Goal: Information Seeking & Learning: Learn about a topic

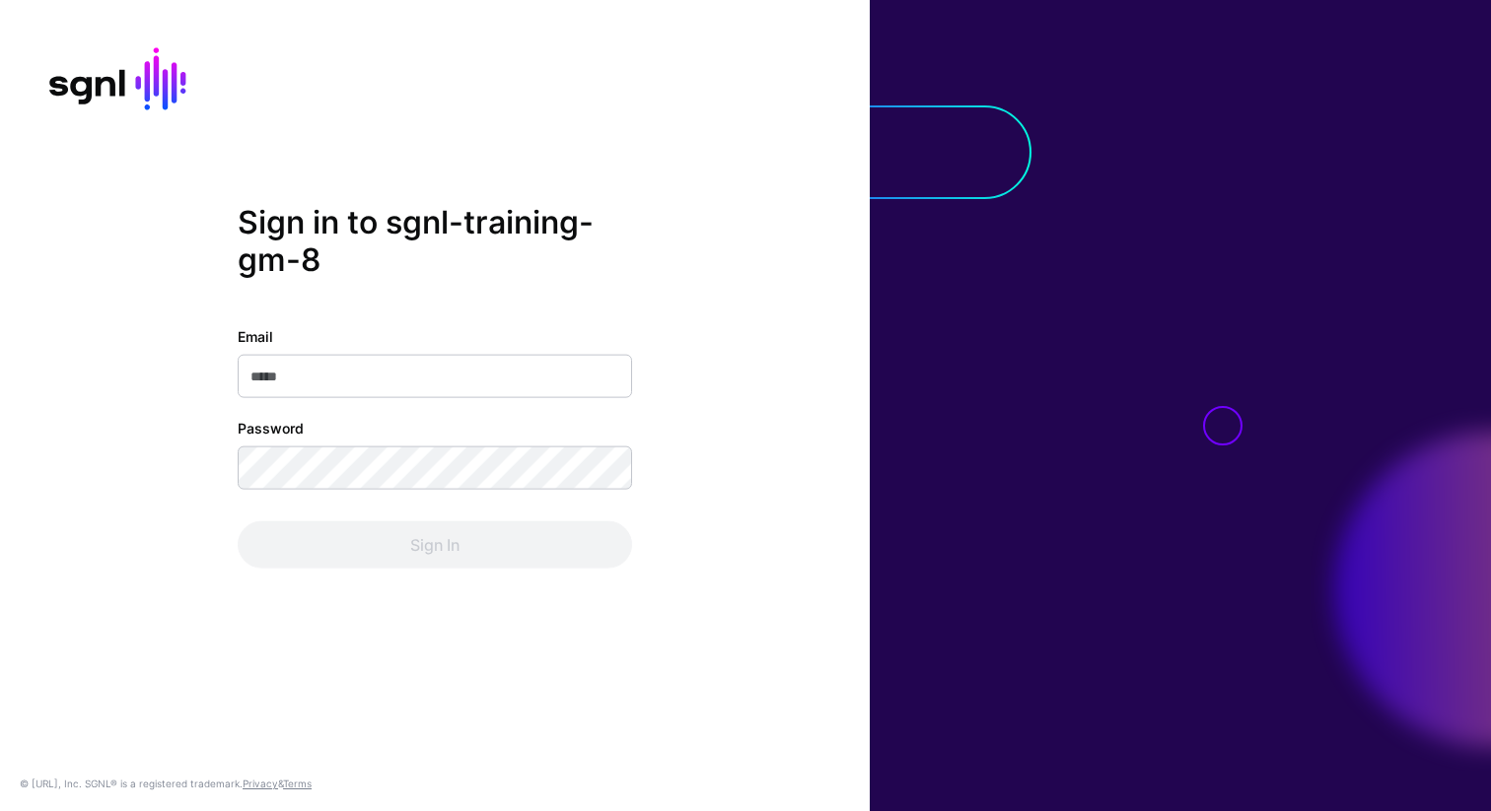
type input "**********"
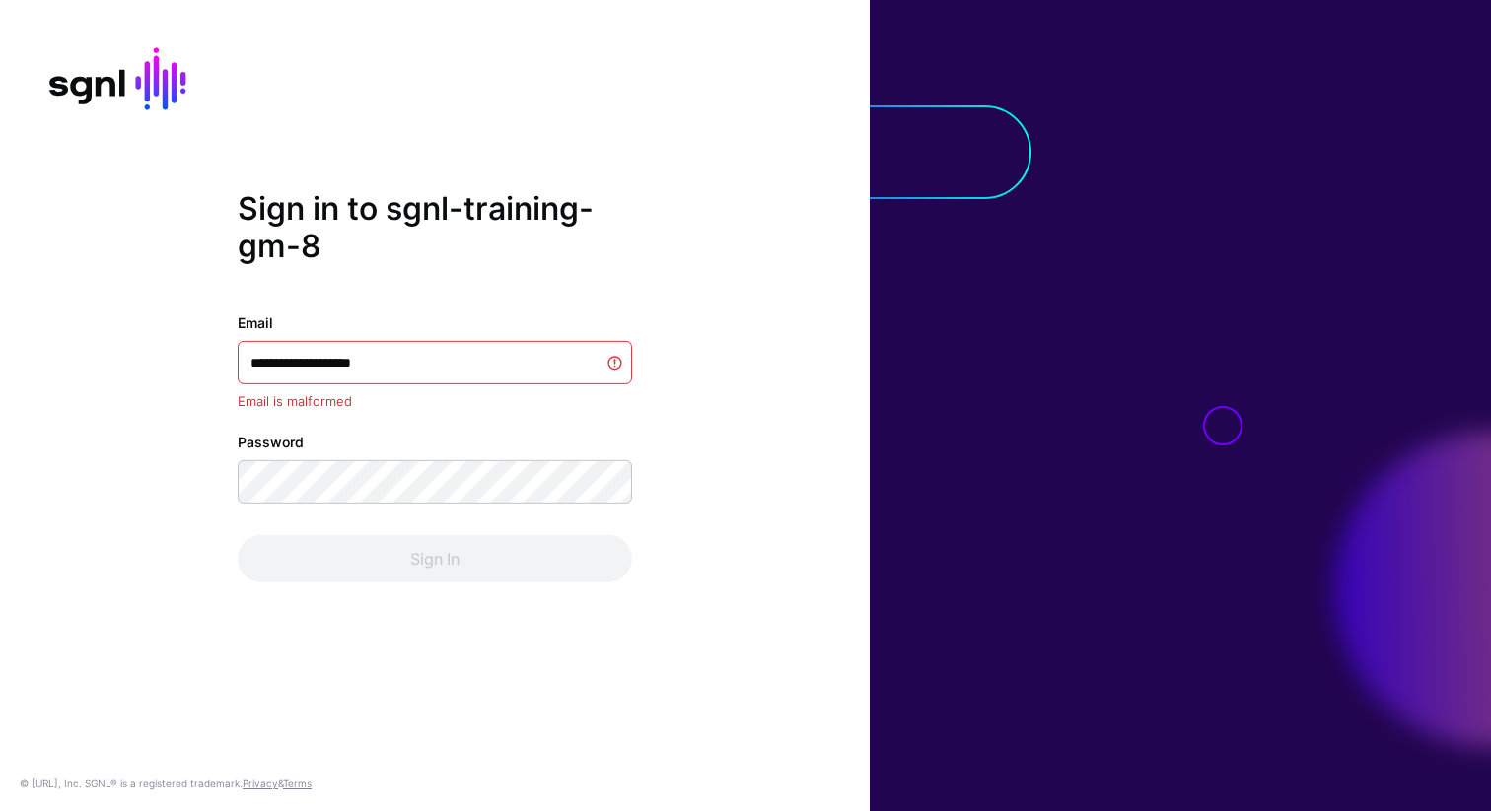
click at [473, 509] on div "**********" at bounding box center [435, 448] width 394 height 270
click at [447, 570] on div "Sign In" at bounding box center [435, 558] width 394 height 47
click at [406, 604] on div "**********" at bounding box center [435, 405] width 870 height 432
click at [416, 561] on div "Sign In" at bounding box center [435, 558] width 394 height 47
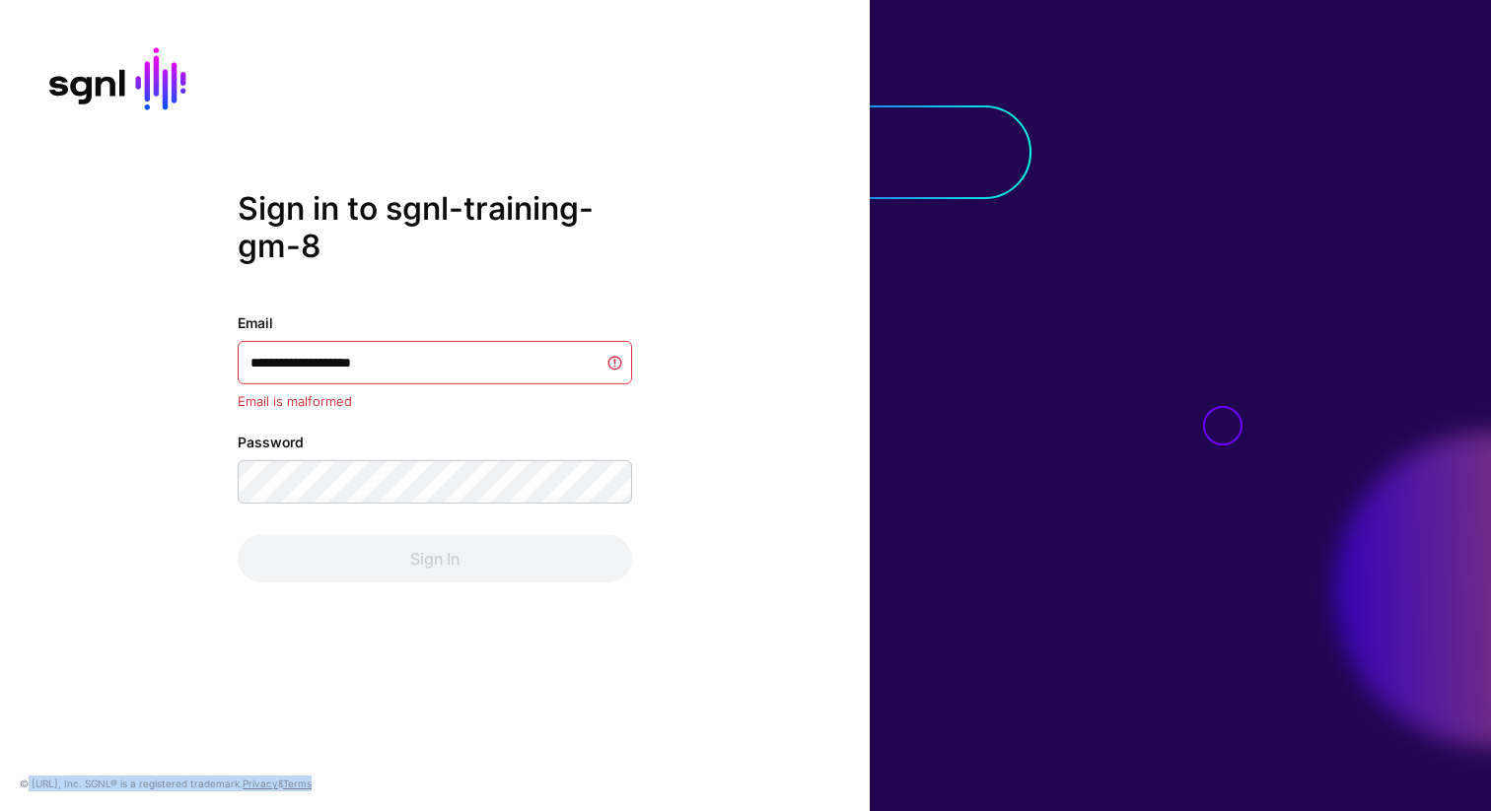
click at [416, 561] on div "Sign In" at bounding box center [435, 558] width 394 height 47
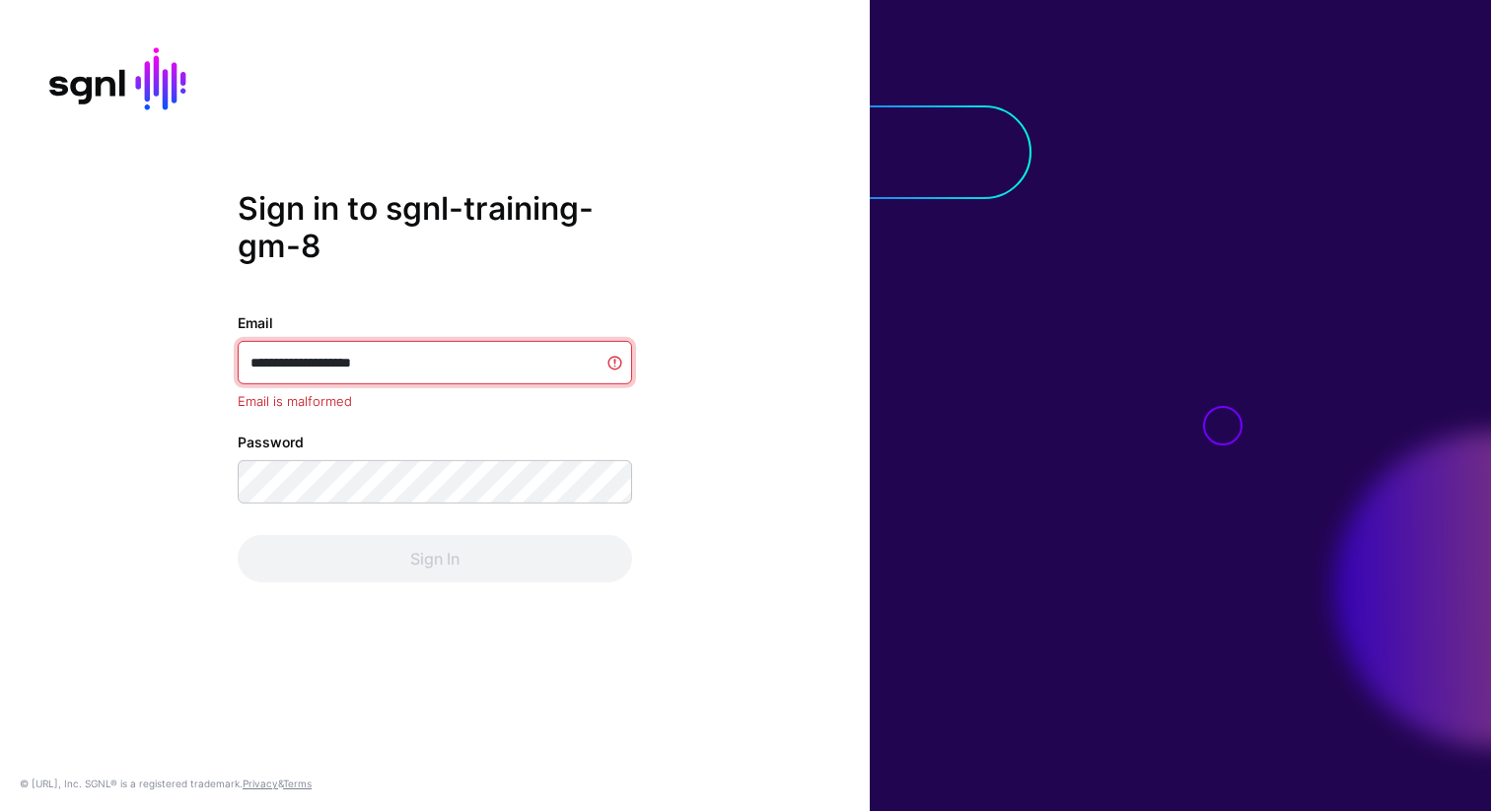
click at [419, 370] on input "**********" at bounding box center [435, 362] width 394 height 43
type input "**********"
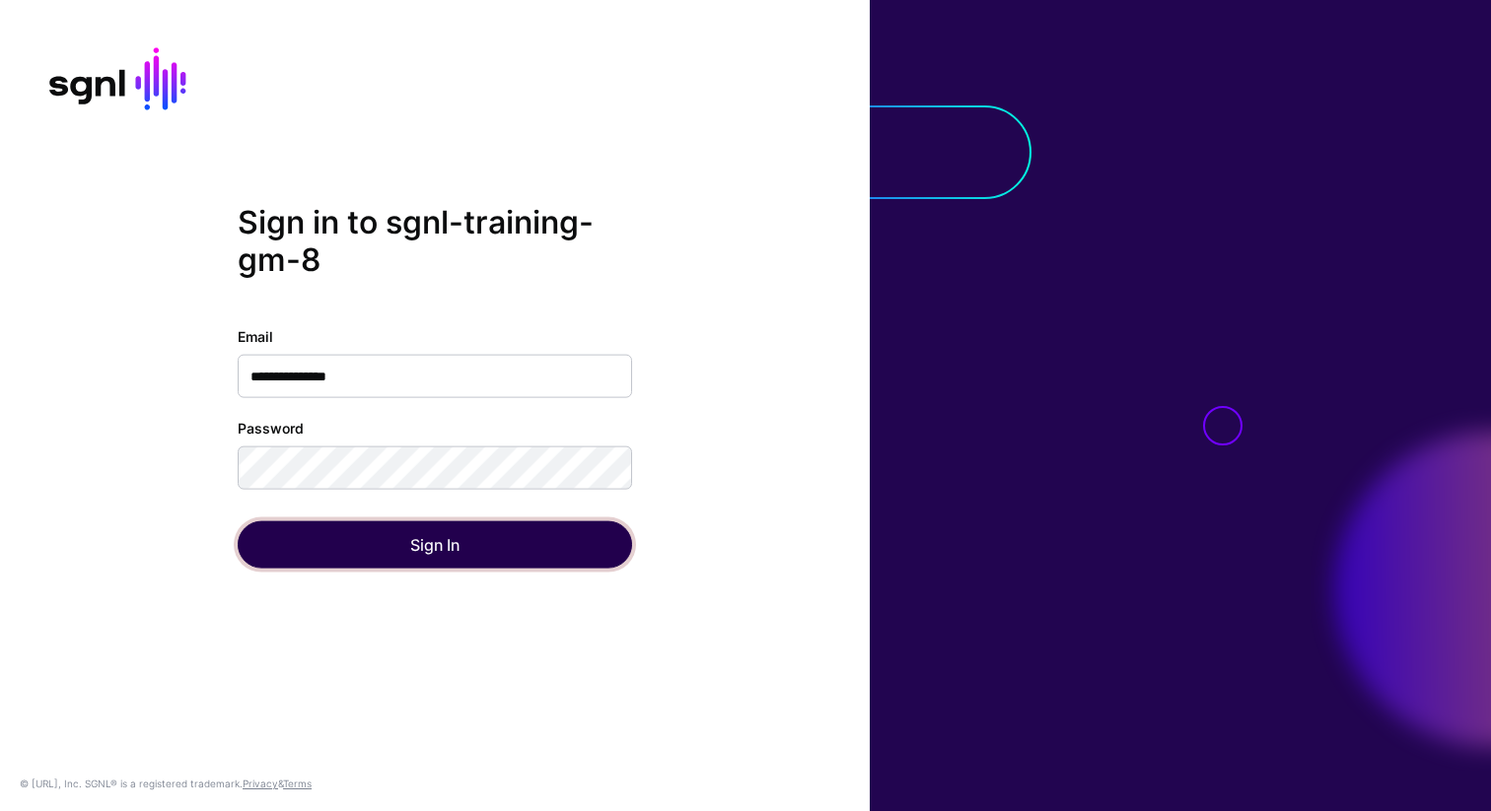
click at [411, 560] on button "Sign In" at bounding box center [435, 545] width 394 height 47
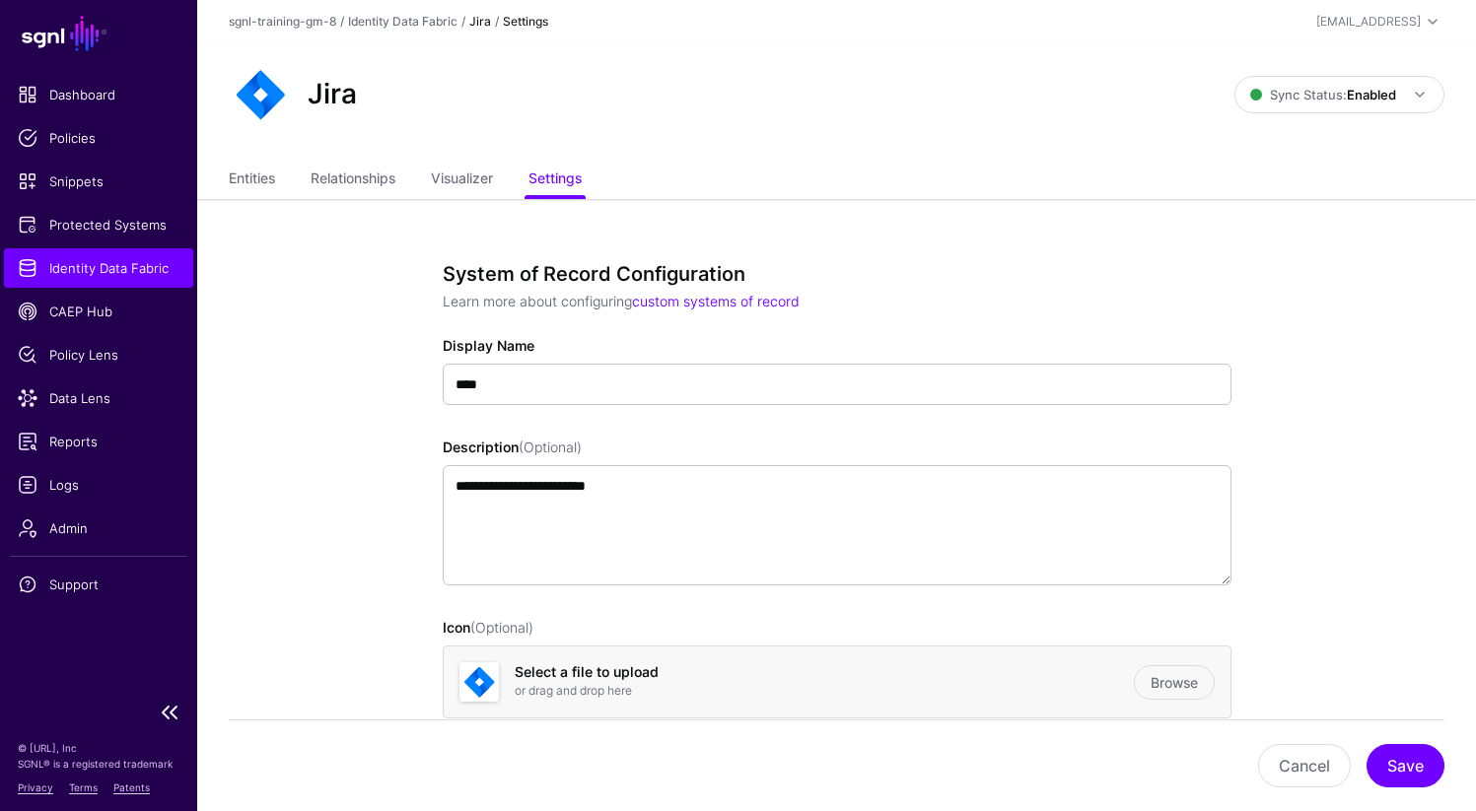
click at [125, 270] on span "Identity Data Fabric" at bounding box center [99, 268] width 162 height 20
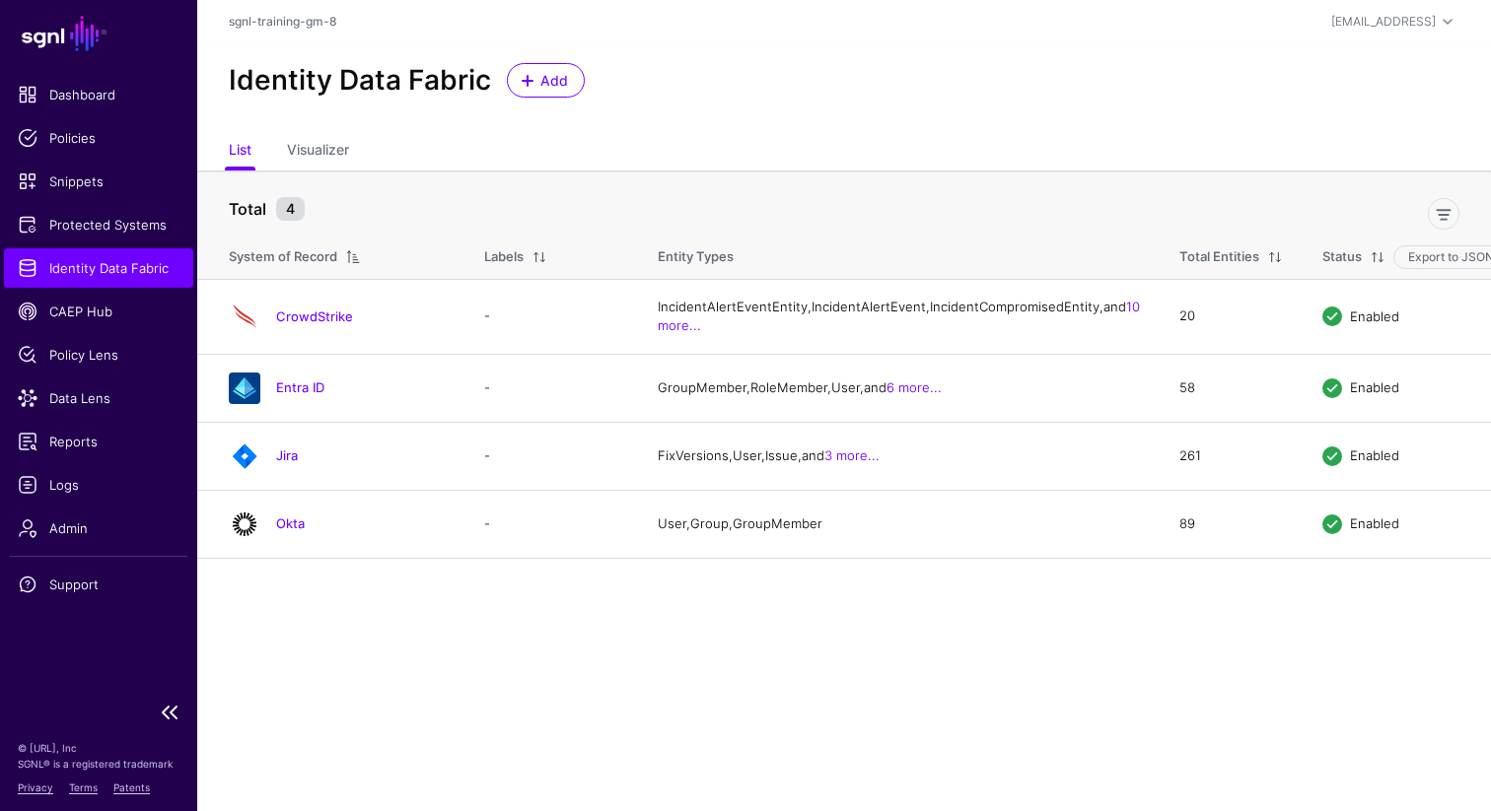
click at [119, 271] on span "Identity Data Fabric" at bounding box center [99, 268] width 162 height 20
click at [284, 463] on link "Jira" at bounding box center [287, 456] width 22 height 16
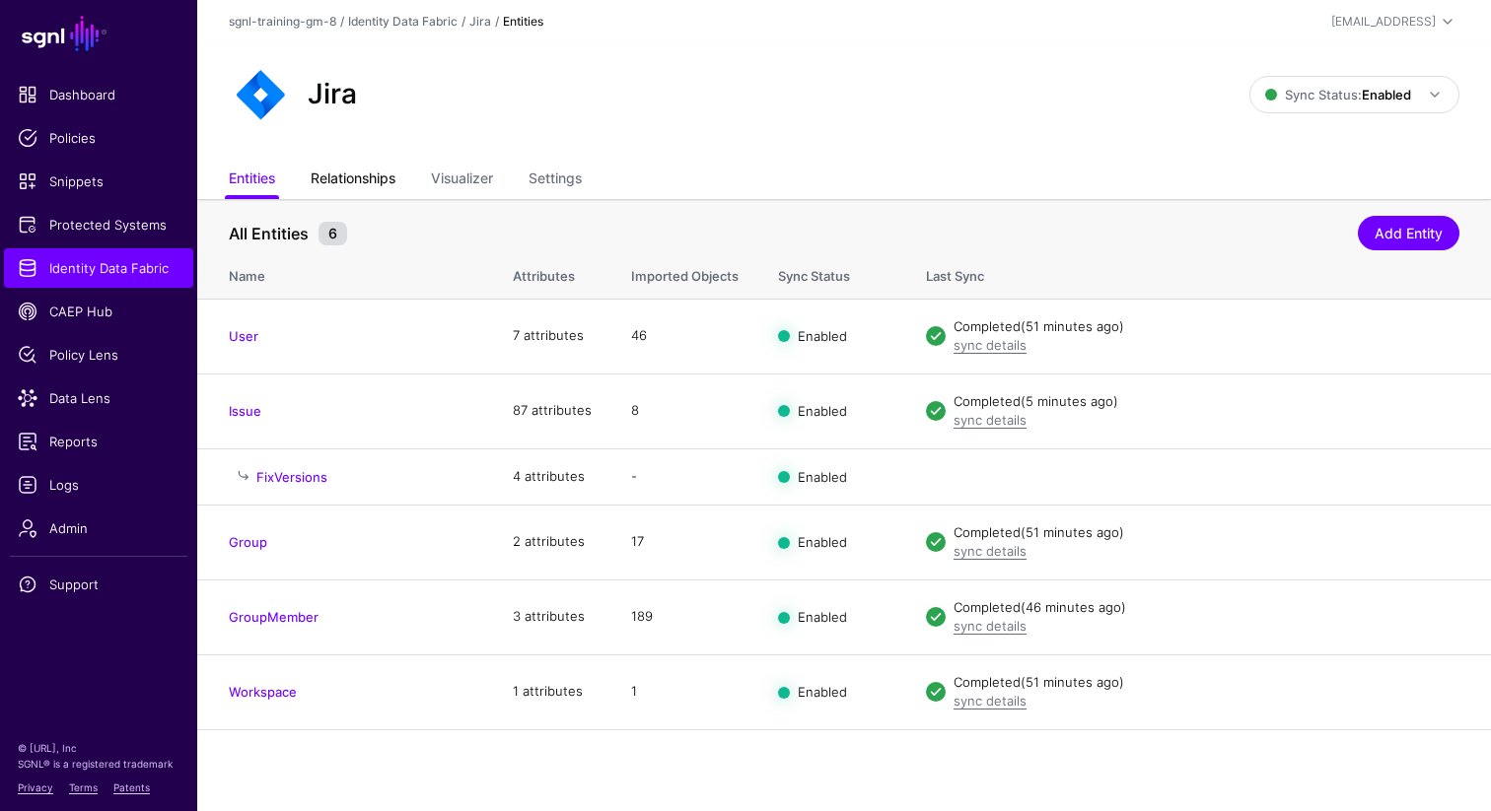
click at [356, 180] on link "Relationships" at bounding box center [353, 180] width 85 height 37
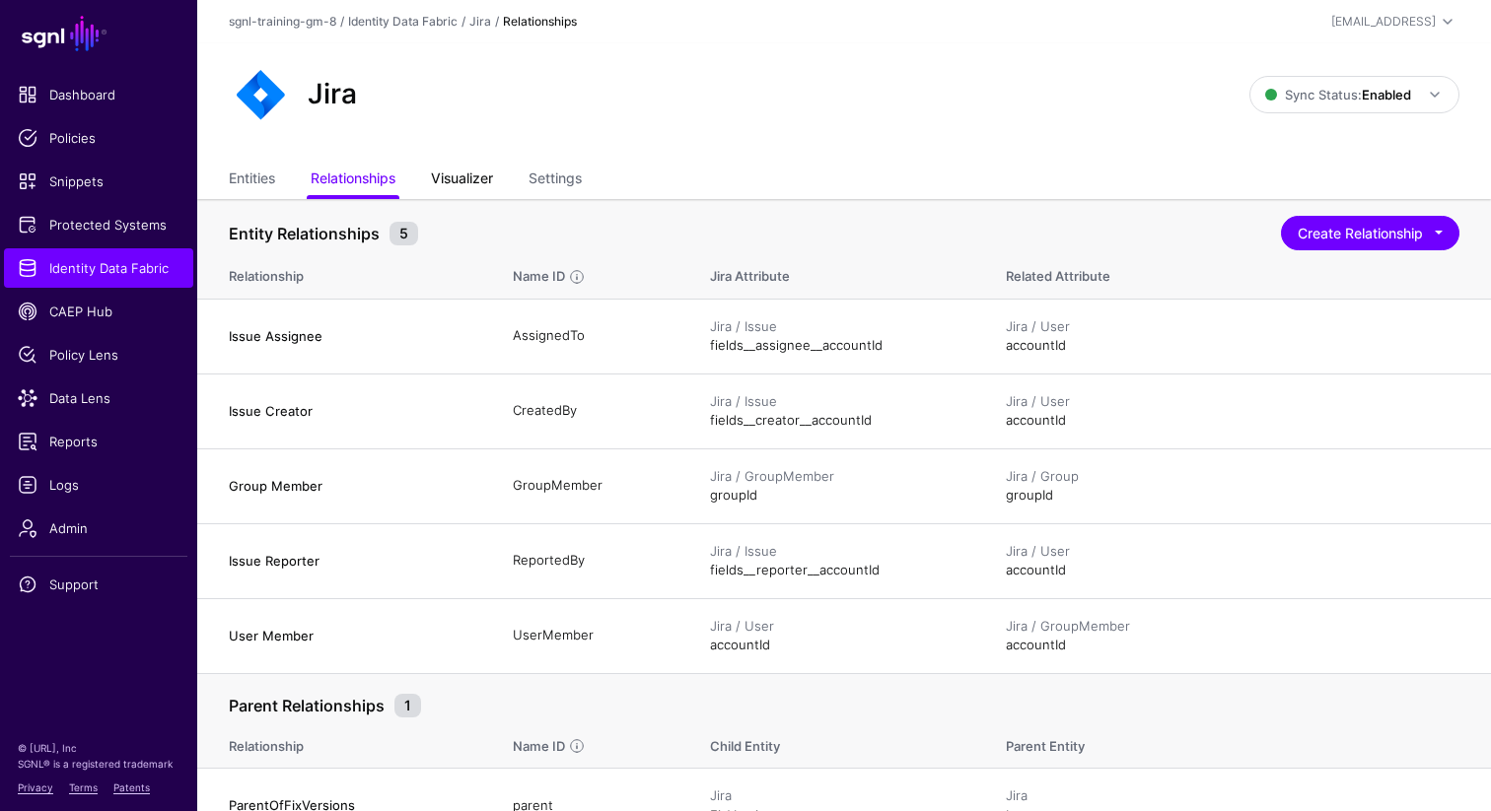
click at [455, 184] on link "Visualizer" at bounding box center [462, 180] width 62 height 37
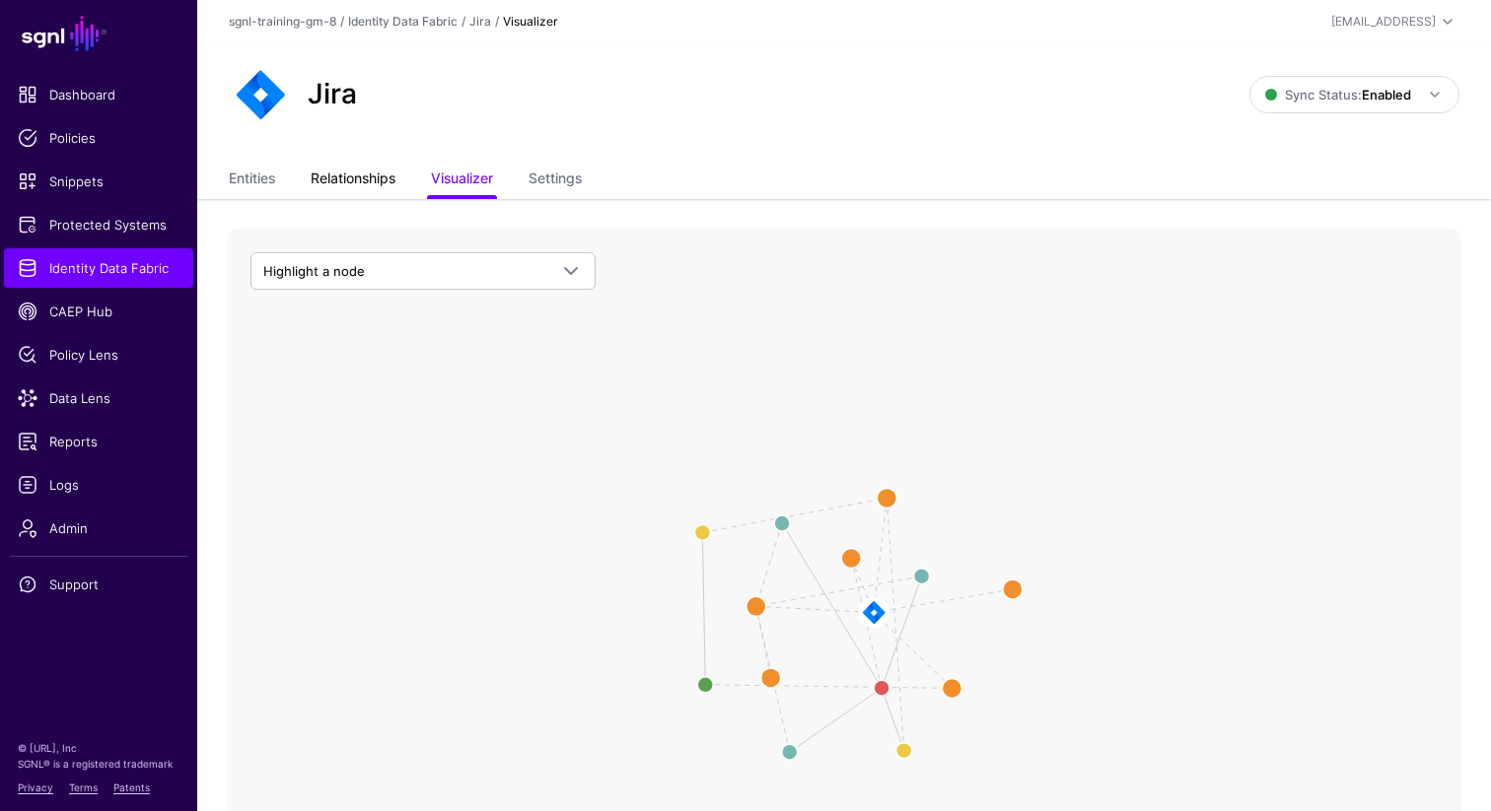
click at [342, 188] on link "Relationships" at bounding box center [353, 180] width 85 height 37
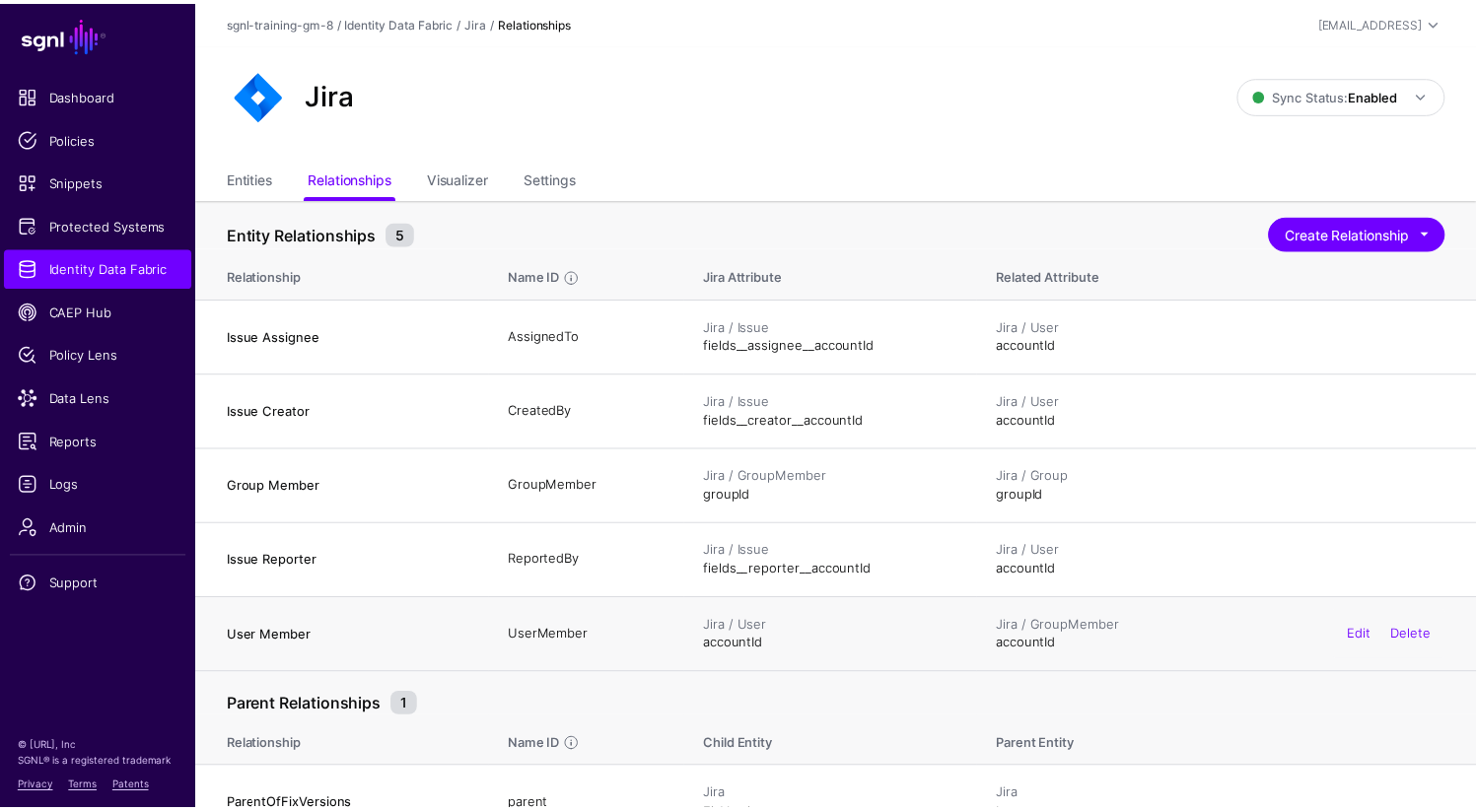
scroll to position [33, 0]
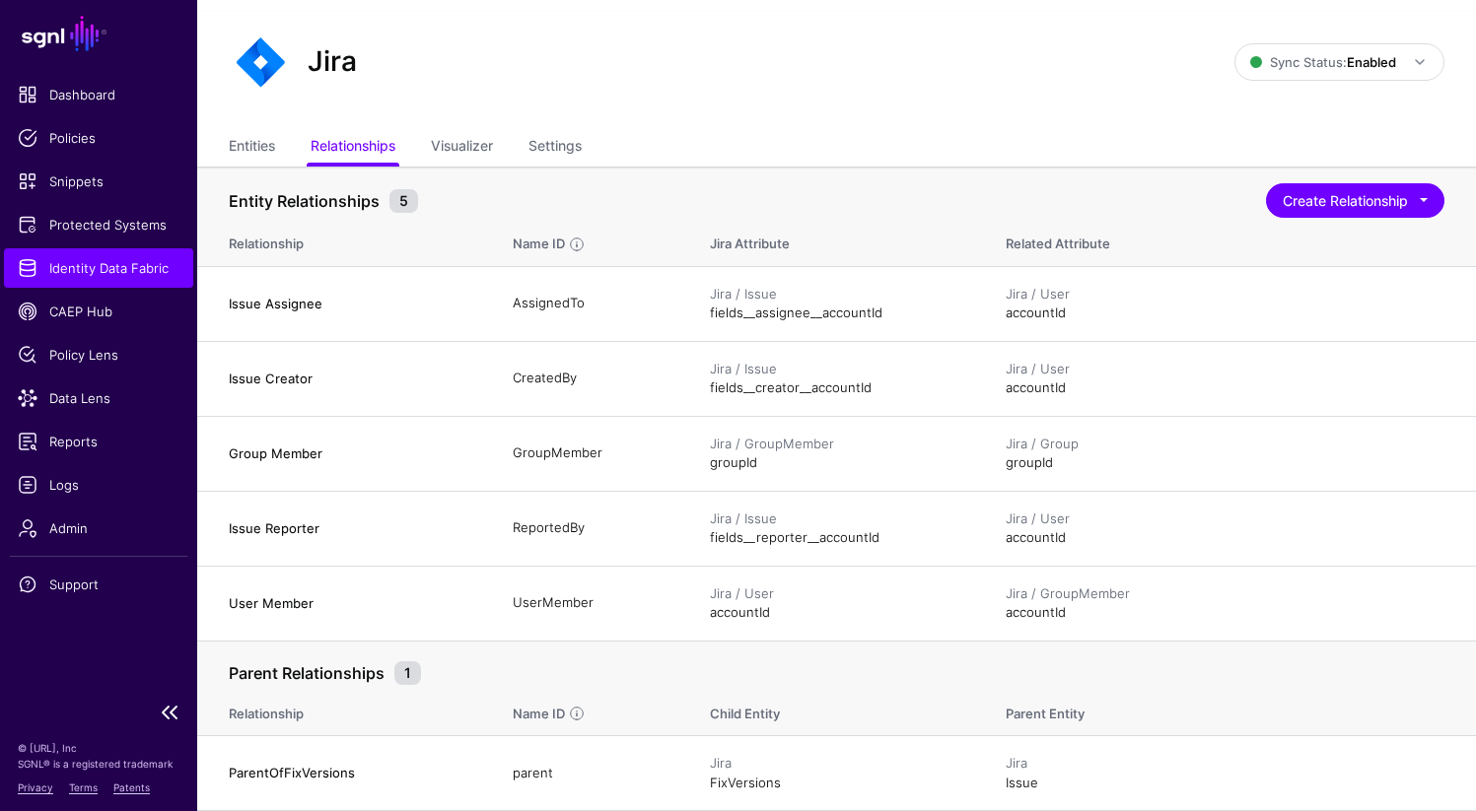
click at [116, 261] on span "Identity Data Fabric" at bounding box center [99, 268] width 162 height 20
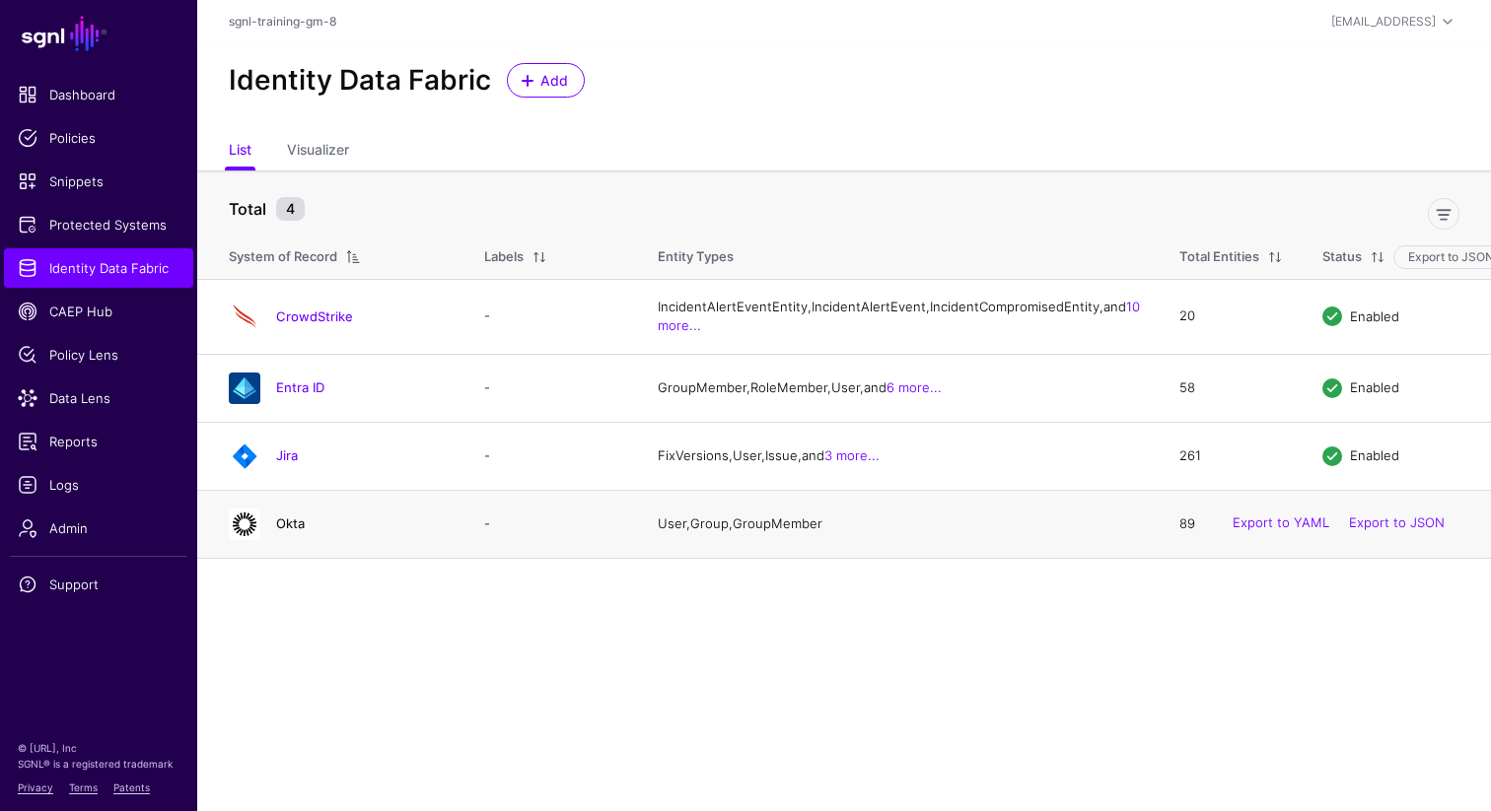
click at [290, 531] on link "Okta" at bounding box center [290, 524] width 29 height 16
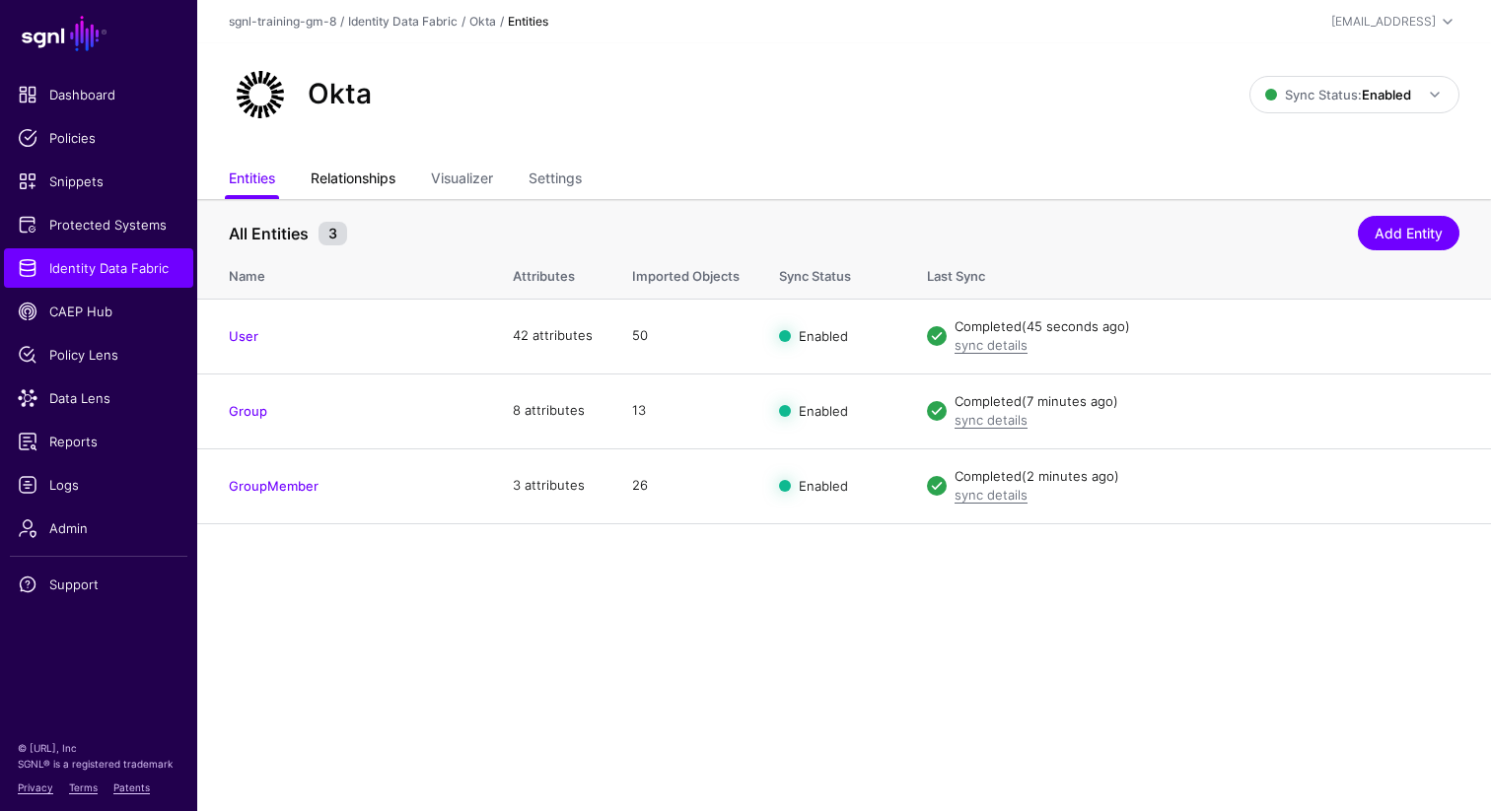
click at [346, 178] on link "Relationships" at bounding box center [353, 180] width 85 height 37
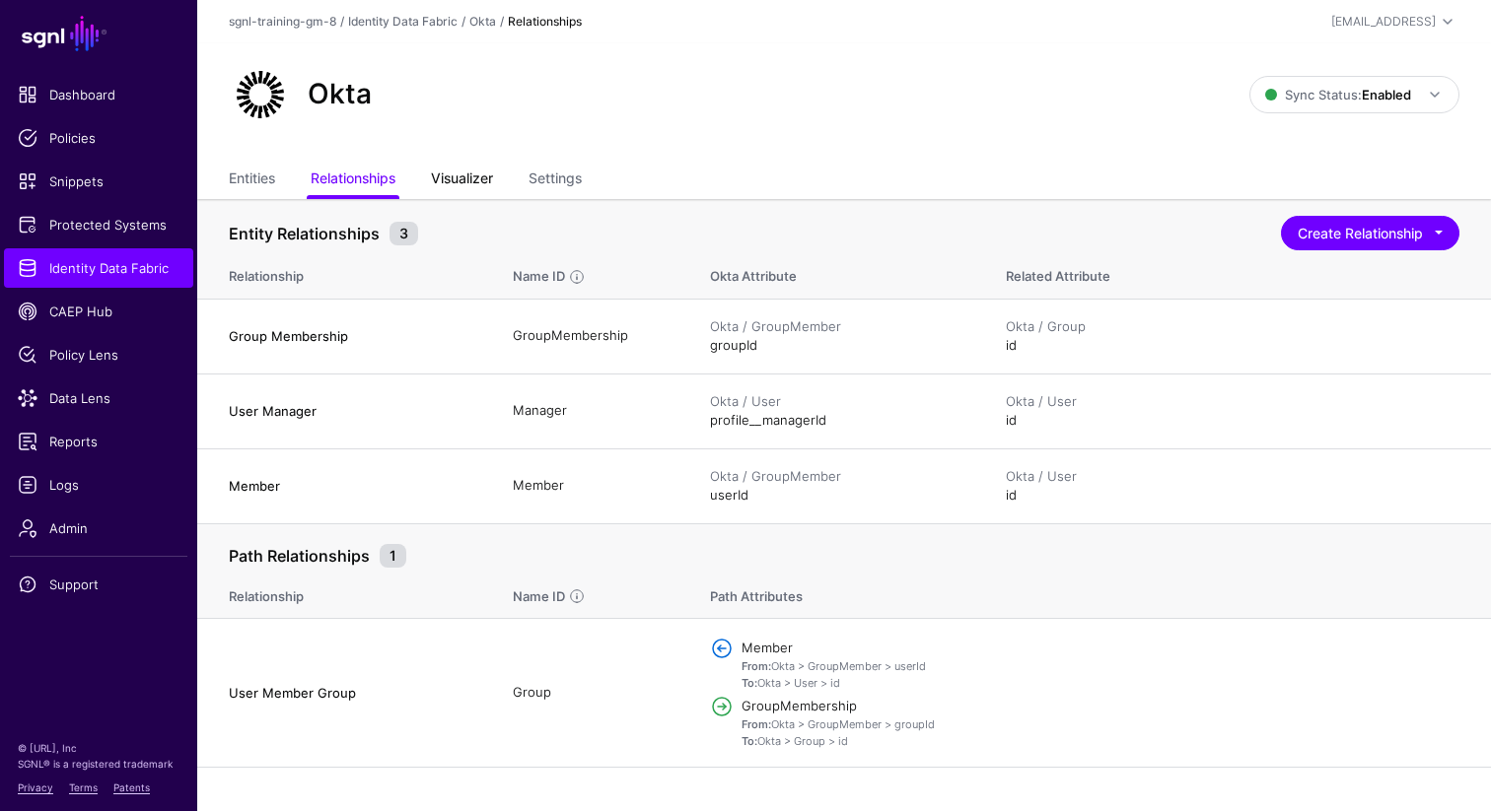
click at [479, 174] on link "Visualizer" at bounding box center [462, 180] width 62 height 37
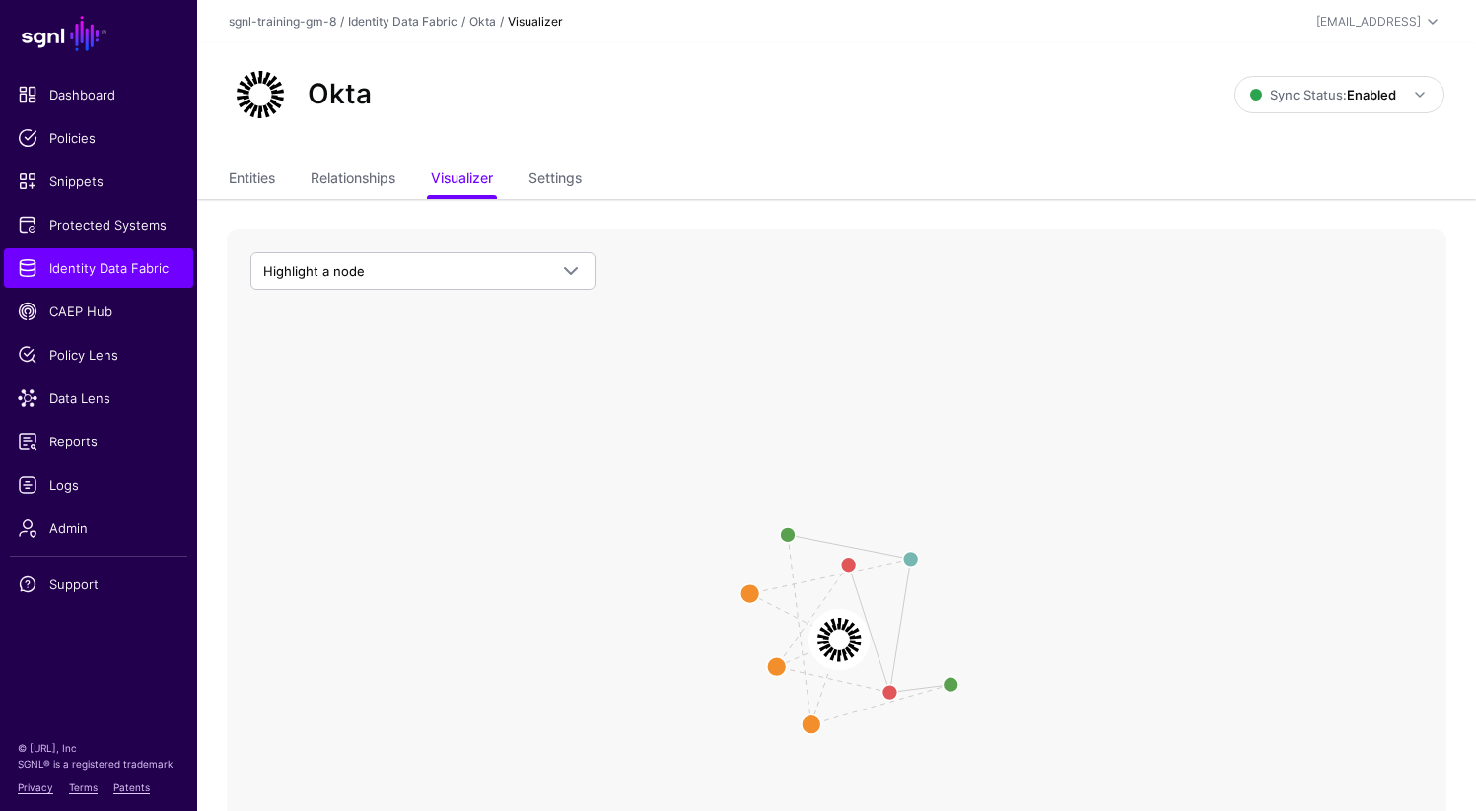
click at [837, 642] on image at bounding box center [839, 640] width 58 height 58
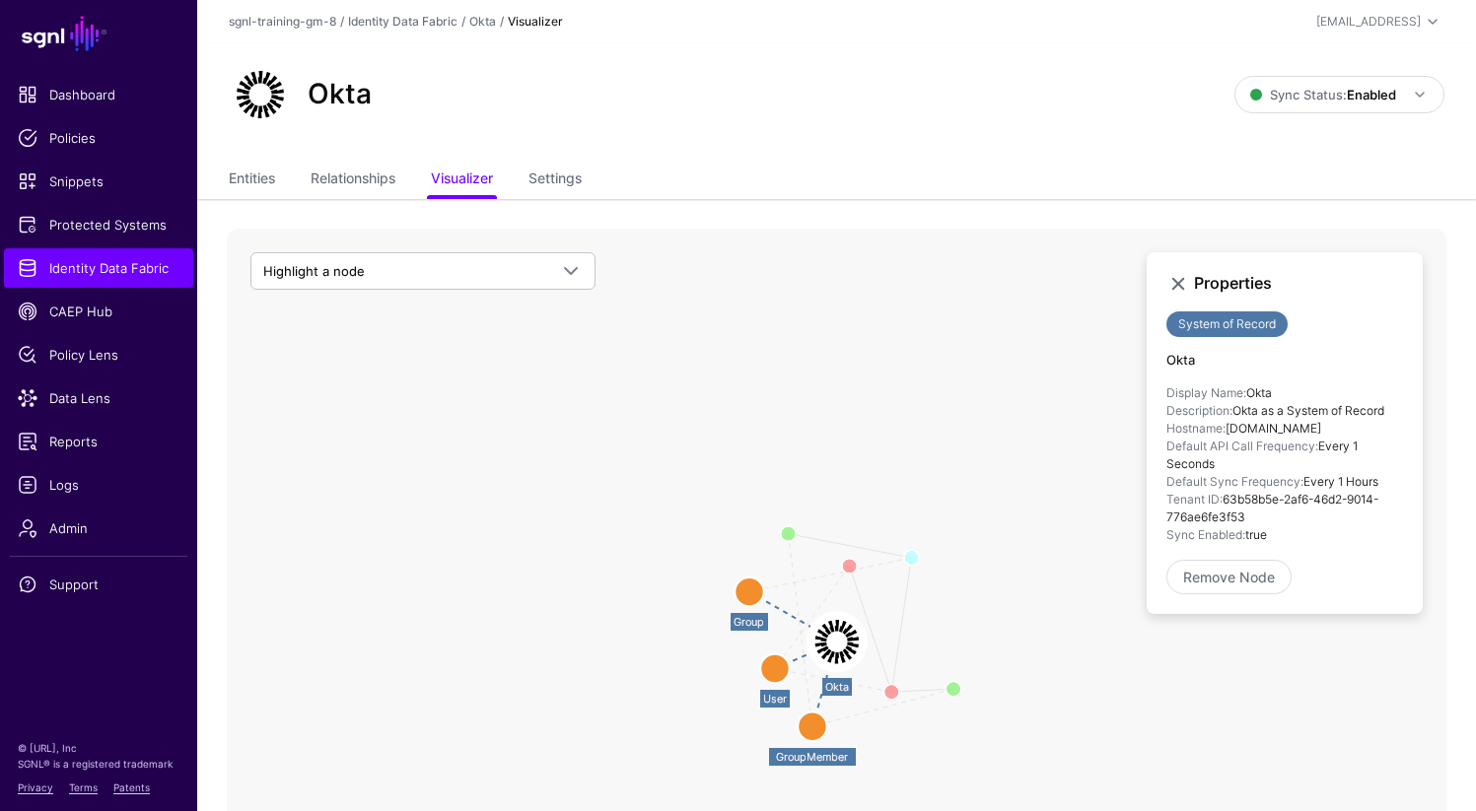
click at [557, 645] on icon "Member User Manager Group Membership User Member Group userId userId groupId gr…" at bounding box center [836, 623] width 1219 height 789
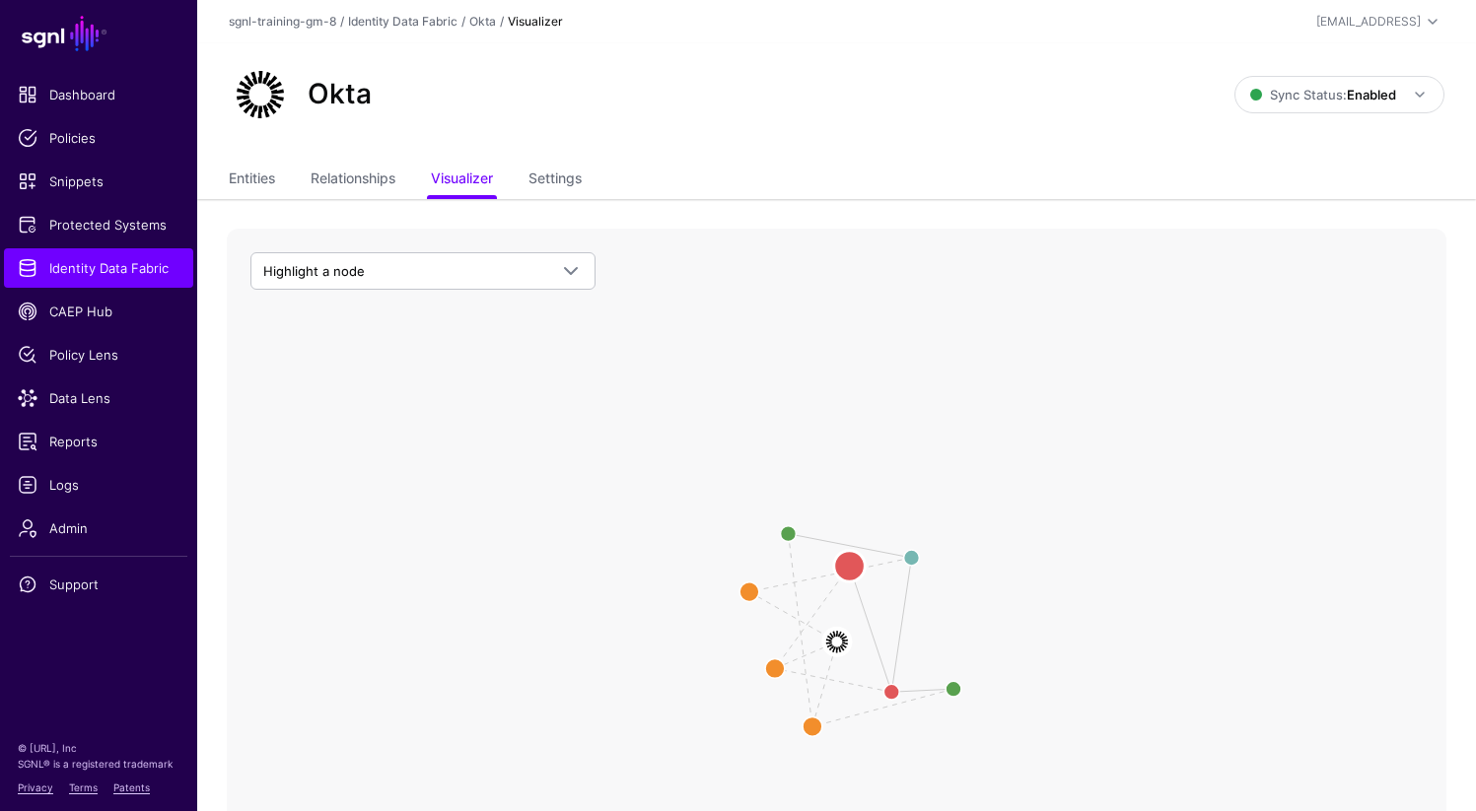
click at [849, 566] on circle at bounding box center [850, 567] width 32 height 32
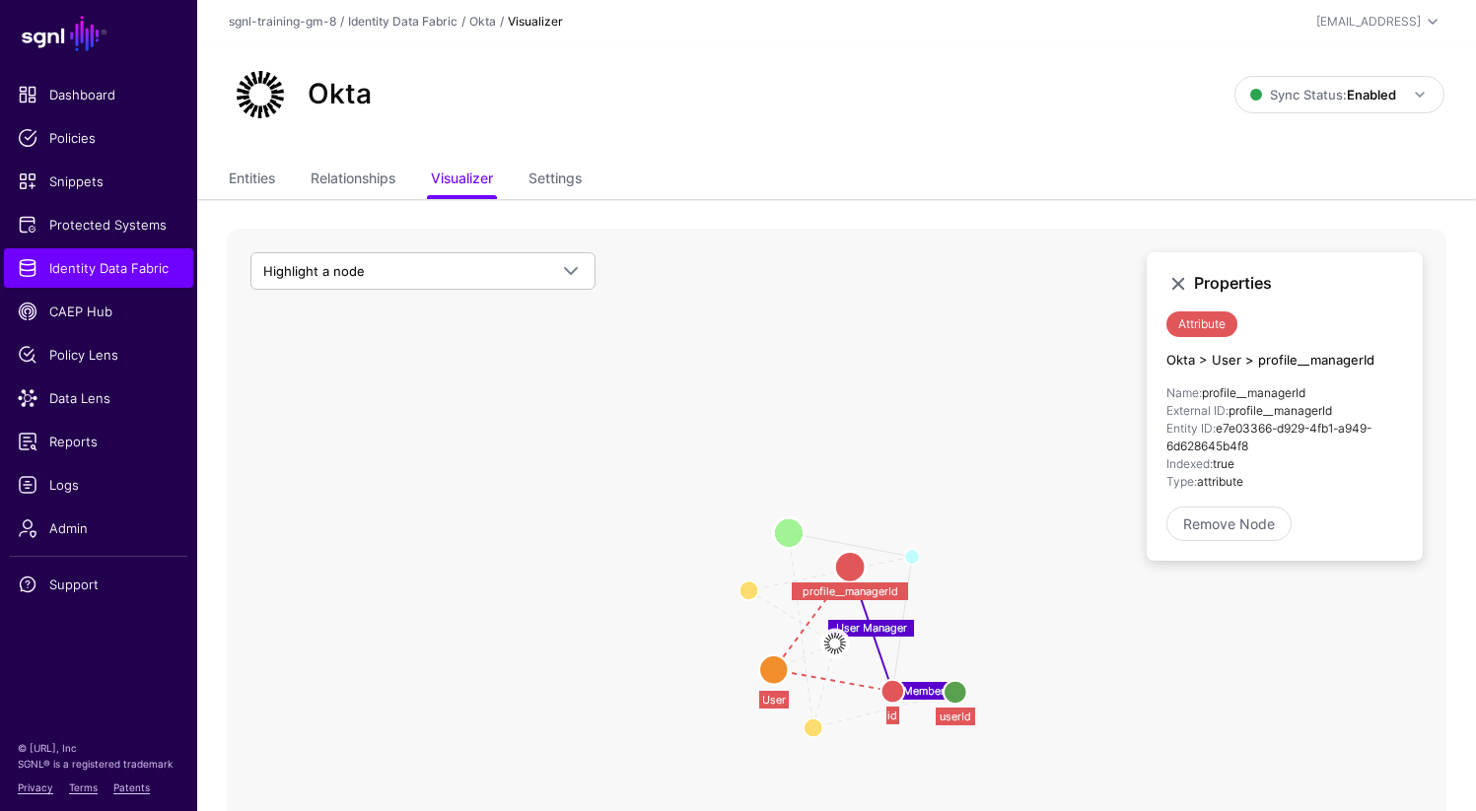
click at [785, 534] on circle at bounding box center [789, 534] width 32 height 32
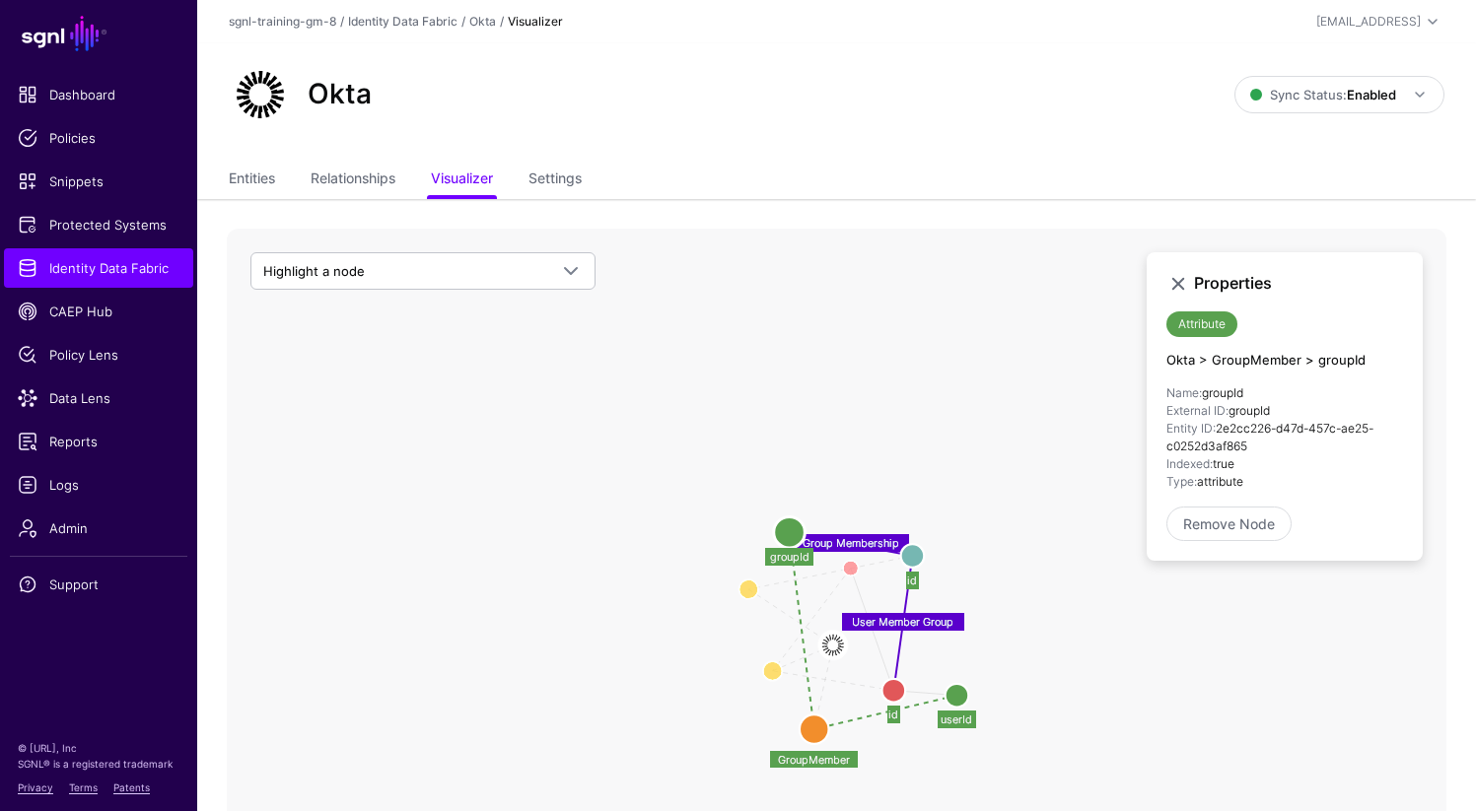
click at [624, 536] on icon "Member User Manager Group Membership User Member Group profile__managerId profi…" at bounding box center [836, 623] width 1219 height 789
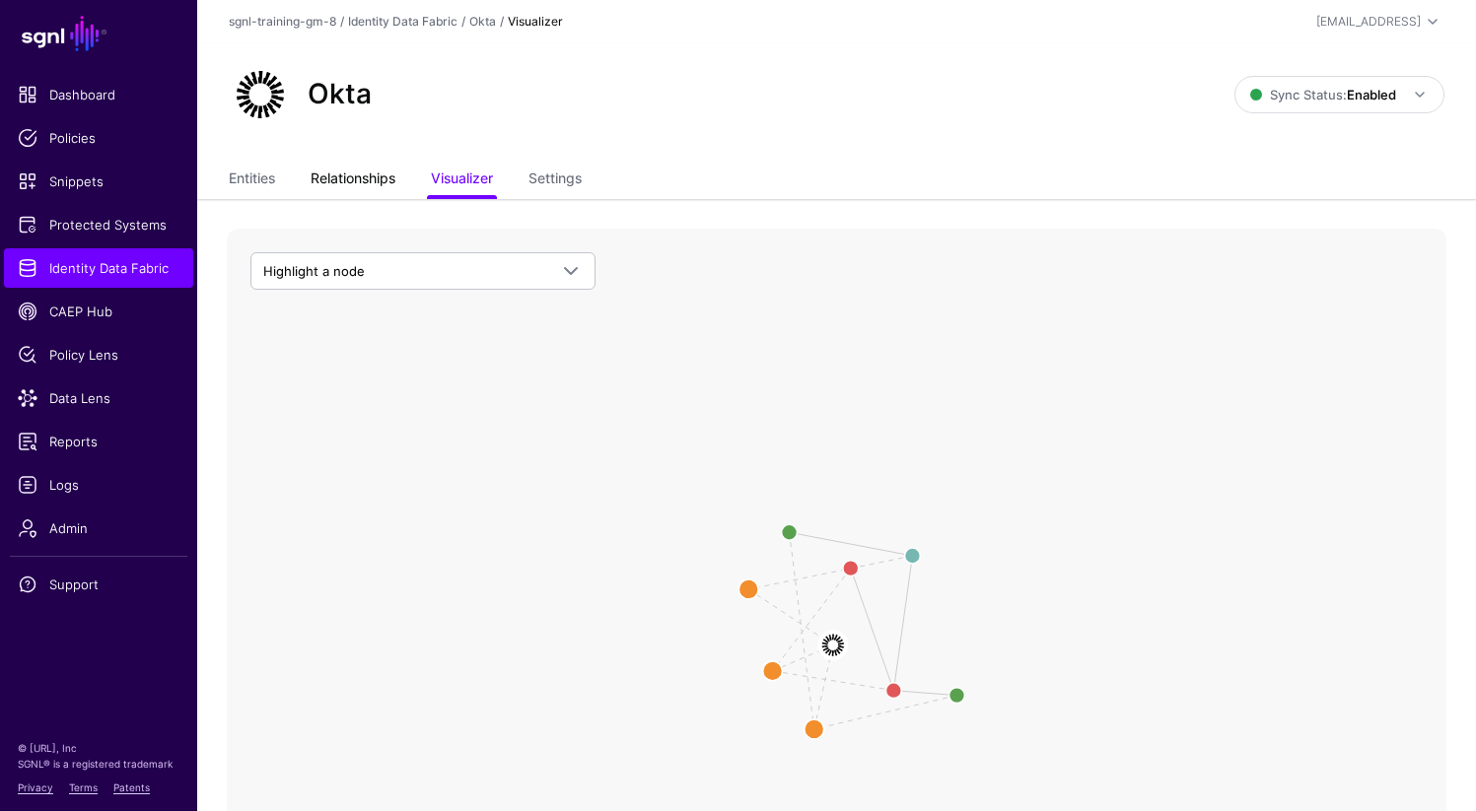
click at [348, 178] on link "Relationships" at bounding box center [353, 180] width 85 height 37
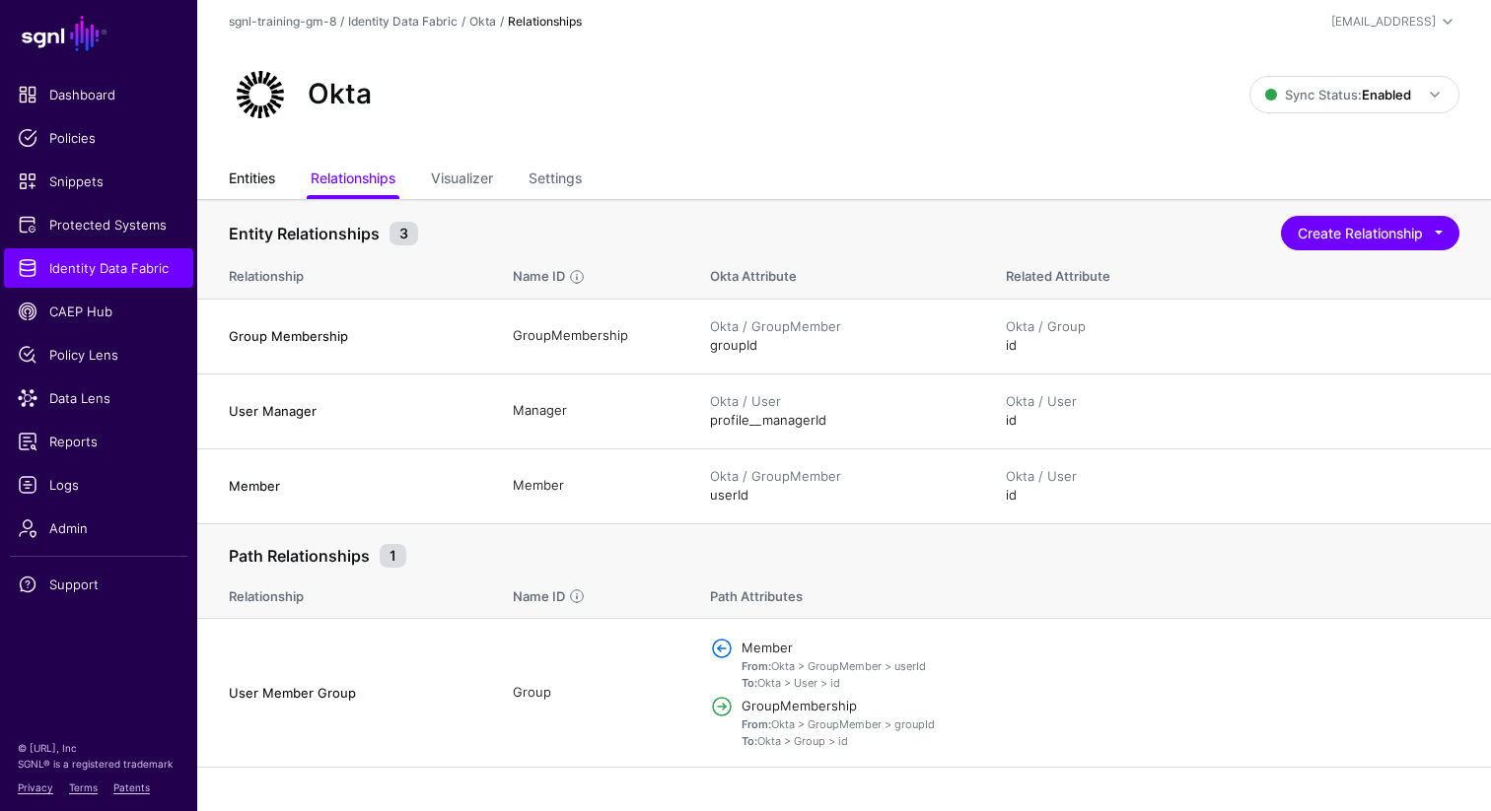
click at [256, 186] on link "Entities" at bounding box center [252, 180] width 46 height 37
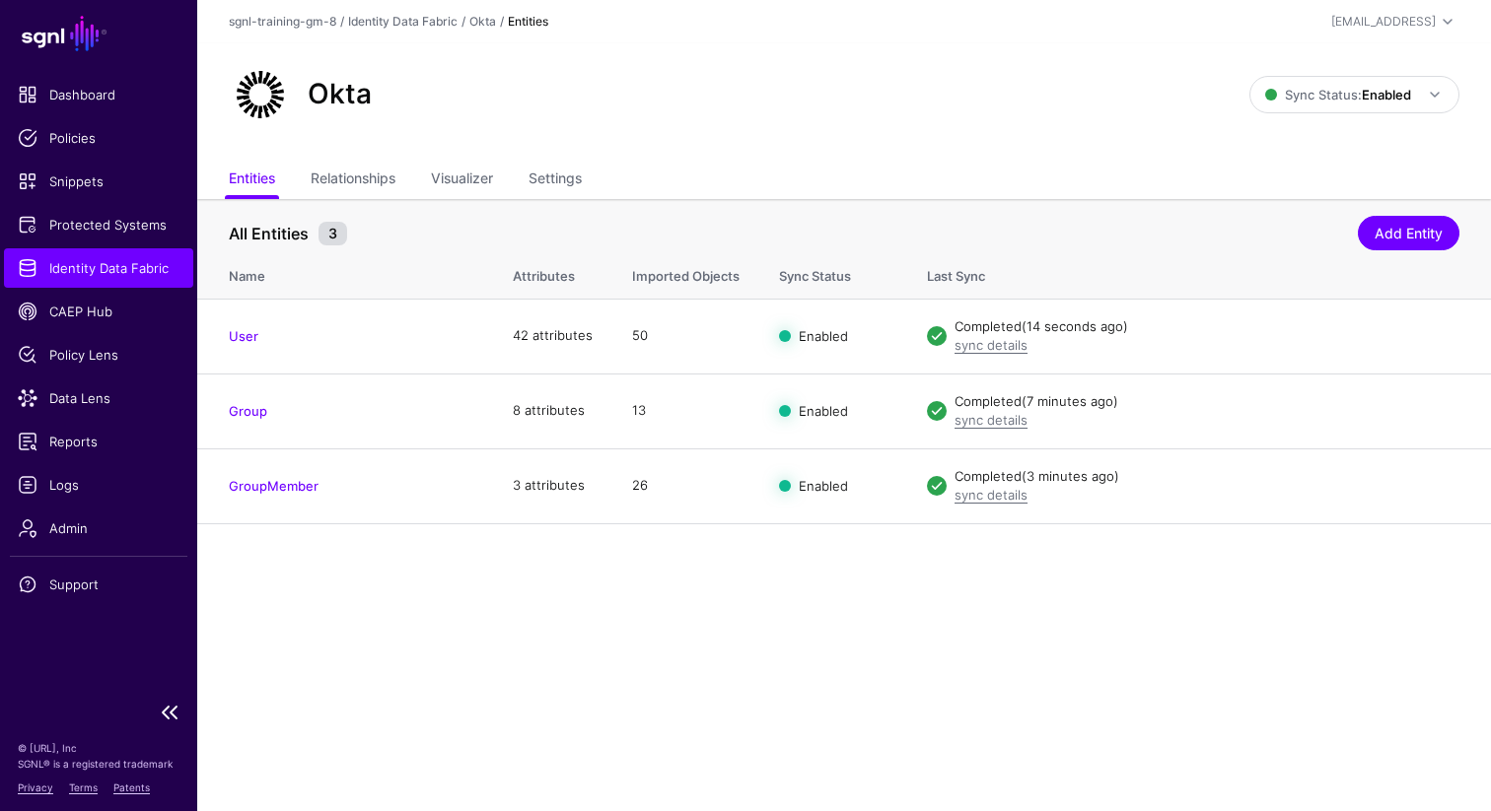
click at [141, 265] on span "Identity Data Fabric" at bounding box center [99, 268] width 162 height 20
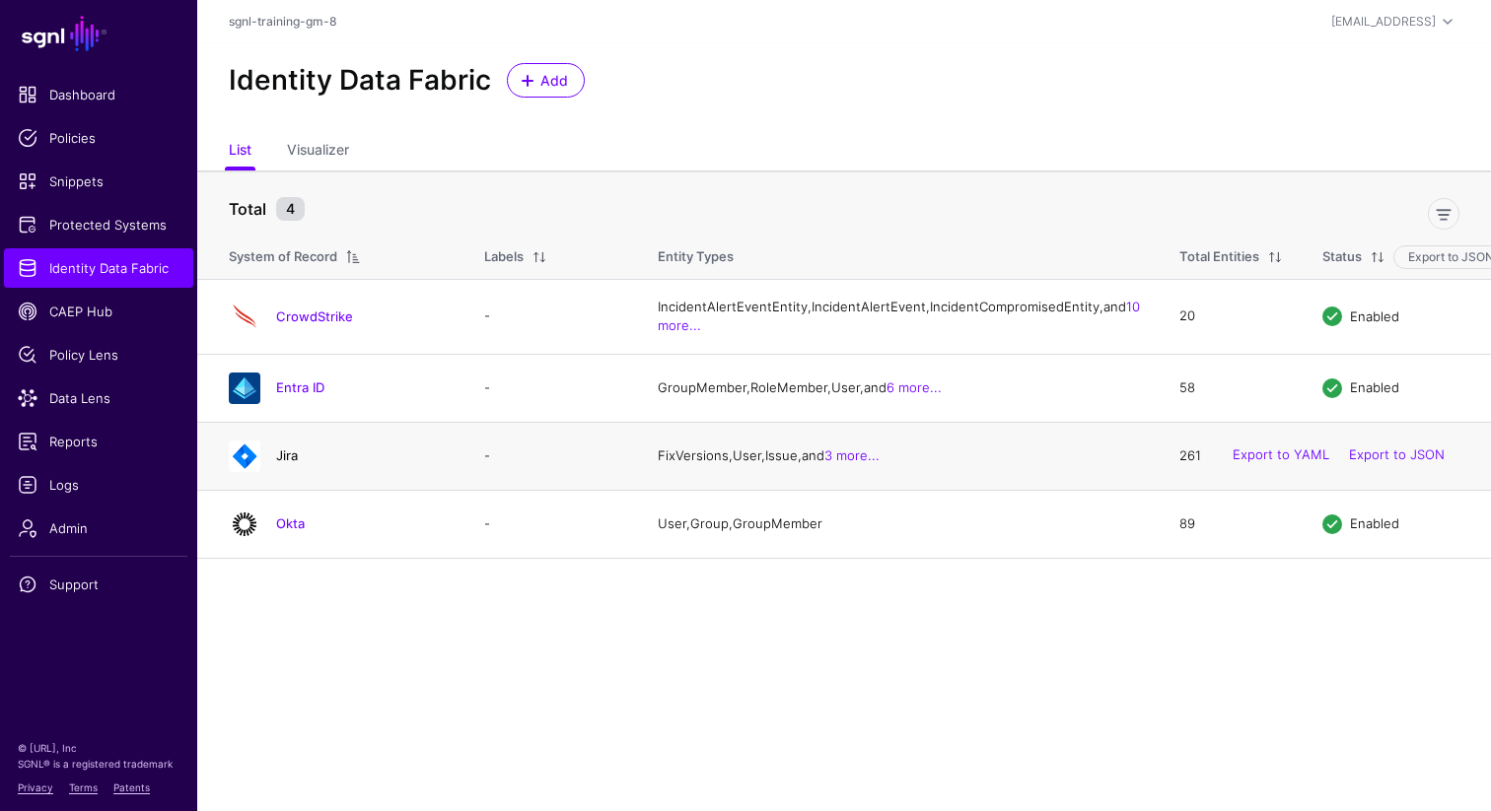
click at [285, 463] on link "Jira" at bounding box center [287, 456] width 22 height 16
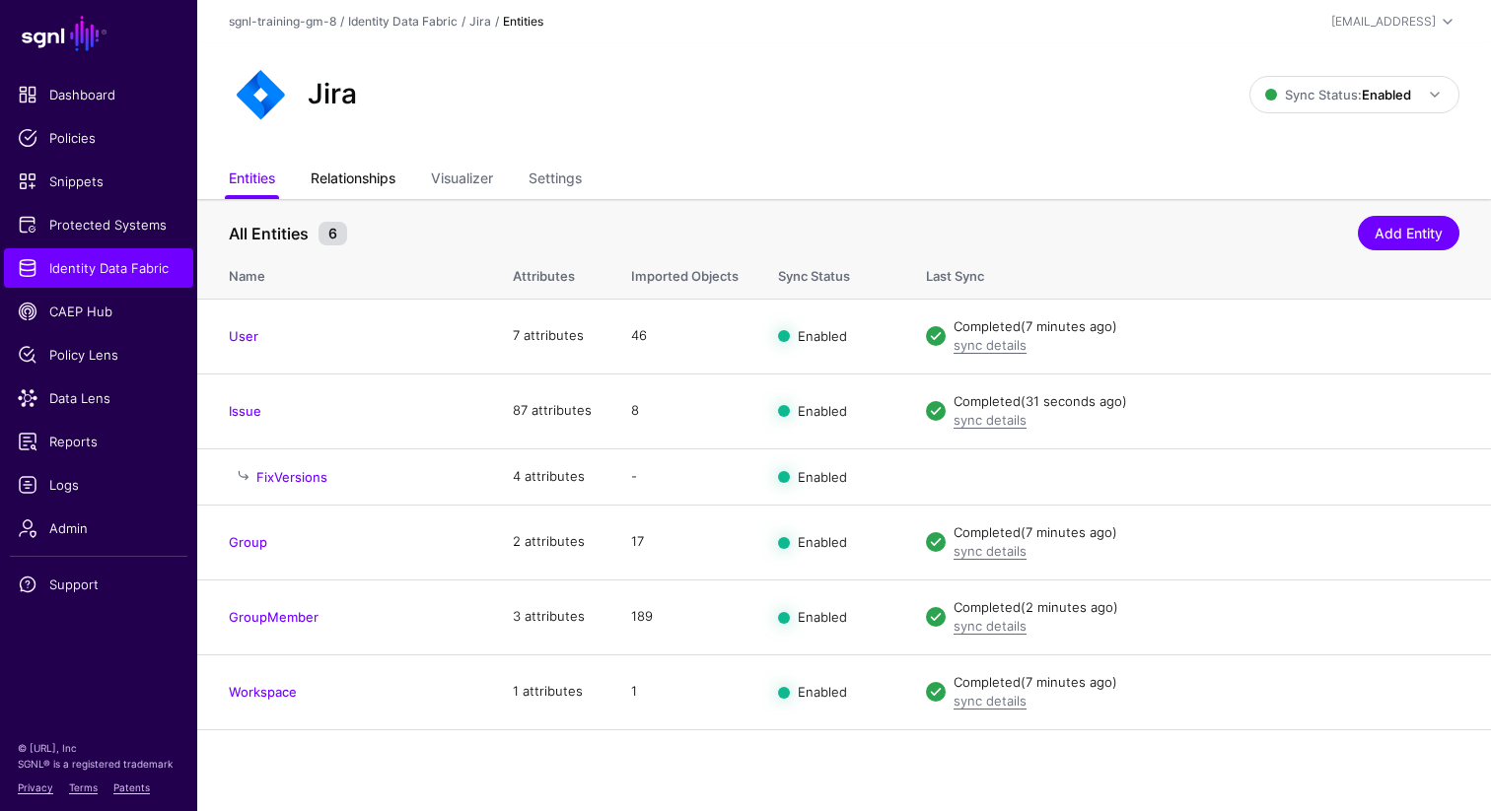
click at [384, 180] on link "Relationships" at bounding box center [353, 180] width 85 height 37
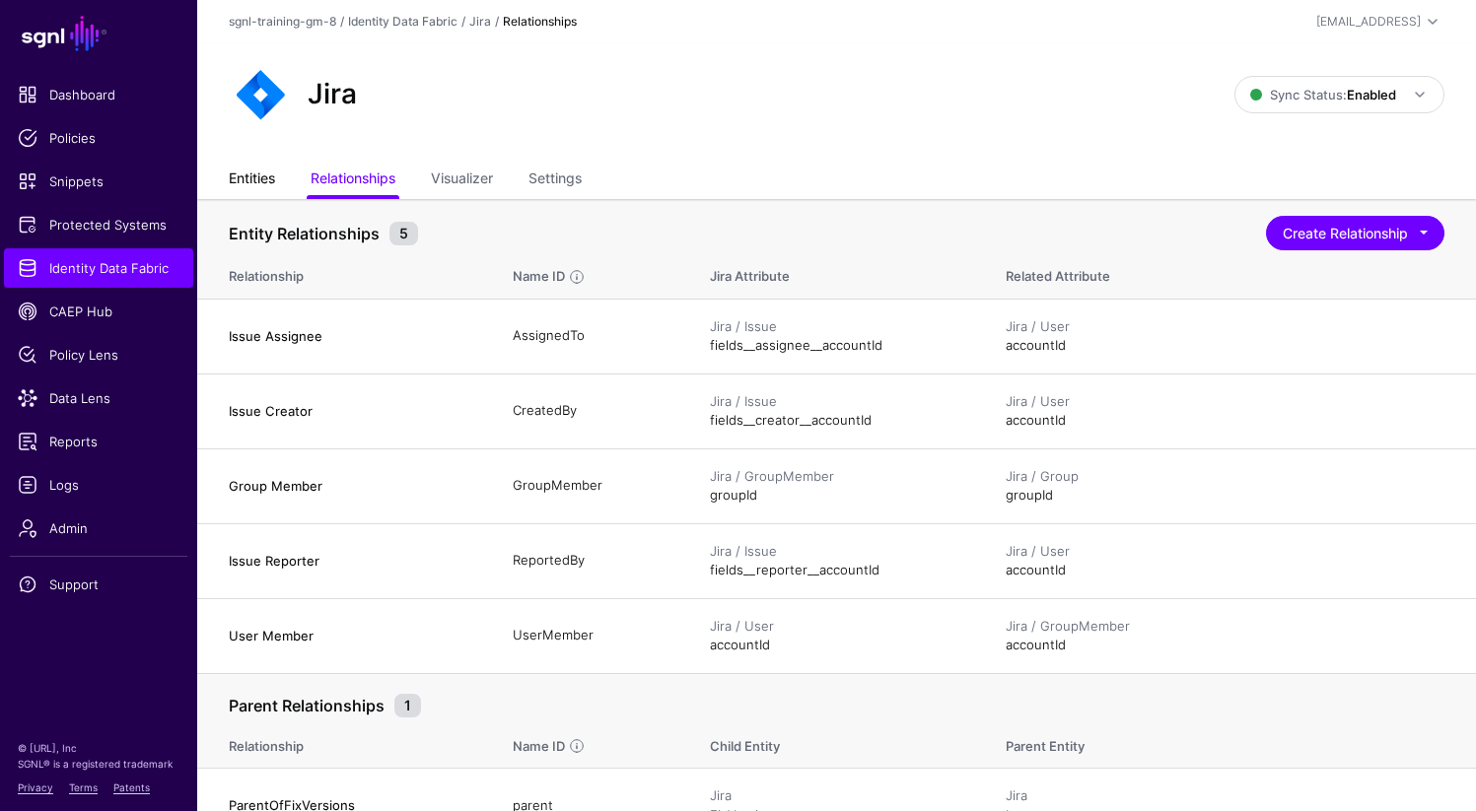
click at [249, 179] on link "Entities" at bounding box center [252, 180] width 46 height 37
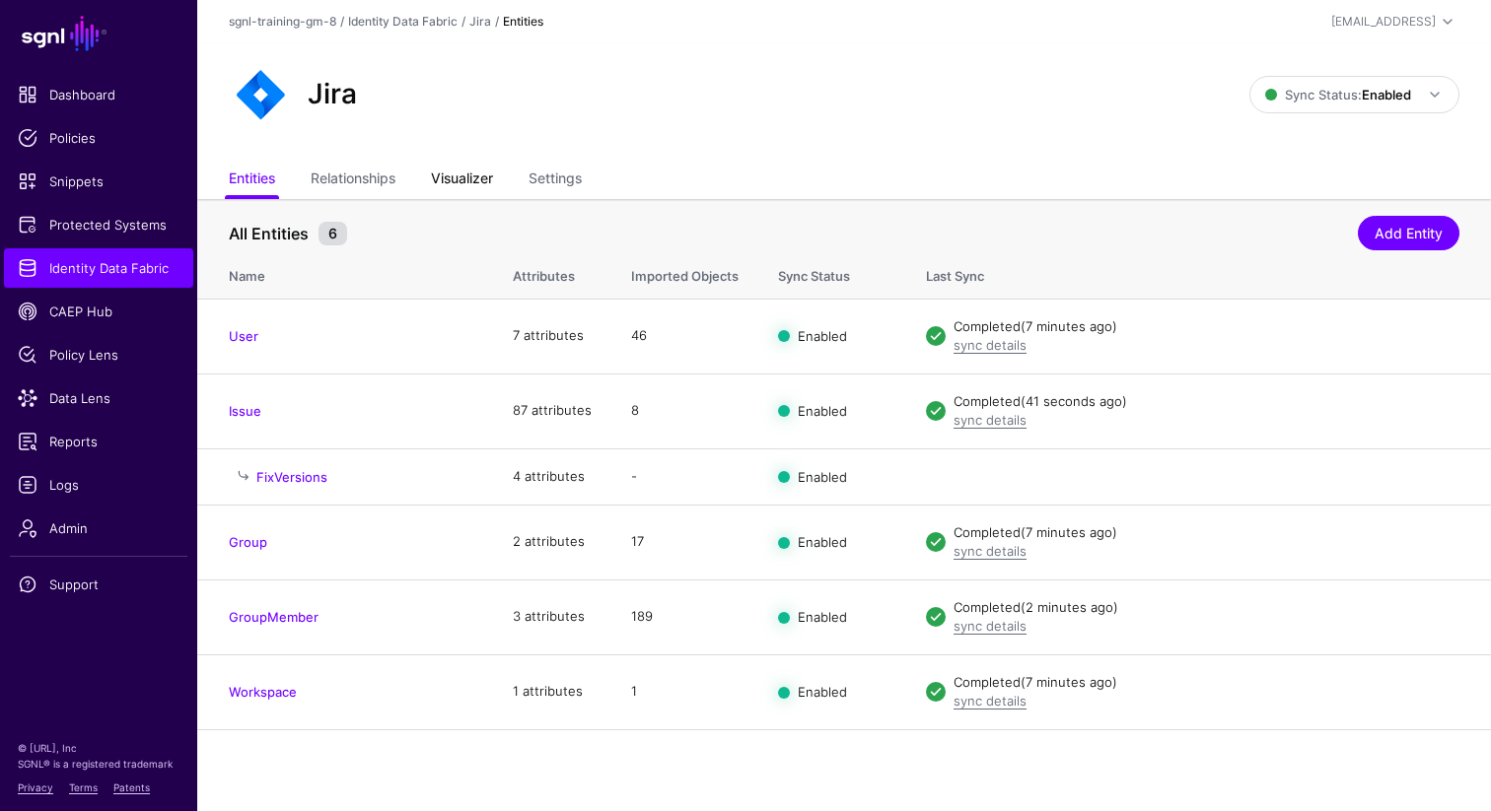
click at [469, 181] on link "Visualizer" at bounding box center [462, 180] width 62 height 37
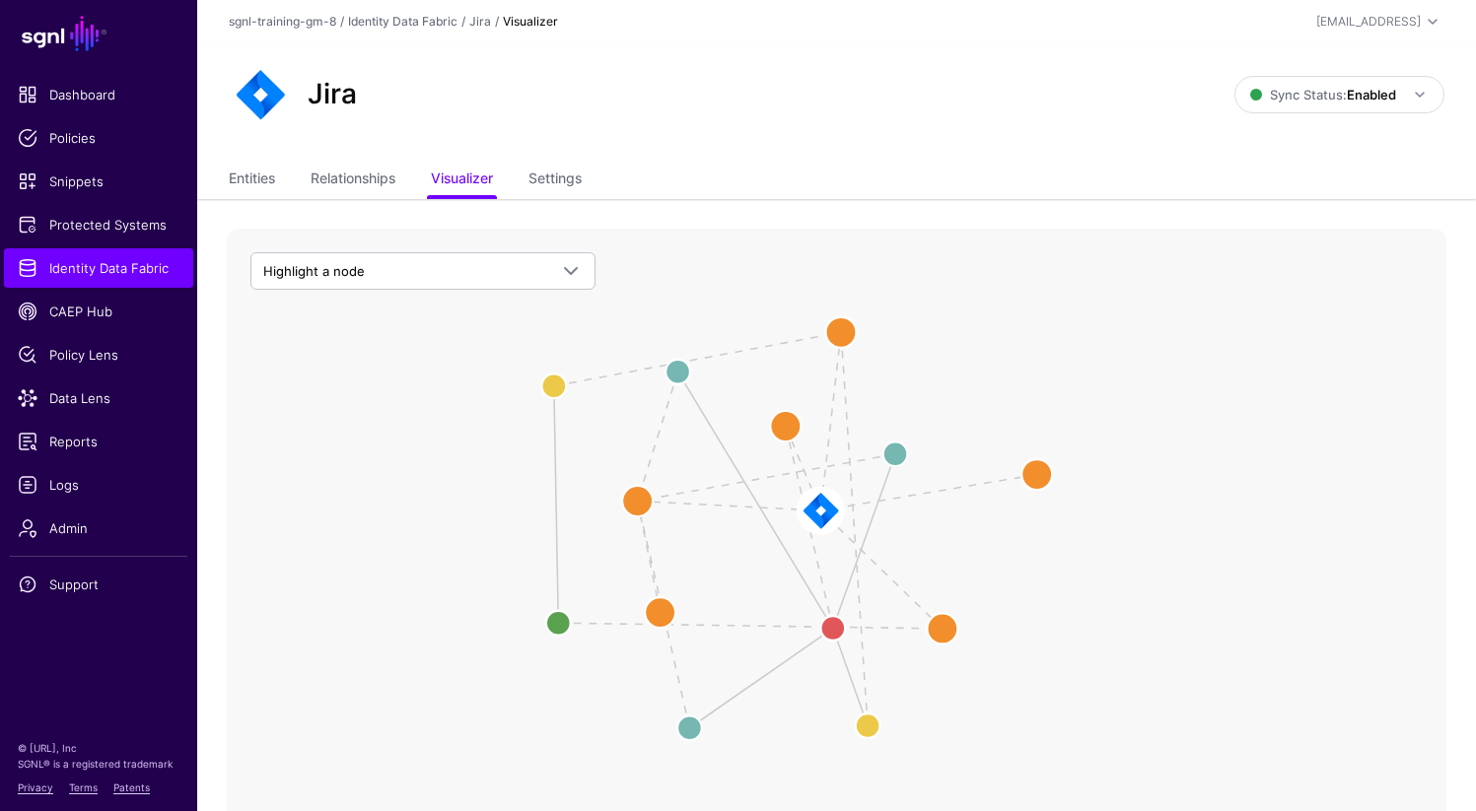
drag, startPoint x: 714, startPoint y: 592, endPoint x: 509, endPoint y: 493, distance: 228.0
click at [509, 493] on icon "Issue Reporter Issue Assignee Issue Creator Group Member User Member Jira Jira …" at bounding box center [836, 623] width 1219 height 789
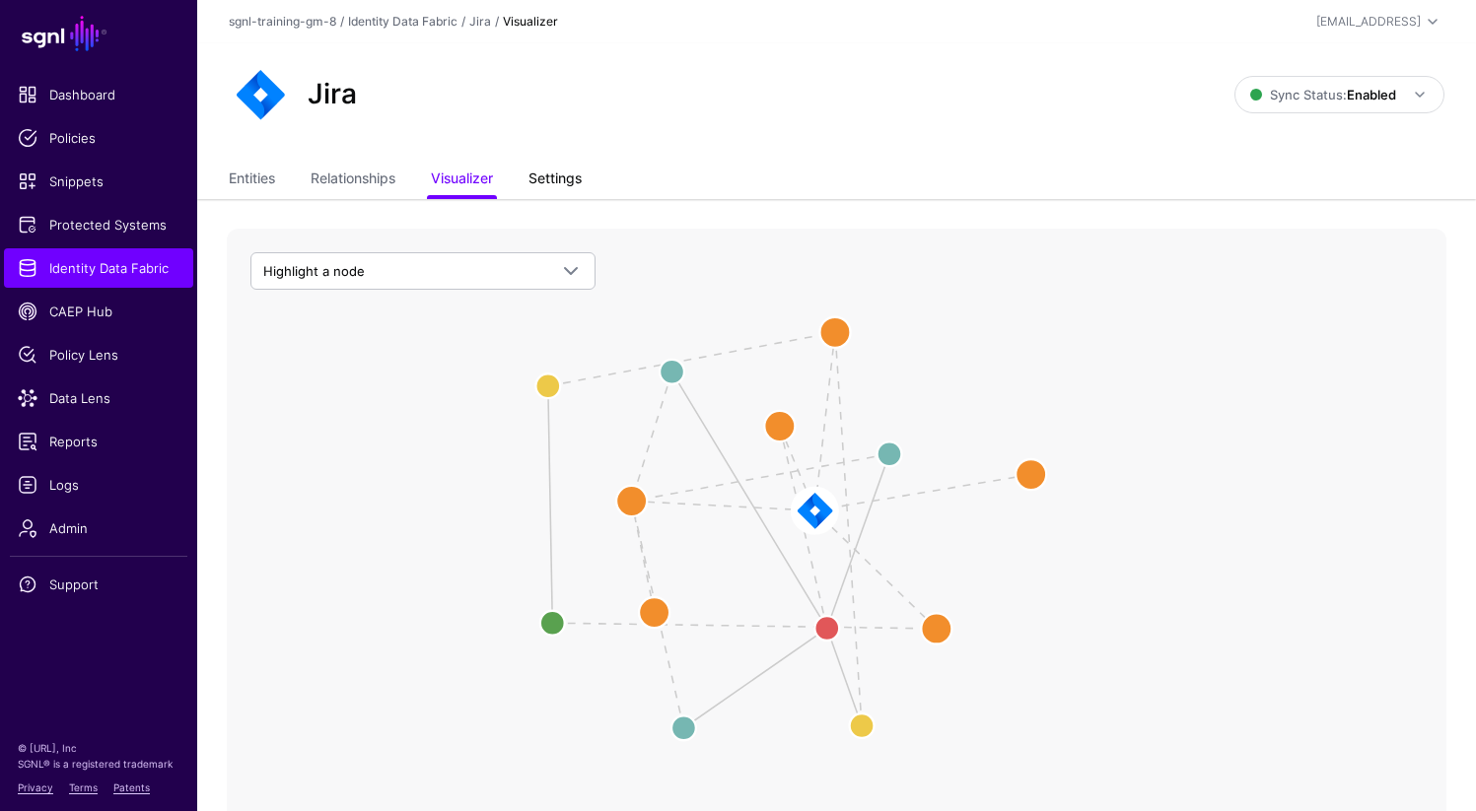
click at [554, 181] on link "Settings" at bounding box center [554, 180] width 53 height 37
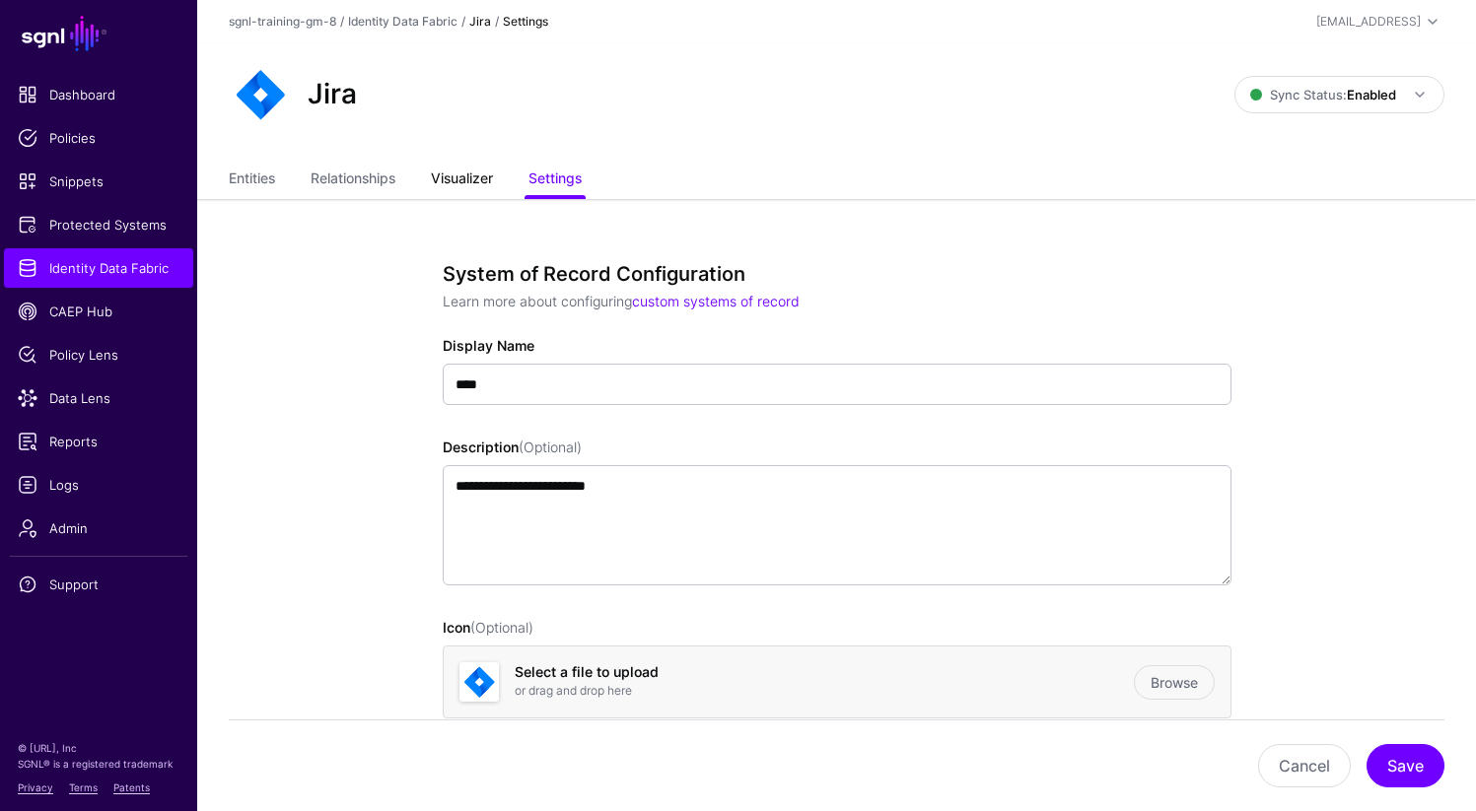
click at [470, 194] on link "Visualizer" at bounding box center [462, 180] width 62 height 37
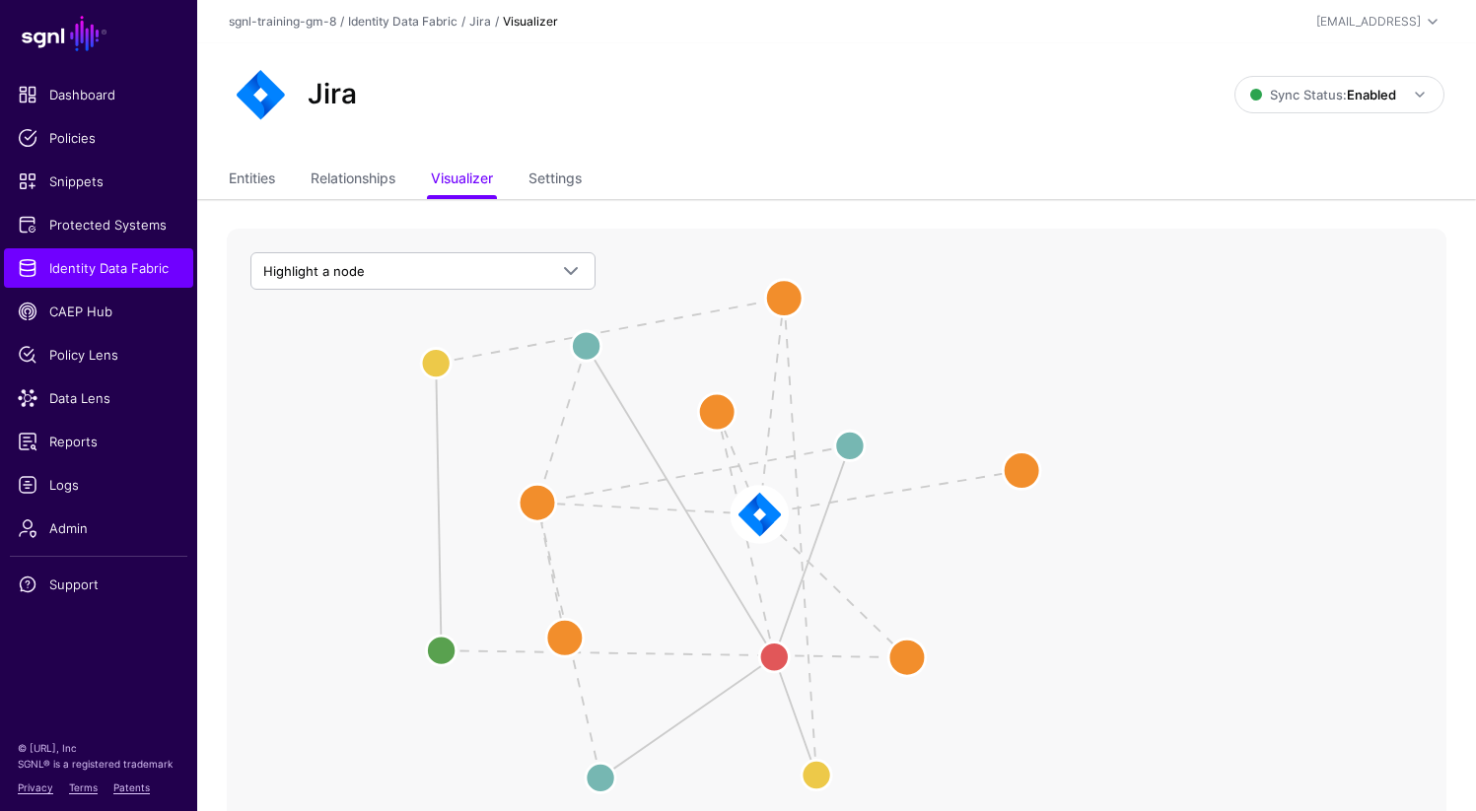
drag, startPoint x: 853, startPoint y: 675, endPoint x: 424, endPoint y: 513, distance: 458.7
click at [424, 513] on icon "Issue Reporter Issue Assignee Issue Creator Group Member User Member Jira Jira …" at bounding box center [836, 623] width 1219 height 789
click at [759, 515] on image at bounding box center [760, 513] width 111 height 111
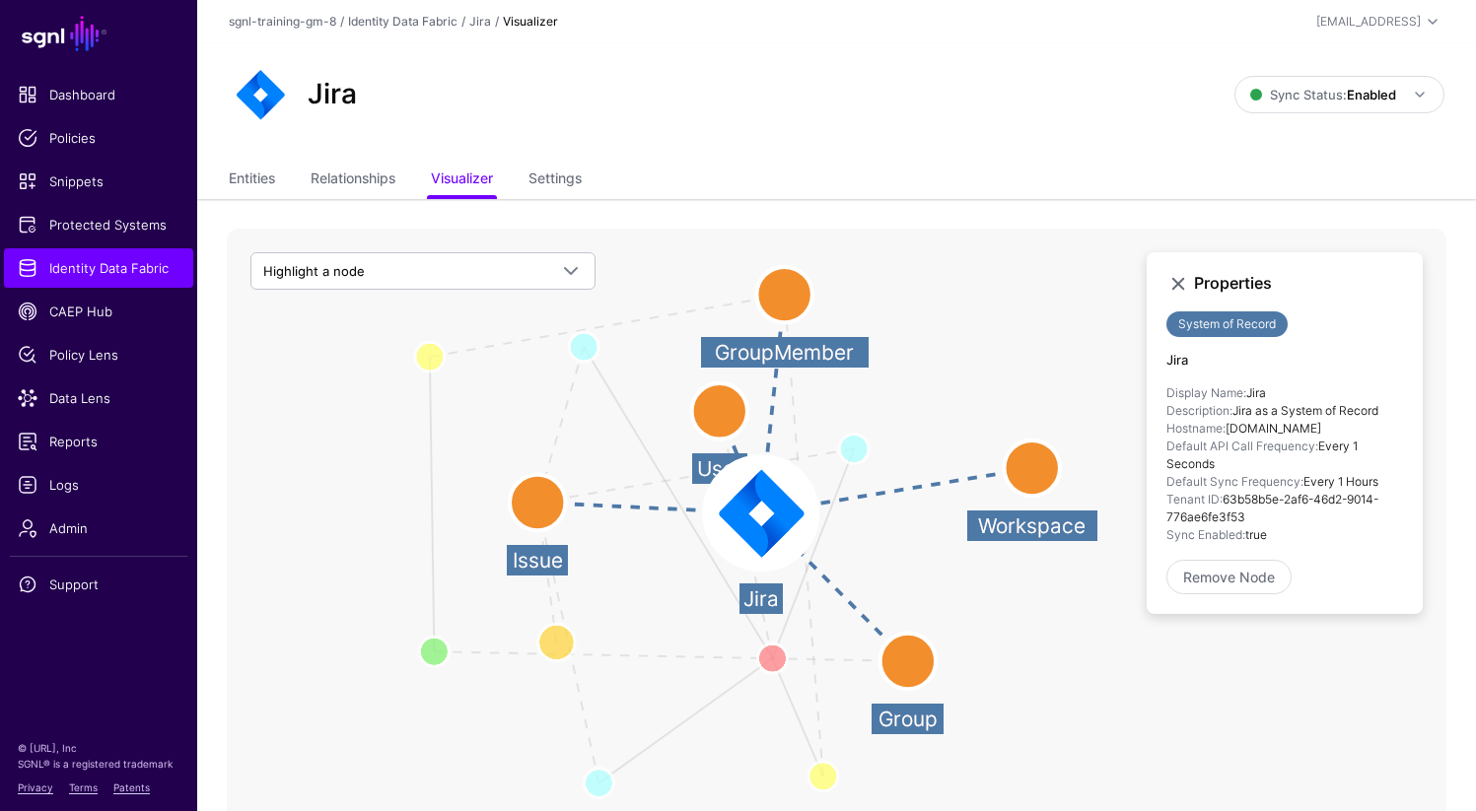
click at [1085, 652] on icon "User Member Group Member Issue Creator Issue Assignee Issue Reporter groupId gr…" at bounding box center [836, 623] width 1219 height 789
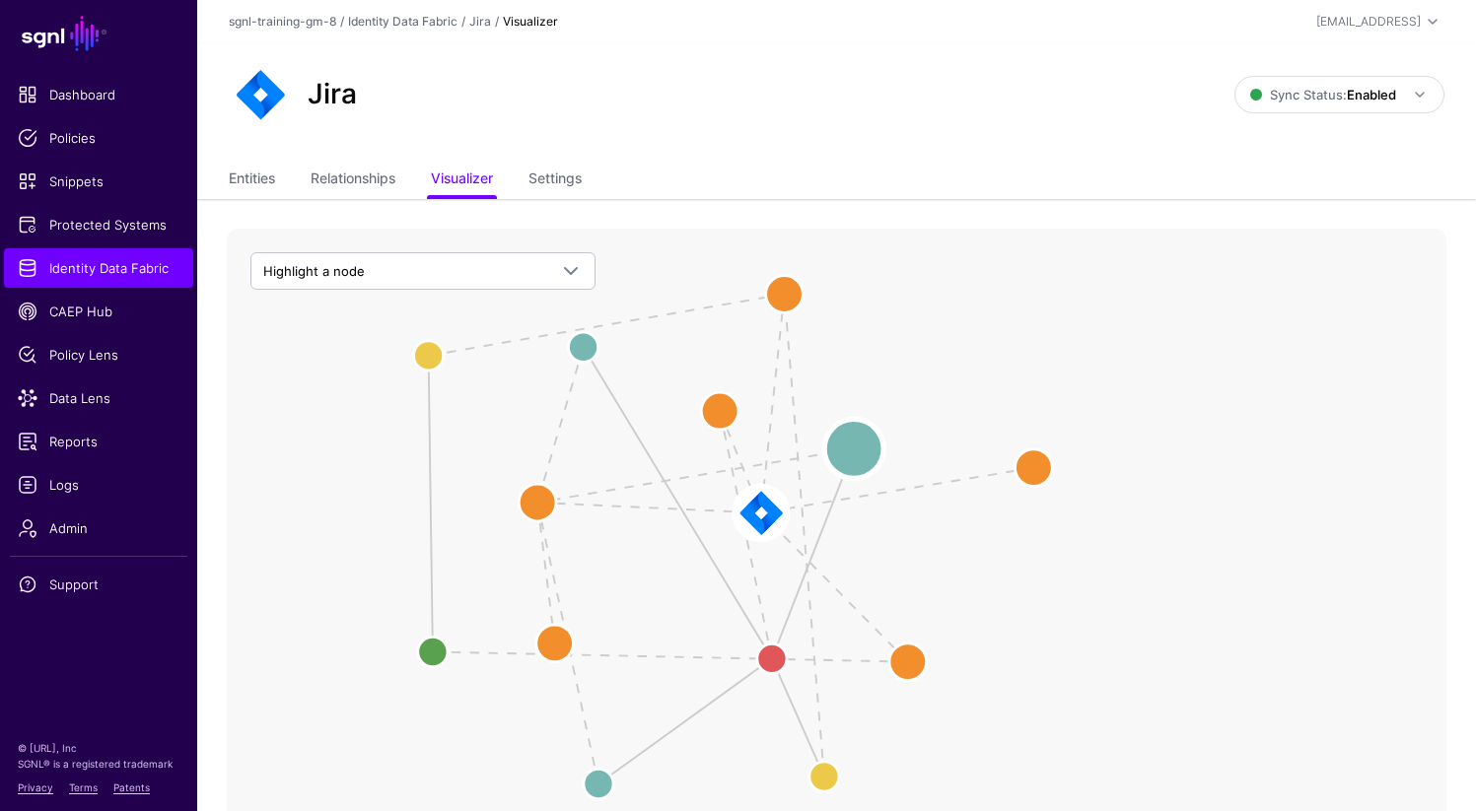
click at [853, 454] on circle at bounding box center [853, 448] width 59 height 59
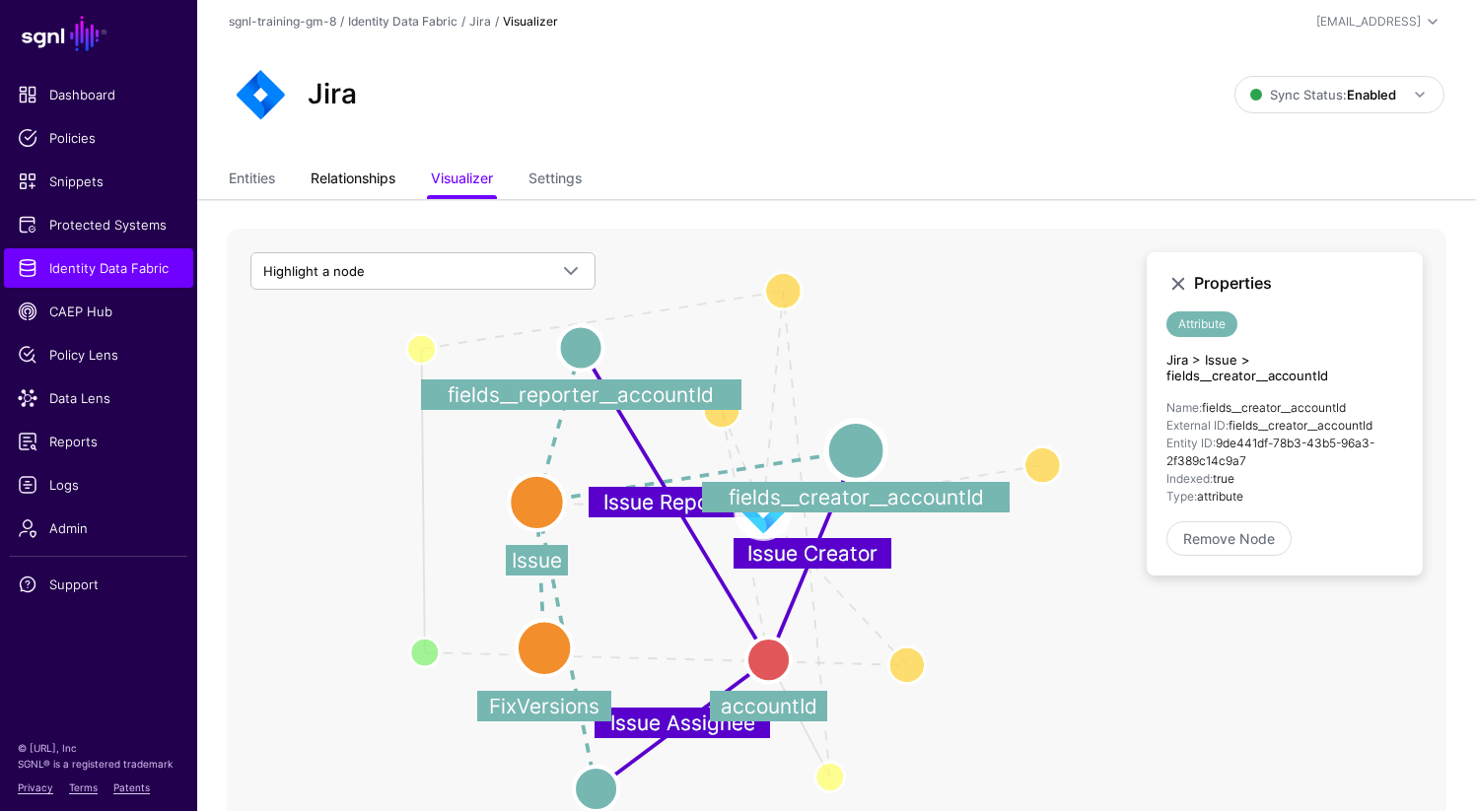
click at [360, 183] on link "Relationships" at bounding box center [353, 180] width 85 height 37
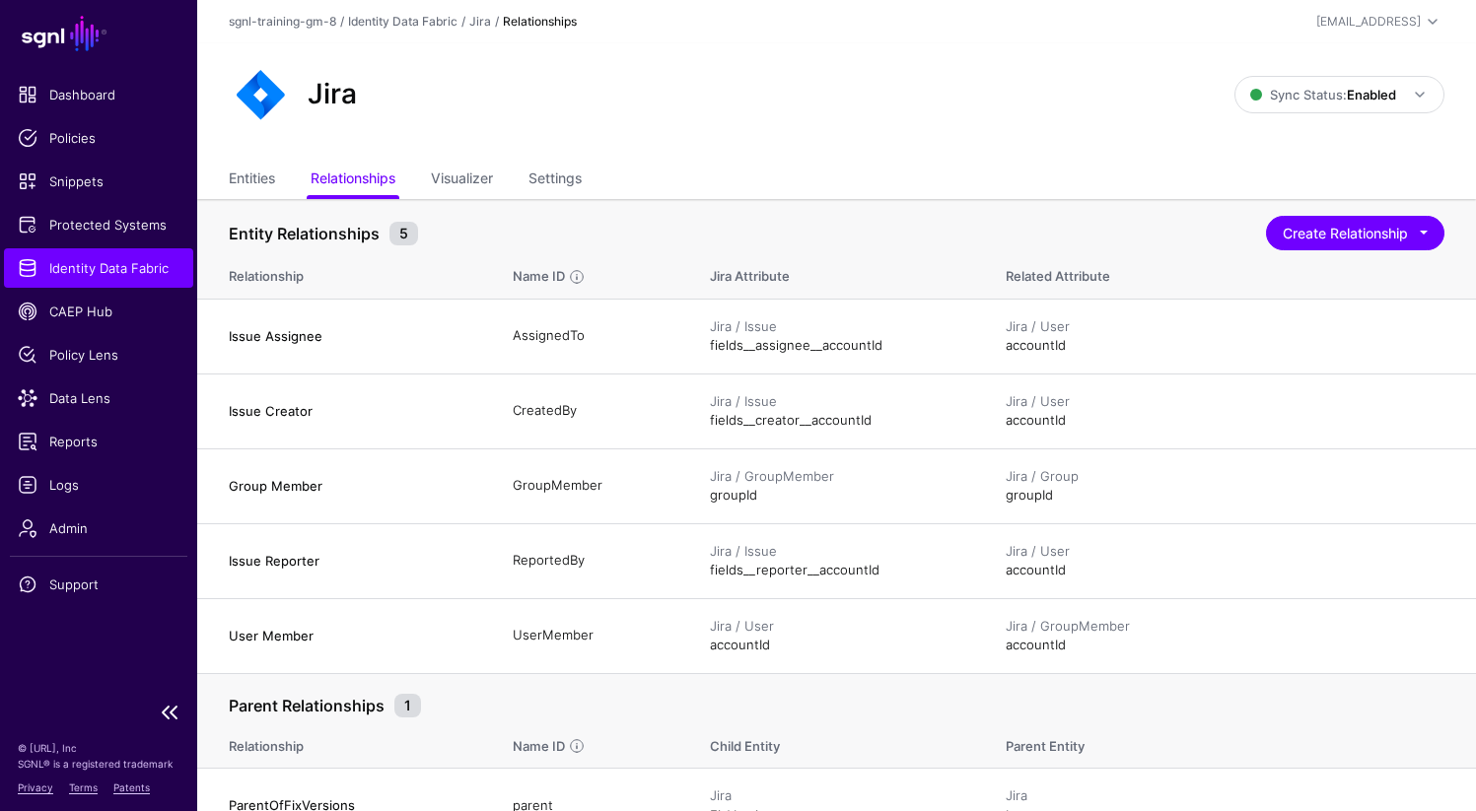
click at [91, 270] on span "Identity Data Fabric" at bounding box center [99, 268] width 162 height 20
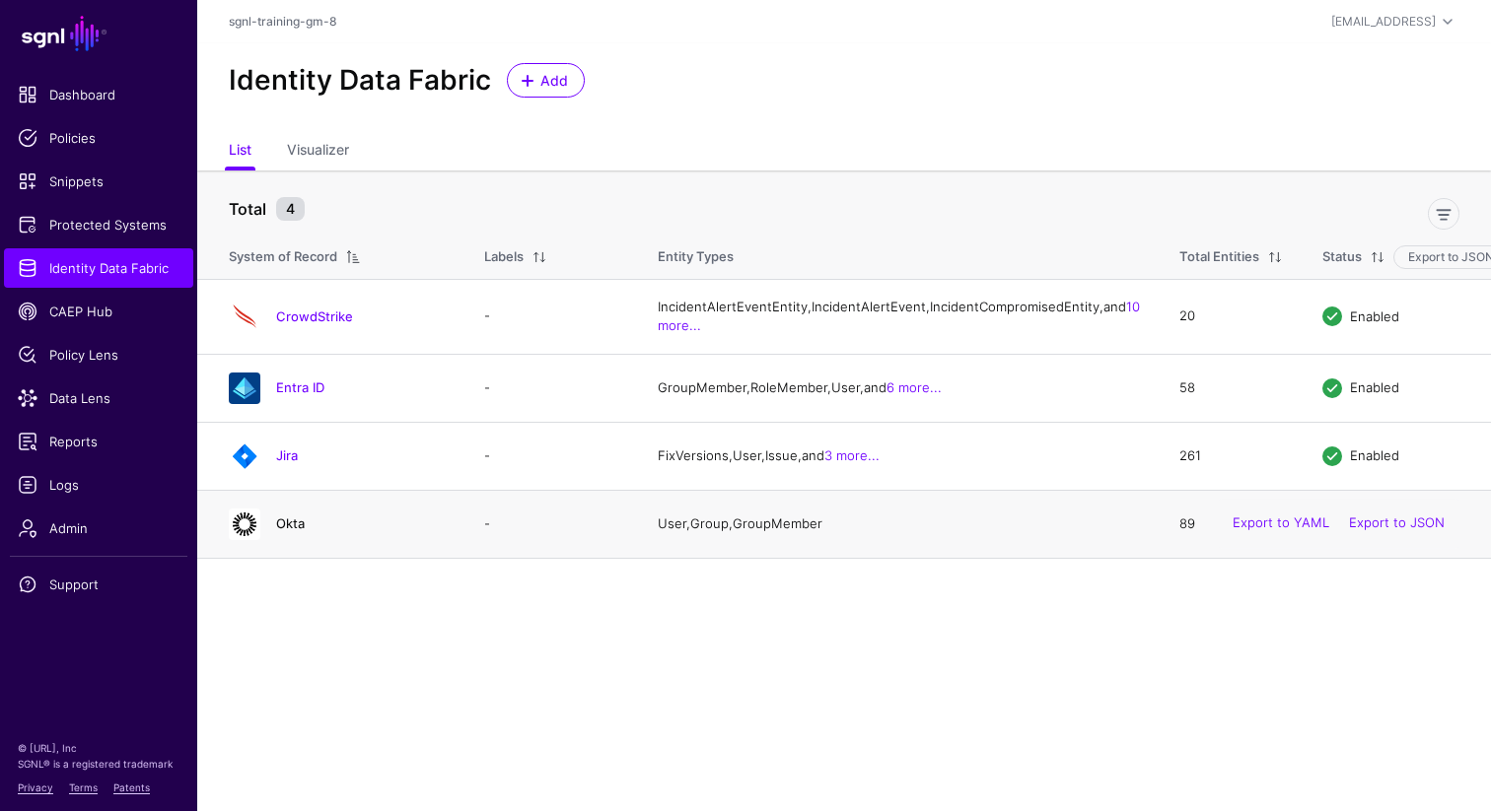
click at [302, 531] on link "Okta" at bounding box center [290, 524] width 29 height 16
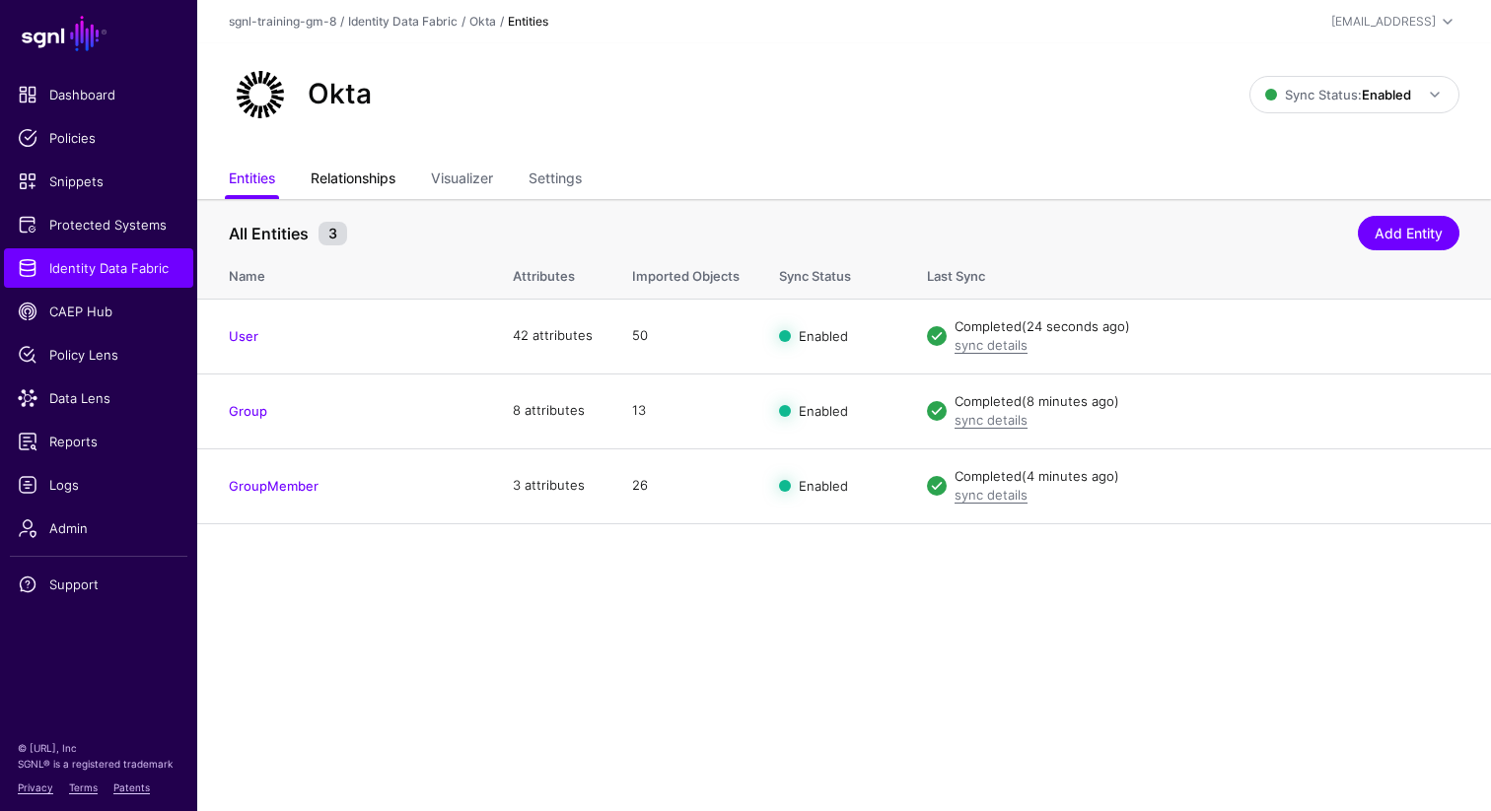
click at [355, 182] on link "Relationships" at bounding box center [353, 180] width 85 height 37
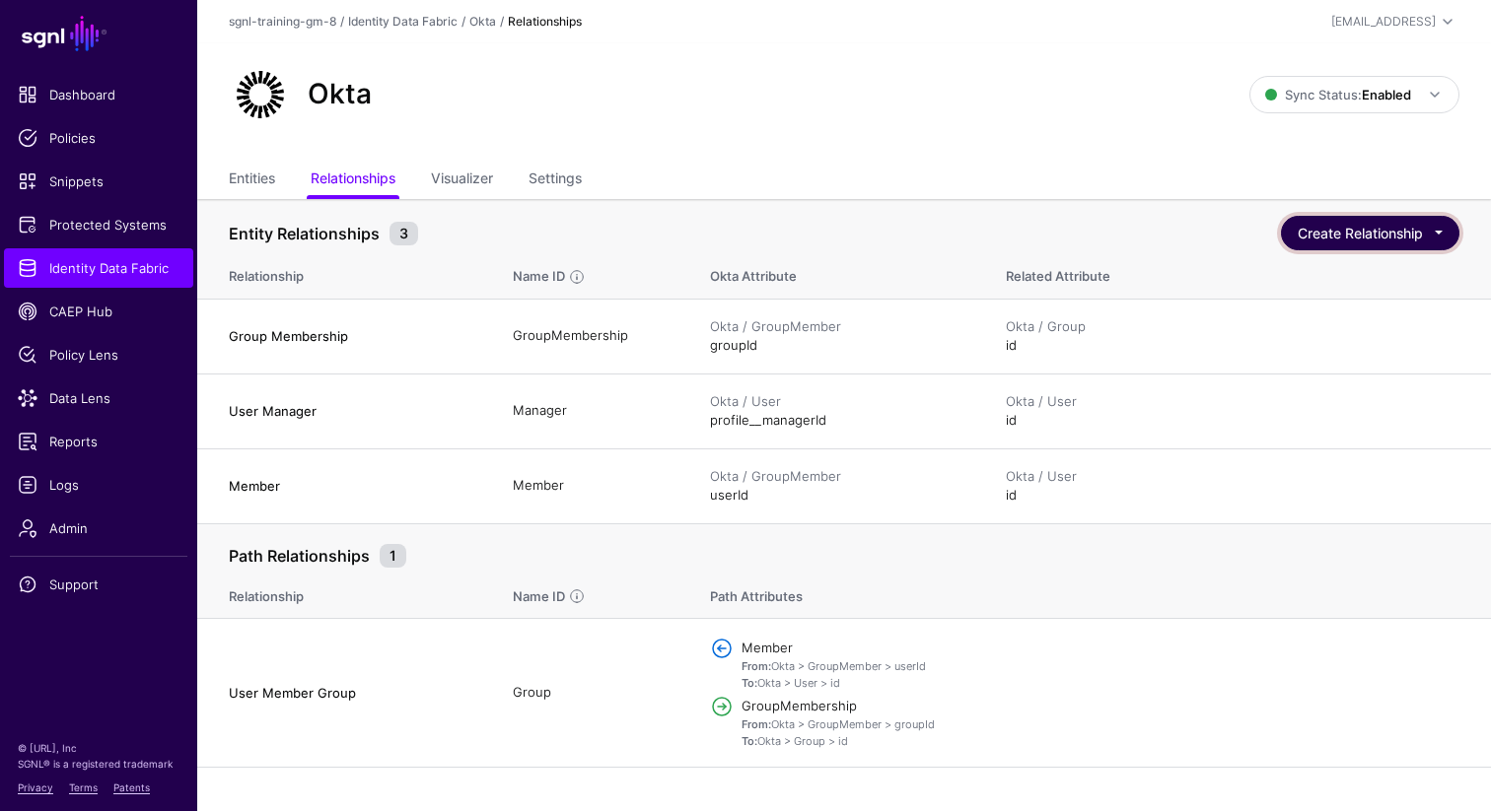
click at [1349, 235] on button "Create Relationship" at bounding box center [1370, 233] width 178 height 35
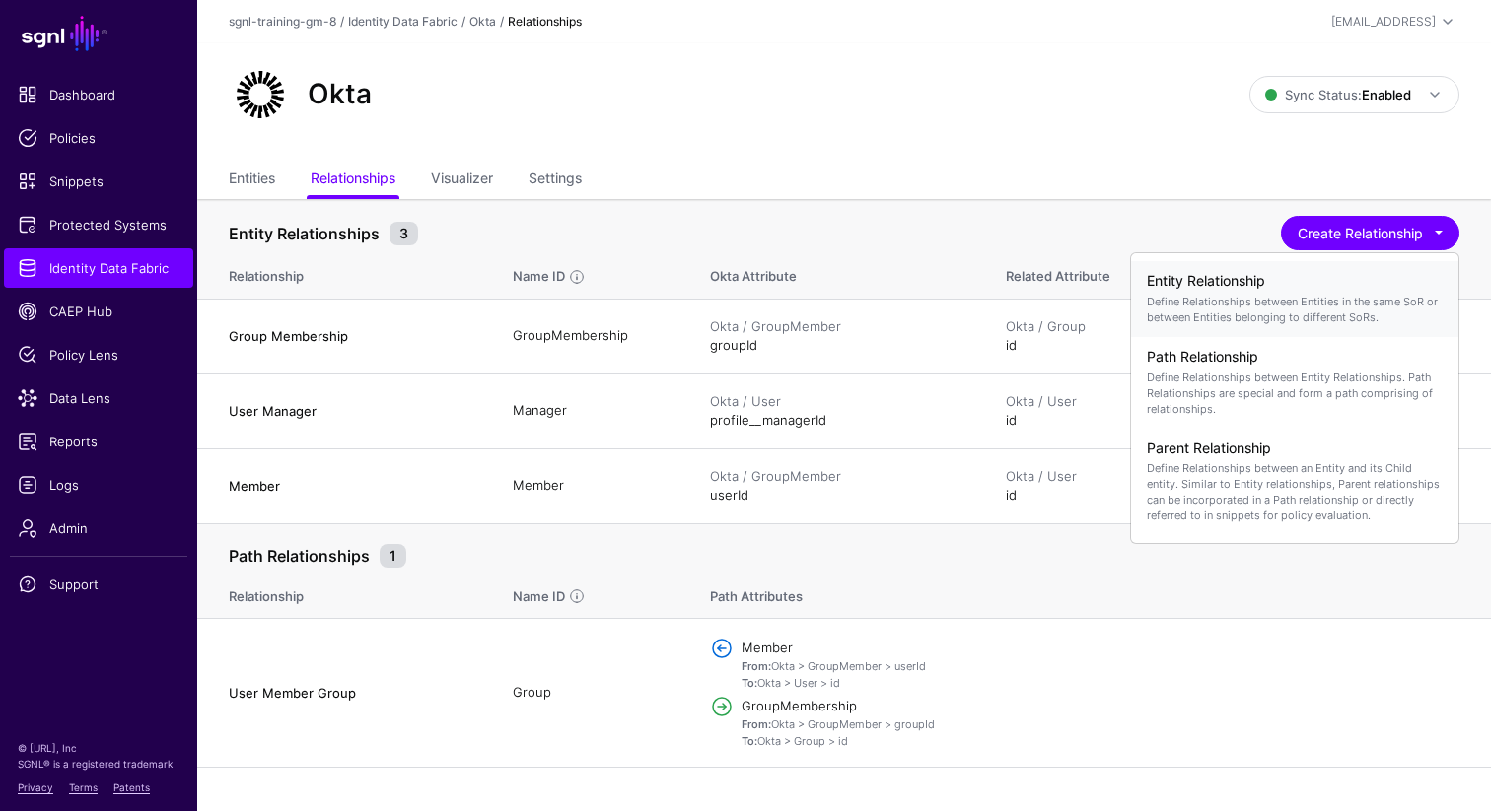
click at [1182, 294] on p "Define Relationships between Entities in the same SoR or between Entities belon…" at bounding box center [1295, 310] width 296 height 32
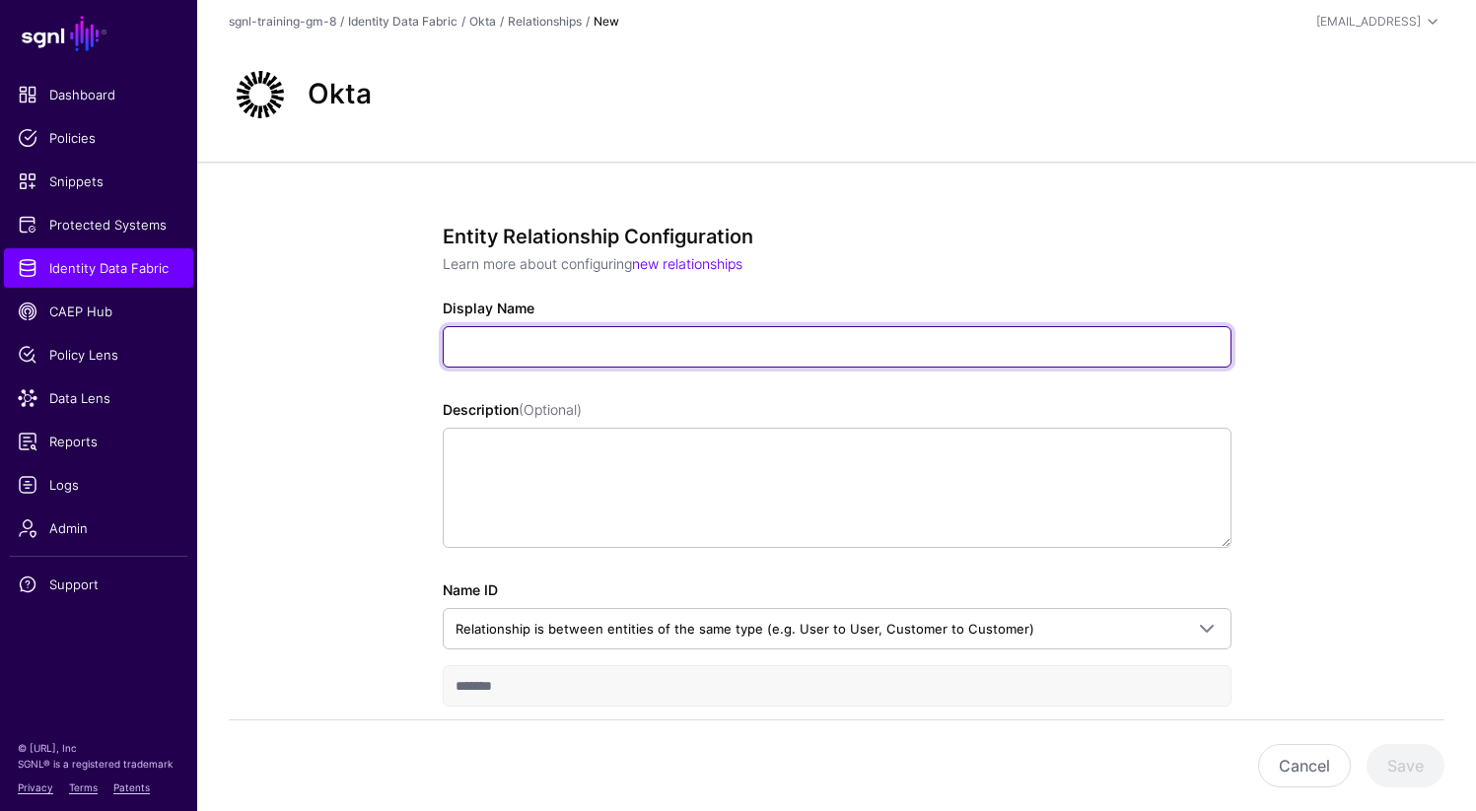
click at [604, 350] on input "Display Name" at bounding box center [837, 346] width 789 height 41
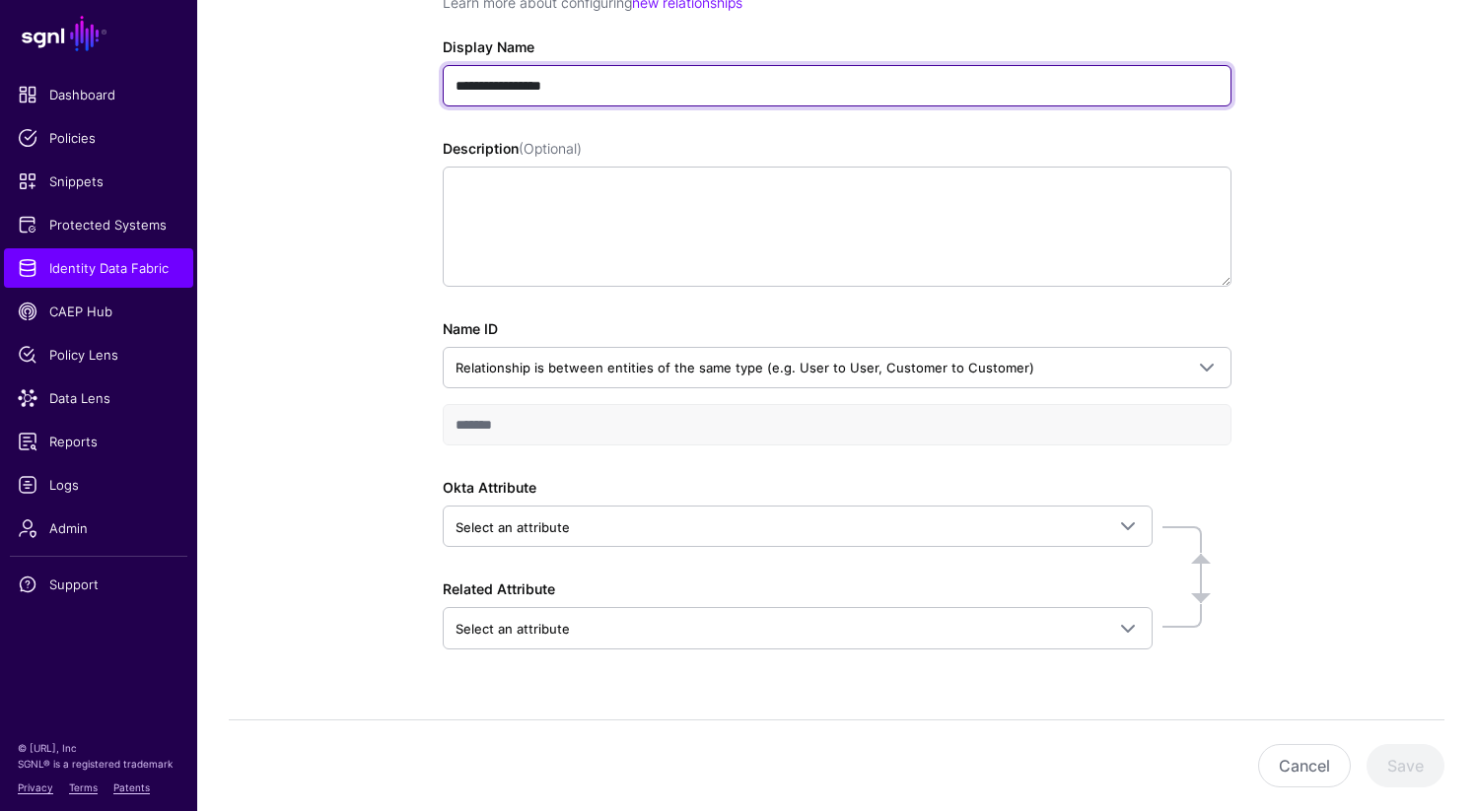
scroll to position [293, 0]
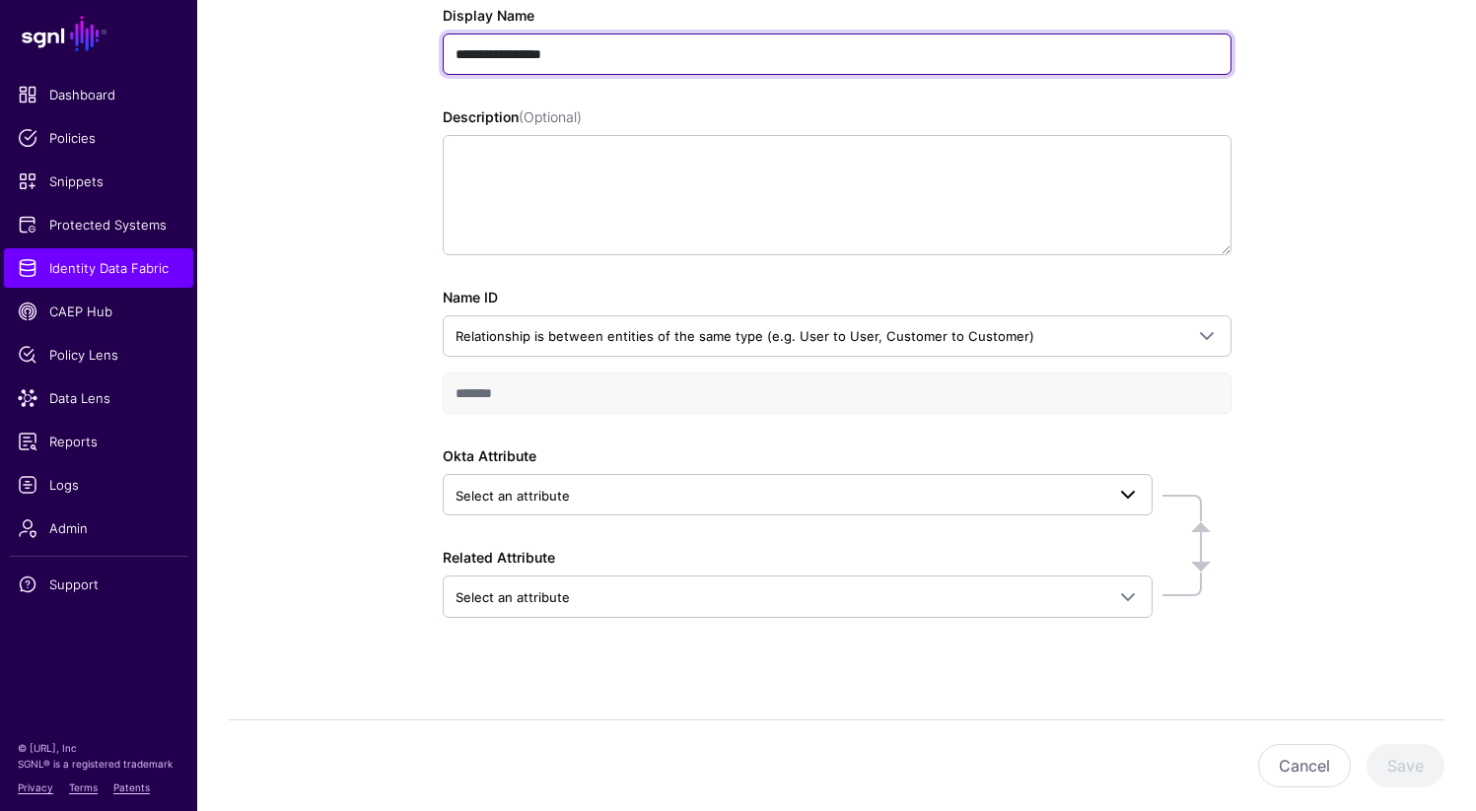
type input "**********"
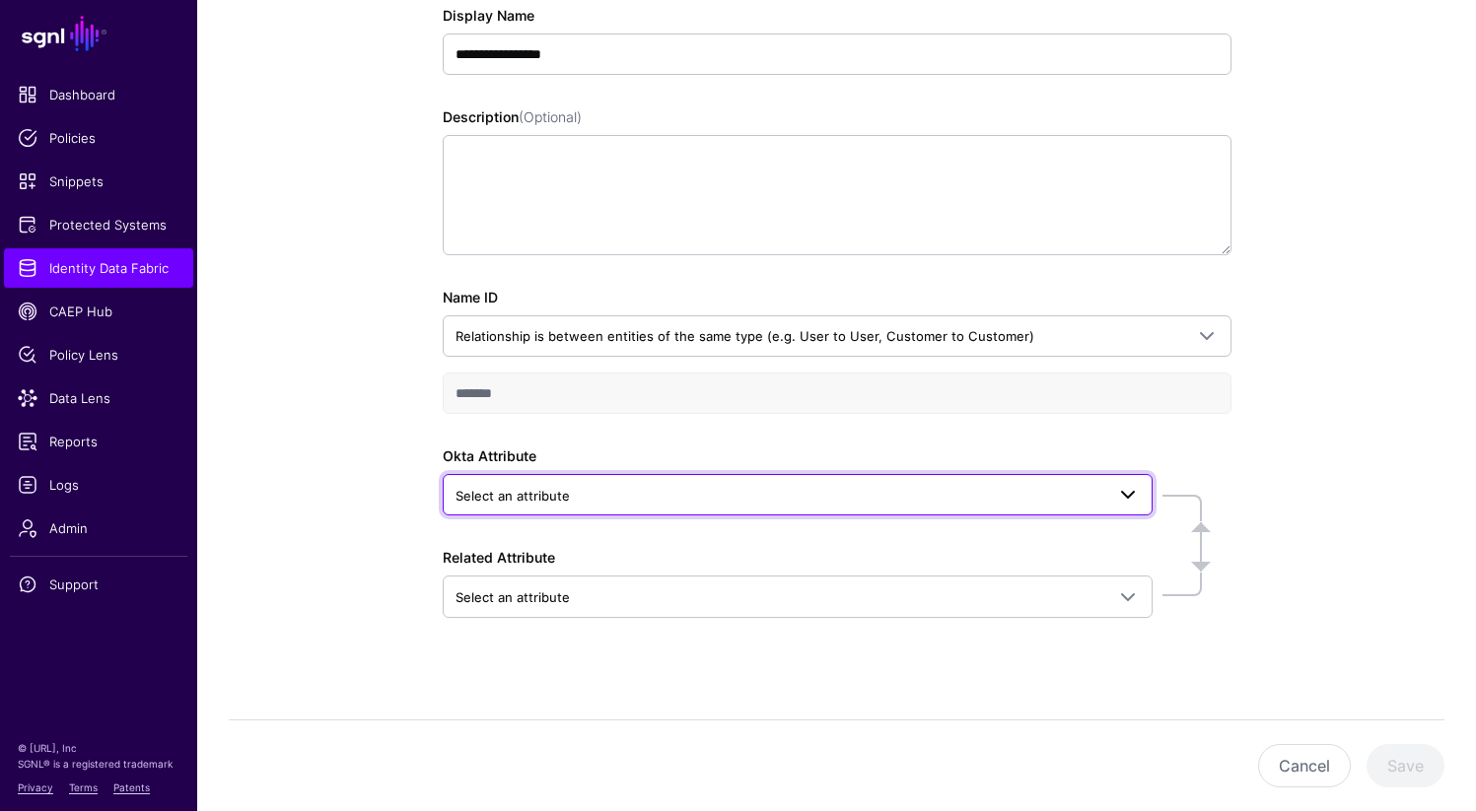
click at [609, 508] on link "Select an attribute" at bounding box center [798, 494] width 710 height 41
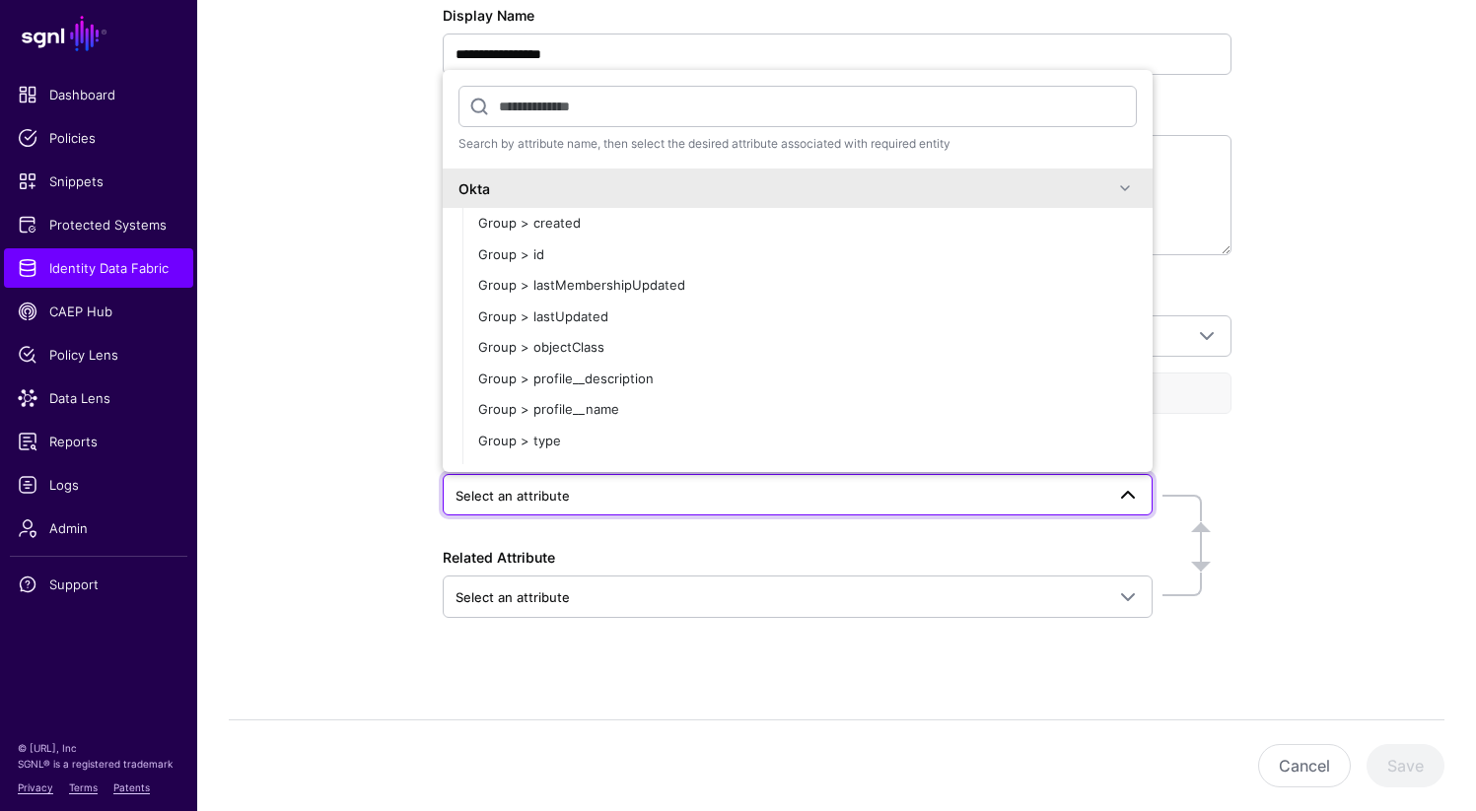
click at [356, 497] on div "**********" at bounding box center [836, 346] width 1279 height 954
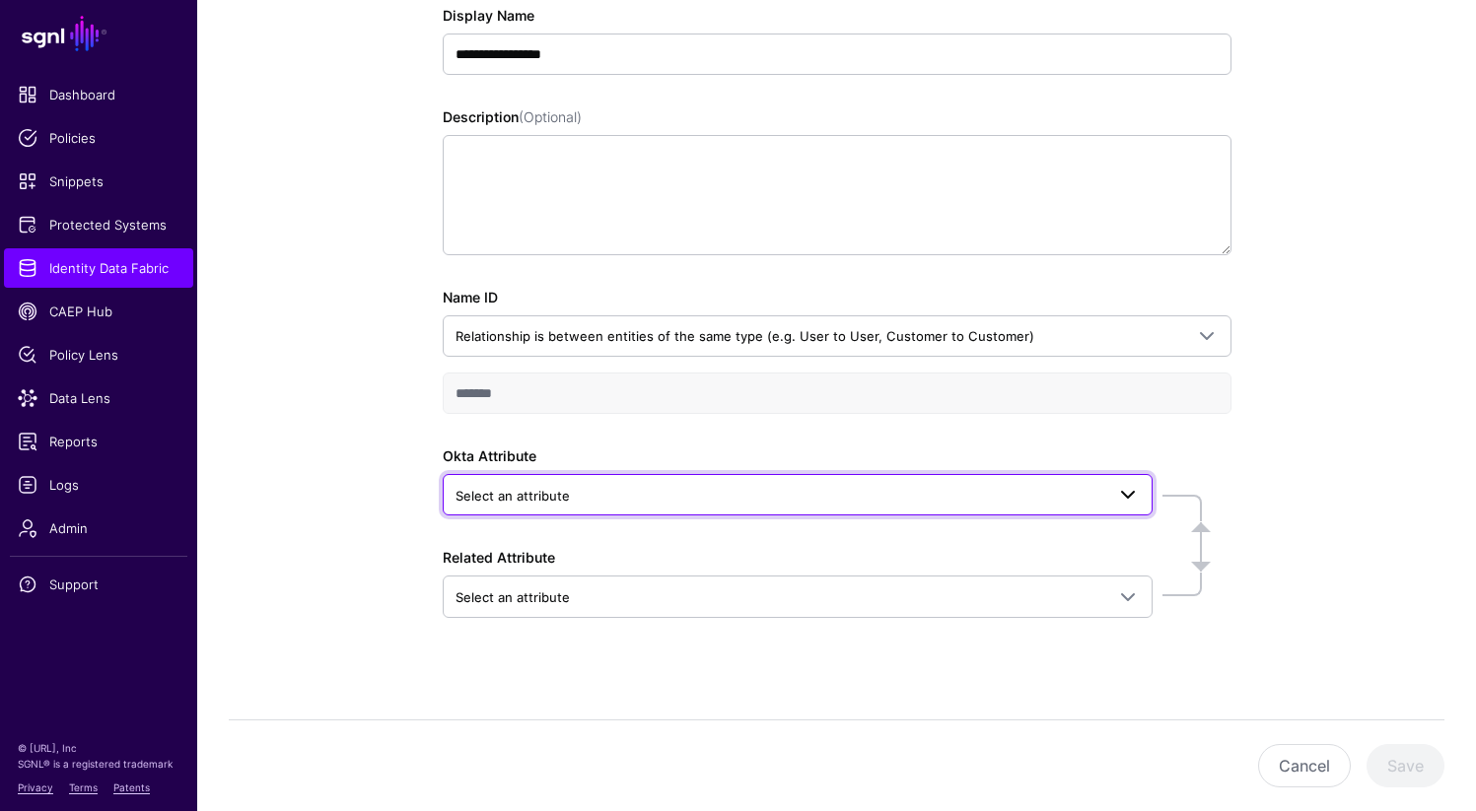
click at [567, 506] on span "Select an attribute" at bounding box center [797, 495] width 684 height 24
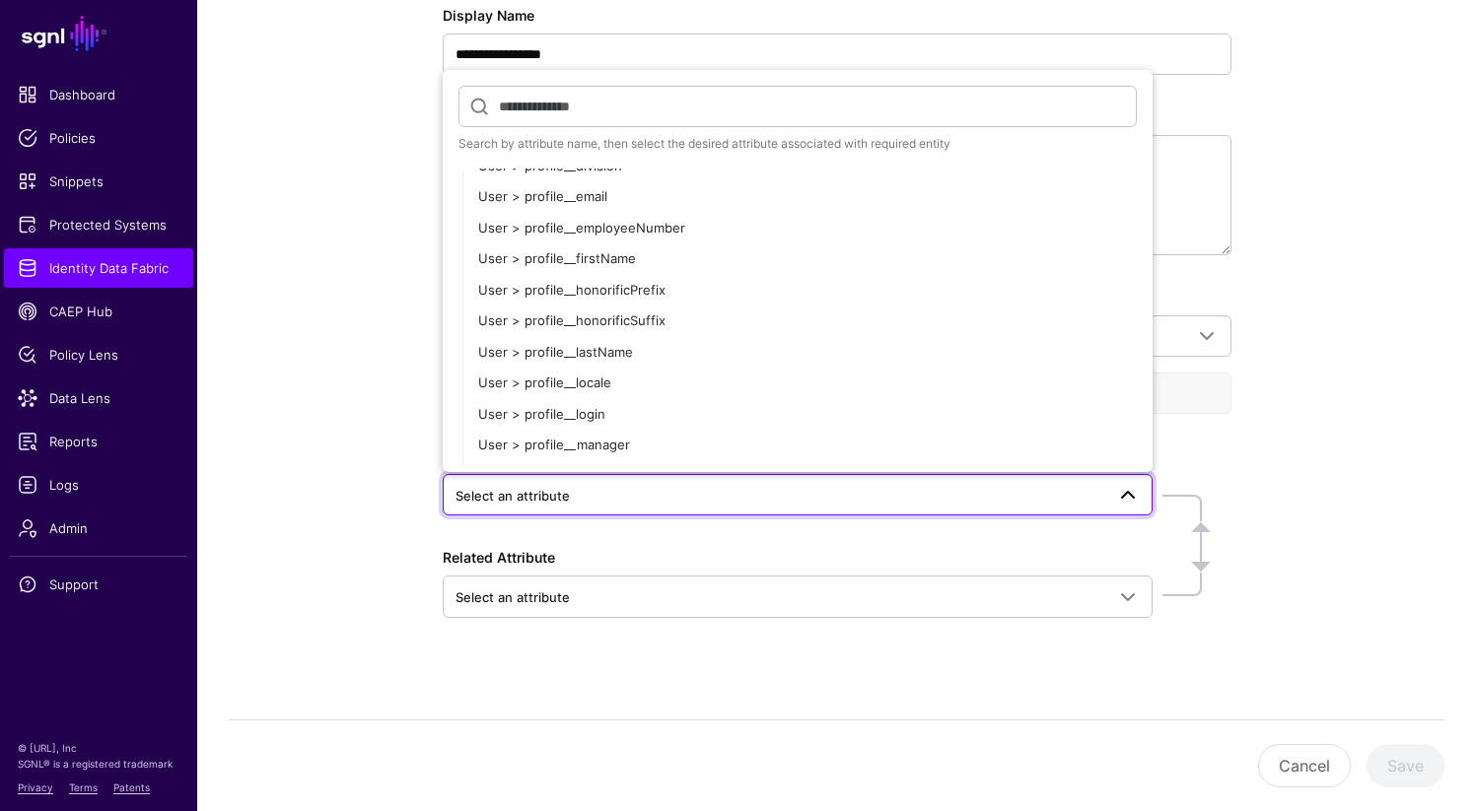
scroll to position [762, 0]
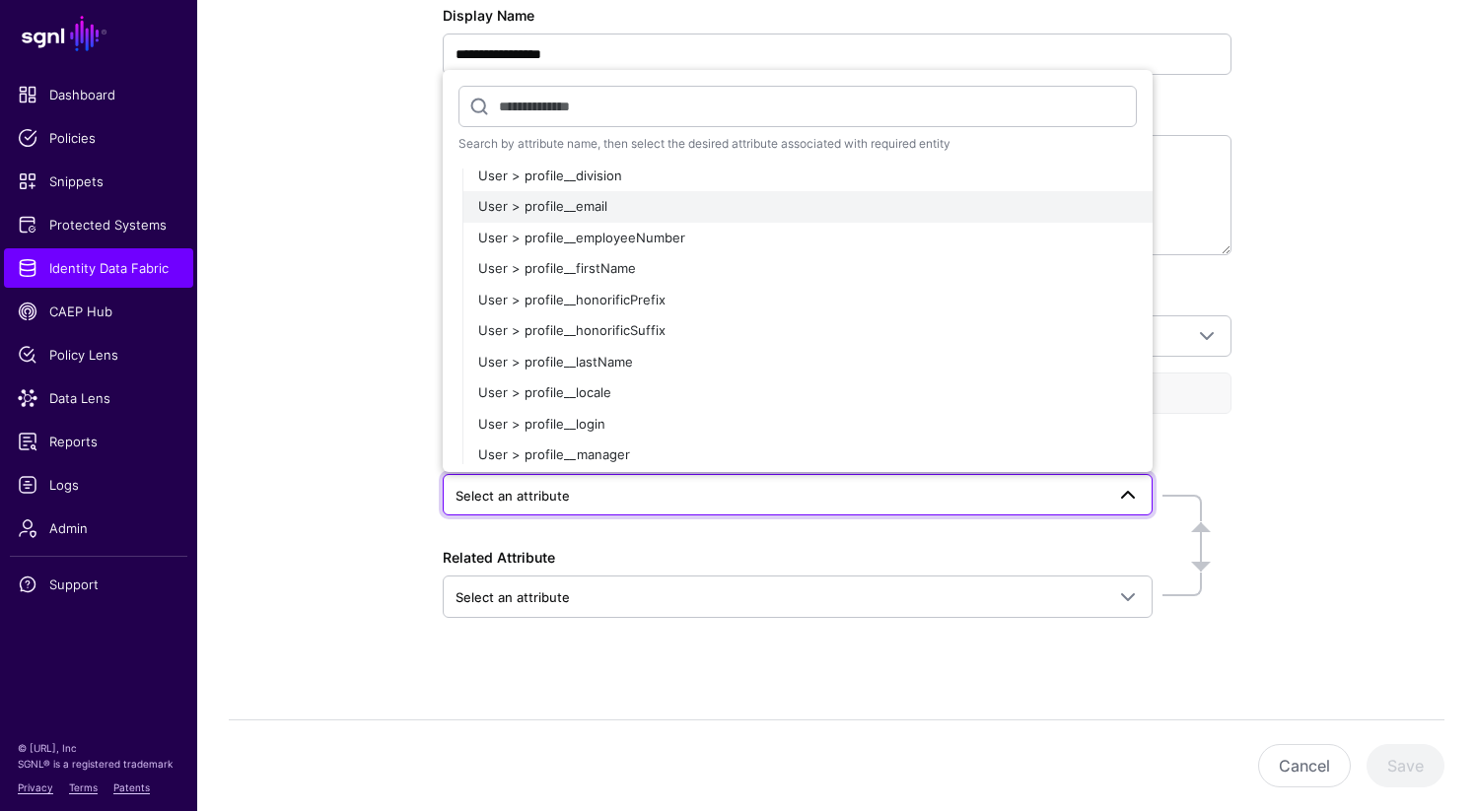
click at [515, 206] on span "User > profile__email" at bounding box center [542, 206] width 129 height 16
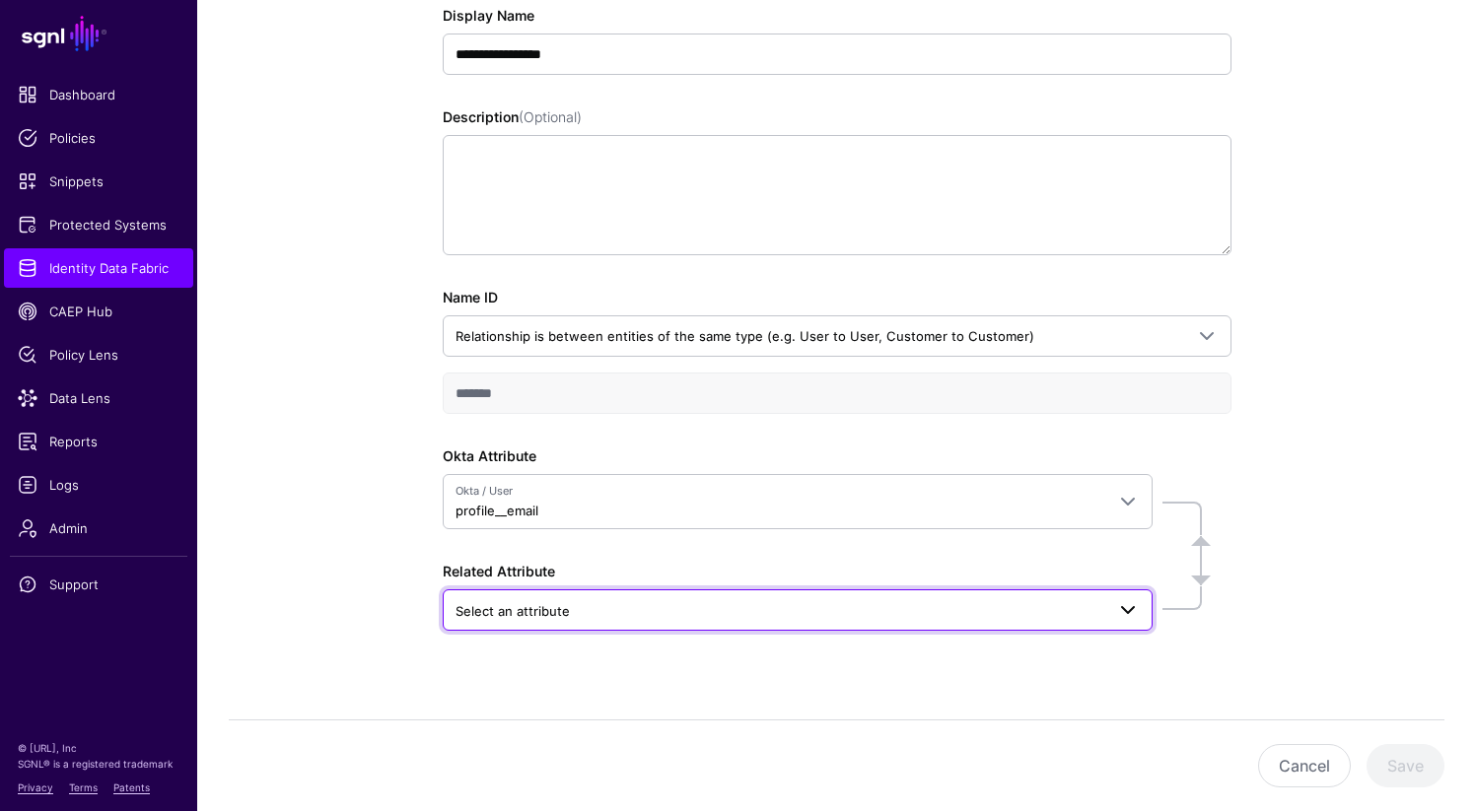
click at [604, 618] on span "Select an attribute" at bounding box center [779, 611] width 649 height 22
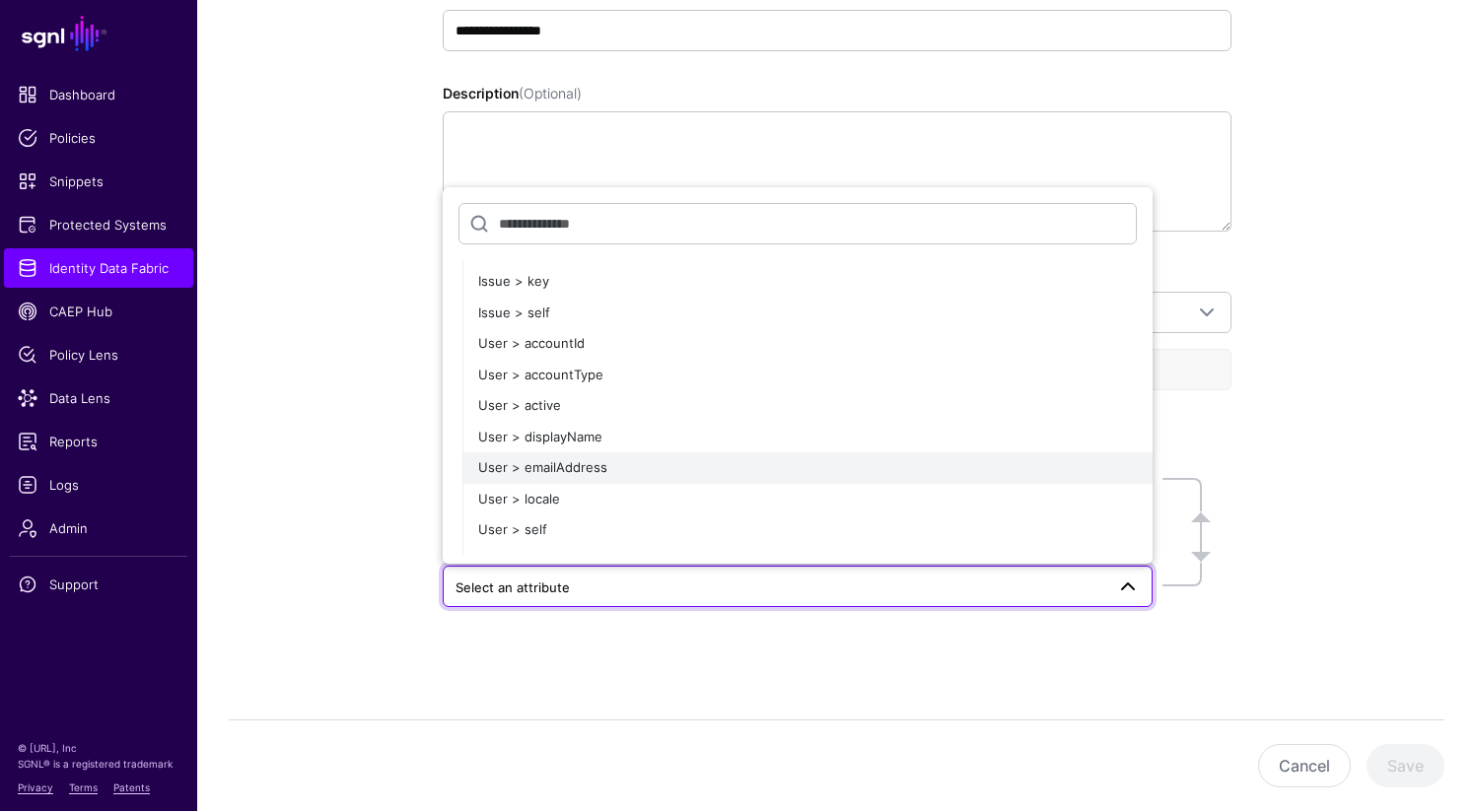
scroll to position [14028, 0]
click at [579, 465] on span "User > emailAddress" at bounding box center [542, 464] width 129 height 16
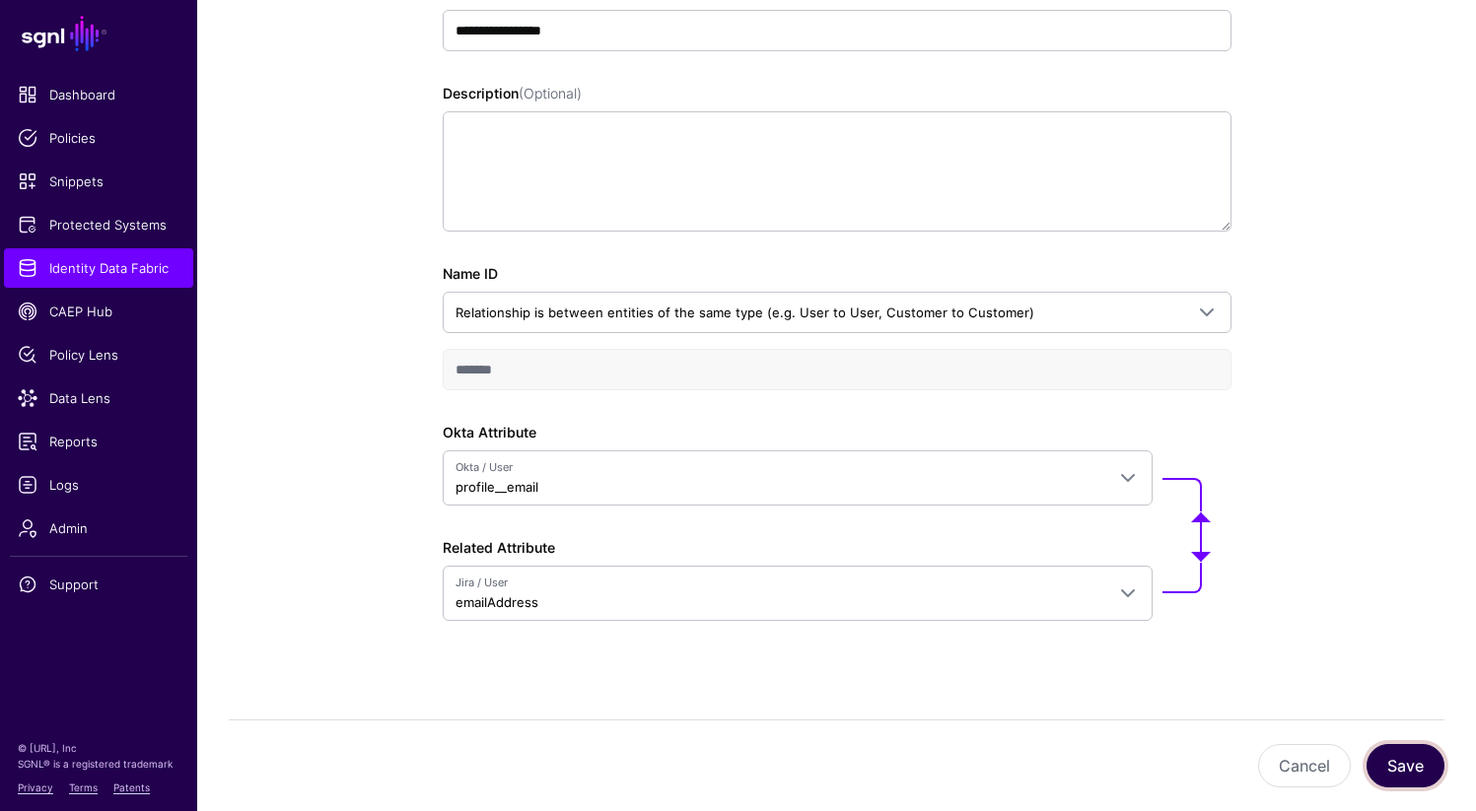
click at [1409, 779] on button "Save" at bounding box center [1405, 765] width 78 height 43
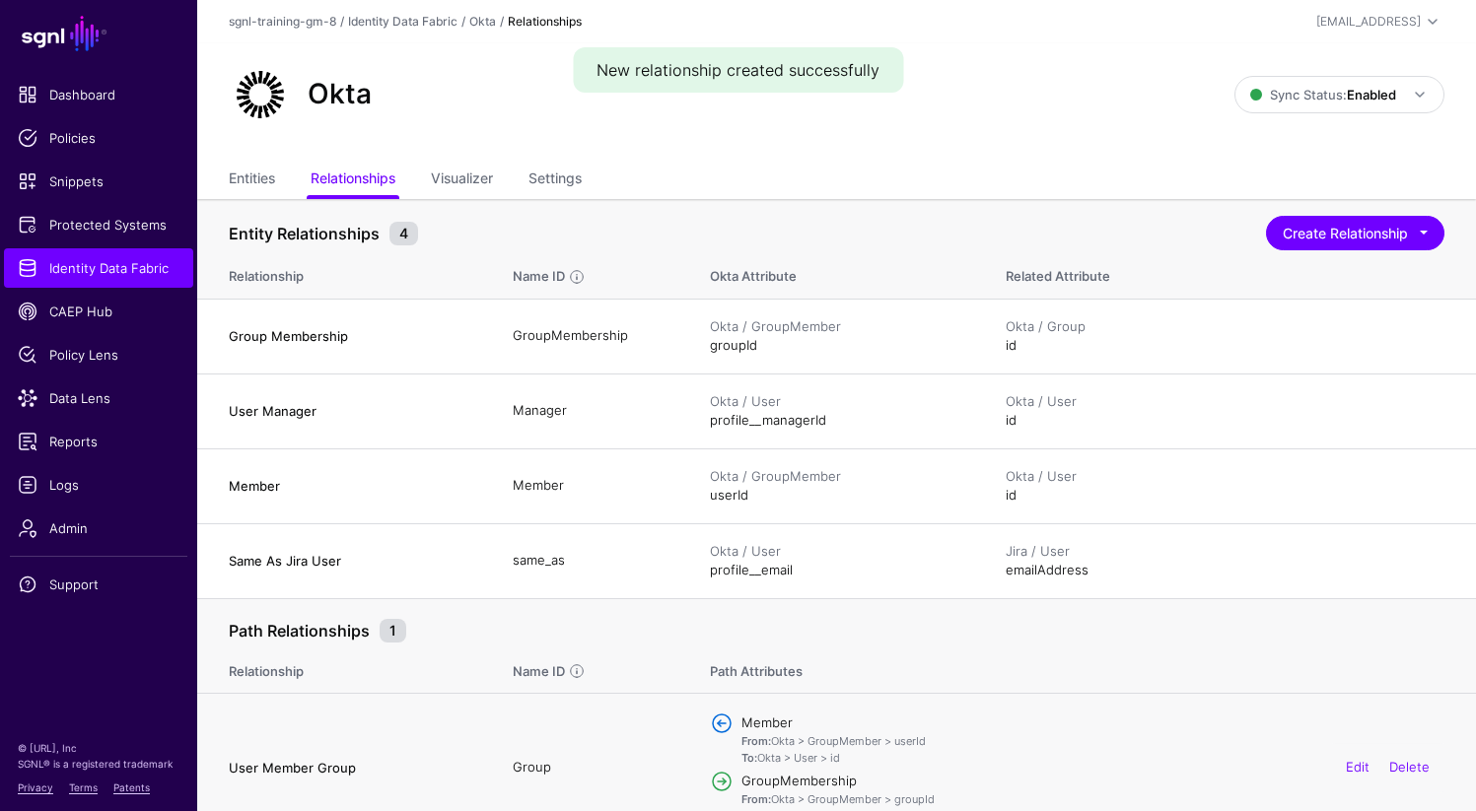
scroll to position [32, 0]
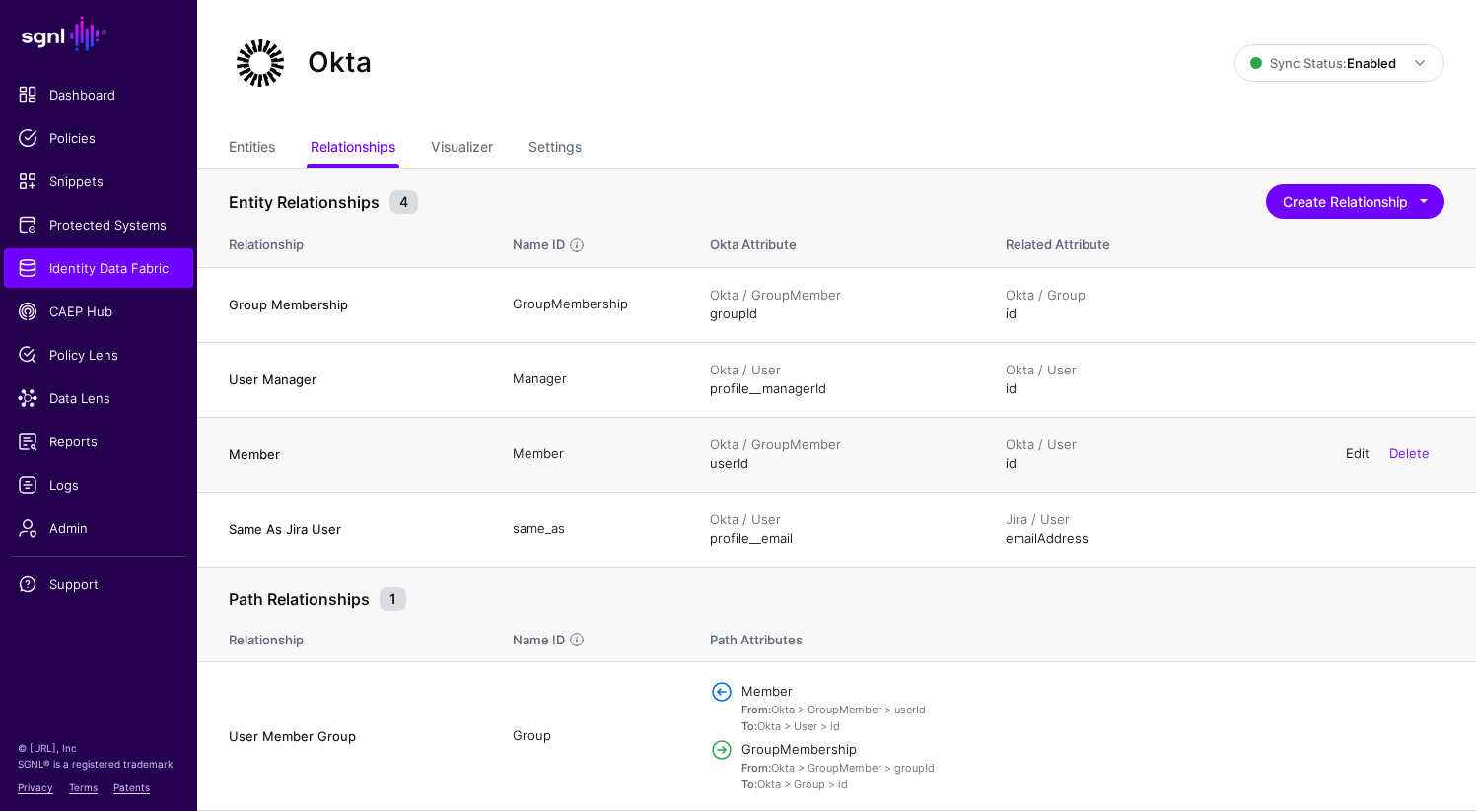
click at [1359, 456] on link "Edit" at bounding box center [1358, 454] width 24 height 16
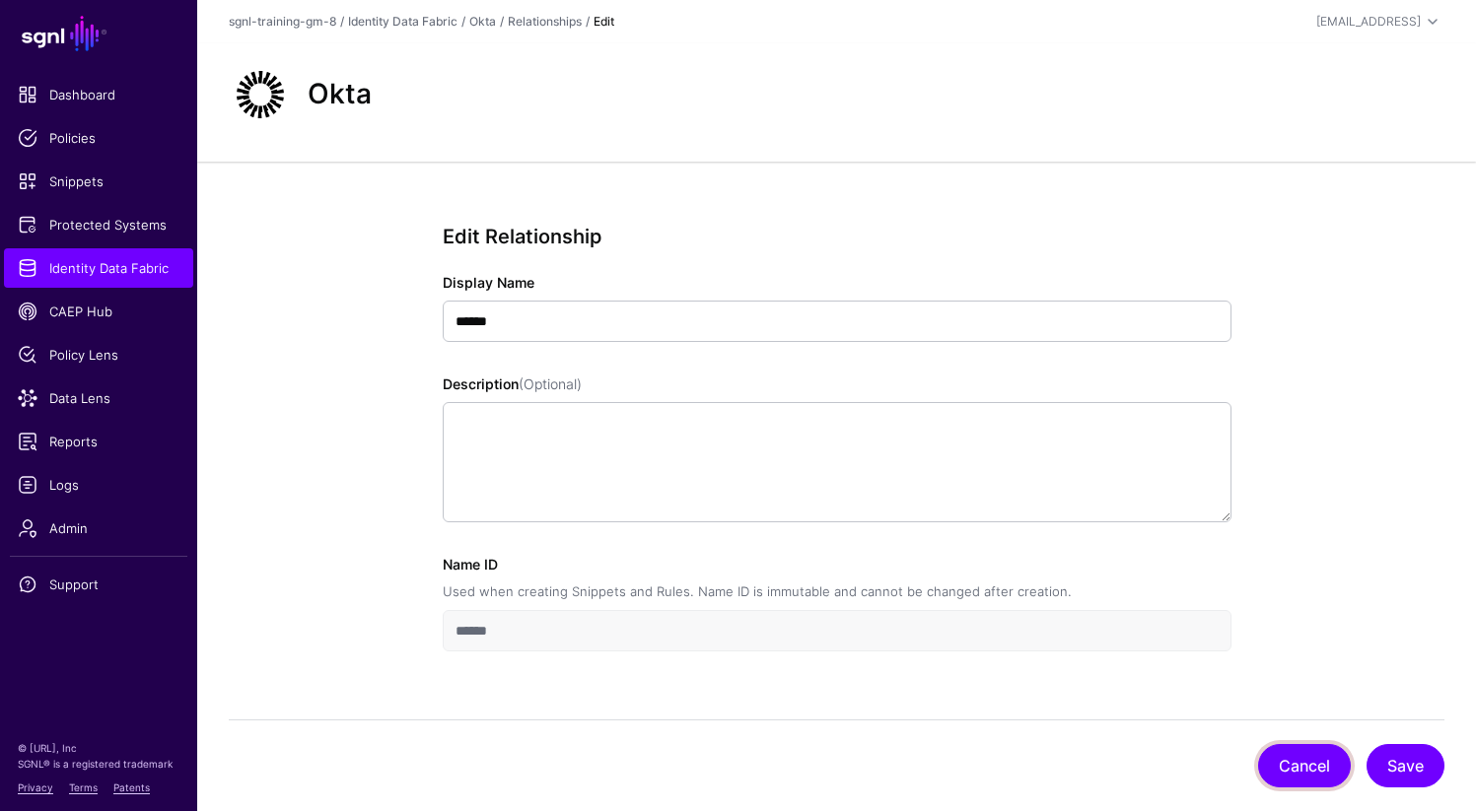
click at [1310, 776] on button "Cancel" at bounding box center [1304, 765] width 93 height 43
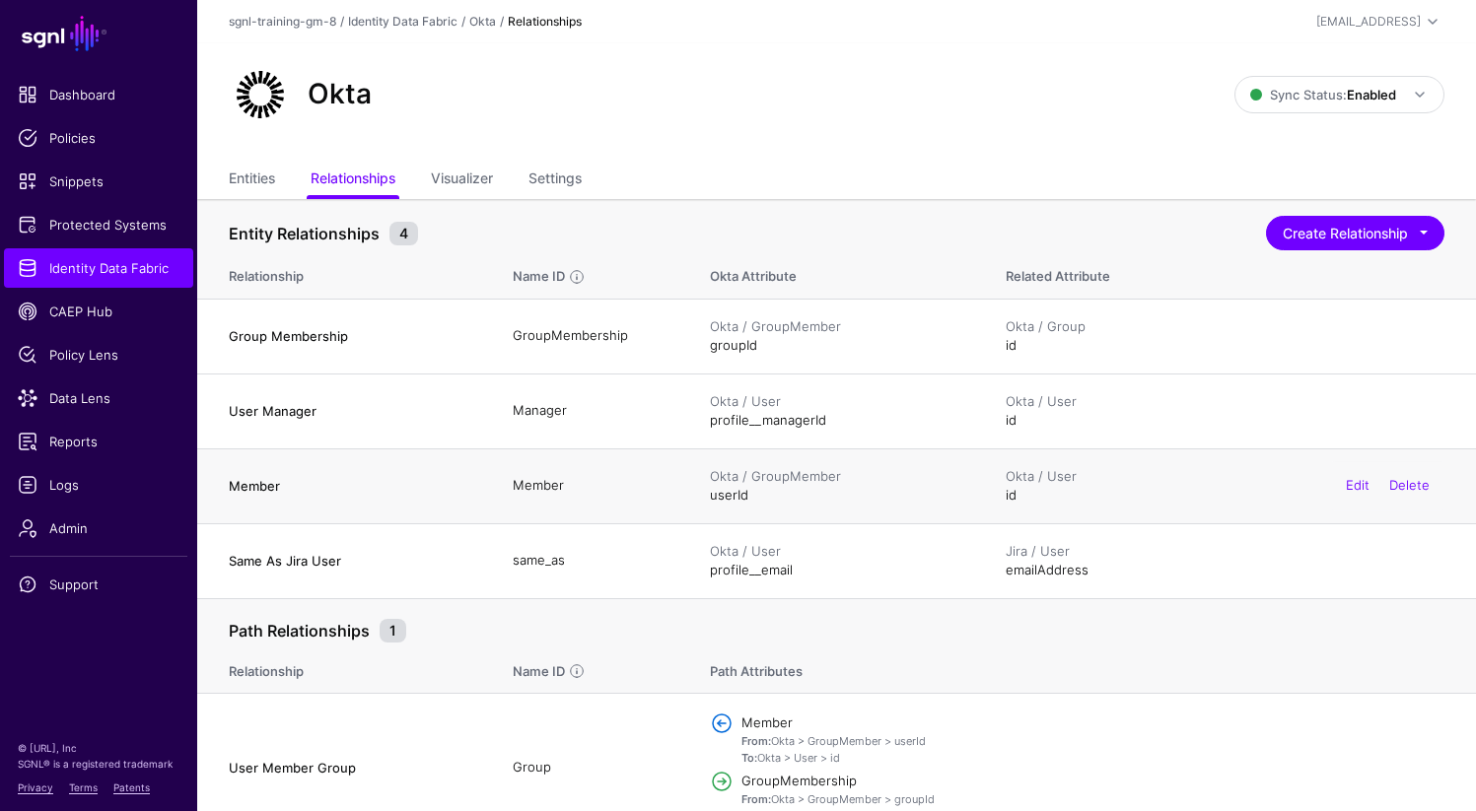
click at [871, 472] on div "Okta / GroupMember" at bounding box center [838, 477] width 256 height 20
click at [871, 473] on div "Okta / GroupMember" at bounding box center [838, 477] width 256 height 20
click at [1312, 235] on button "Create Relationship" at bounding box center [1355, 233] width 178 height 35
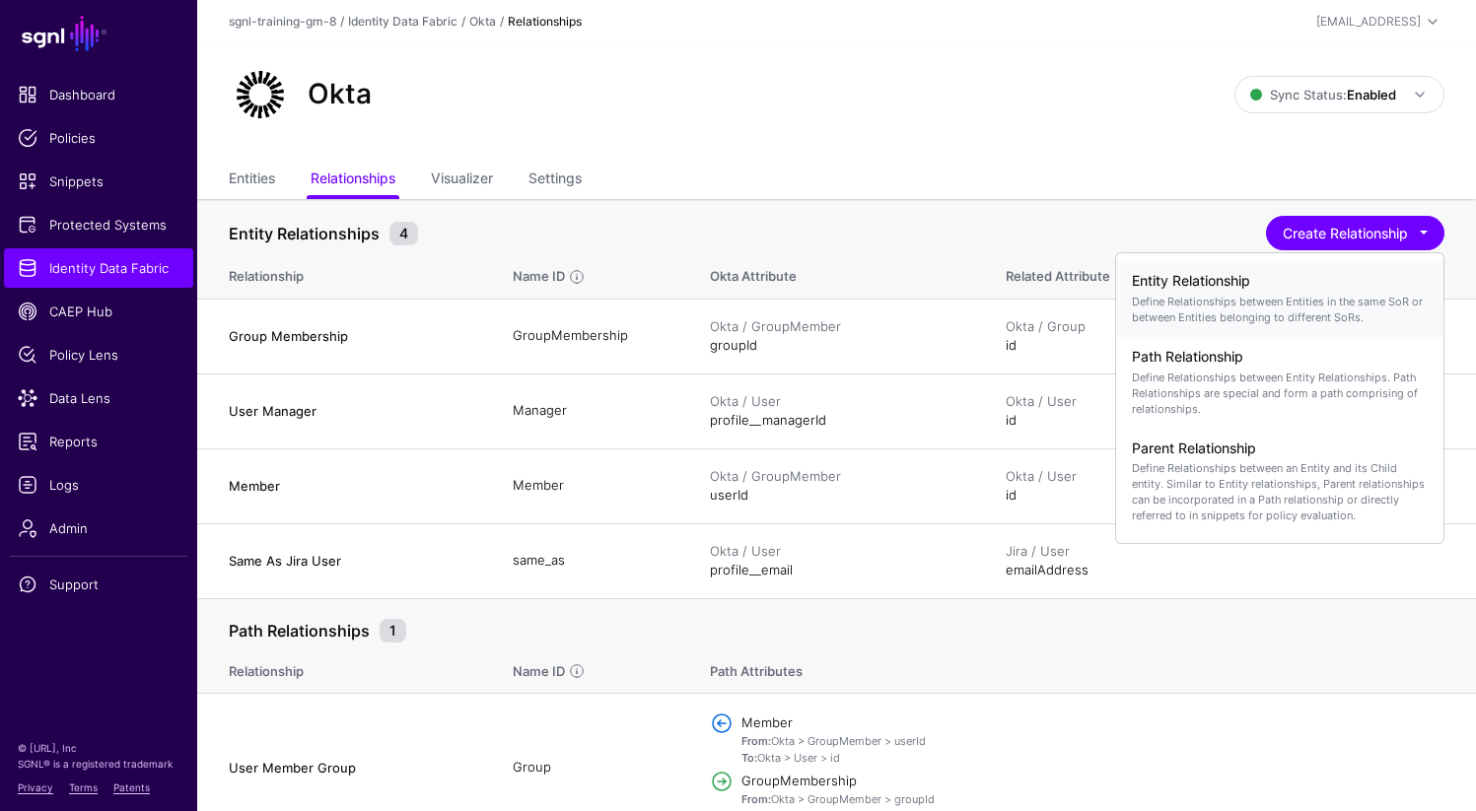
click at [1266, 300] on p "Define Relationships between Entities in the same SoR or between Entities belon…" at bounding box center [1280, 310] width 296 height 32
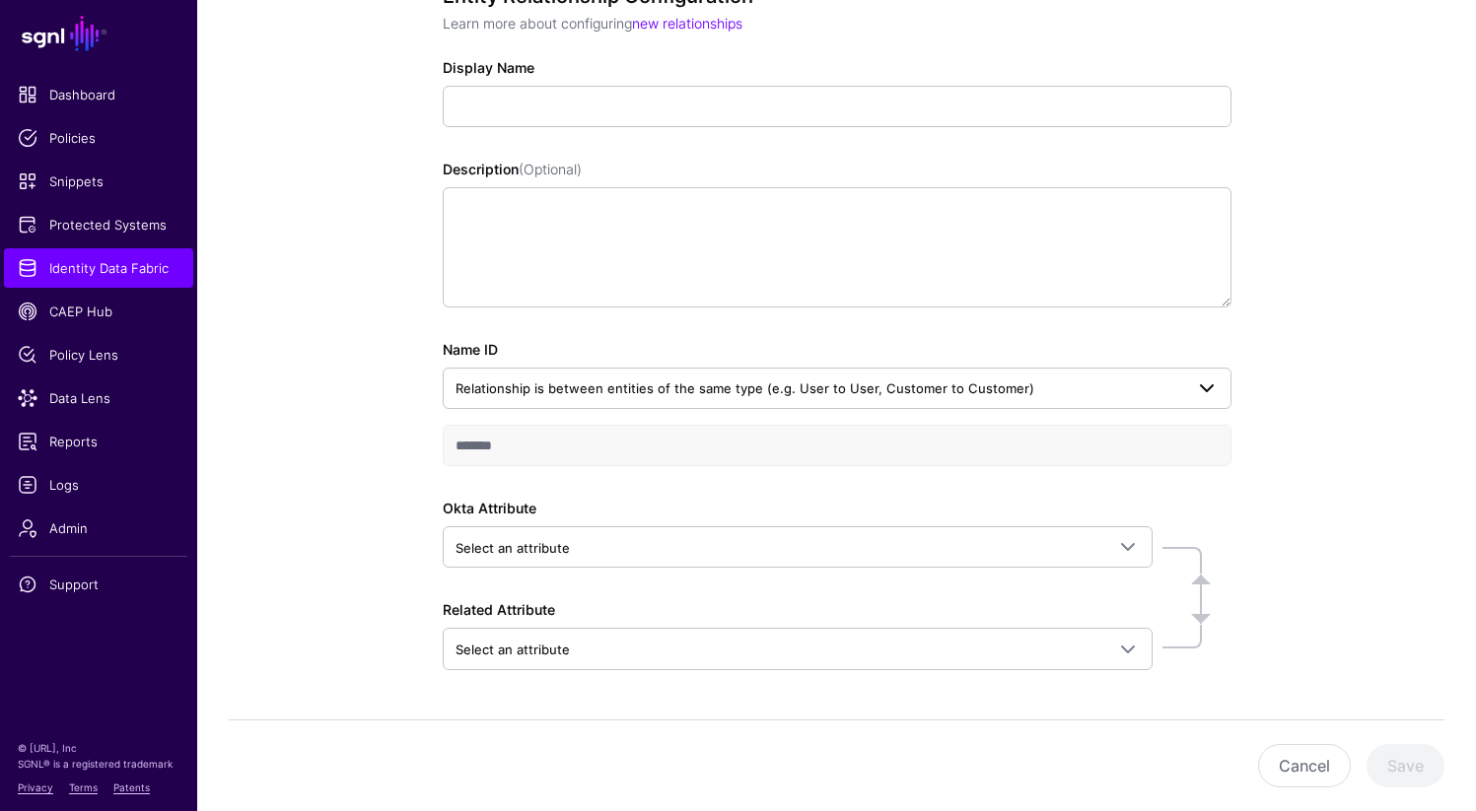
scroll to position [247, 0]
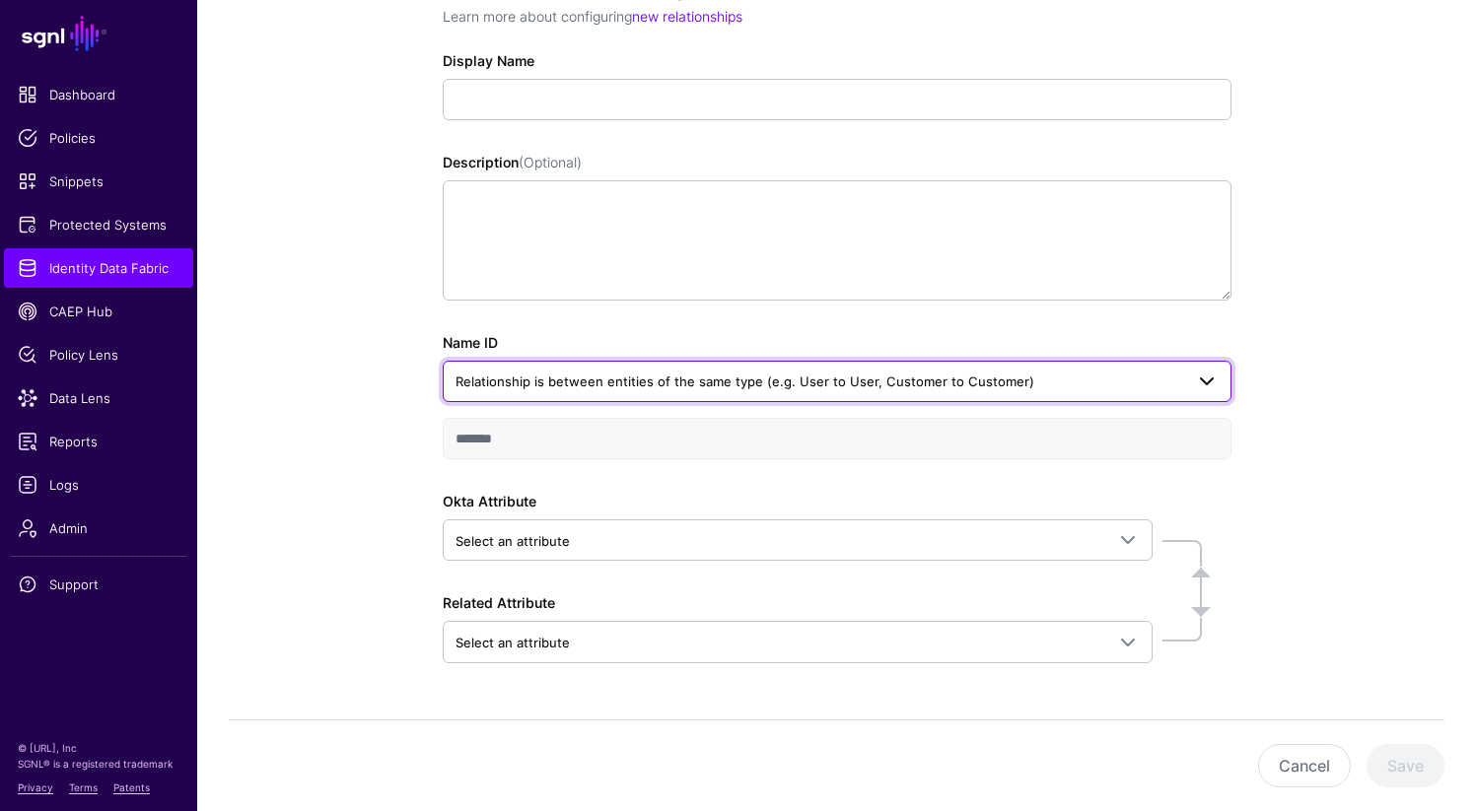
click at [965, 391] on span "Relationship is between entities of the same type (e.g. User to User, Customer …" at bounding box center [836, 382] width 763 height 24
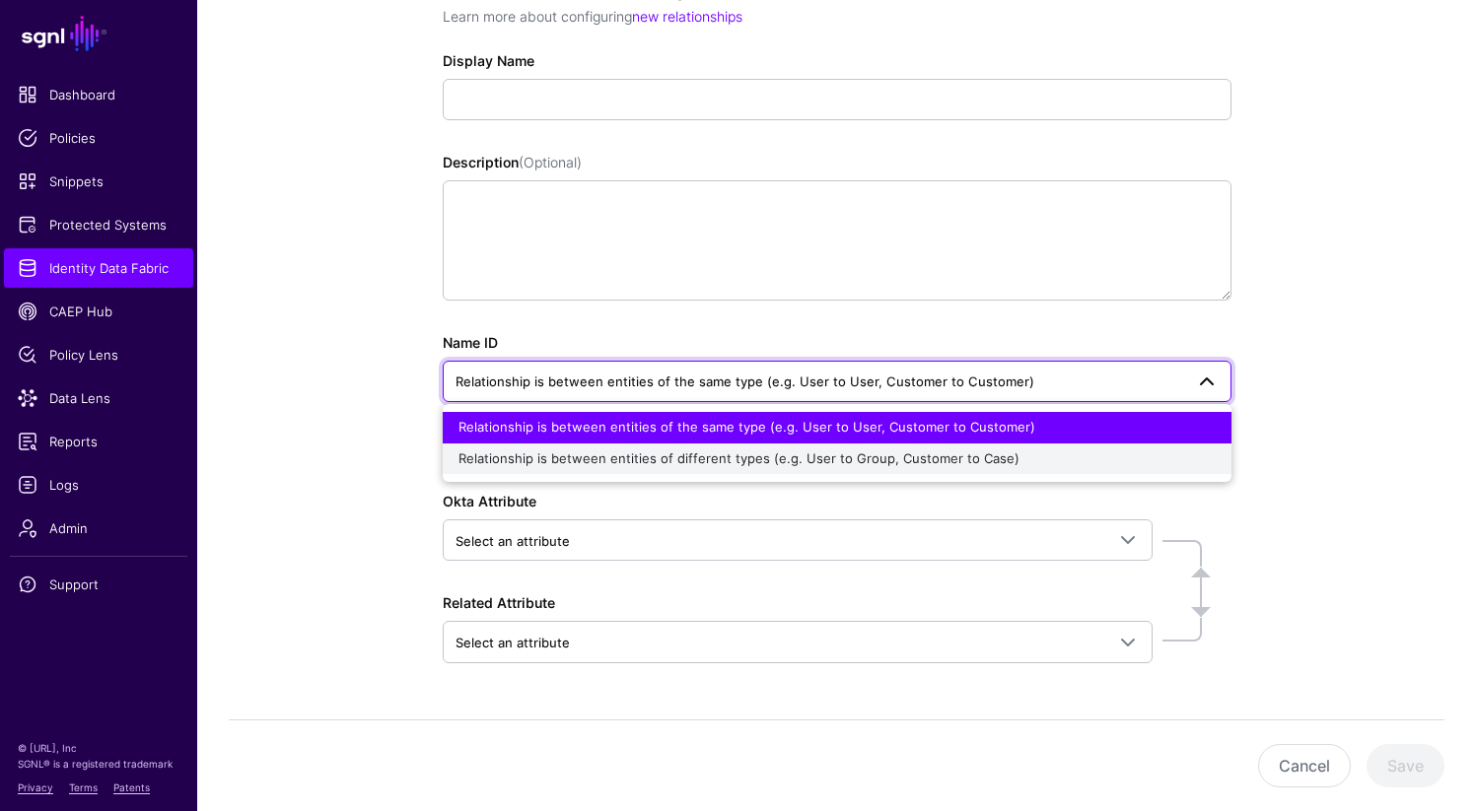
click at [909, 465] on span "Relationship is between entities of different types (e.g. User to Group, Custom…" at bounding box center [738, 459] width 561 height 16
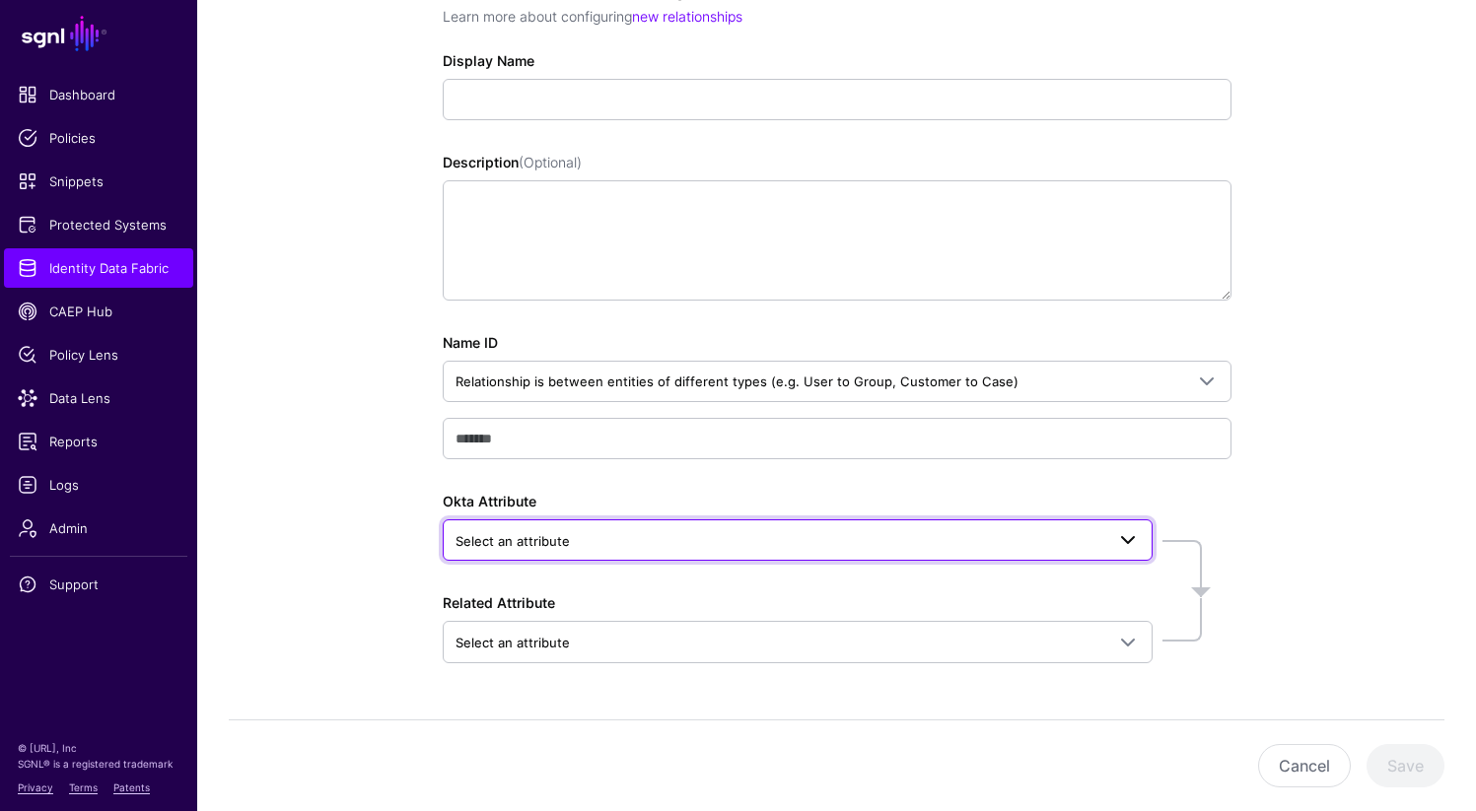
click at [794, 552] on link "Select an attribute" at bounding box center [798, 540] width 710 height 41
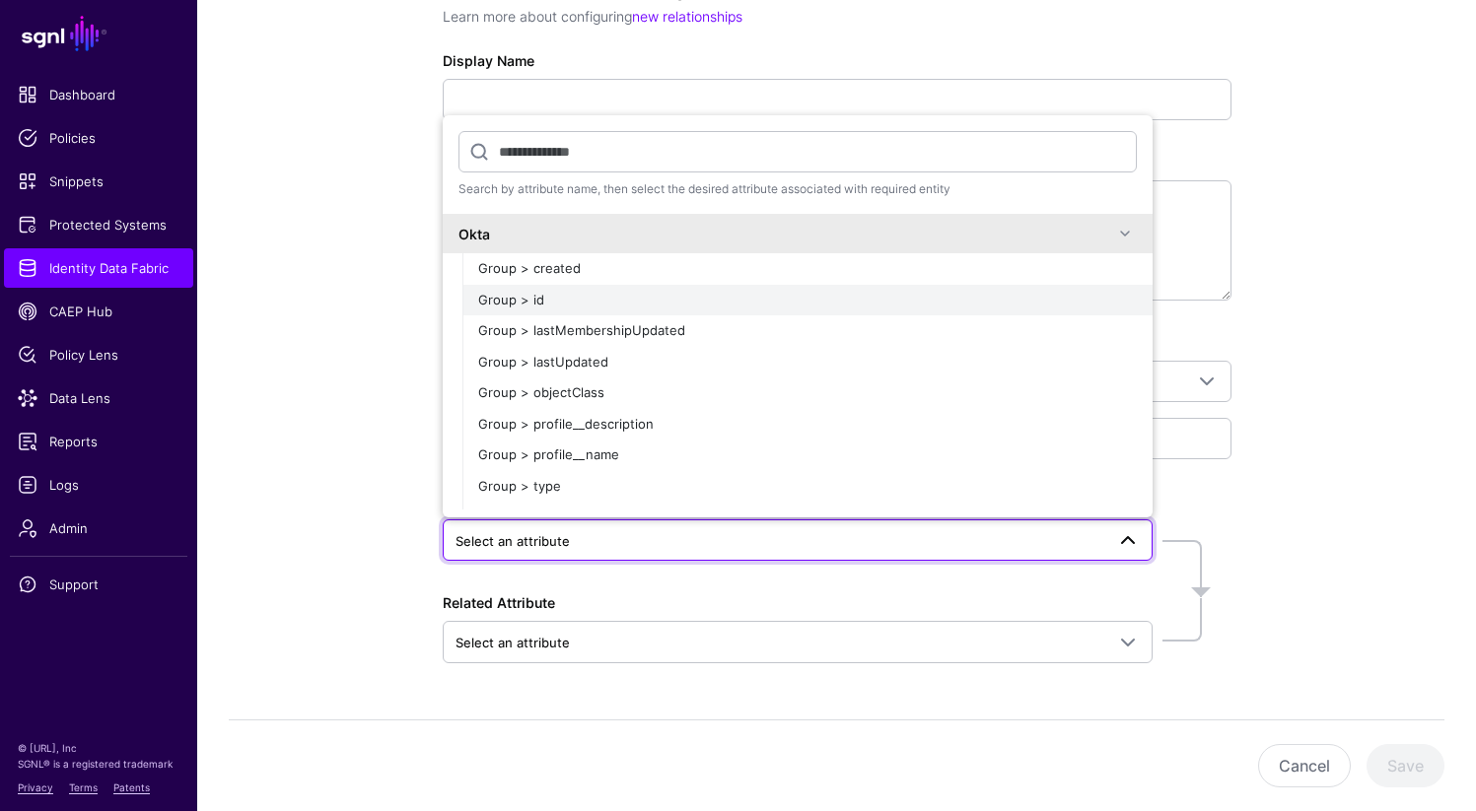
click at [641, 305] on div "Group > id" at bounding box center [807, 301] width 659 height 20
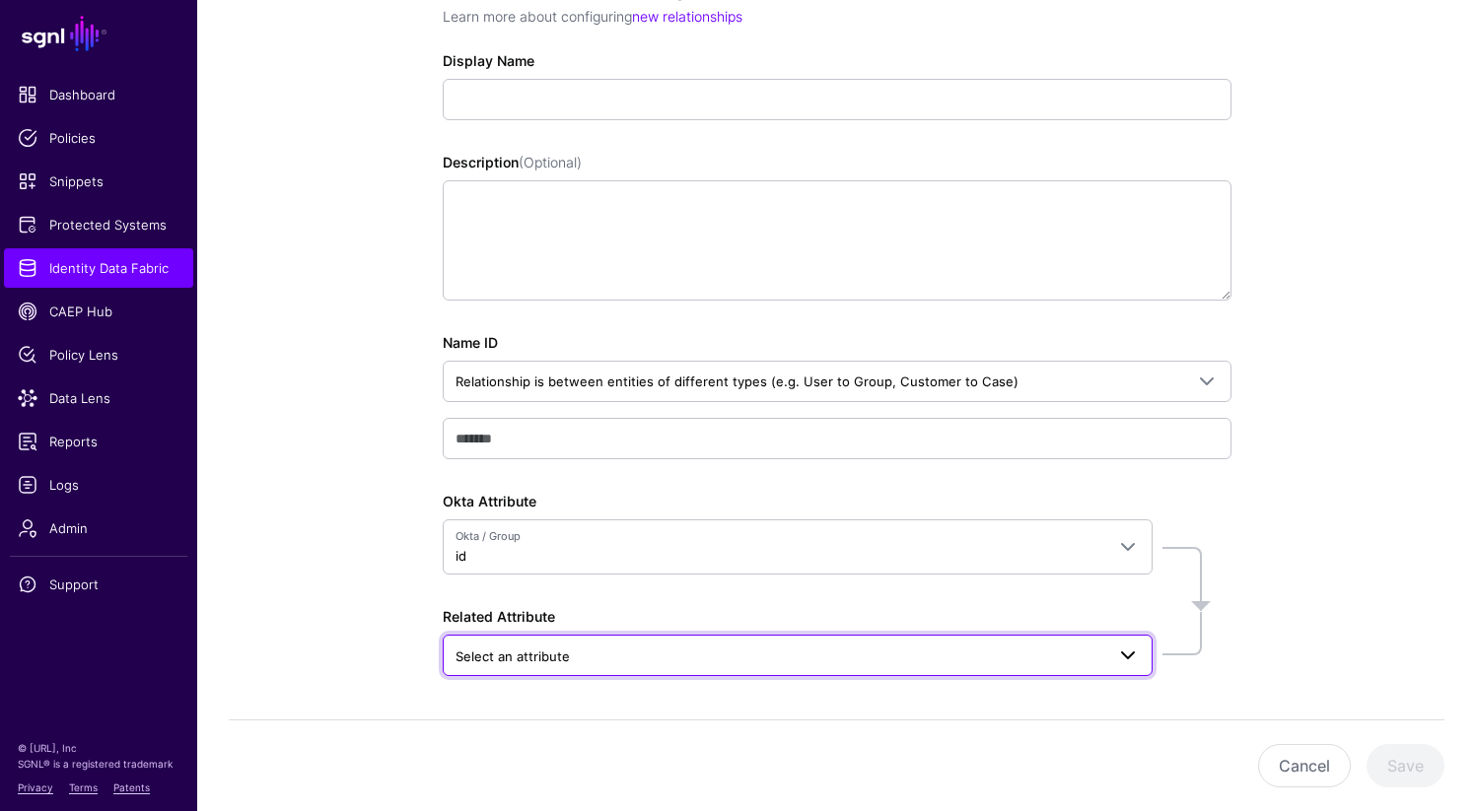
click at [679, 660] on span "Select an attribute" at bounding box center [779, 657] width 649 height 22
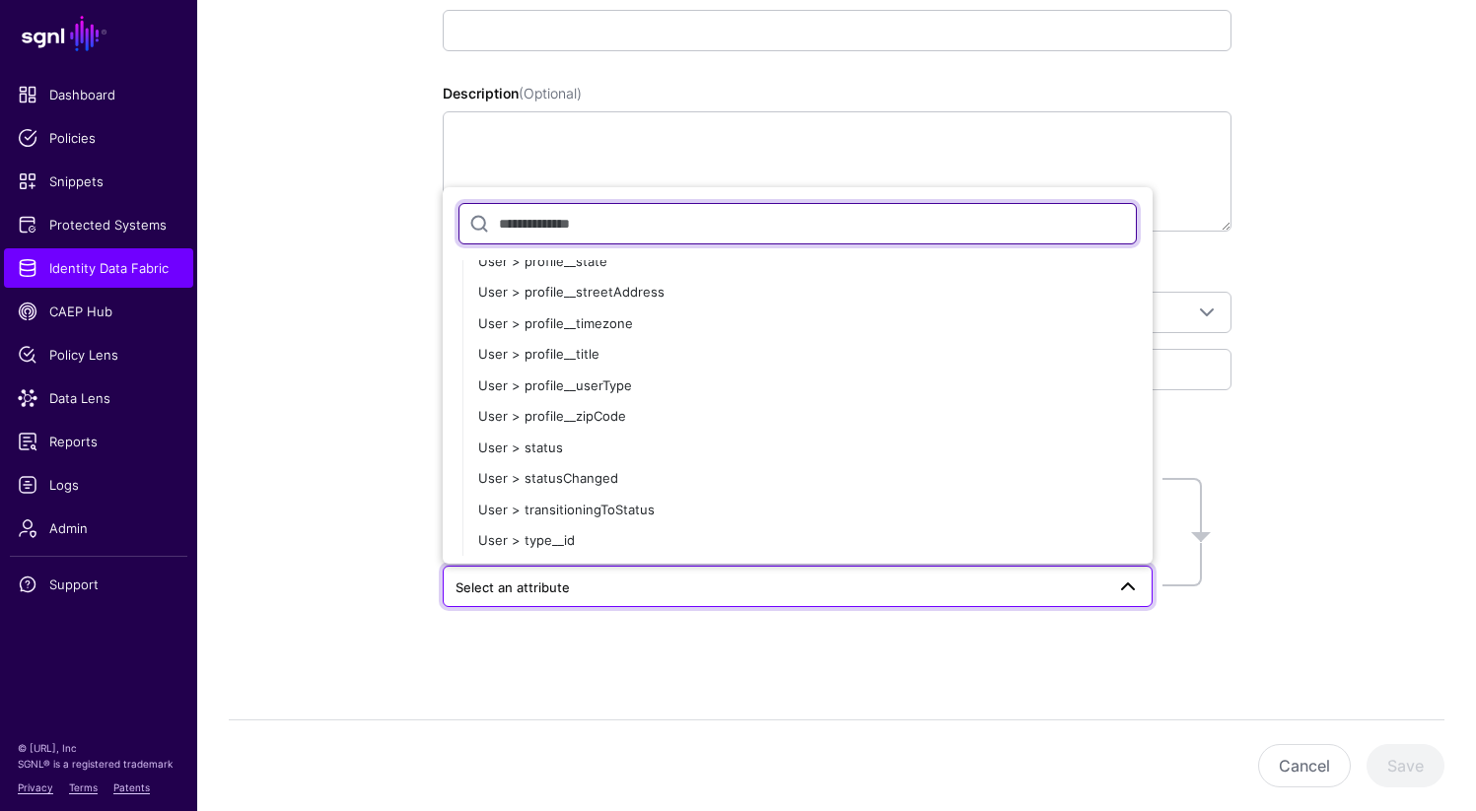
scroll to position [15702, 0]
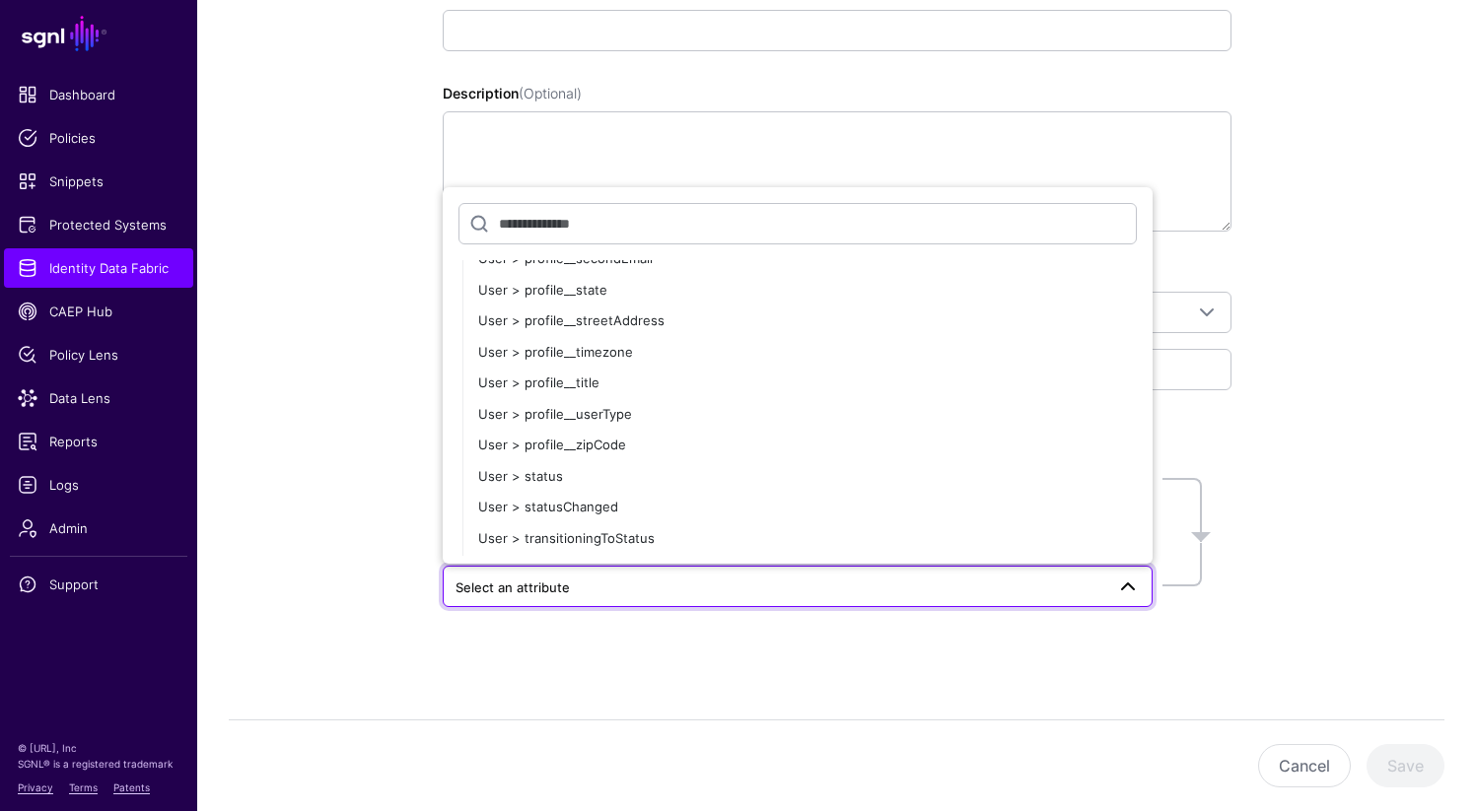
click at [655, 587] on span "Select an attribute" at bounding box center [779, 588] width 649 height 22
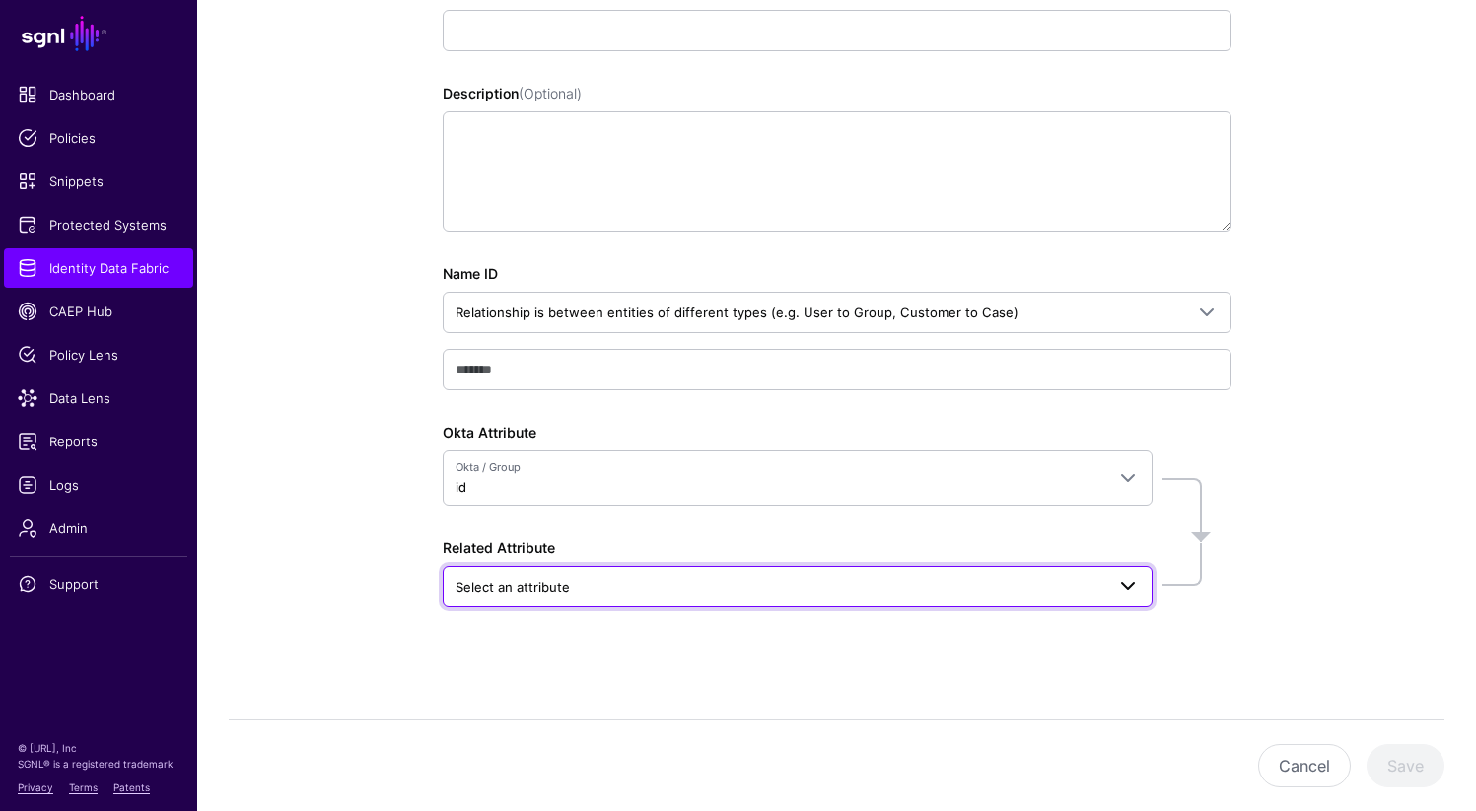
click at [655, 587] on span "Select an attribute" at bounding box center [779, 588] width 649 height 22
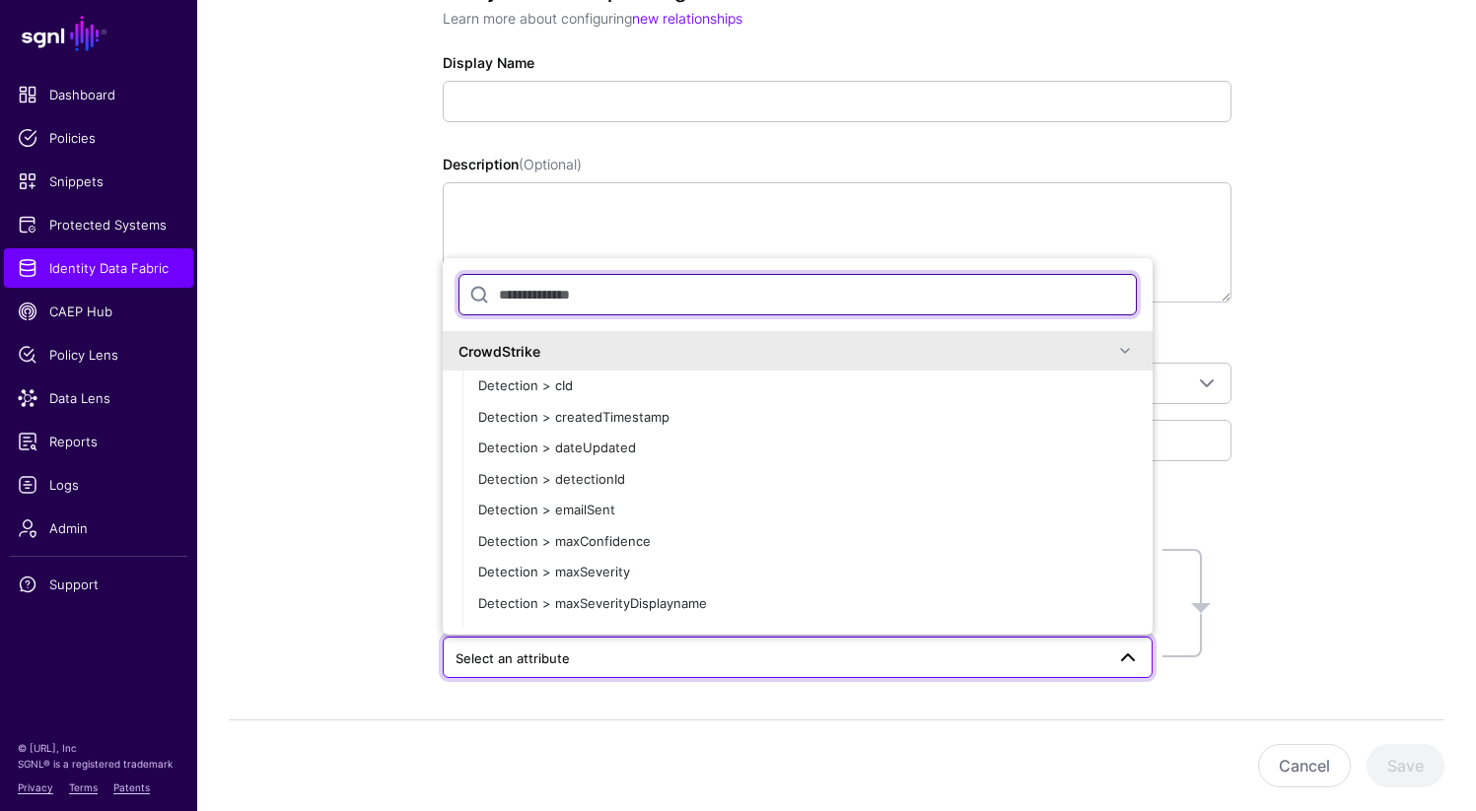
scroll to position [241, 0]
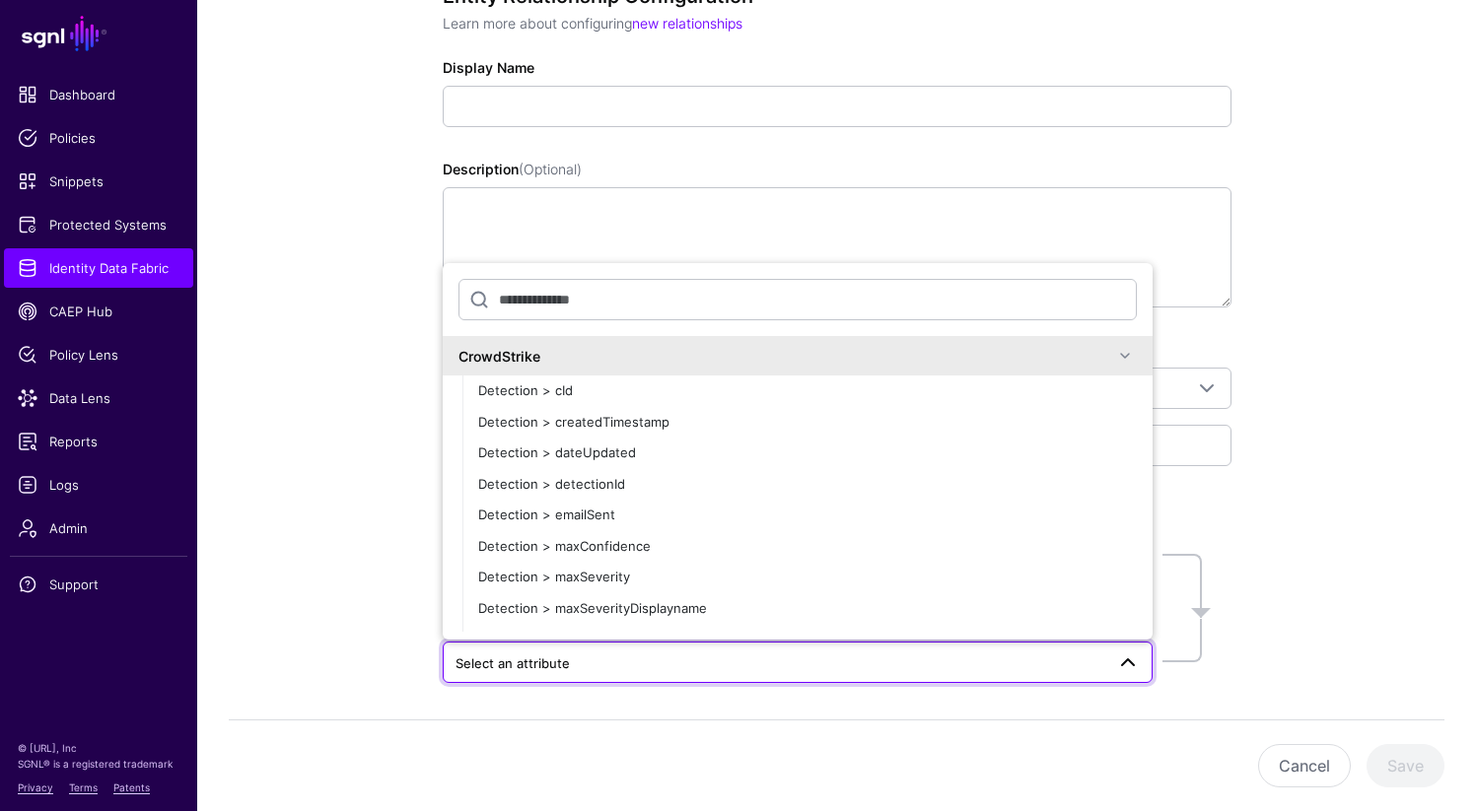
click at [1113, 353] on span at bounding box center [1125, 356] width 24 height 24
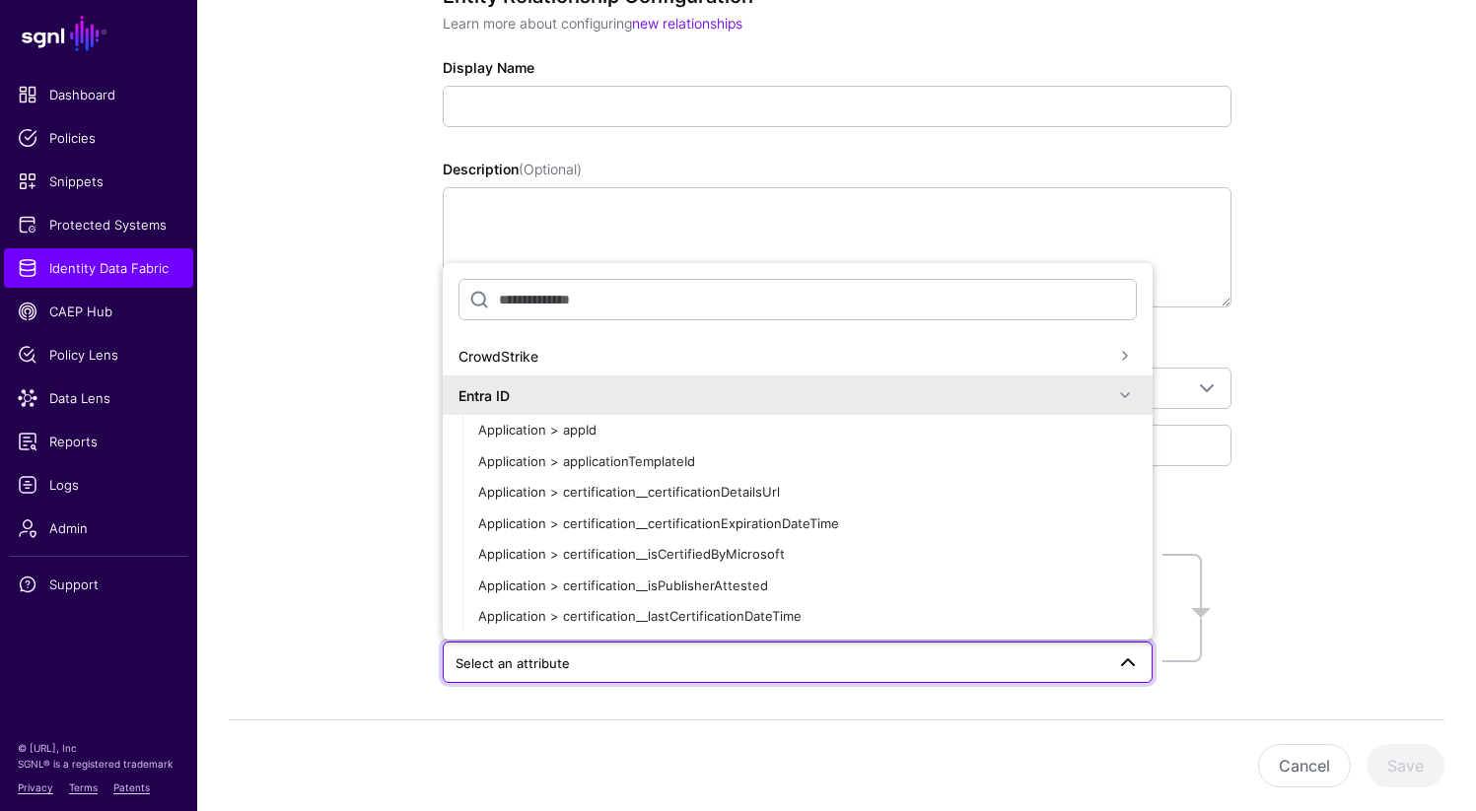
click at [1113, 392] on span at bounding box center [1125, 395] width 24 height 24
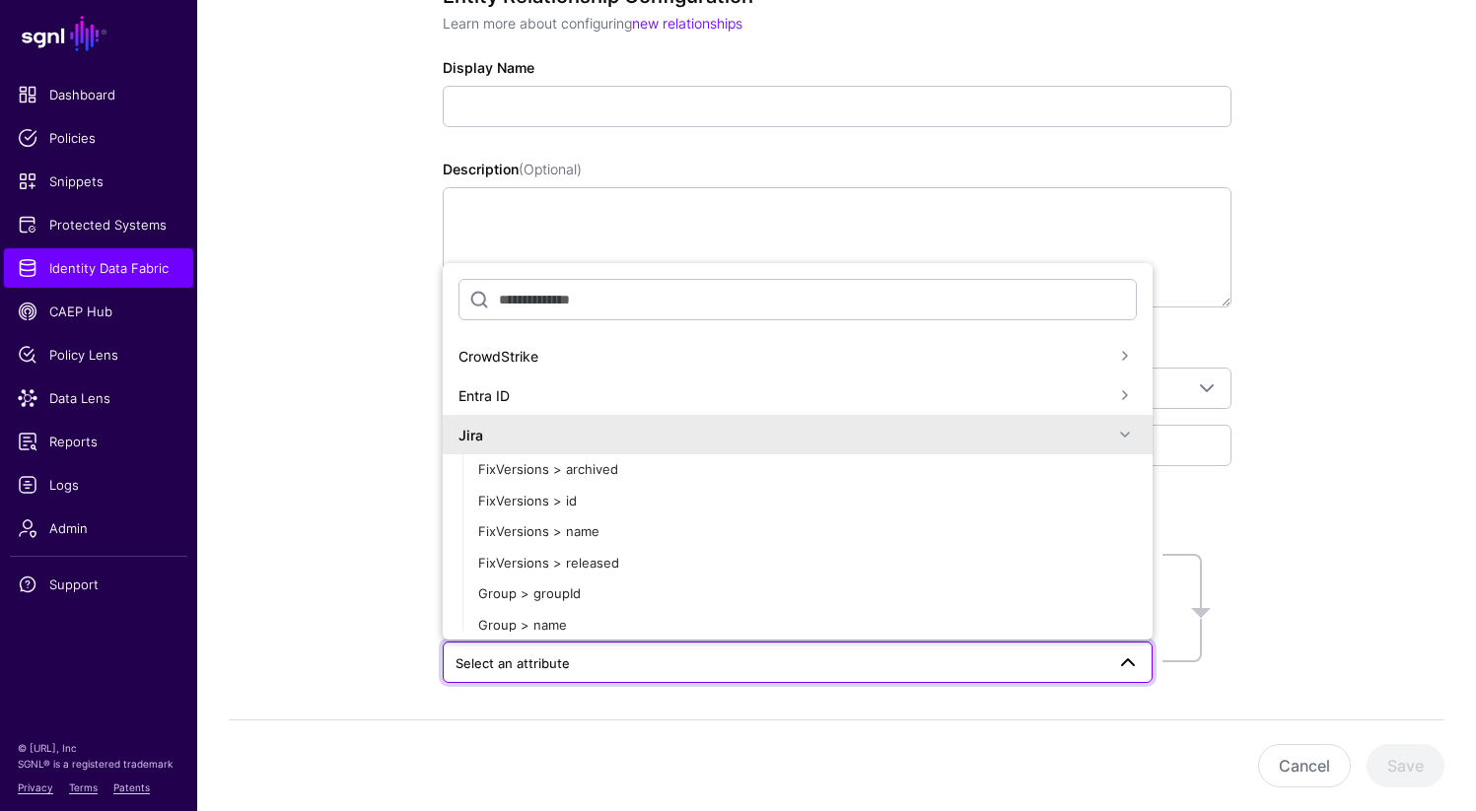
click at [1113, 440] on span at bounding box center [1125, 435] width 24 height 24
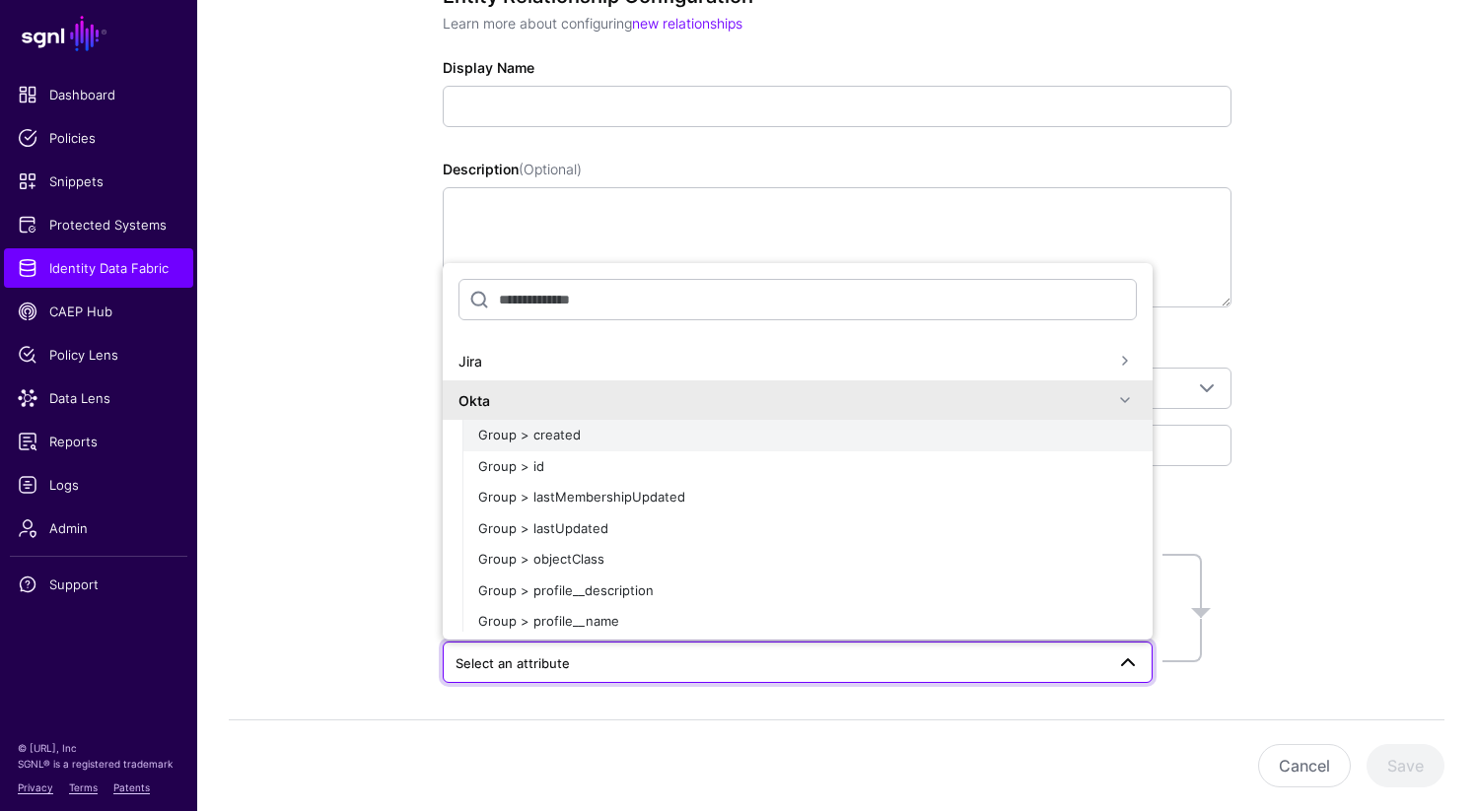
scroll to position [78, 0]
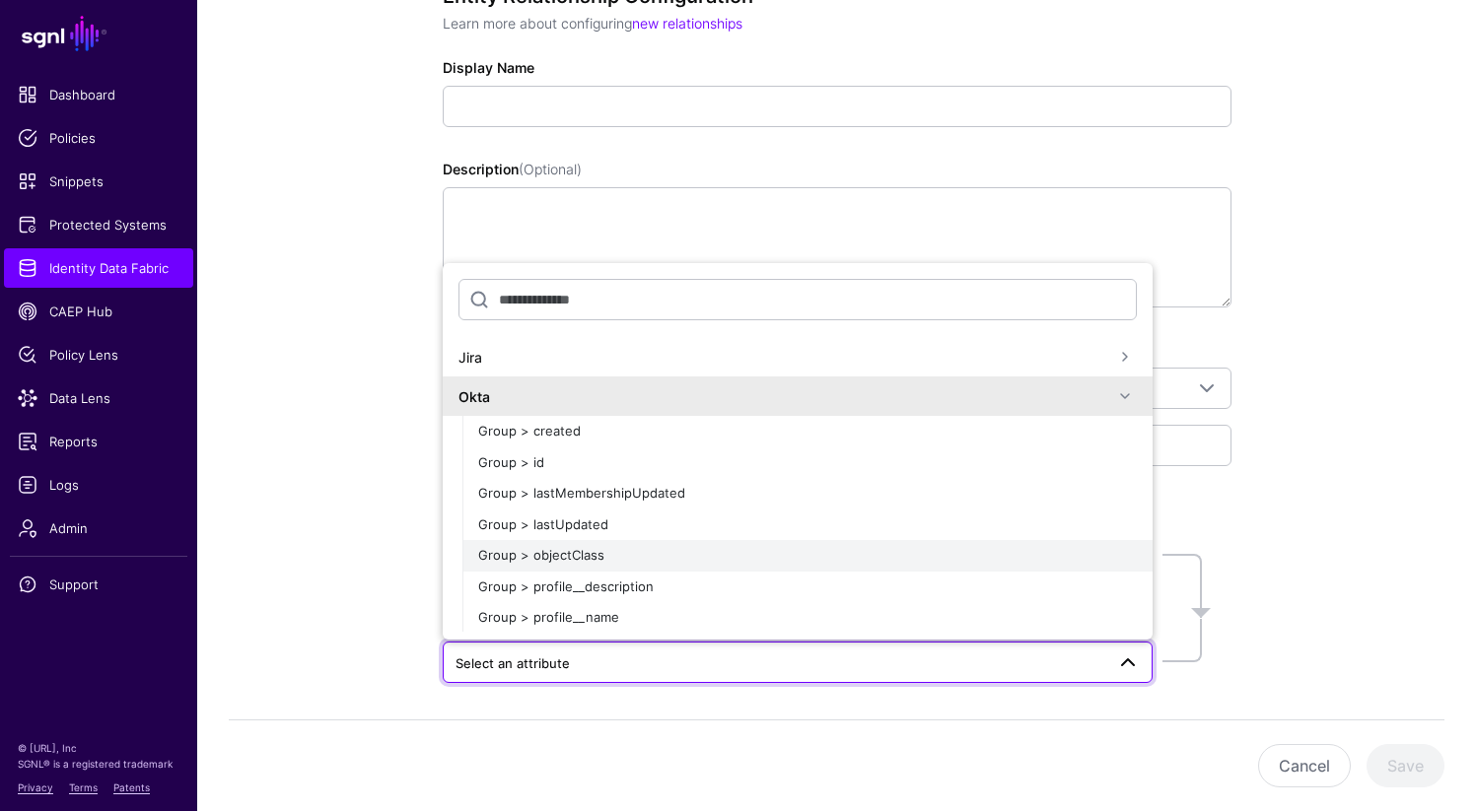
click at [610, 560] on div "Group > objectClass" at bounding box center [807, 556] width 659 height 20
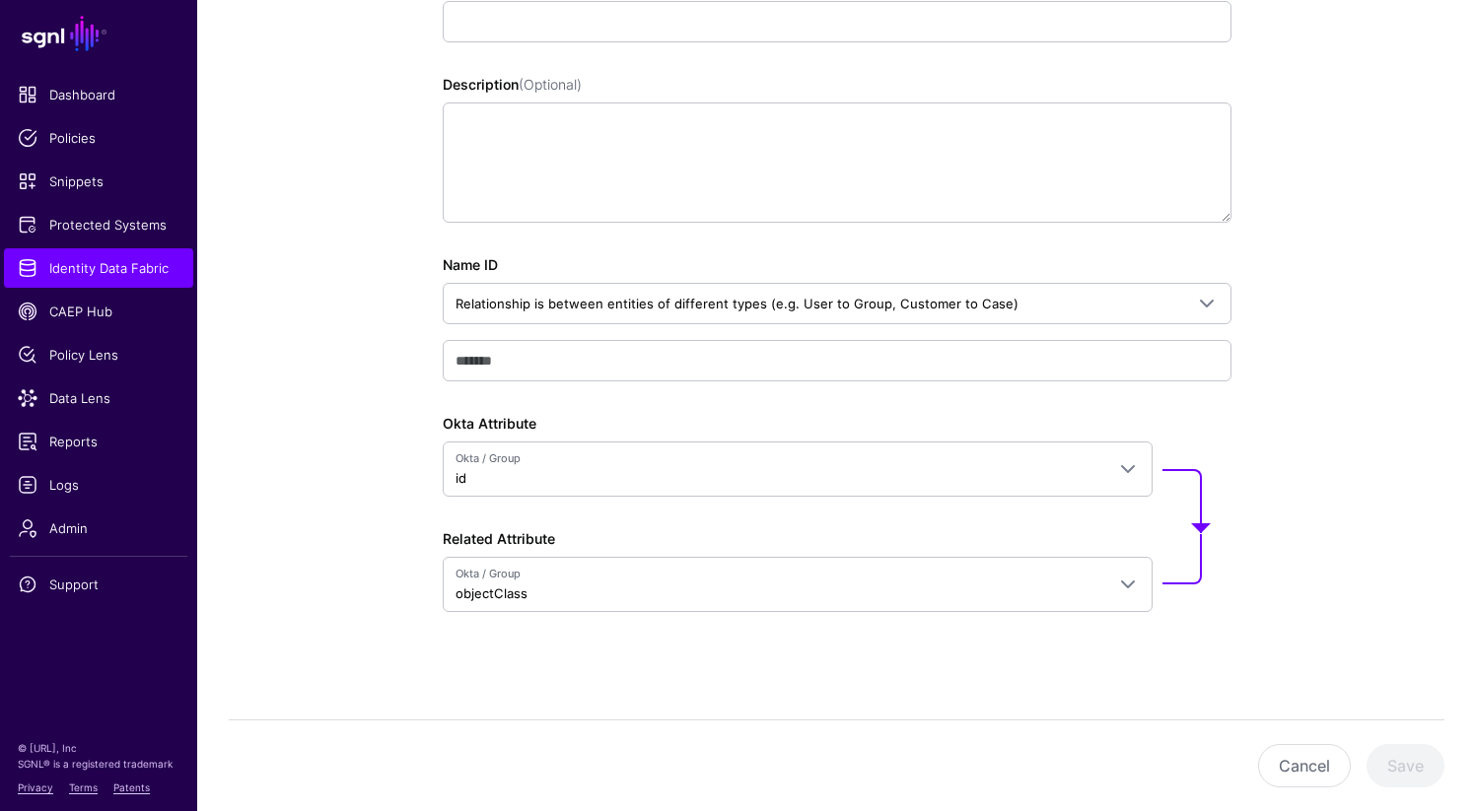
scroll to position [330, 0]
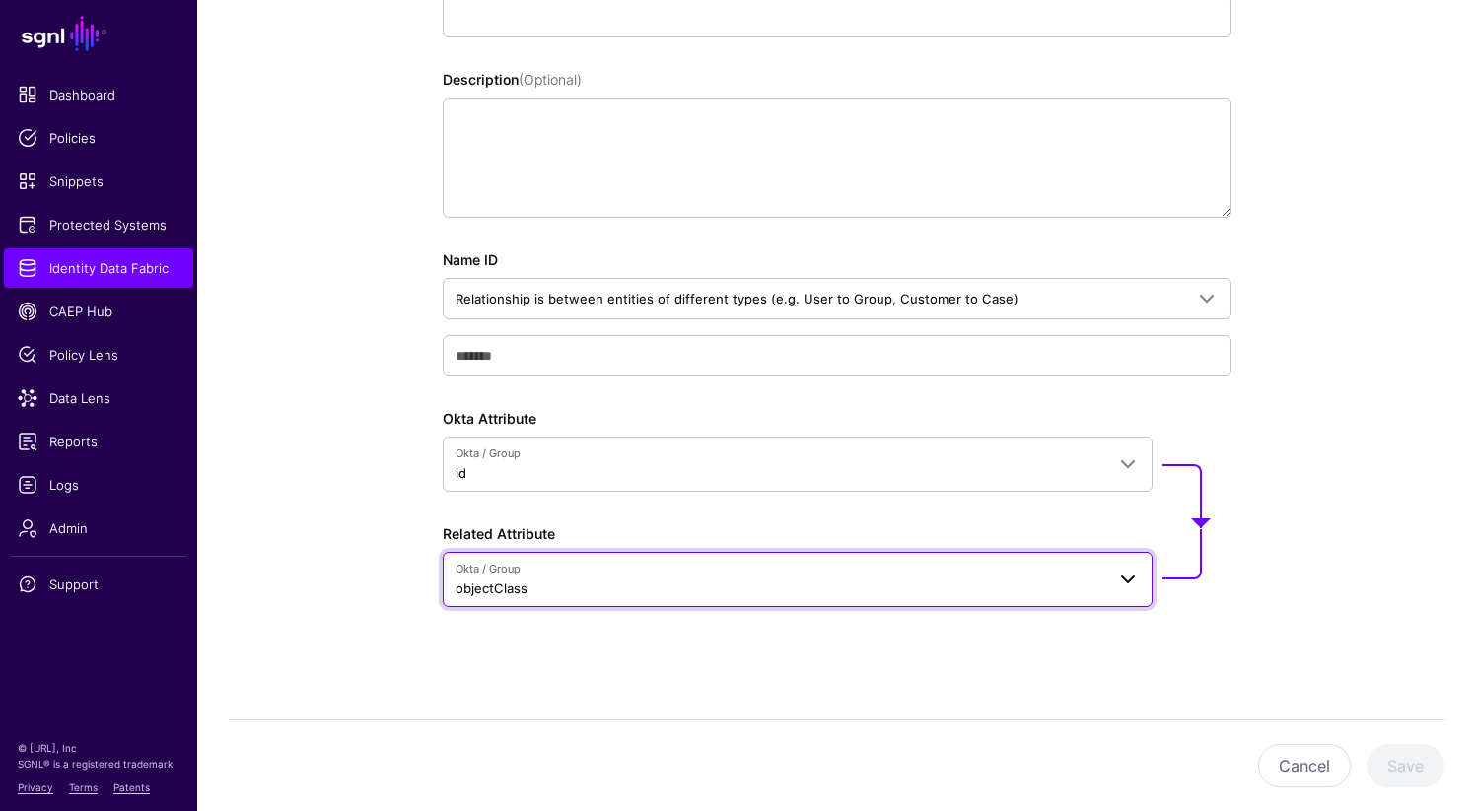
click at [822, 574] on span "Okta / Group" at bounding box center [779, 569] width 649 height 17
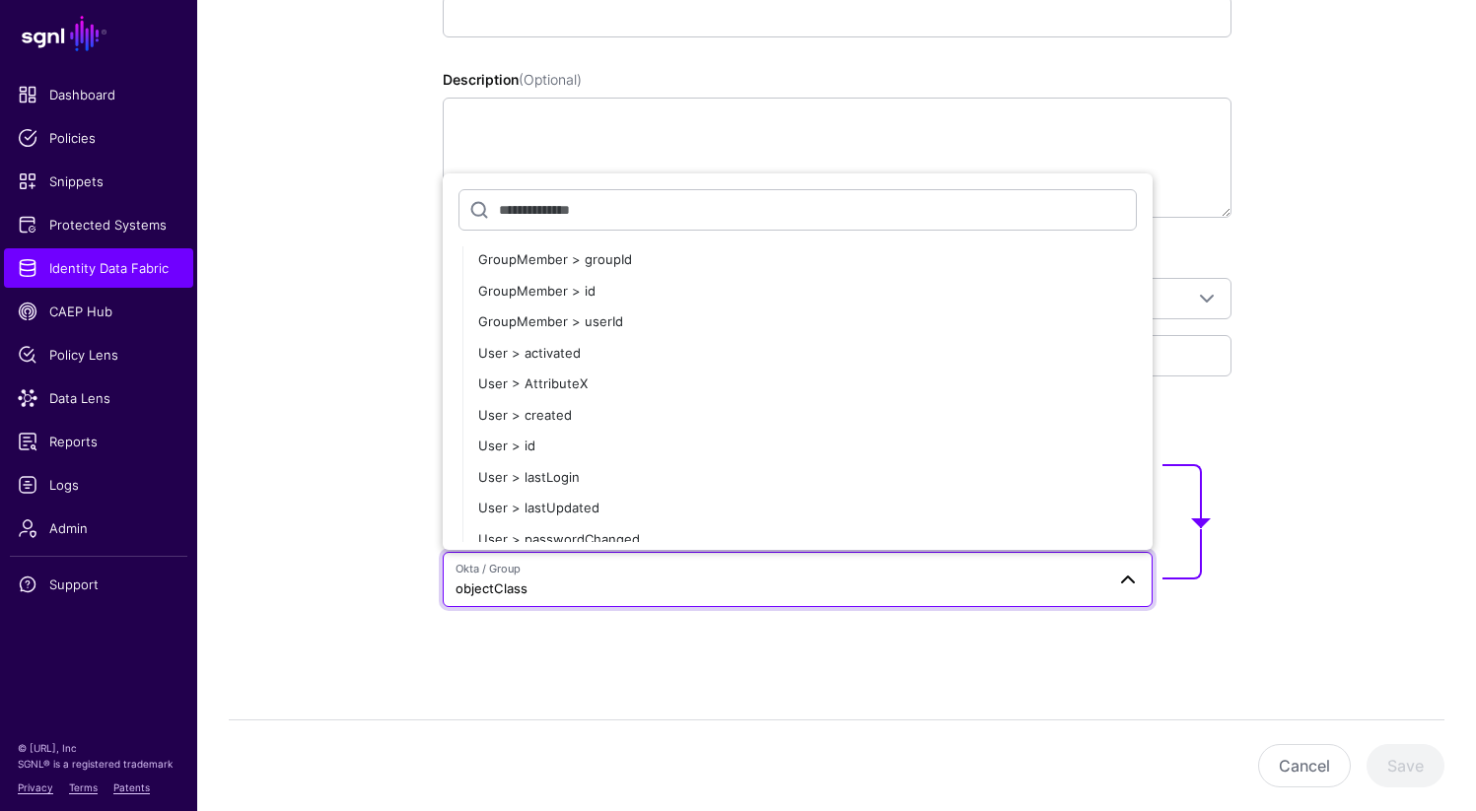
scroll to position [409, 0]
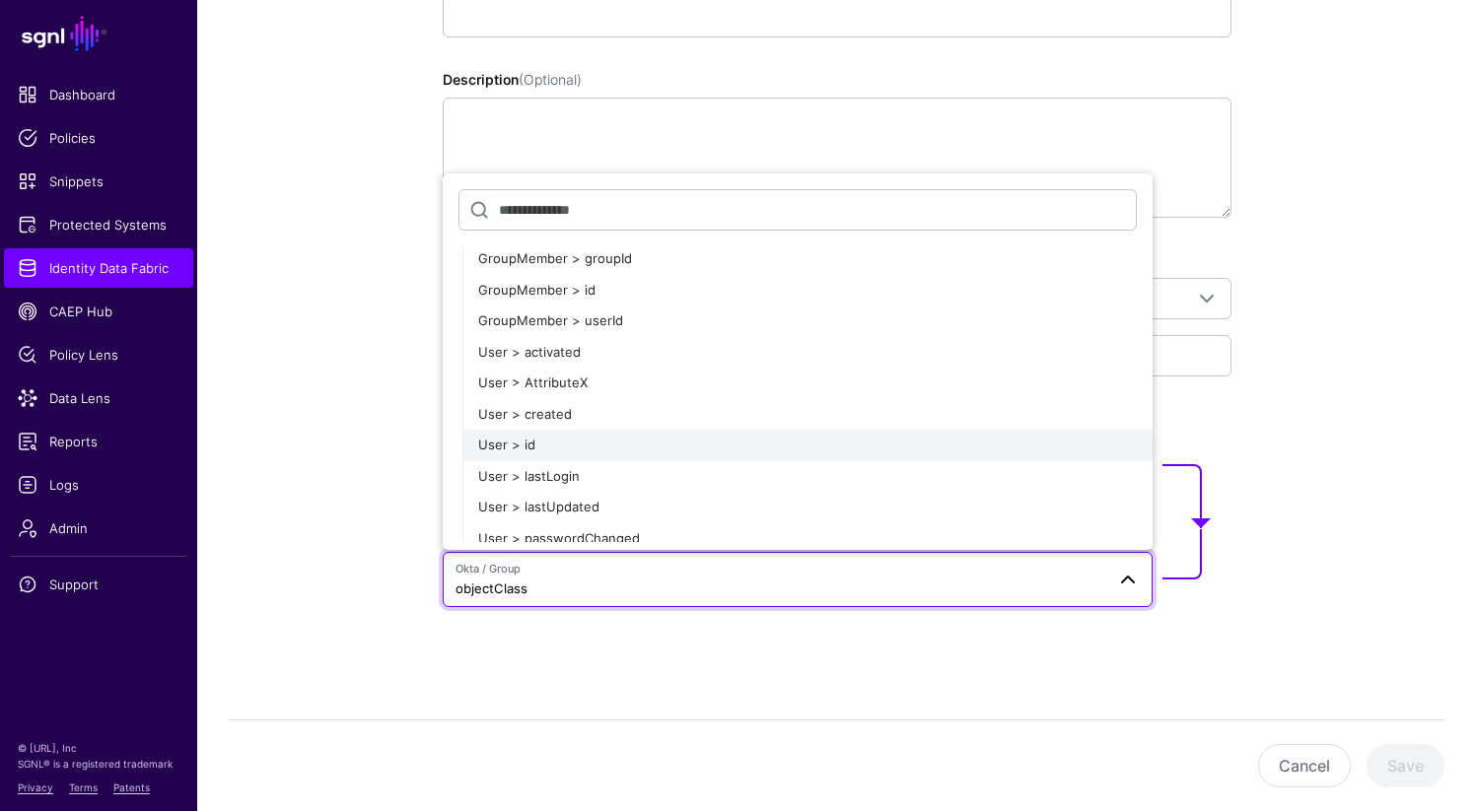
click at [651, 446] on div "User > id" at bounding box center [807, 446] width 659 height 20
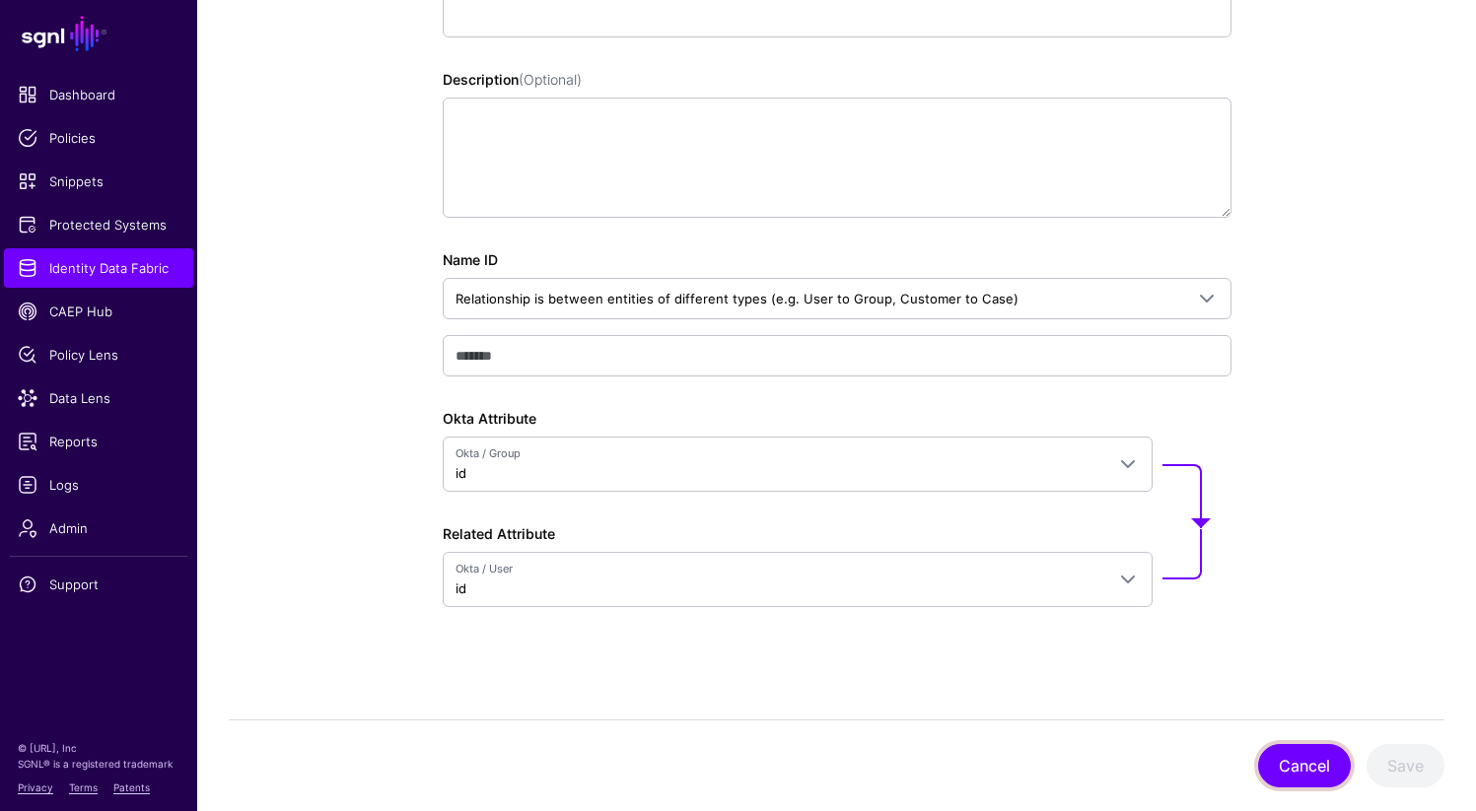
click at [1275, 768] on button "Cancel" at bounding box center [1304, 765] width 93 height 43
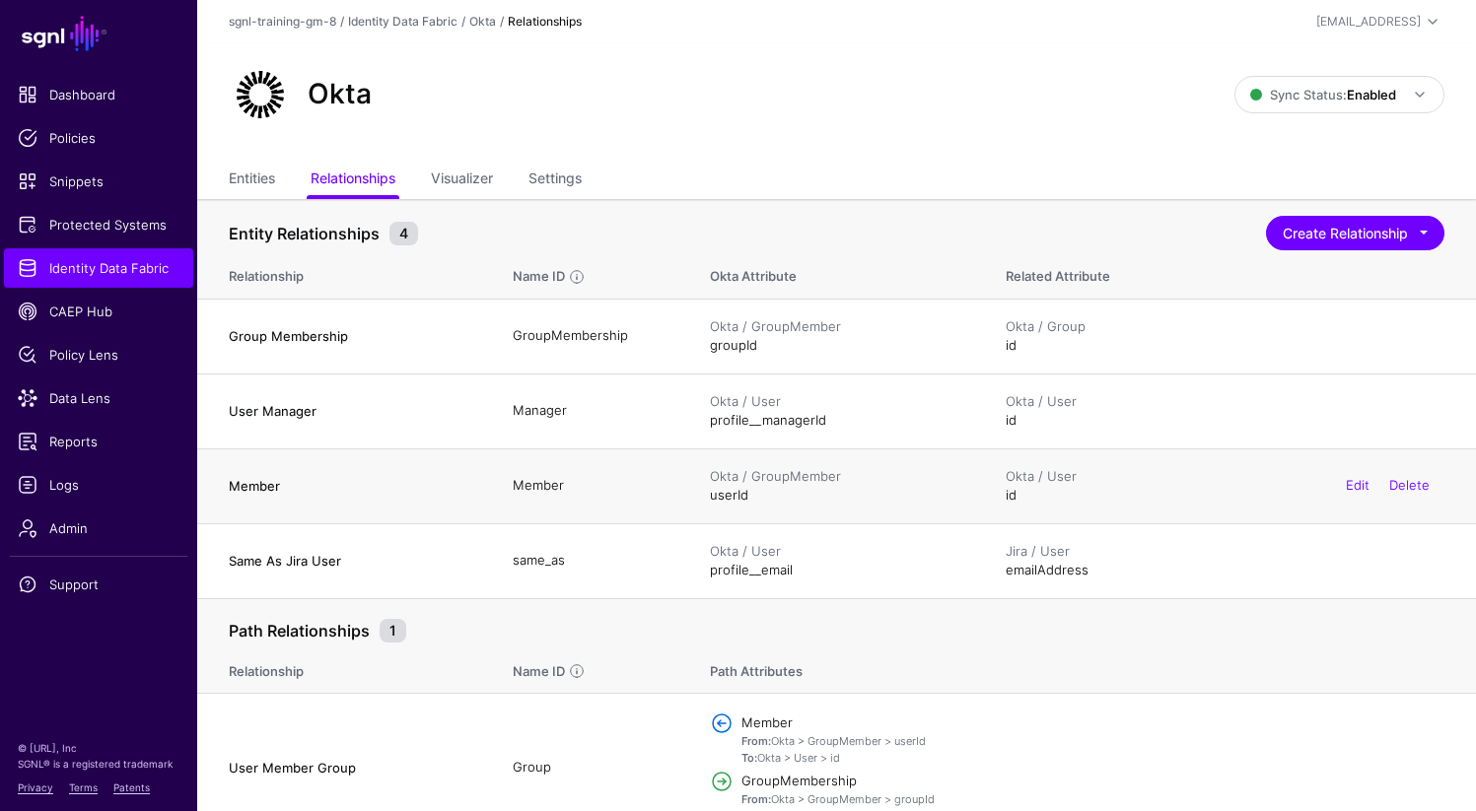
click at [1370, 486] on div "Edit Delete" at bounding box center [1387, 485] width 113 height 49
click at [1359, 484] on link "Edit" at bounding box center [1358, 485] width 24 height 16
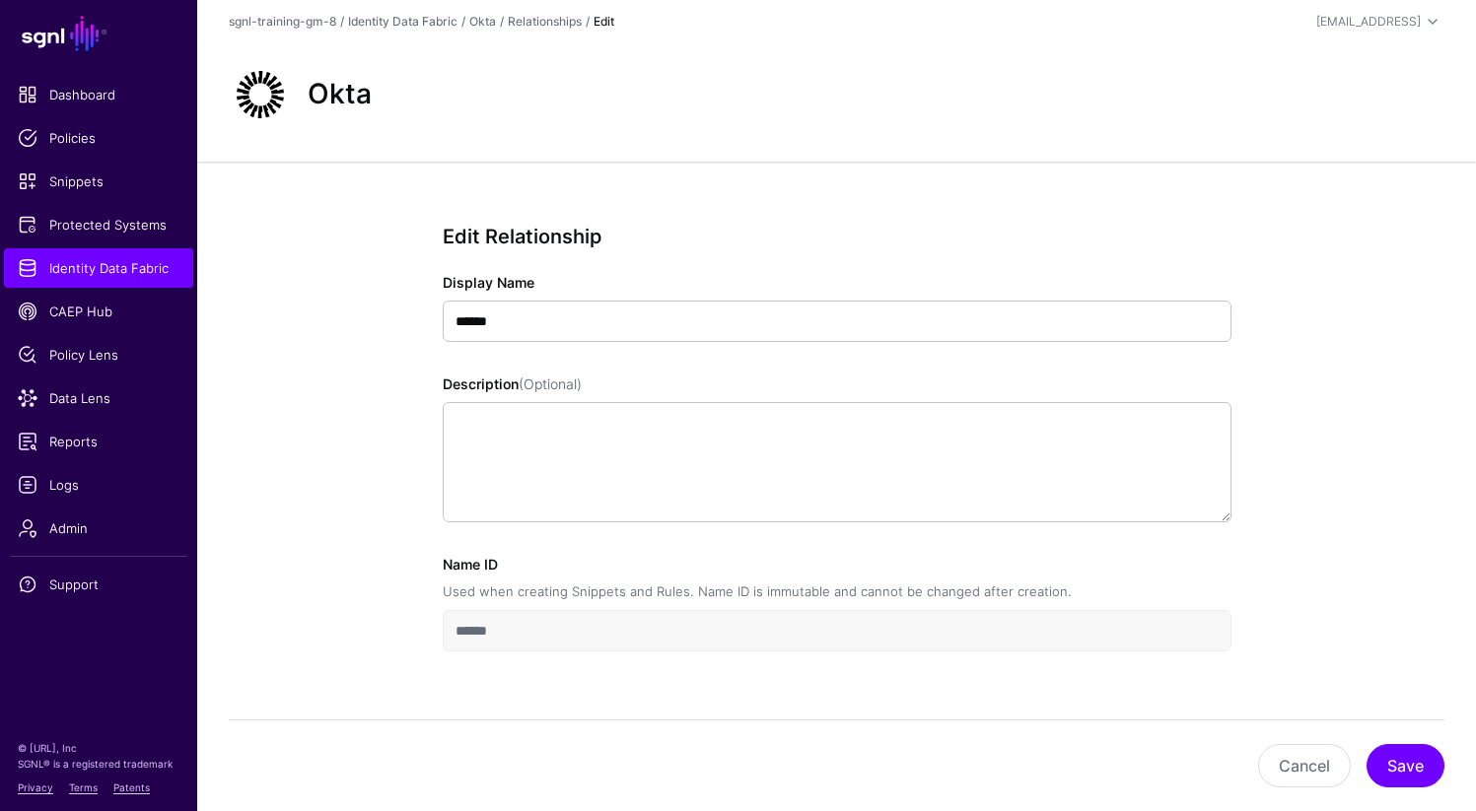
scroll to position [44, 0]
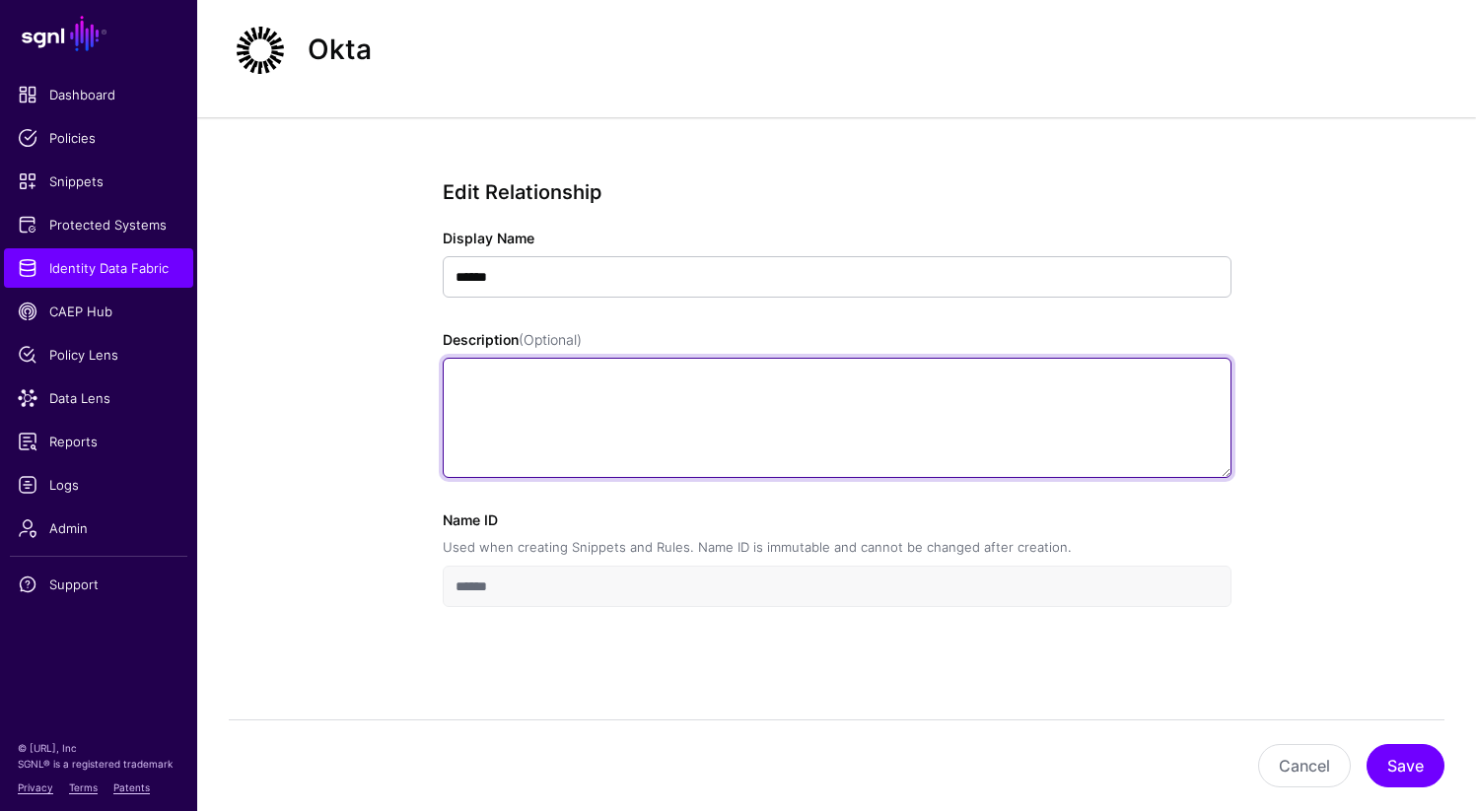
click at [825, 441] on textarea "Description (Optional)" at bounding box center [837, 418] width 789 height 120
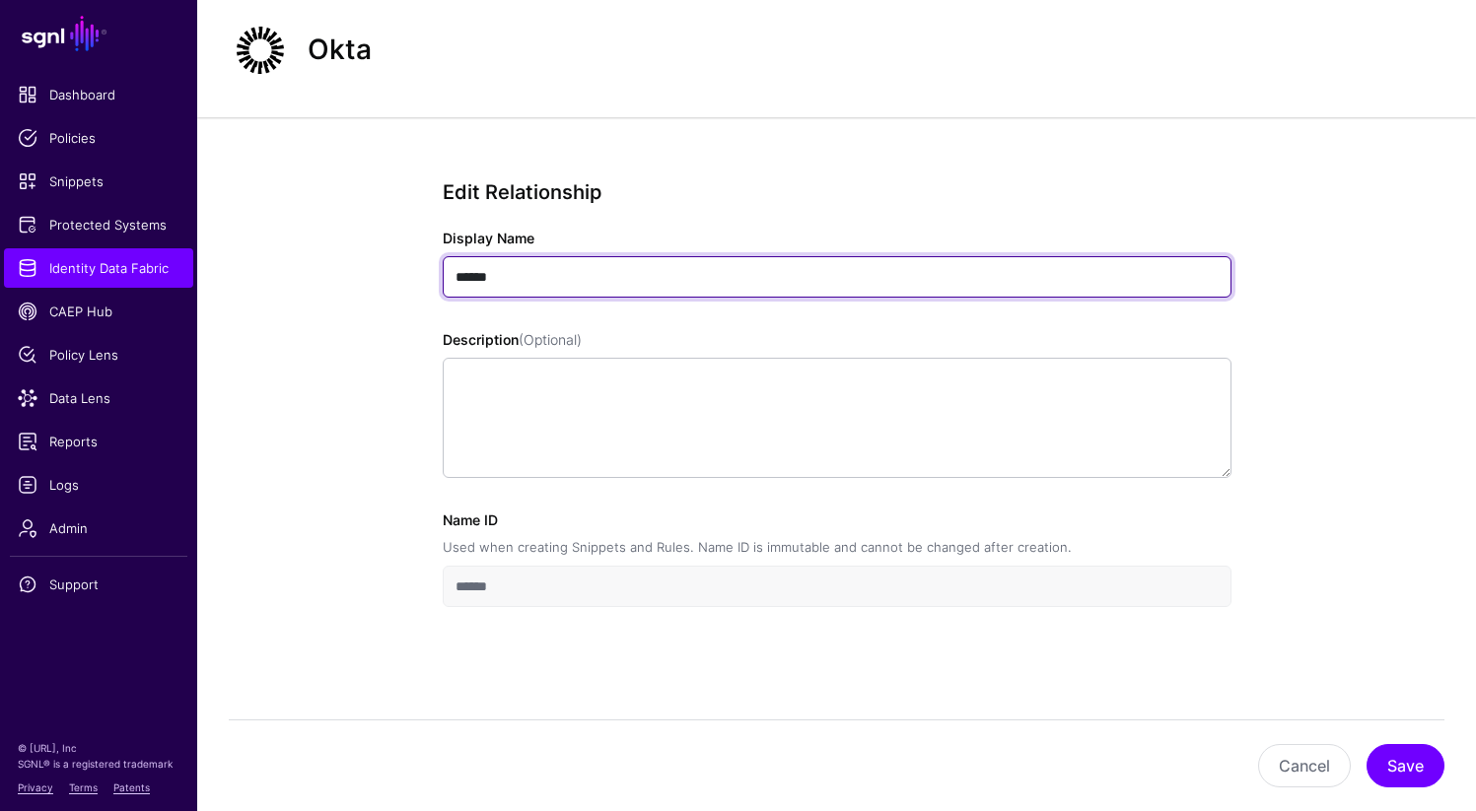
click at [744, 286] on input "******" at bounding box center [837, 276] width 789 height 41
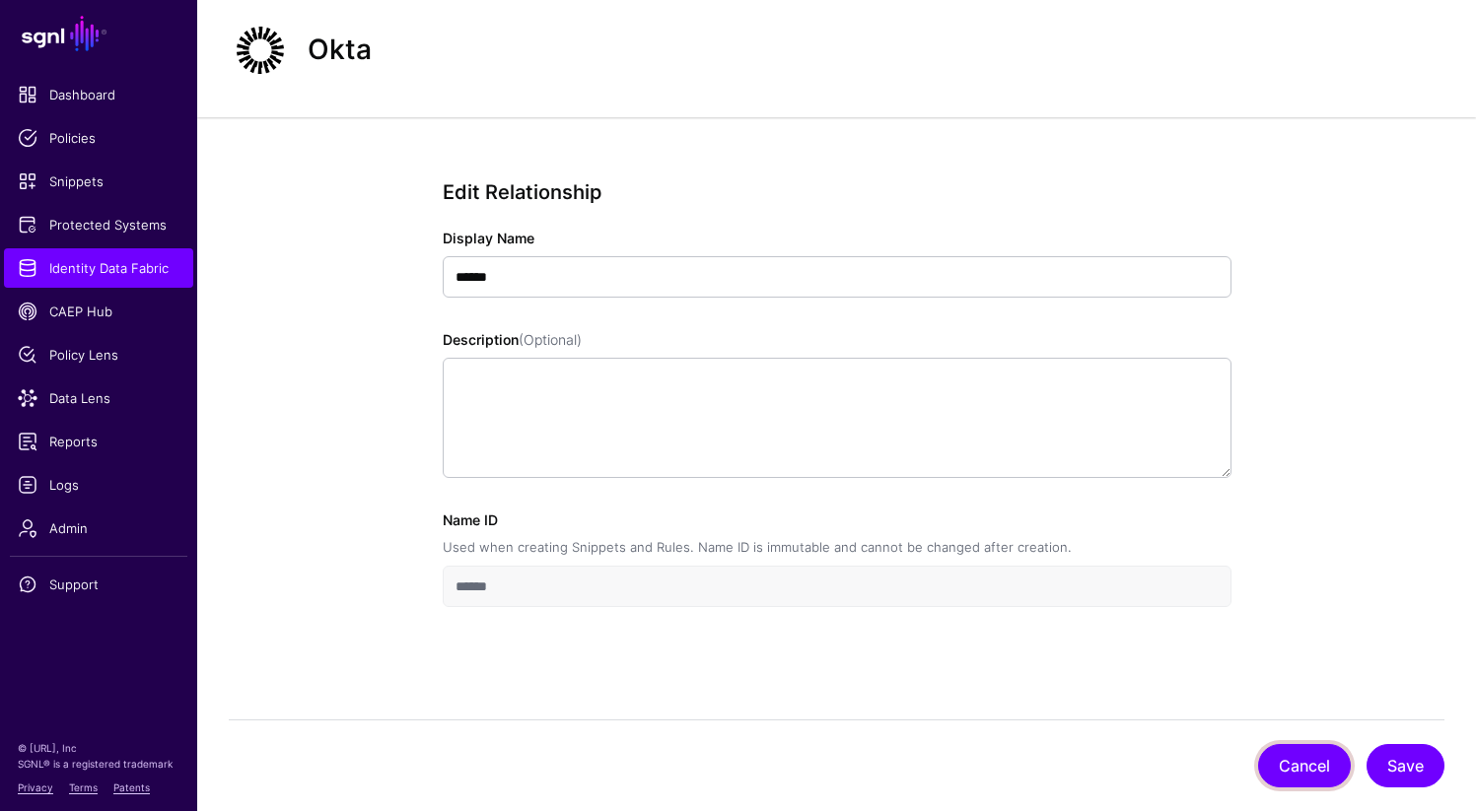
click at [1287, 772] on button "Cancel" at bounding box center [1304, 765] width 93 height 43
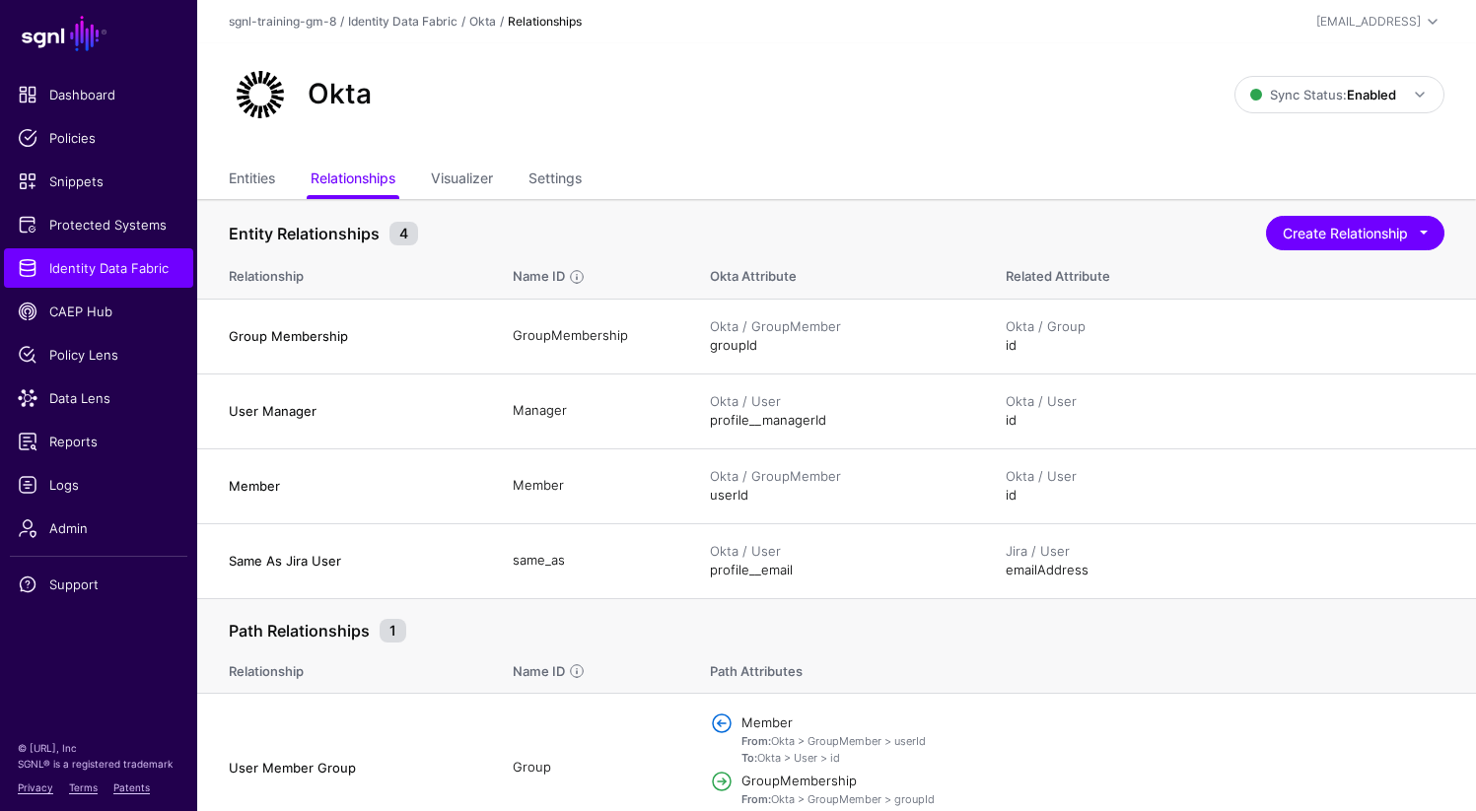
scroll to position [32, 0]
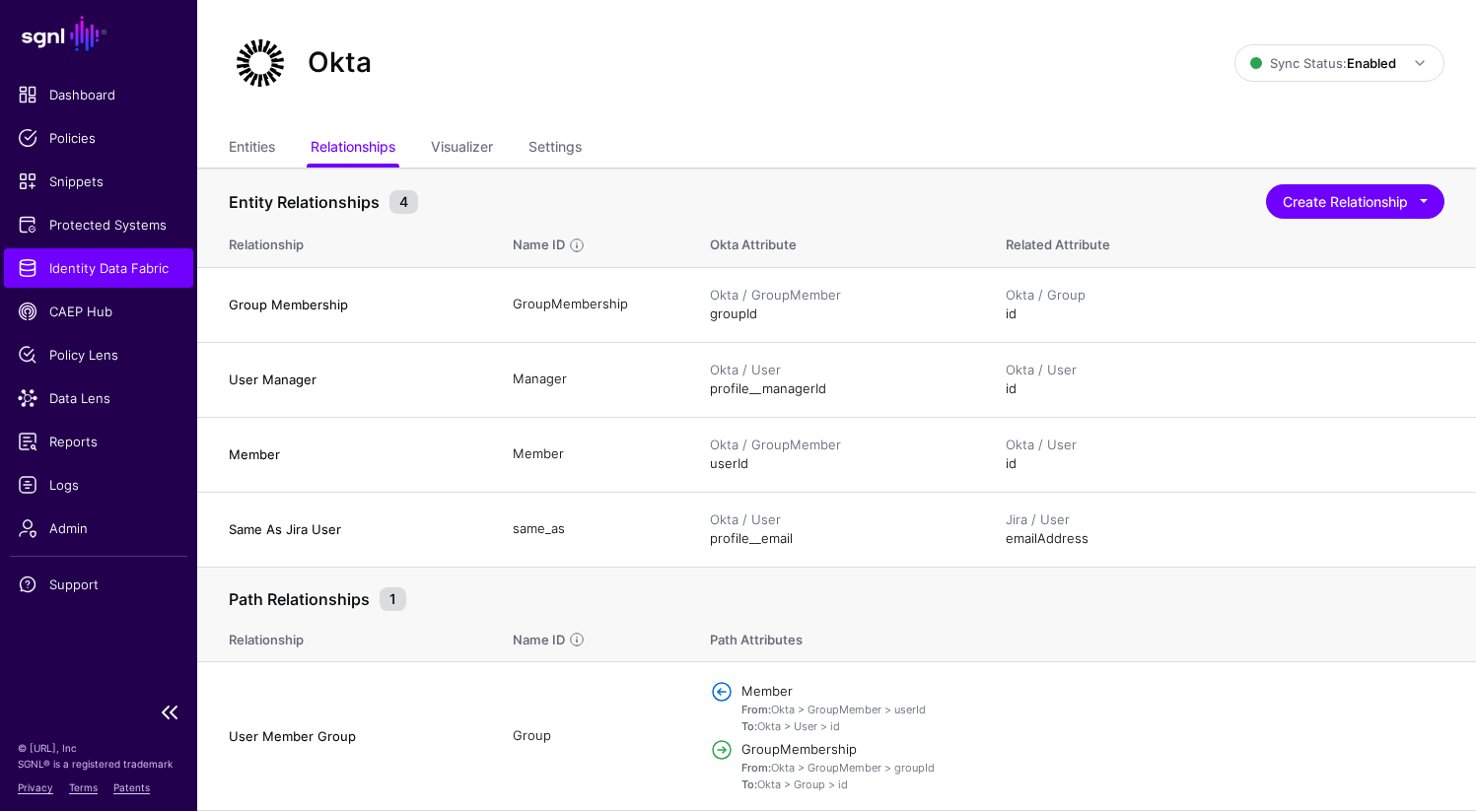
click at [125, 269] on span "Identity Data Fabric" at bounding box center [99, 268] width 162 height 20
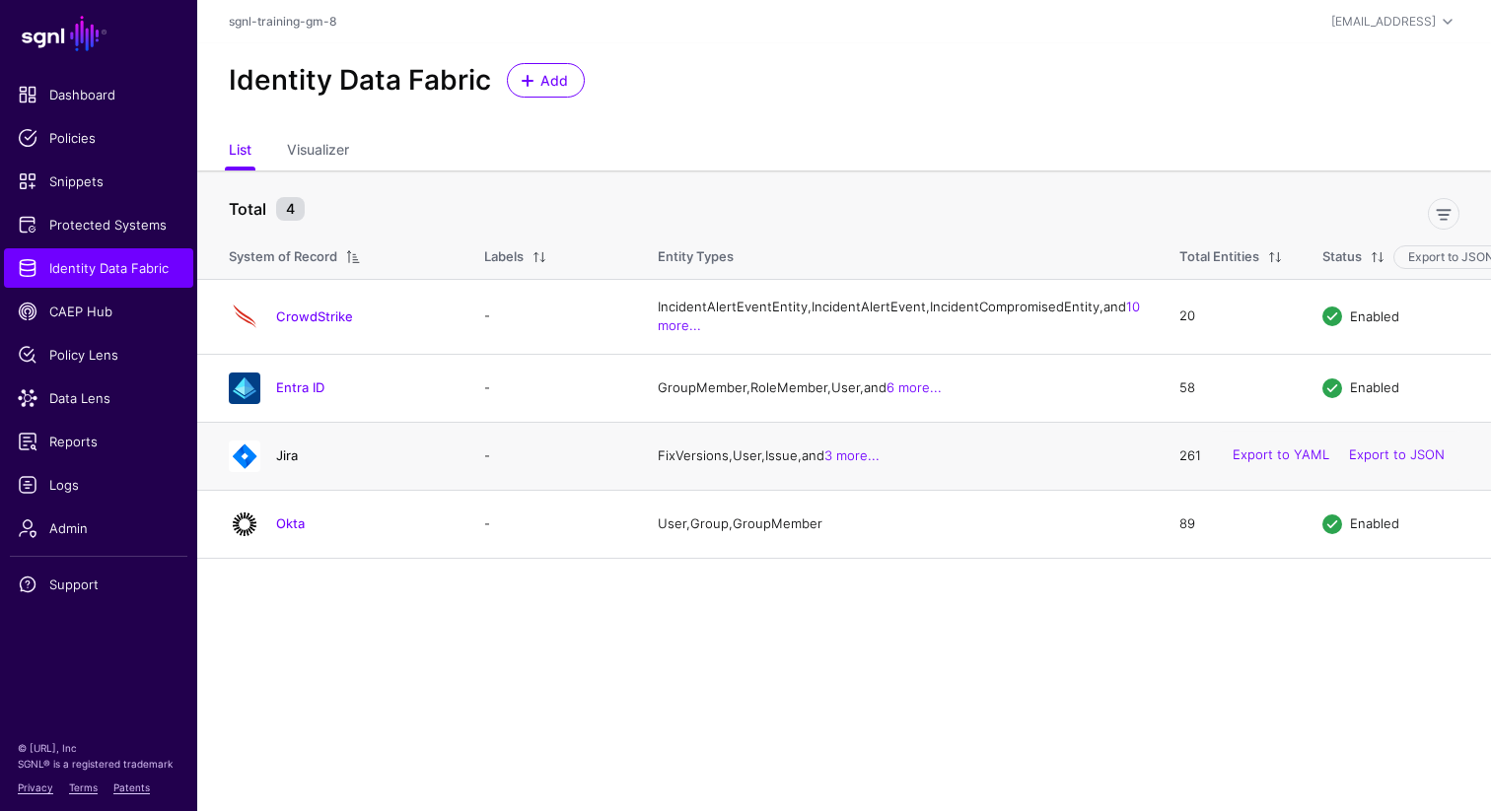
click at [282, 463] on link "Jira" at bounding box center [287, 456] width 22 height 16
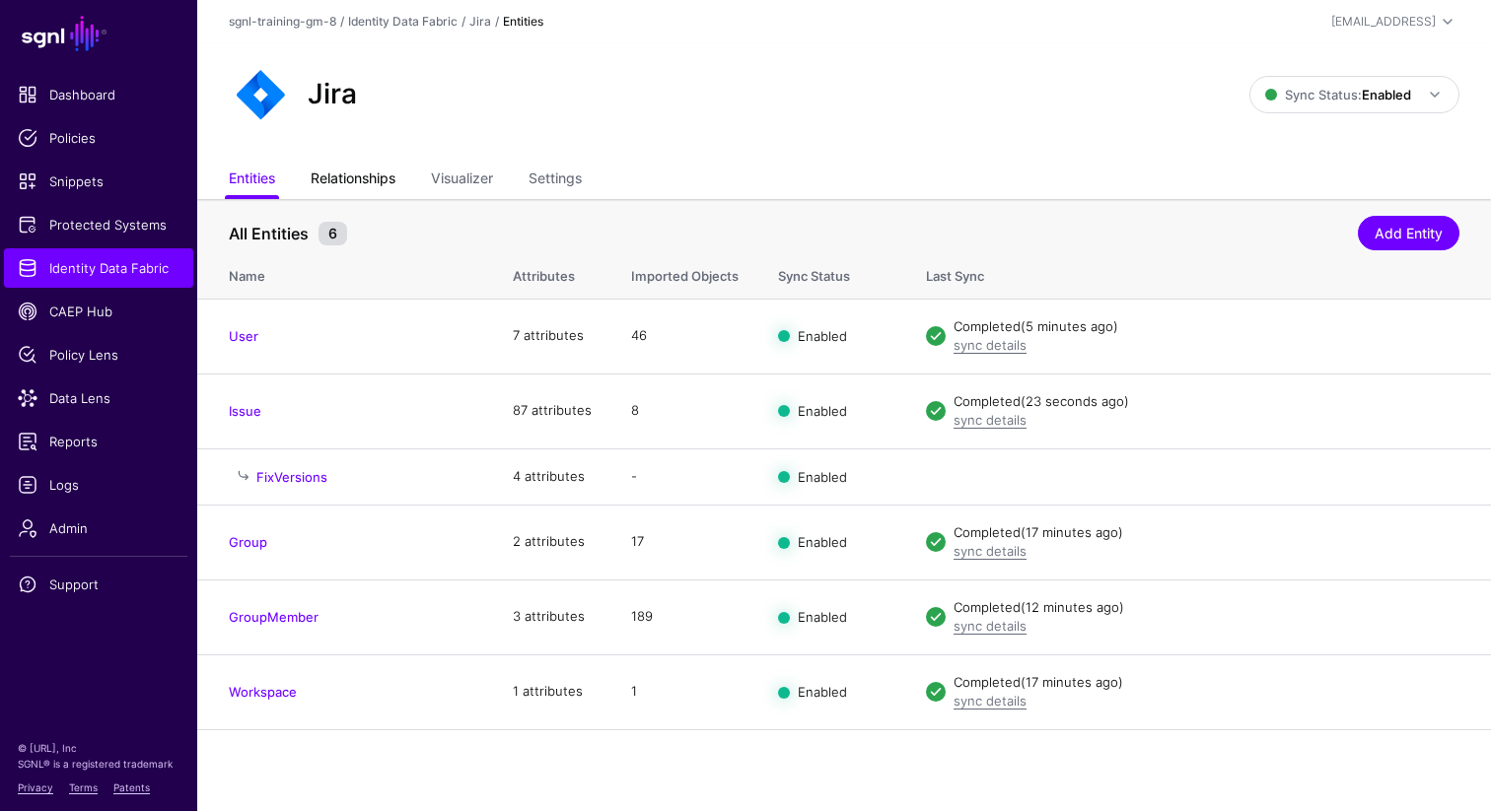
click at [361, 174] on link "Relationships" at bounding box center [353, 180] width 85 height 37
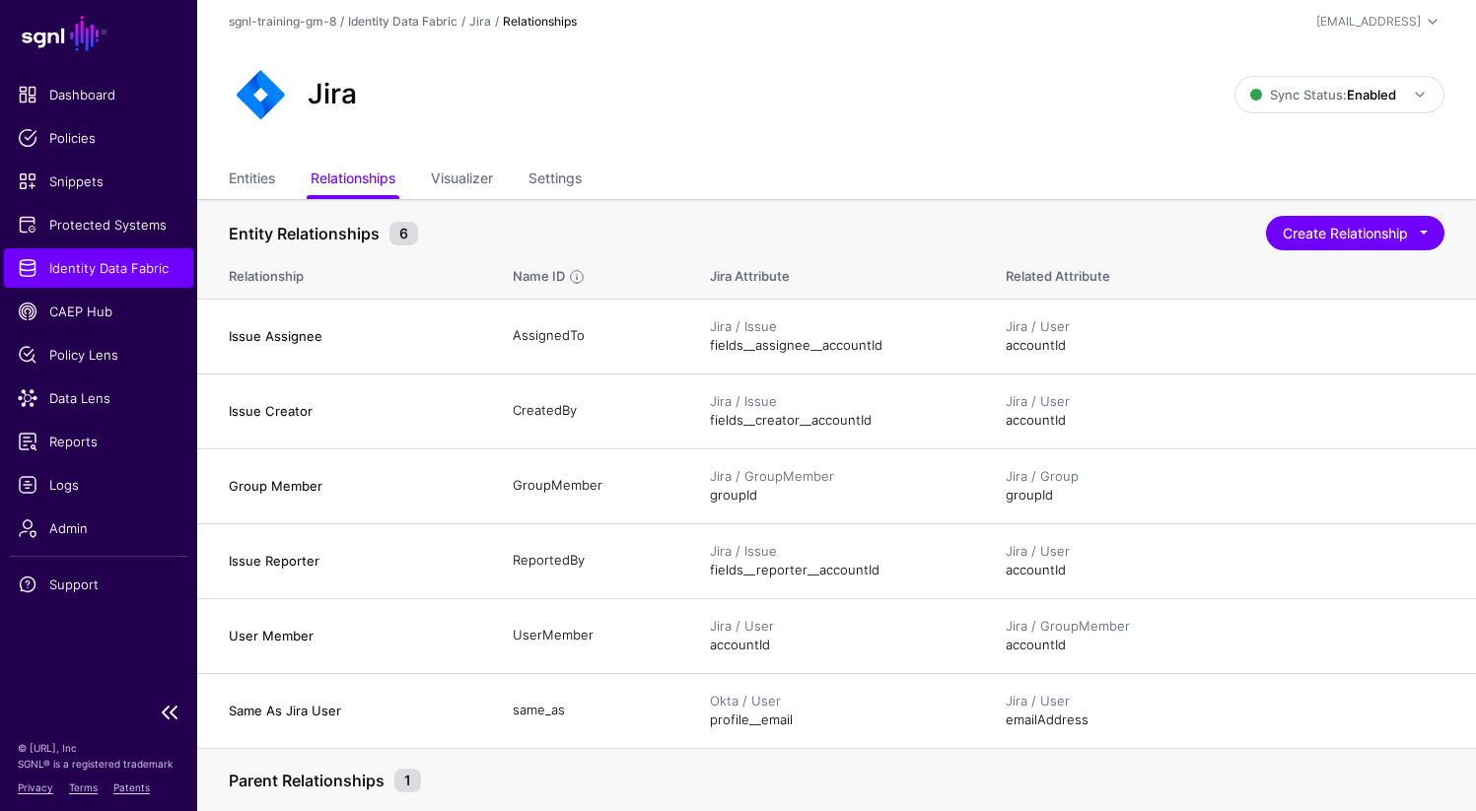
click at [105, 265] on span "Identity Data Fabric" at bounding box center [99, 268] width 162 height 20
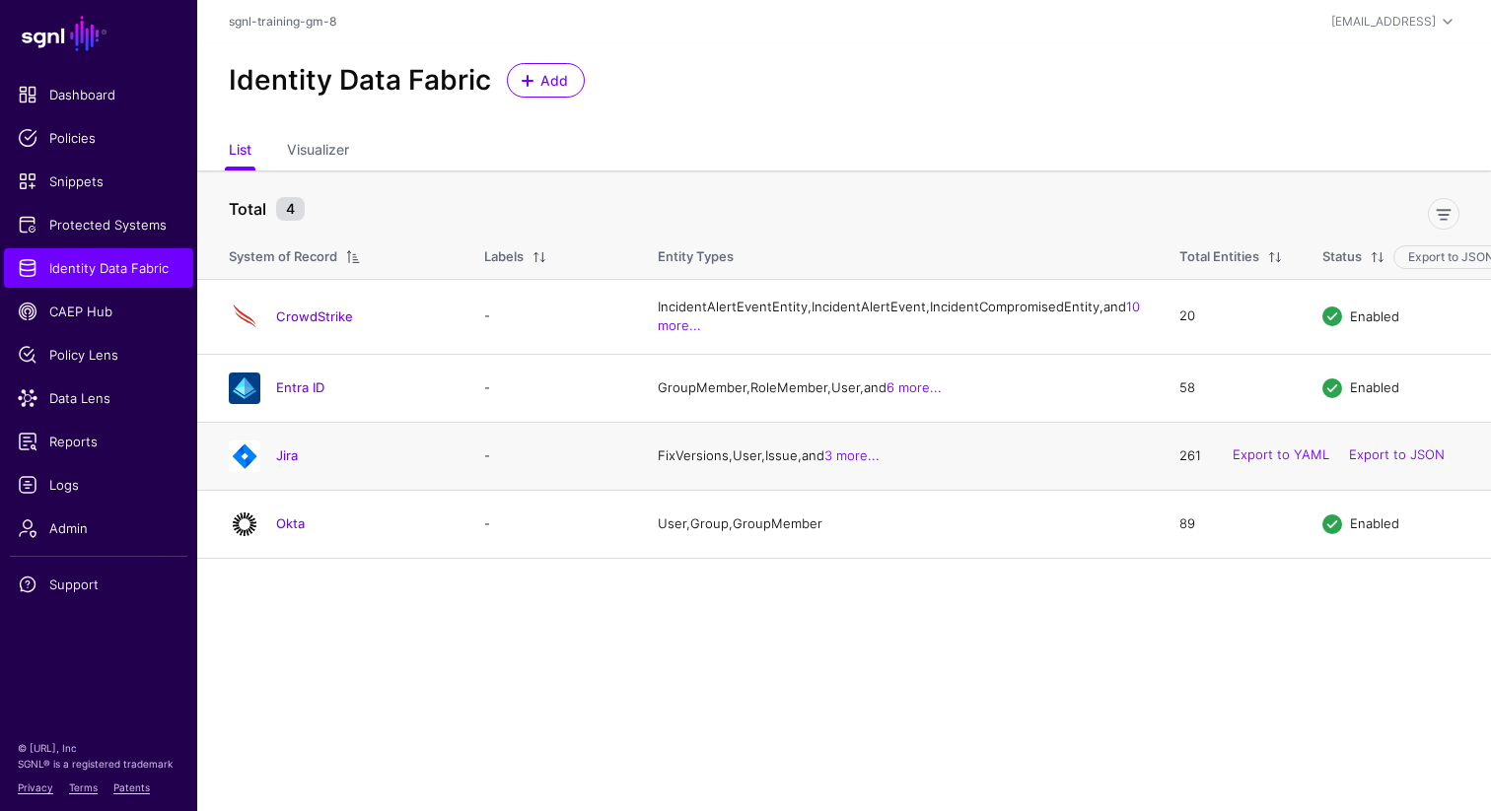
click at [272, 464] on div "Jira" at bounding box center [360, 456] width 184 height 18
click at [285, 463] on link "Jira" at bounding box center [287, 456] width 22 height 16
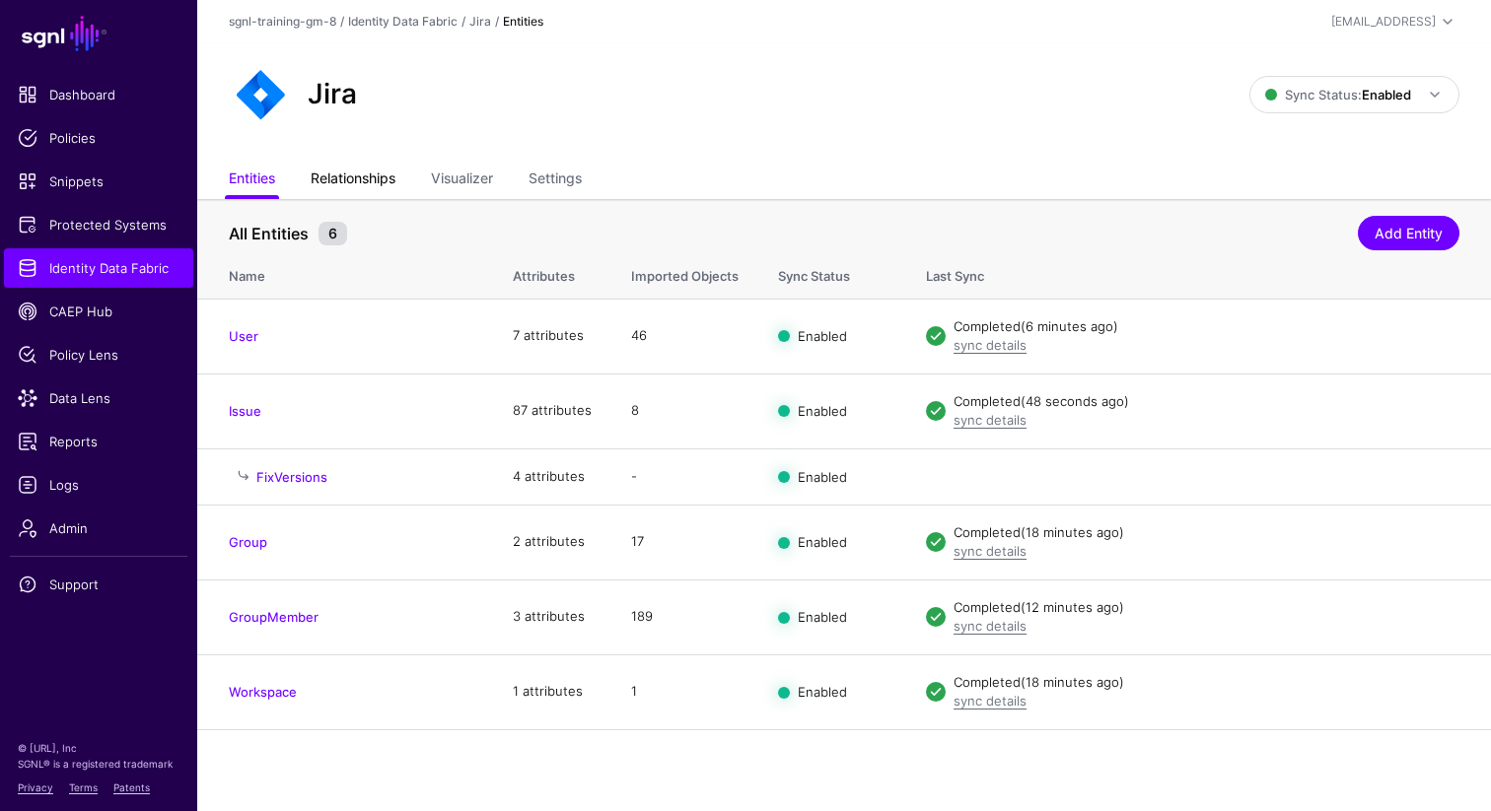
click at [372, 179] on link "Relationships" at bounding box center [353, 180] width 85 height 37
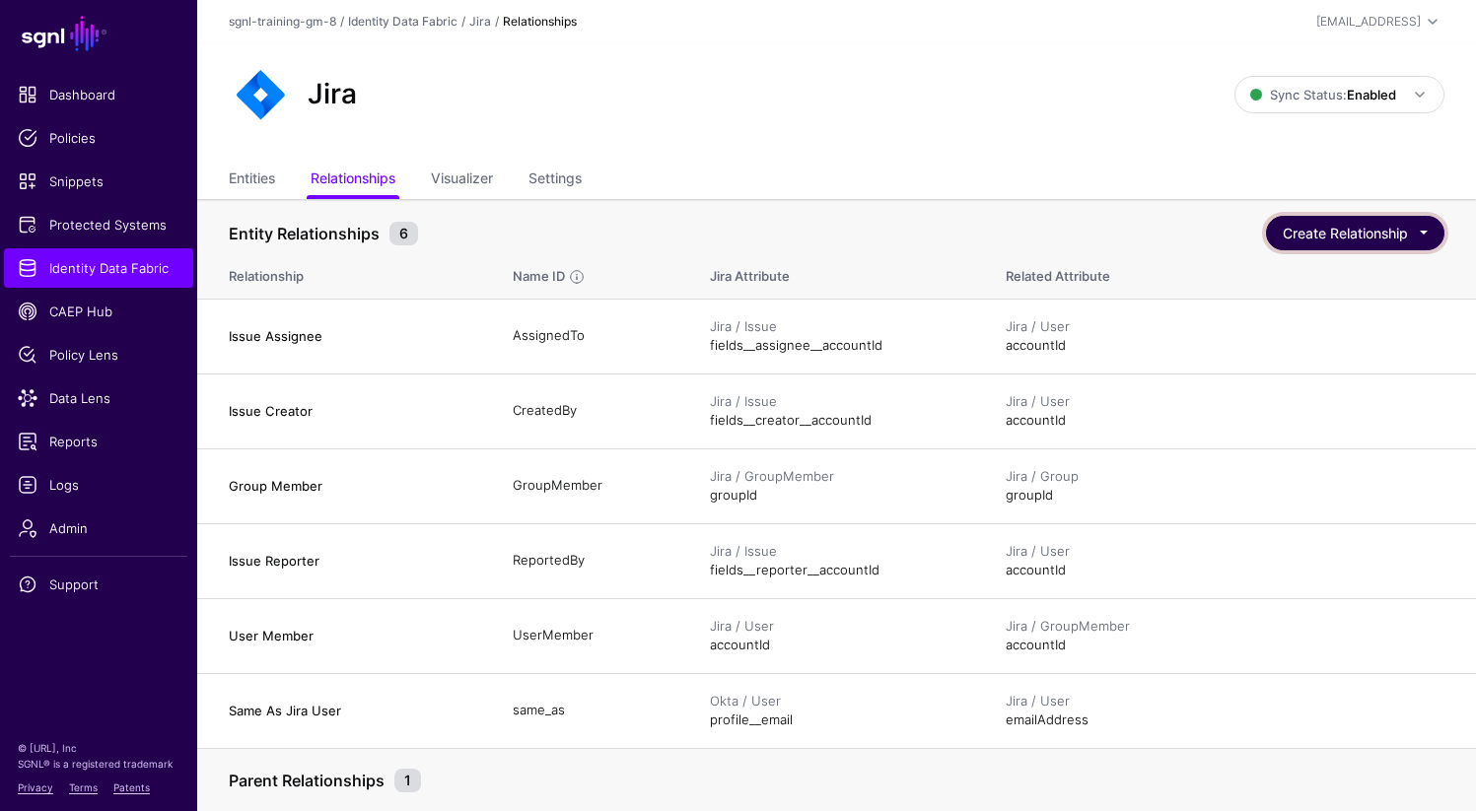
click at [1331, 235] on button "Create Relationship" at bounding box center [1355, 233] width 178 height 35
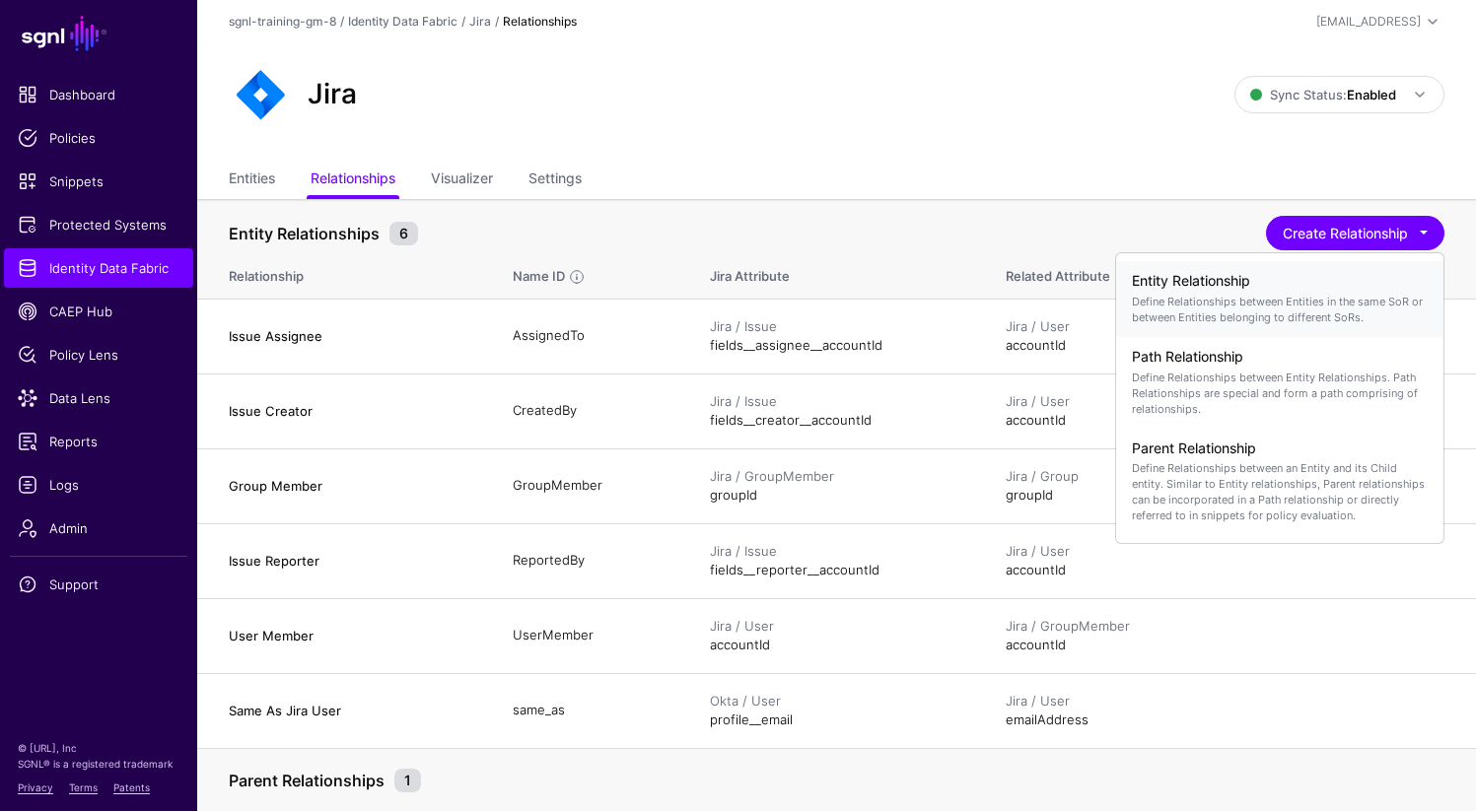
click at [1237, 295] on p "Define Relationships between Entities in the same SoR or between Entities belon…" at bounding box center [1280, 310] width 296 height 32
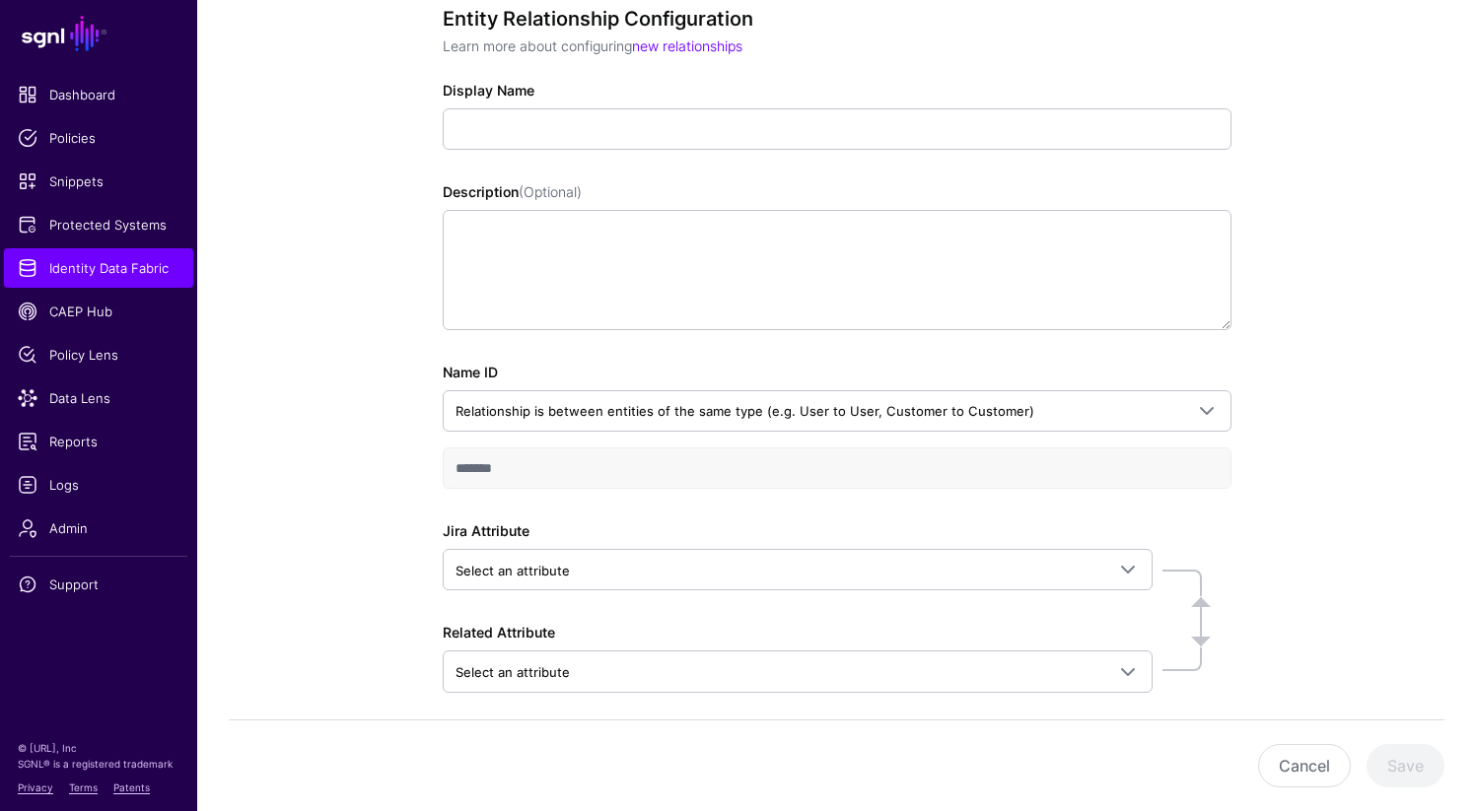
scroll to position [219, 0]
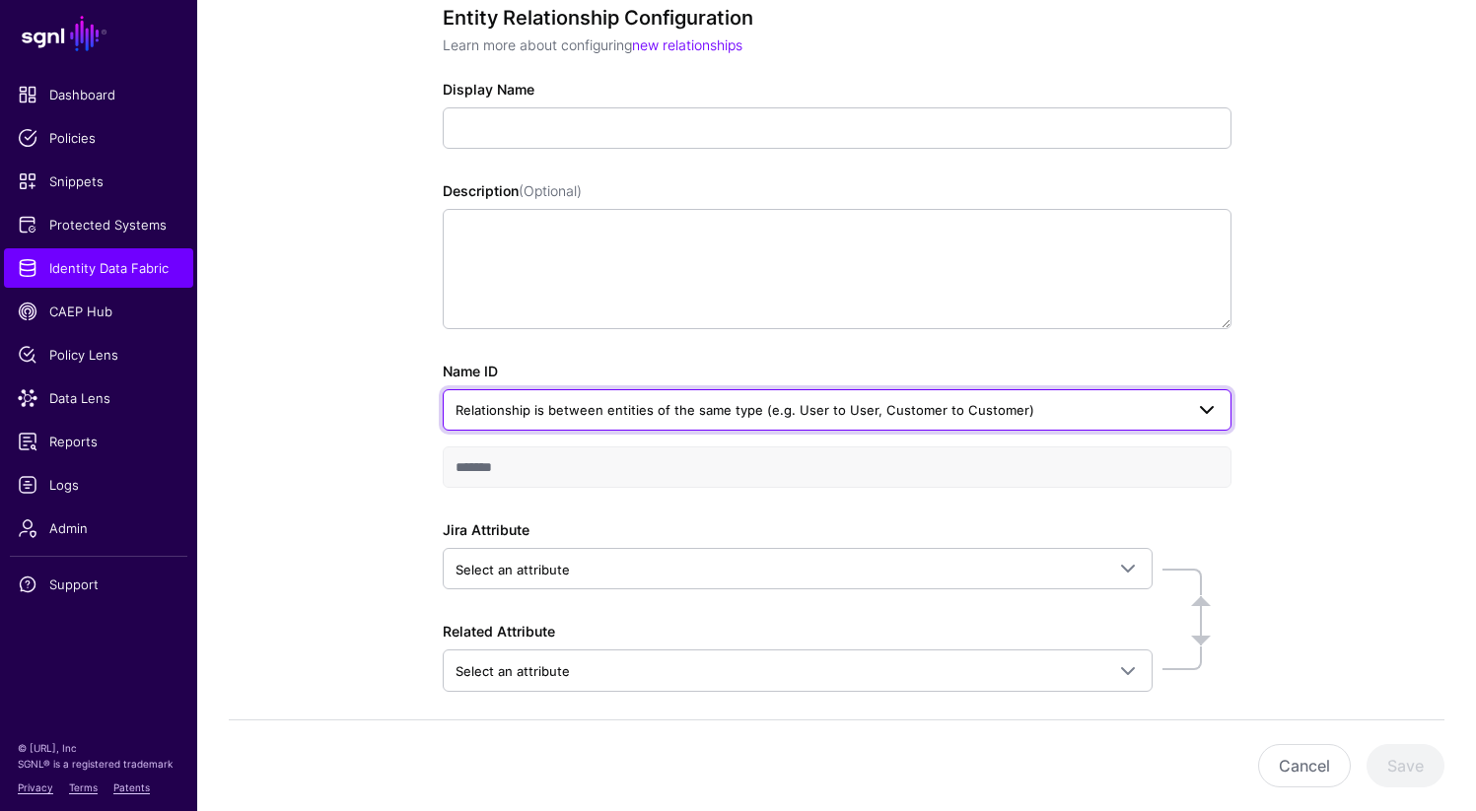
click at [708, 423] on link "Relationship is between entities of the same type (e.g. User to User, Customer …" at bounding box center [837, 409] width 789 height 41
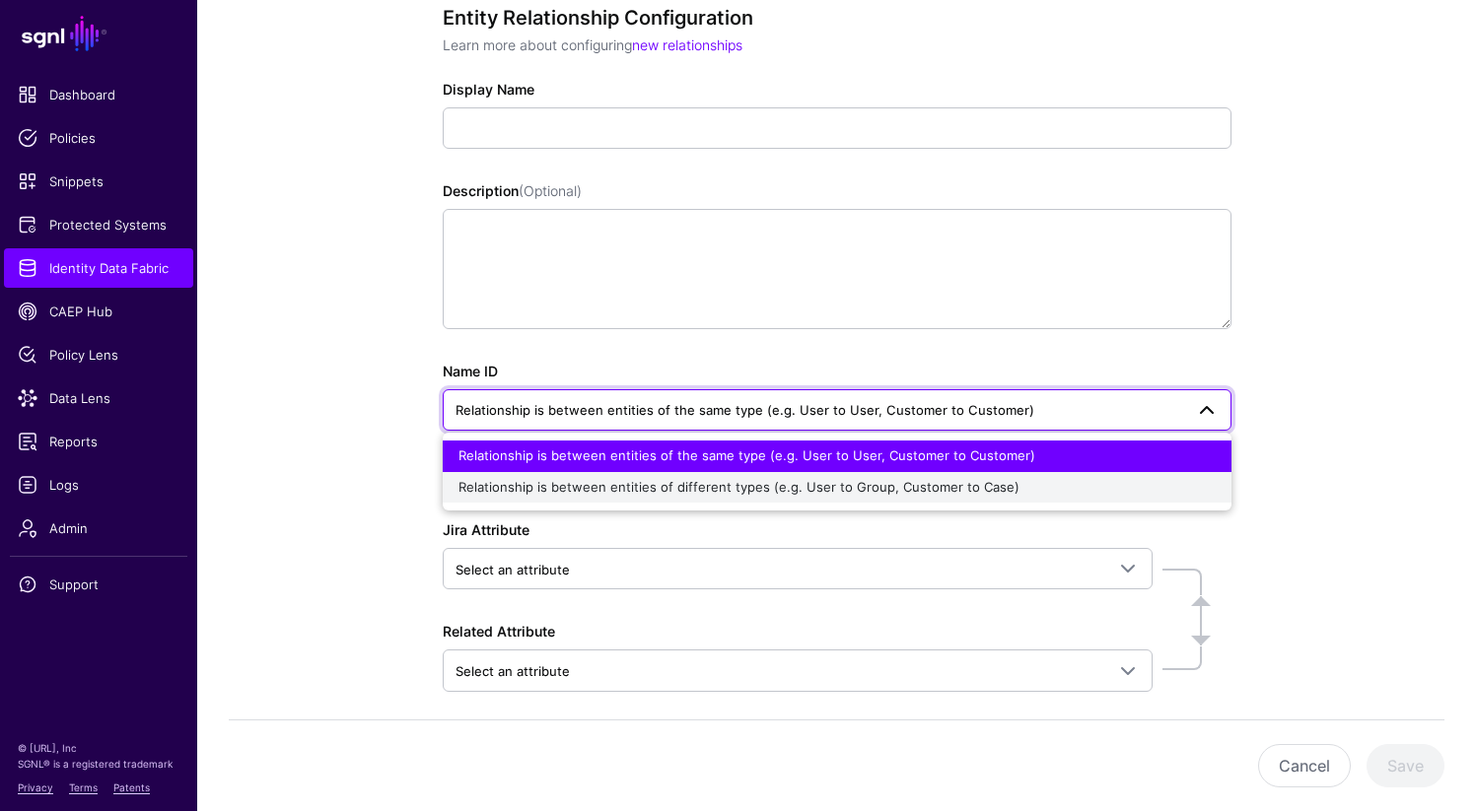
click at [668, 494] on span "Relationship is between entities of different types (e.g. User to Group, Custom…" at bounding box center [738, 487] width 561 height 16
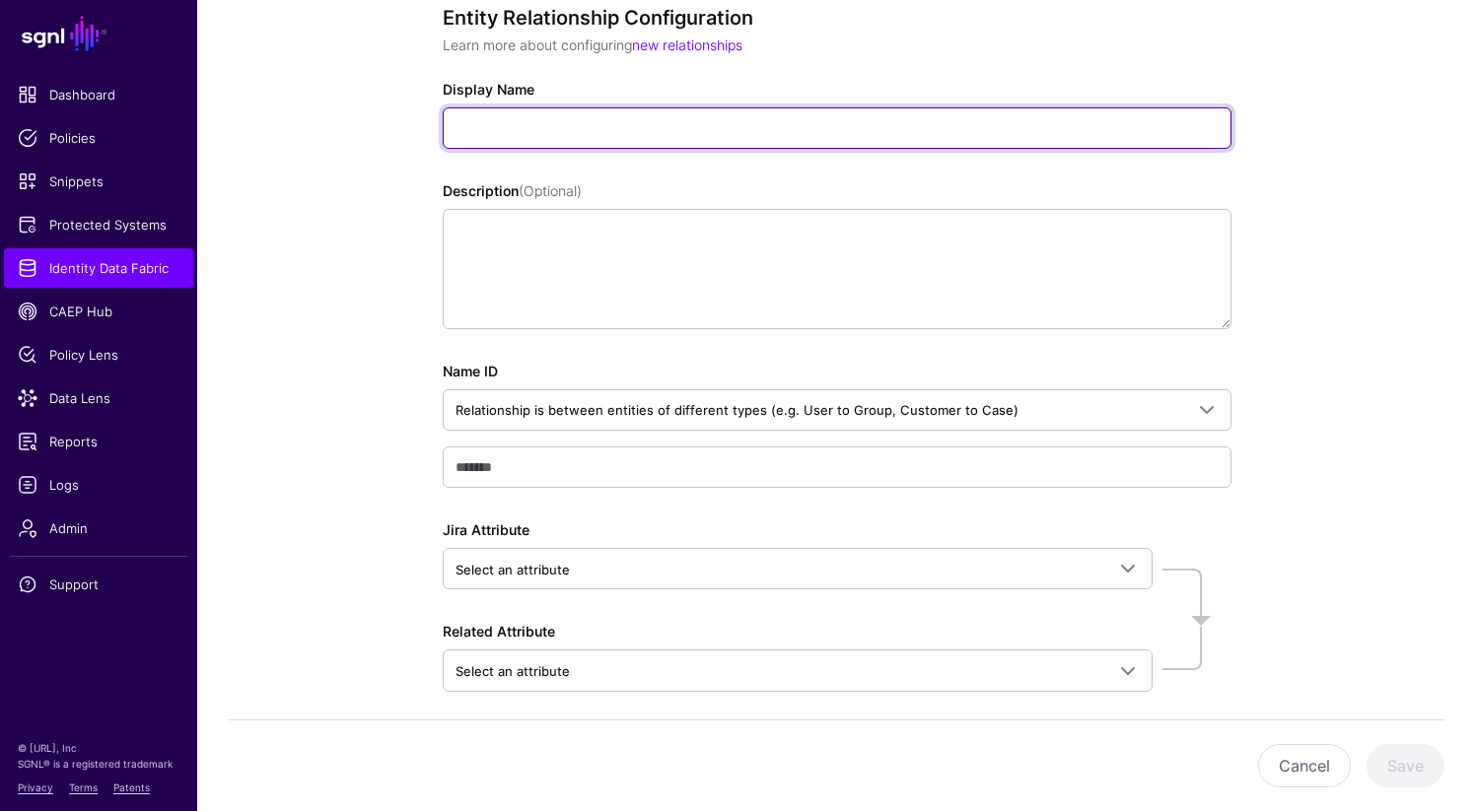
click at [625, 137] on input "Display Name" at bounding box center [837, 127] width 789 height 41
type input "**********"
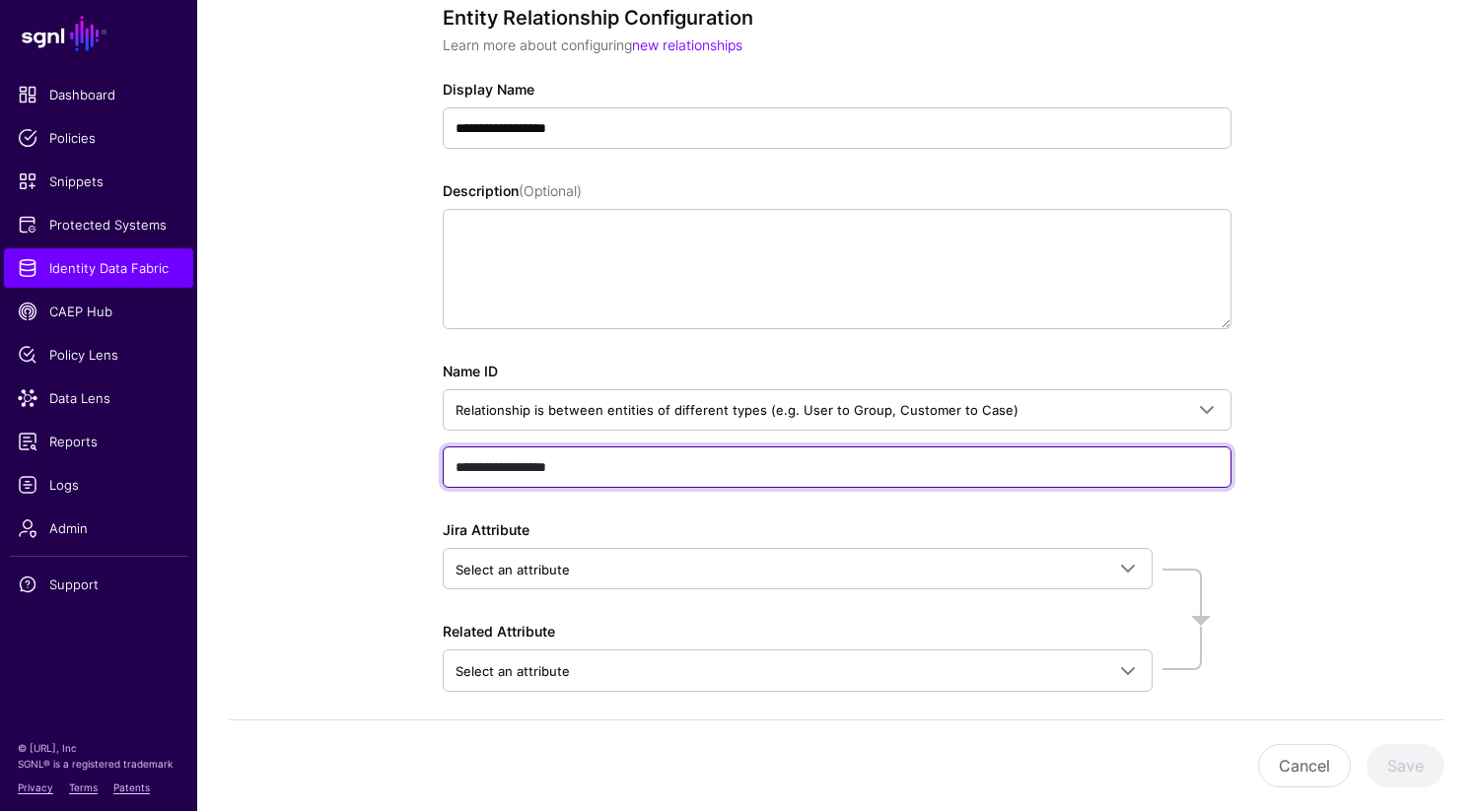
click at [537, 473] on input "**********" at bounding box center [837, 467] width 789 height 41
click at [681, 465] on input "**********" at bounding box center [837, 467] width 789 height 41
type input "**********"
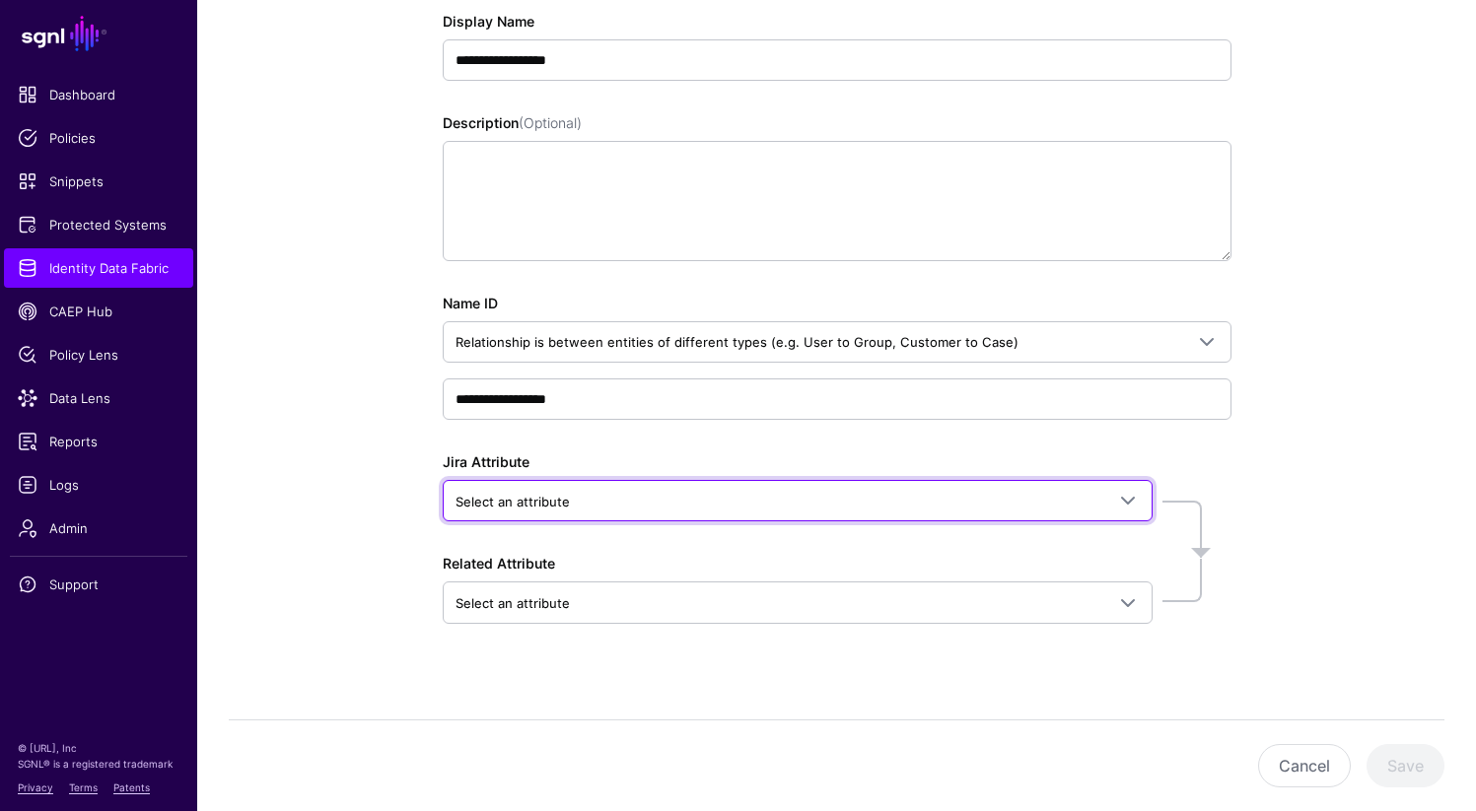
scroll to position [304, 0]
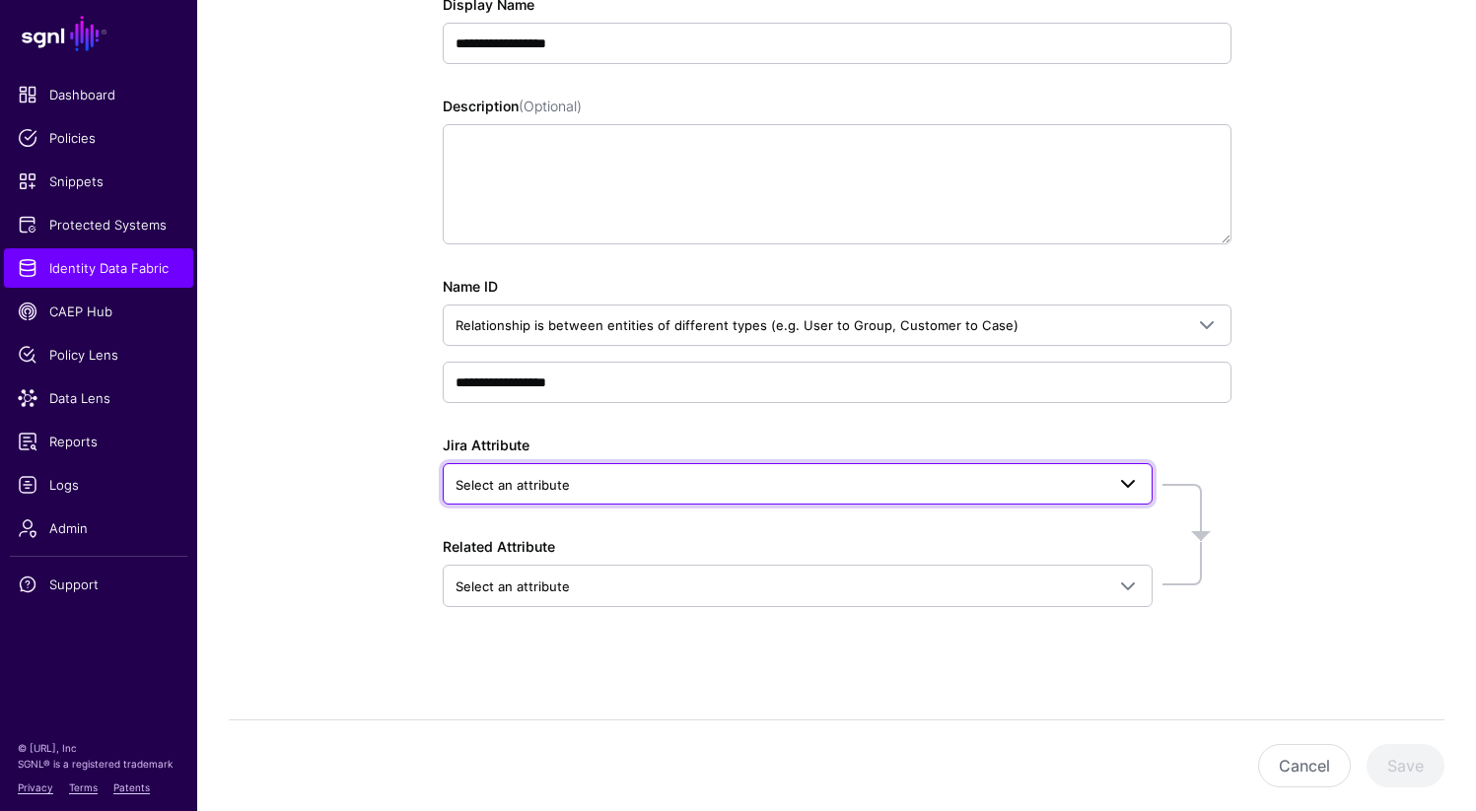
click at [620, 484] on span "Select an attribute" at bounding box center [779, 485] width 649 height 22
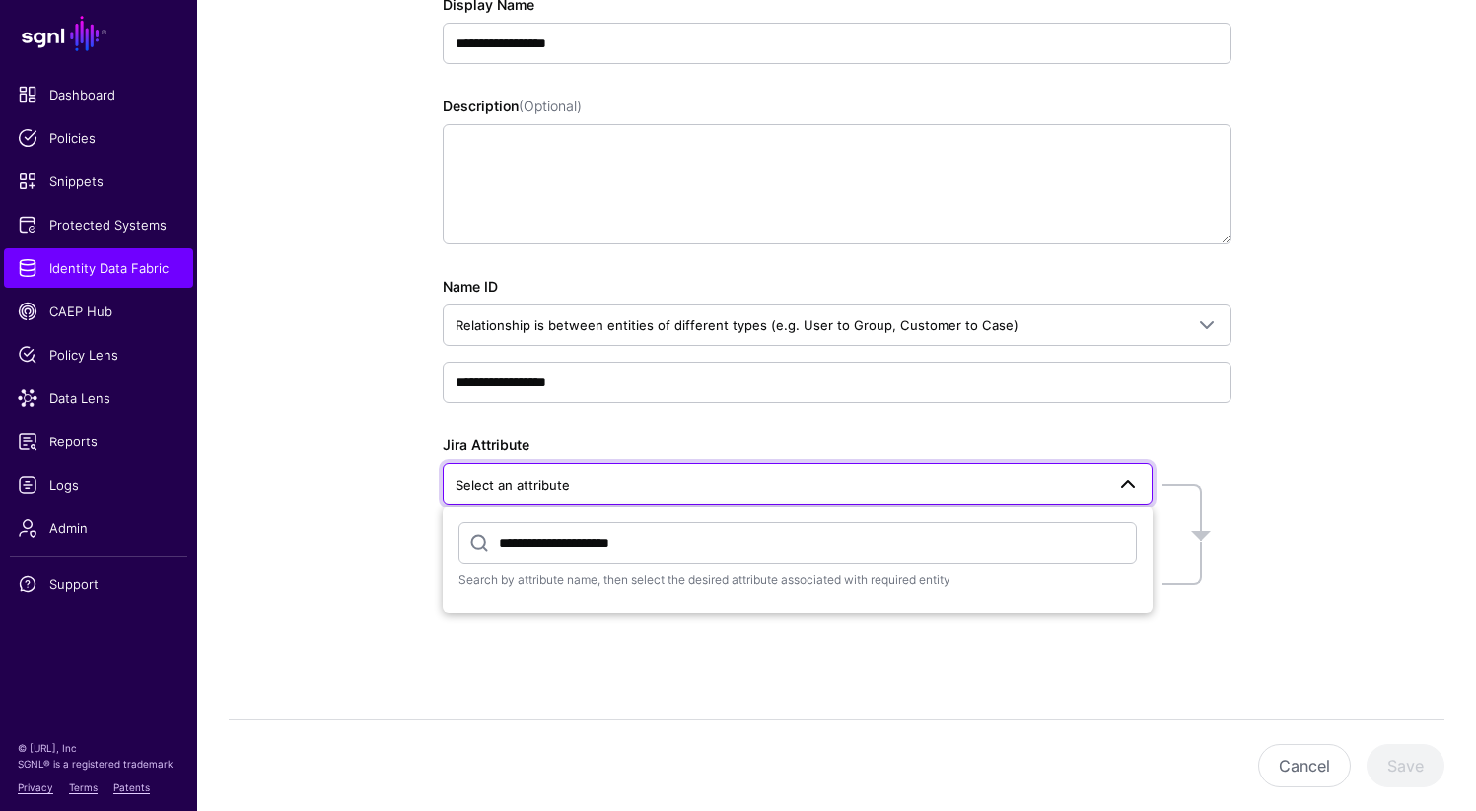
click at [565, 548] on input "**********" at bounding box center [797, 542] width 678 height 41
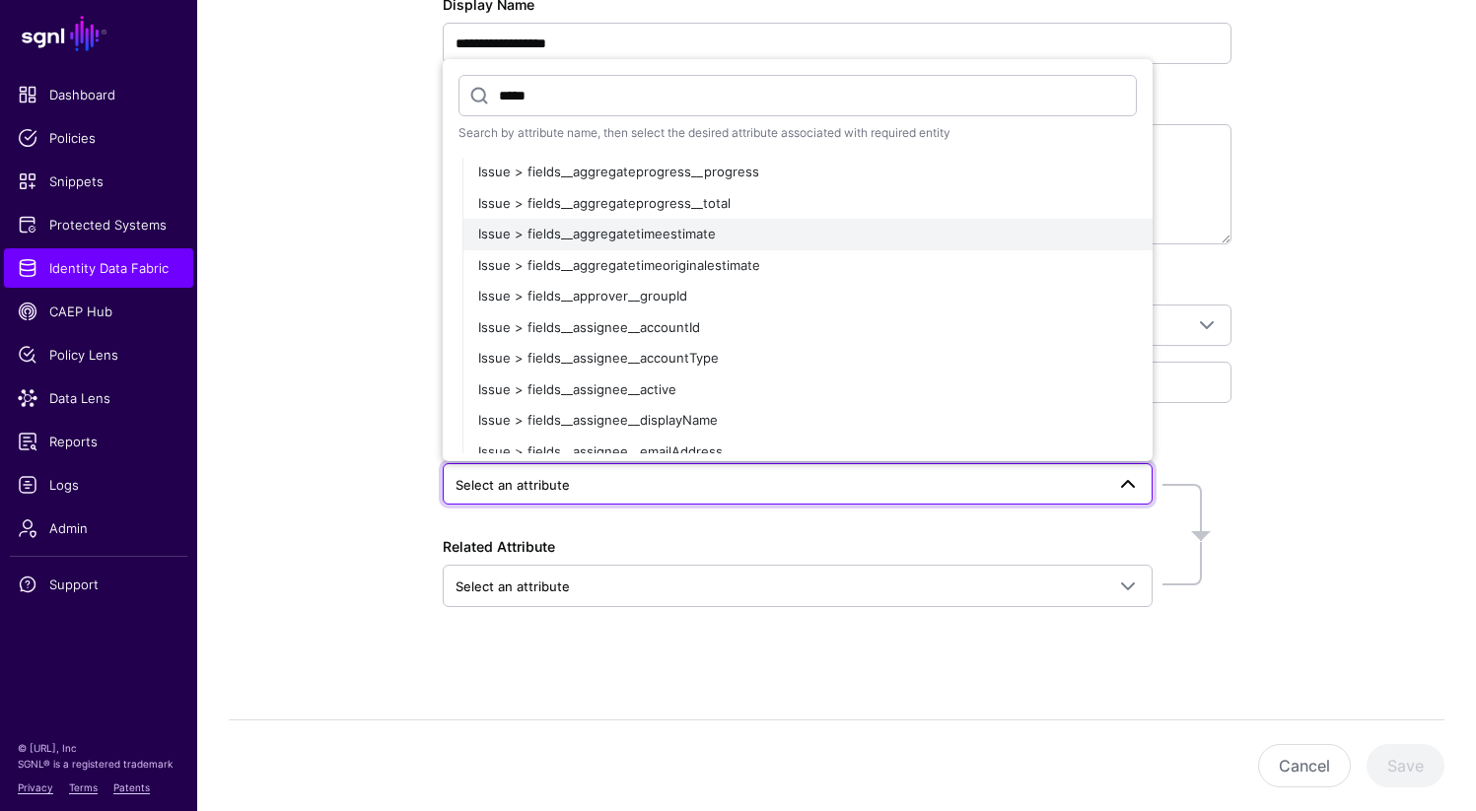
scroll to position [43, 0]
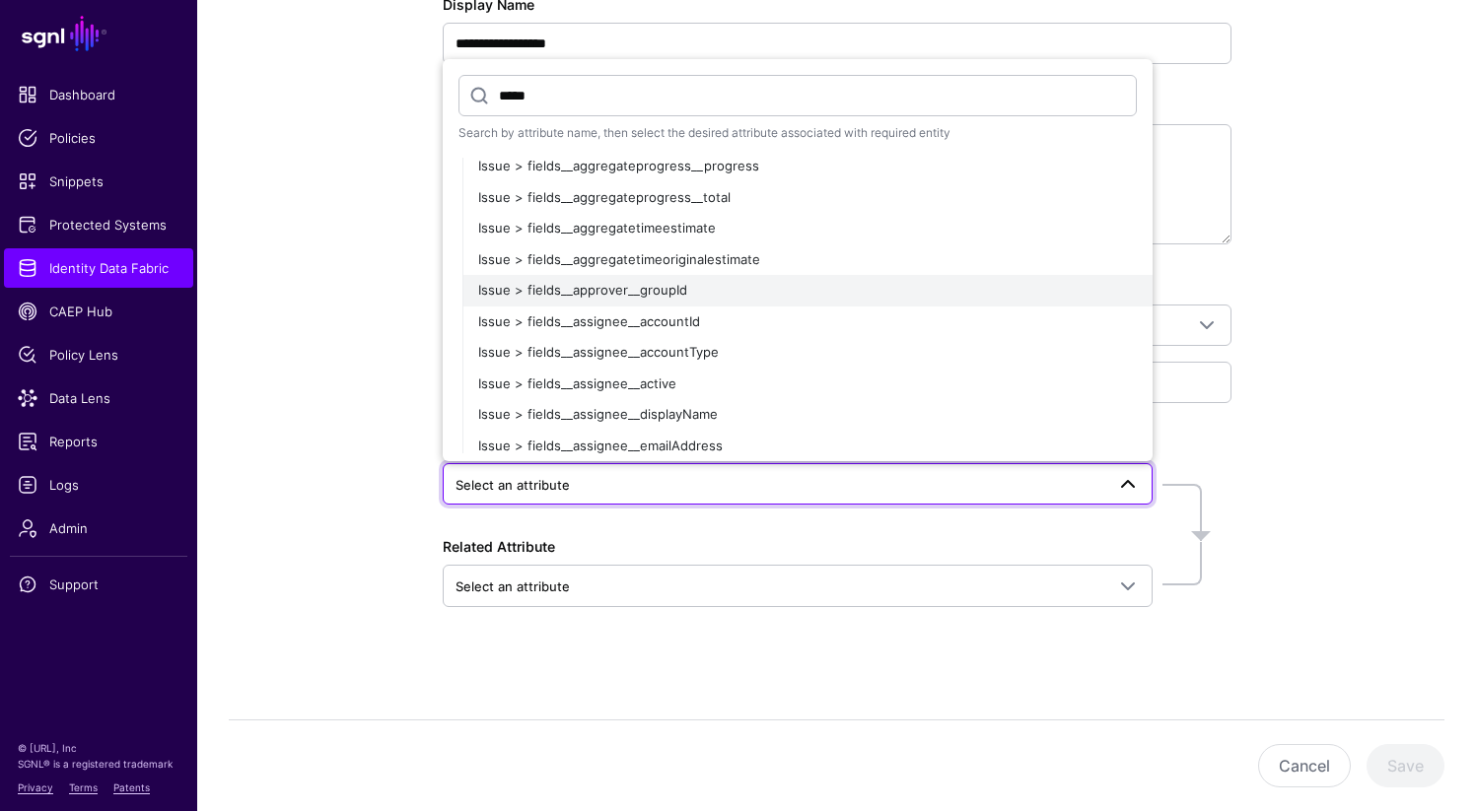
type input "*****"
click at [662, 289] on span "Issue > fields__approver__groupId" at bounding box center [582, 290] width 209 height 16
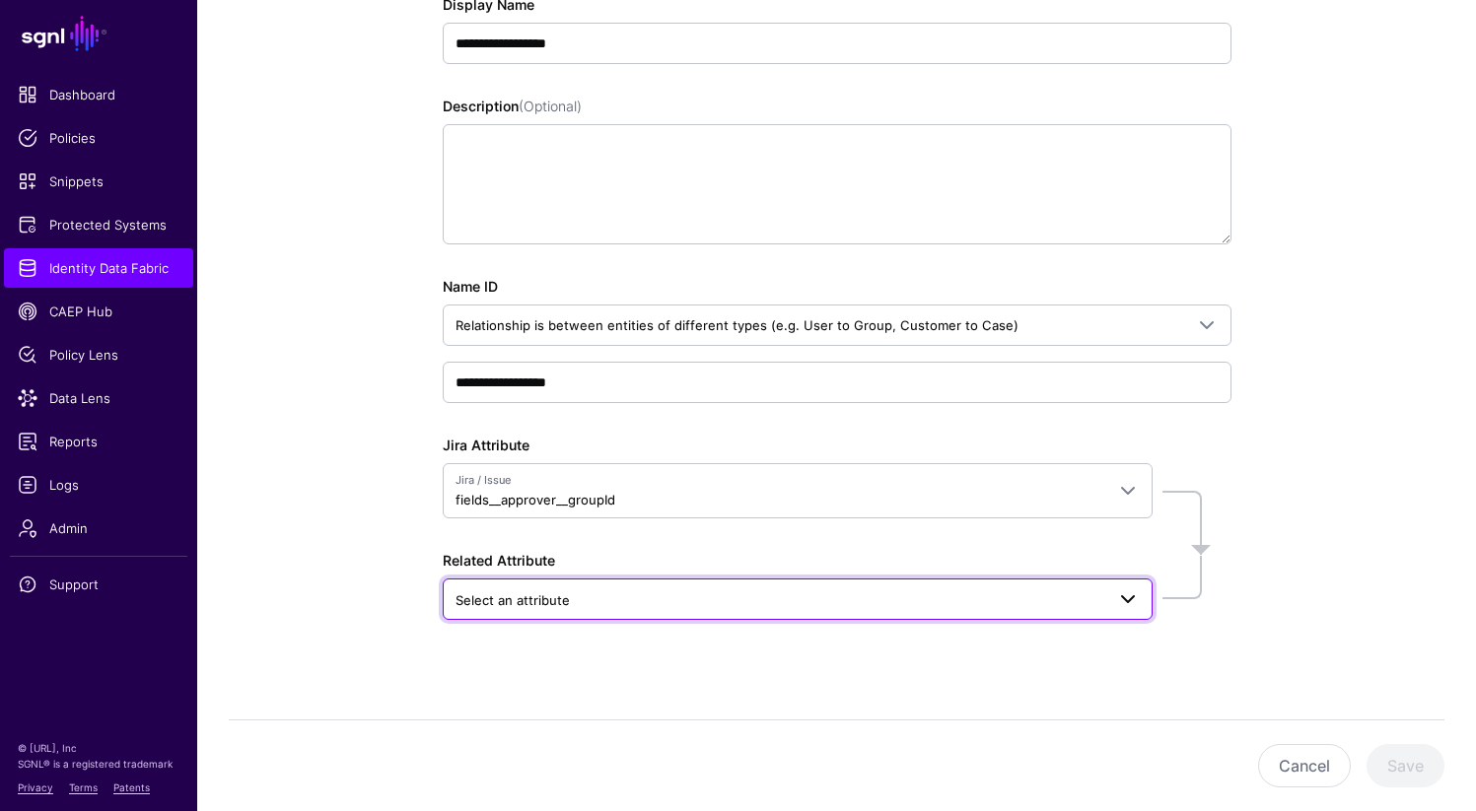
click at [605, 599] on span "Select an attribute" at bounding box center [779, 601] width 649 height 22
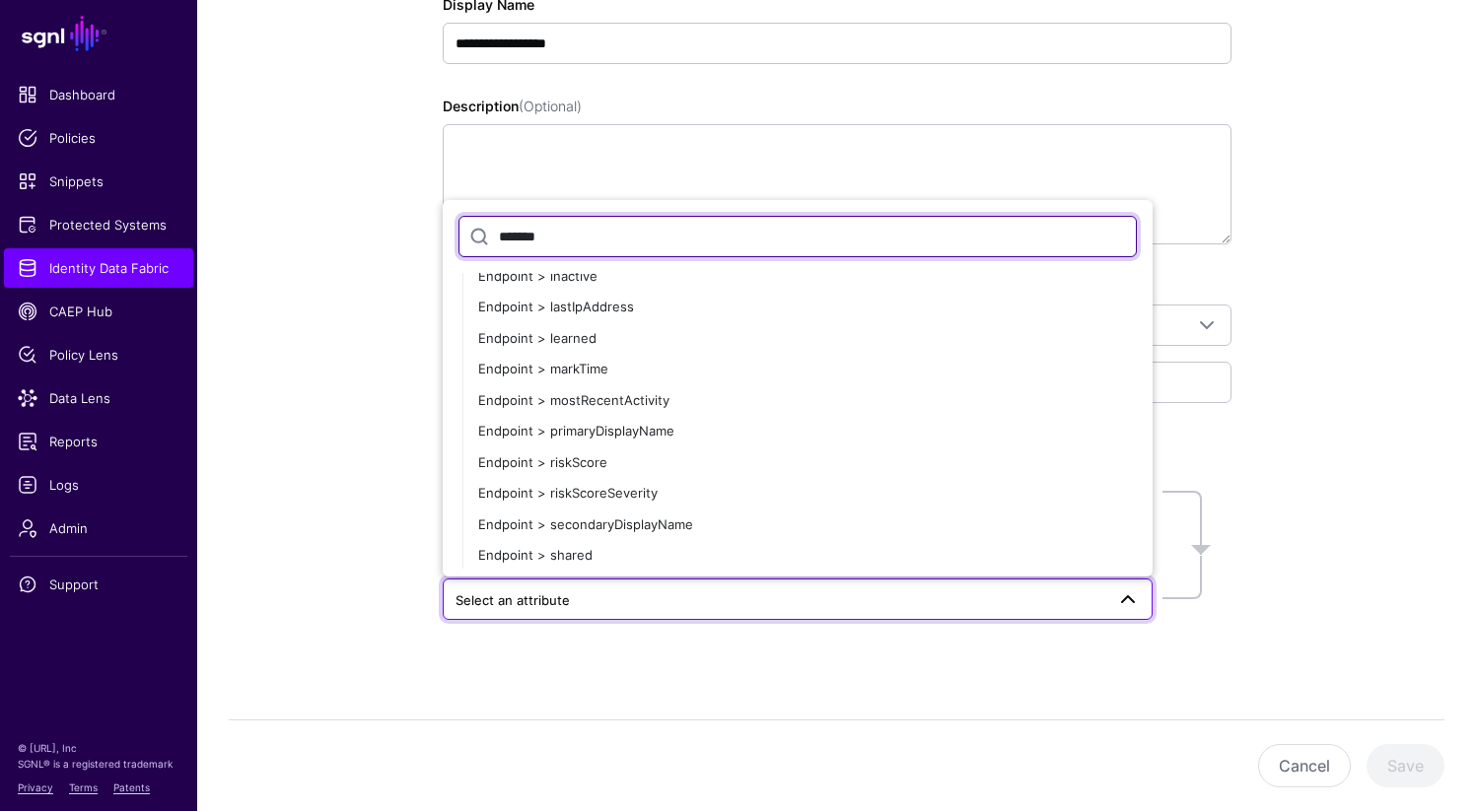
scroll to position [0, 0]
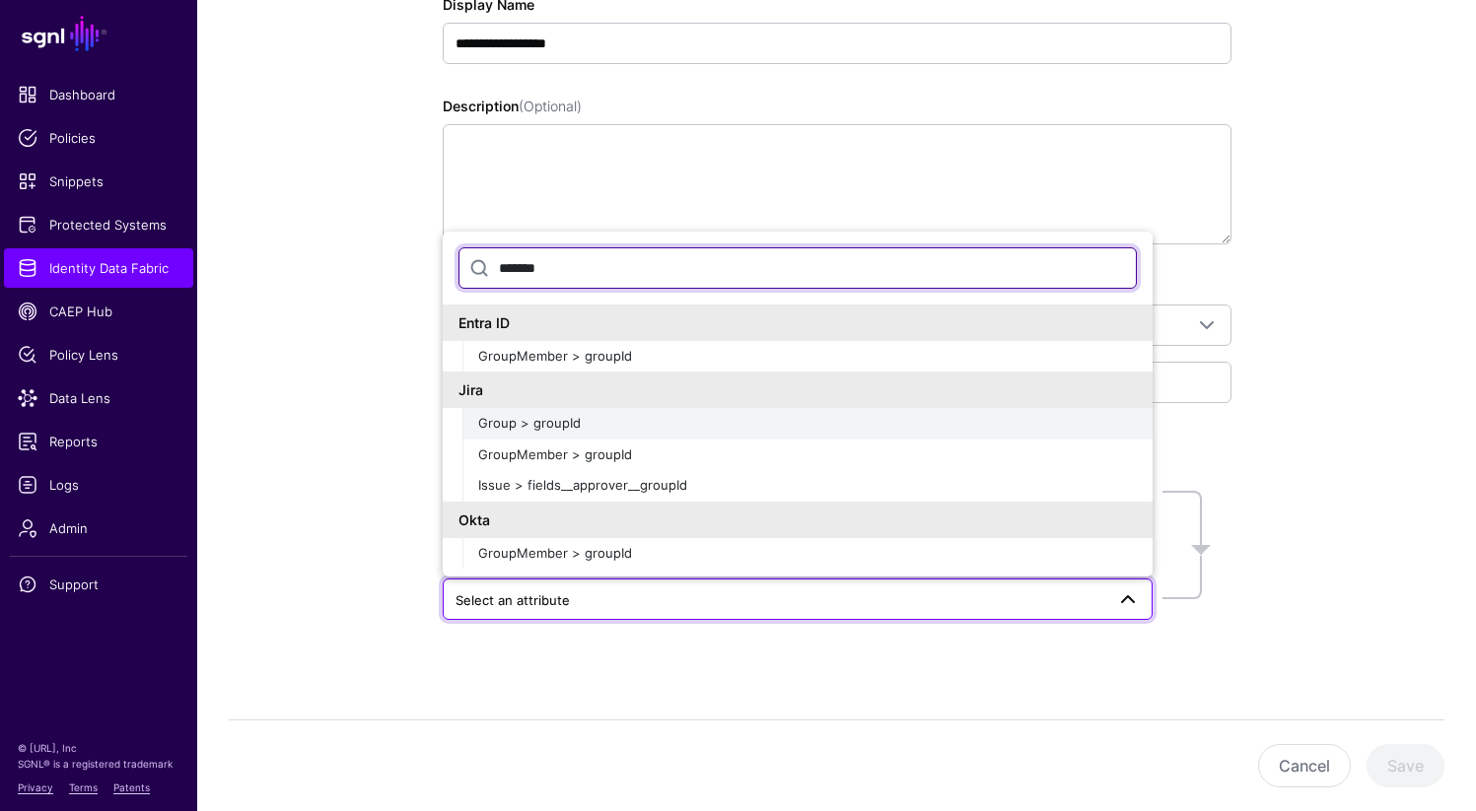
type input "*******"
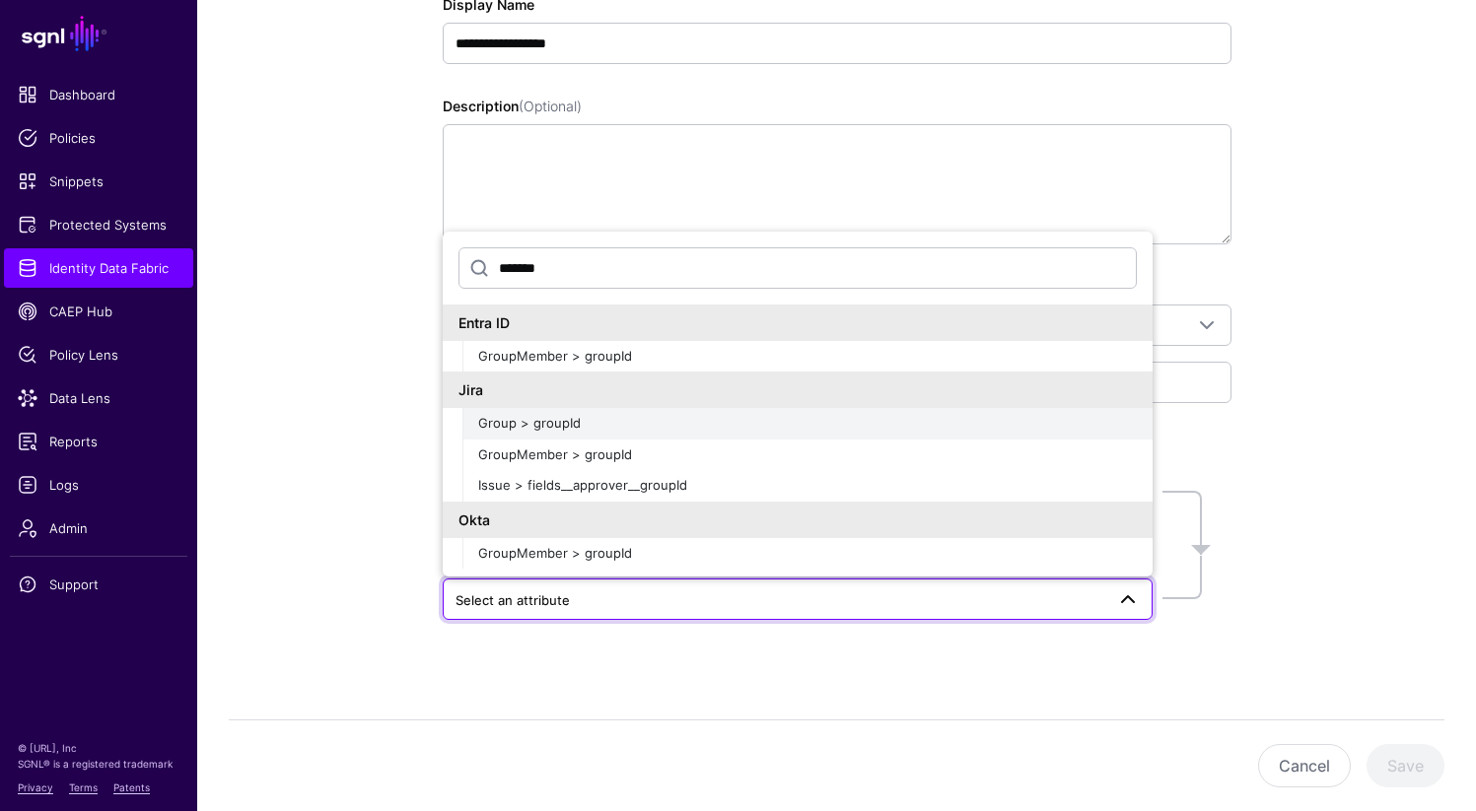
click at [514, 424] on span "Group > groupId" at bounding box center [529, 423] width 103 height 16
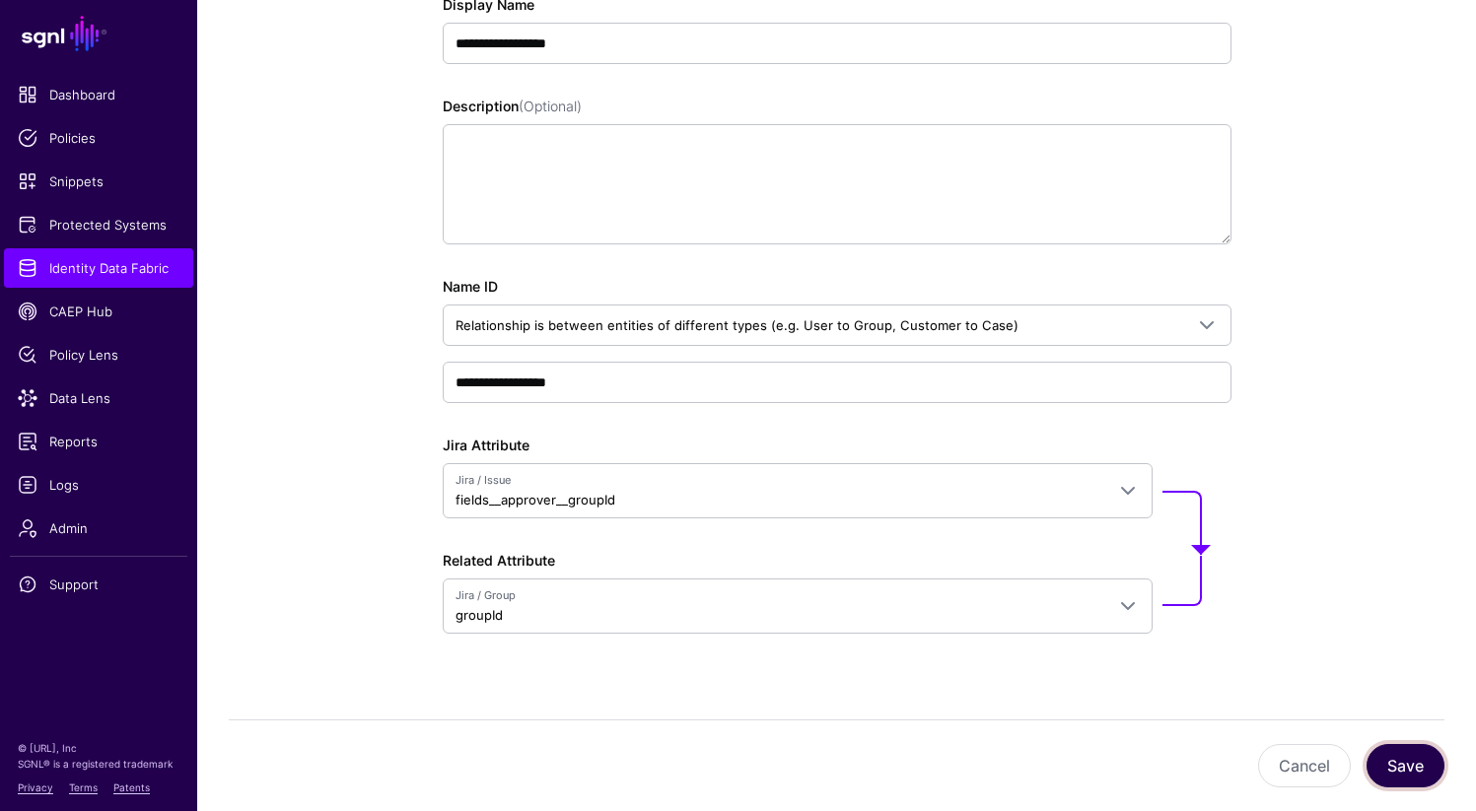
click at [1410, 766] on button "Save" at bounding box center [1405, 765] width 78 height 43
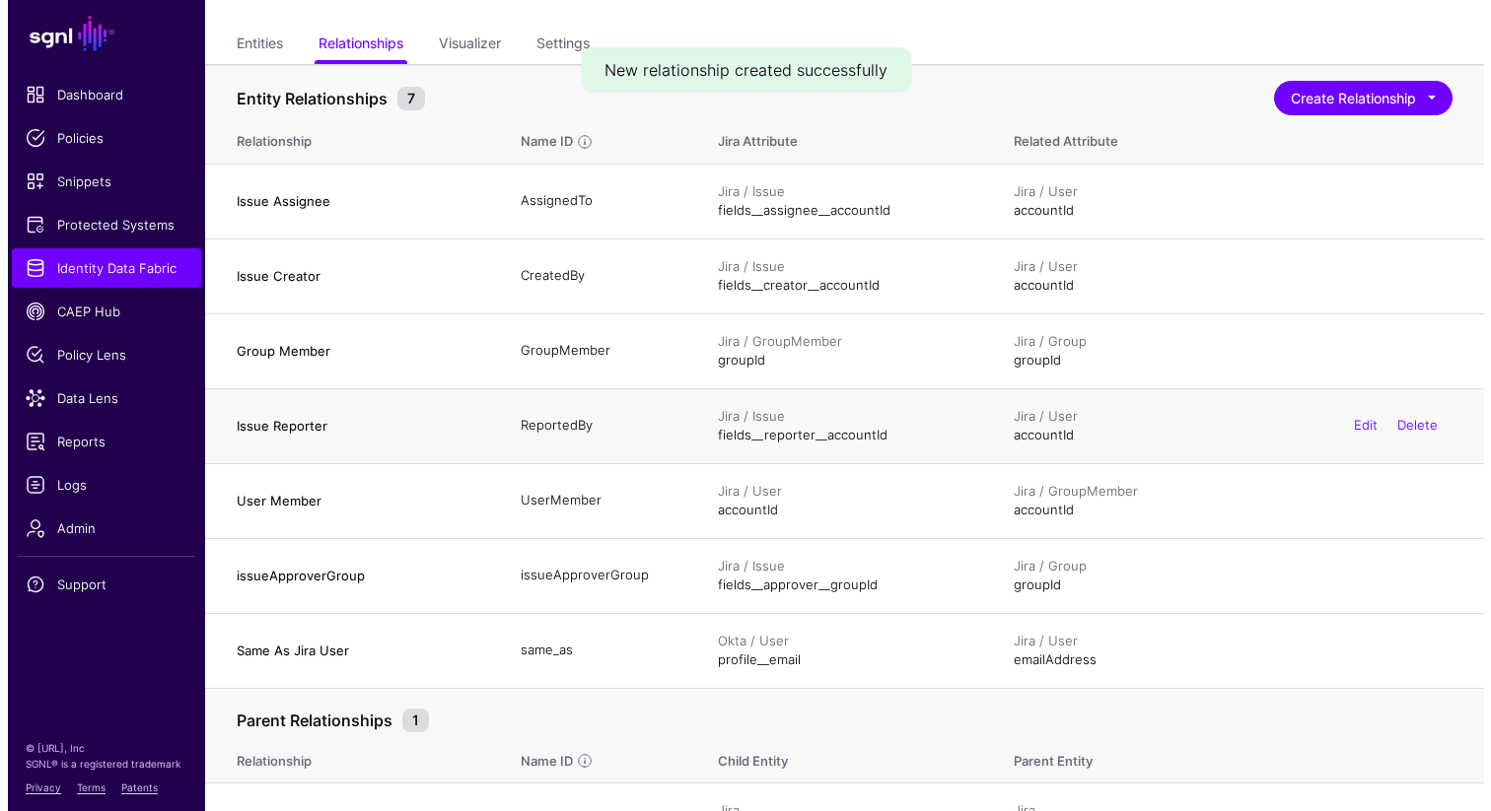
scroll to position [182, 0]
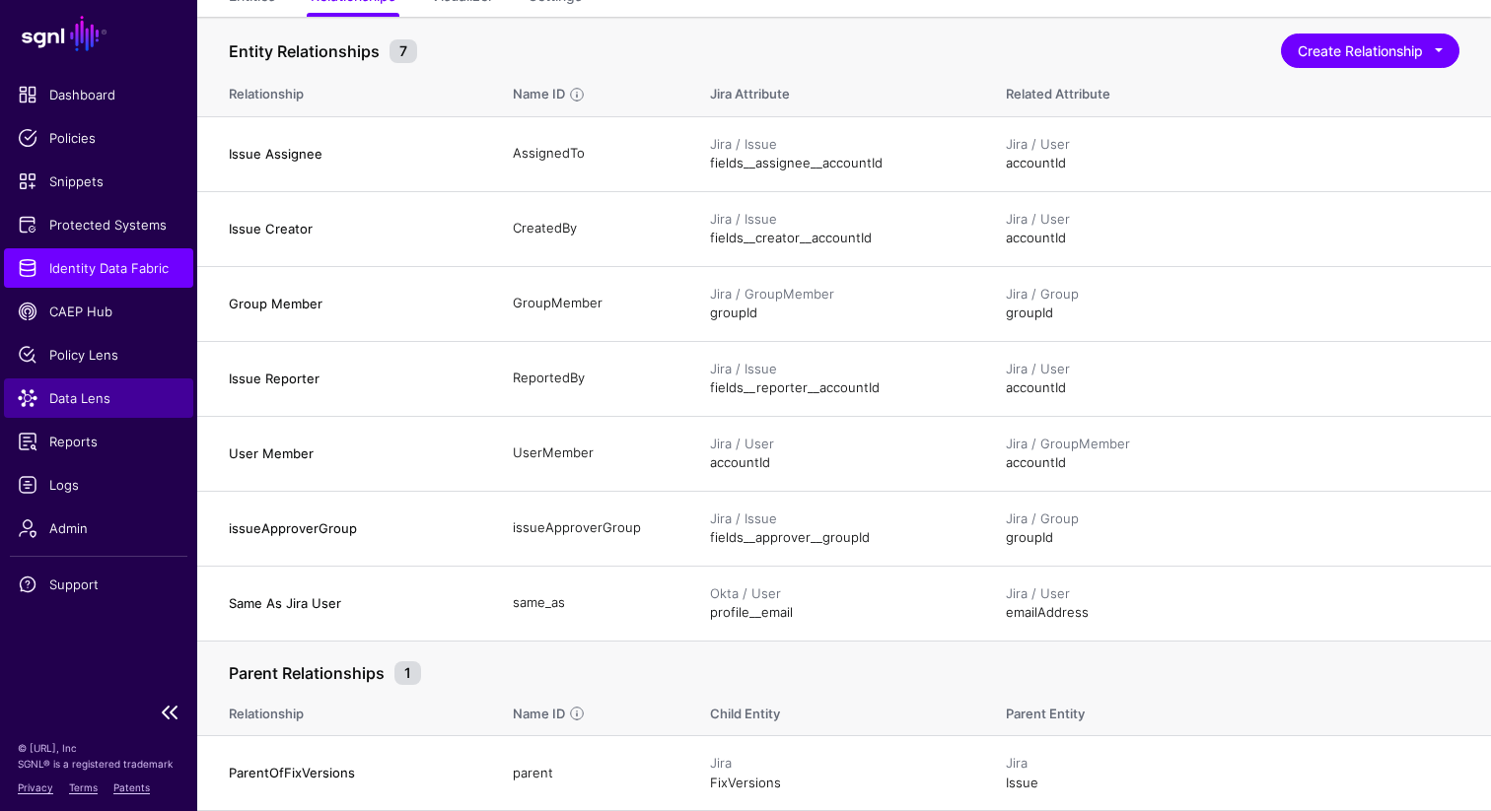
click at [98, 395] on span "Data Lens" at bounding box center [99, 398] width 162 height 20
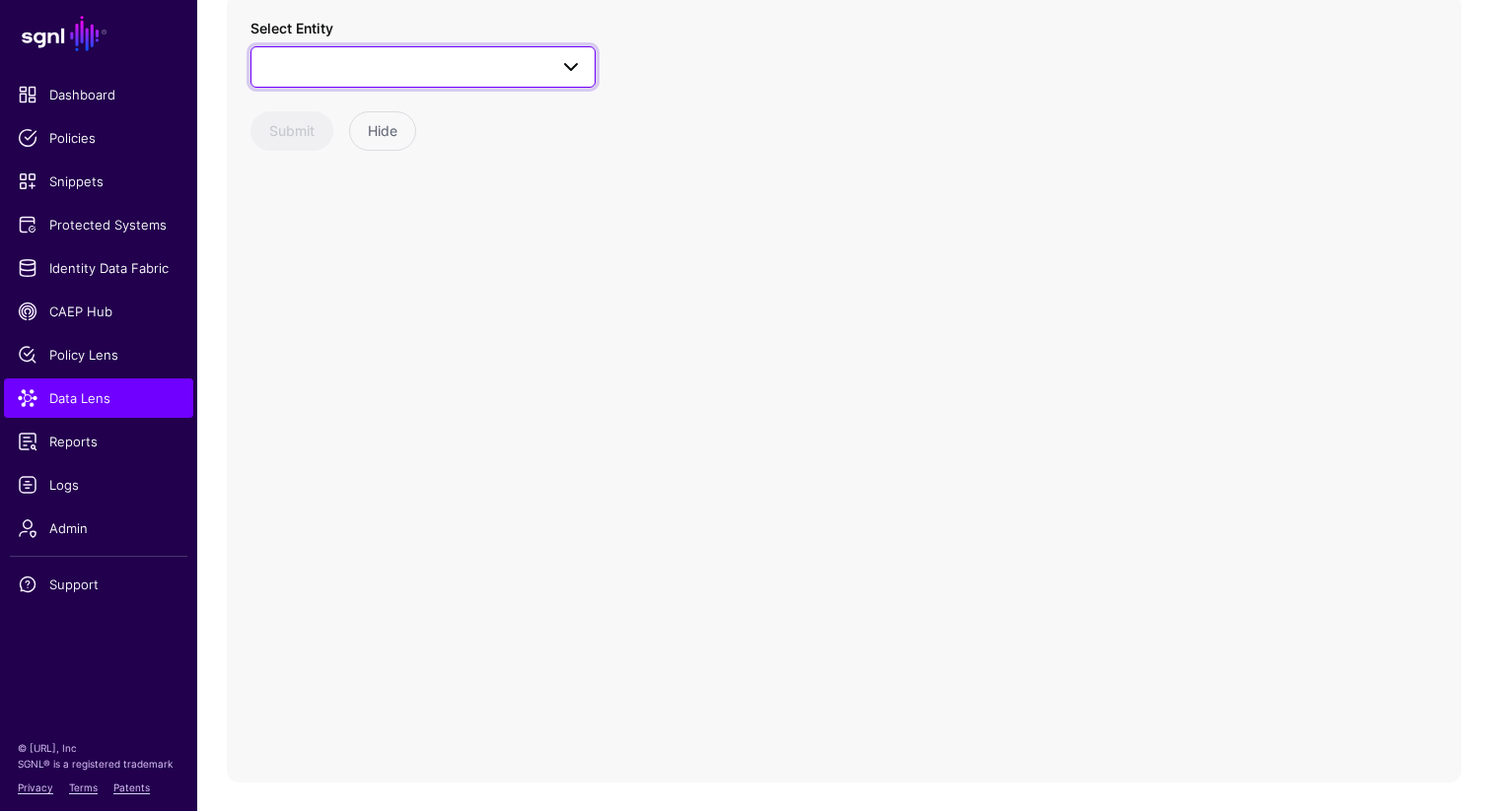
click at [441, 61] on span at bounding box center [422, 67] width 319 height 24
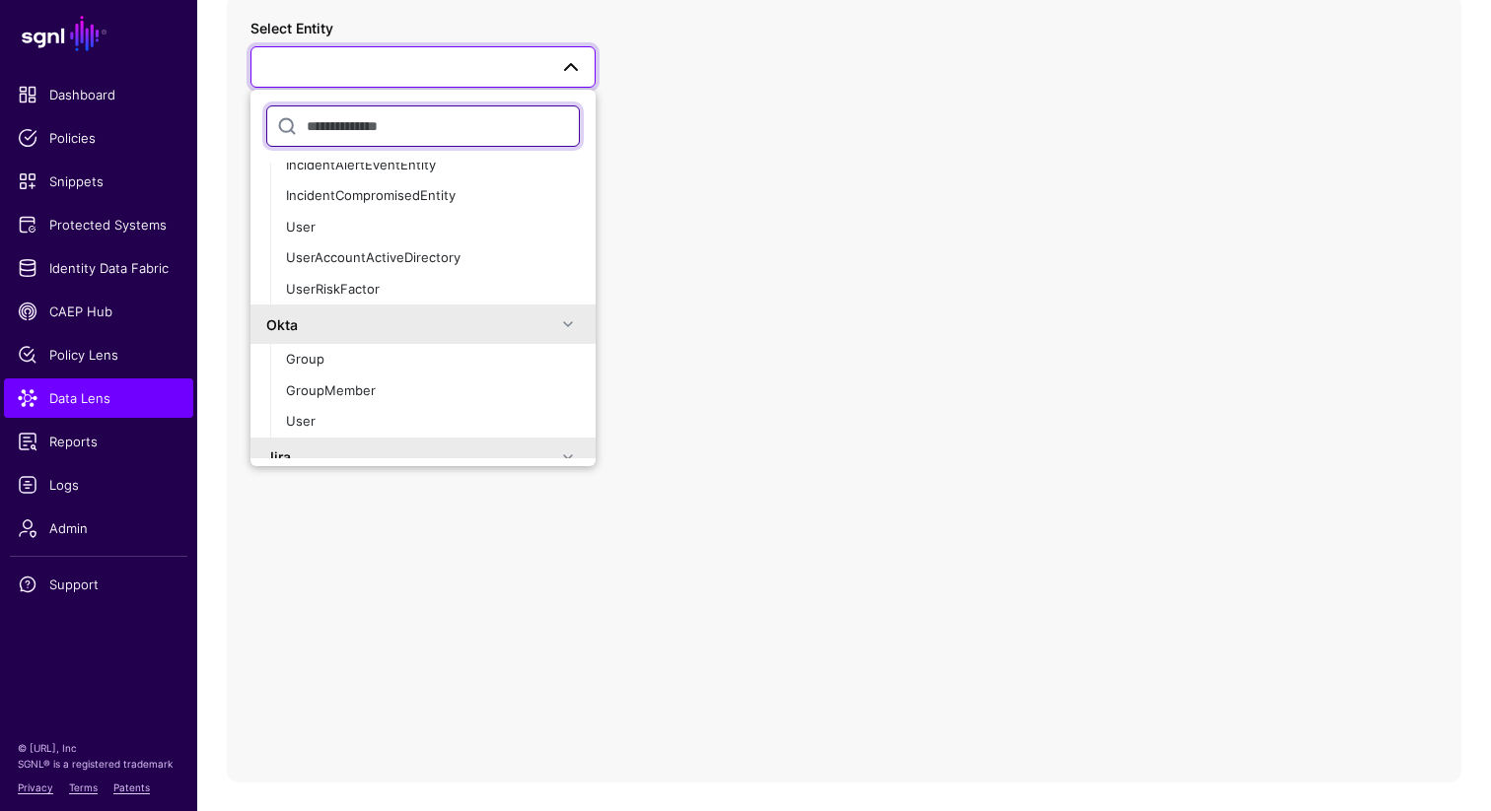
scroll to position [302, 0]
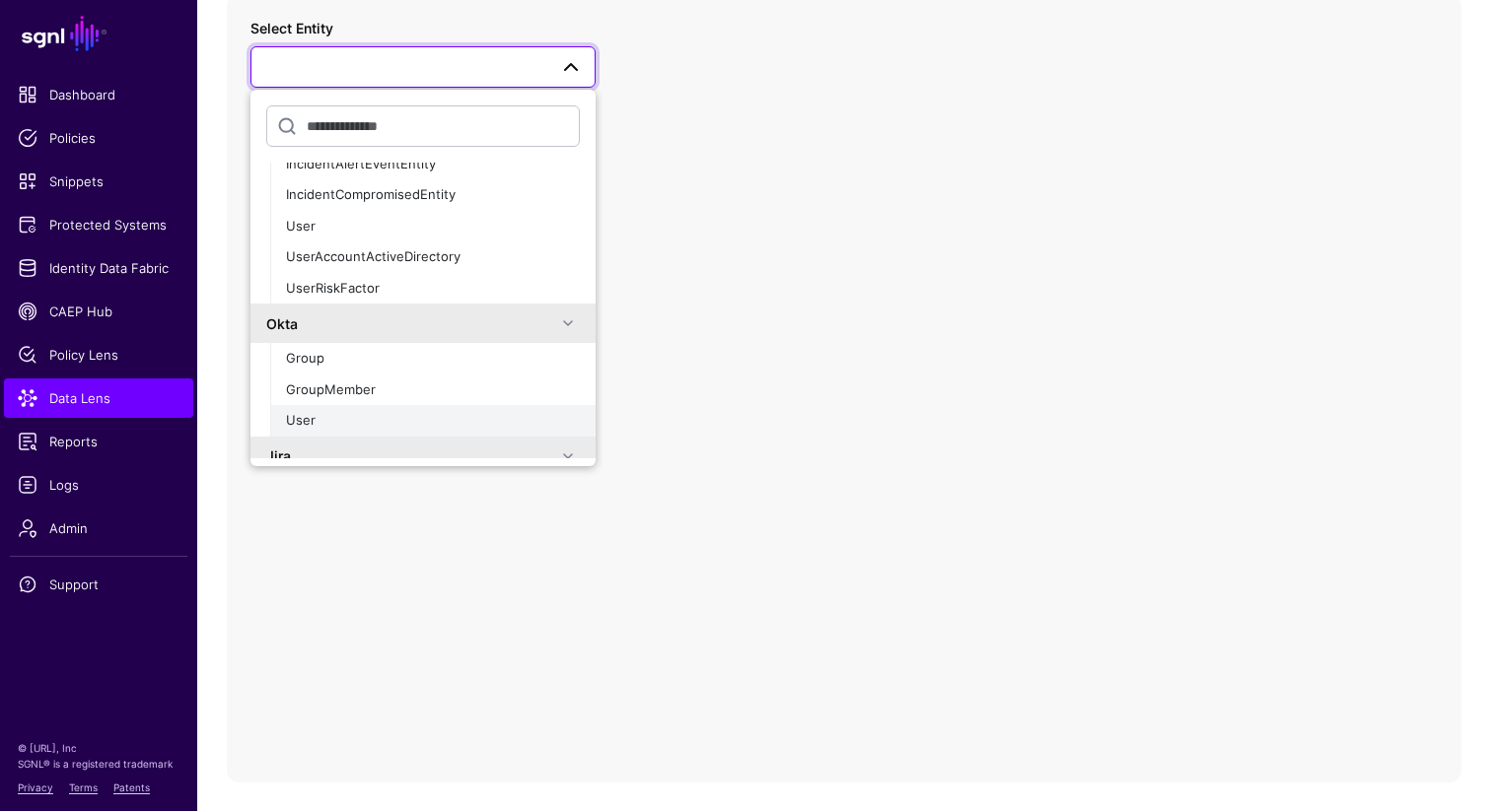
click at [327, 419] on div "User" at bounding box center [433, 421] width 294 height 20
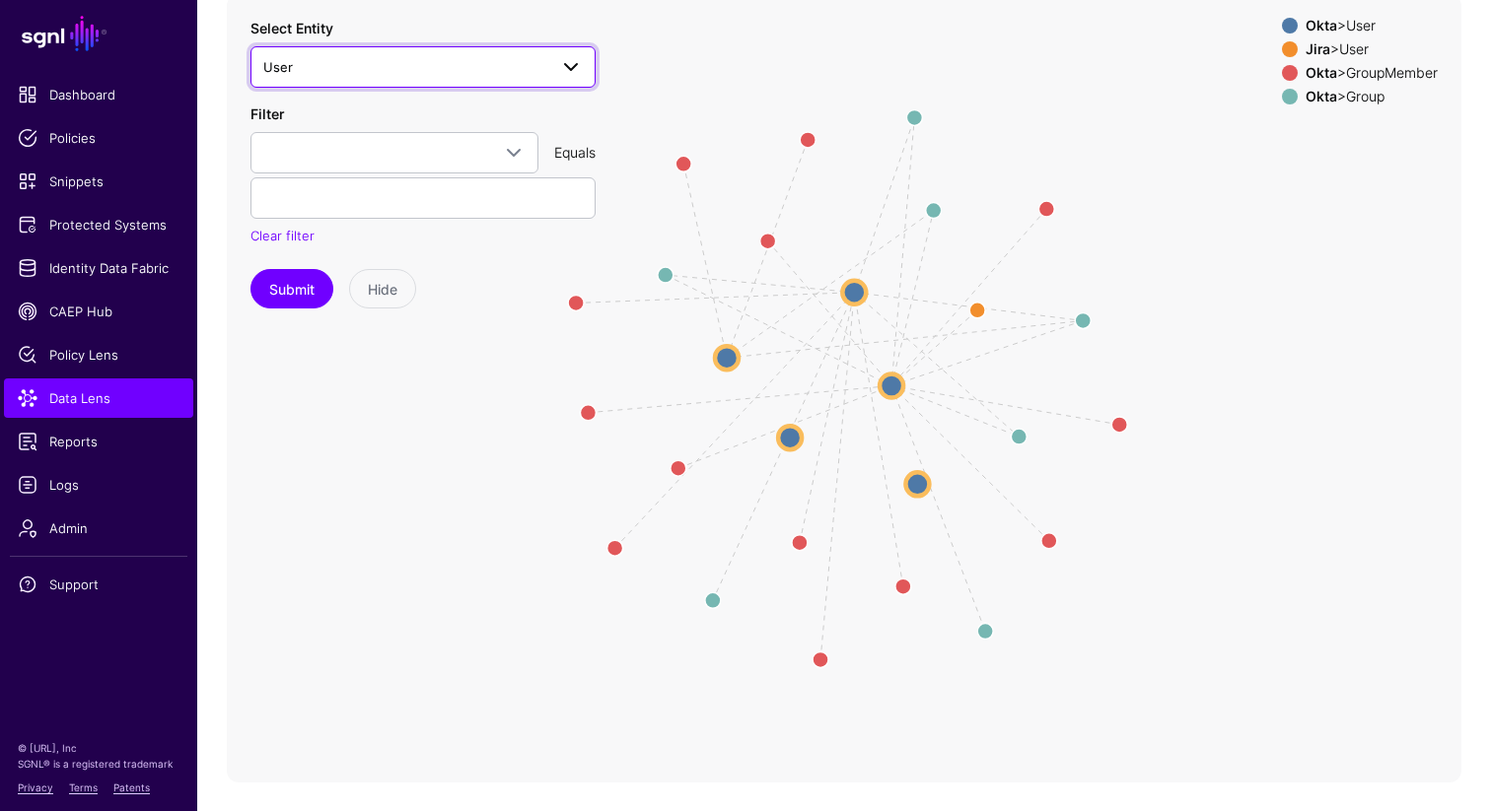
click at [436, 52] on link "User" at bounding box center [422, 66] width 345 height 41
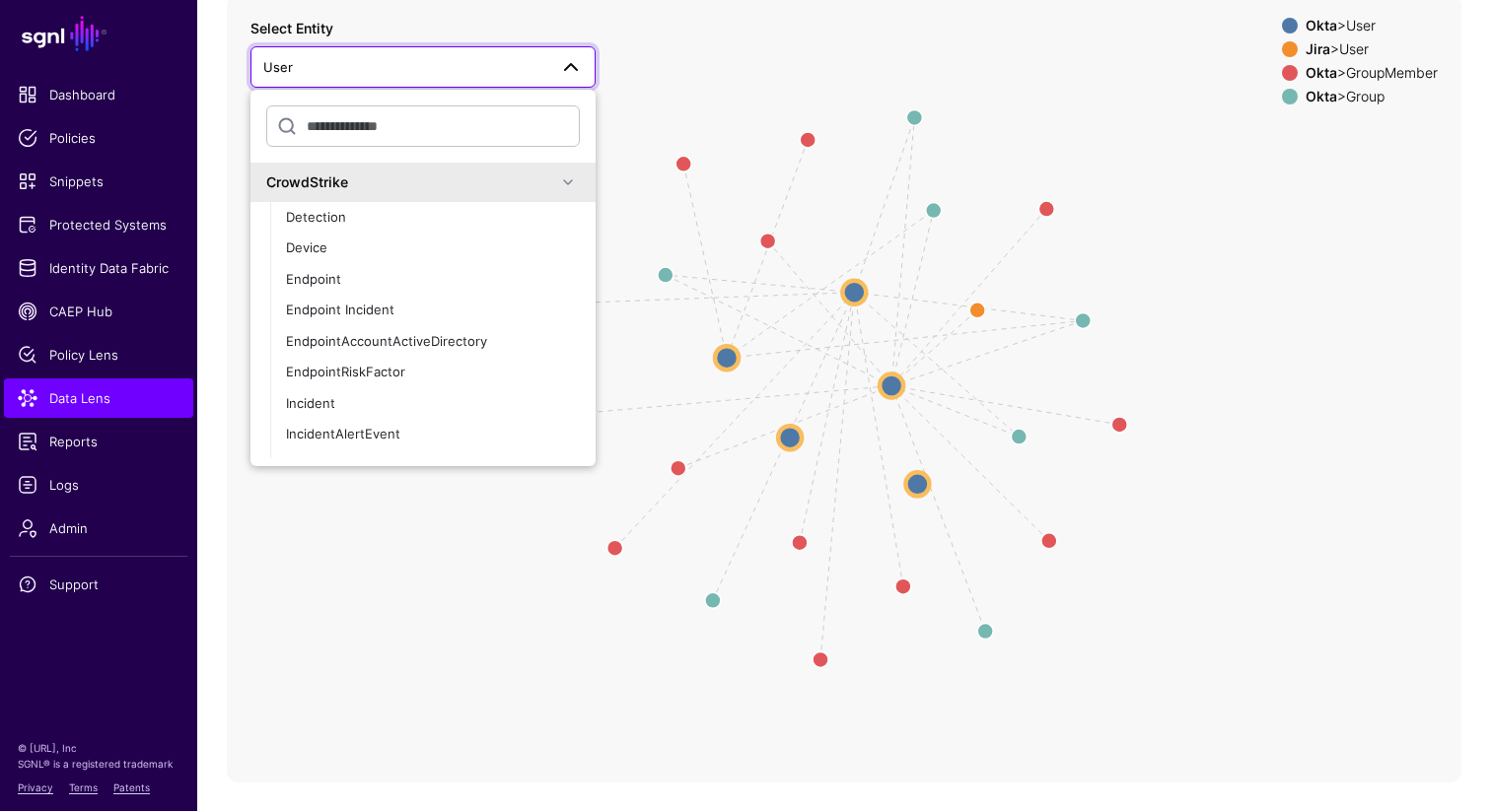
click at [763, 44] on icon "Member Member Member Member Member Member same_as Group Group Group Group Group…" at bounding box center [844, 388] width 1234 height 789
click at [1312, 27] on strong "Okta" at bounding box center [1321, 25] width 32 height 17
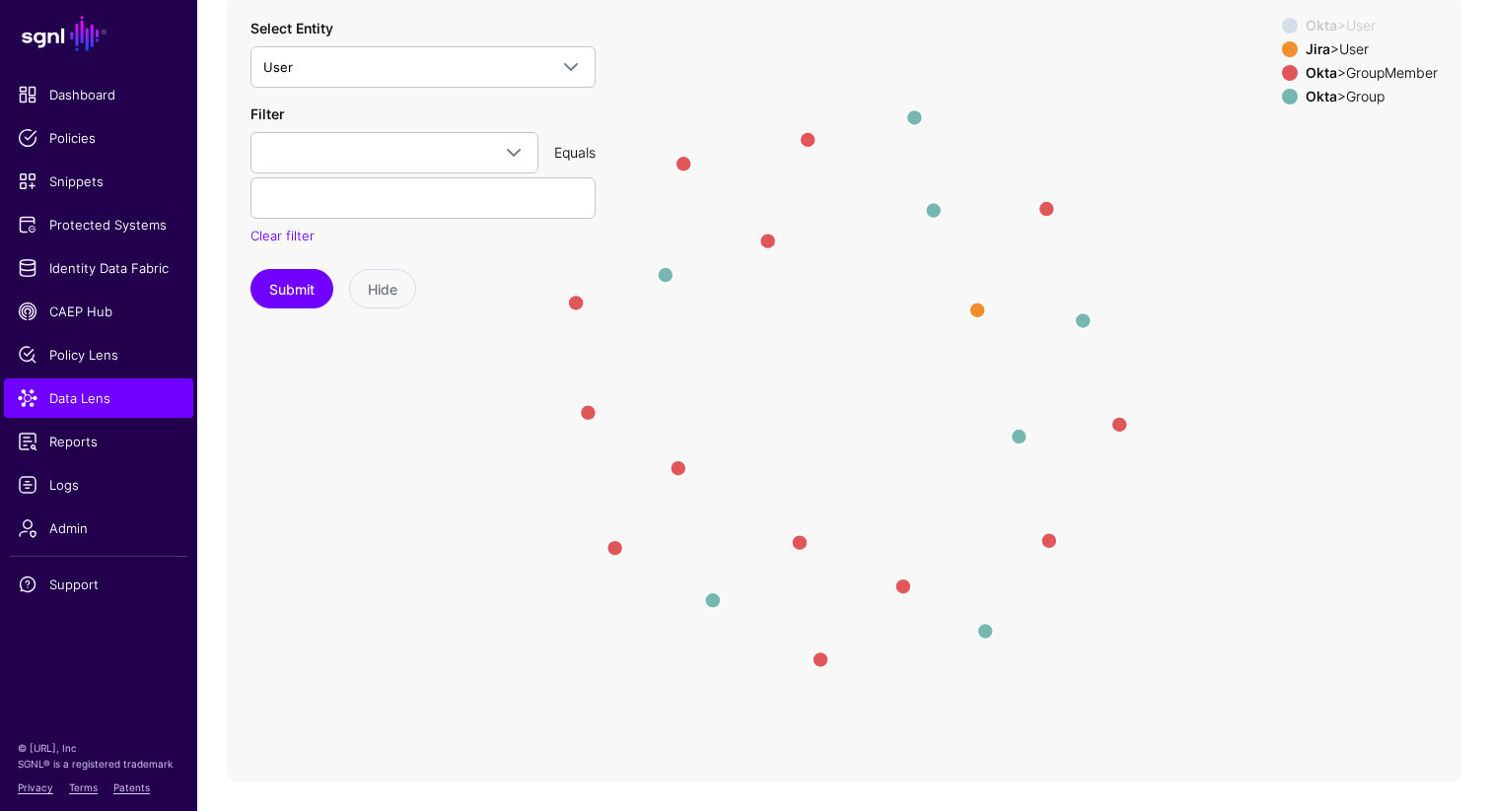
click at [1288, 26] on div at bounding box center [1290, 26] width 24 height 16
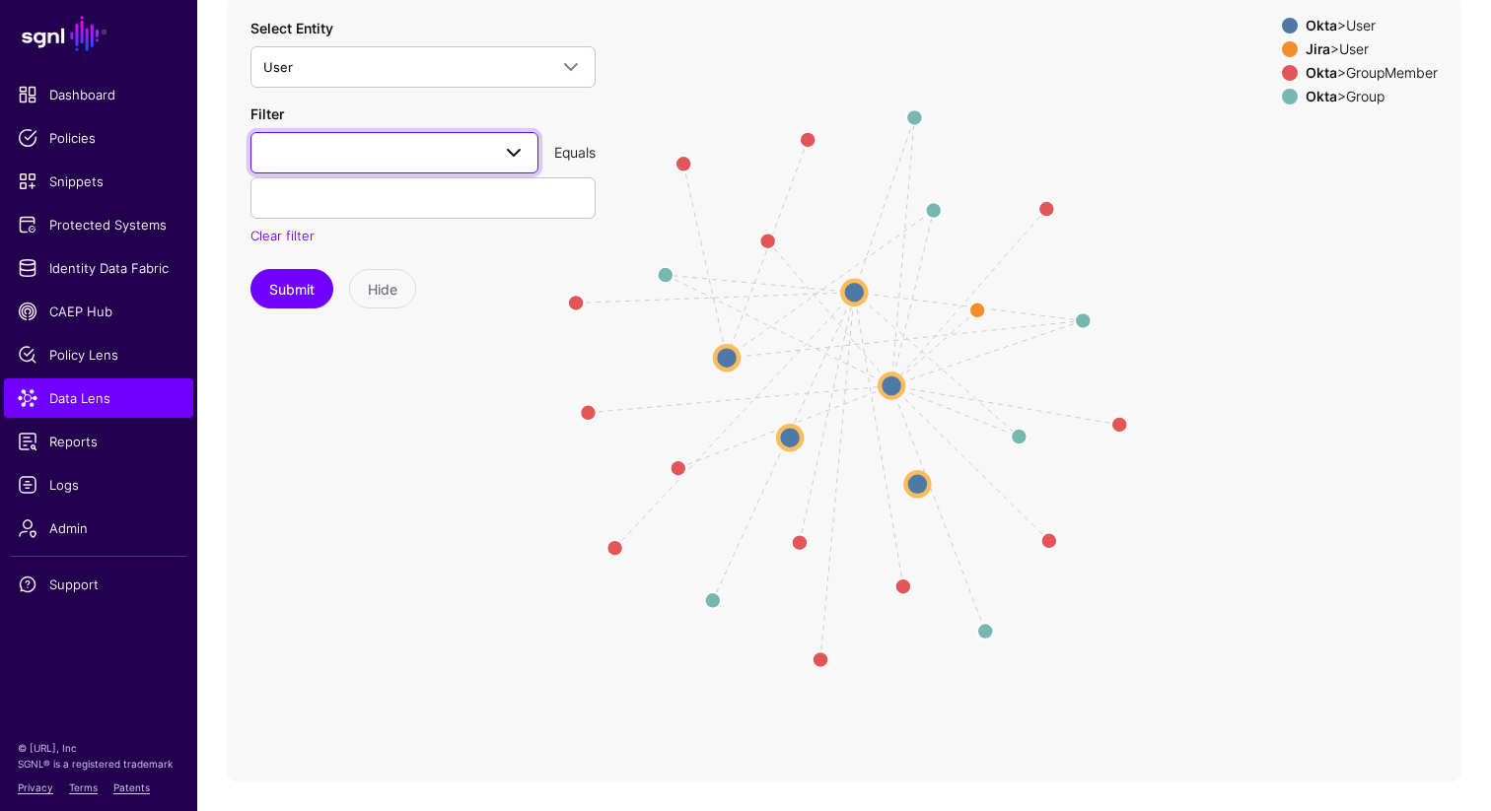
click at [514, 152] on span at bounding box center [514, 153] width 24 height 24
type input "**********"
click at [250, 269] on button "Submit" at bounding box center [291, 288] width 83 height 39
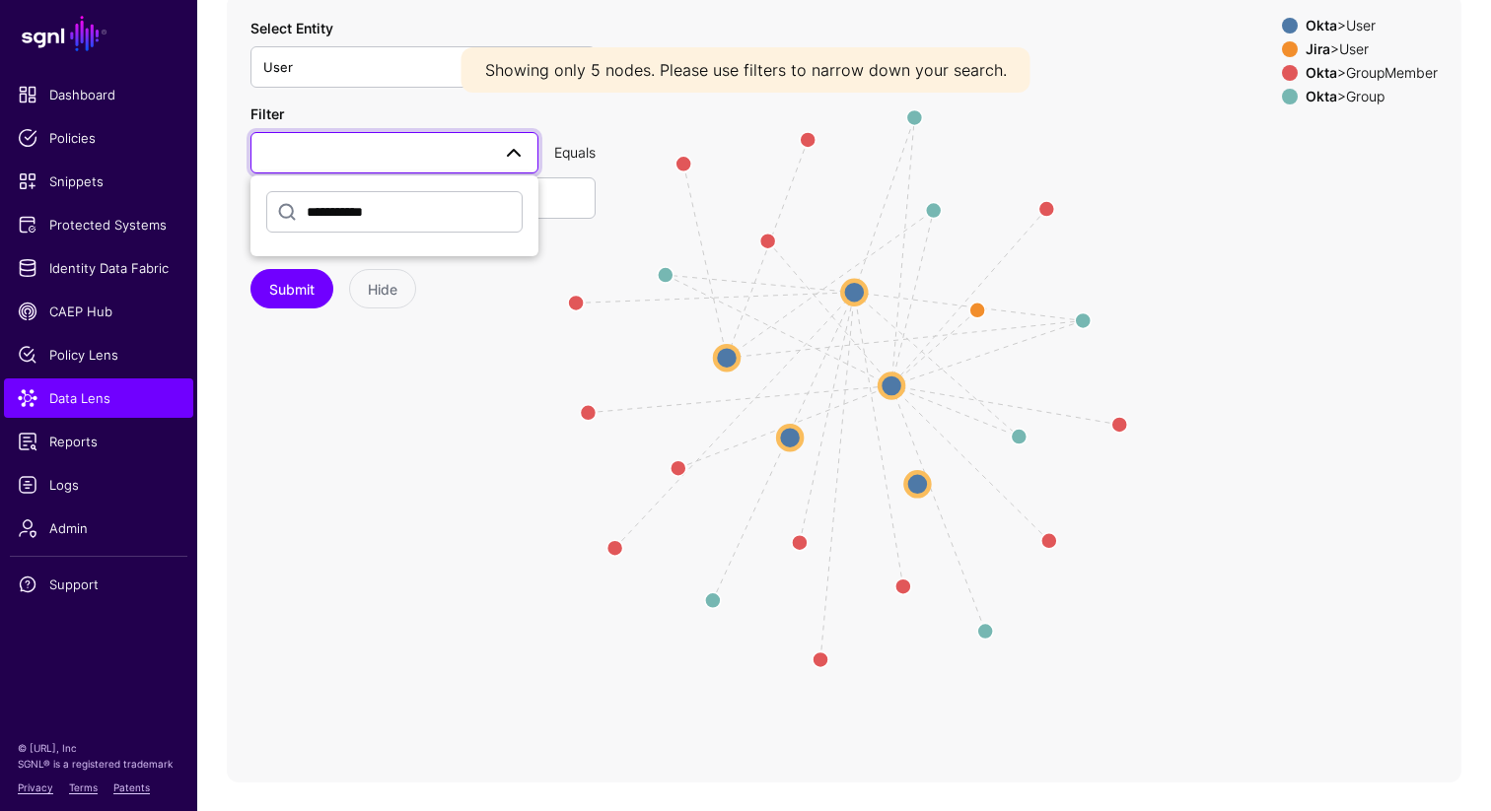
click at [454, 491] on icon "Member Member Member Member Member Member same_as Group Group Group Group Group…" at bounding box center [844, 388] width 1234 height 789
click at [288, 285] on button "Submit" at bounding box center [291, 288] width 83 height 39
click at [359, 150] on span at bounding box center [394, 153] width 262 height 24
click at [298, 289] on button "Submit" at bounding box center [291, 288] width 83 height 39
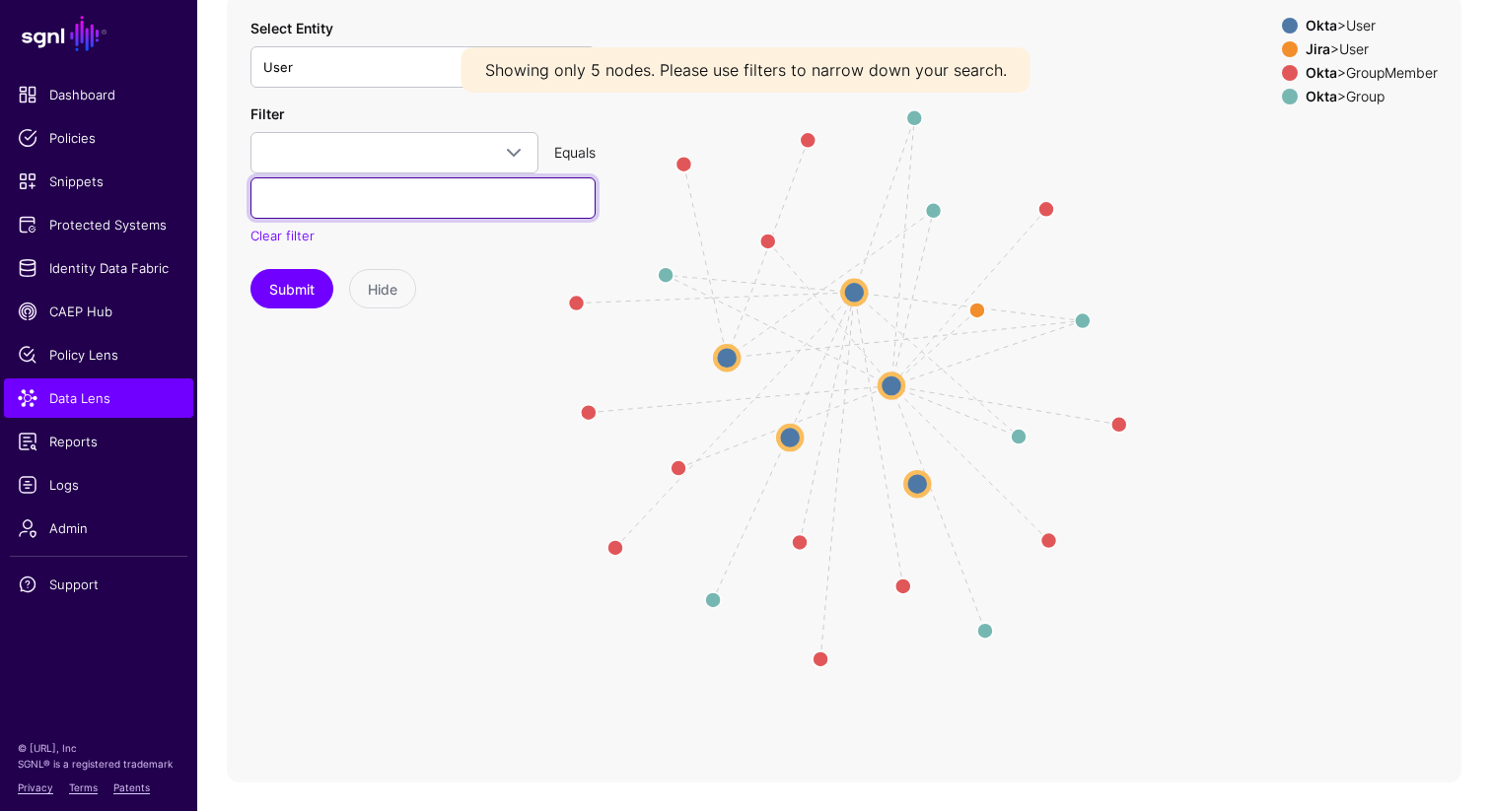
click at [318, 203] on input "text" at bounding box center [422, 197] width 345 height 41
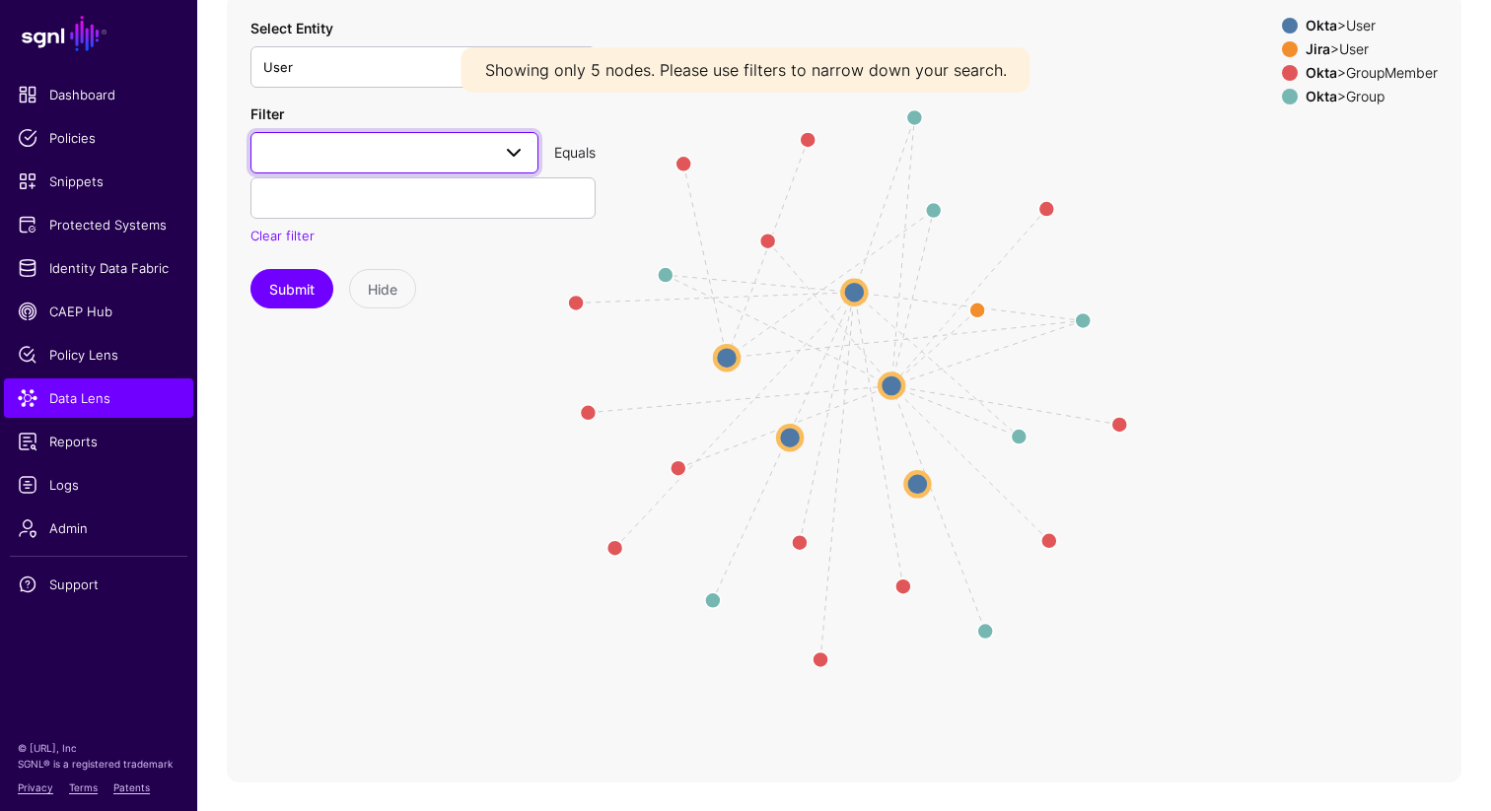
click at [350, 158] on span at bounding box center [394, 153] width 262 height 24
click at [364, 205] on input "**********" at bounding box center [394, 211] width 256 height 41
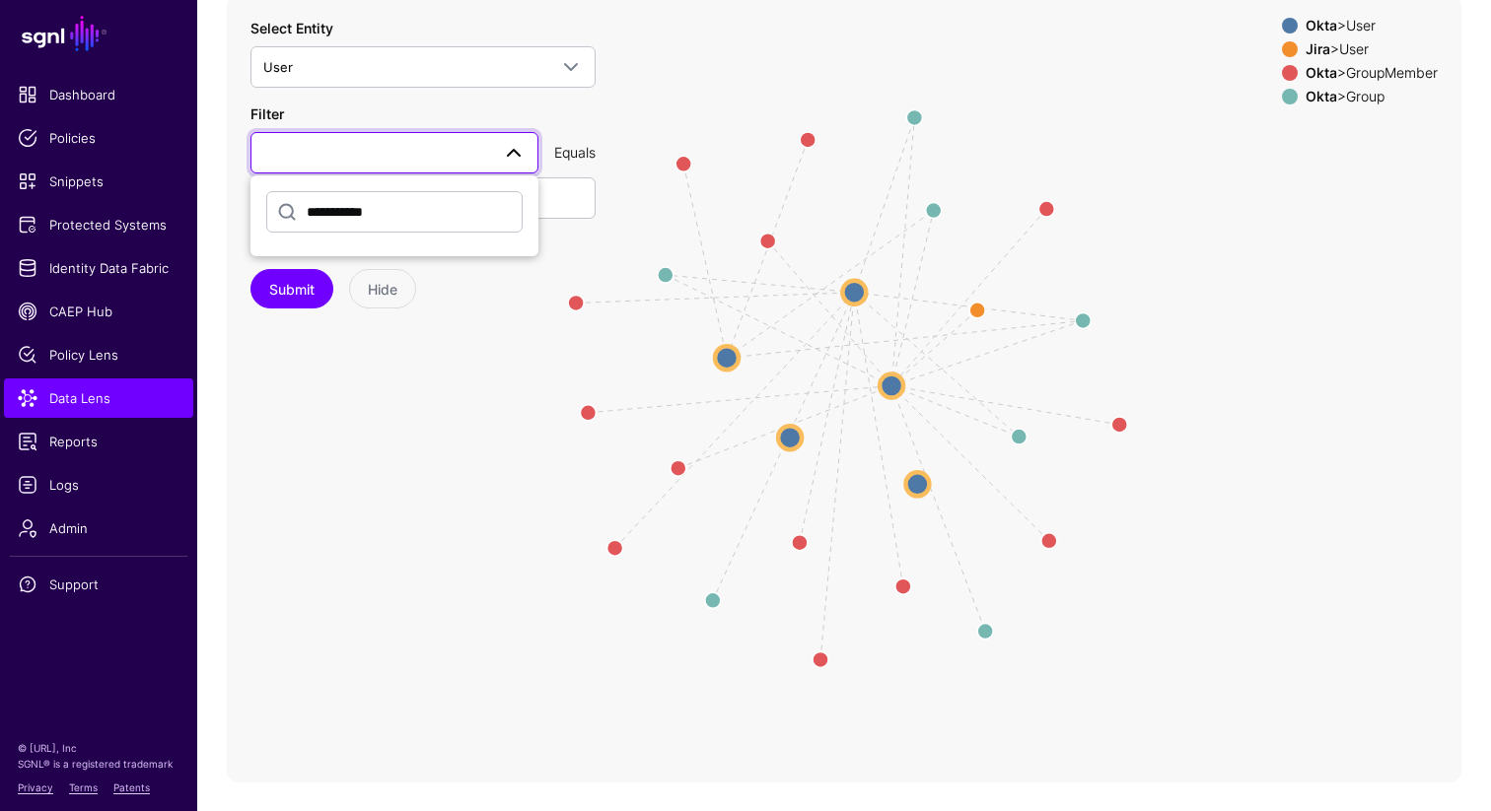
click at [386, 223] on input "**********" at bounding box center [394, 211] width 256 height 41
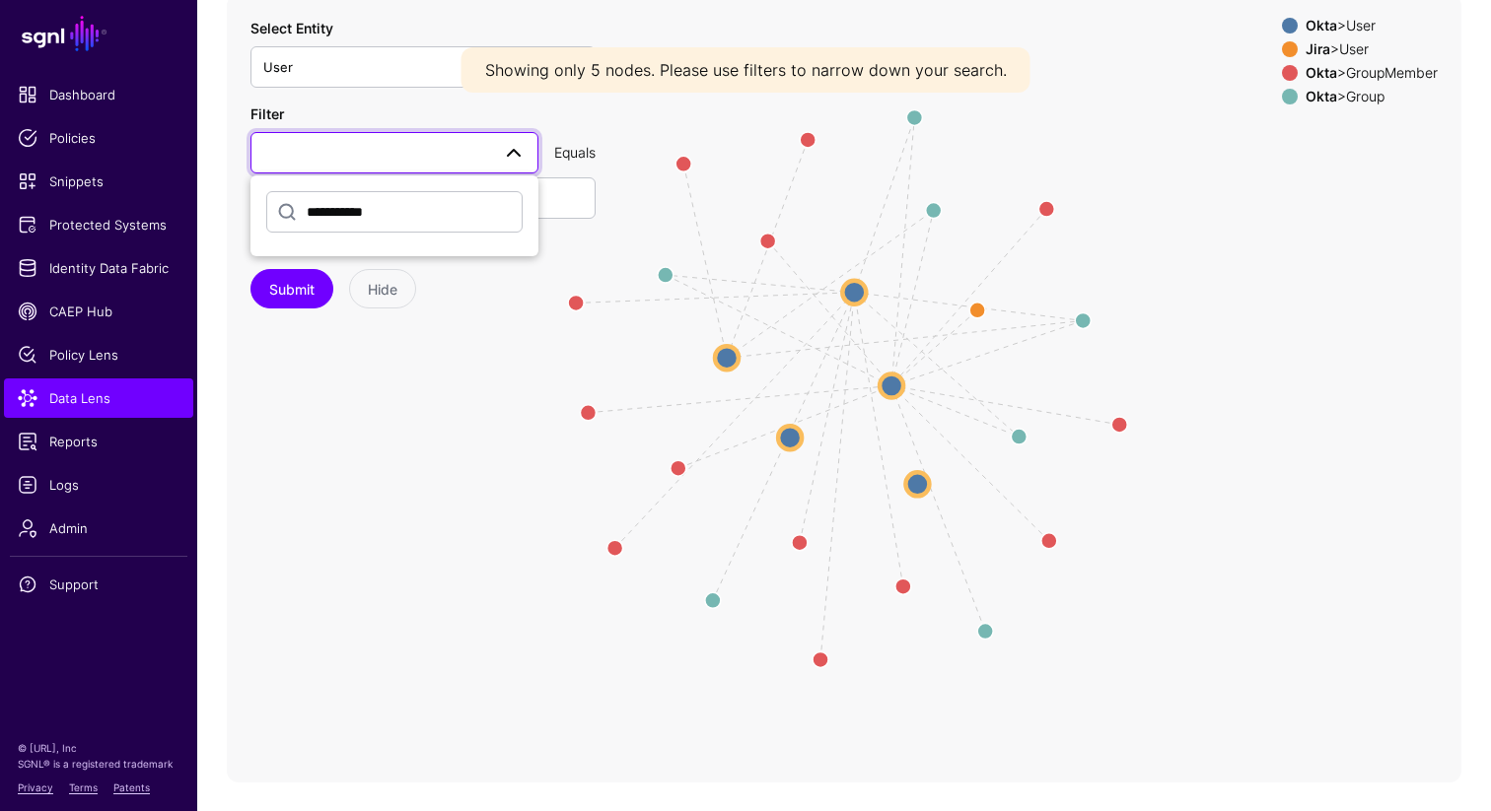
click at [386, 223] on input "**********" at bounding box center [394, 211] width 256 height 41
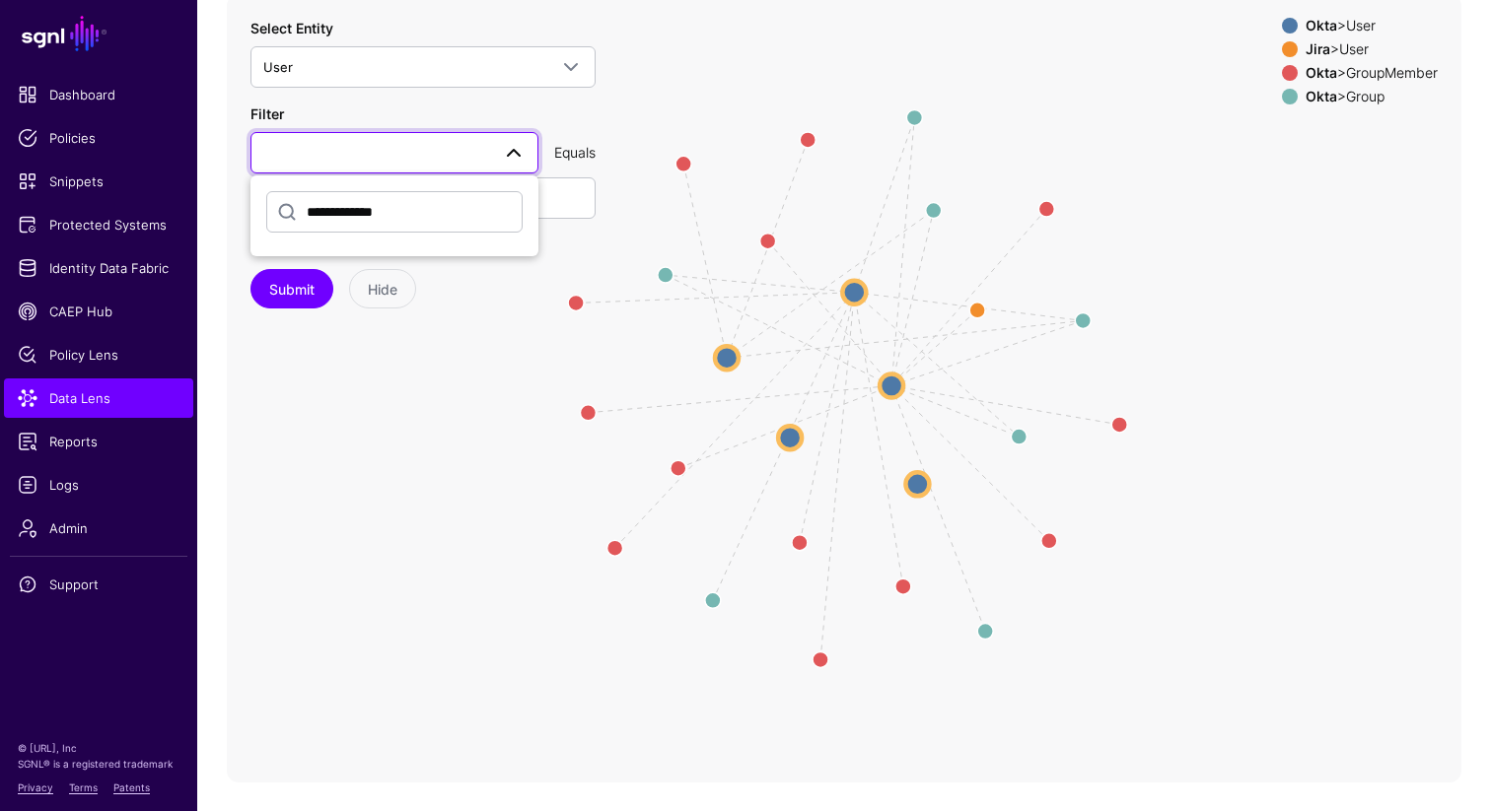
type input "**********"
click at [250, 269] on button "Submit" at bounding box center [291, 288] width 83 height 39
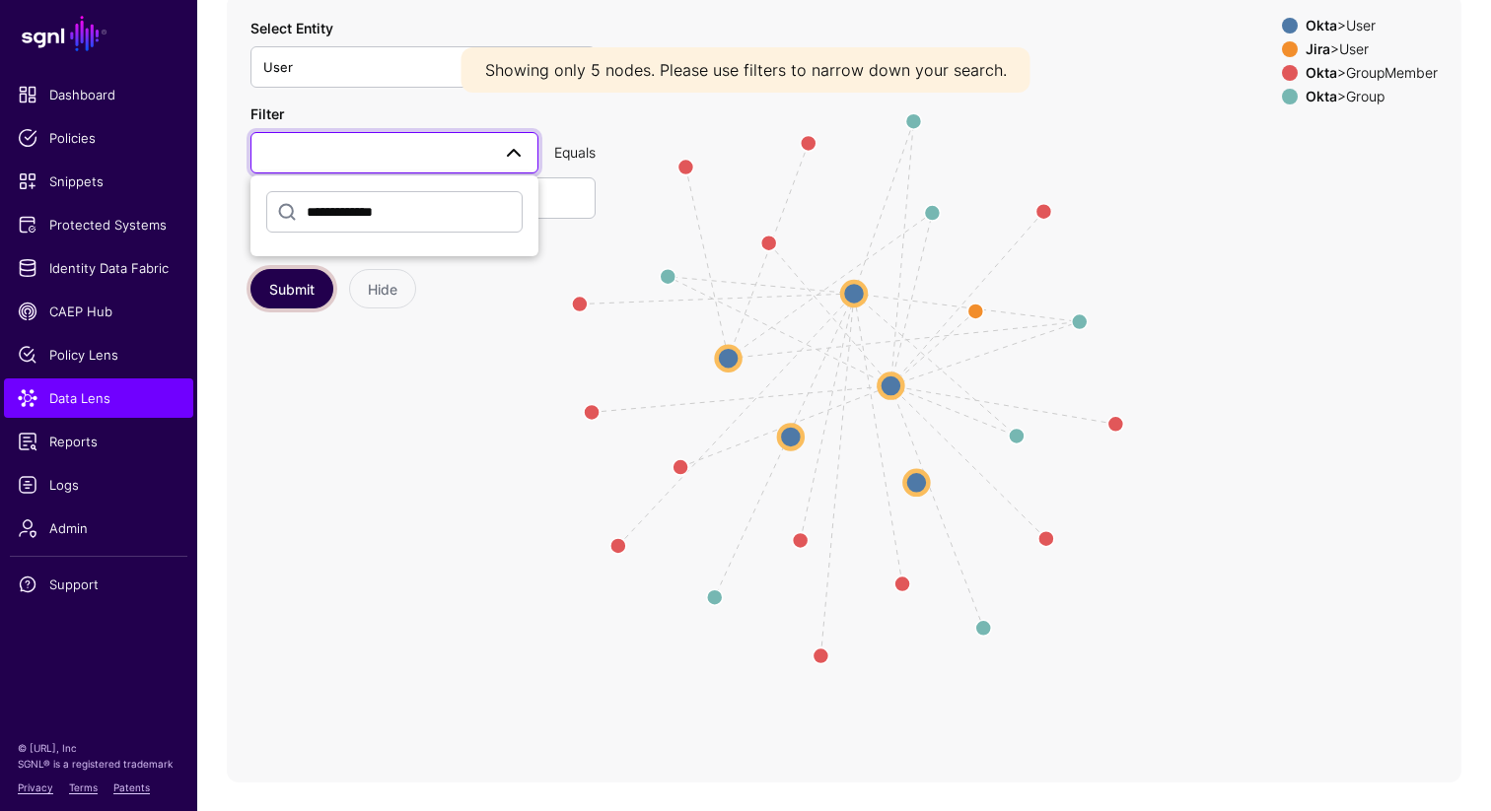
click at [299, 292] on button "Submit" at bounding box center [291, 288] width 83 height 39
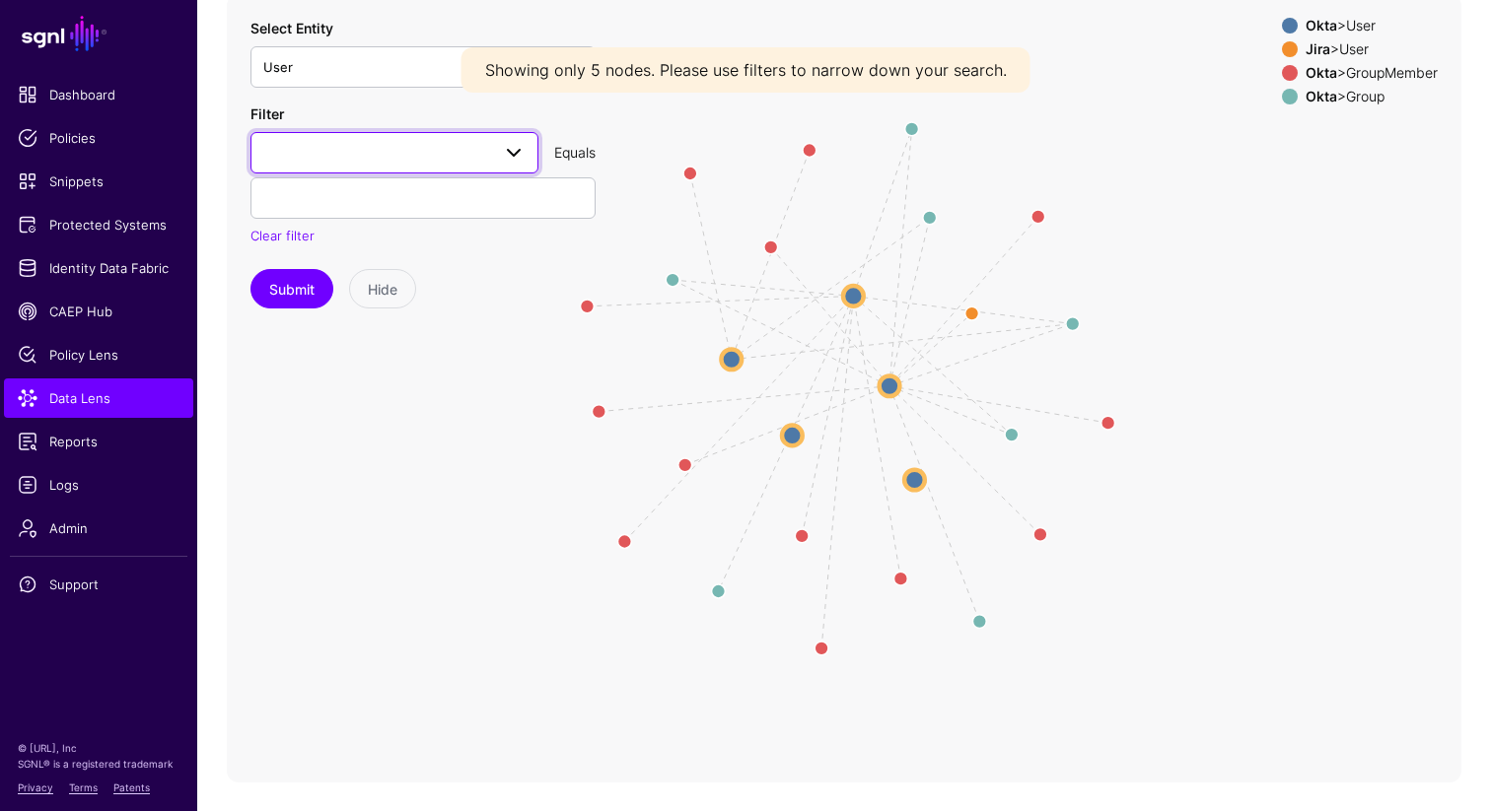
click at [378, 149] on span at bounding box center [394, 153] width 262 height 24
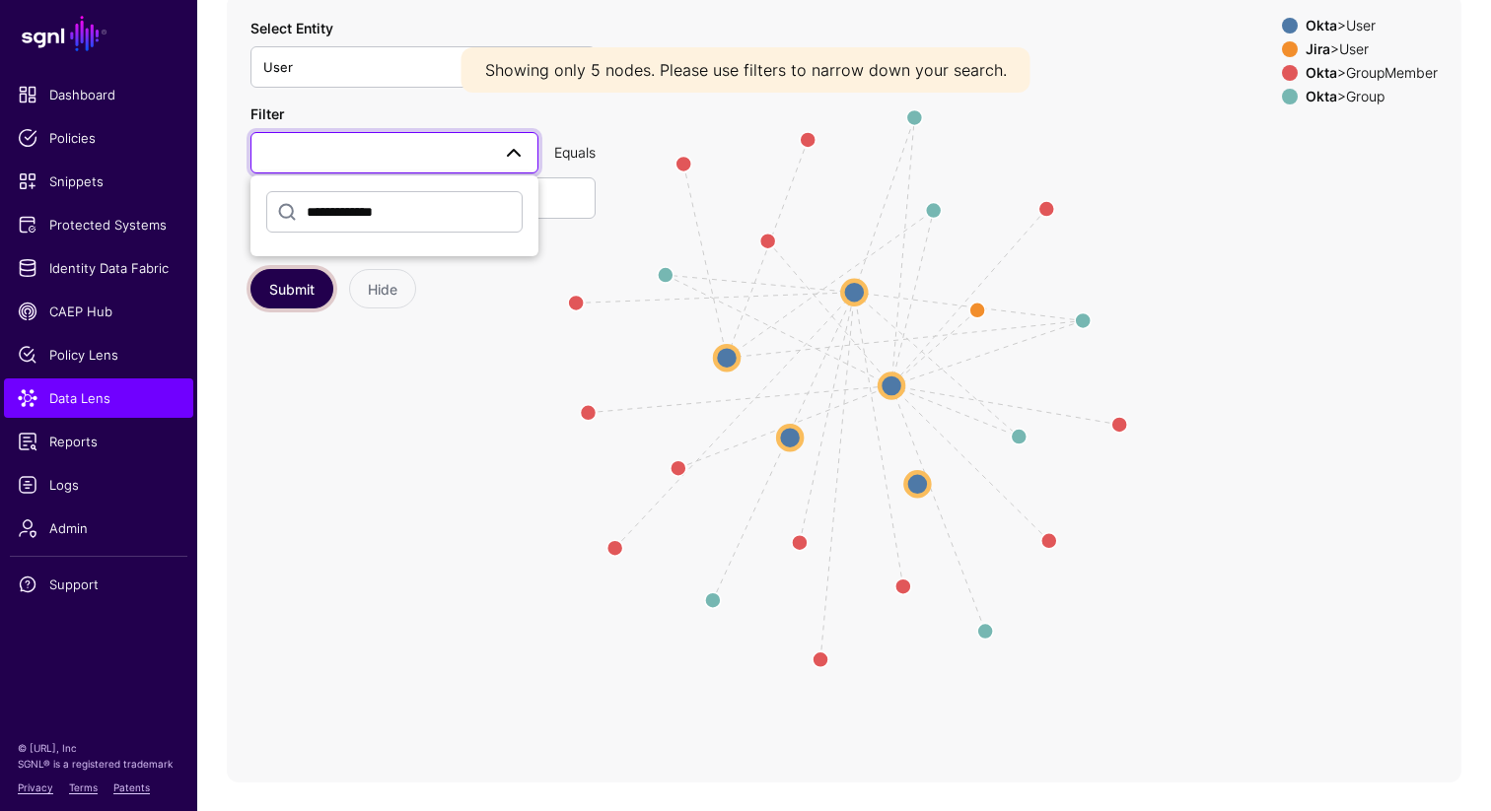
click at [290, 293] on button "Submit" at bounding box center [291, 288] width 83 height 39
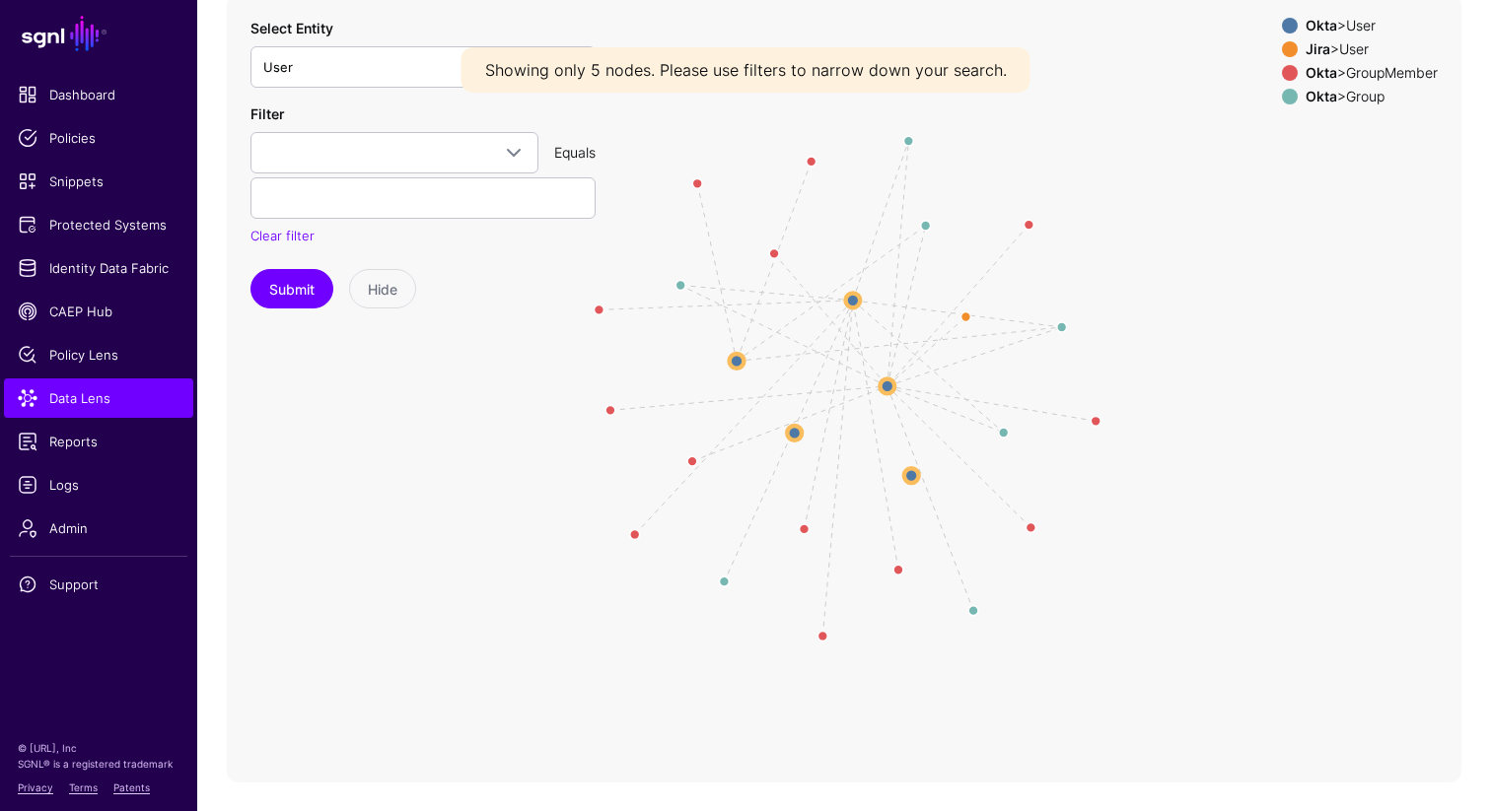
click at [327, 224] on div "**********" at bounding box center [422, 175] width 345 height 143
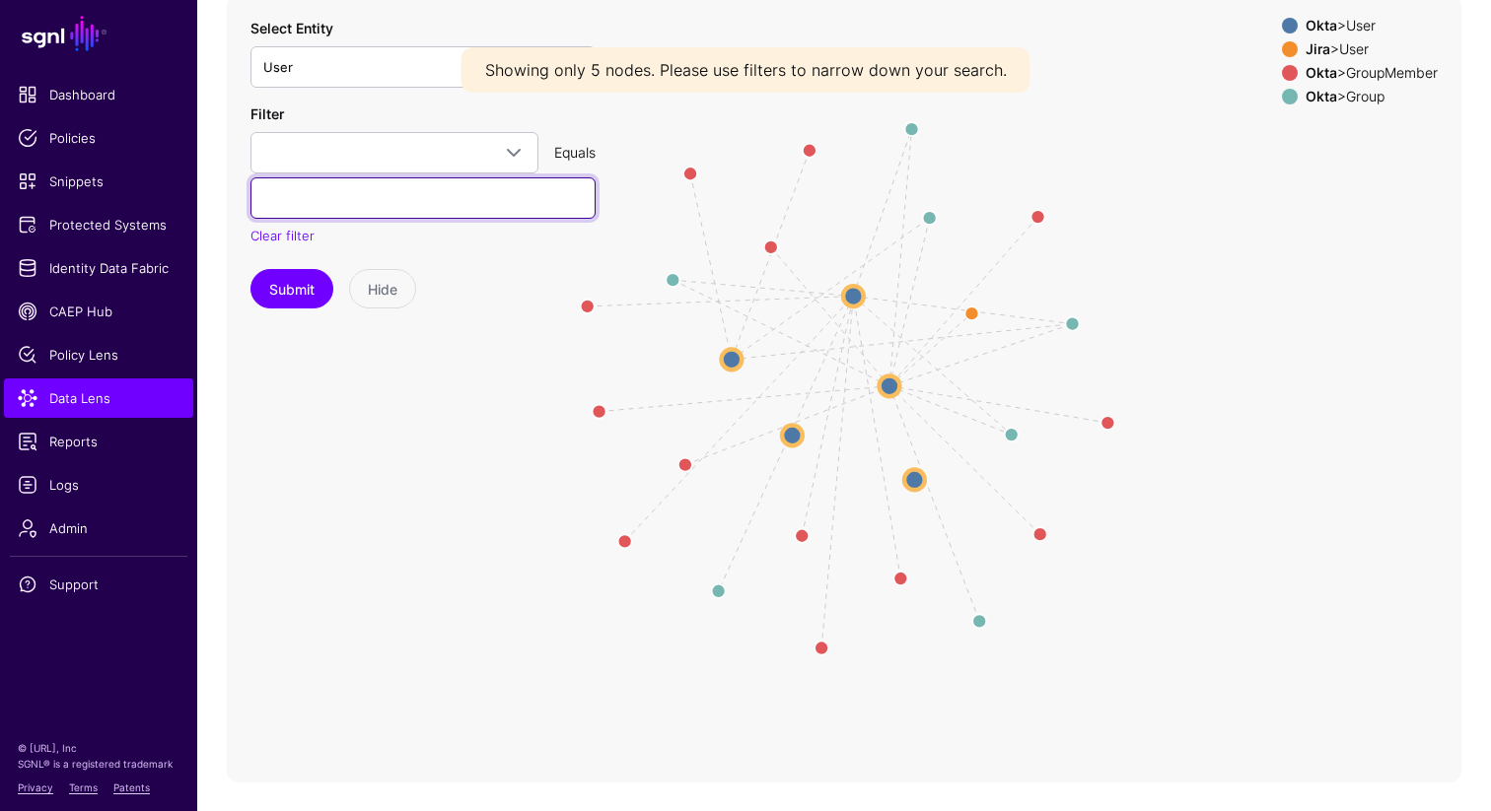
click at [327, 207] on input "text" at bounding box center [422, 197] width 345 height 41
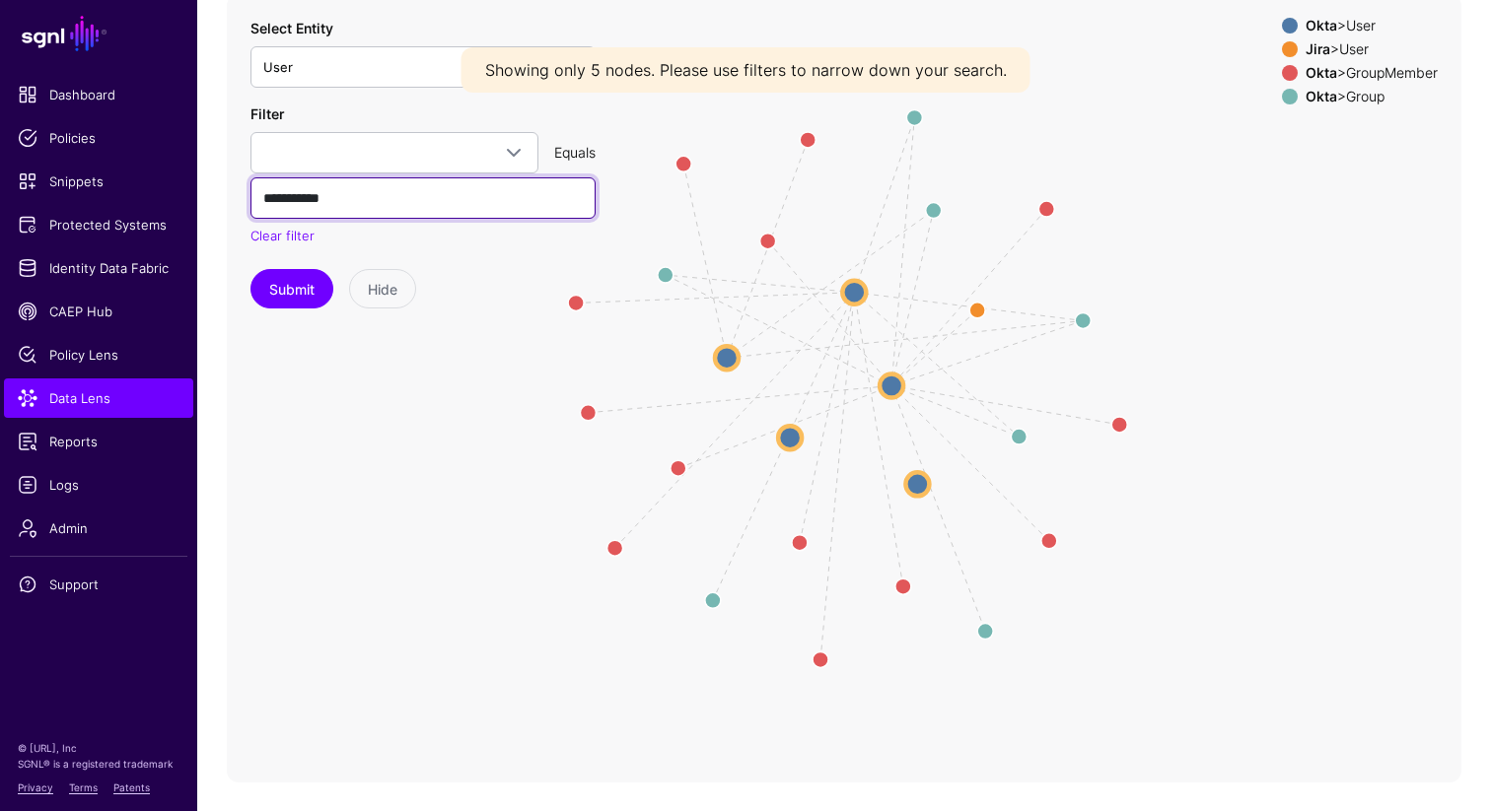
type input "**********"
click at [250, 269] on button "Submit" at bounding box center [291, 288] width 83 height 39
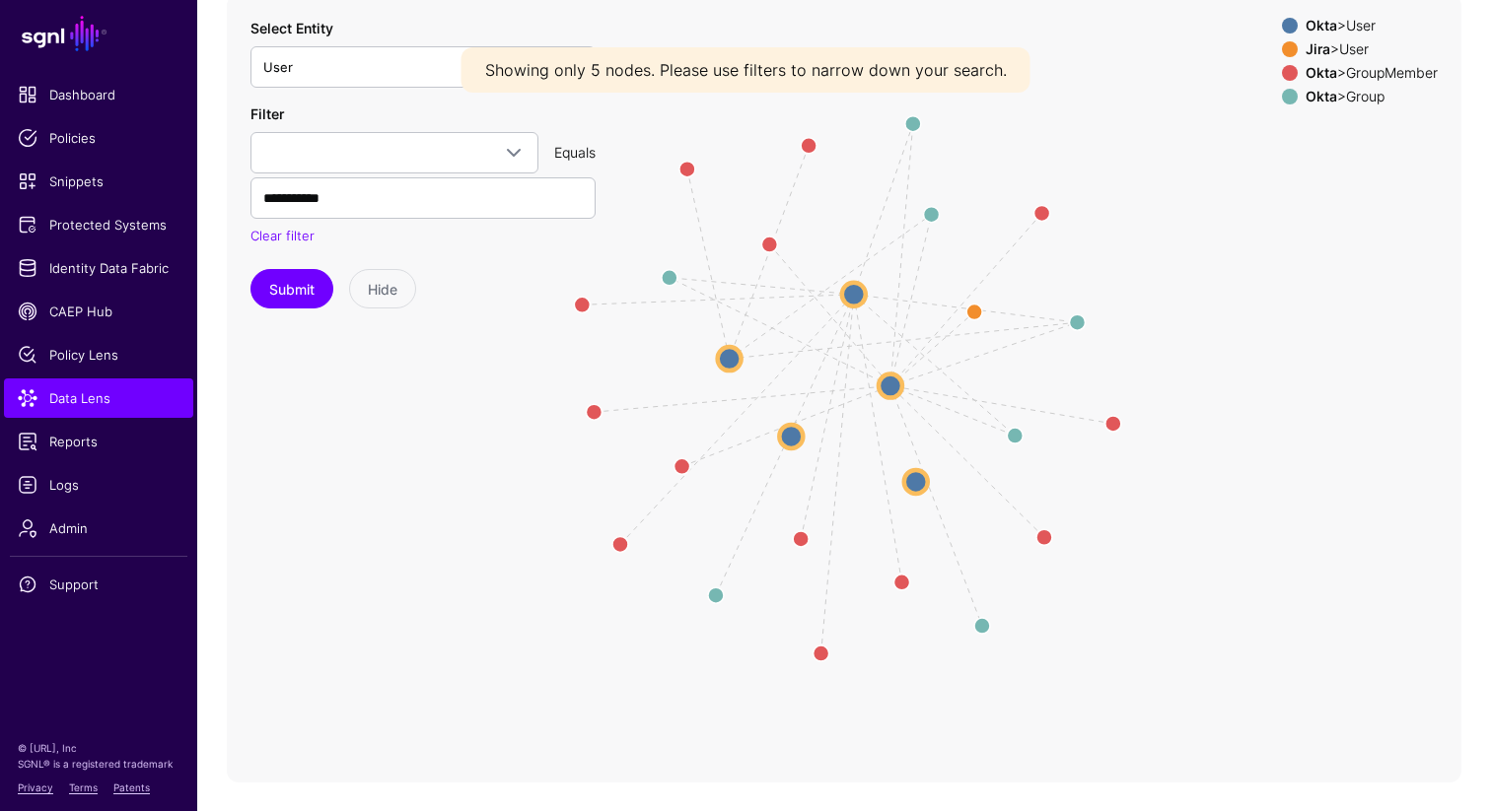
click at [568, 148] on div "Equals" at bounding box center [574, 152] width 57 height 21
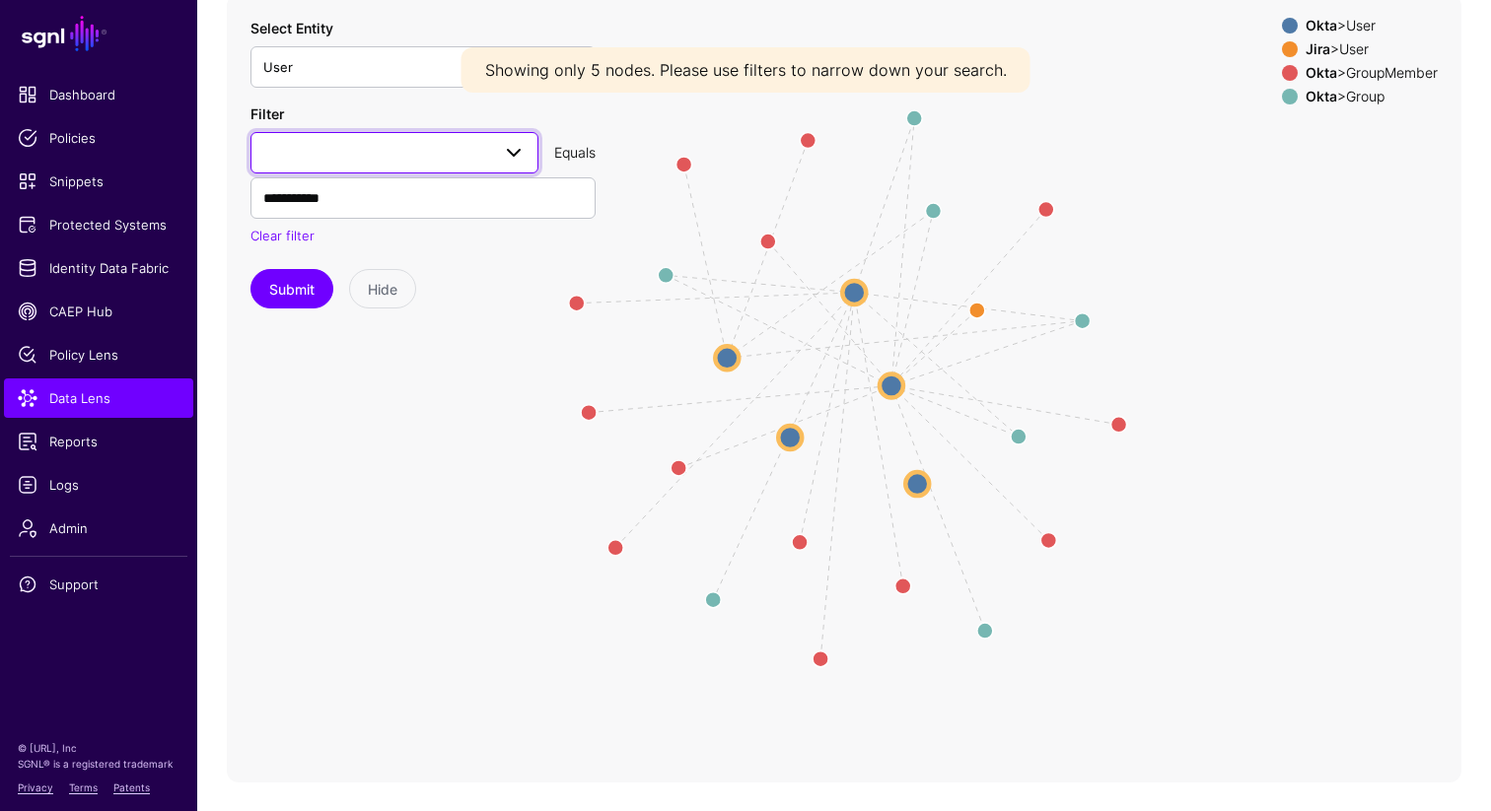
click at [522, 153] on span at bounding box center [514, 153] width 24 height 24
click at [459, 204] on input "**********" at bounding box center [394, 211] width 256 height 41
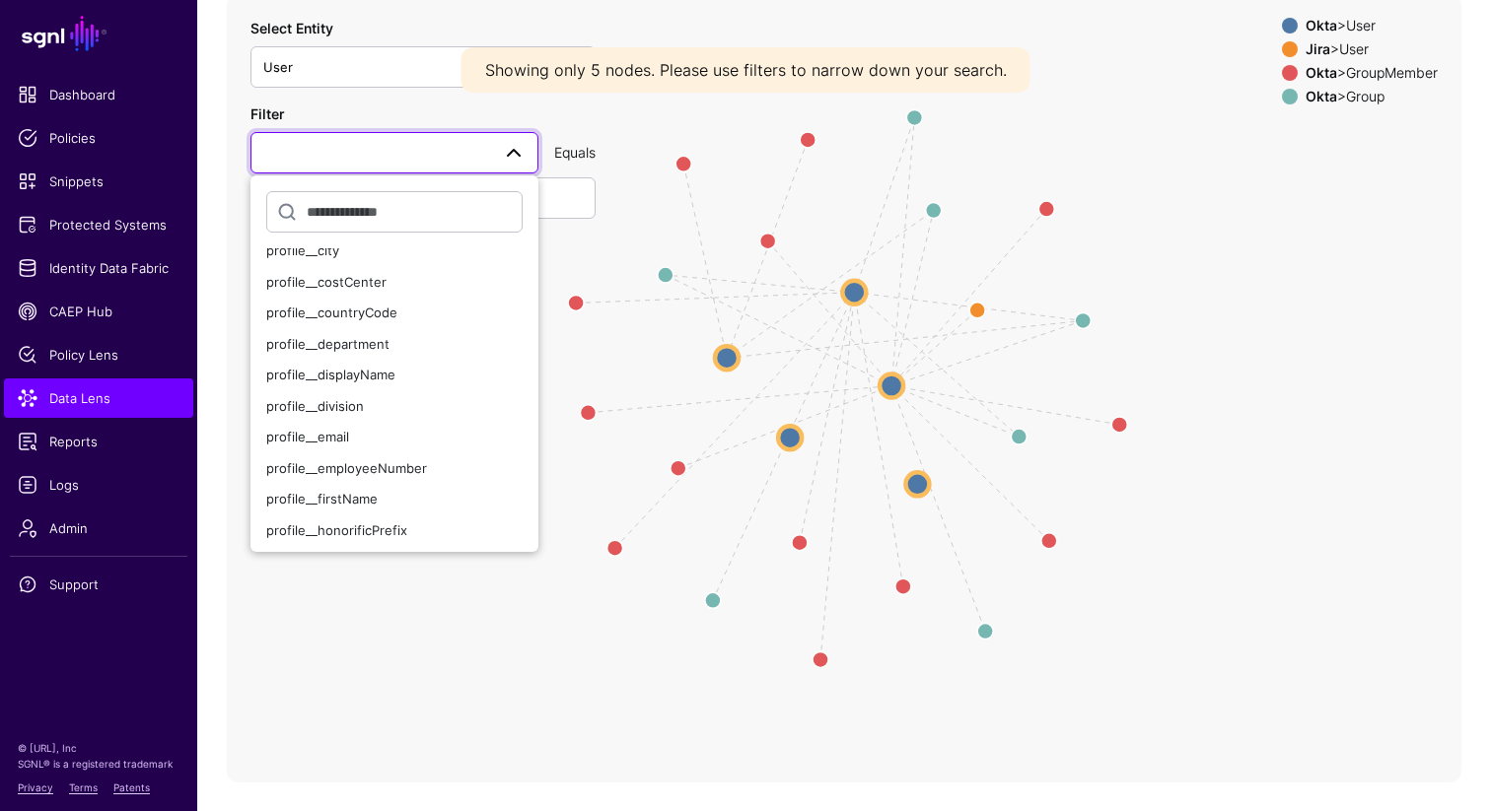
scroll to position [245, 0]
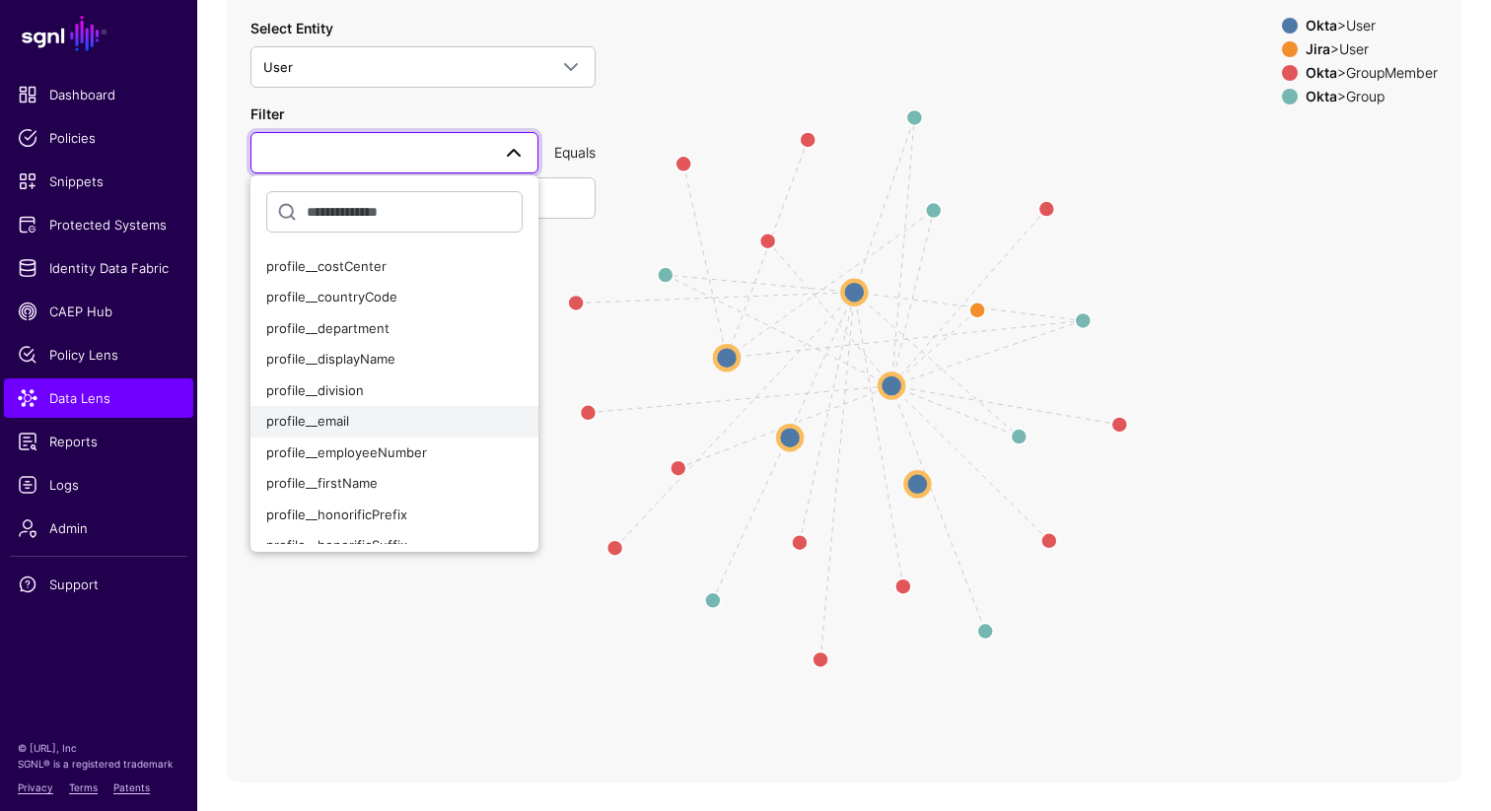
click at [321, 422] on span "profile__email" at bounding box center [307, 421] width 83 height 16
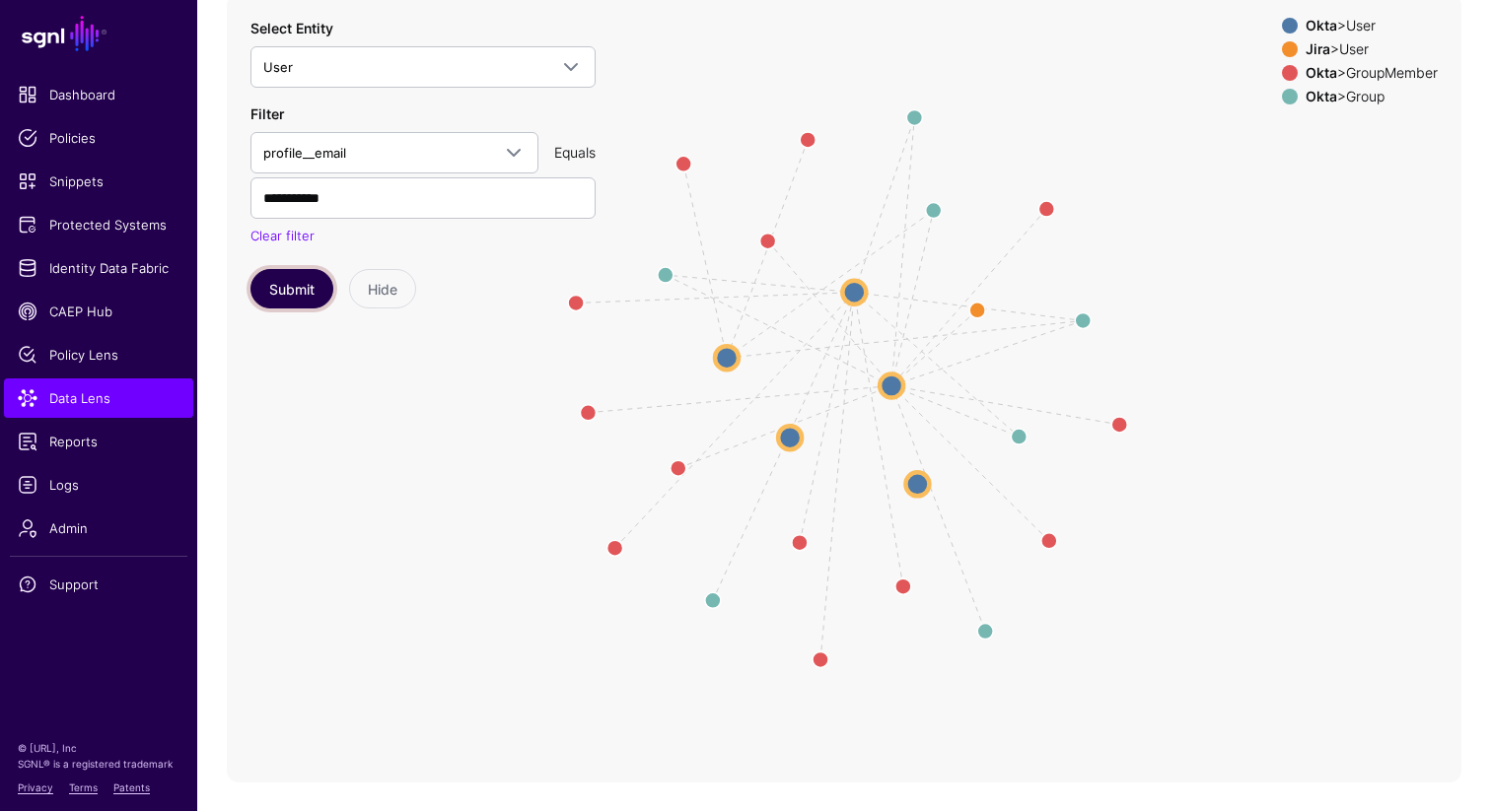
click at [298, 284] on button "Submit" at bounding box center [291, 288] width 83 height 39
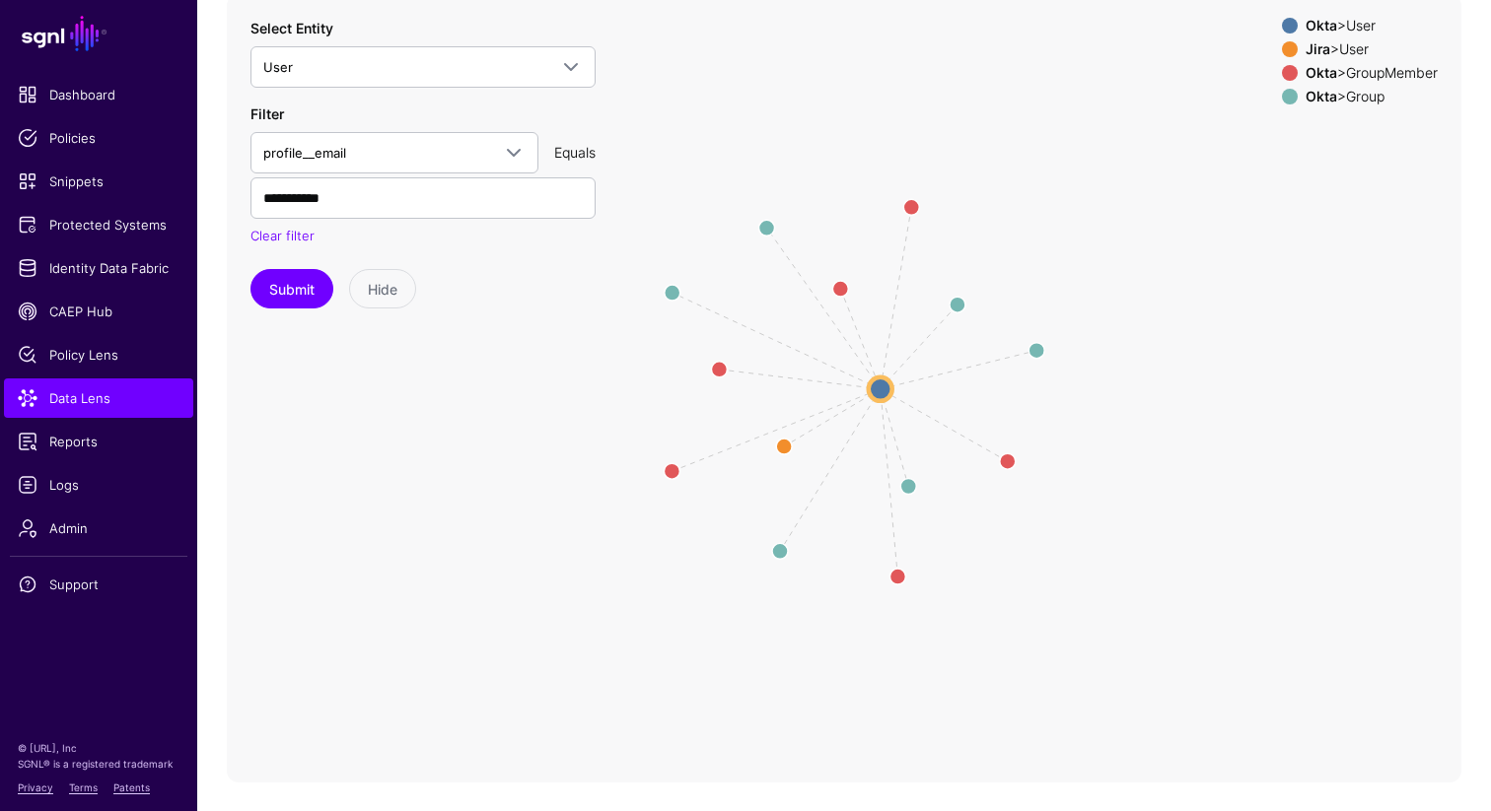
click at [1333, 23] on div "Okta > User" at bounding box center [1371, 26] width 140 height 16
click at [890, 382] on circle at bounding box center [891, 384] width 23 height 23
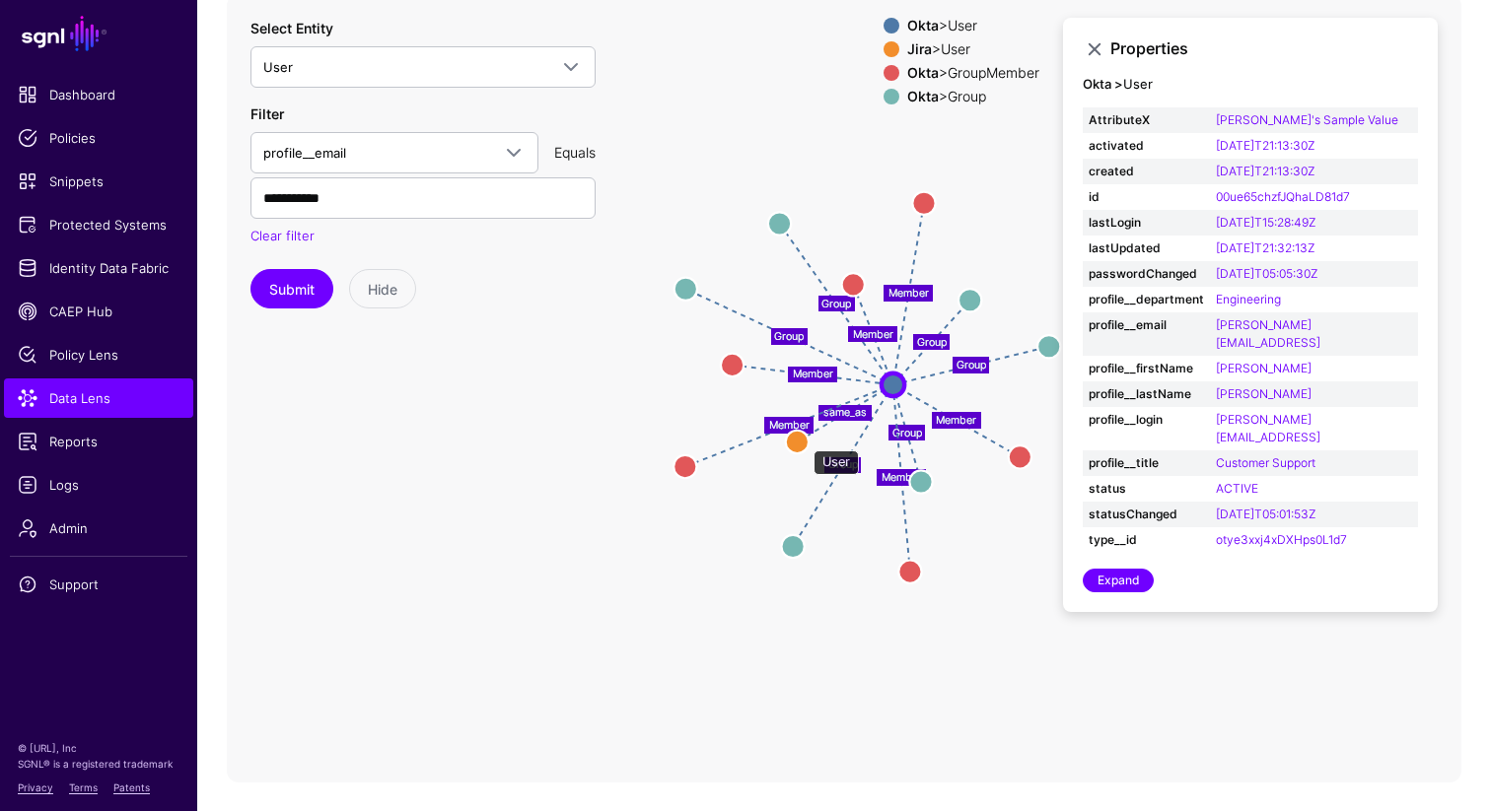
click at [803, 440] on circle at bounding box center [797, 441] width 23 height 23
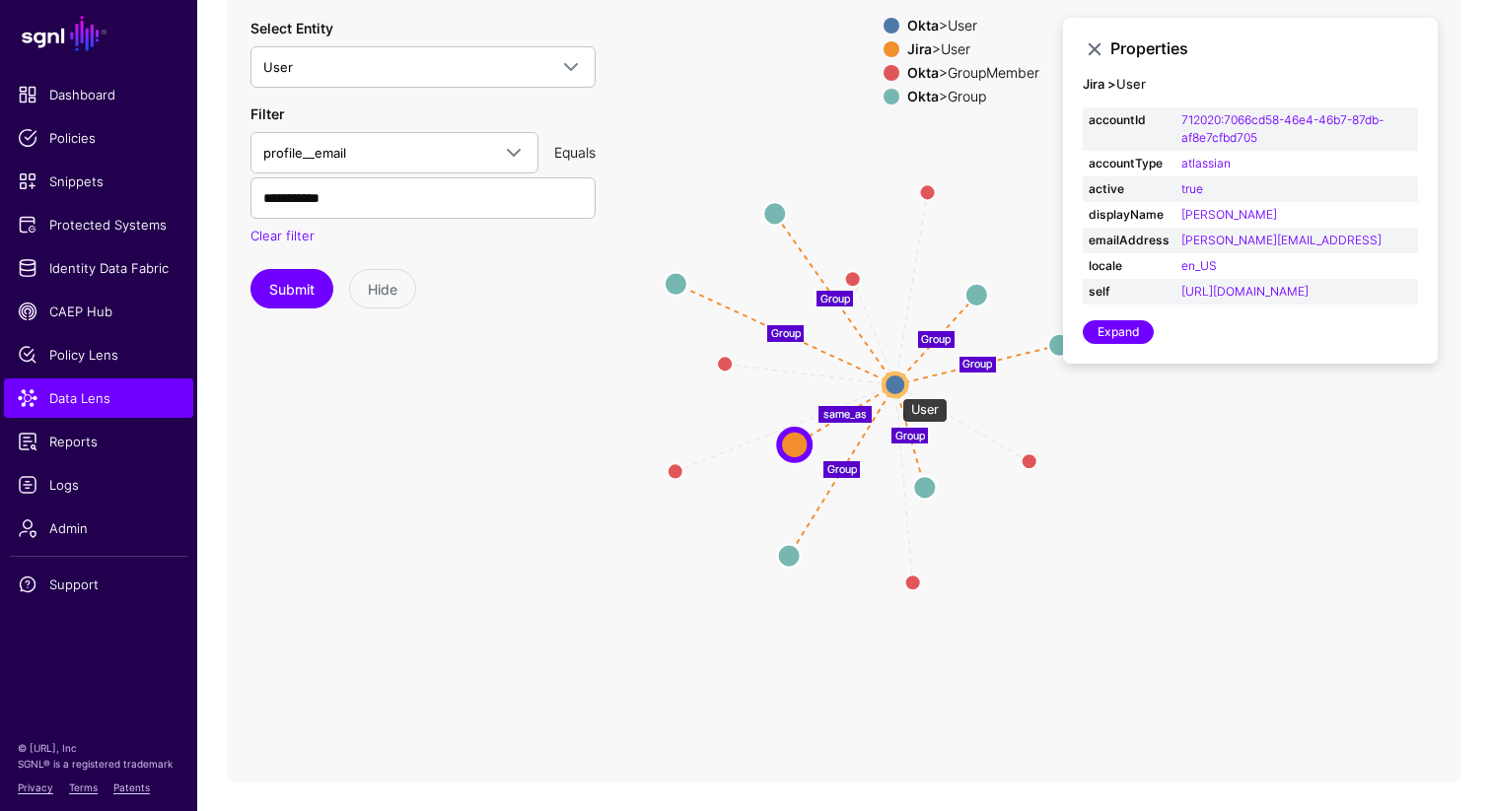
click at [892, 387] on circle at bounding box center [894, 384] width 23 height 23
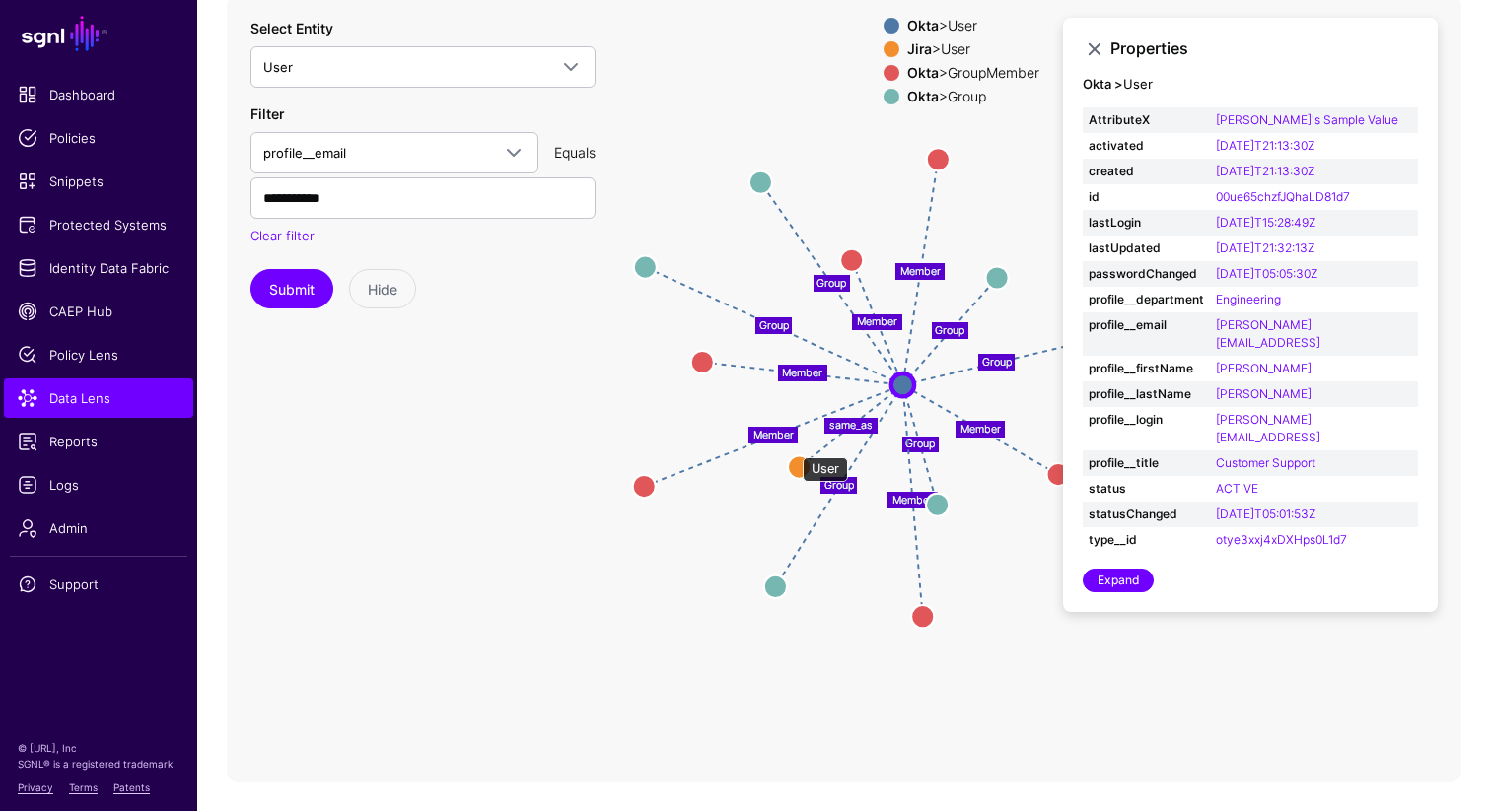
drag, startPoint x: 793, startPoint y: 448, endPoint x: 800, endPoint y: 467, distance: 20.9
click at [800, 467] on circle at bounding box center [799, 466] width 23 height 23
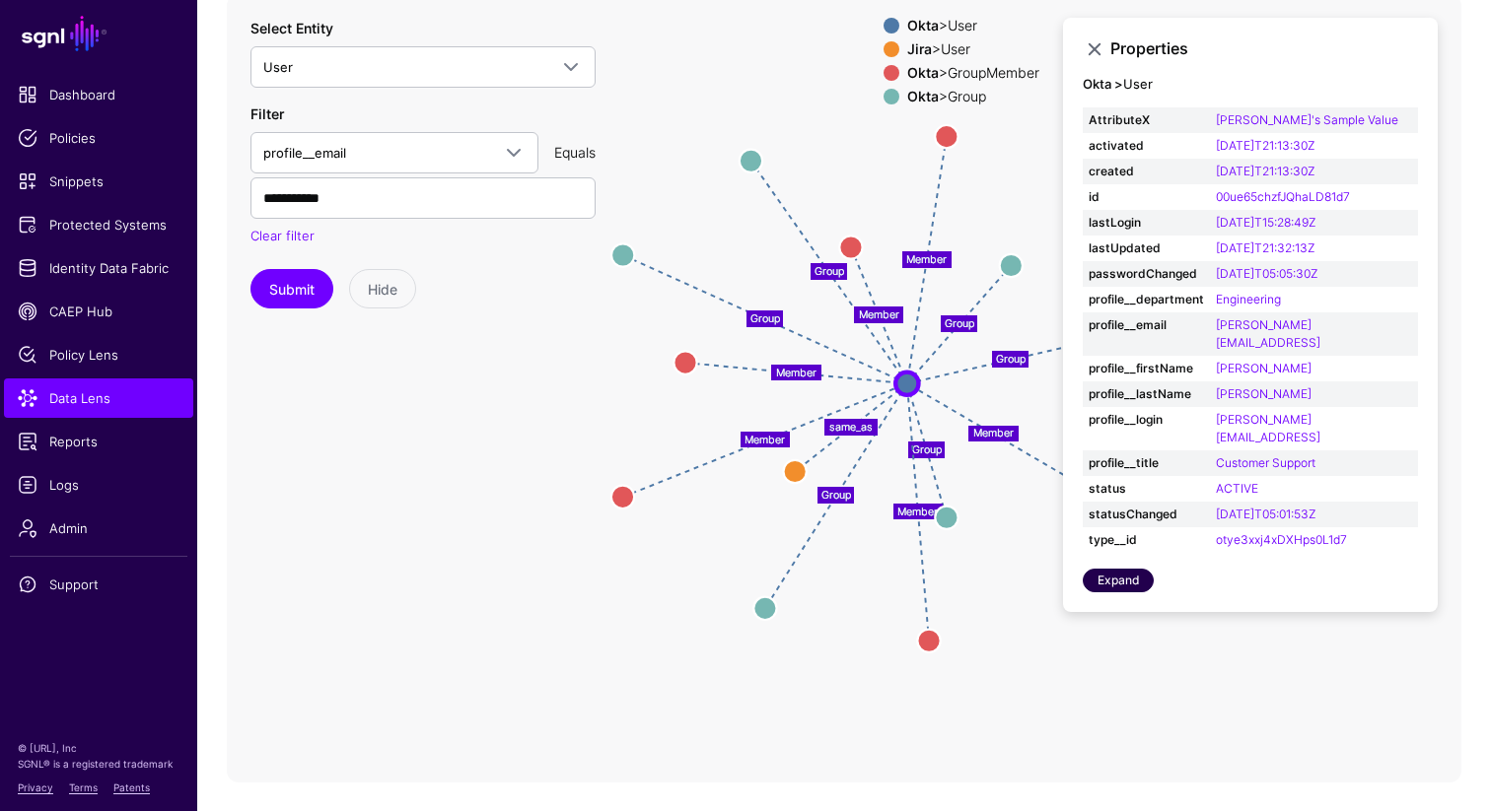
click at [1120, 569] on link "Expand" at bounding box center [1117, 581] width 71 height 24
click at [793, 474] on circle at bounding box center [794, 470] width 23 height 23
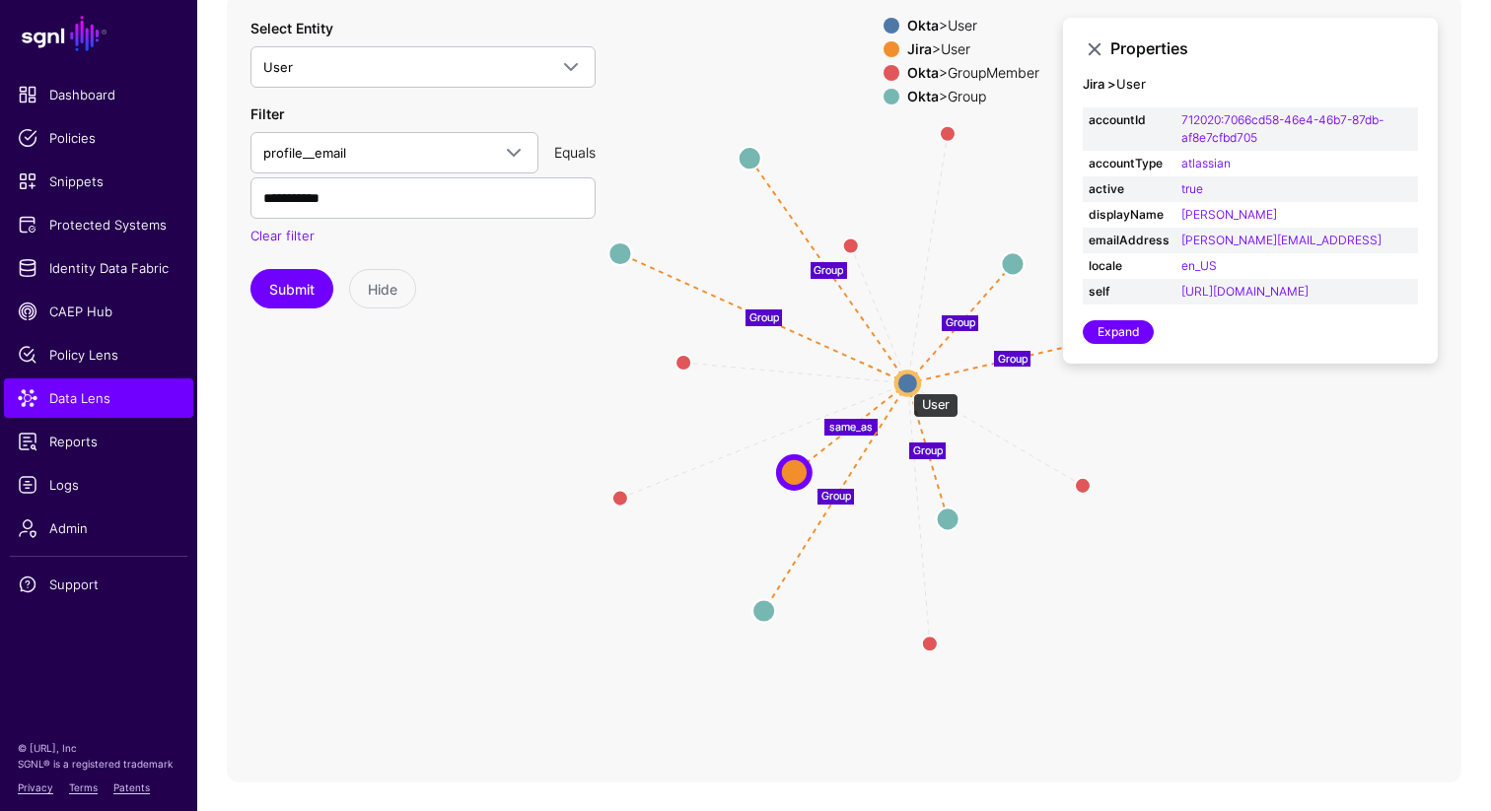
click at [908, 383] on circle at bounding box center [907, 383] width 23 height 23
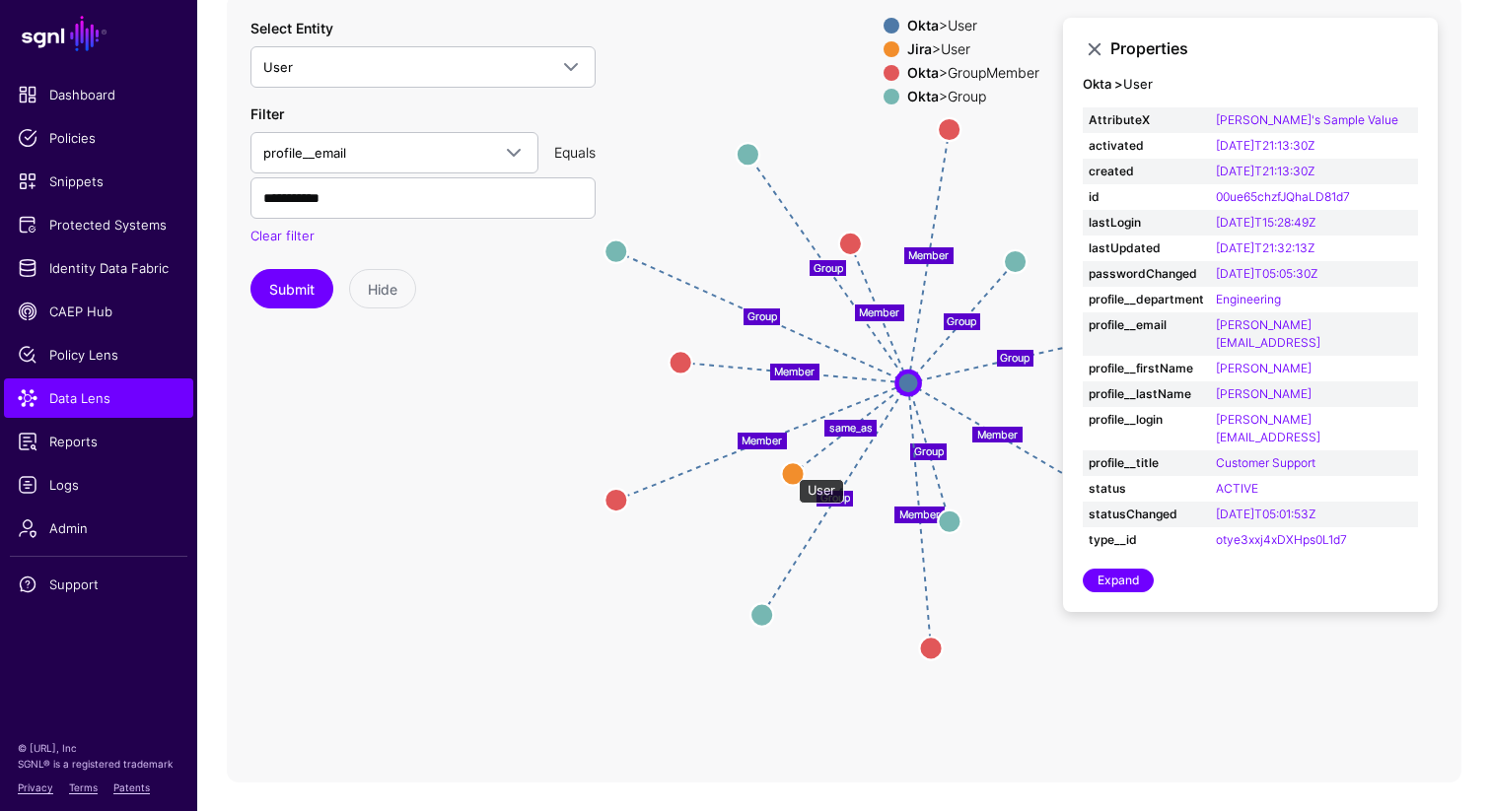
click at [789, 469] on circle at bounding box center [792, 473] width 23 height 23
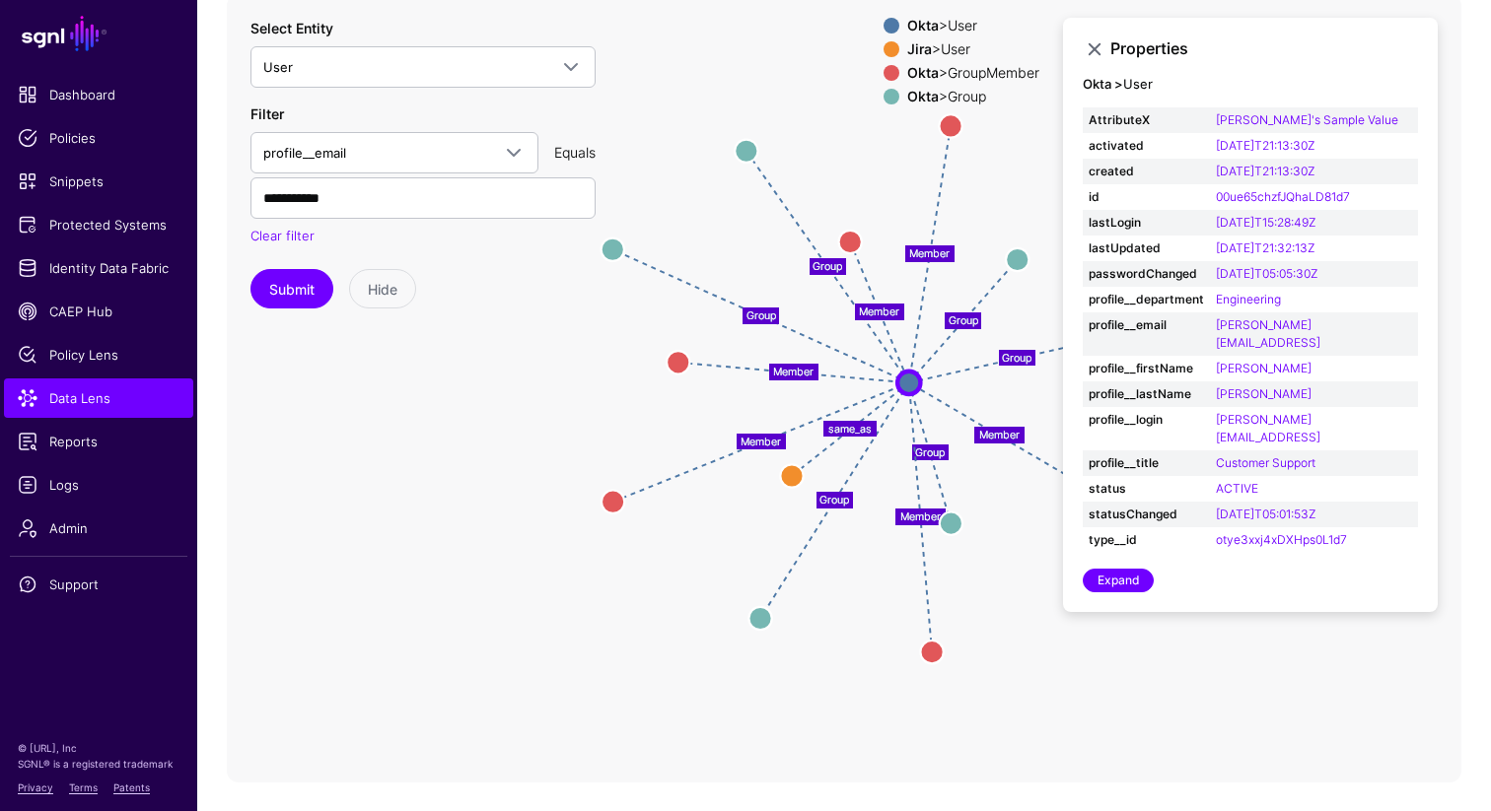
click at [920, 46] on strong "Jira" at bounding box center [919, 48] width 25 height 17
click at [917, 53] on strong "Jira" at bounding box center [919, 48] width 25 height 17
click at [1094, 48] on link at bounding box center [1094, 49] width 24 height 24
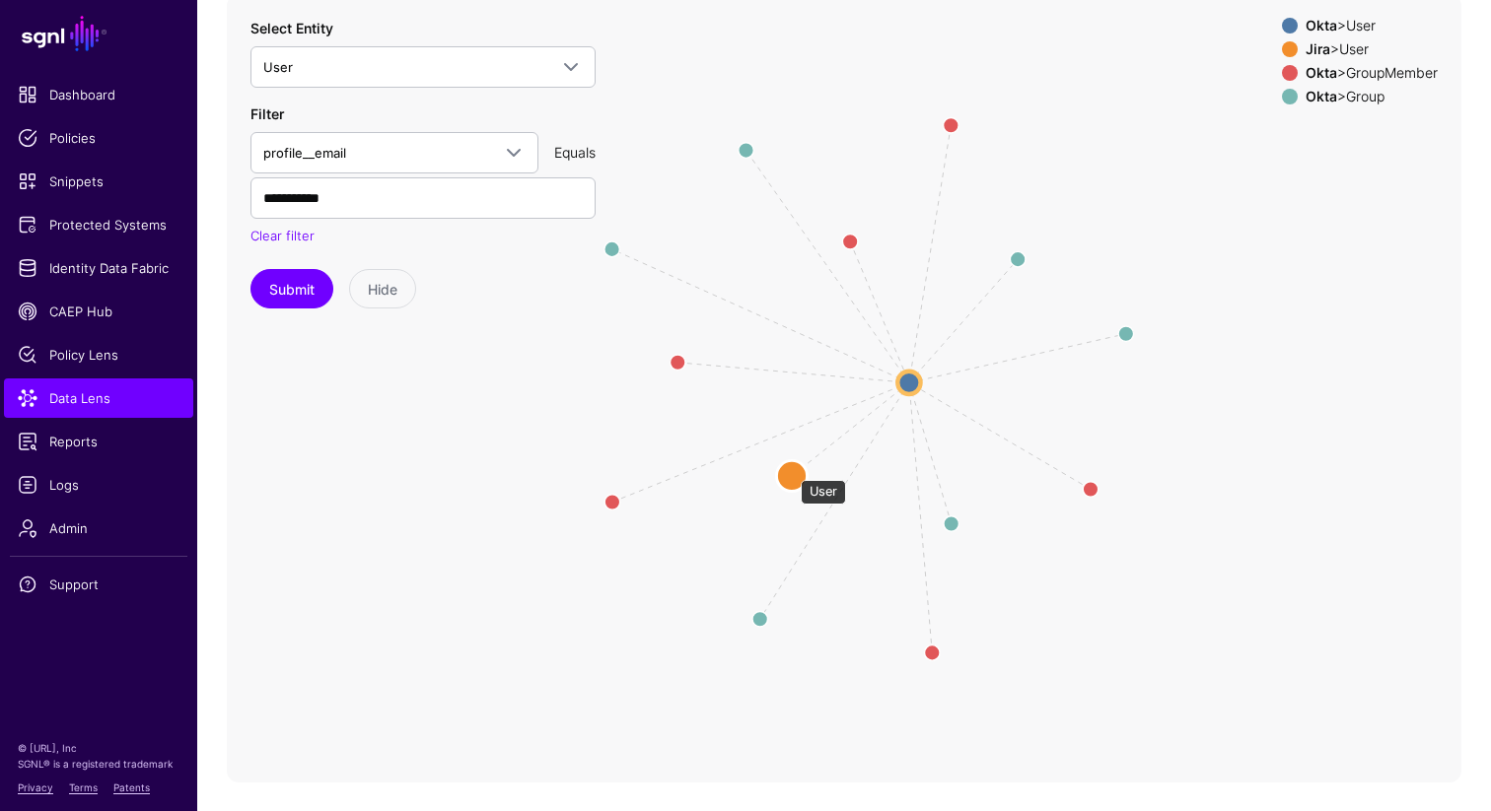
click at [791, 470] on circle at bounding box center [791, 475] width 31 height 31
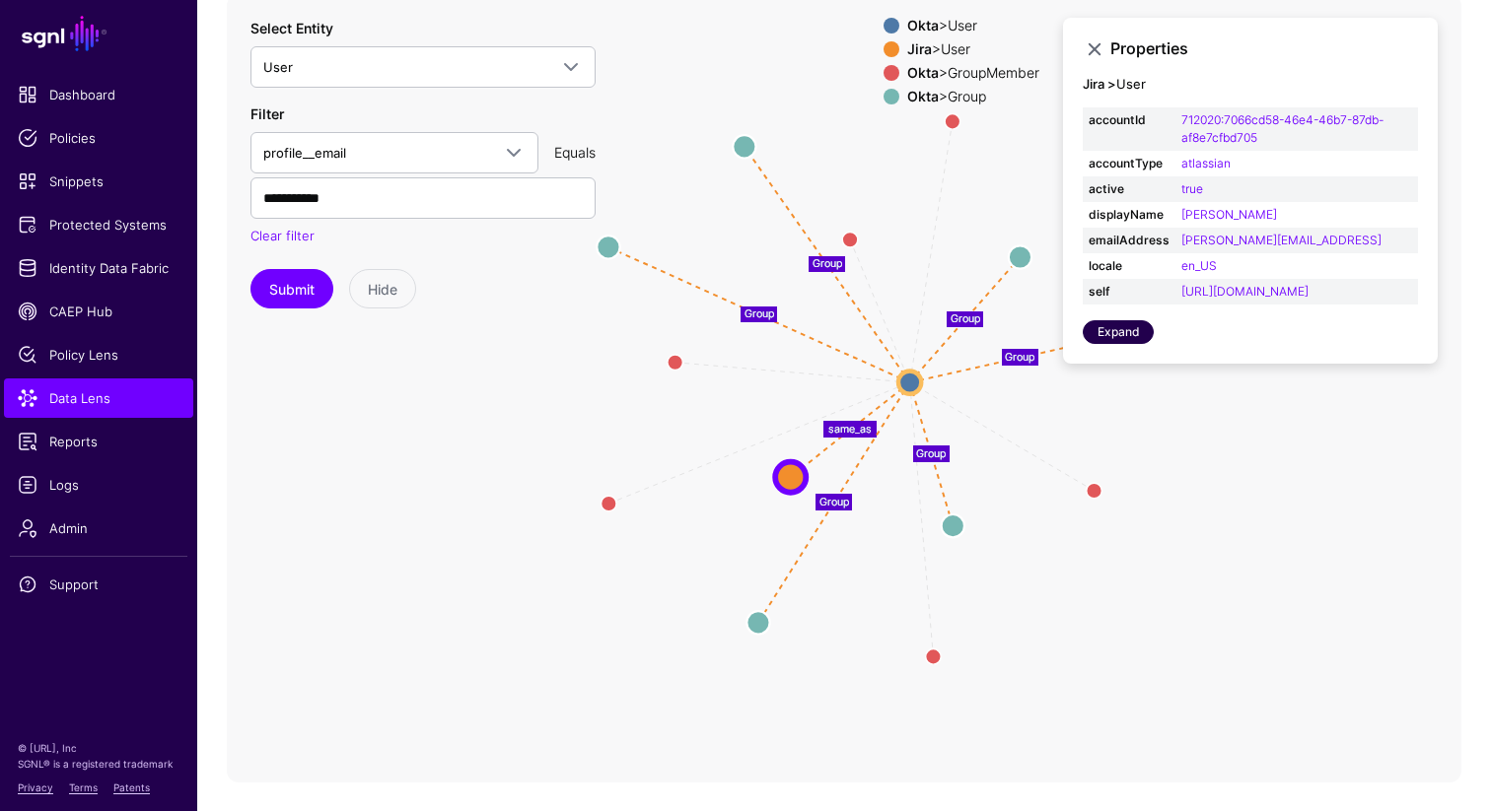
click at [1124, 344] on link "Expand" at bounding box center [1117, 332] width 71 height 24
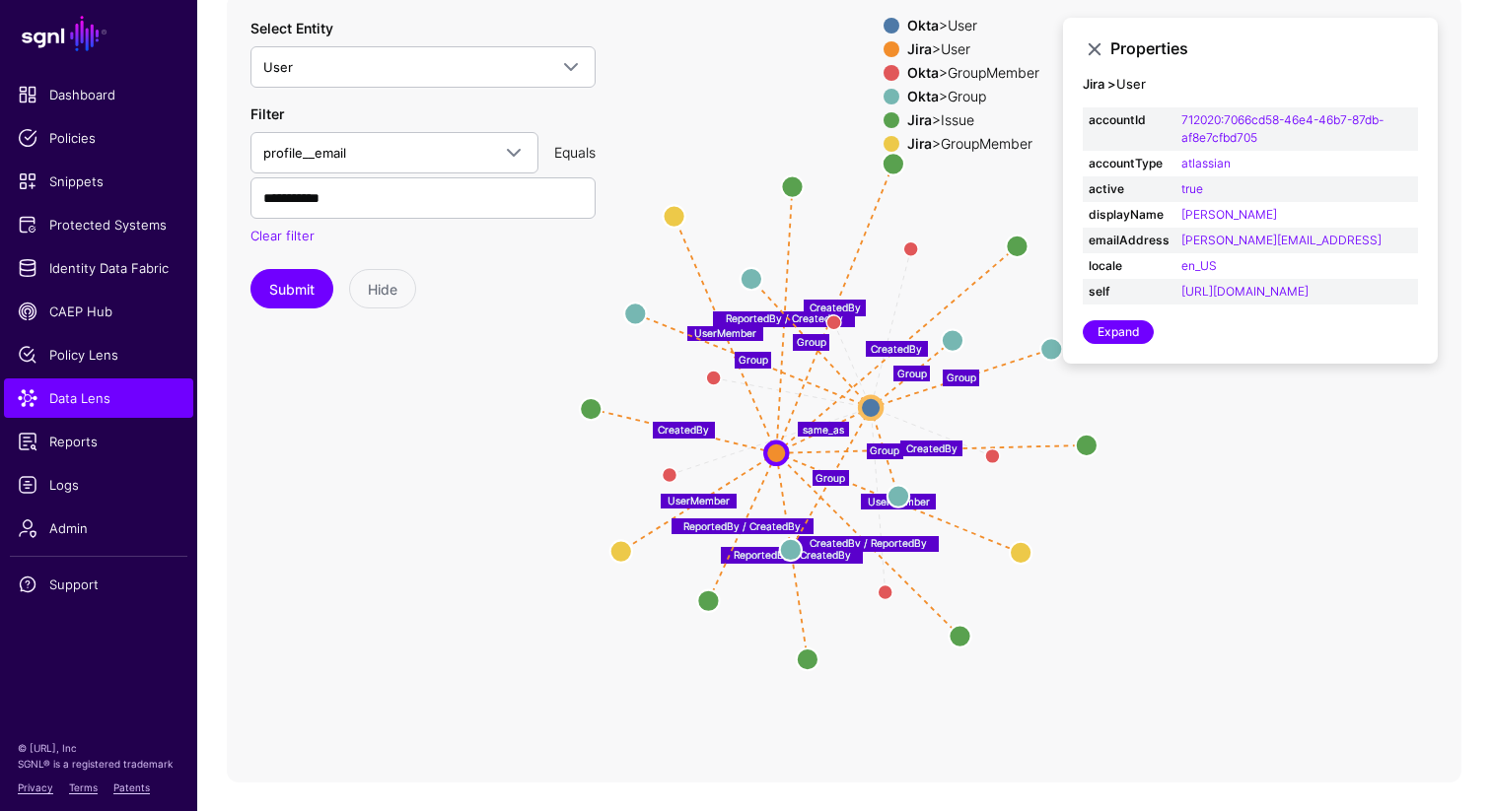
click at [1149, 573] on icon "Member Member Member Member Member Member UserMember UserMember UserMember Crea…" at bounding box center [844, 388] width 1234 height 789
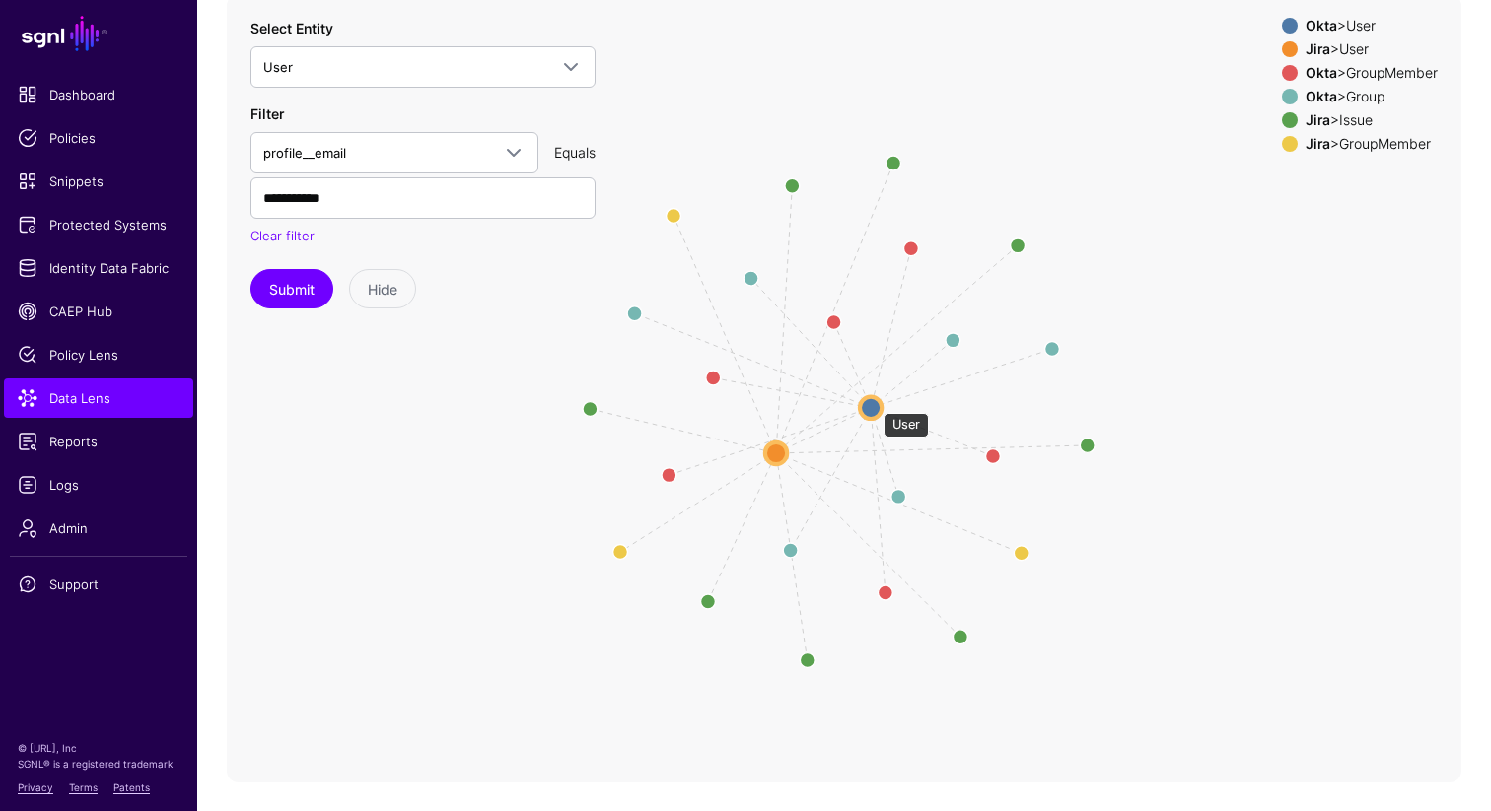
click at [873, 403] on circle at bounding box center [871, 407] width 22 height 22
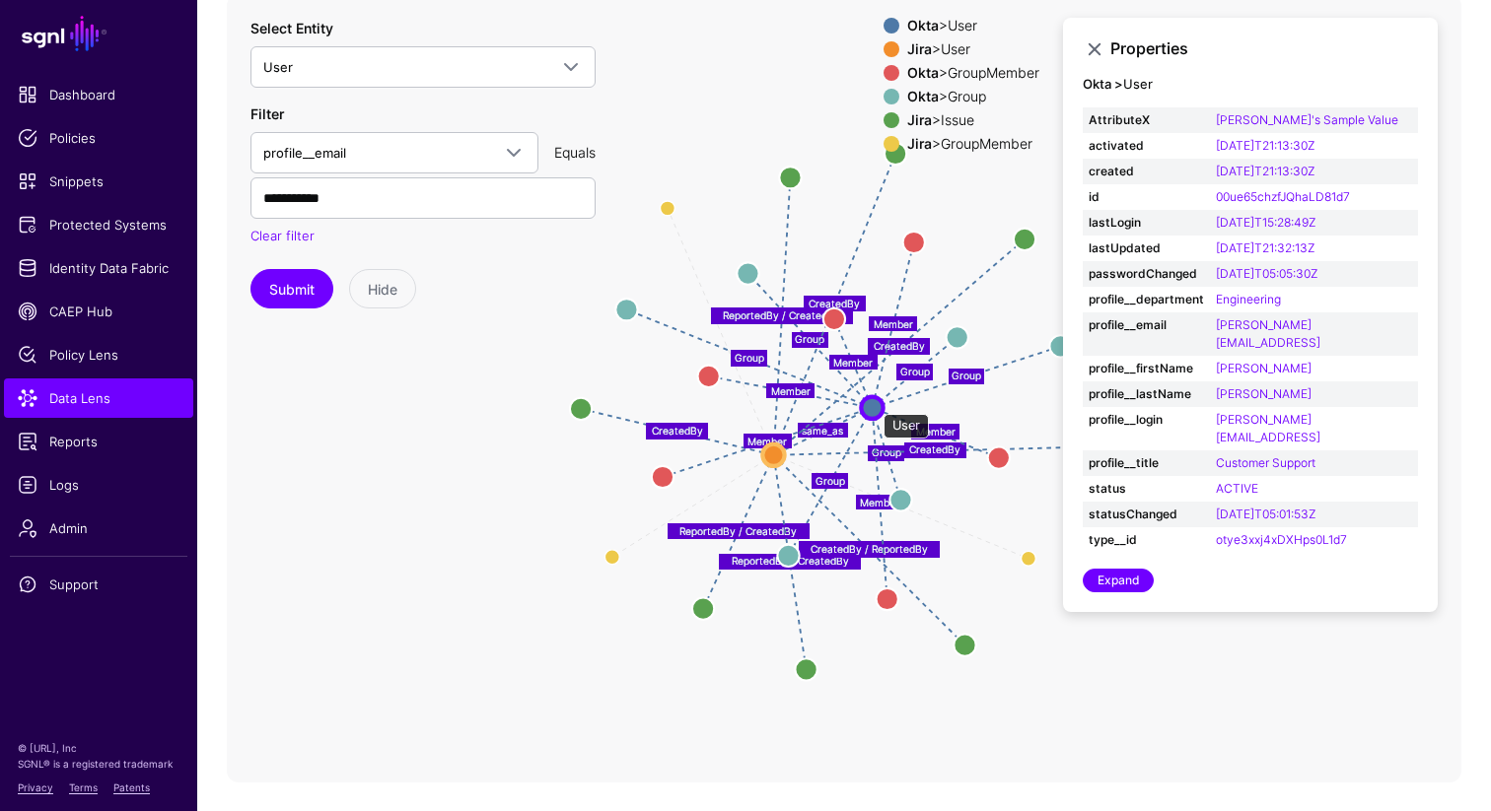
click at [873, 403] on circle at bounding box center [872, 407] width 22 height 22
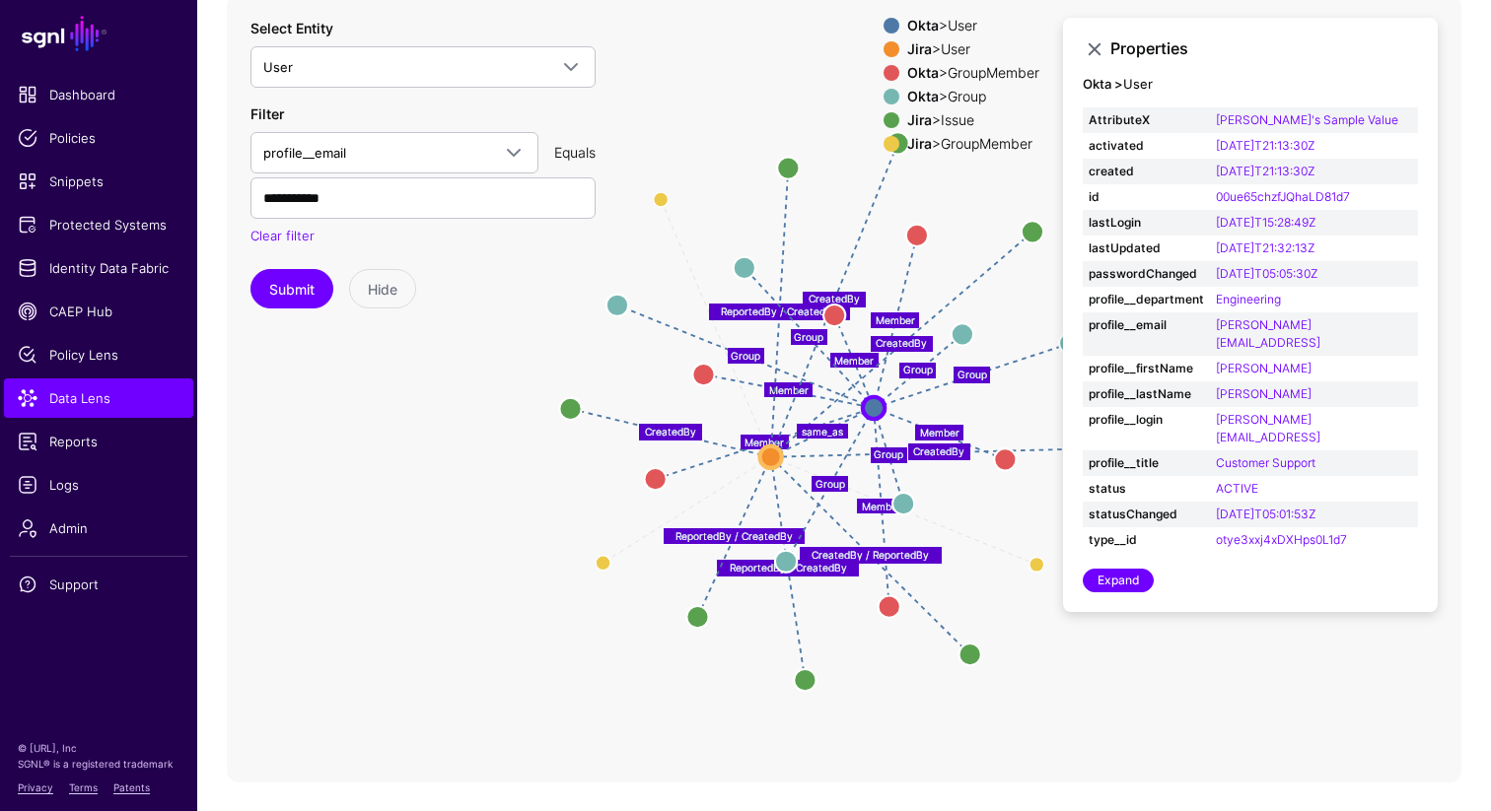
click at [1094, 640] on icon "UserMember UserMember UserMember Member Member Member Member Member Member Crea…" at bounding box center [844, 388] width 1234 height 789
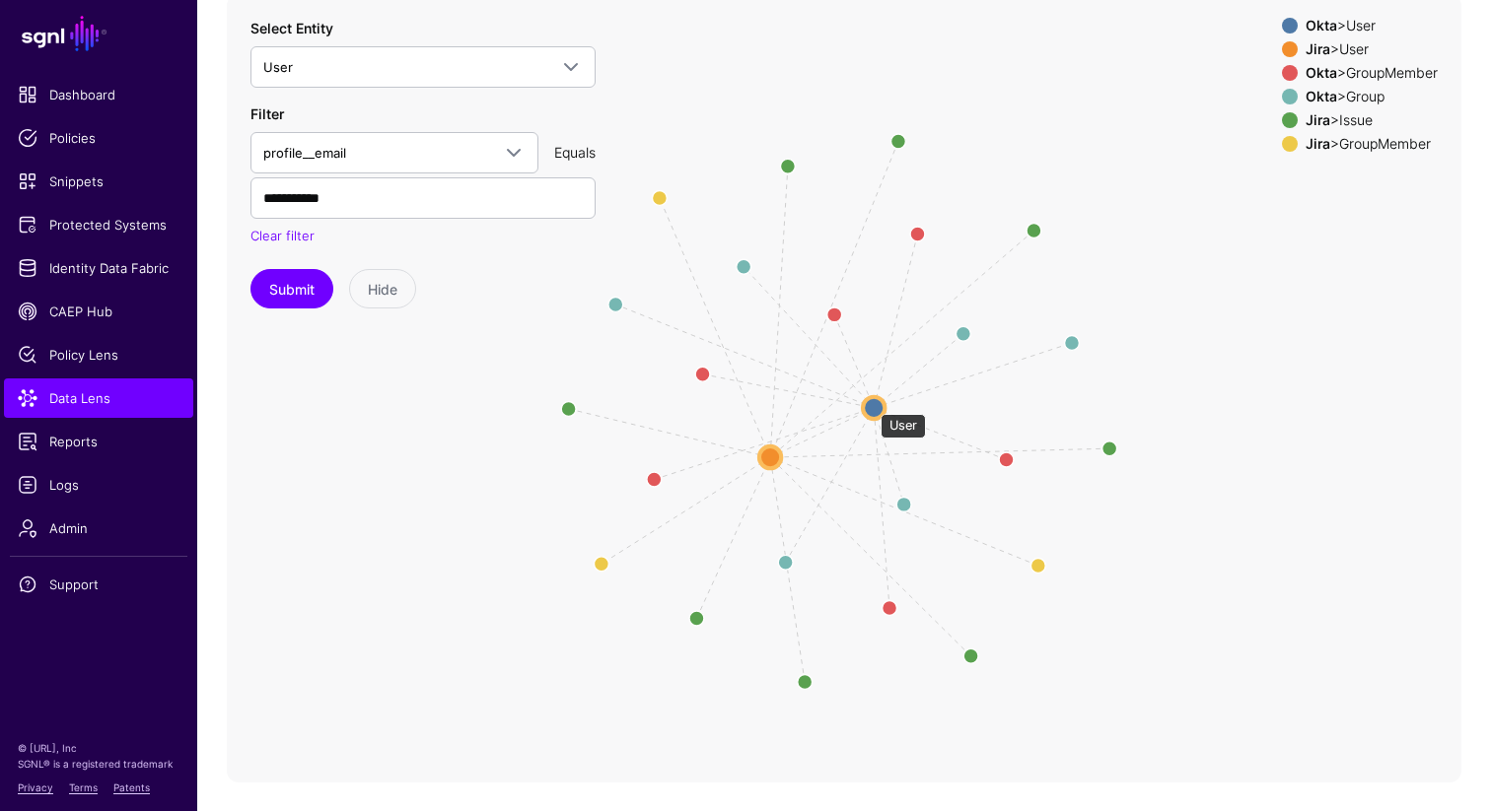
click at [871, 404] on circle at bounding box center [874, 407] width 22 height 22
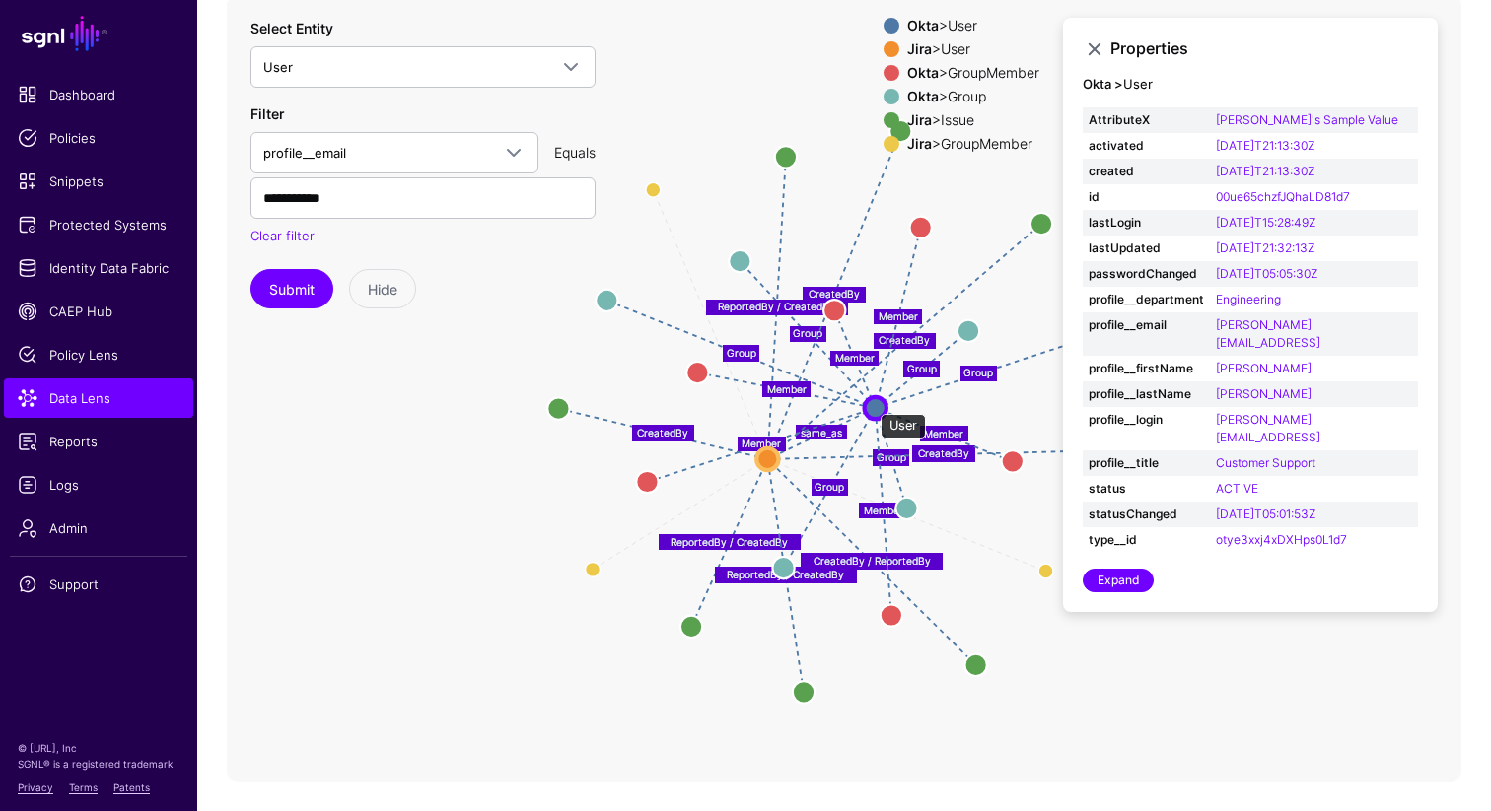
click at [871, 404] on circle at bounding box center [876, 407] width 22 height 22
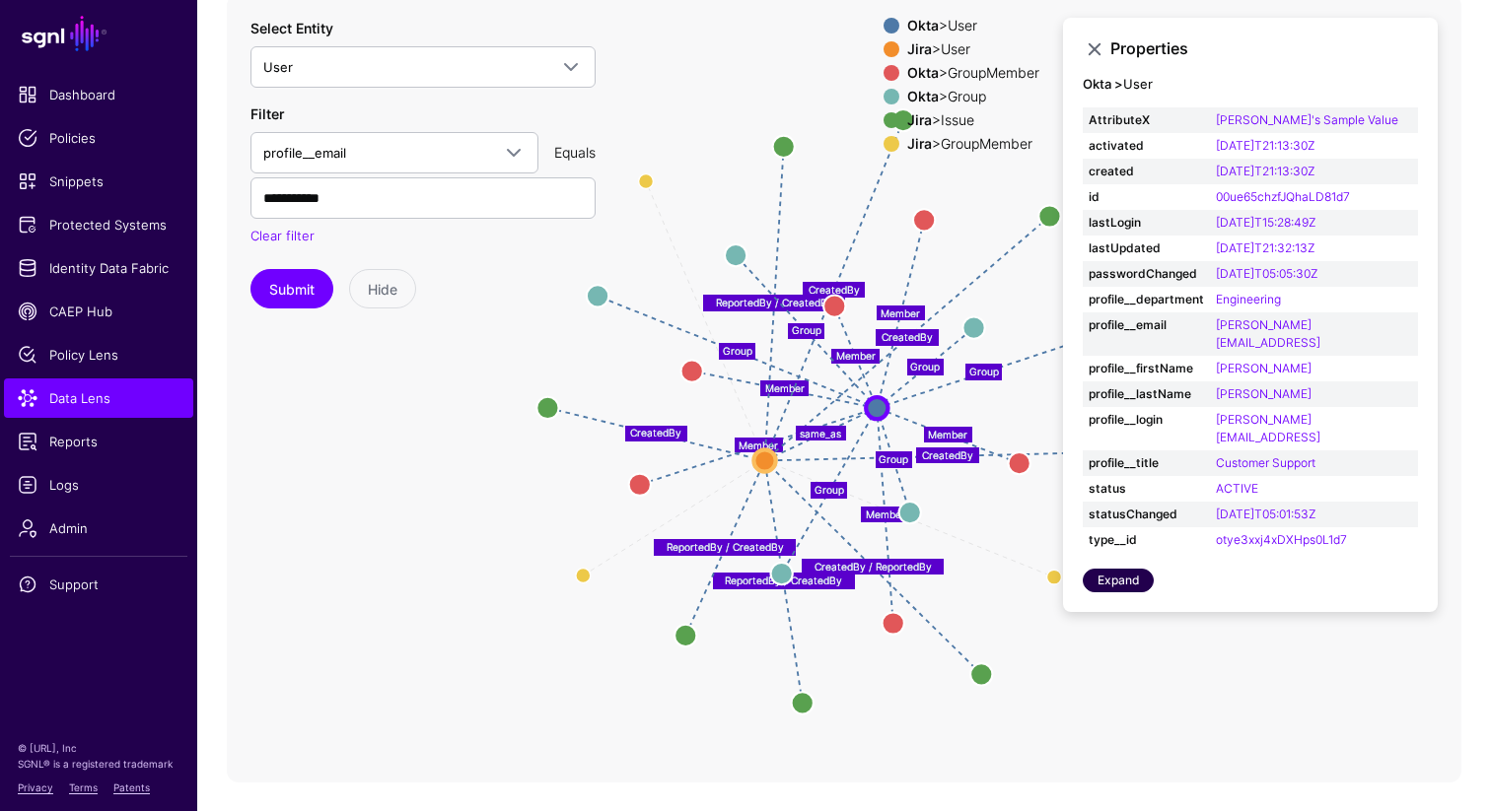
click at [1121, 569] on link "Expand" at bounding box center [1117, 581] width 71 height 24
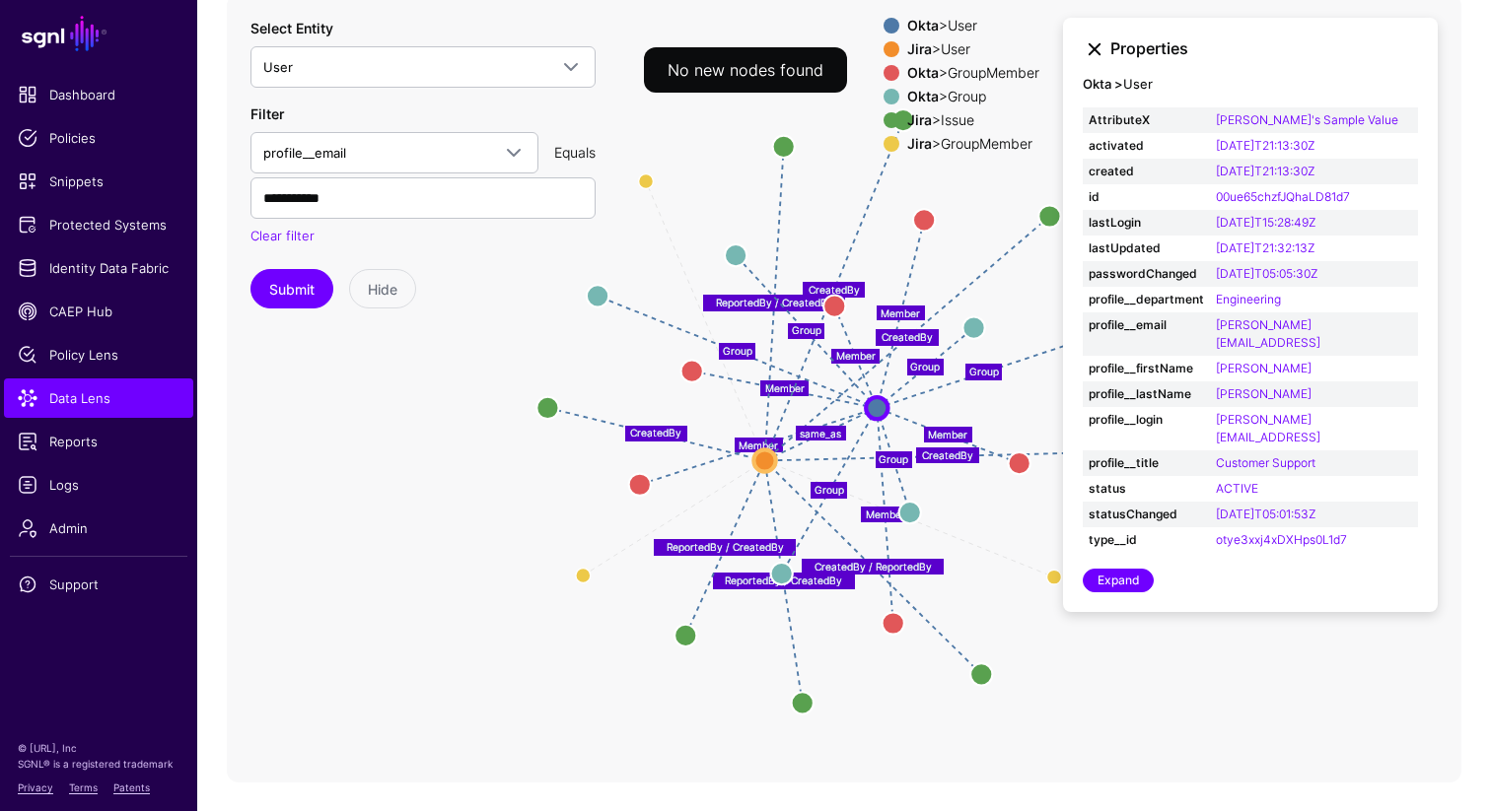
click at [1095, 45] on link at bounding box center [1094, 49] width 24 height 24
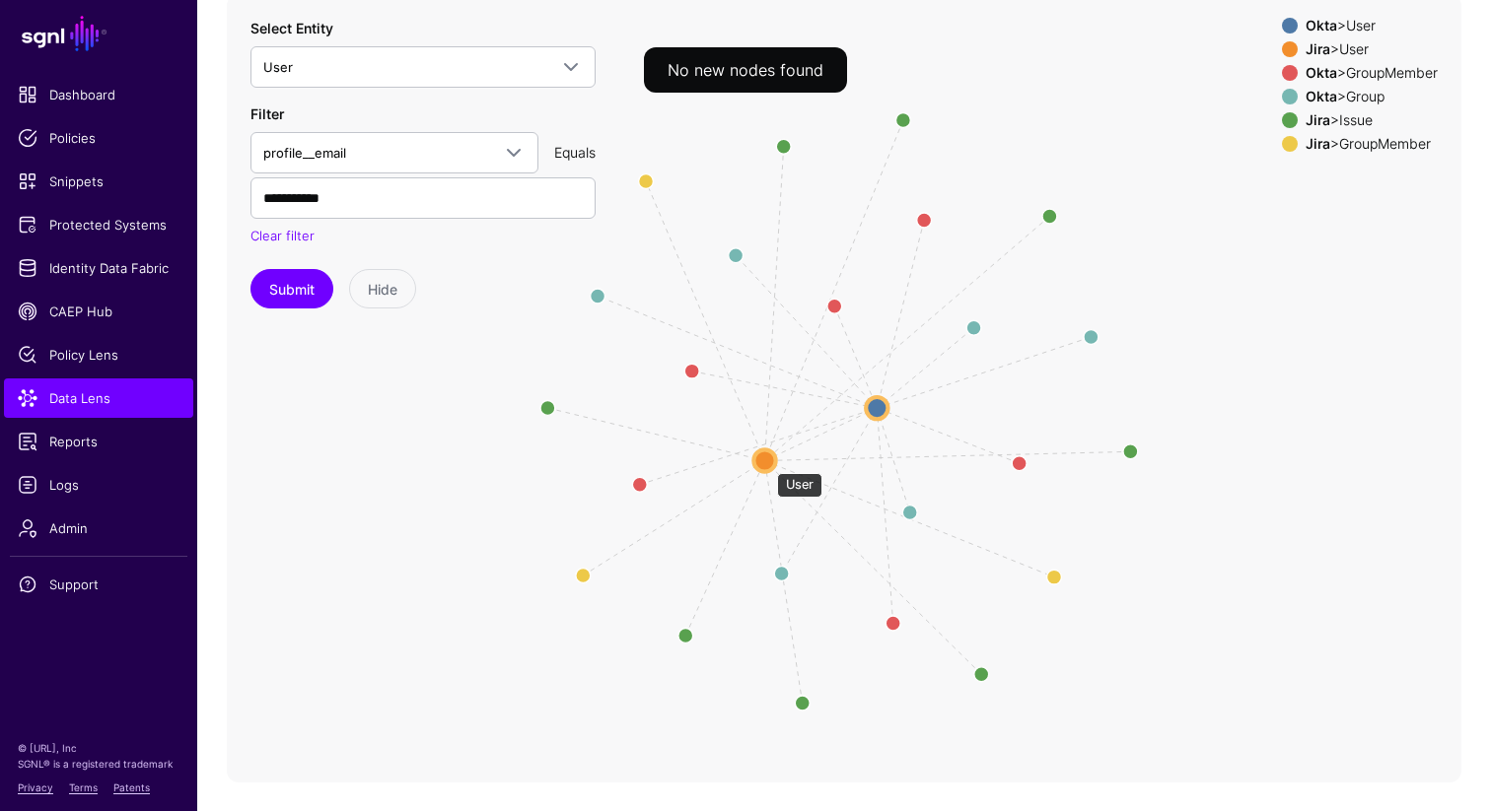
click at [762, 457] on circle at bounding box center [764, 461] width 22 height 22
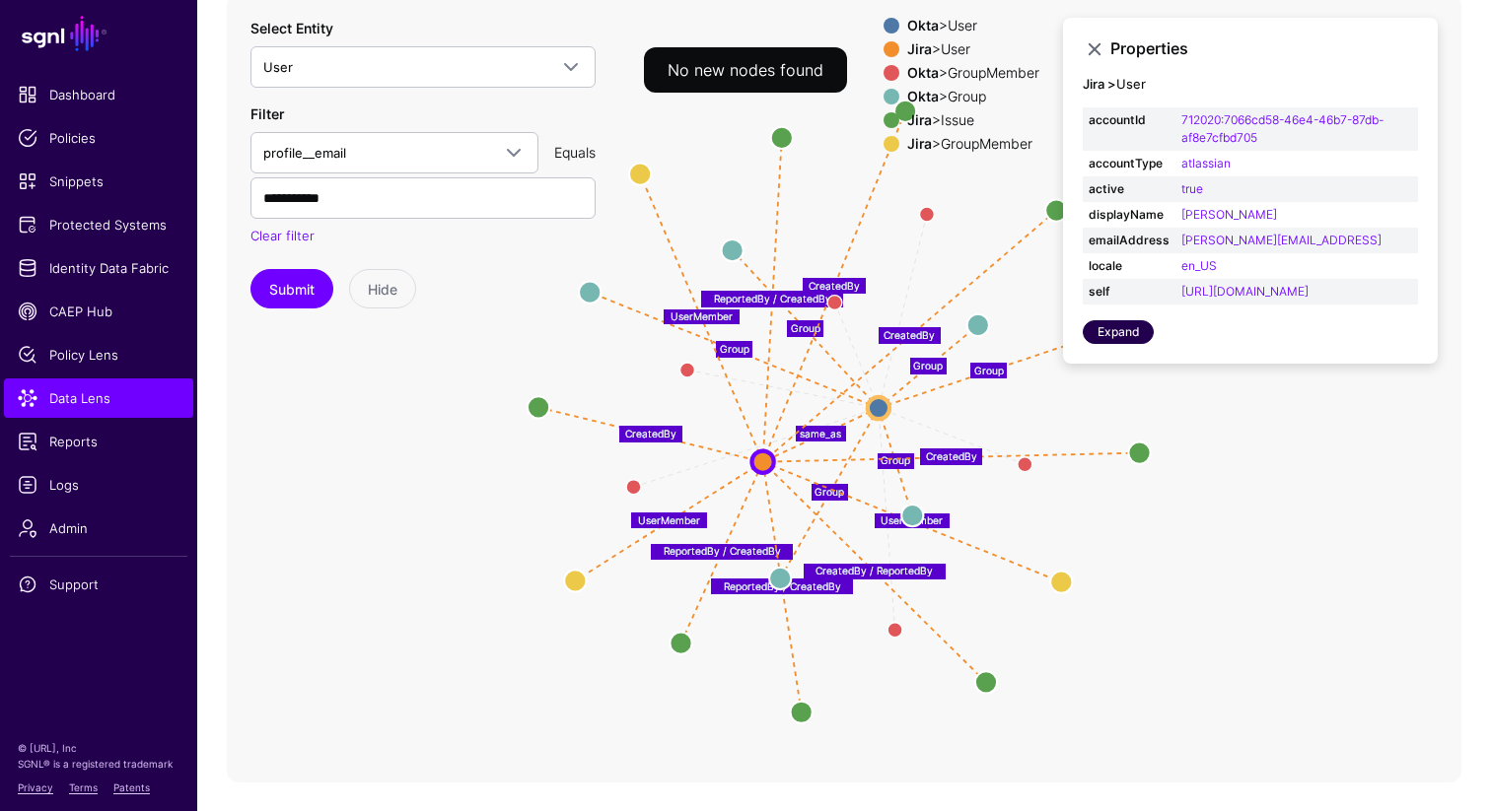
click at [1112, 344] on link "Expand" at bounding box center [1117, 332] width 71 height 24
click at [1089, 47] on link at bounding box center [1094, 49] width 24 height 24
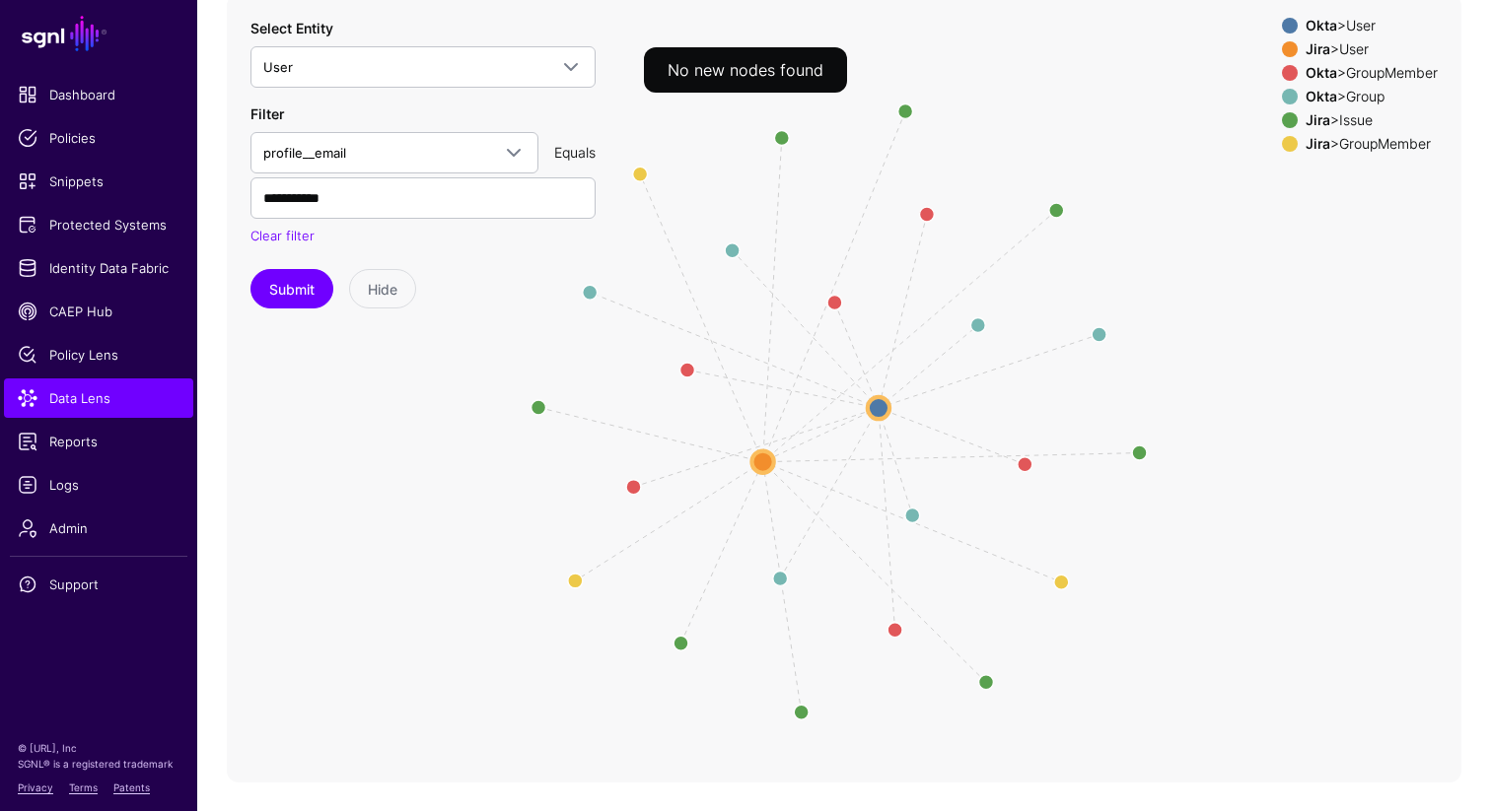
click at [1256, 422] on icon "Member Member Member Member Member Member same_as Group Group Group Group Group…" at bounding box center [844, 388] width 1234 height 789
click at [278, 295] on button "Submit" at bounding box center [291, 288] width 83 height 39
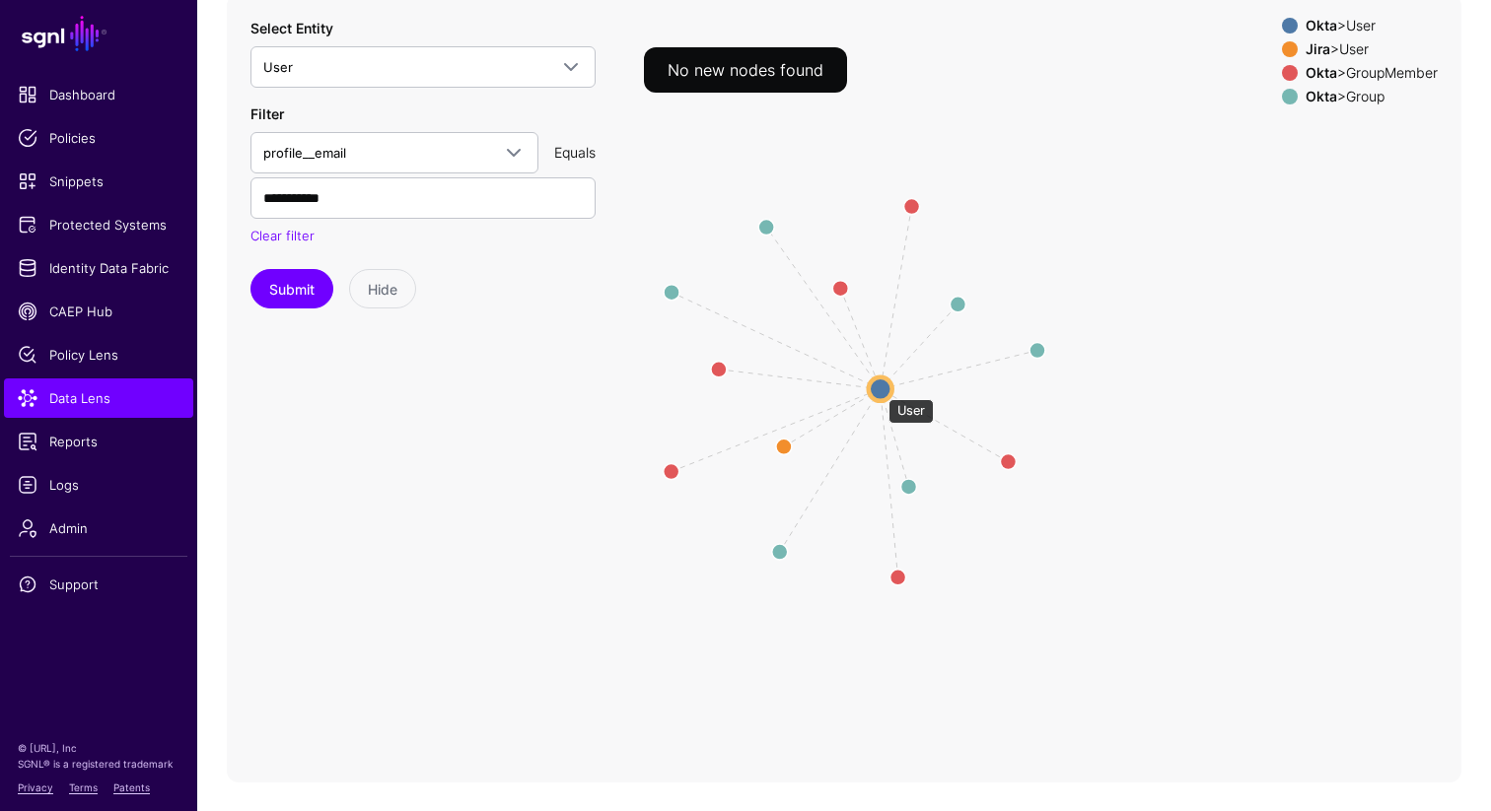
click at [878, 388] on circle at bounding box center [881, 389] width 24 height 24
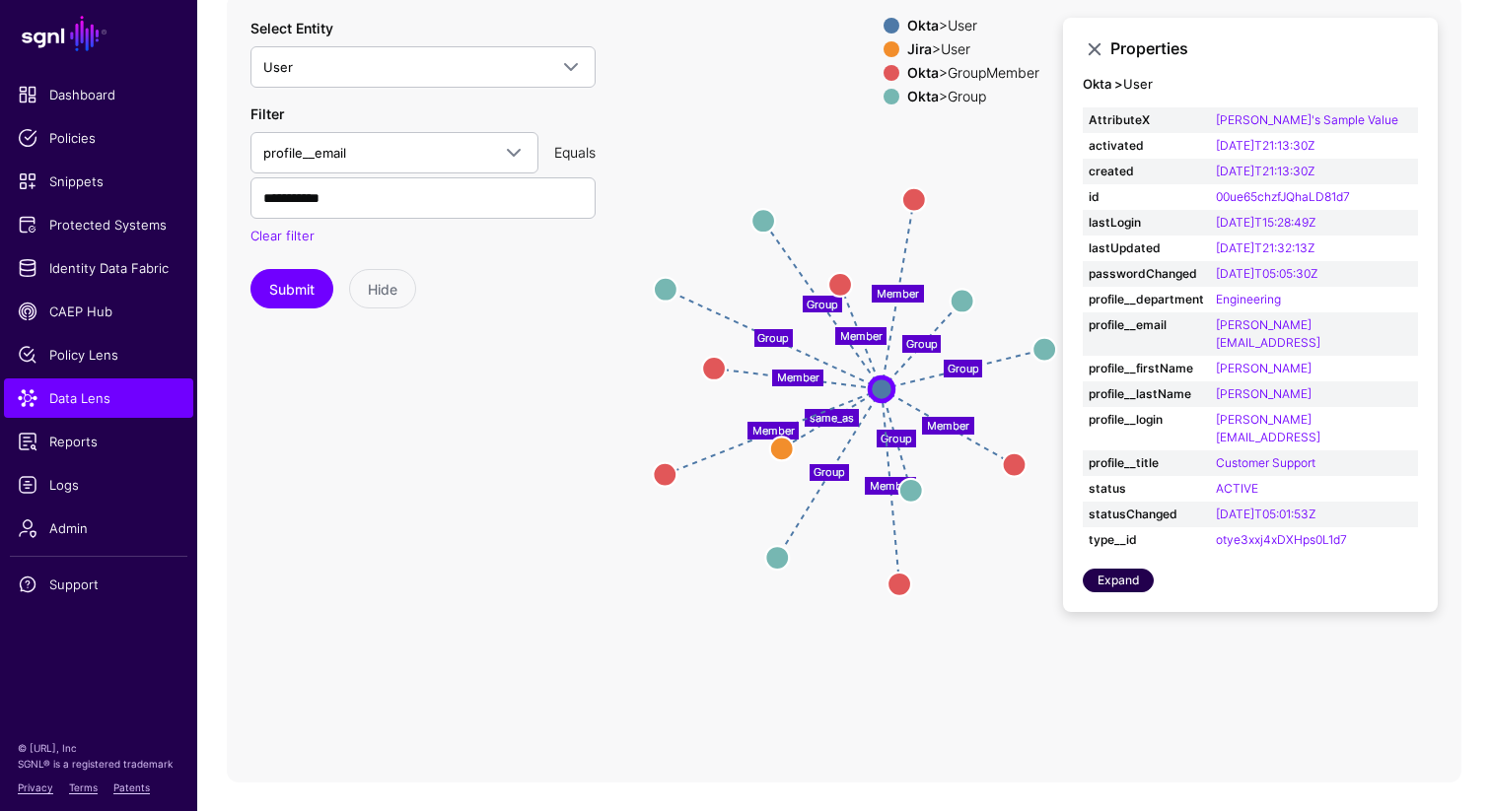
click at [1116, 569] on link "Expand" at bounding box center [1117, 581] width 71 height 24
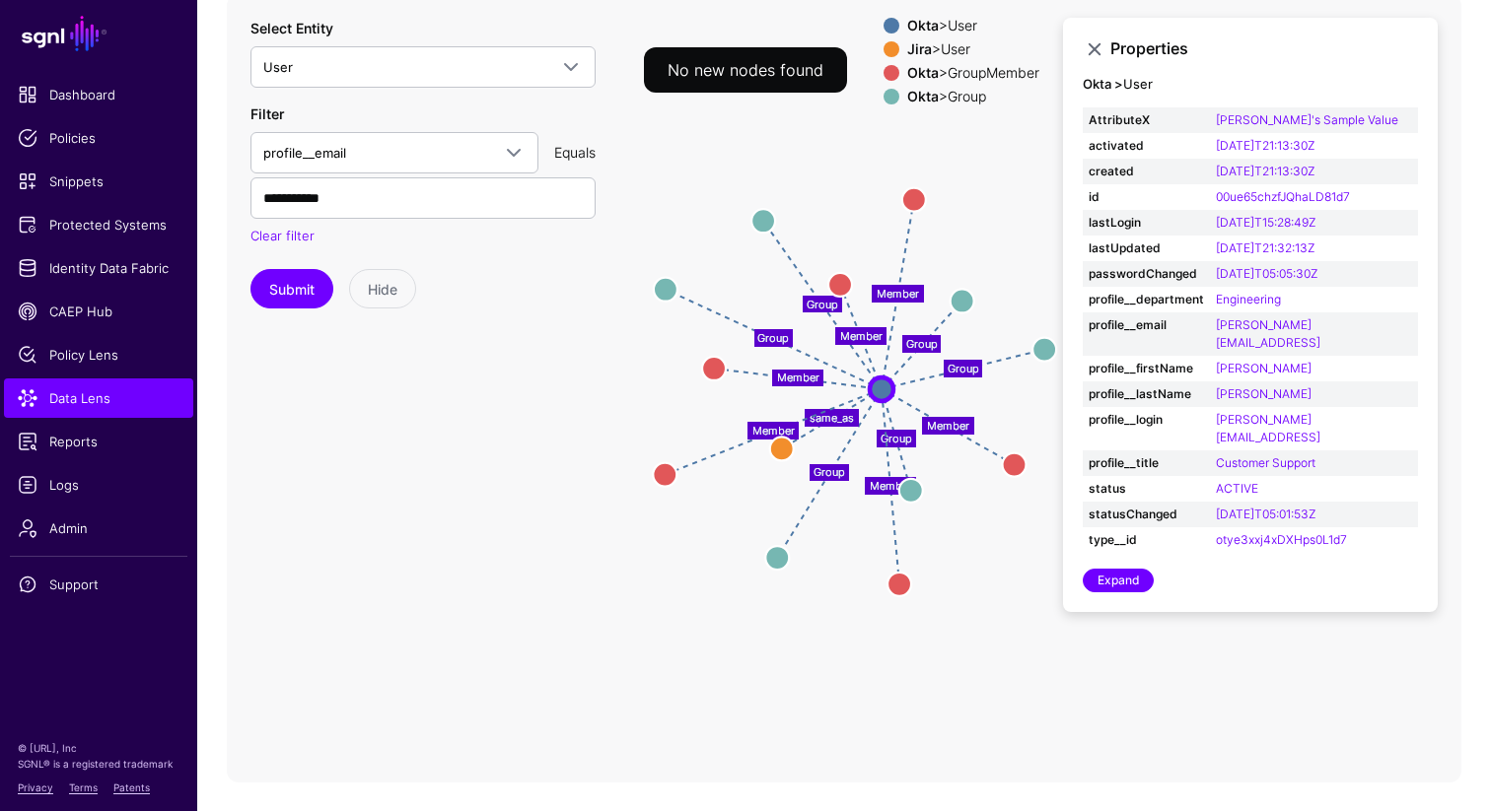
click at [1095, 639] on icon "Group Group Group Group Group Group same_as Member Member Member Member Member …" at bounding box center [844, 388] width 1234 height 789
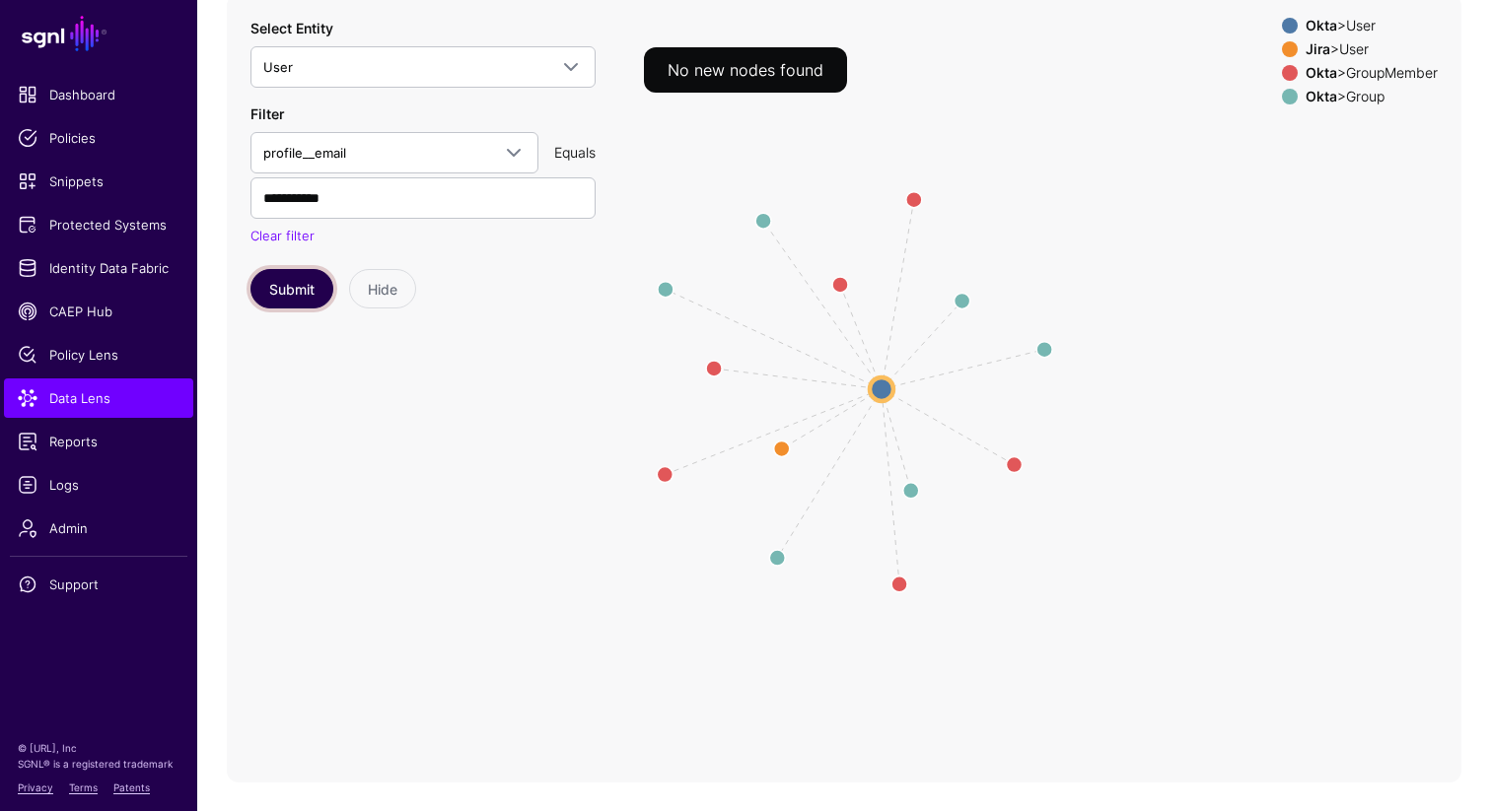
click at [291, 290] on button "Submit" at bounding box center [291, 288] width 83 height 39
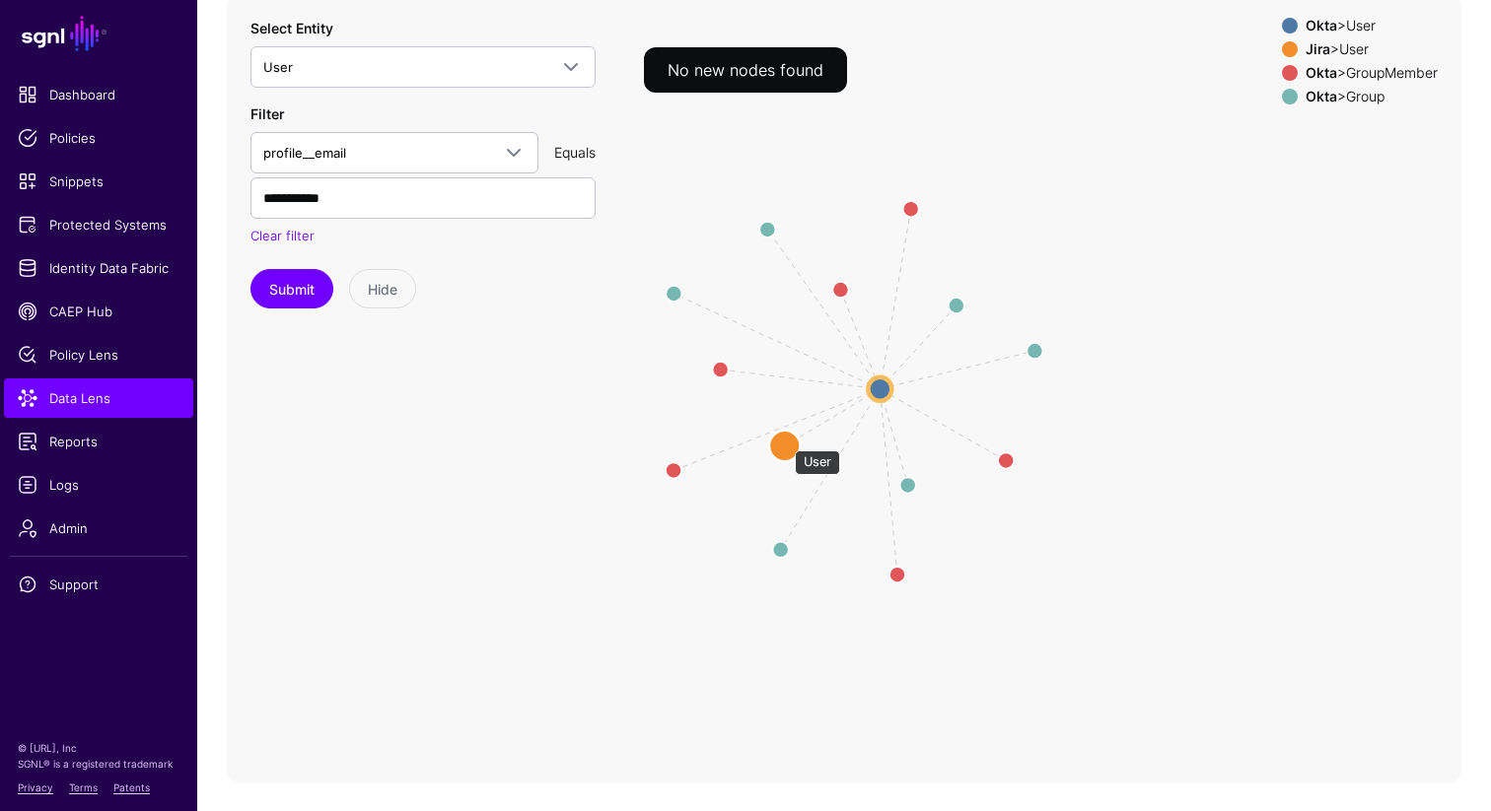
click at [785, 441] on circle at bounding box center [785, 446] width 32 height 32
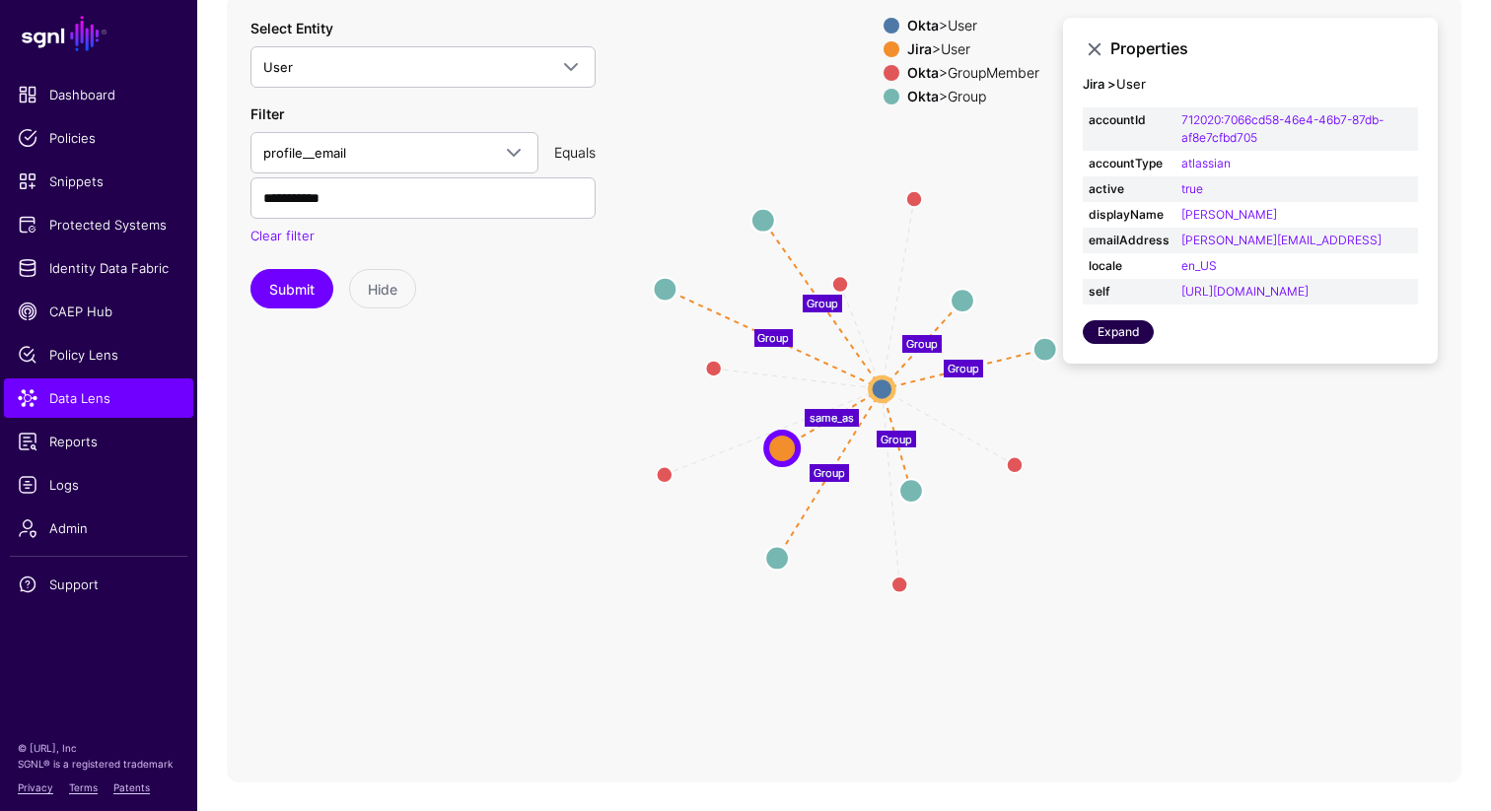
click at [1111, 344] on link "Expand" at bounding box center [1117, 332] width 71 height 24
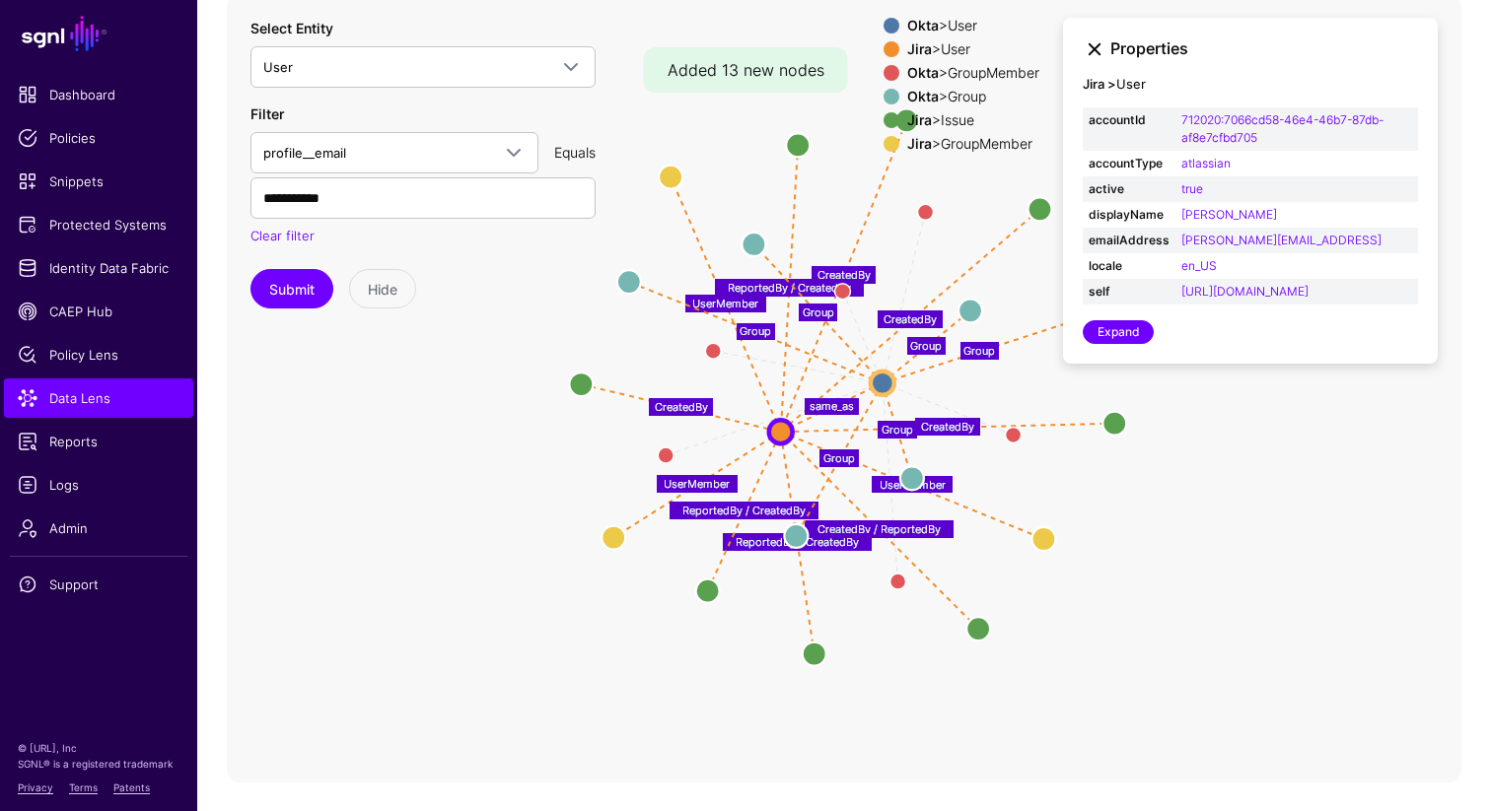
click at [1093, 51] on link at bounding box center [1094, 49] width 24 height 24
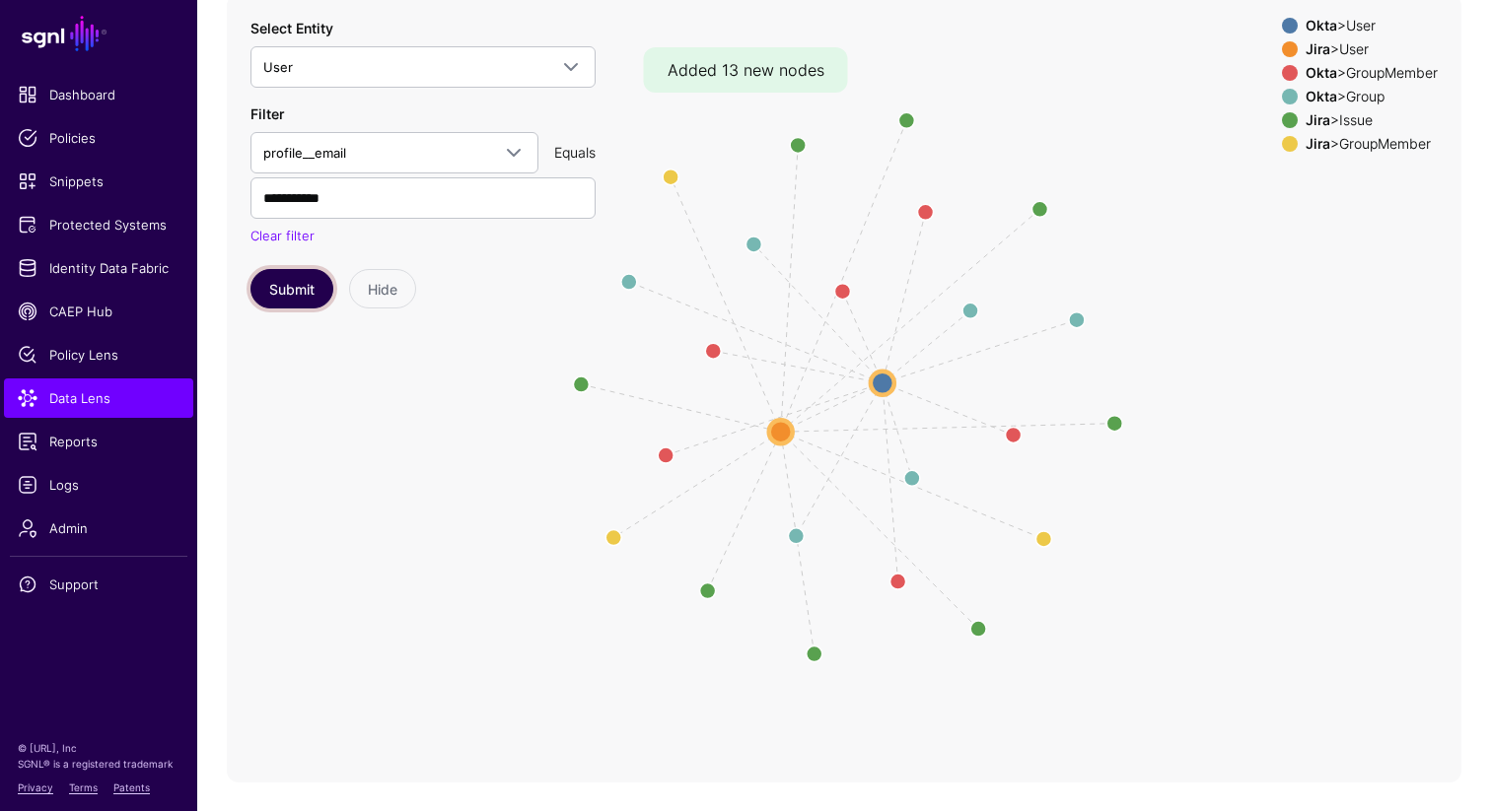
click at [305, 287] on button "Submit" at bounding box center [291, 288] width 83 height 39
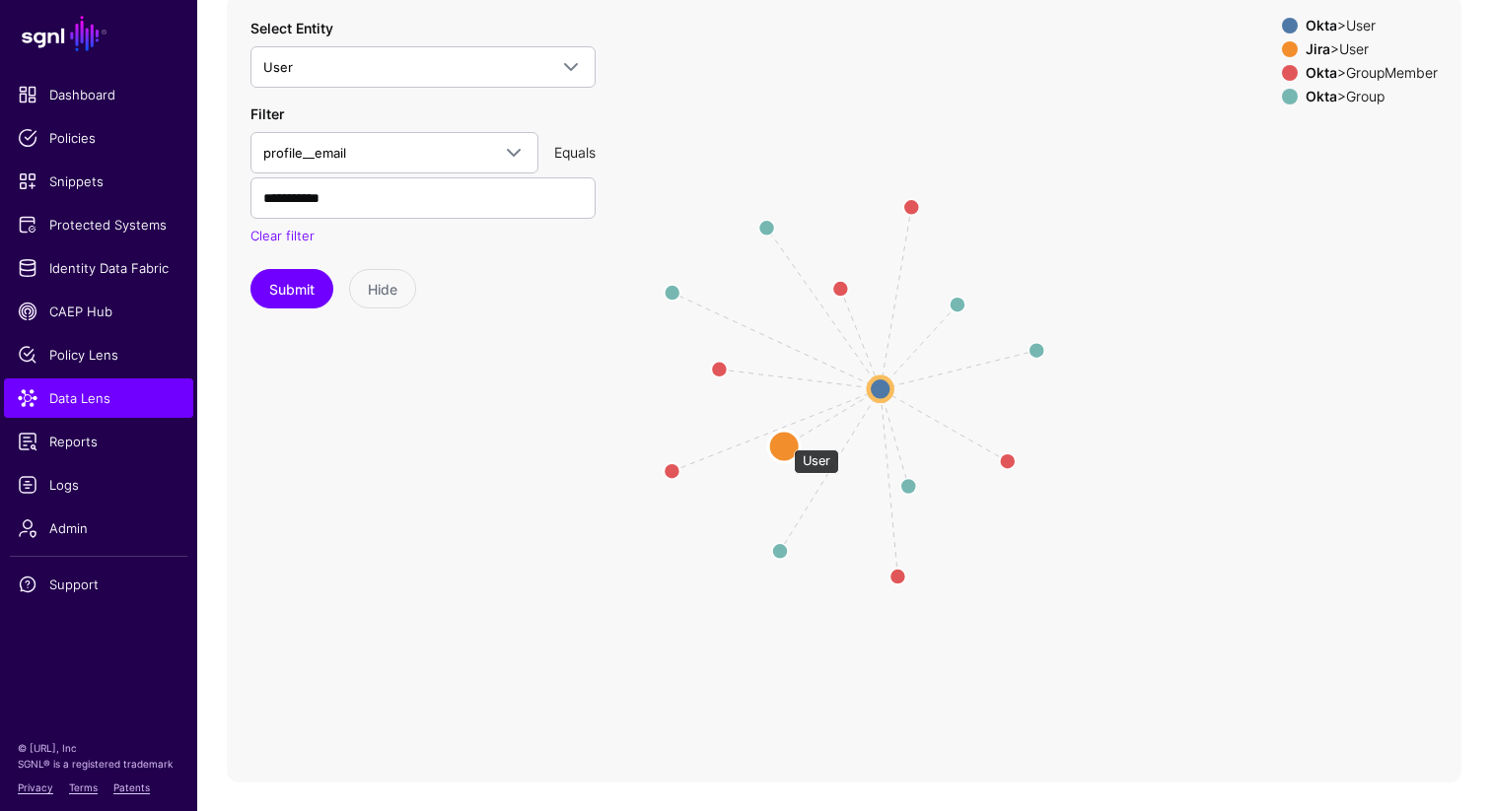
click at [784, 440] on circle at bounding box center [784, 447] width 32 height 32
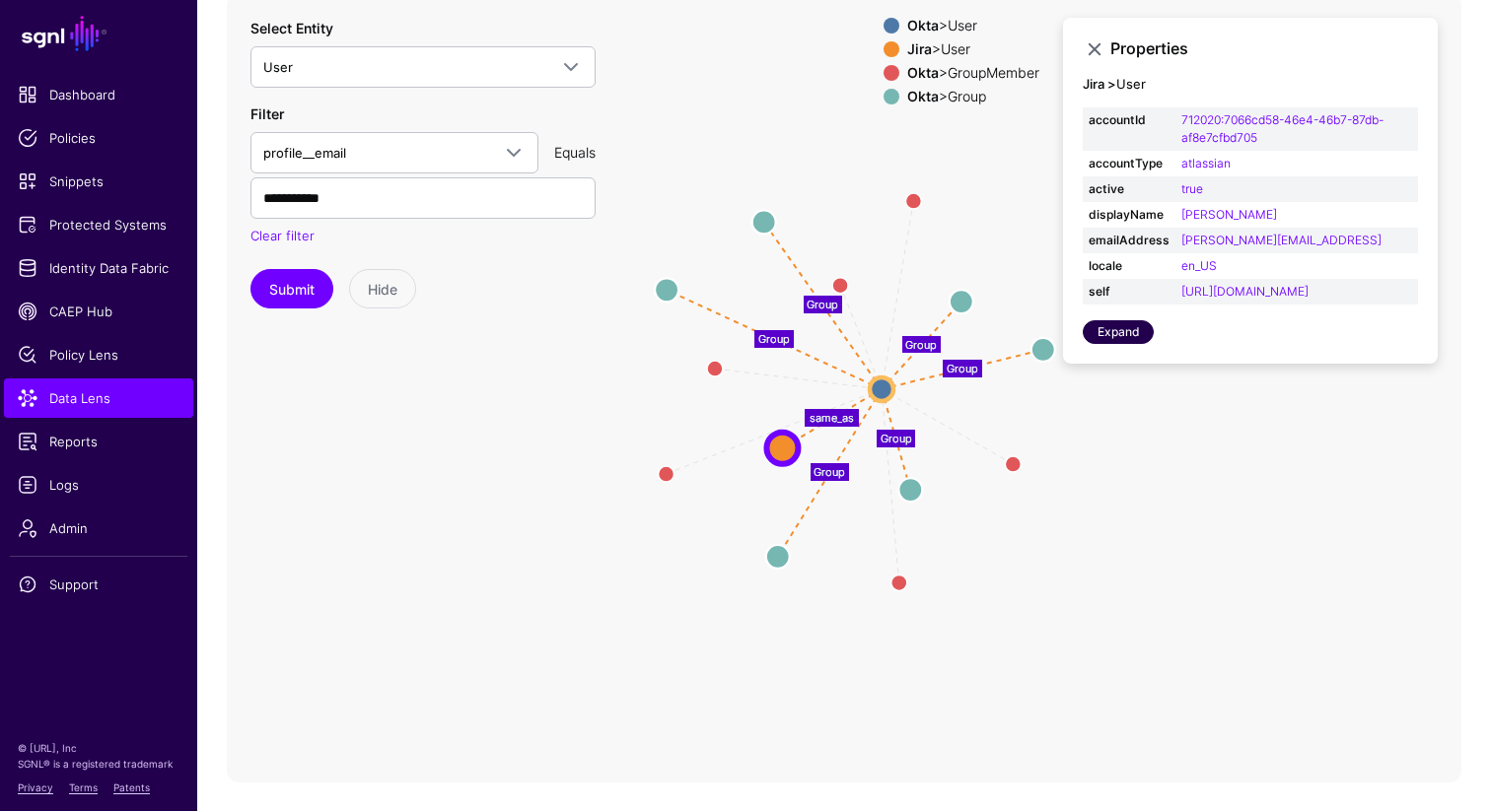
click at [1133, 344] on link "Expand" at bounding box center [1117, 332] width 71 height 24
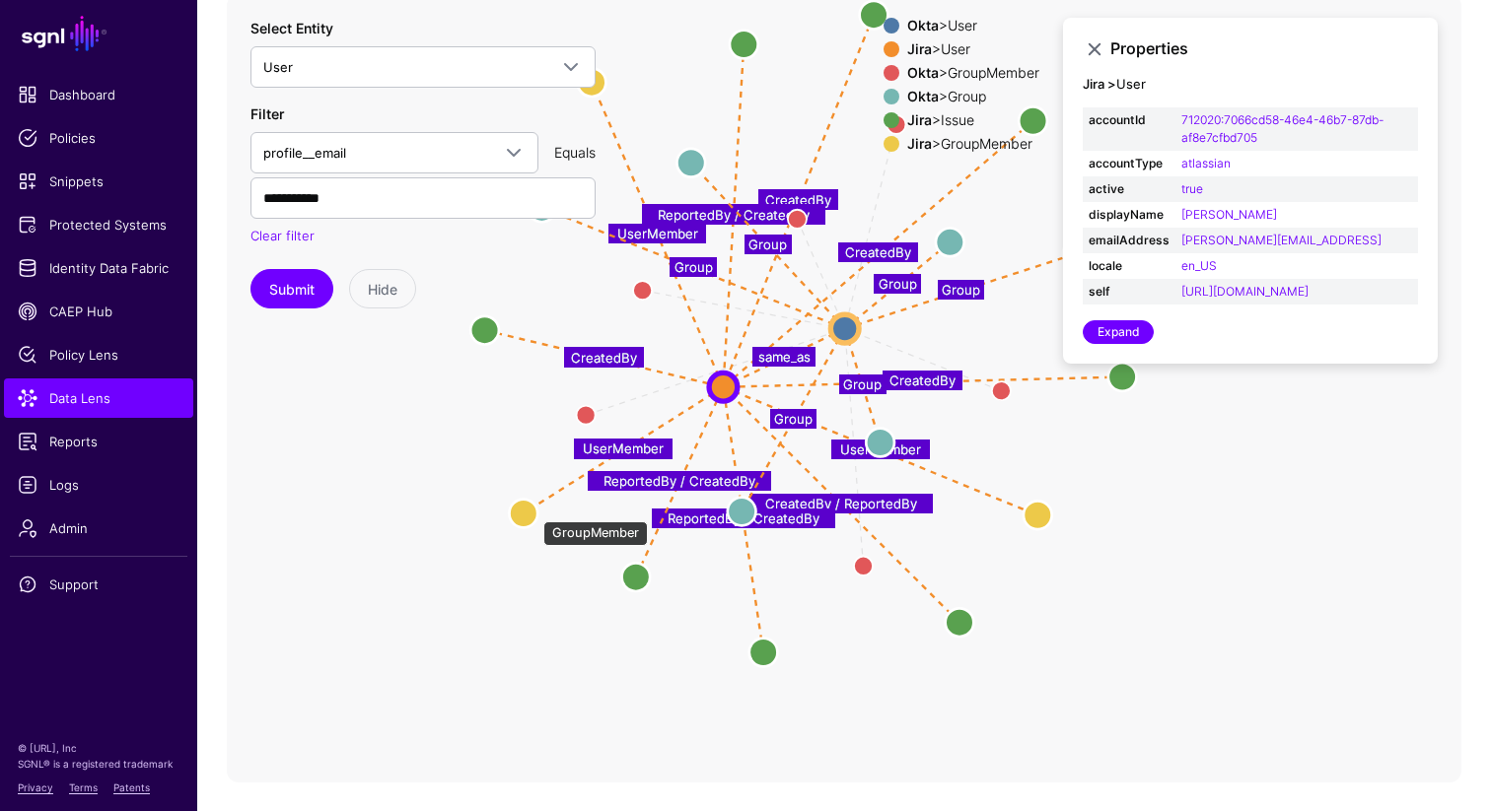
click at [526, 511] on circle at bounding box center [523, 513] width 29 height 29
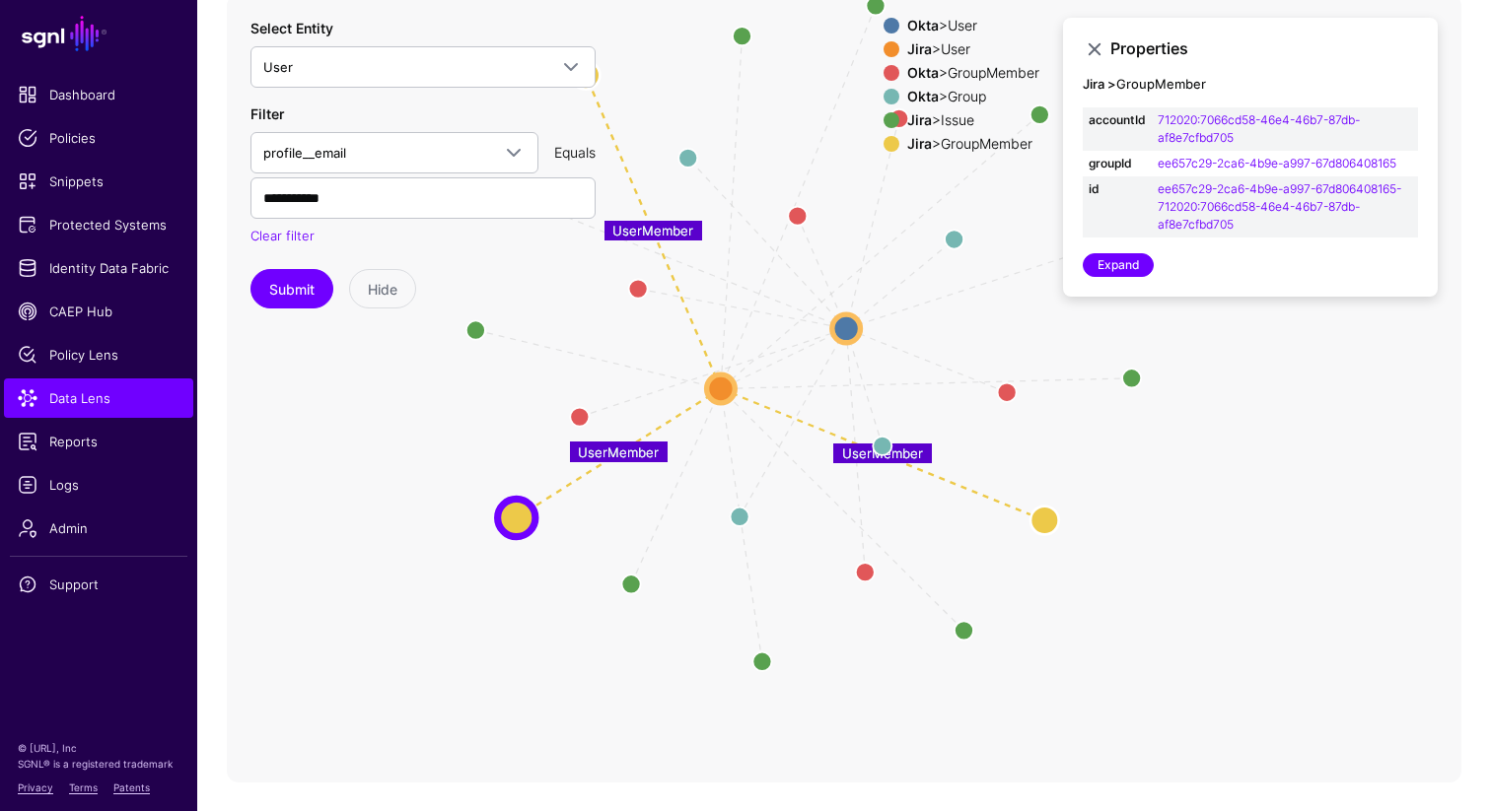
click at [564, 654] on icon "same_as Group Group Group Group Group Group ReportedBy / CreatedBy ReportedBy /…" at bounding box center [844, 388] width 1234 height 789
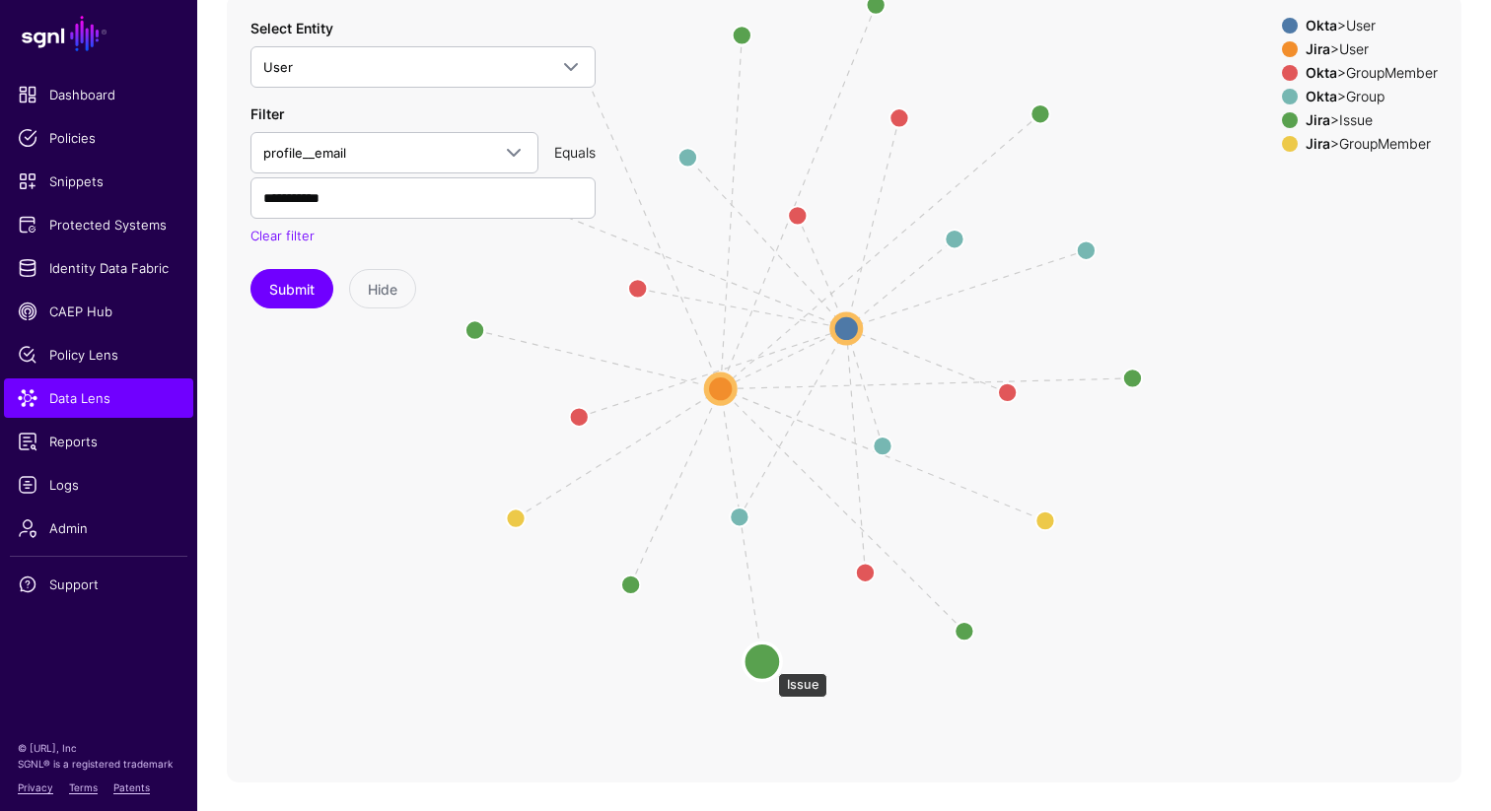
click at [768, 662] on circle at bounding box center [761, 661] width 37 height 37
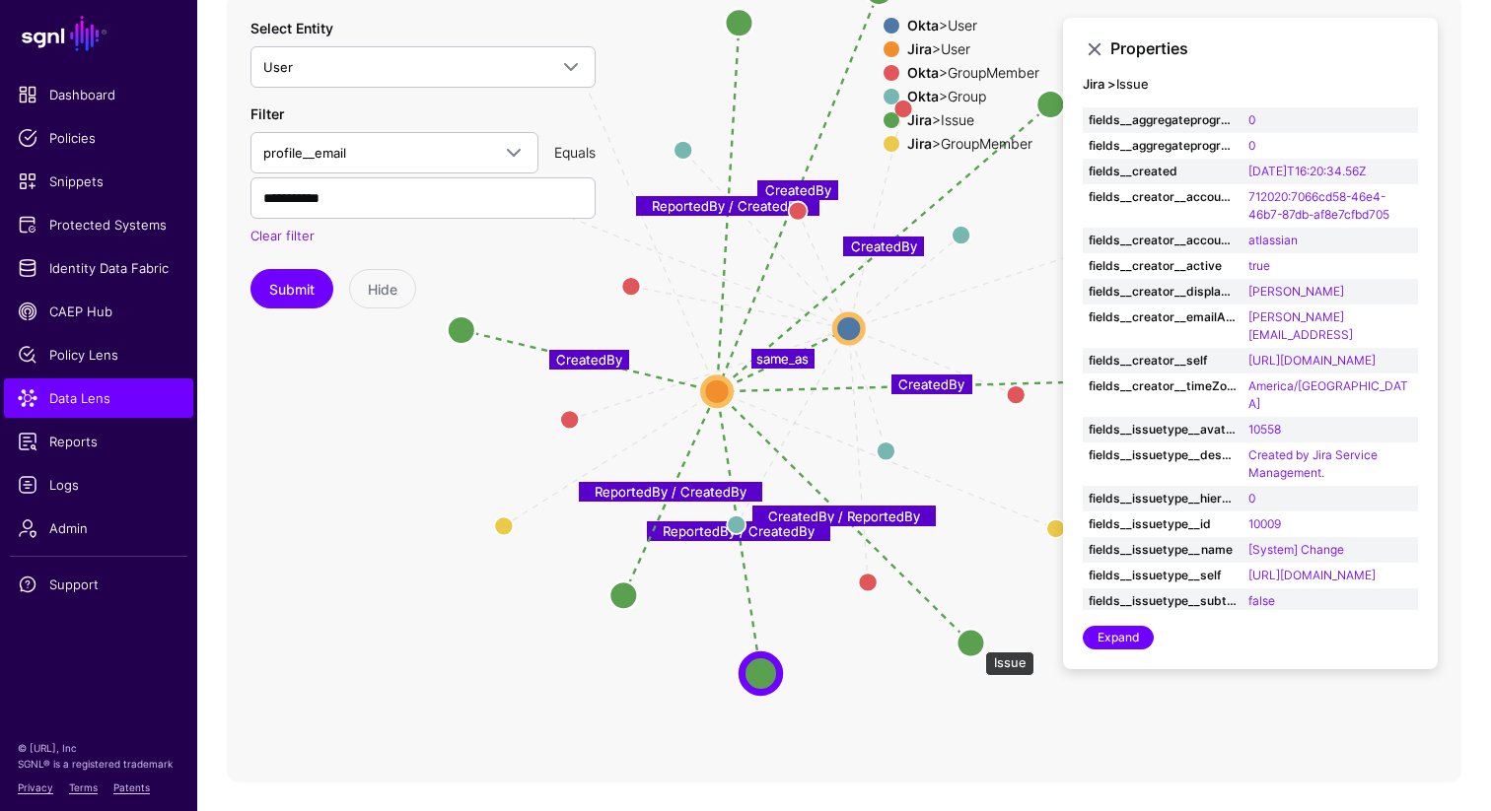
click at [975, 642] on circle at bounding box center [970, 643] width 29 height 29
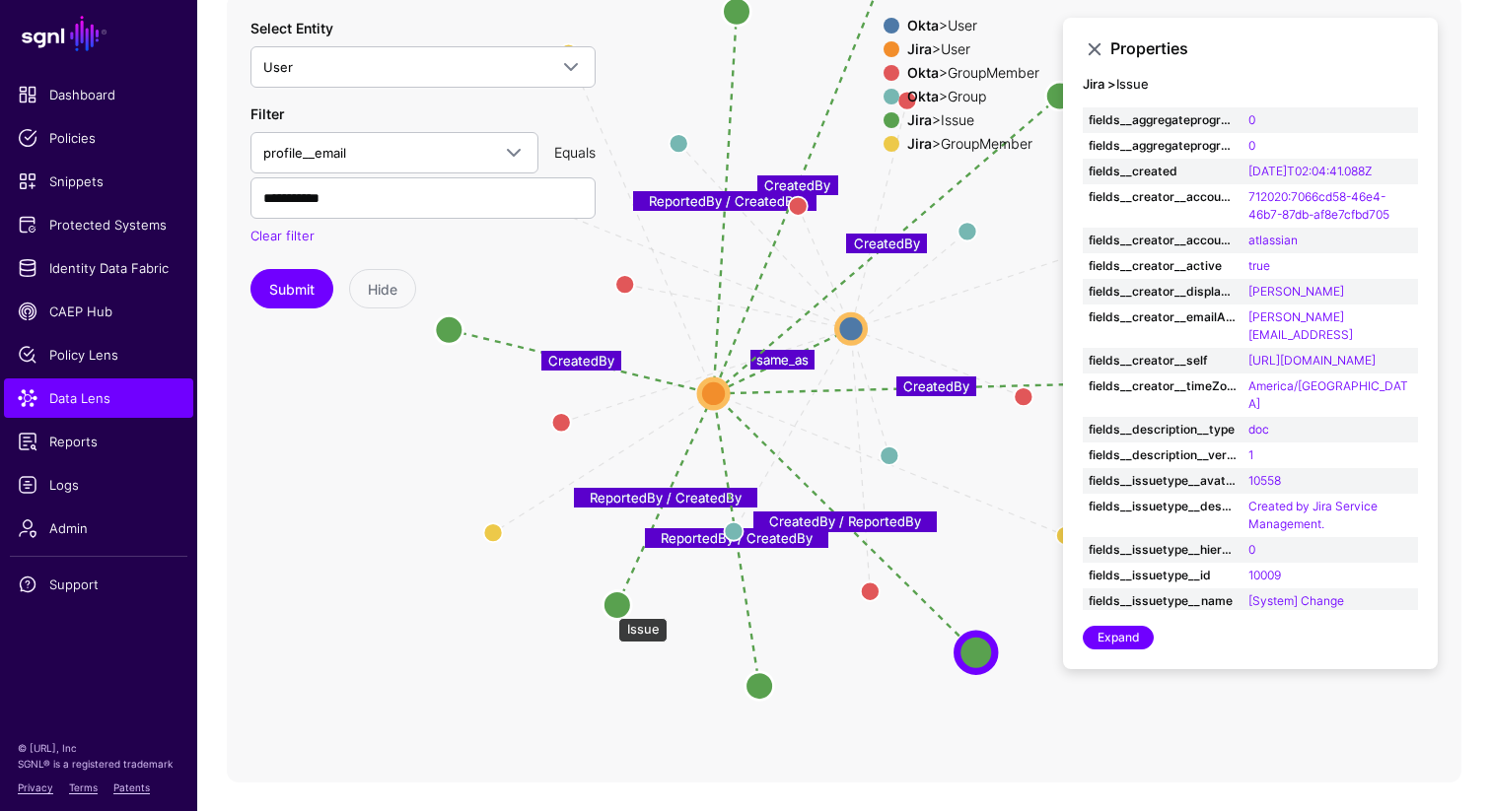
click at [608, 607] on circle at bounding box center [617, 605] width 29 height 29
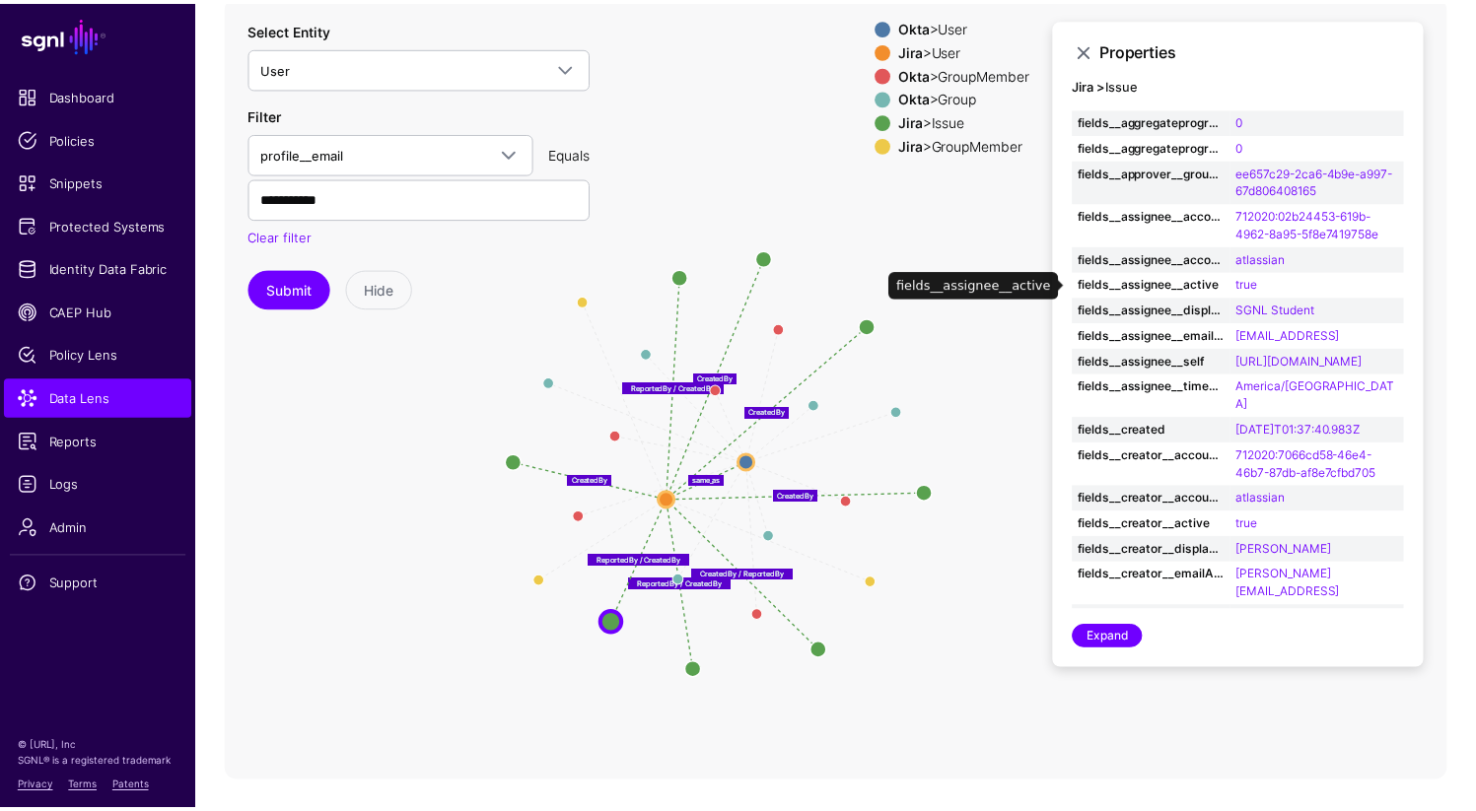
scroll to position [1, 0]
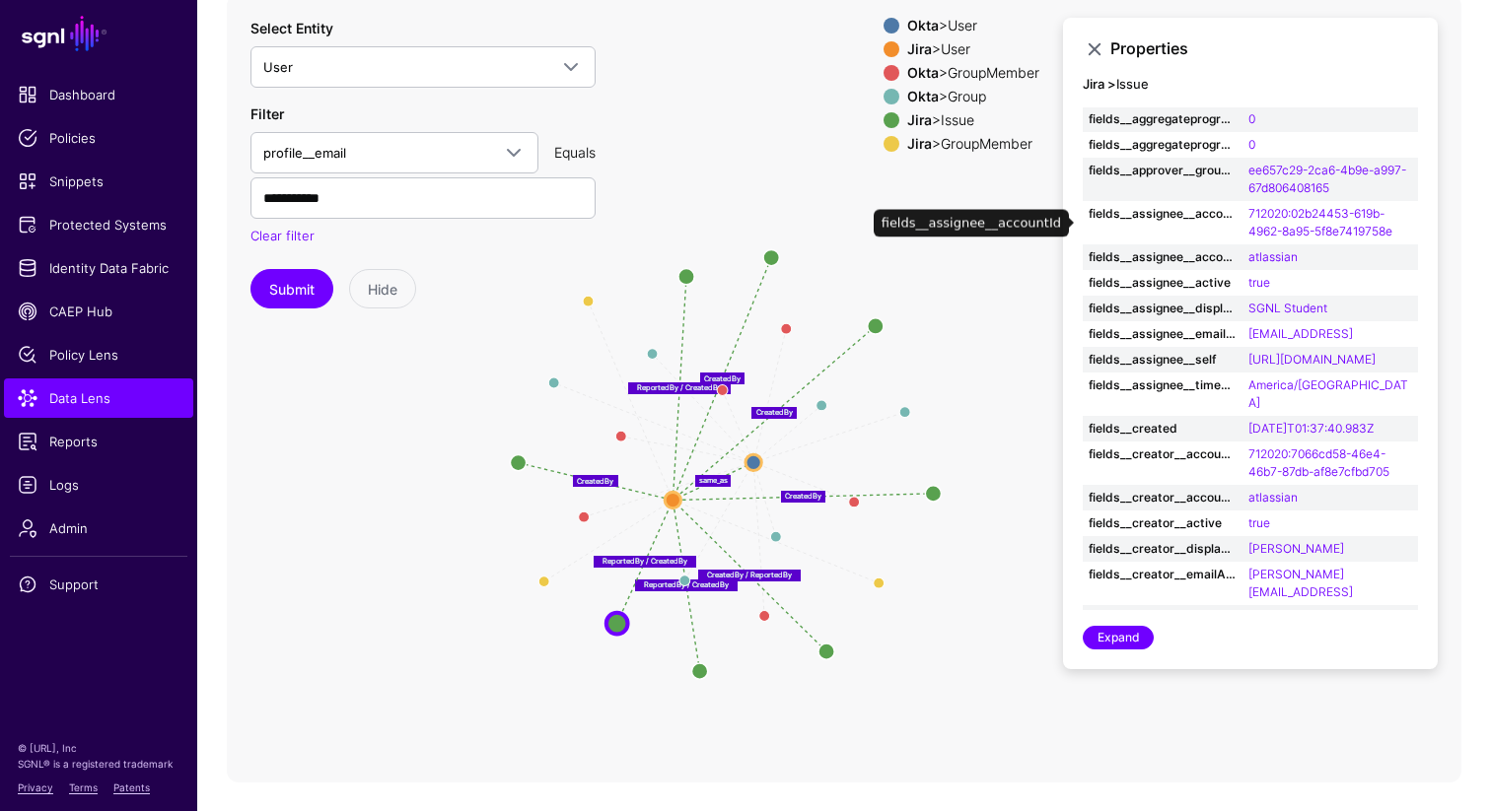
click at [1096, 233] on td "fields__assignee__accountId" at bounding box center [1162, 222] width 160 height 43
click at [1094, 48] on link at bounding box center [1094, 49] width 24 height 24
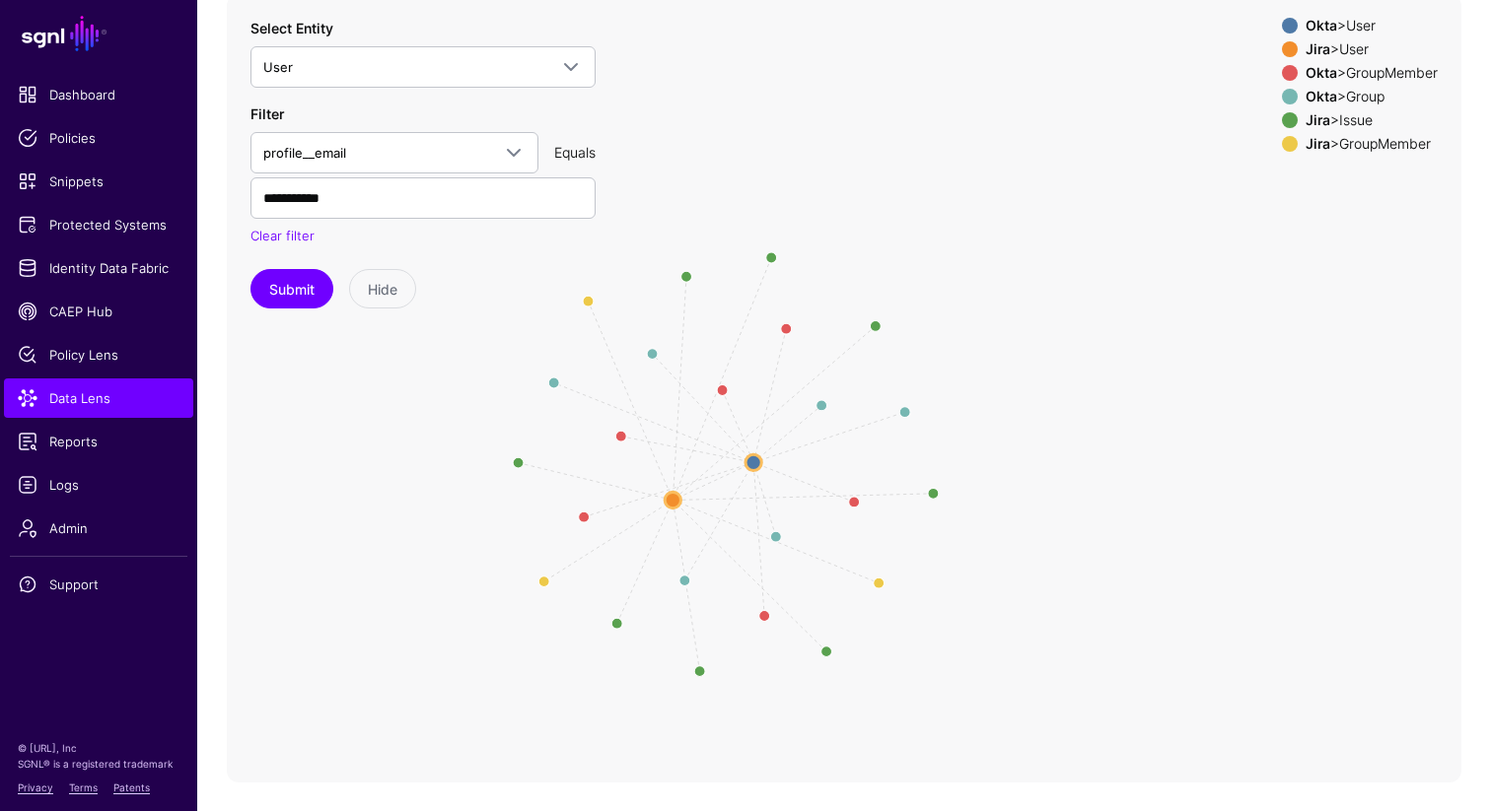
click at [1325, 119] on div "Jira > Issue" at bounding box center [1371, 120] width 140 height 16
click at [1130, 121] on icon "UserMember UserMember UserMember Member Member Member Member Member Member Grou…" at bounding box center [844, 388] width 1234 height 789
click at [1284, 119] on span at bounding box center [1290, 120] width 16 height 16
click at [1282, 94] on span at bounding box center [1290, 97] width 16 height 16
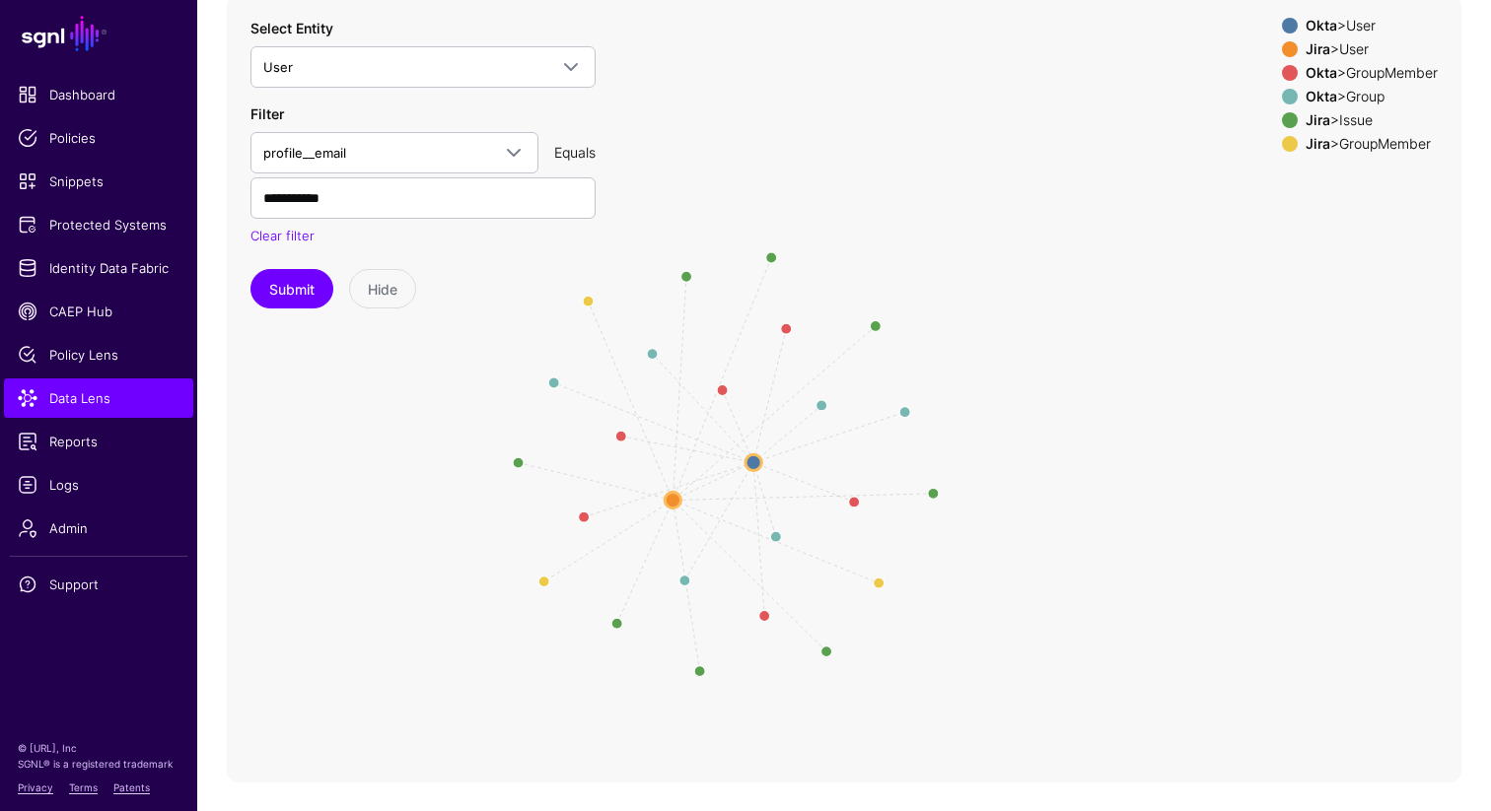
click at [1282, 94] on span at bounding box center [1290, 97] width 16 height 16
click at [274, 289] on button "Submit" at bounding box center [291, 288] width 83 height 39
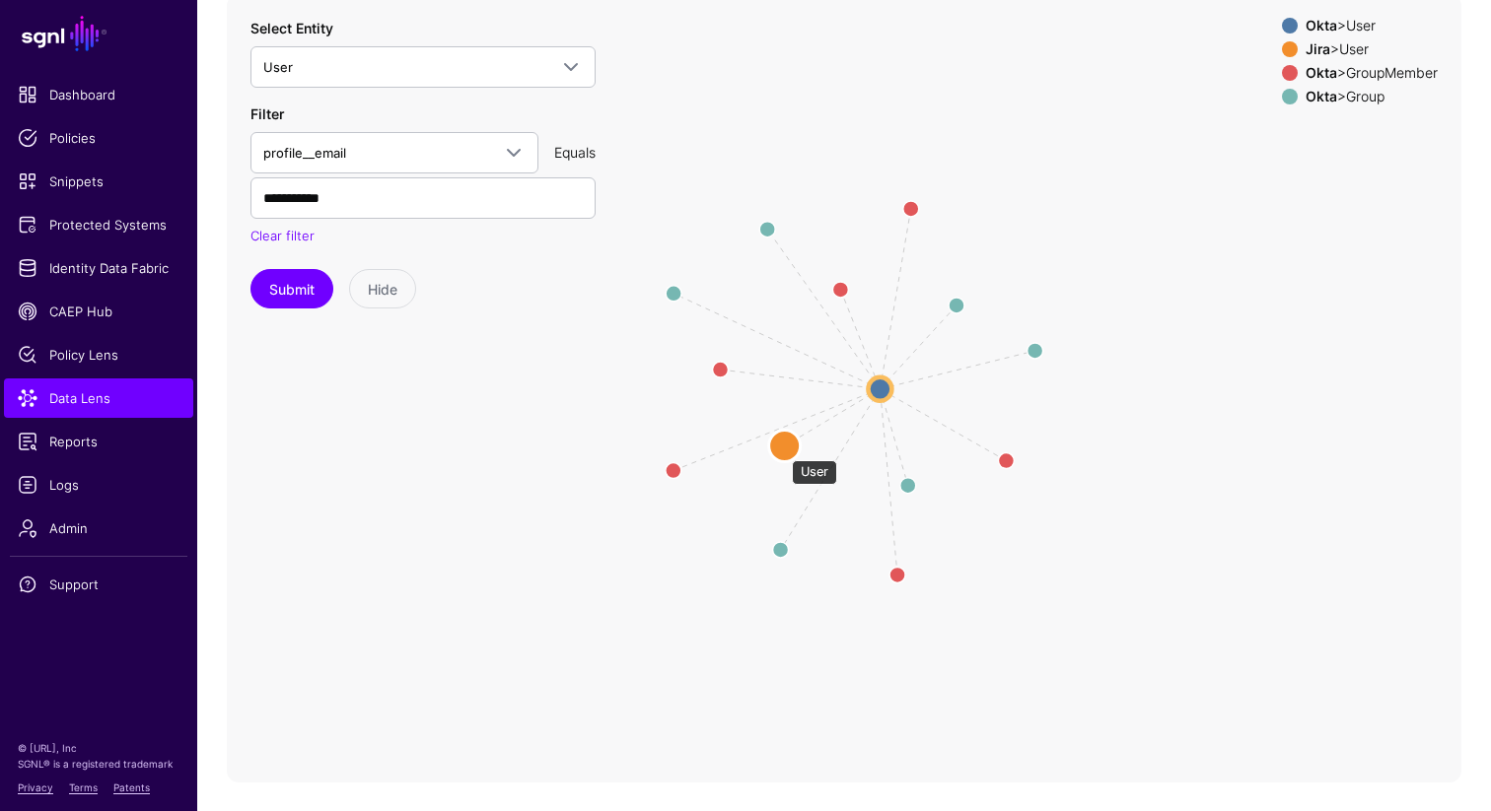
click at [783, 450] on circle at bounding box center [785, 446] width 32 height 32
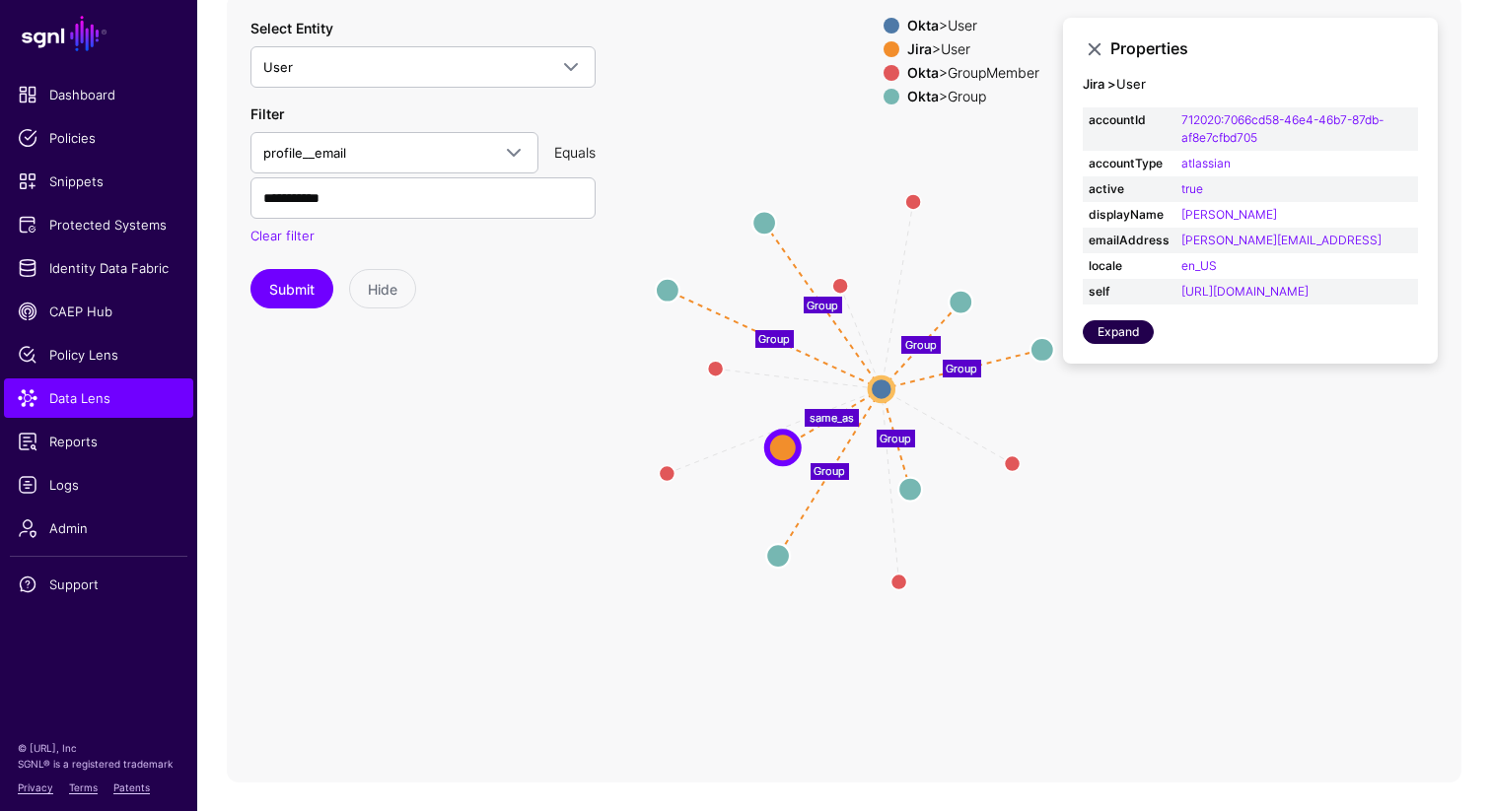
click at [1117, 344] on link "Expand" at bounding box center [1117, 332] width 71 height 24
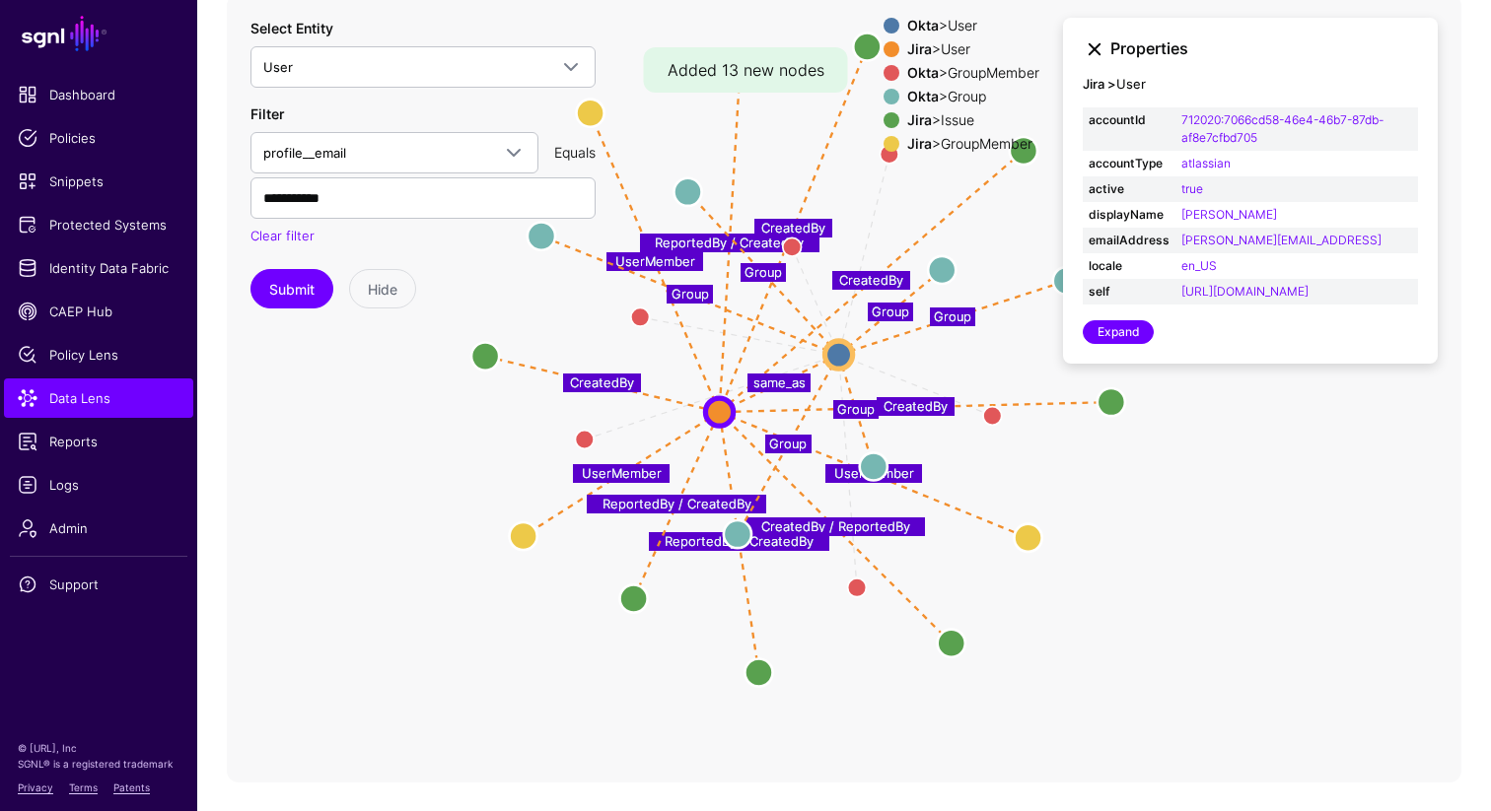
click at [1092, 45] on link at bounding box center [1094, 49] width 24 height 24
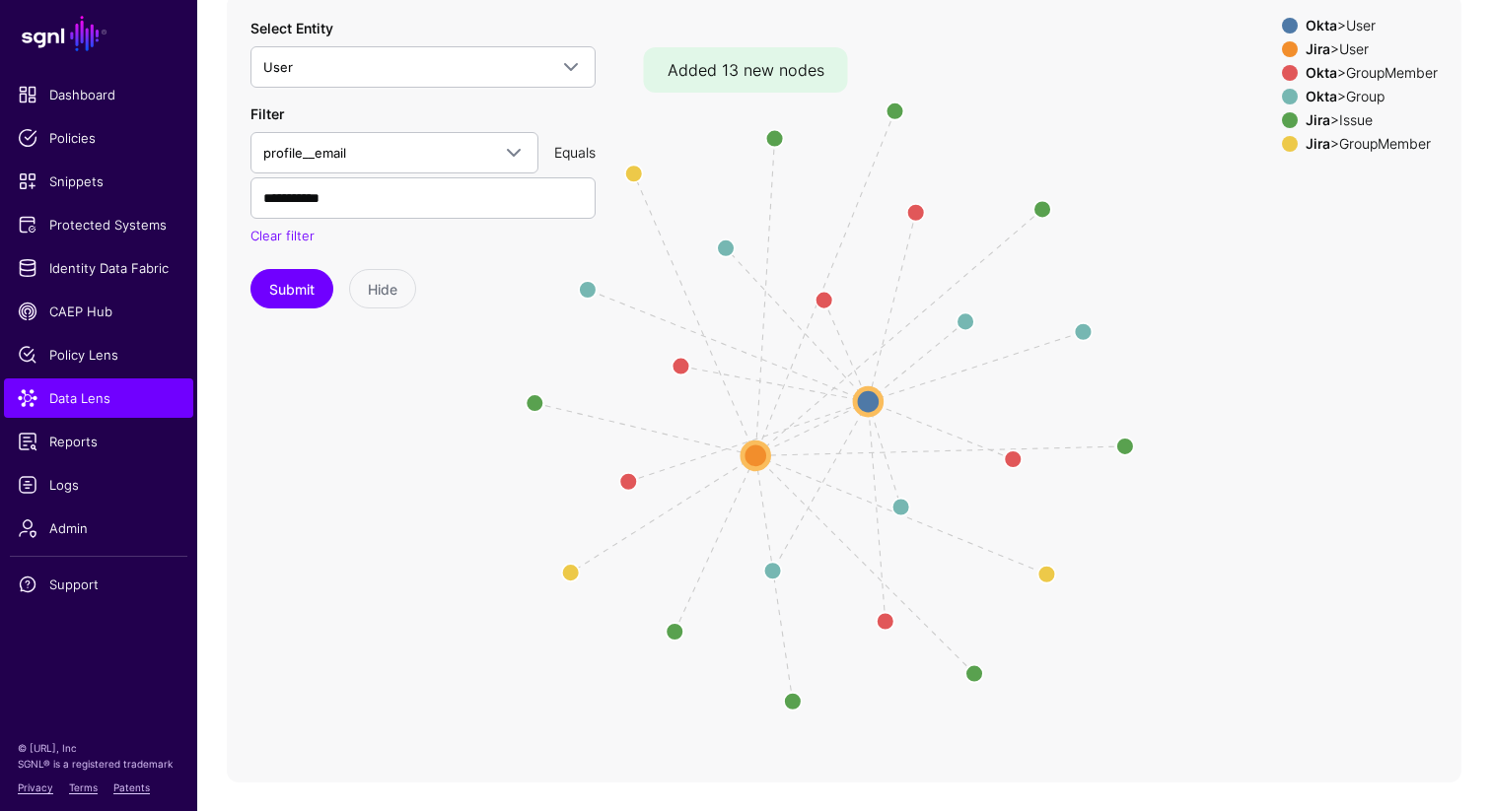
drag, startPoint x: 1156, startPoint y: 369, endPoint x: 1170, endPoint y: 414, distance: 47.4
click at [1170, 415] on icon "Member Member Member Member Member Member UserMember UserMember UserMember Crea…" at bounding box center [844, 388] width 1234 height 789
click at [1323, 97] on strong "Okta" at bounding box center [1321, 96] width 32 height 17
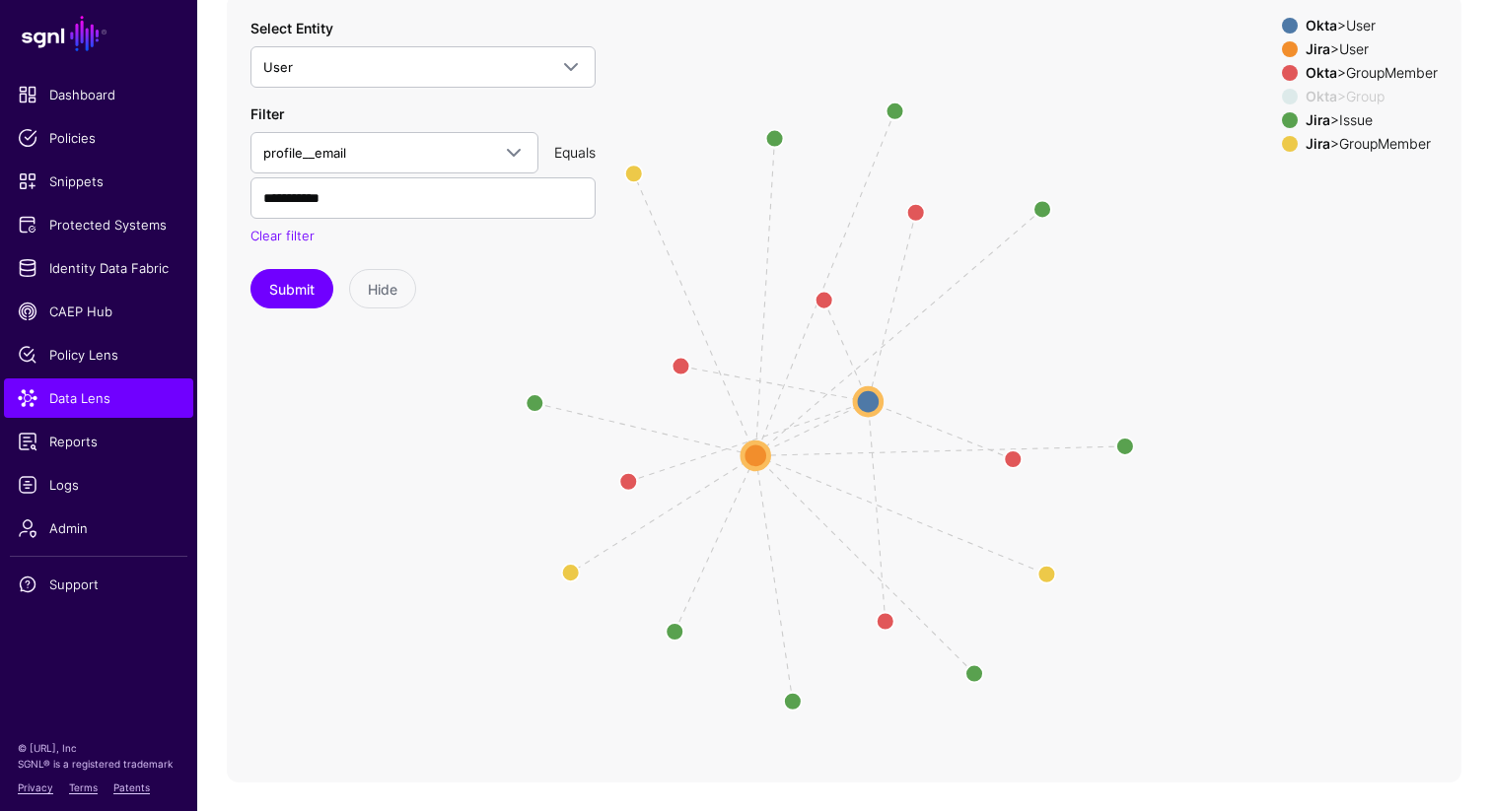
click at [1323, 97] on strong "Okta" at bounding box center [1321, 96] width 32 height 17
click at [1323, 141] on div "Jira > GroupMember" at bounding box center [1371, 144] width 140 height 16
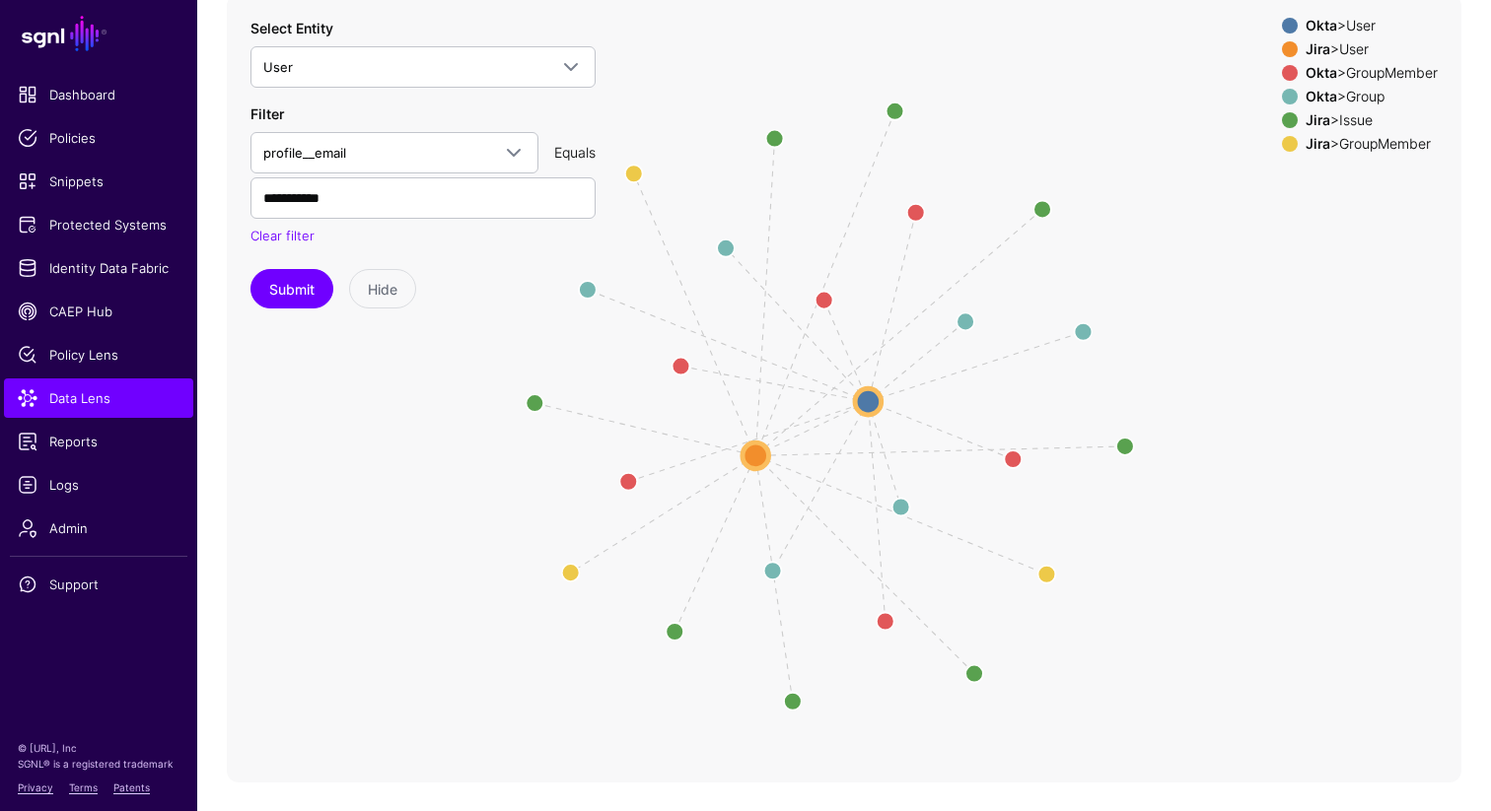
click at [1328, 113] on div "Jira > Issue" at bounding box center [1371, 120] width 140 height 16
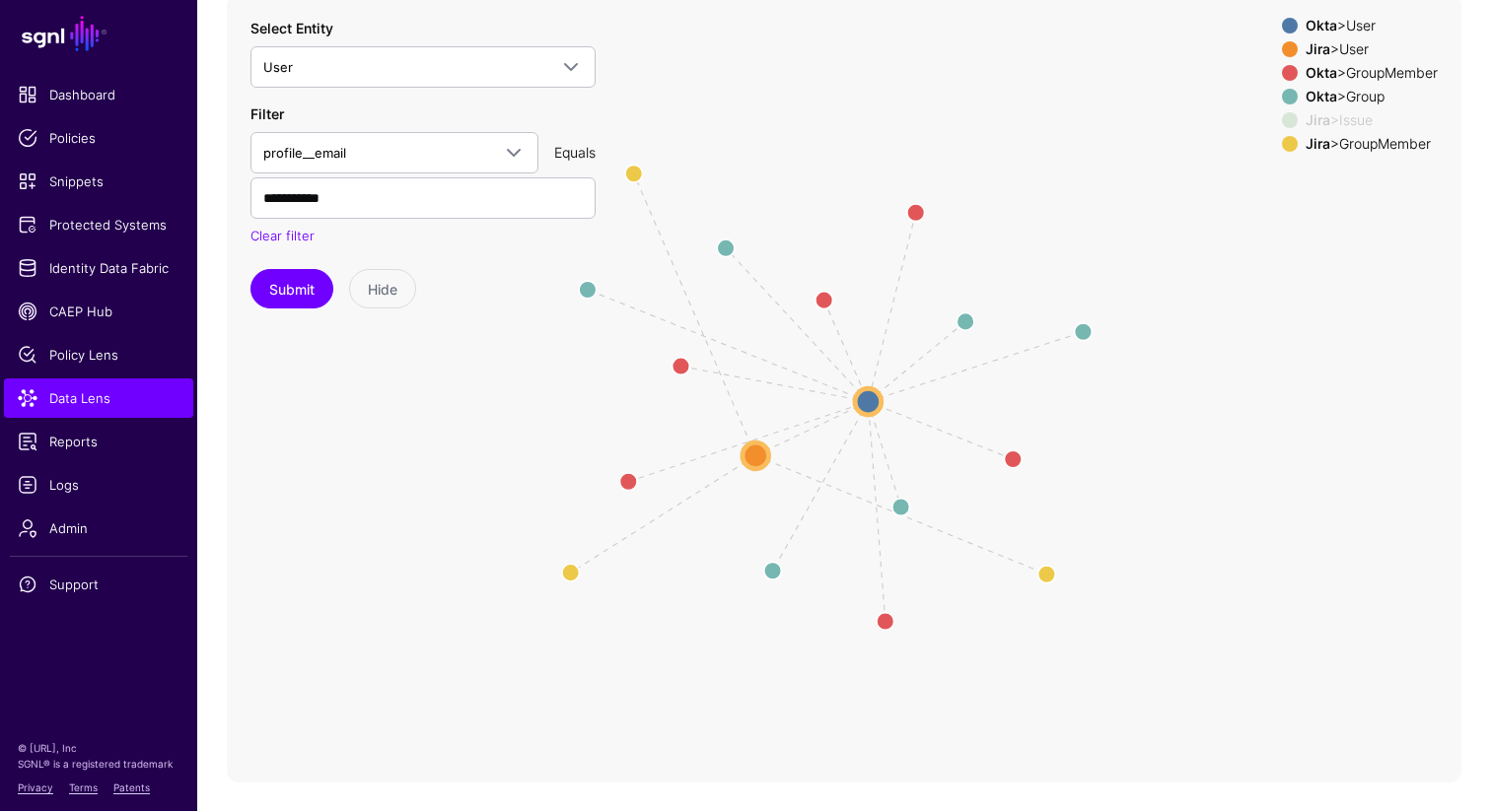
click at [1328, 113] on div "Jira > Issue" at bounding box center [1371, 120] width 140 height 16
click at [1332, 25] on div "Okta > User" at bounding box center [1371, 26] width 140 height 16
click at [1324, 67] on strong "Okta" at bounding box center [1321, 72] width 32 height 17
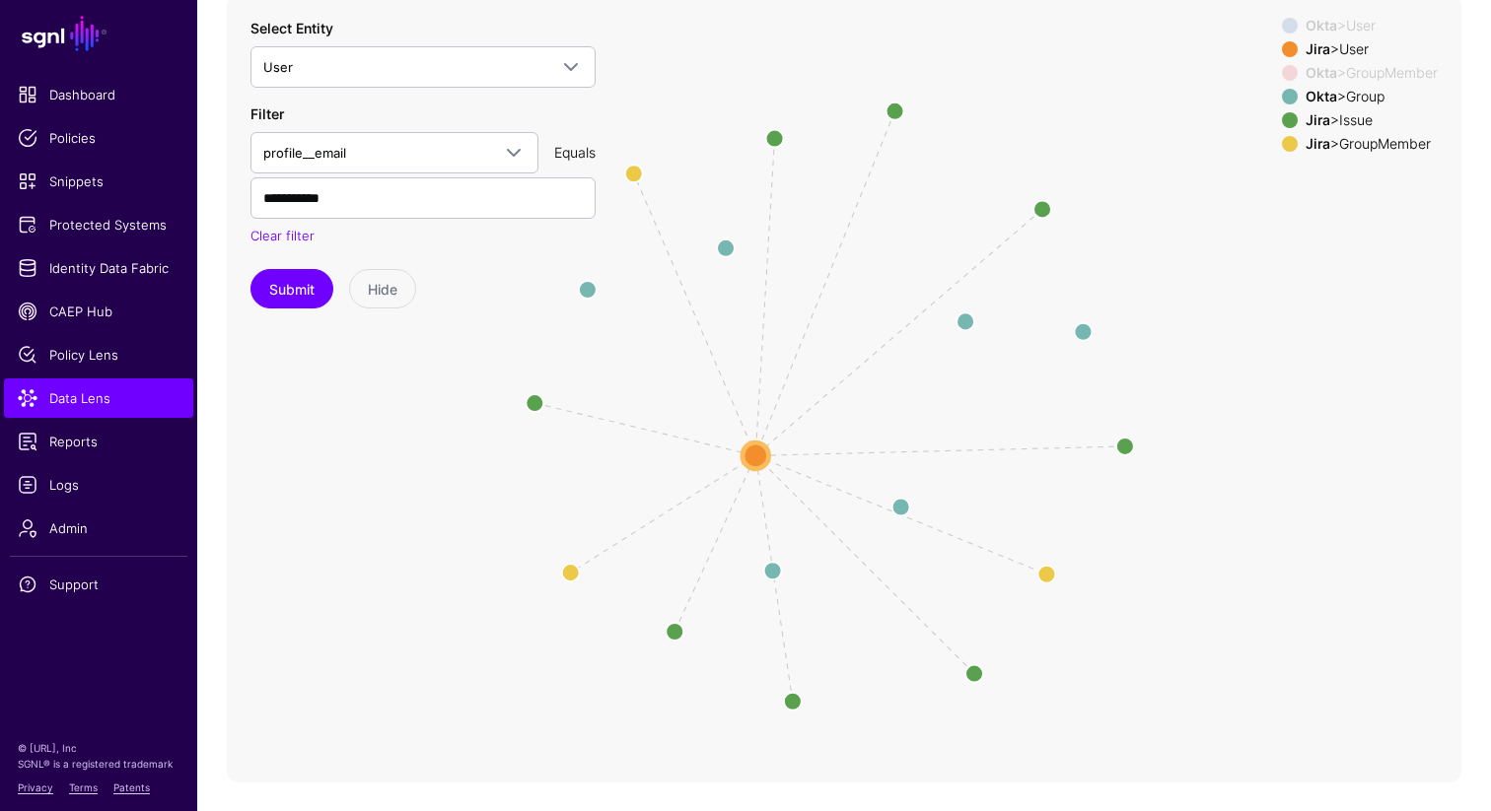
click at [1324, 89] on strong "Okta" at bounding box center [1321, 96] width 32 height 17
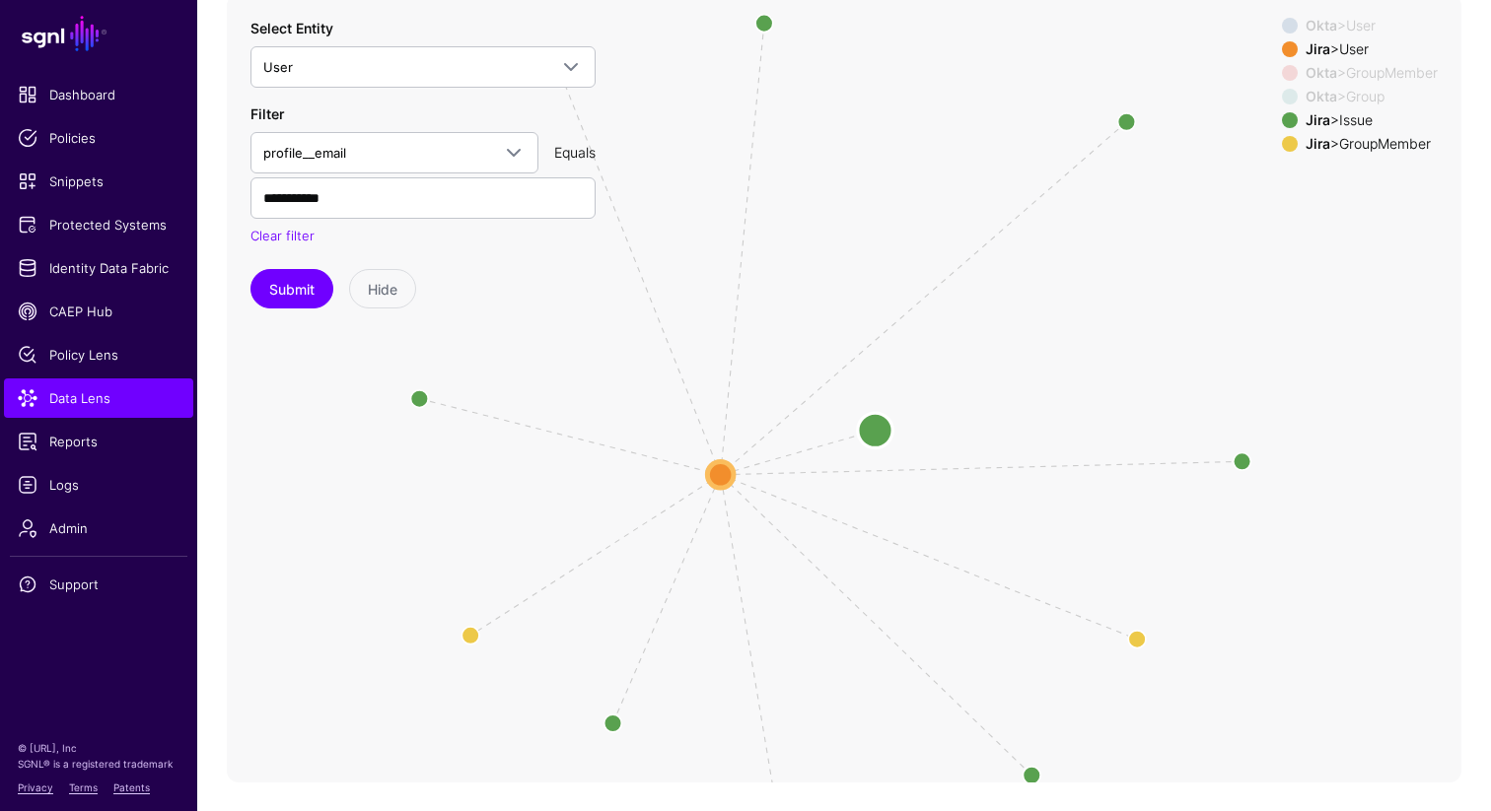
drag, startPoint x: 894, startPoint y: 103, endPoint x: 874, endPoint y: 422, distance: 320.0
click at [874, 422] on circle at bounding box center [875, 430] width 35 height 35
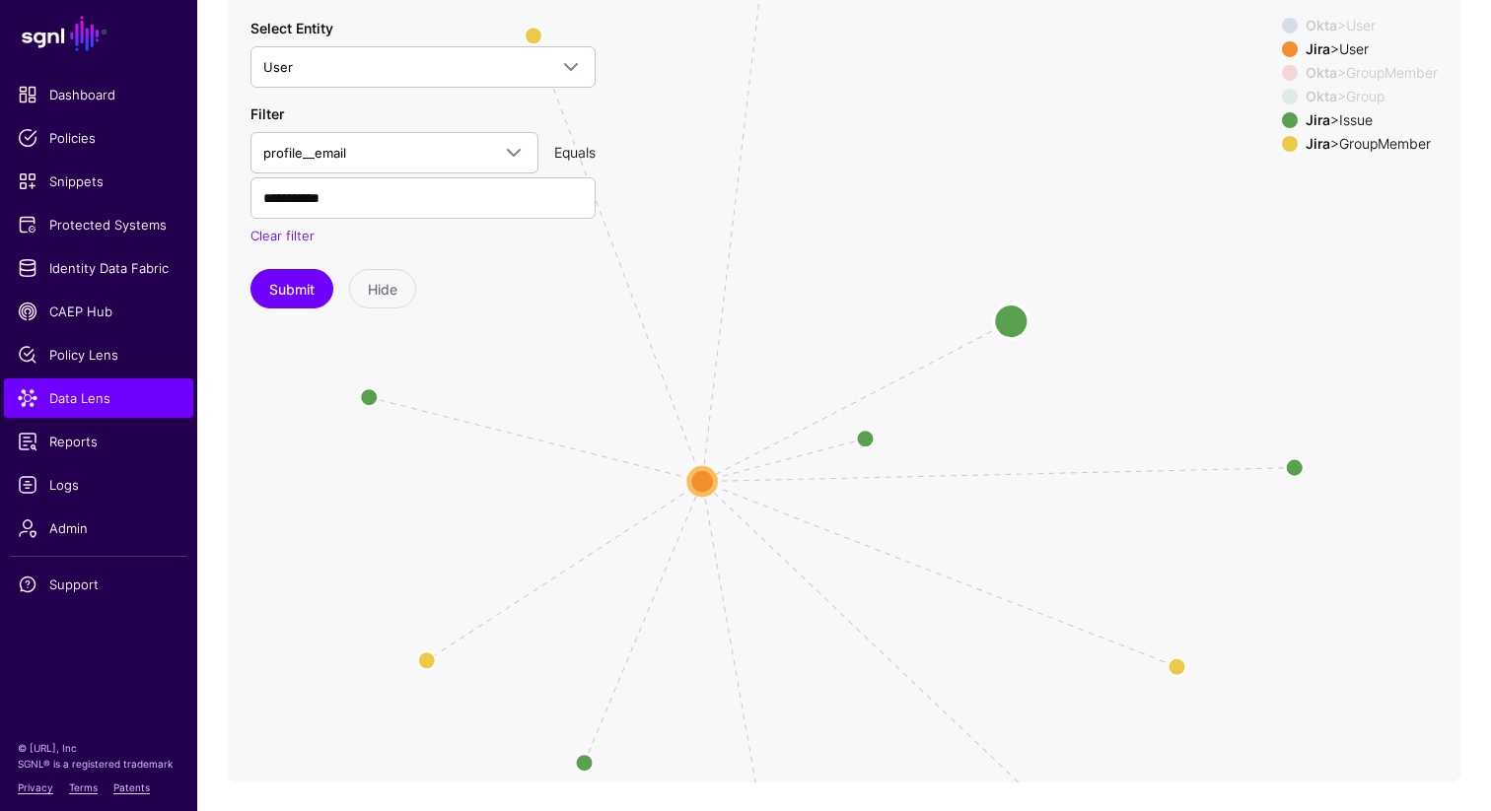
drag, startPoint x: 1133, startPoint y: 101, endPoint x: 978, endPoint y: 317, distance: 266.4
click at [994, 317] on circle at bounding box center [1011, 321] width 35 height 35
click at [1318, 92] on strong "Okta" at bounding box center [1321, 96] width 32 height 17
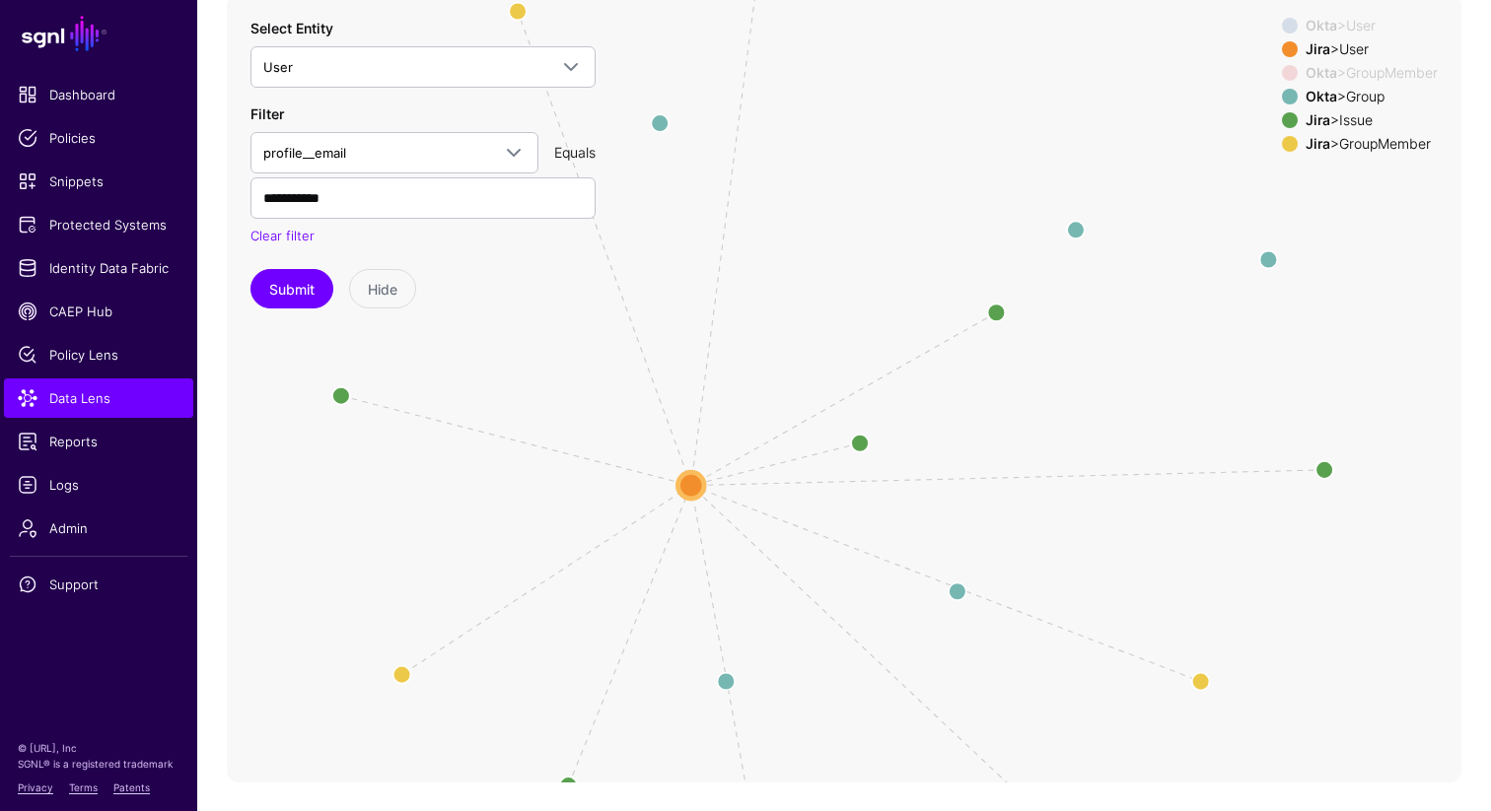
click at [1317, 70] on strong "Okta" at bounding box center [1321, 72] width 32 height 17
click at [1313, 21] on strong "Okta" at bounding box center [1321, 25] width 32 height 17
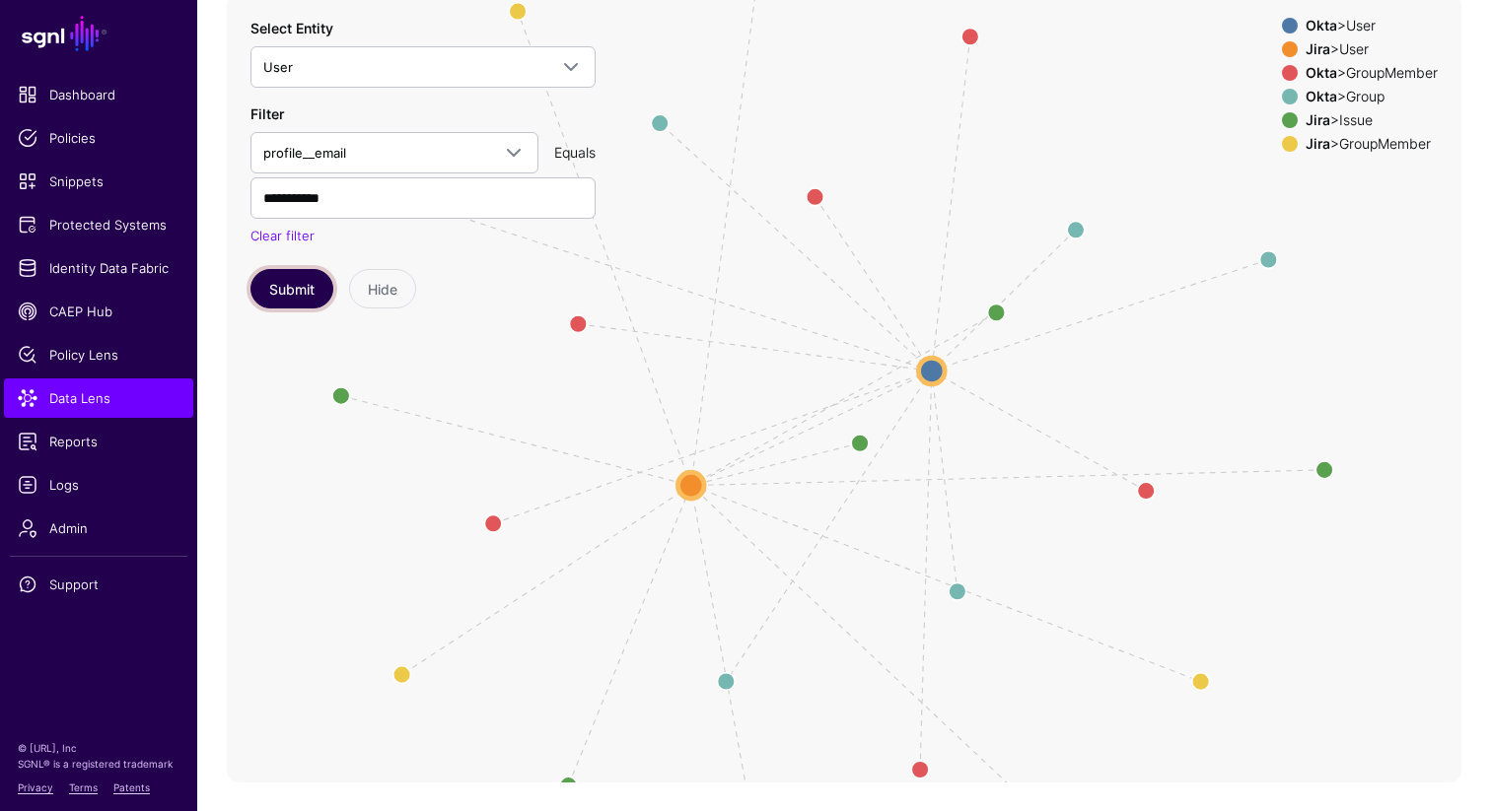
click at [294, 285] on button "Submit" at bounding box center [291, 288] width 83 height 39
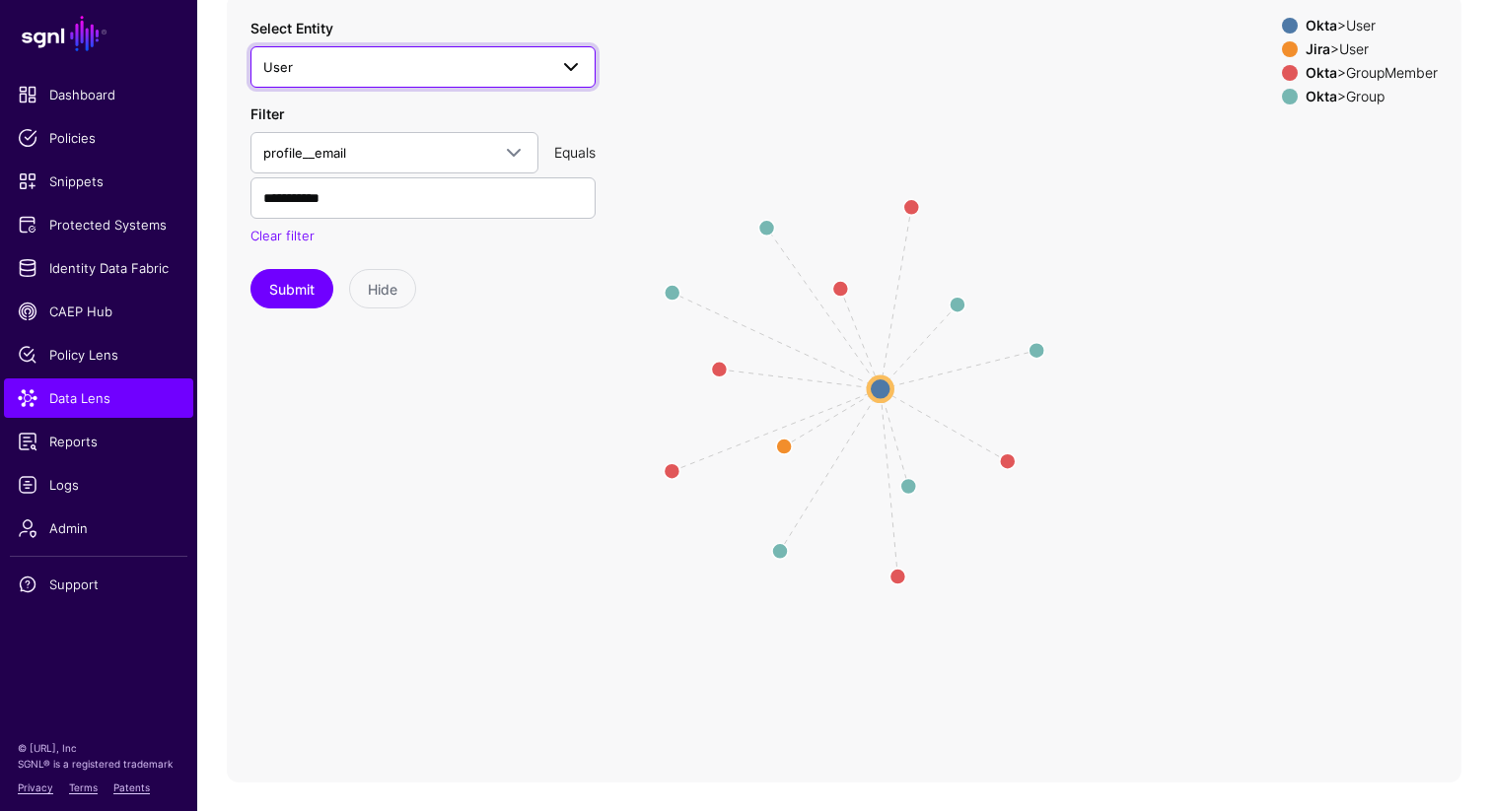
click at [574, 65] on span at bounding box center [571, 67] width 24 height 24
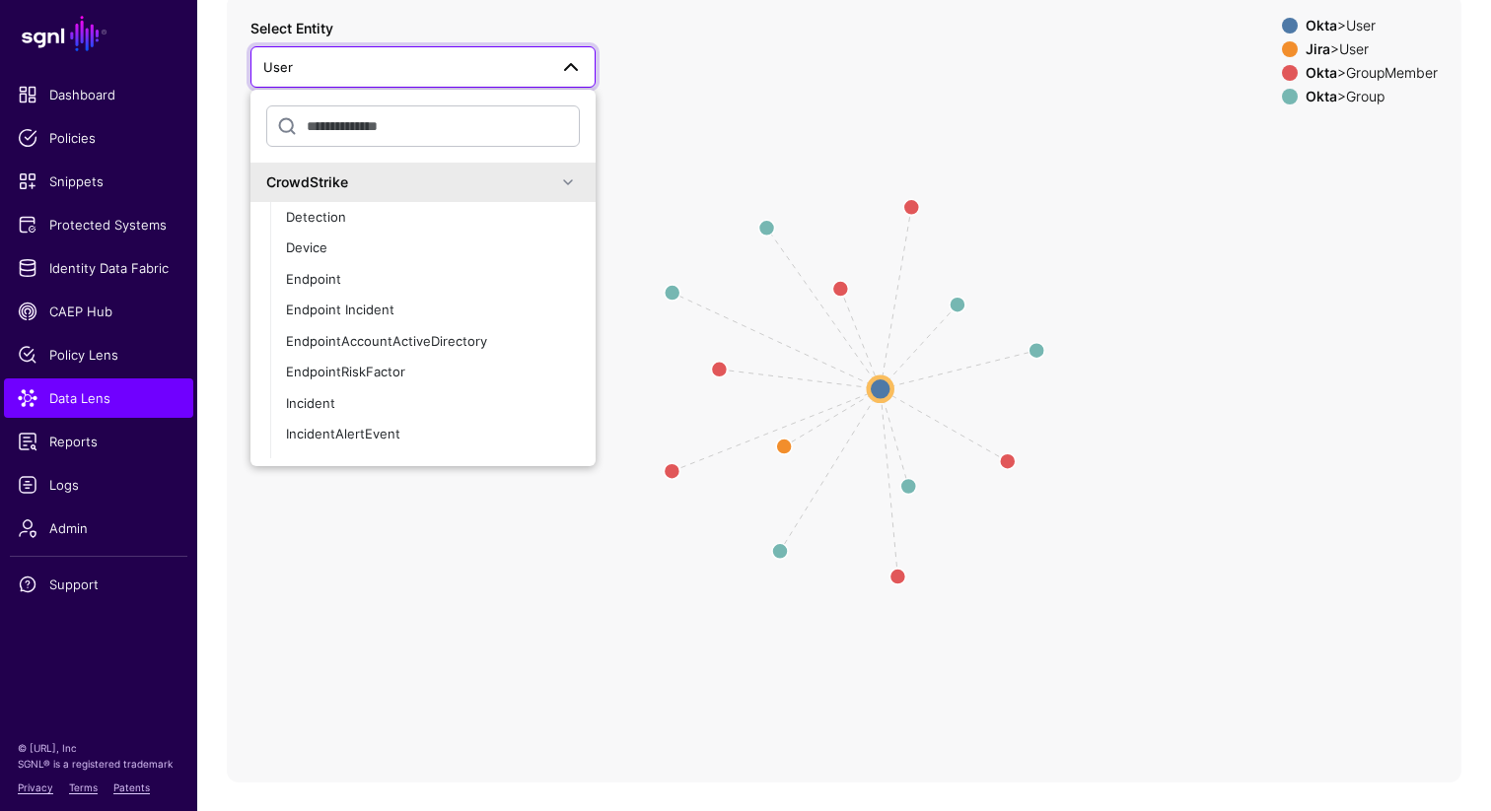
click at [559, 177] on span at bounding box center [568, 183] width 24 height 24
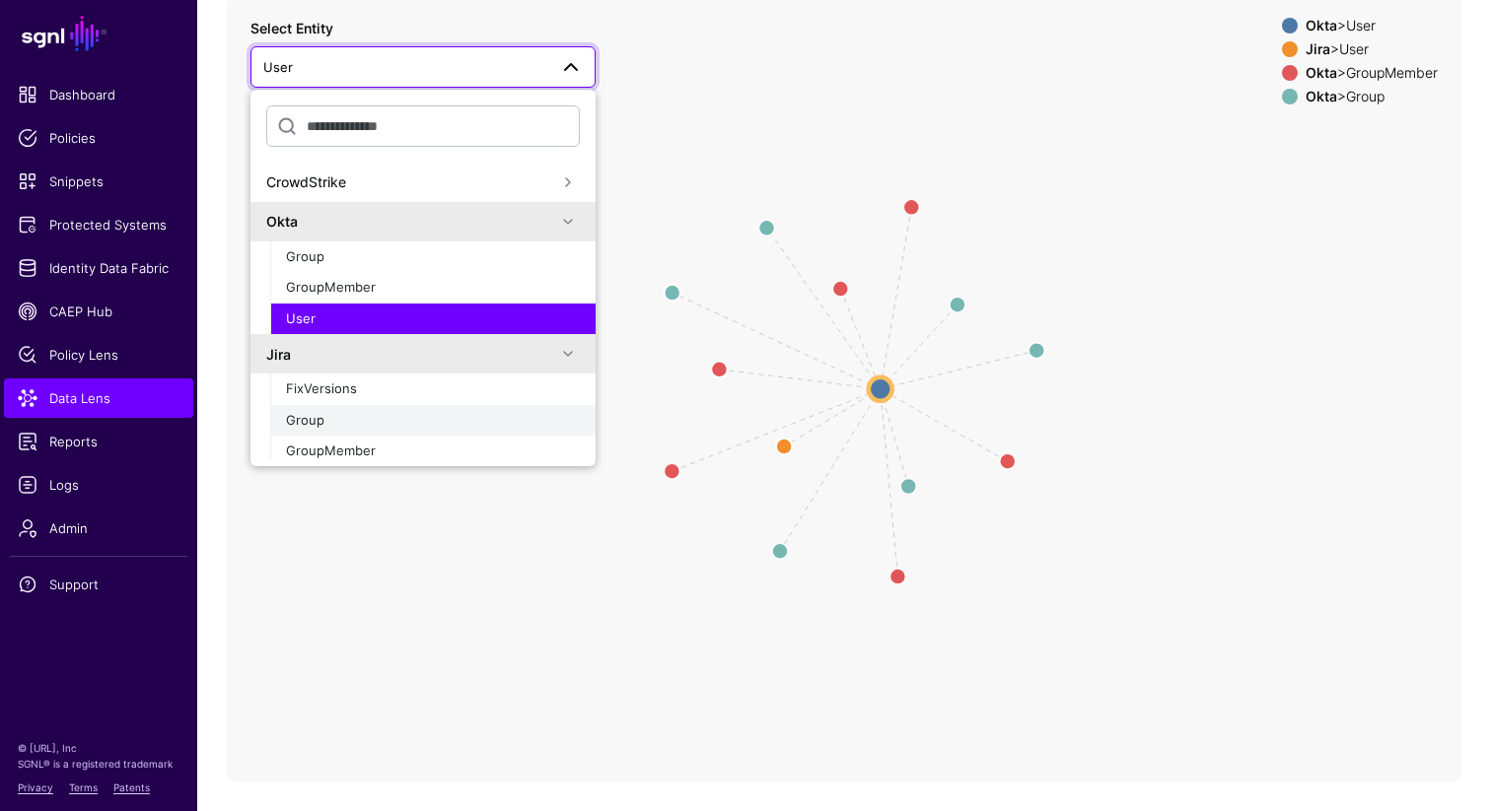
click at [357, 424] on div "Group" at bounding box center [433, 421] width 294 height 20
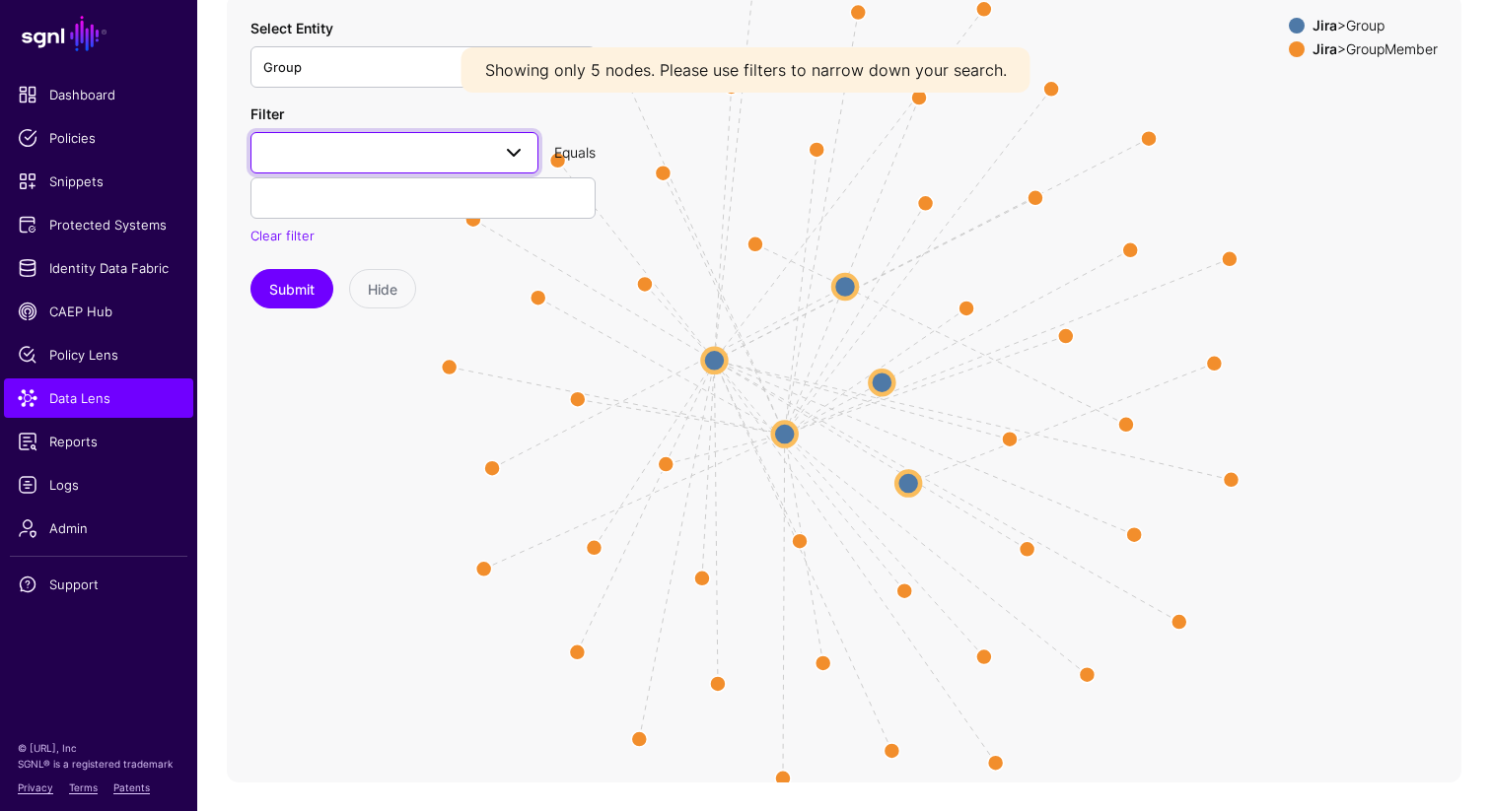
click at [496, 154] on span at bounding box center [507, 153] width 35 height 24
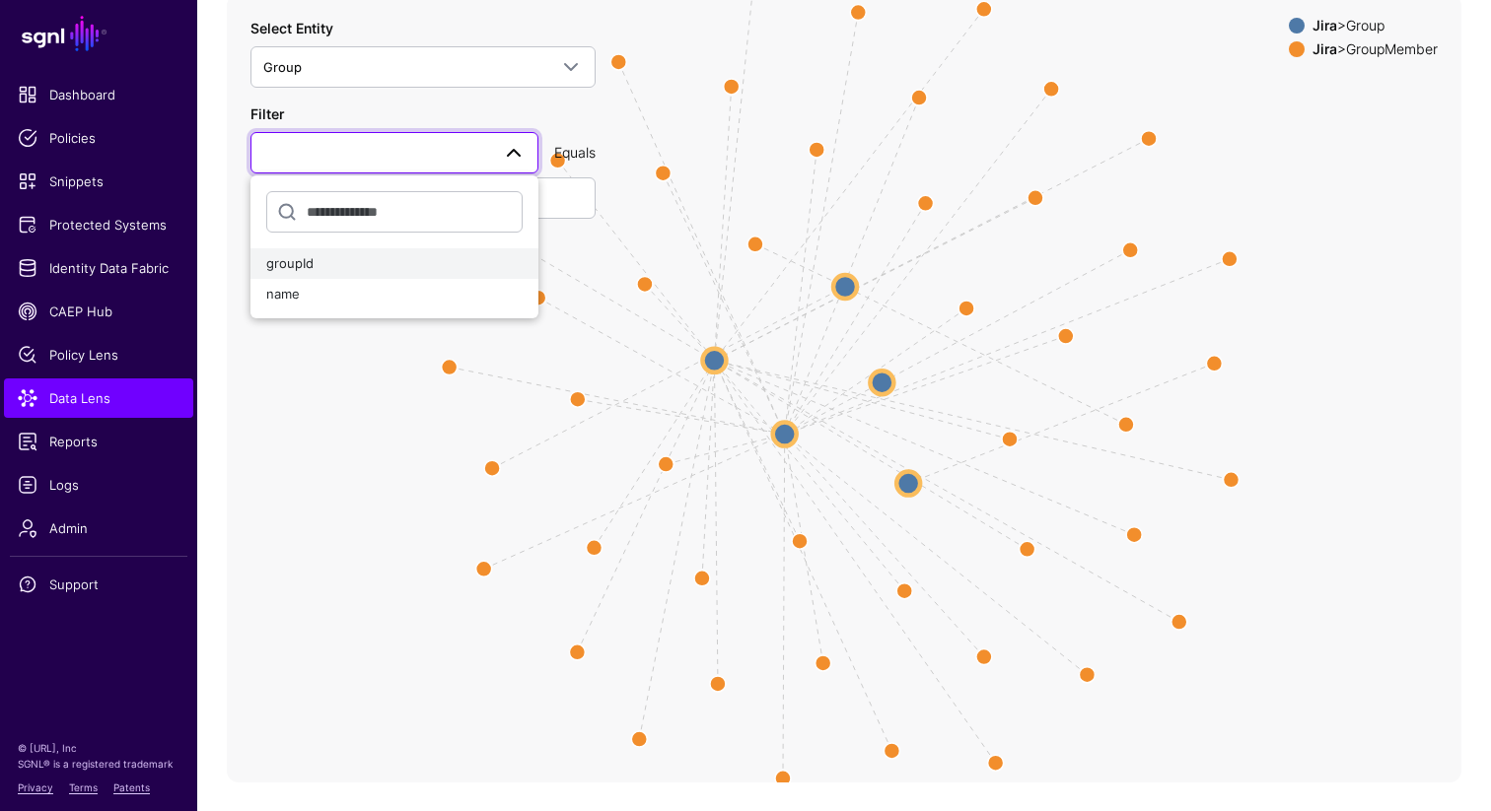
click at [320, 269] on div "groupId" at bounding box center [394, 264] width 256 height 20
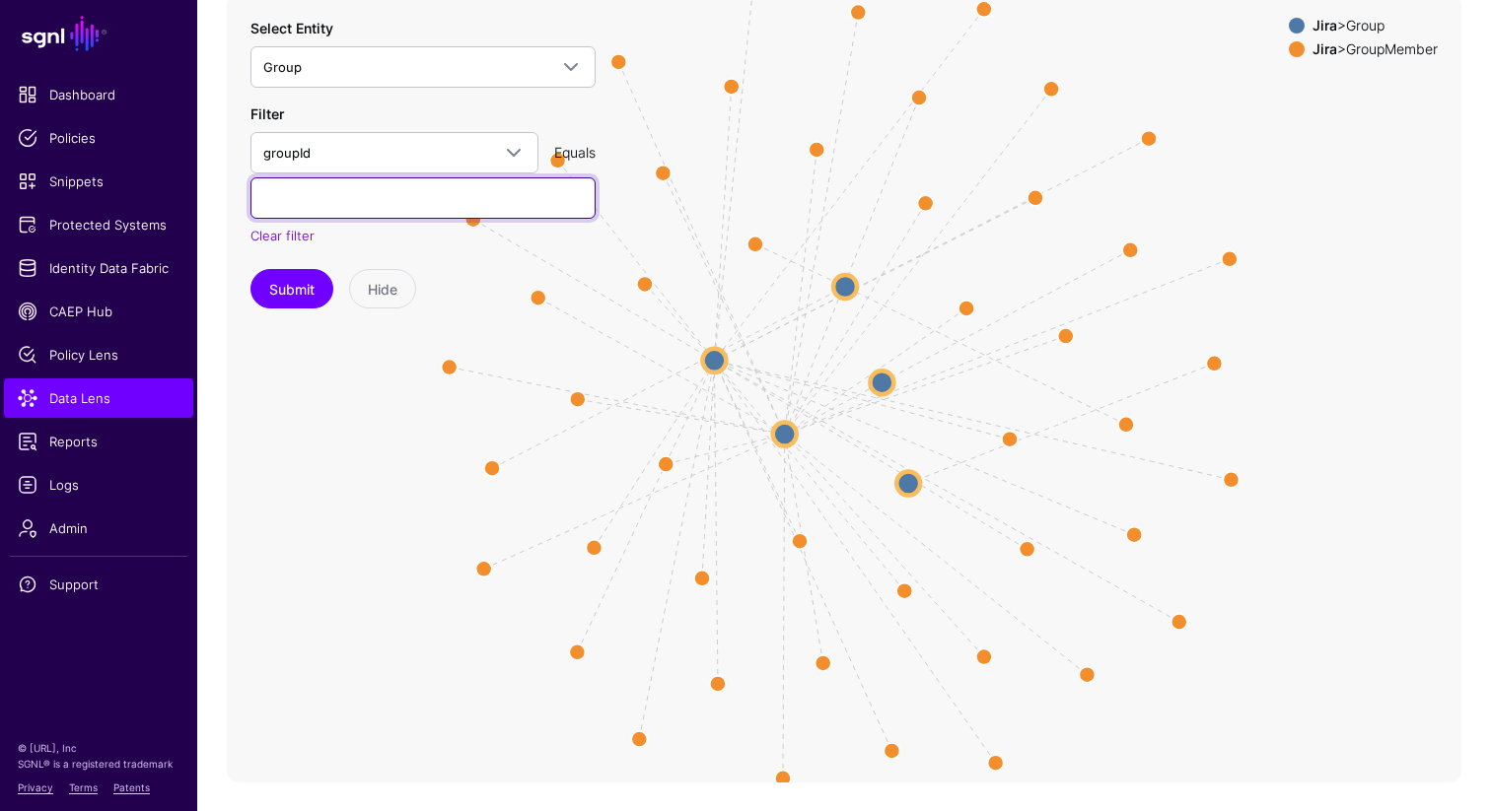
click at [358, 202] on input "text" at bounding box center [422, 197] width 345 height 41
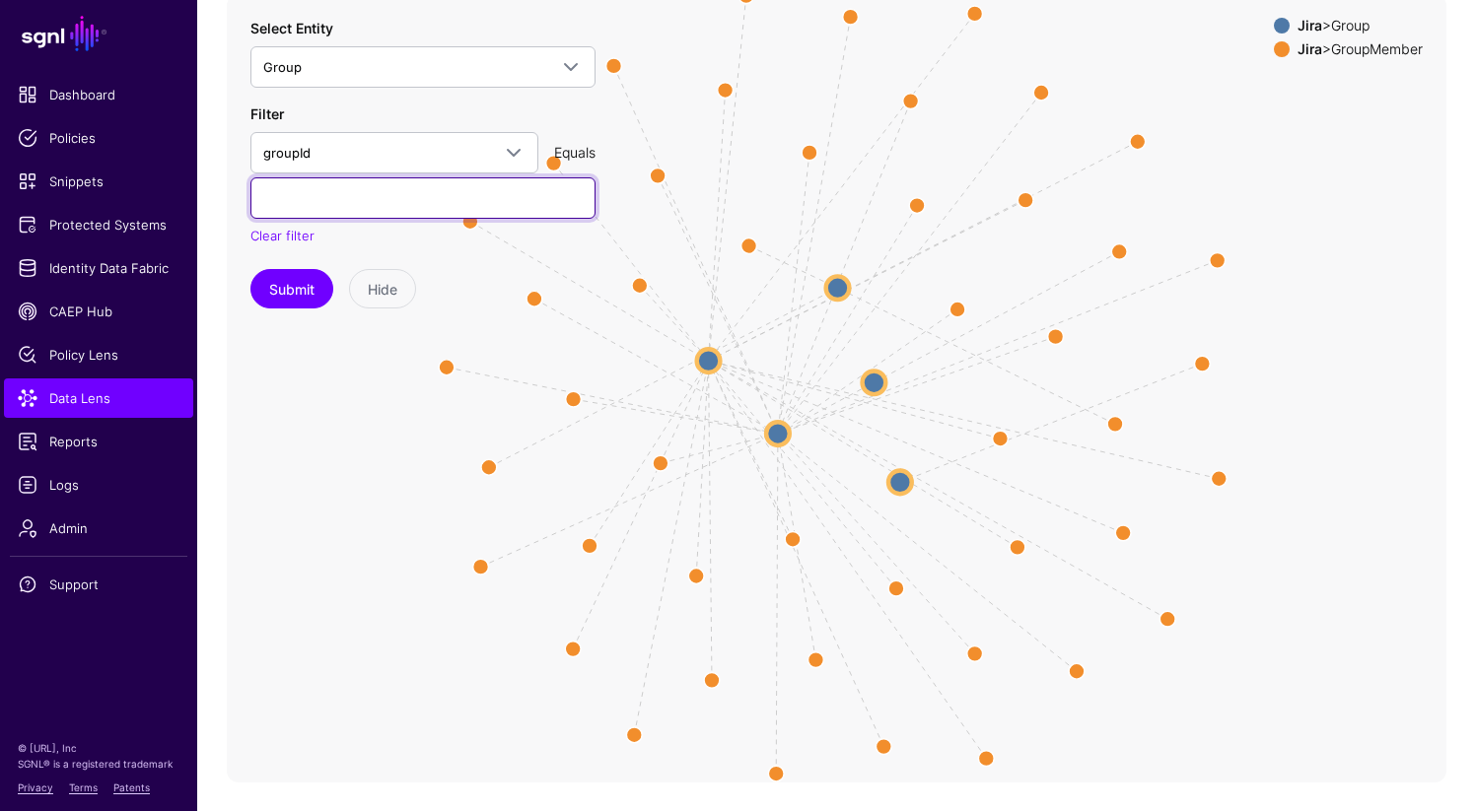
paste input "**********"
type input "**********"
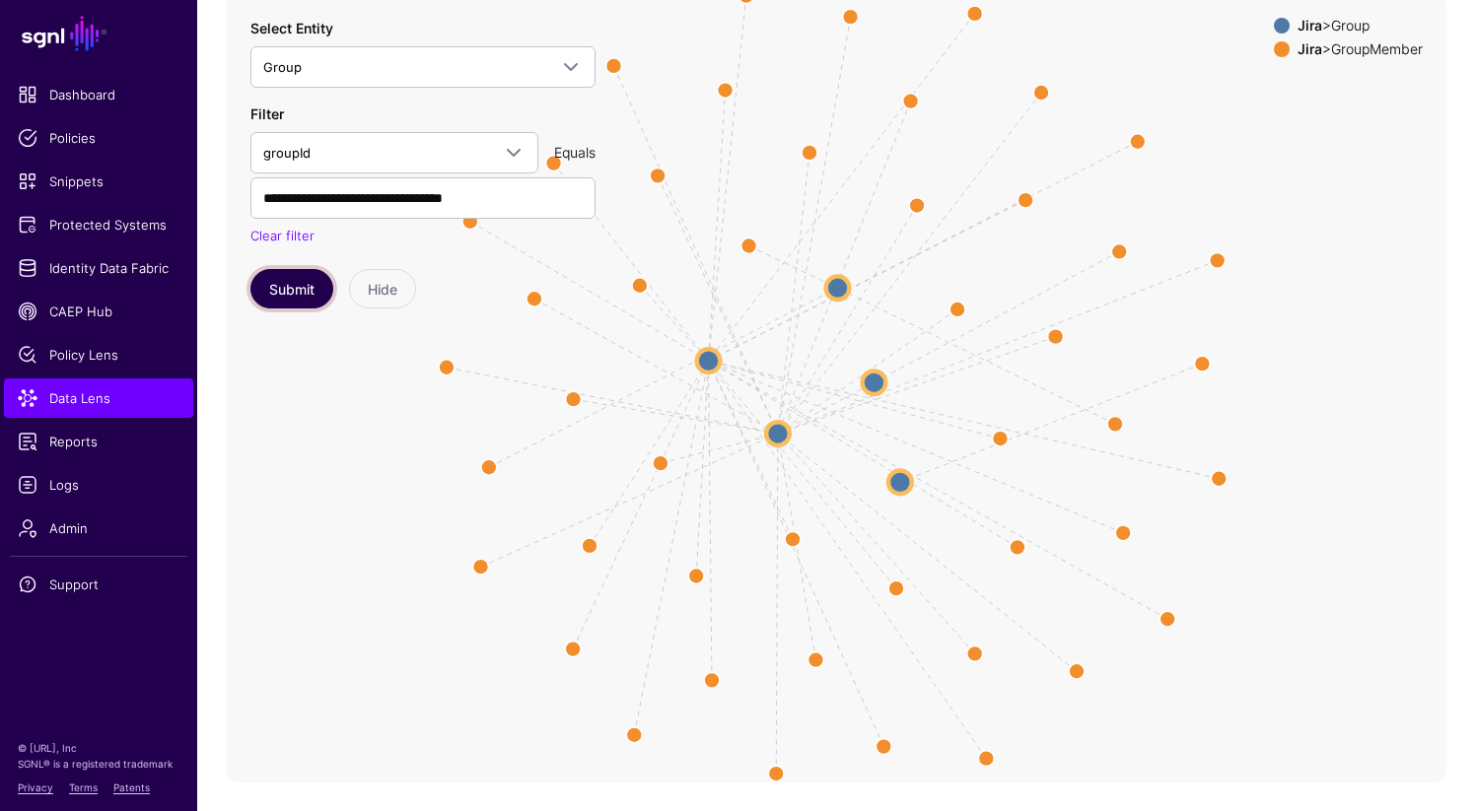
click at [289, 292] on button "Submit" at bounding box center [291, 288] width 83 height 39
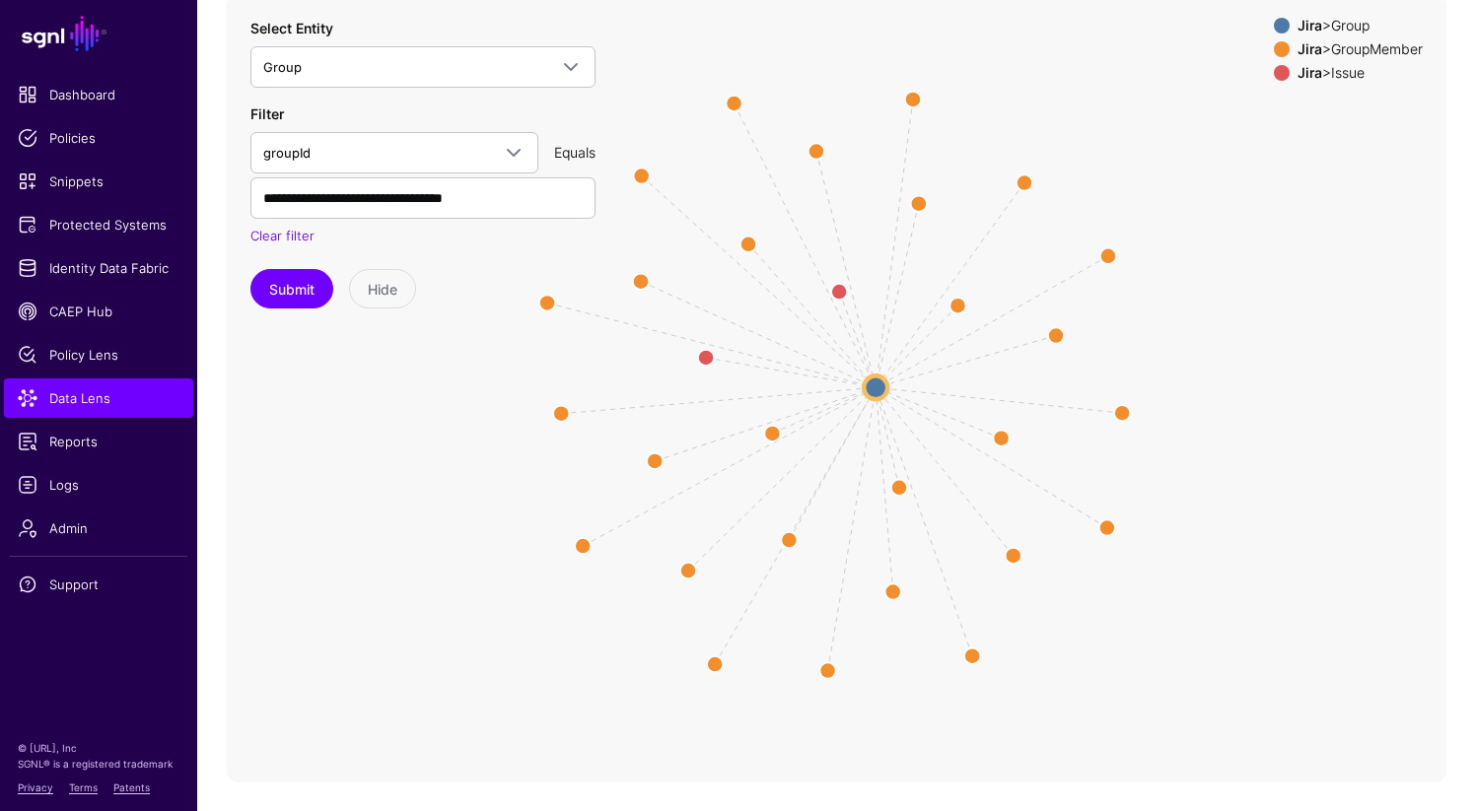
click at [1329, 70] on div "Jira > Issue" at bounding box center [1359, 73] width 133 height 16
click at [1300, 68] on strong "Jira" at bounding box center [1309, 72] width 25 height 17
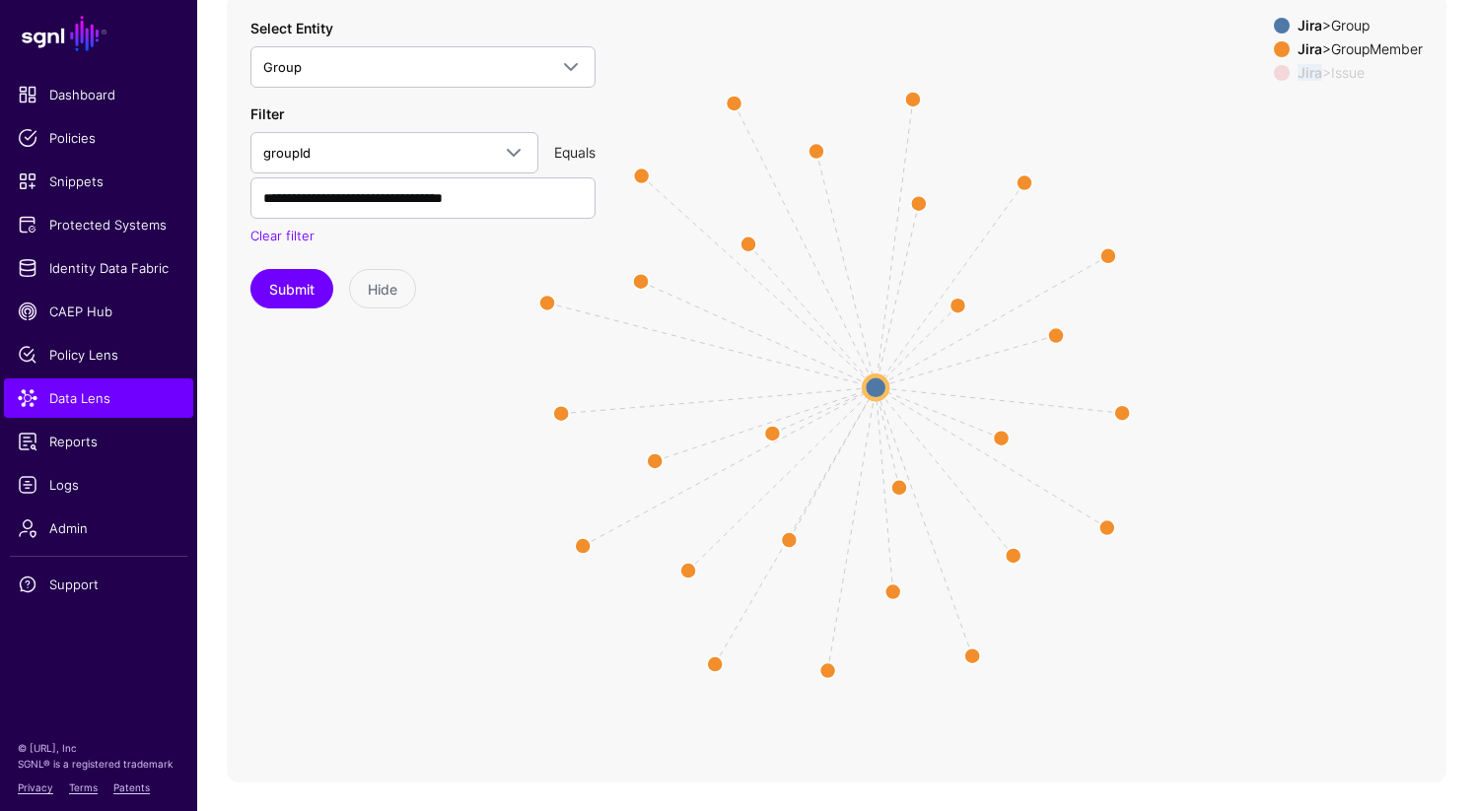
click at [1300, 68] on strong "Jira" at bounding box center [1309, 72] width 25 height 17
click at [840, 286] on circle at bounding box center [839, 292] width 32 height 32
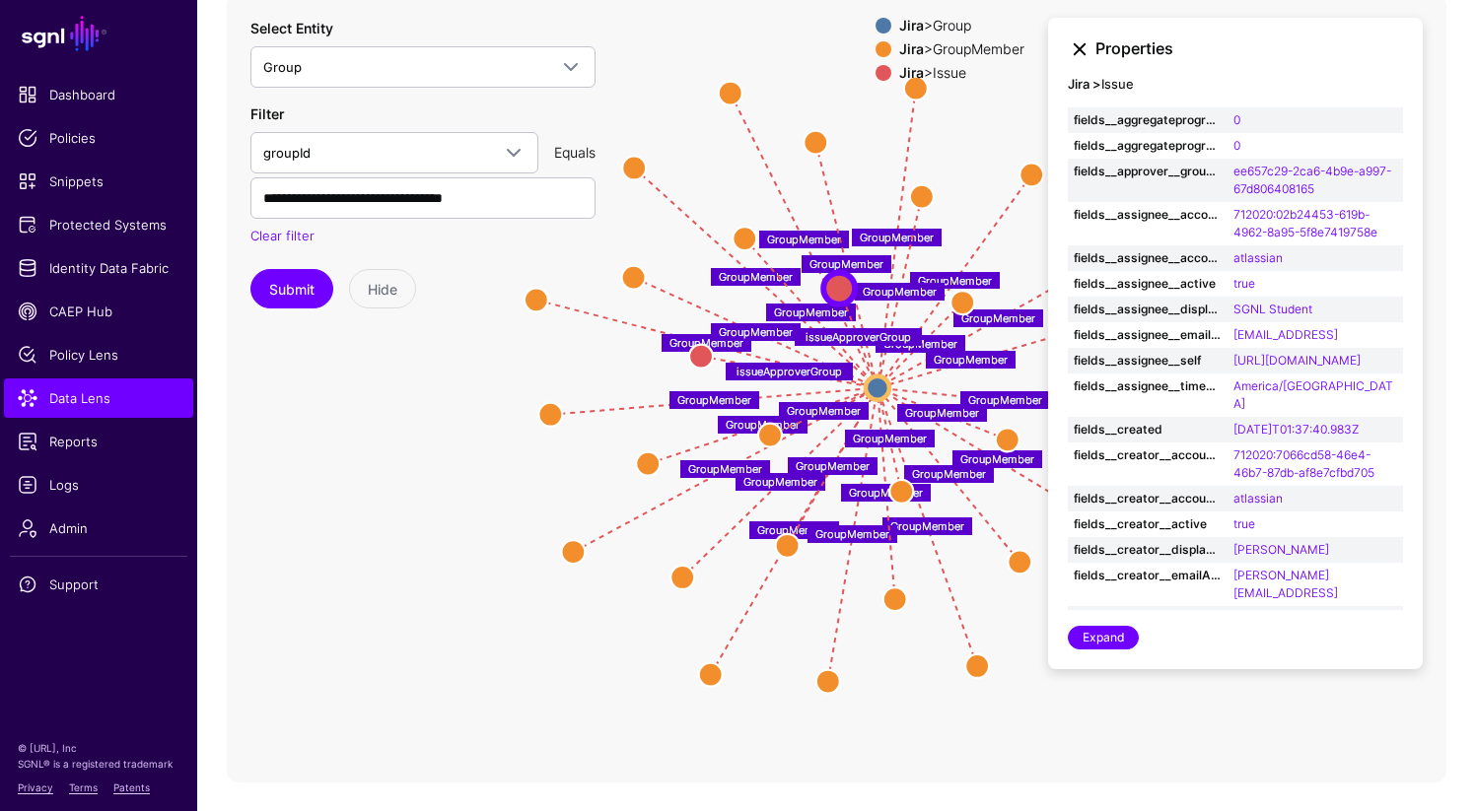
click at [1075, 46] on link at bounding box center [1080, 49] width 24 height 24
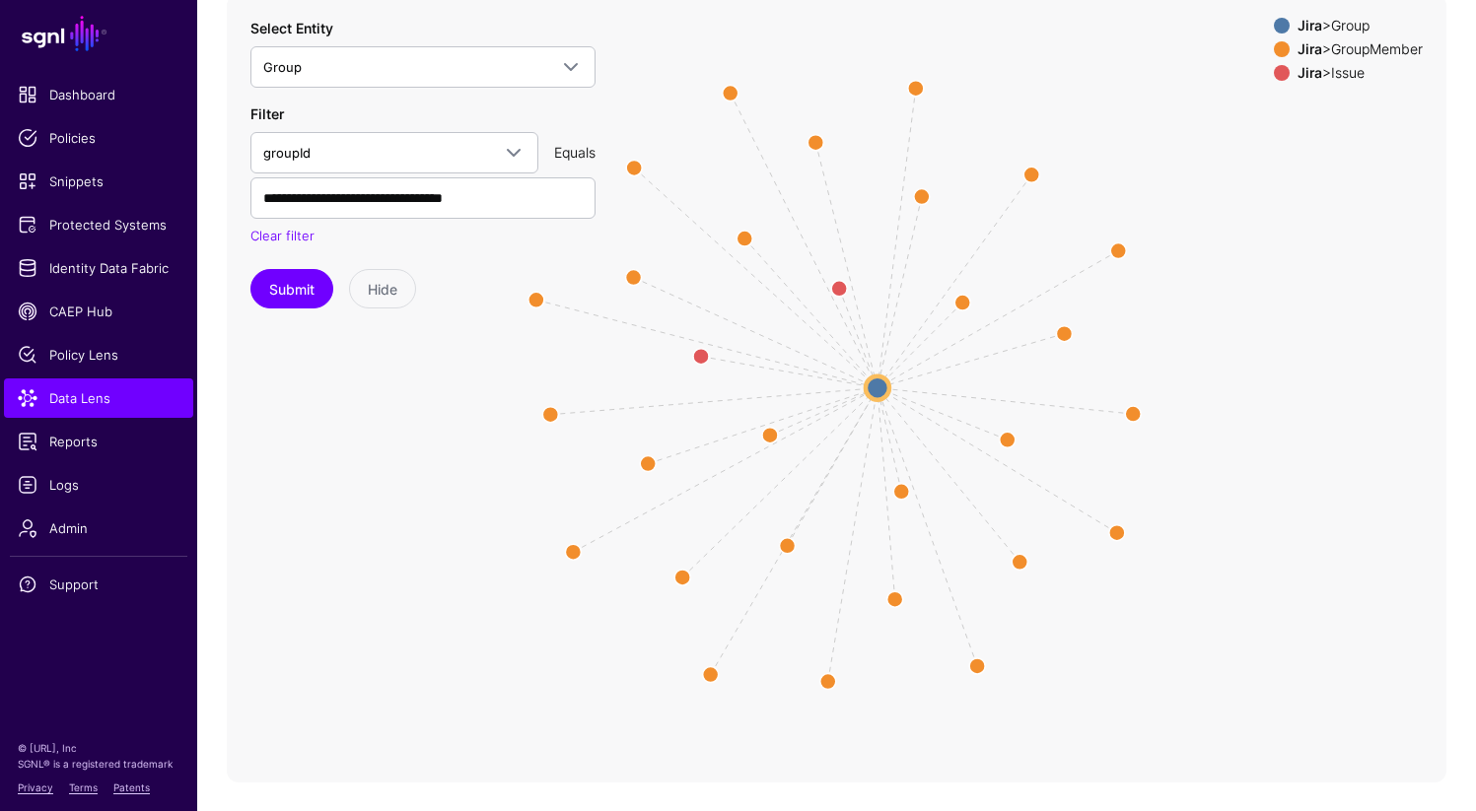
click at [1301, 46] on strong "Jira" at bounding box center [1309, 48] width 25 height 17
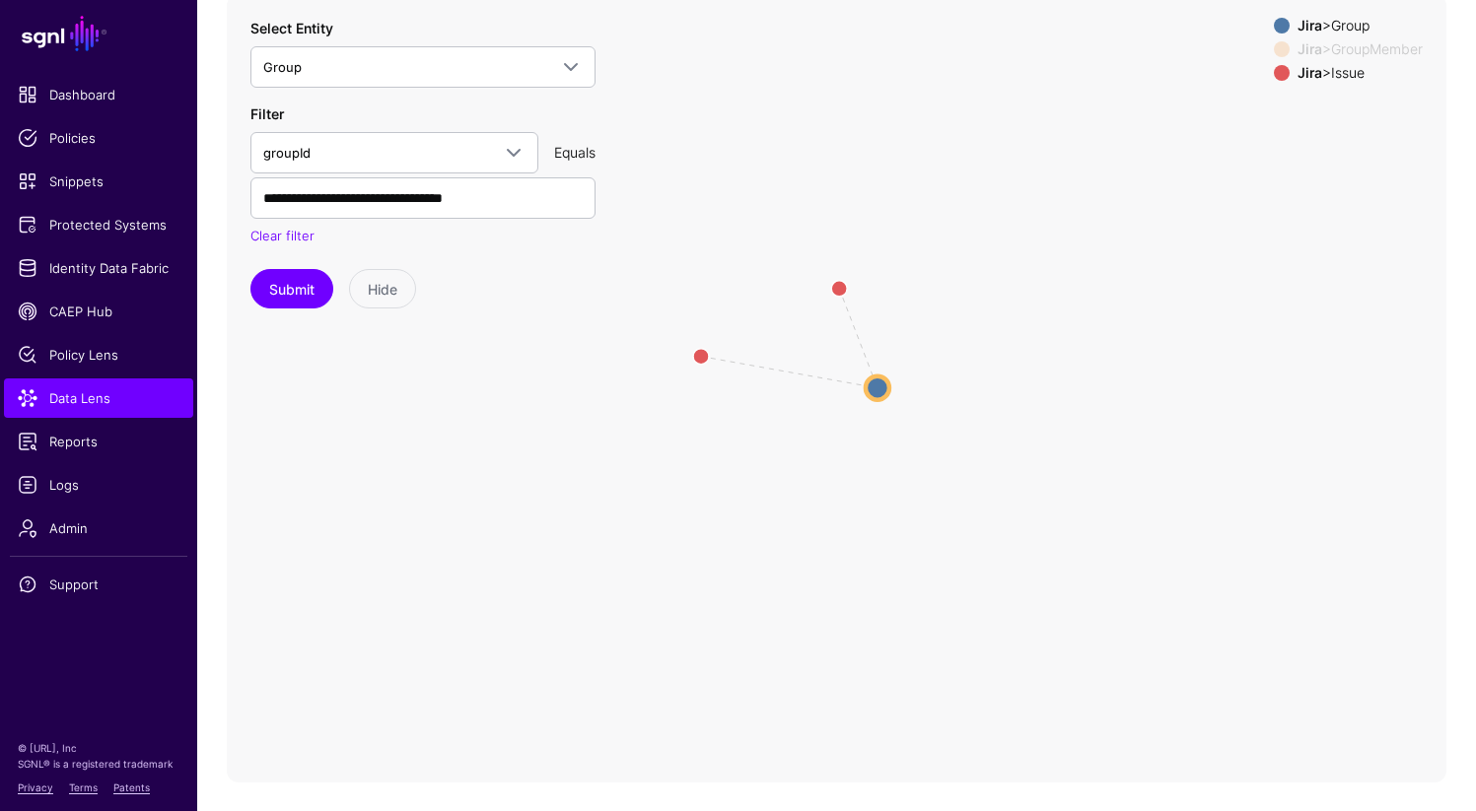
click at [867, 323] on icon "GroupMember GroupMember GroupMember GroupMember GroupMember GroupMember GroupMe…" at bounding box center [836, 388] width 1219 height 789
click at [855, 332] on icon "GroupMember GroupMember GroupMember GroupMember GroupMember GroupMember GroupMe…" at bounding box center [836, 388] width 1219 height 789
click at [877, 387] on circle at bounding box center [879, 390] width 24 height 24
click at [877, 386] on circle at bounding box center [880, 390] width 24 height 24
click at [1342, 76] on div "Jira > Issue" at bounding box center [1359, 73] width 133 height 16
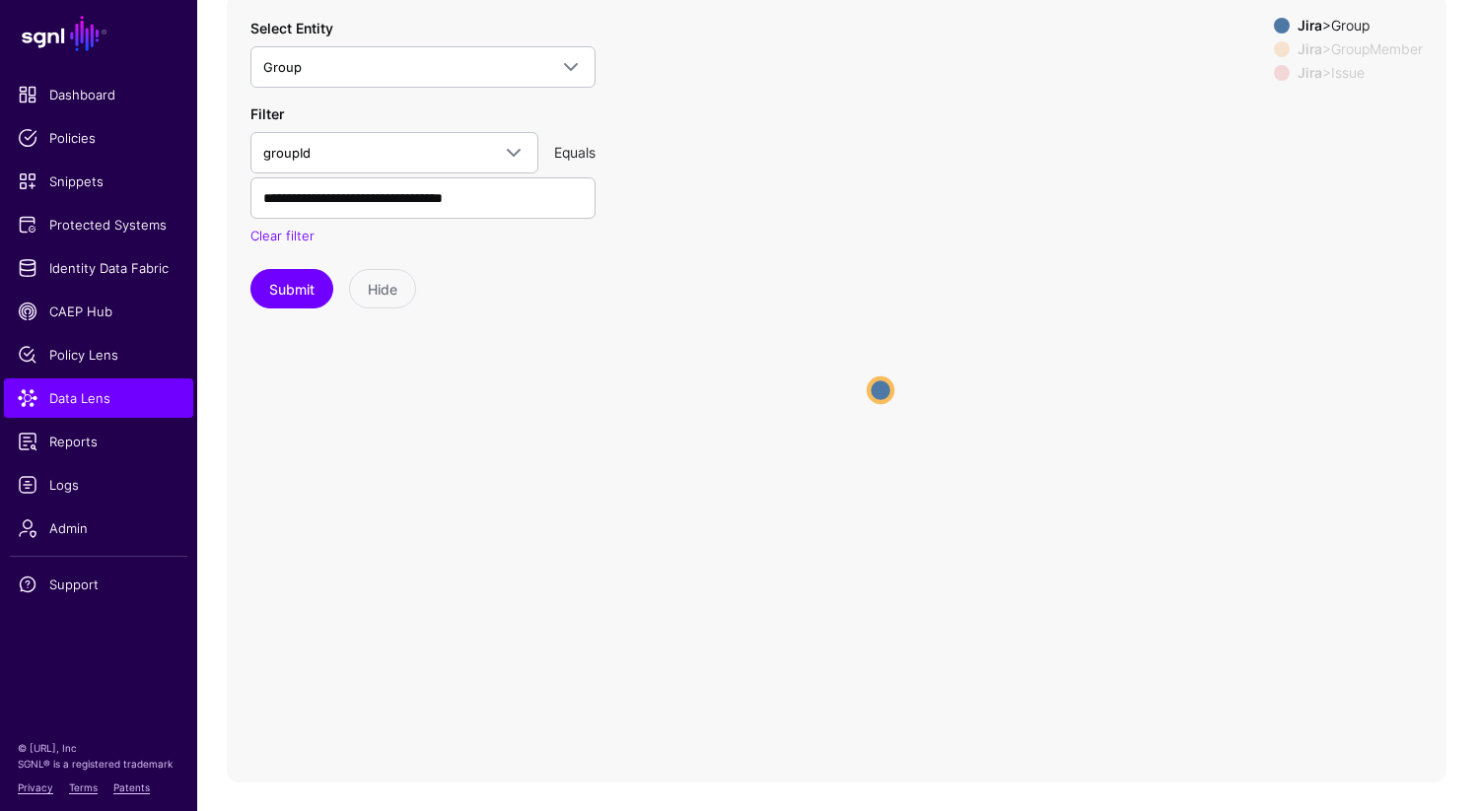
click at [1341, 76] on div "Jira > Issue" at bounding box center [1359, 73] width 133 height 16
click at [283, 288] on button "Submit" at bounding box center [291, 288] width 83 height 39
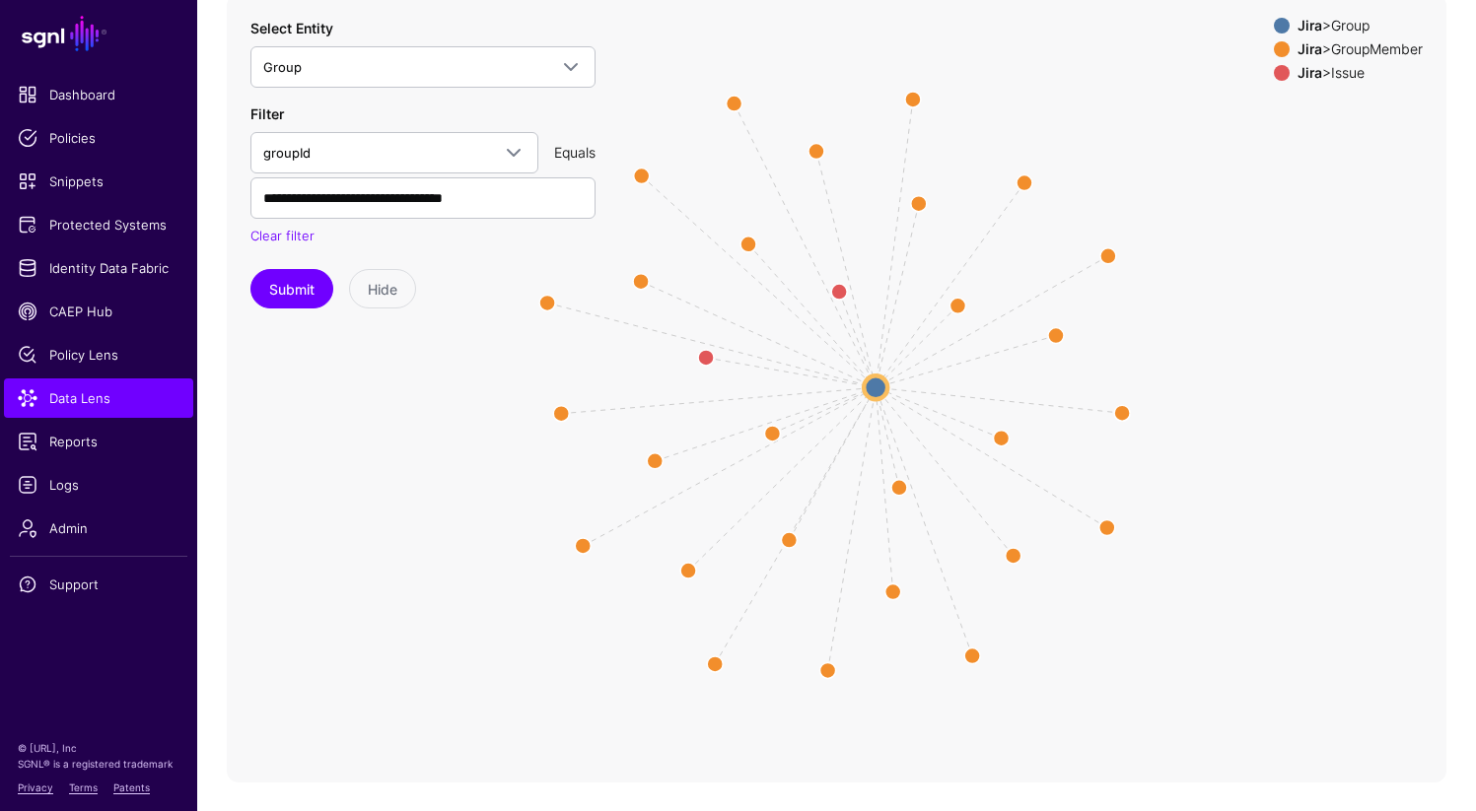
click at [1346, 50] on div "Jira > GroupMember" at bounding box center [1359, 49] width 133 height 16
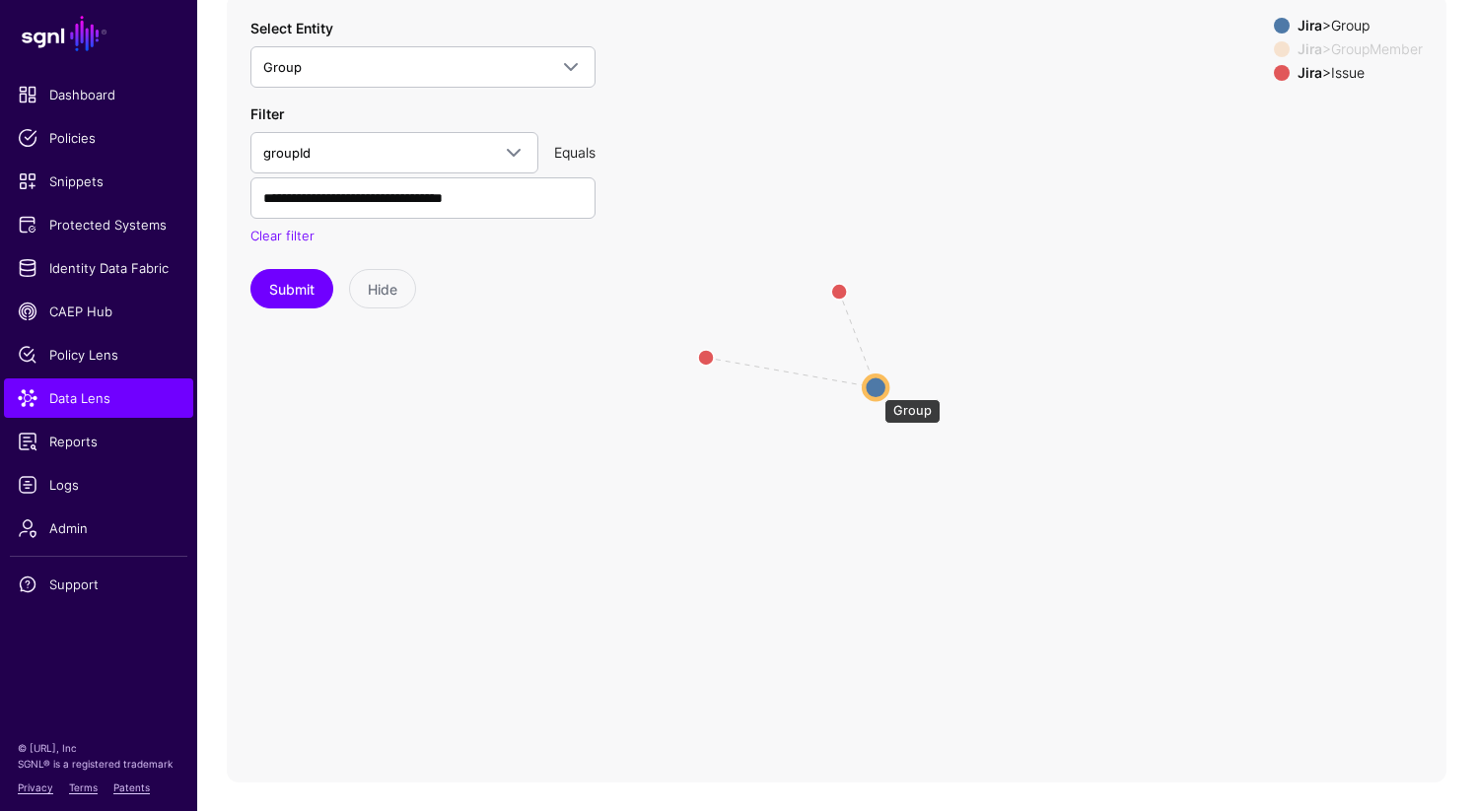
click at [874, 389] on circle at bounding box center [876, 388] width 24 height 24
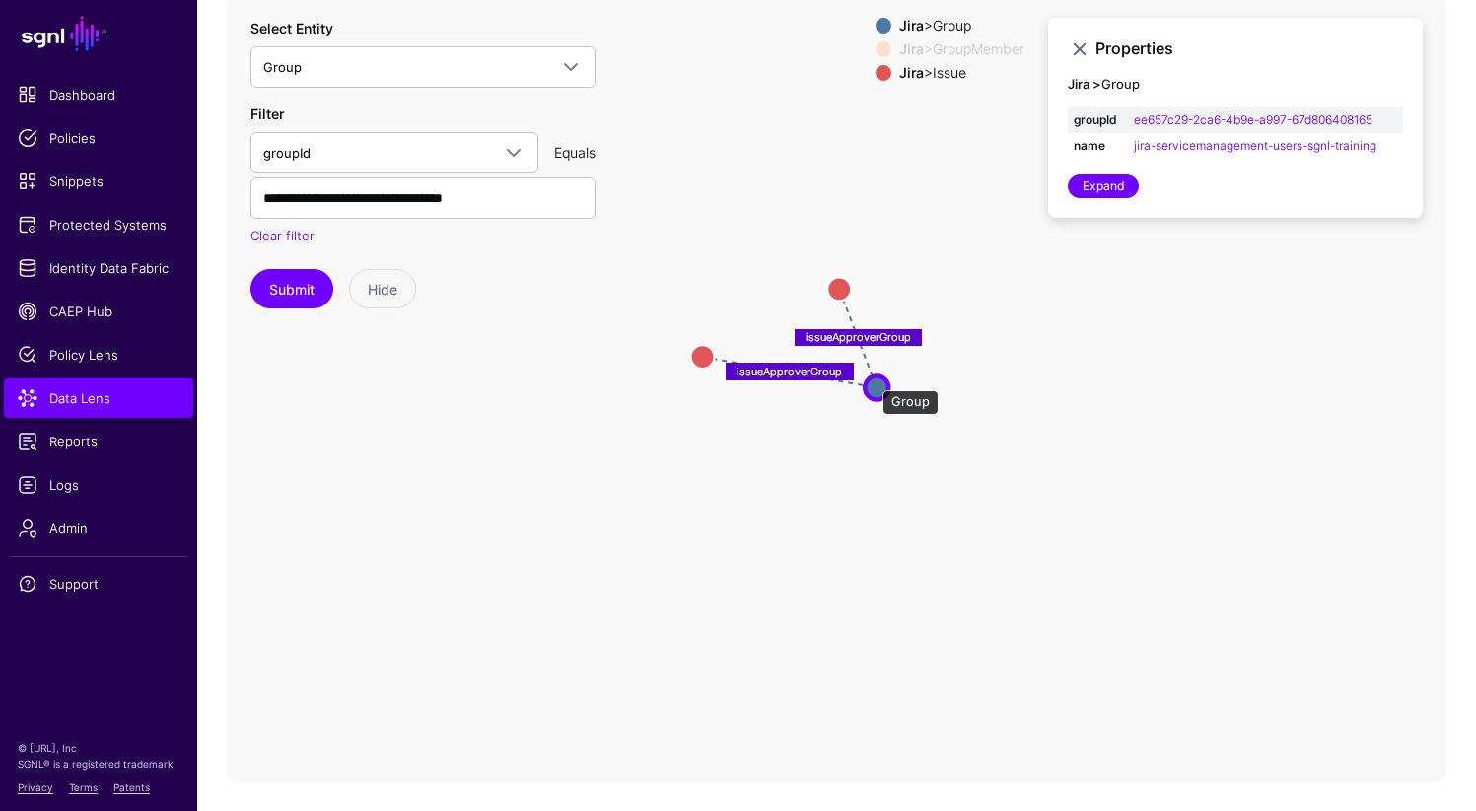
click at [872, 380] on circle at bounding box center [877, 388] width 24 height 24
click at [841, 285] on circle at bounding box center [839, 286] width 24 height 24
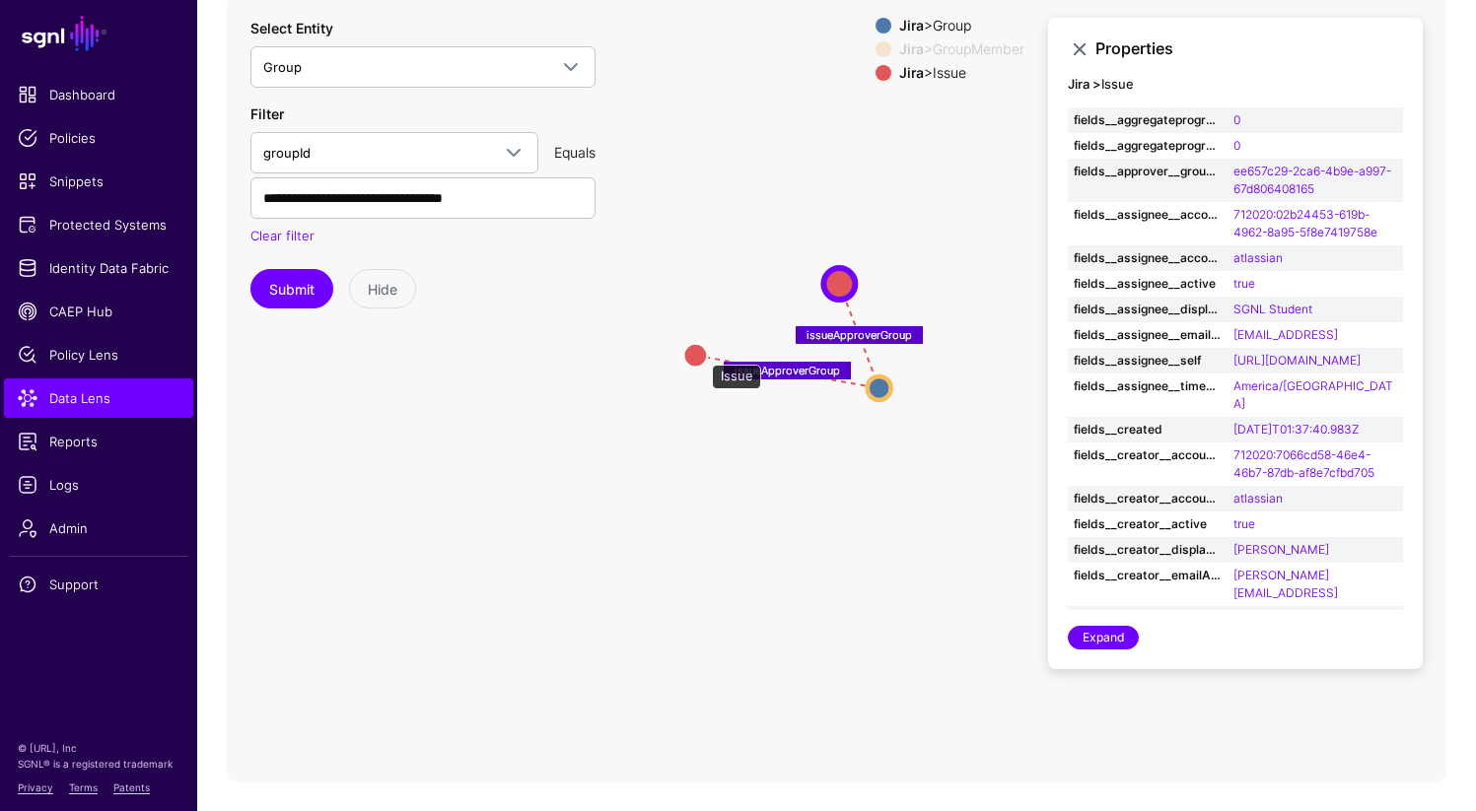
click at [702, 354] on circle at bounding box center [695, 355] width 24 height 24
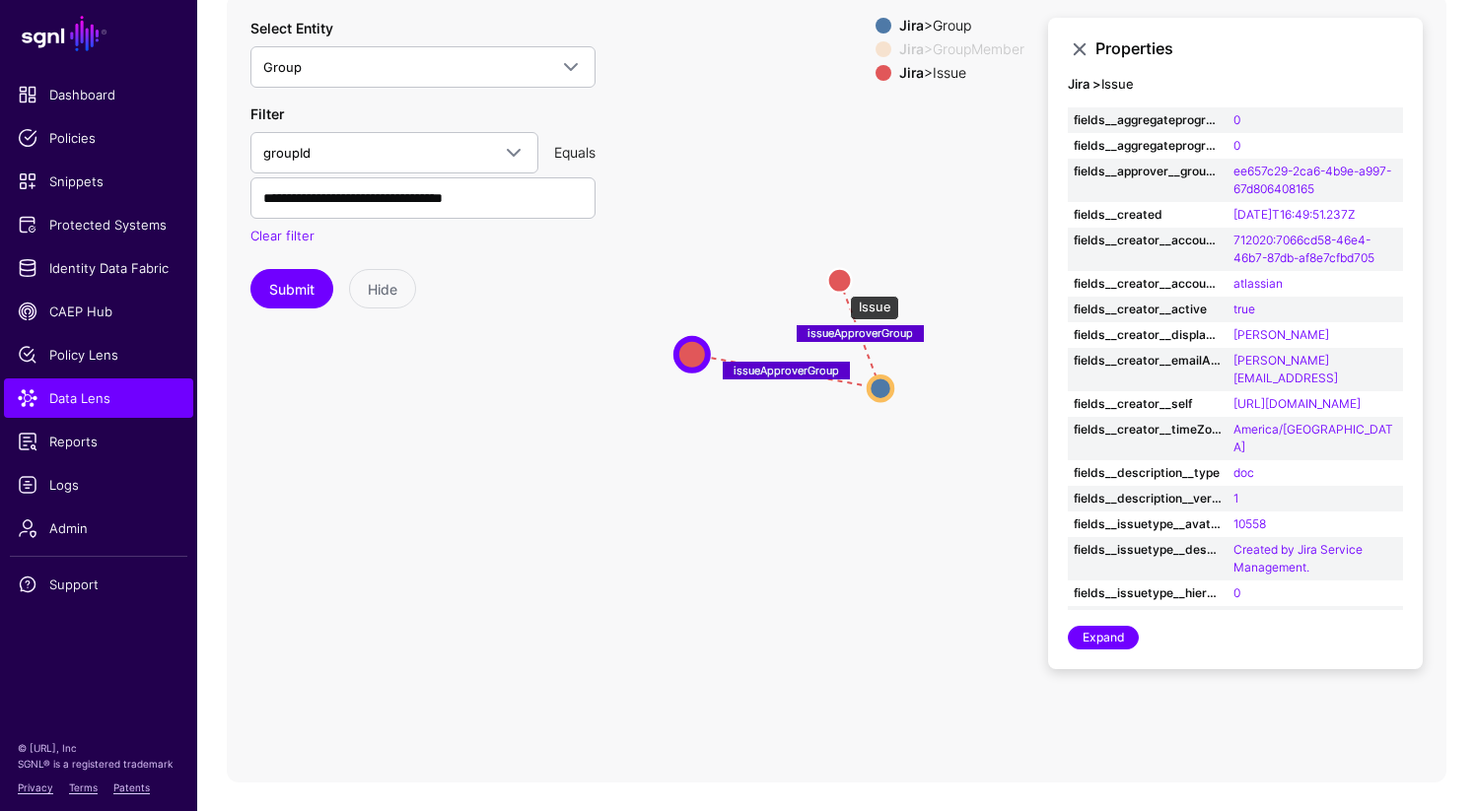
click at [840, 281] on circle at bounding box center [840, 280] width 24 height 24
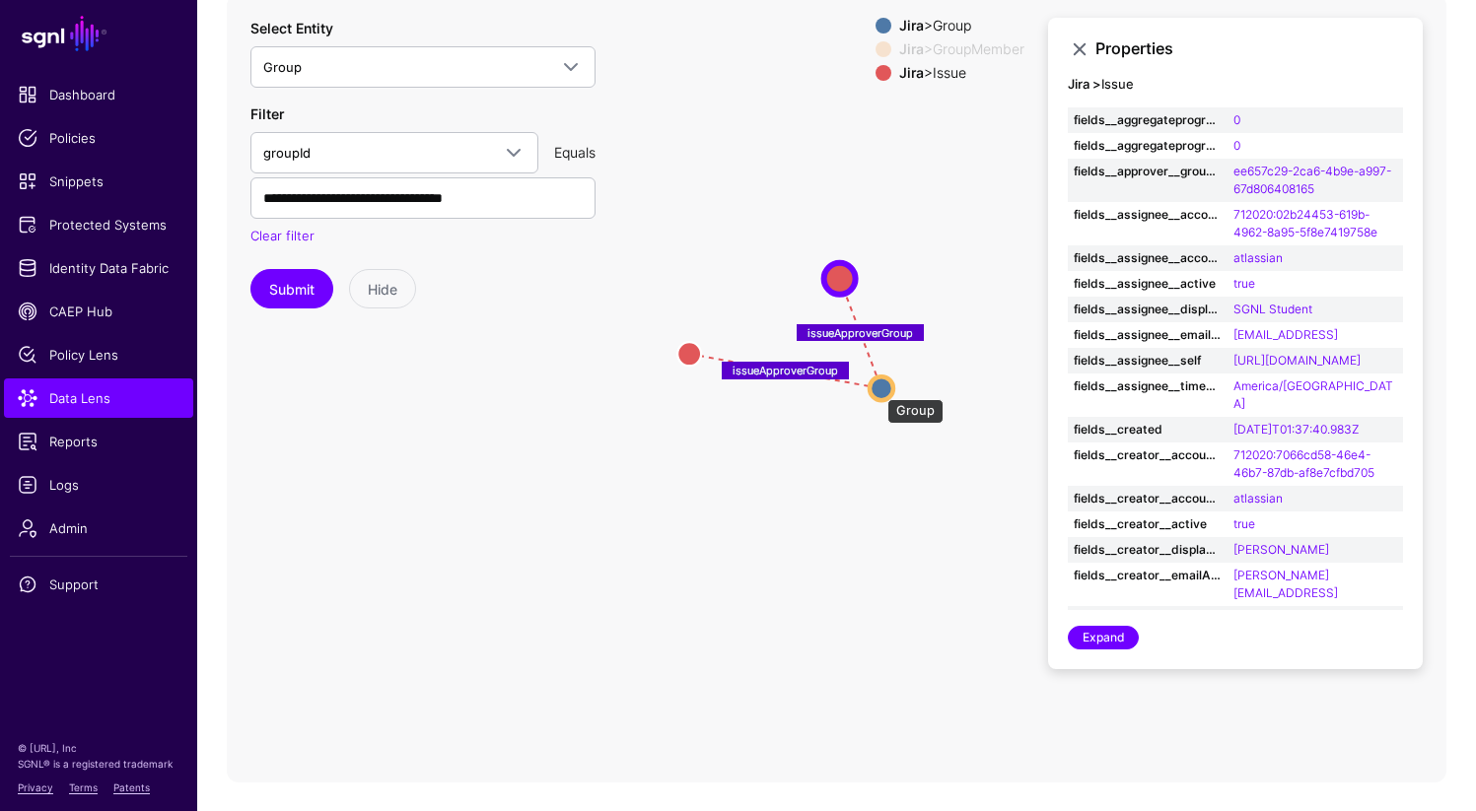
click at [877, 388] on circle at bounding box center [882, 389] width 24 height 24
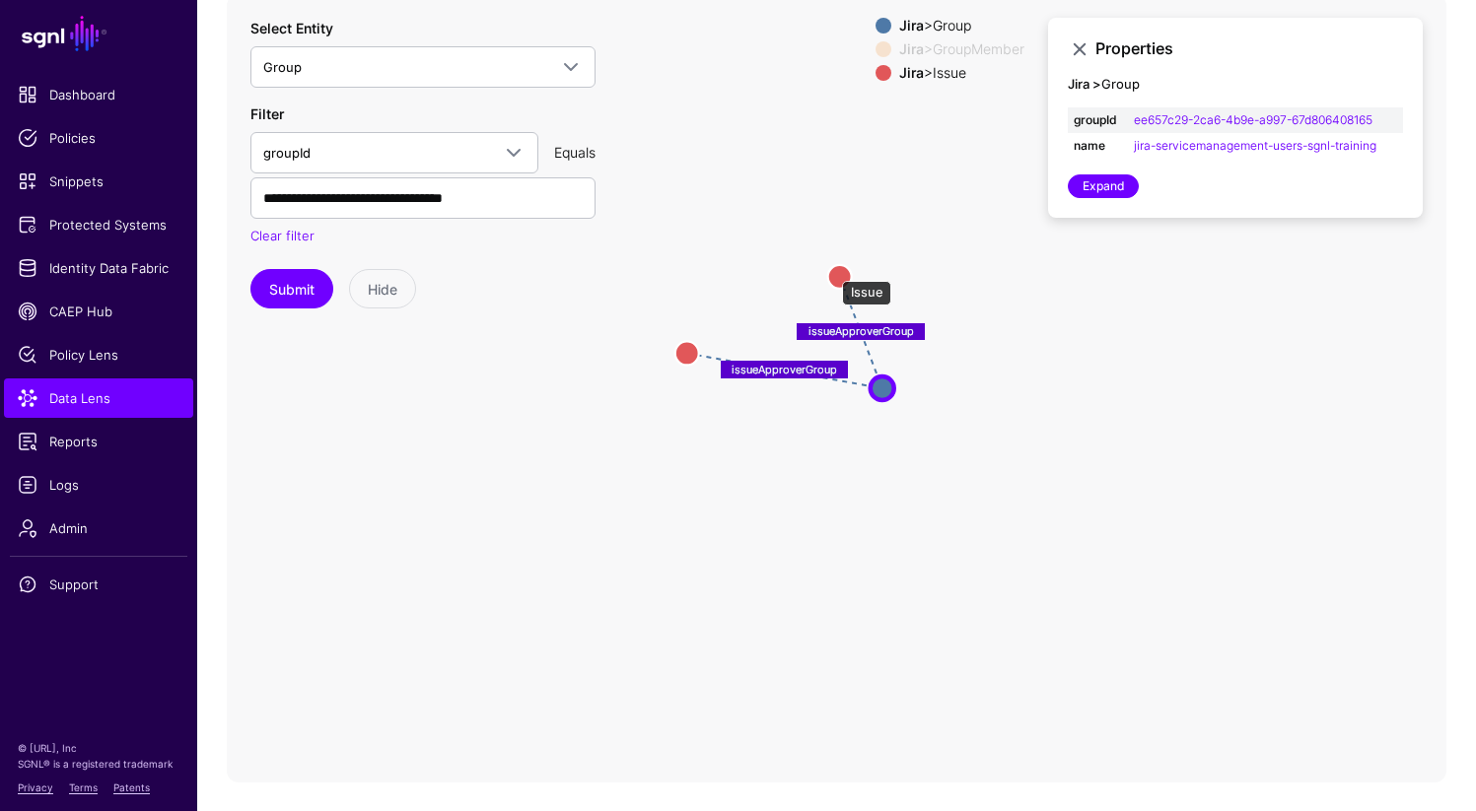
click at [832, 270] on circle at bounding box center [840, 276] width 24 height 24
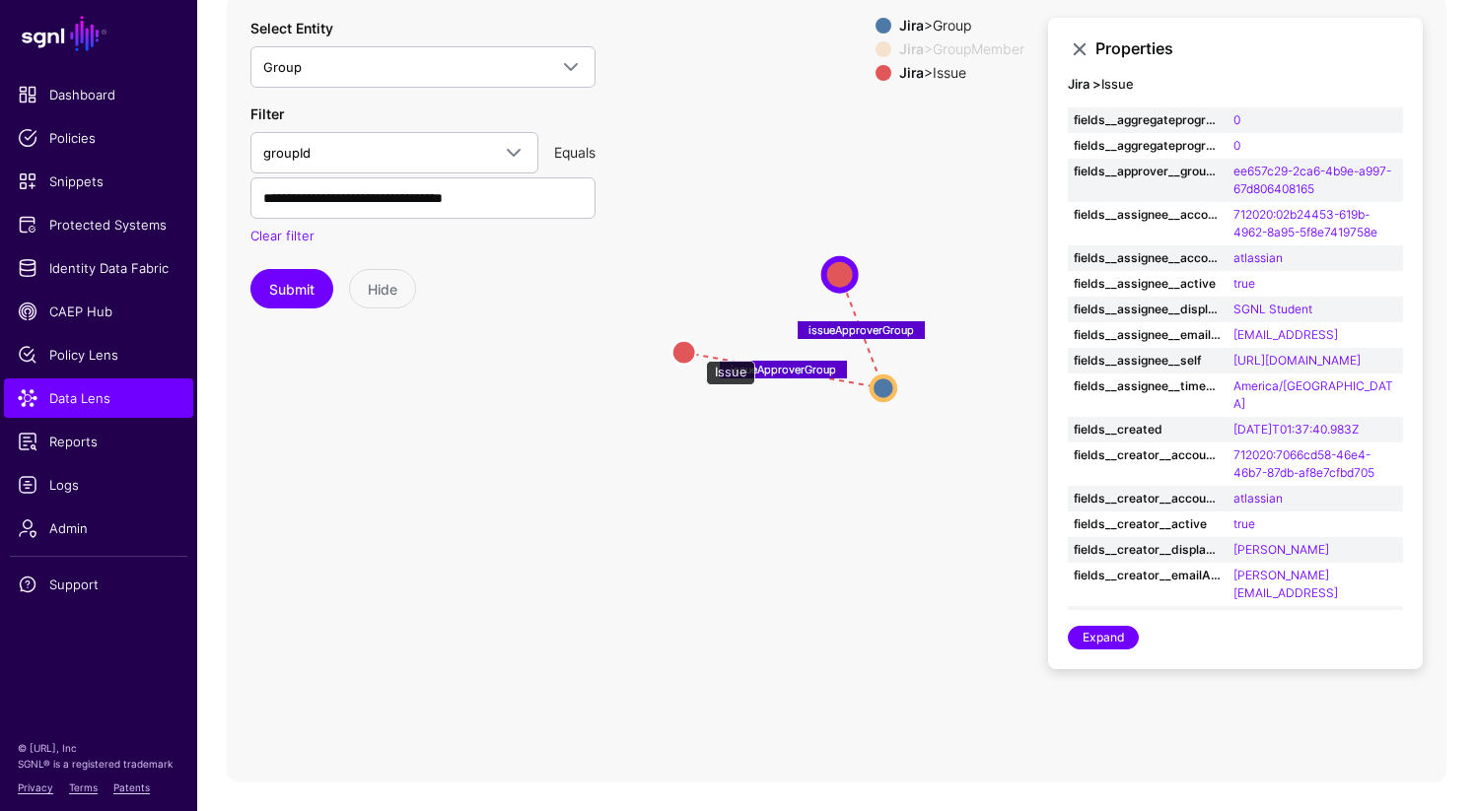
click at [696, 350] on circle at bounding box center [684, 352] width 24 height 24
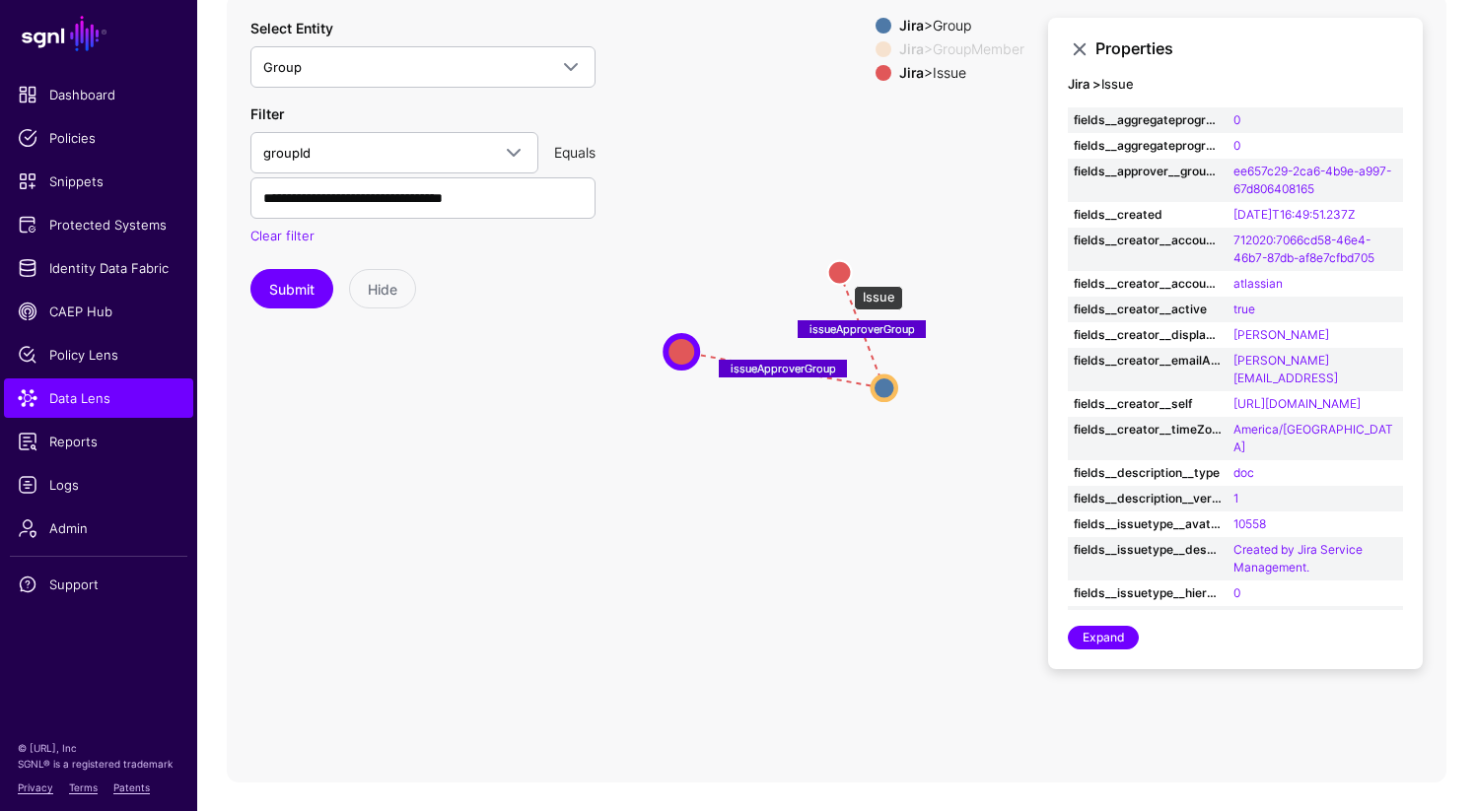
click at [844, 276] on circle at bounding box center [840, 272] width 24 height 24
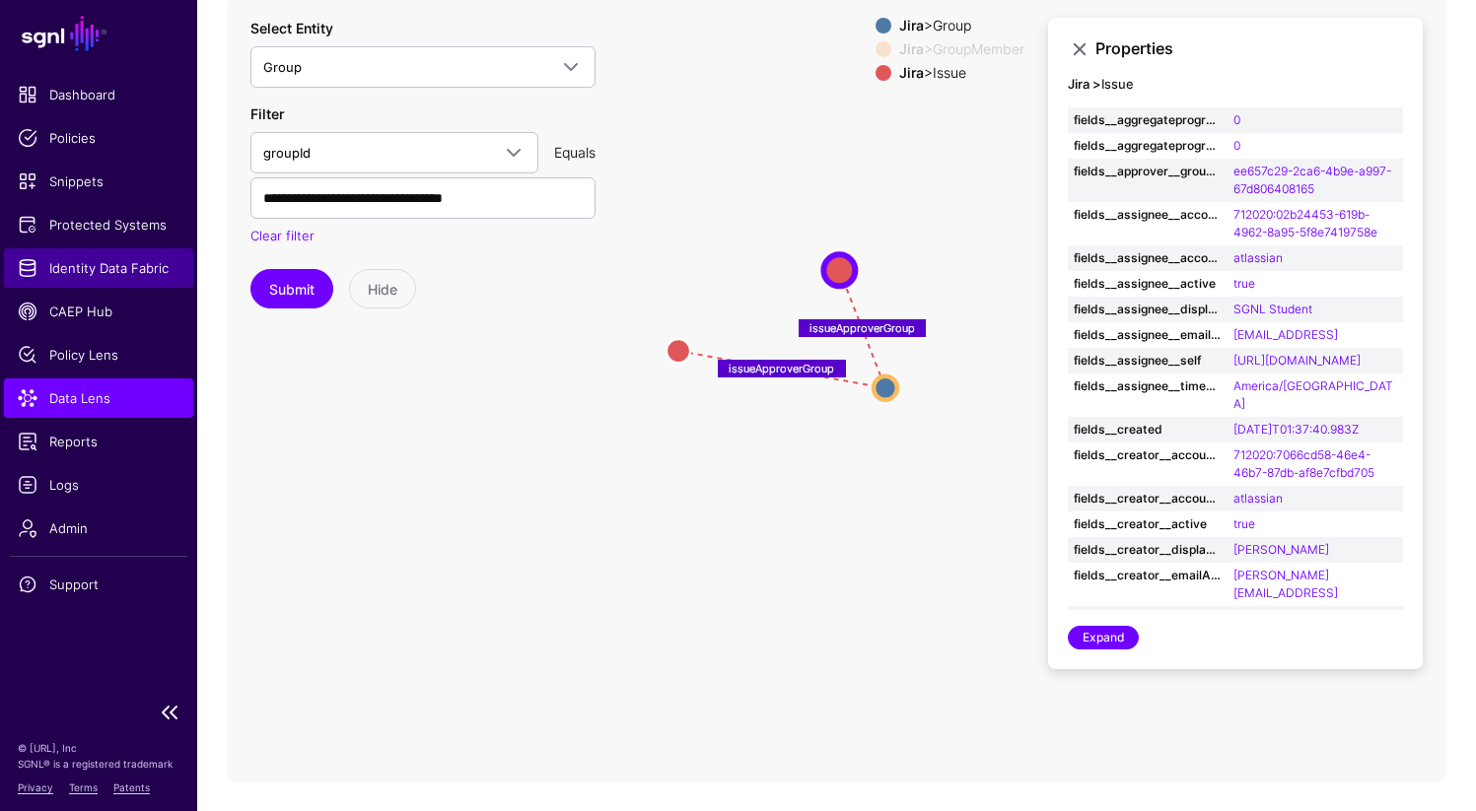
click at [91, 277] on span "Identity Data Fabric" at bounding box center [99, 268] width 162 height 20
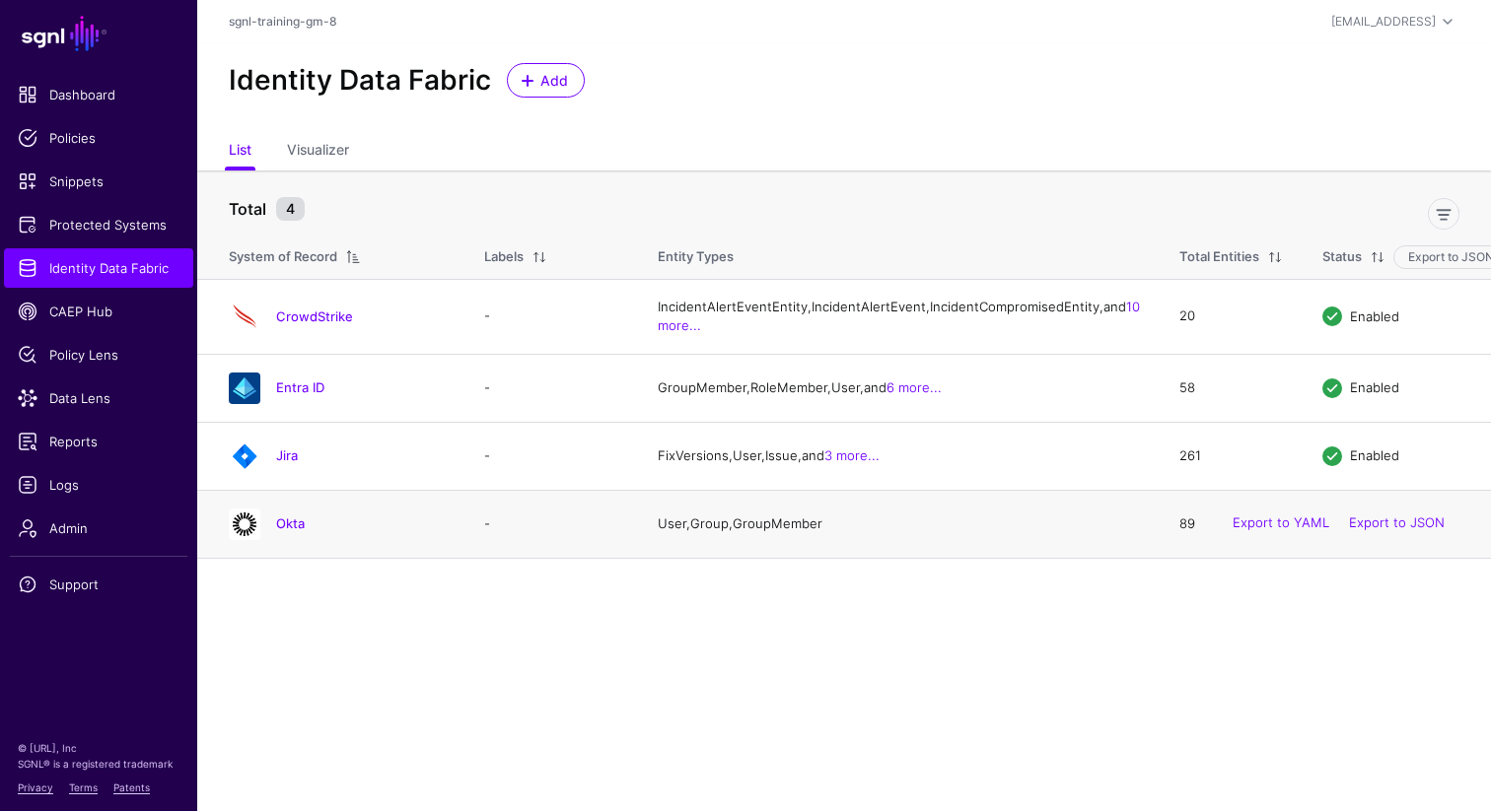
click at [260, 540] on div at bounding box center [244, 525] width 47 height 32
click at [274, 532] on div "Okta" at bounding box center [360, 524] width 184 height 18
click at [288, 531] on link "Okta" at bounding box center [290, 524] width 29 height 16
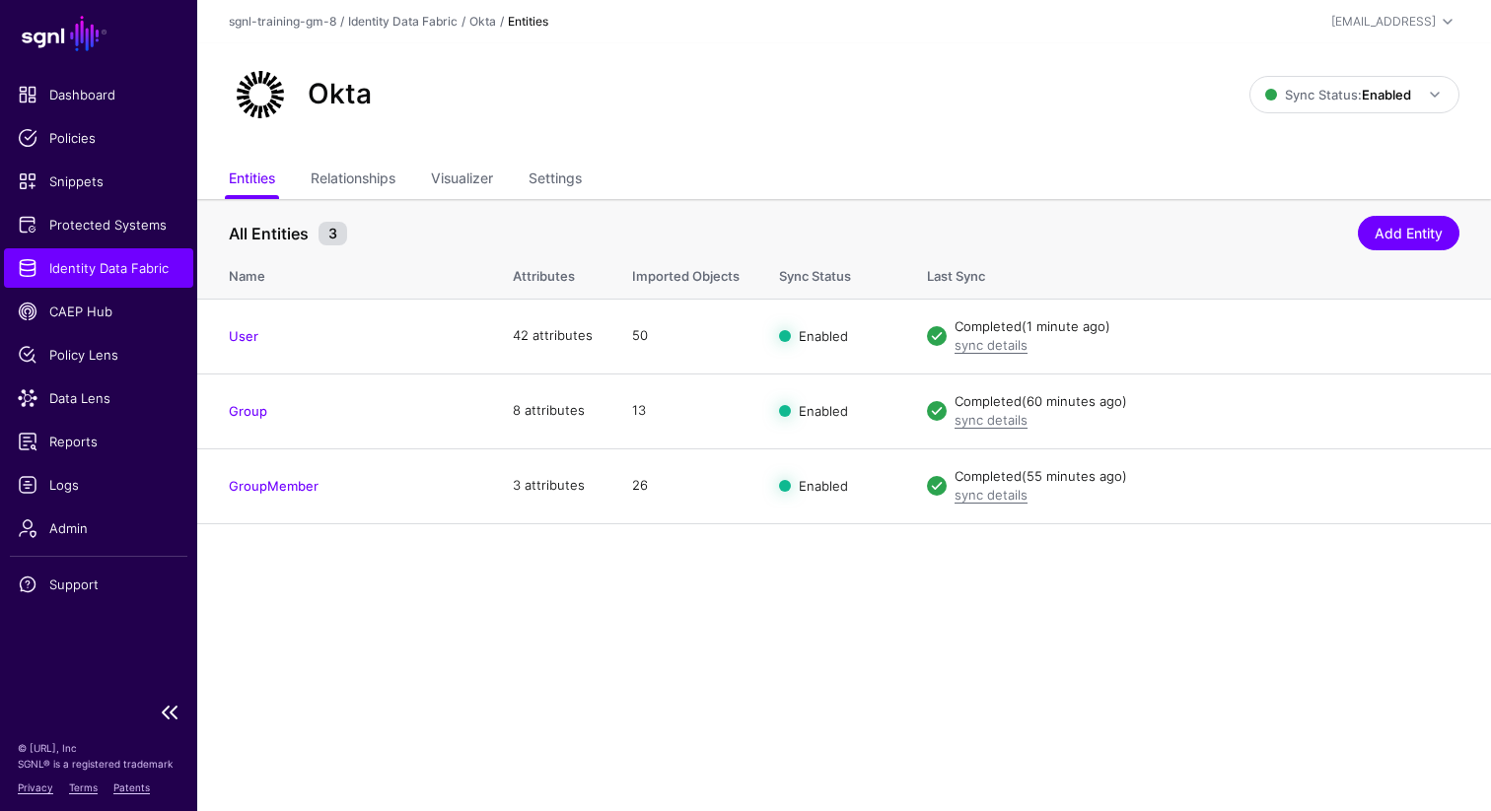
click at [100, 263] on span "Identity Data Fabric" at bounding box center [99, 268] width 162 height 20
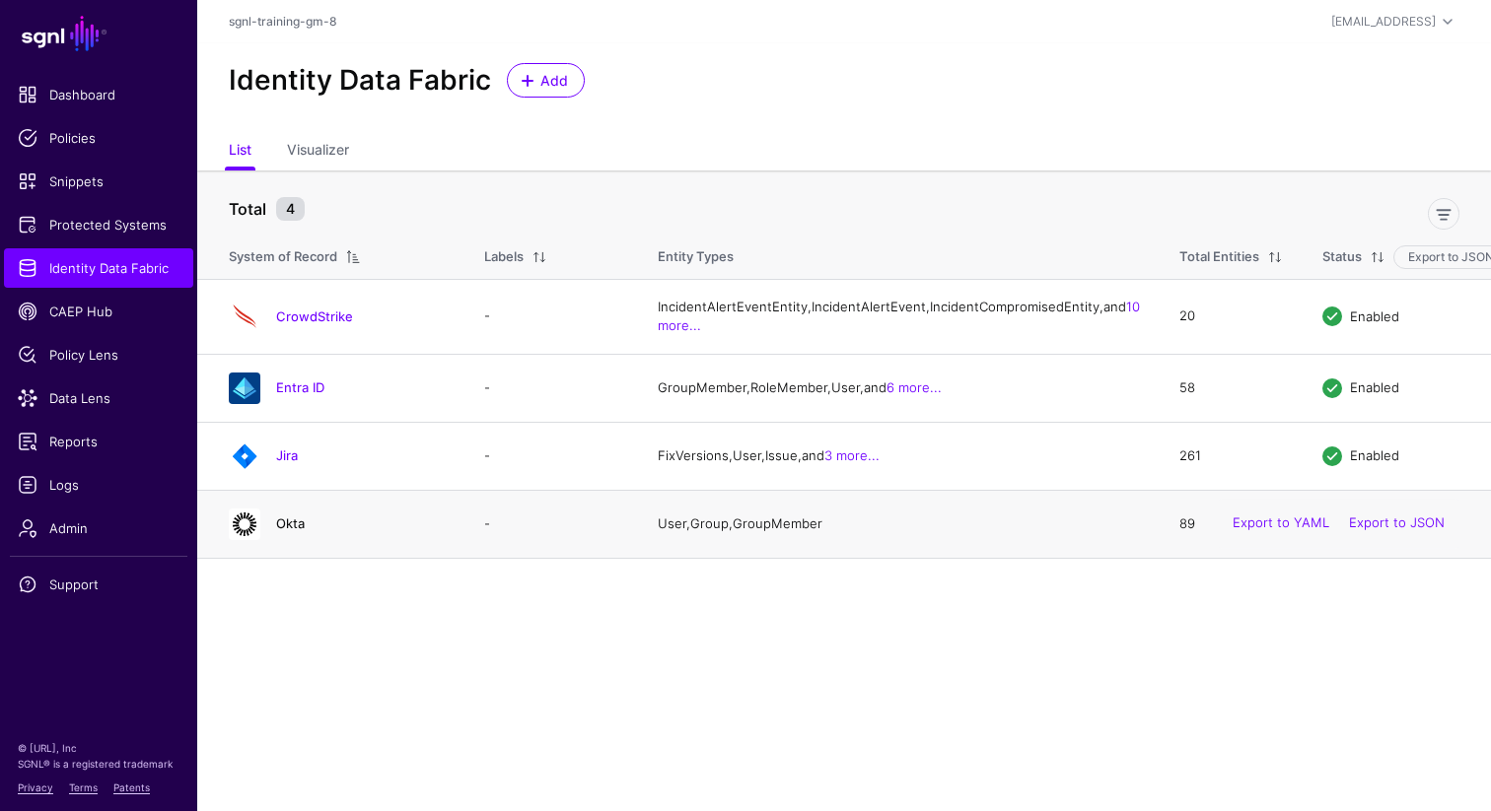
click at [290, 531] on link "Okta" at bounding box center [290, 524] width 29 height 16
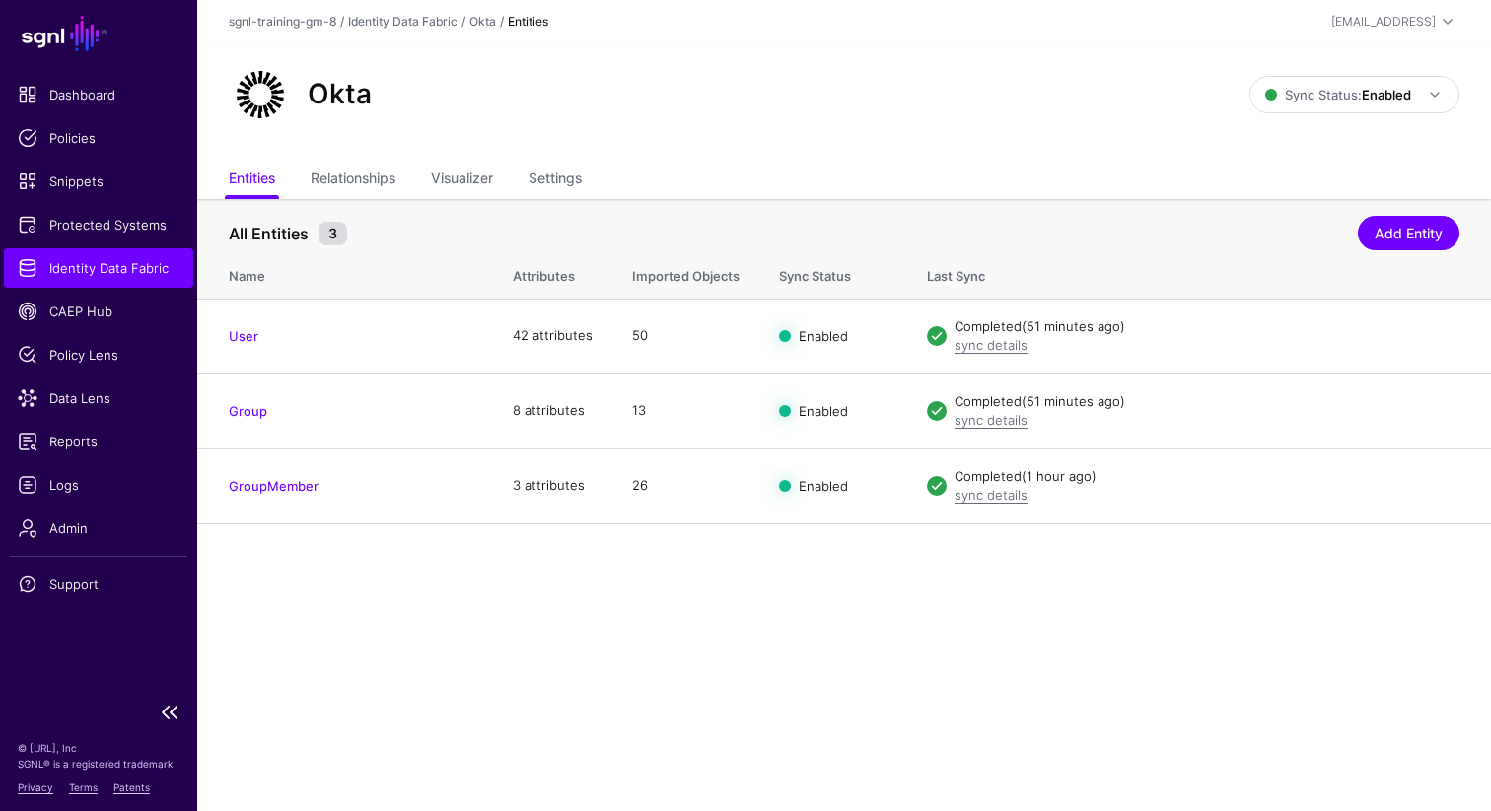
click at [131, 268] on span "Identity Data Fabric" at bounding box center [99, 268] width 162 height 20
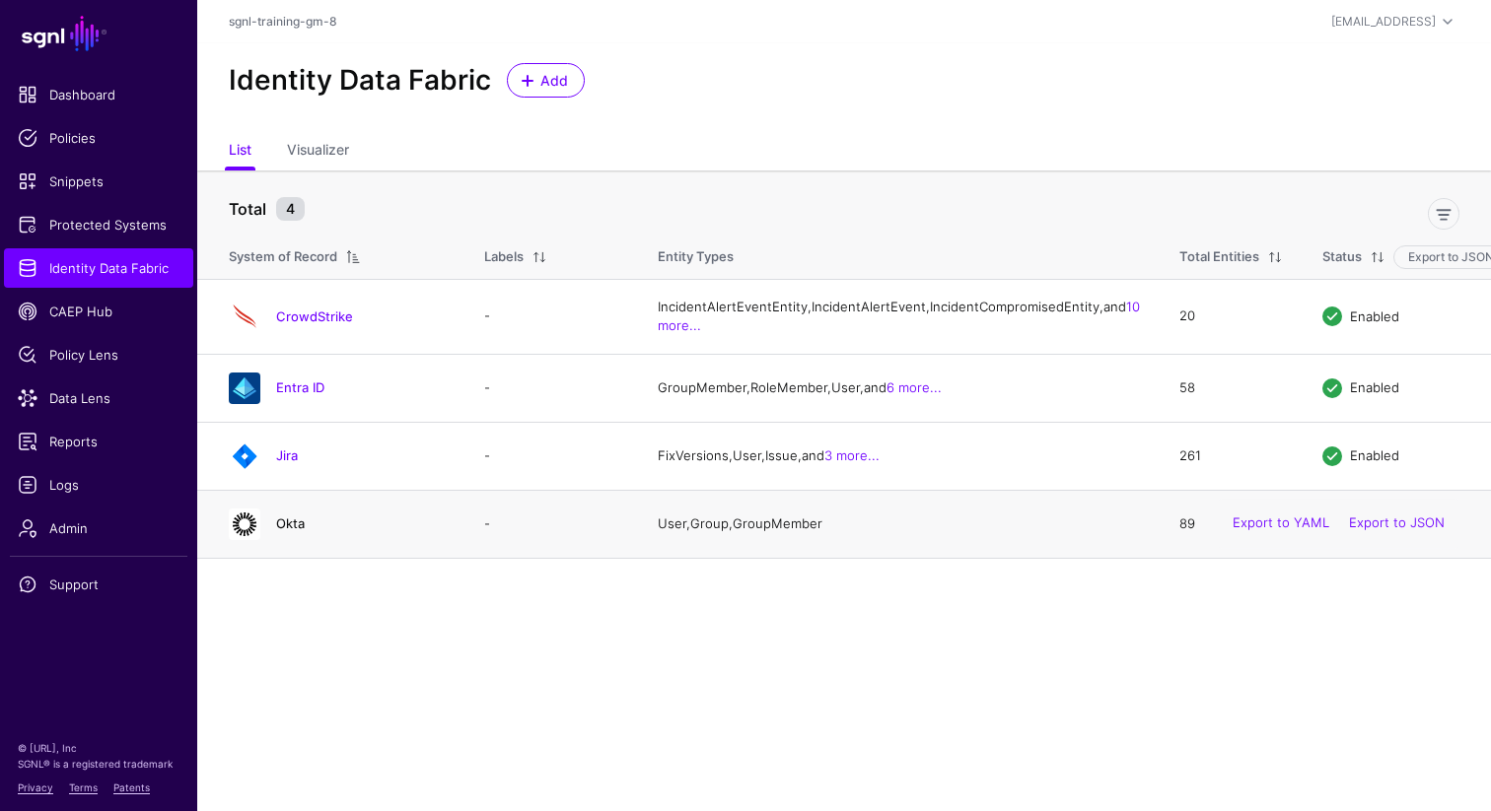
click at [294, 531] on link "Okta" at bounding box center [290, 524] width 29 height 16
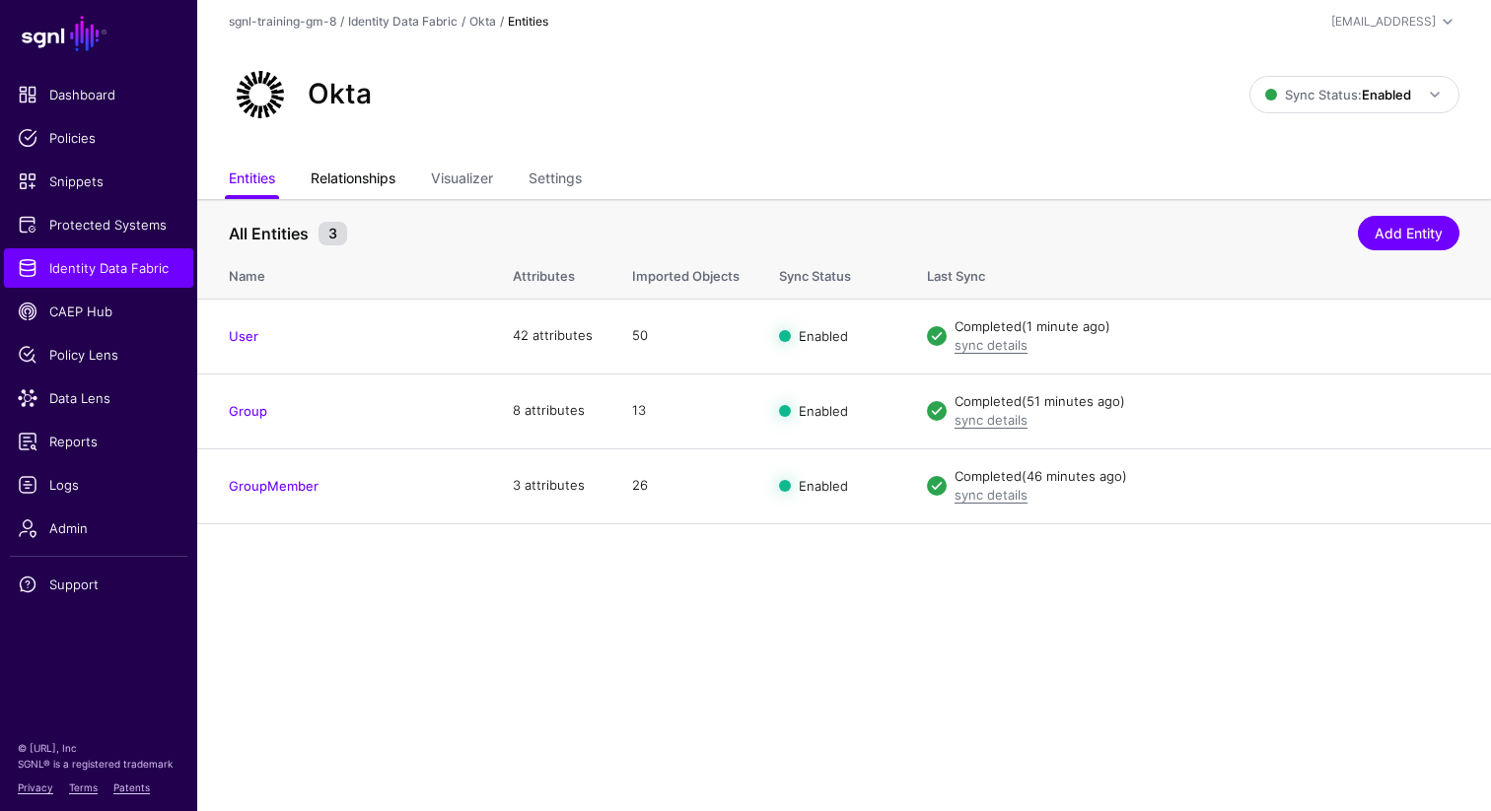
click at [351, 176] on link "Relationships" at bounding box center [353, 180] width 85 height 37
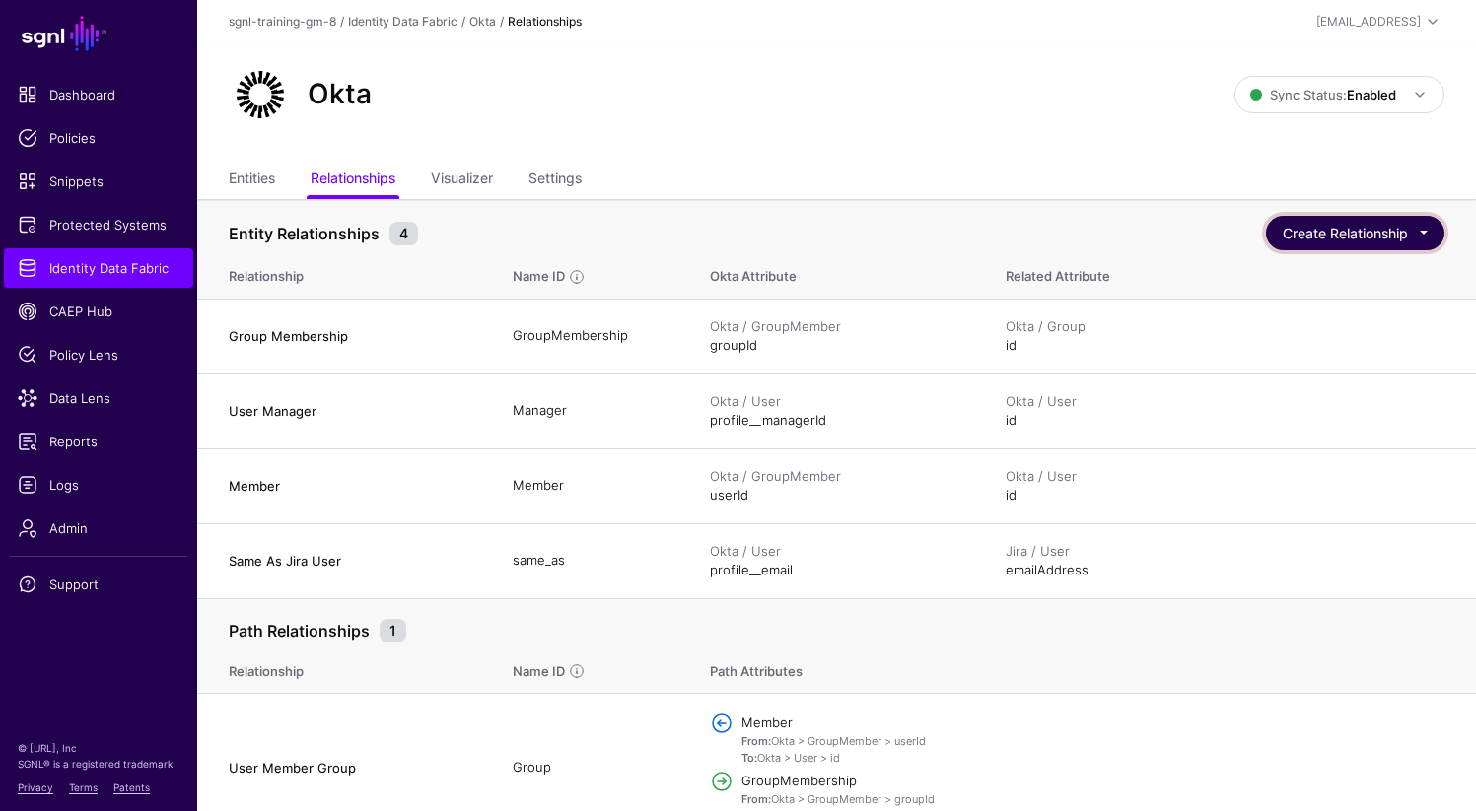
click at [1357, 241] on button "Create Relationship" at bounding box center [1355, 233] width 178 height 35
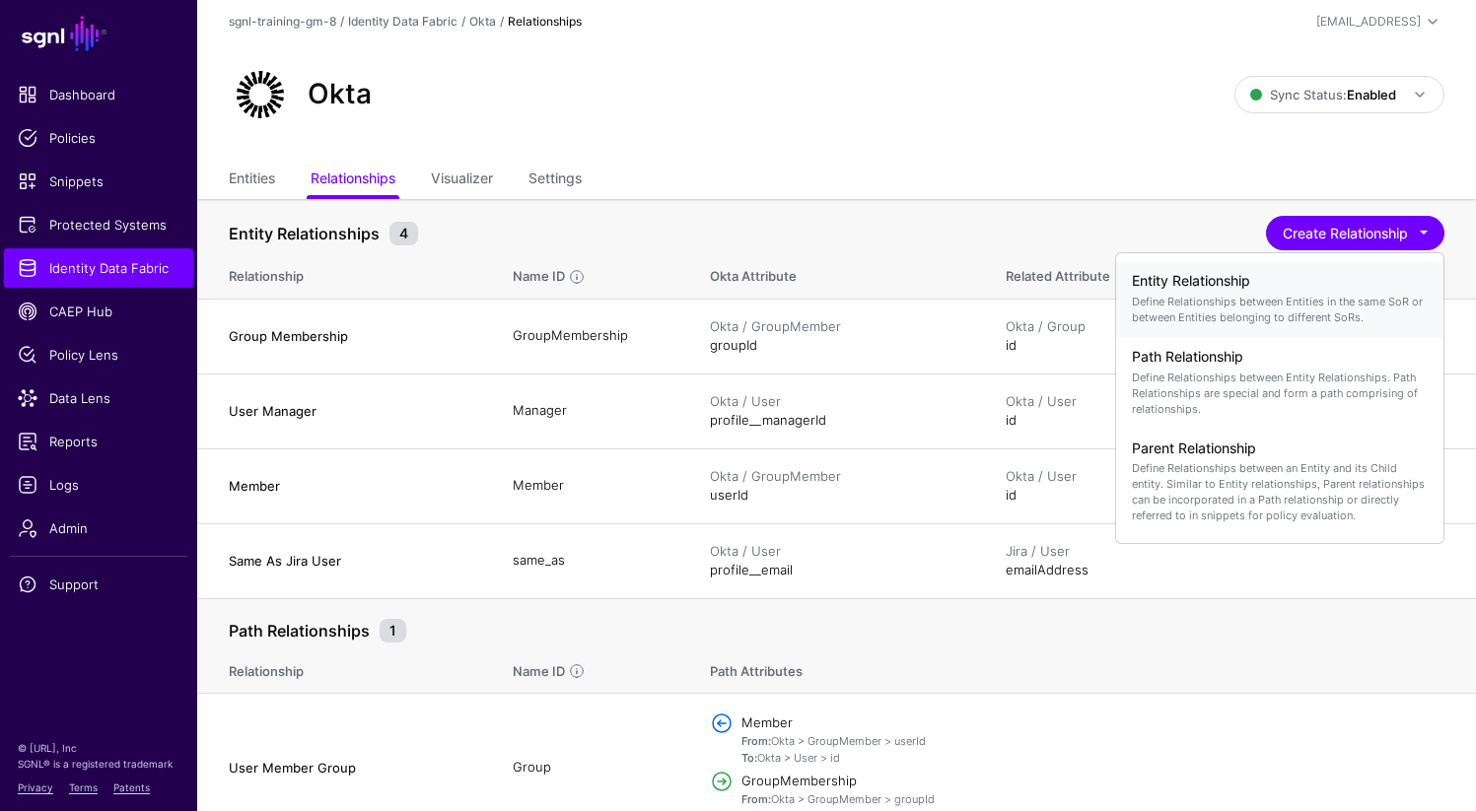
click at [1319, 296] on p "Define Relationships between Entities in the same SoR or between Entities belon…" at bounding box center [1280, 310] width 296 height 32
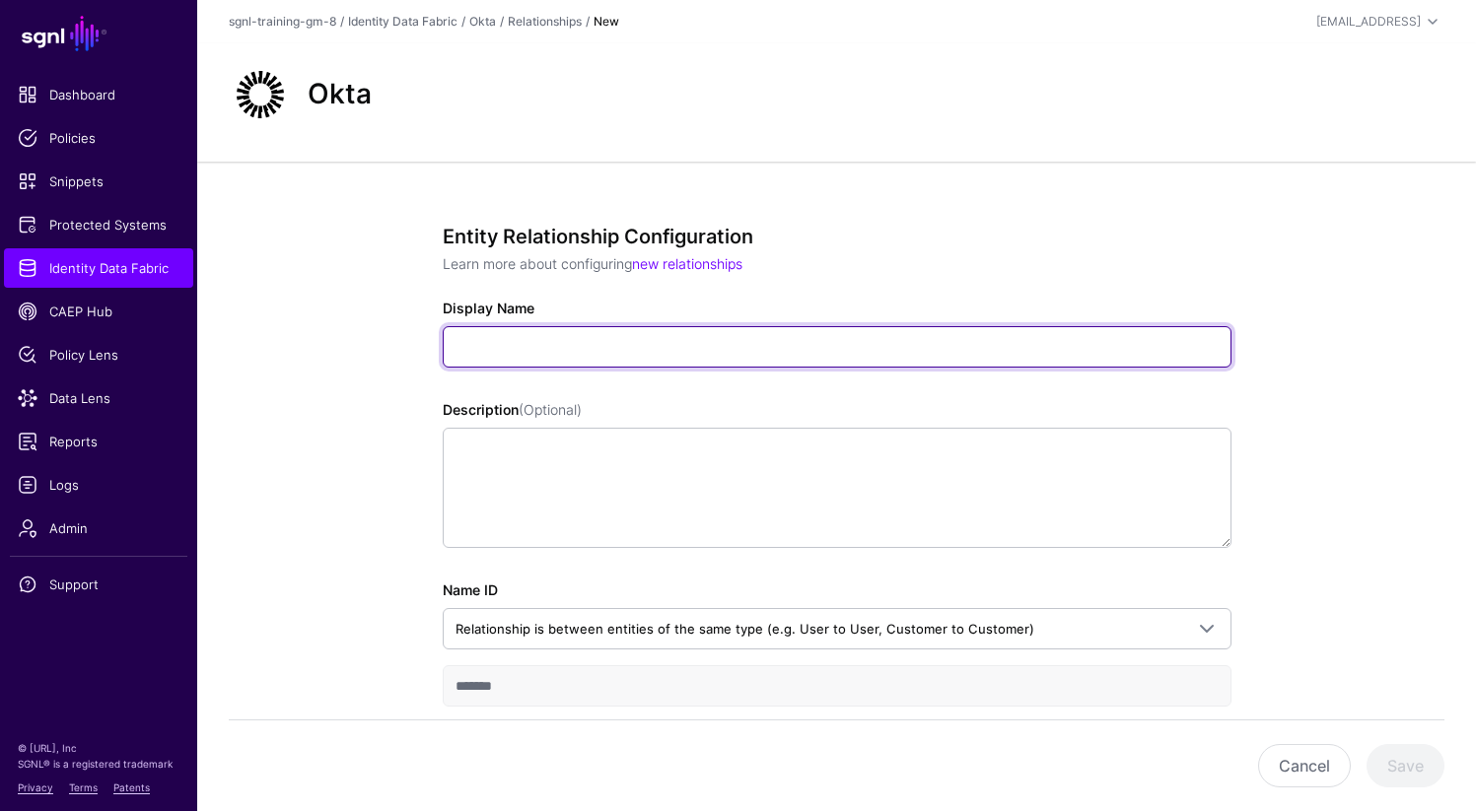
click at [961, 336] on input "Display Name" at bounding box center [837, 346] width 789 height 41
paste input "**********"
type input "**********"
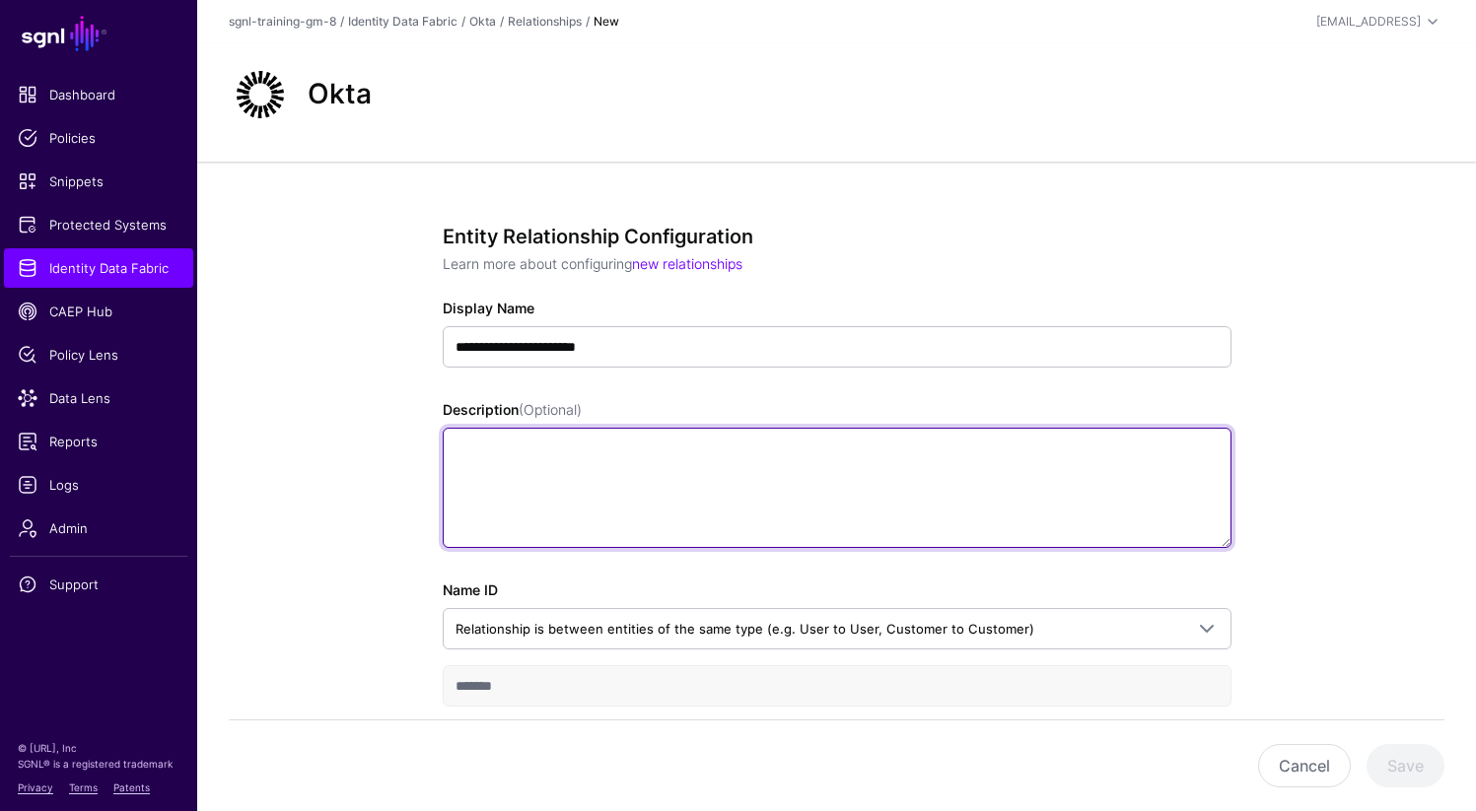
click at [536, 483] on textarea "Description (Optional)" at bounding box center [837, 488] width 789 height 120
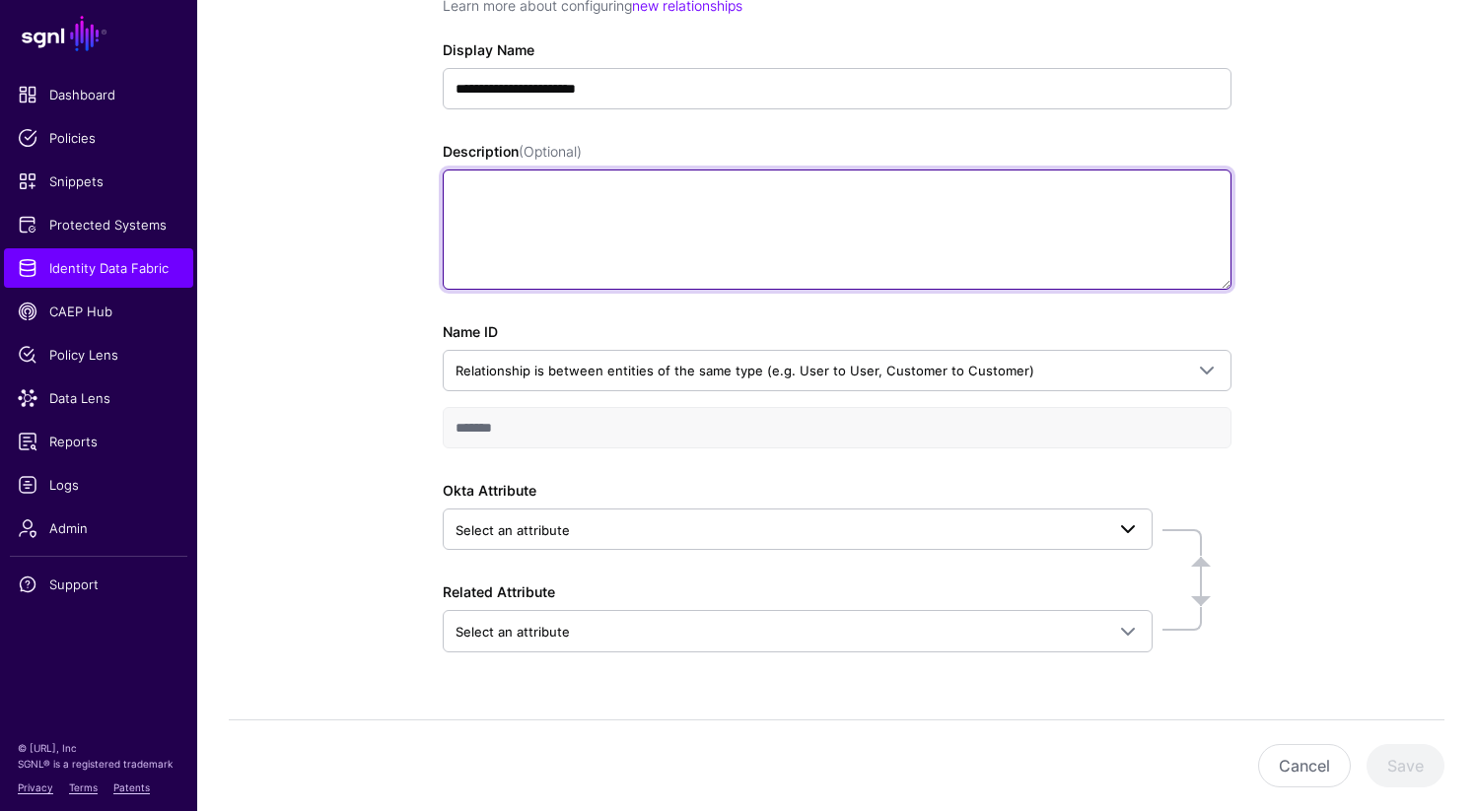
scroll to position [304, 0]
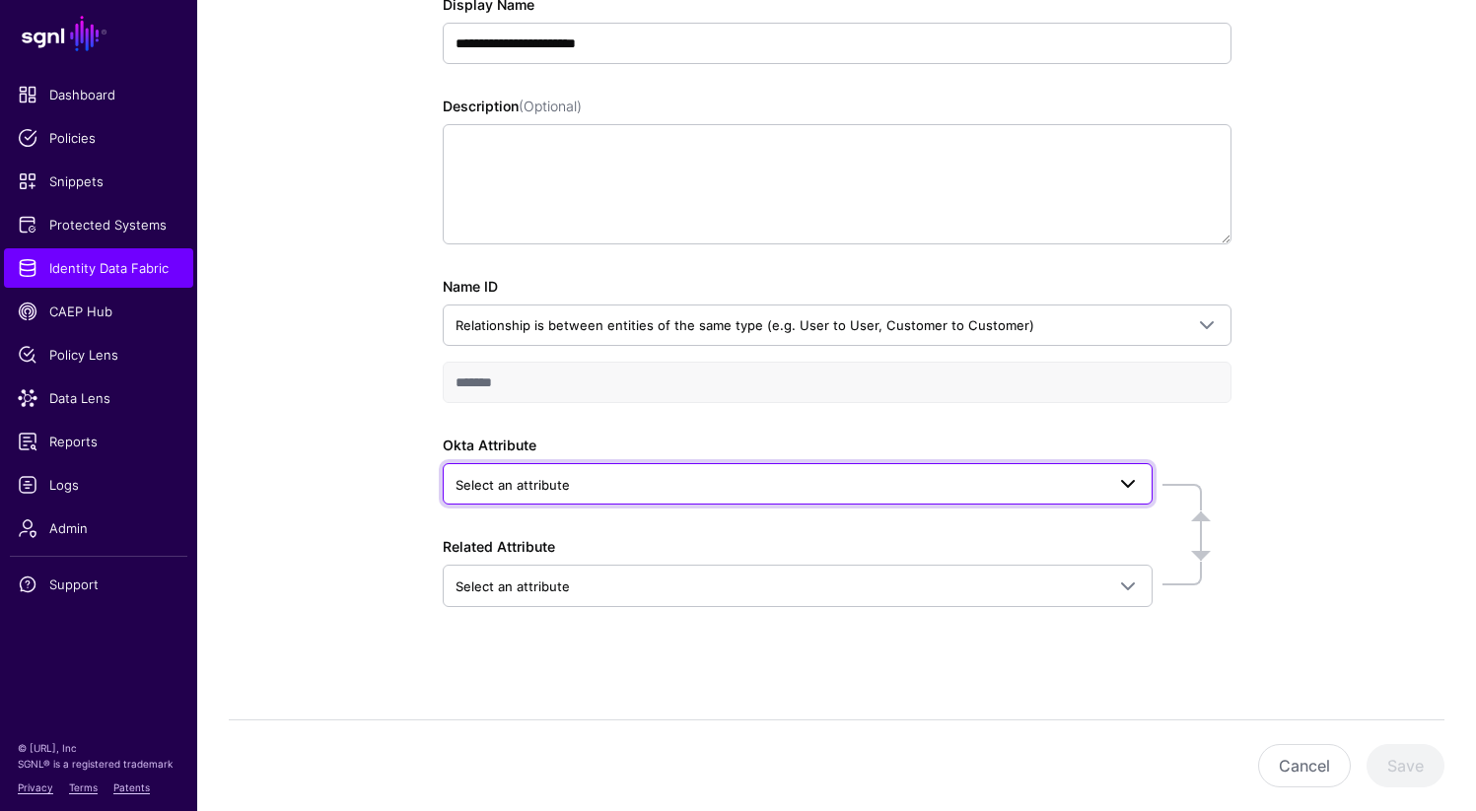
click at [549, 491] on span "Select an attribute" at bounding box center [512, 485] width 114 height 16
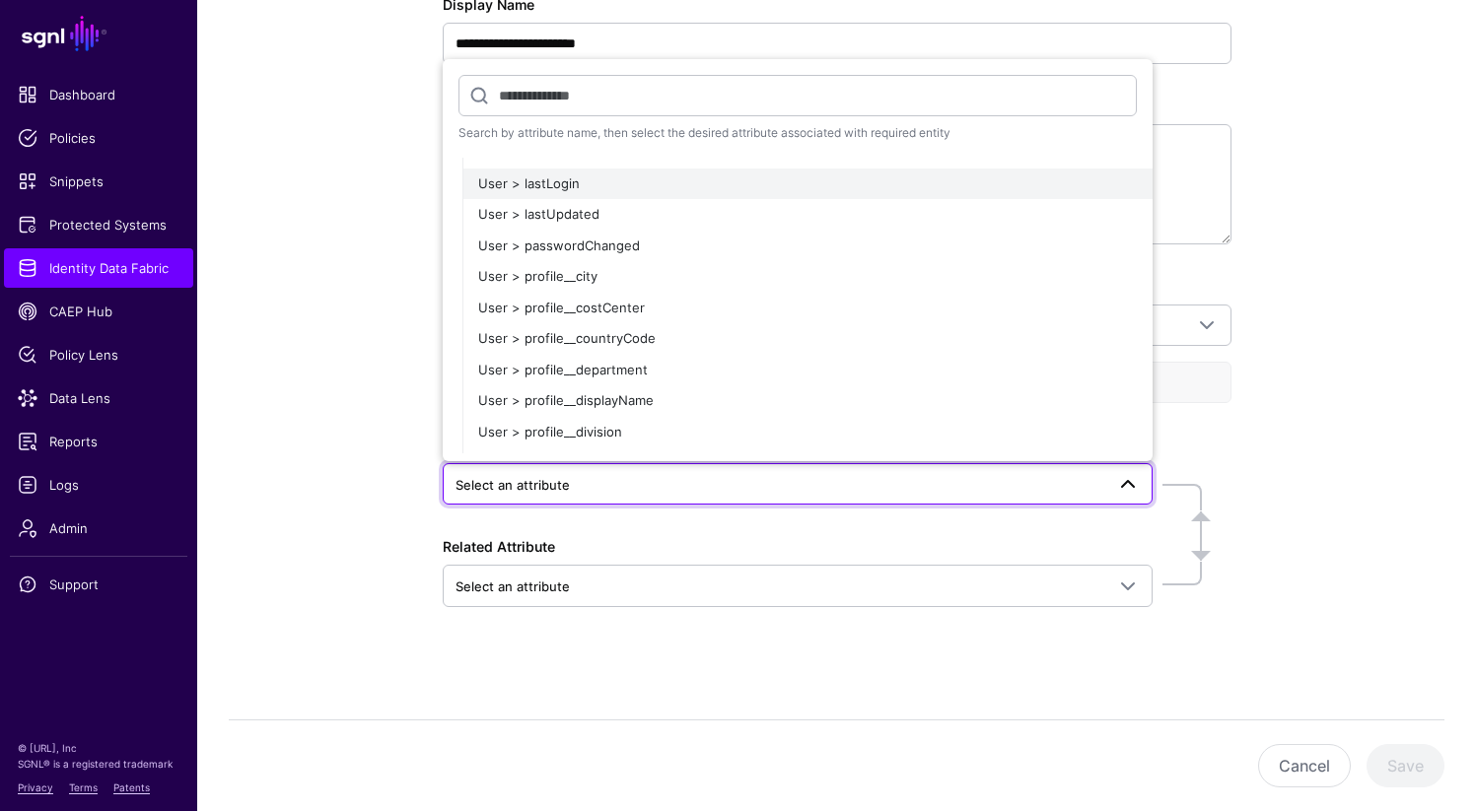
scroll to position [537, 0]
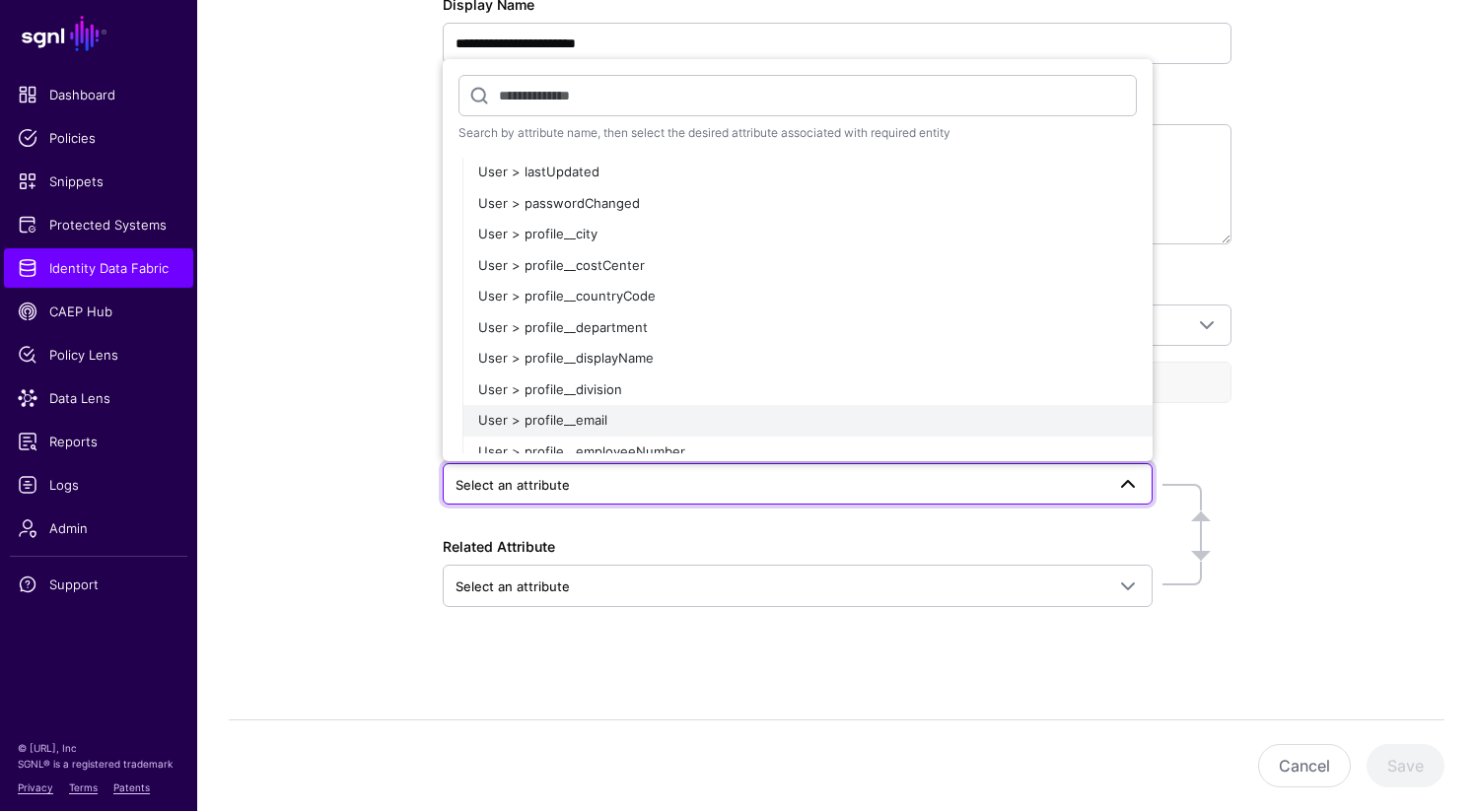
click at [627, 417] on div "User > profile__email" at bounding box center [807, 421] width 659 height 20
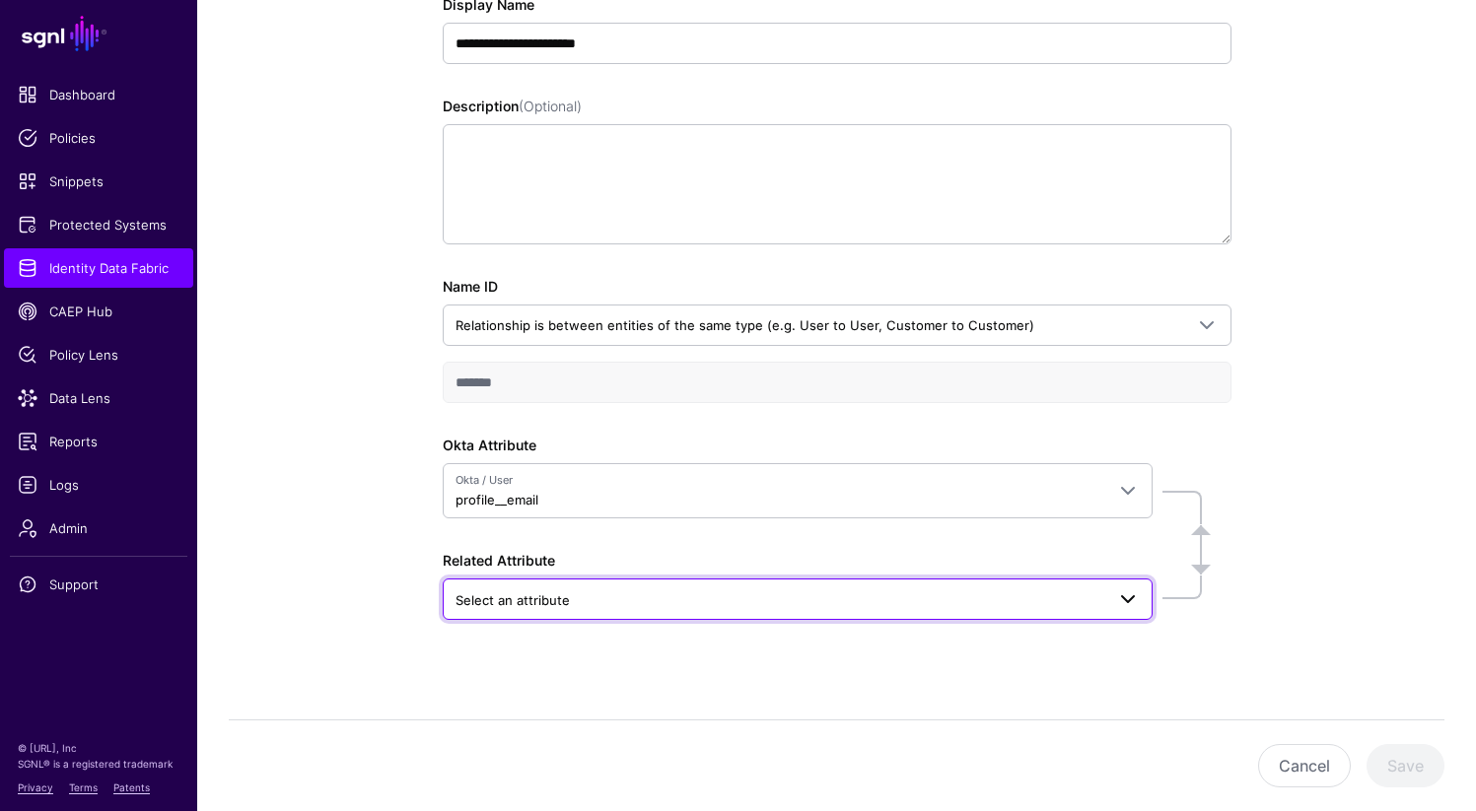
click at [585, 606] on span "Select an attribute" at bounding box center [779, 601] width 649 height 22
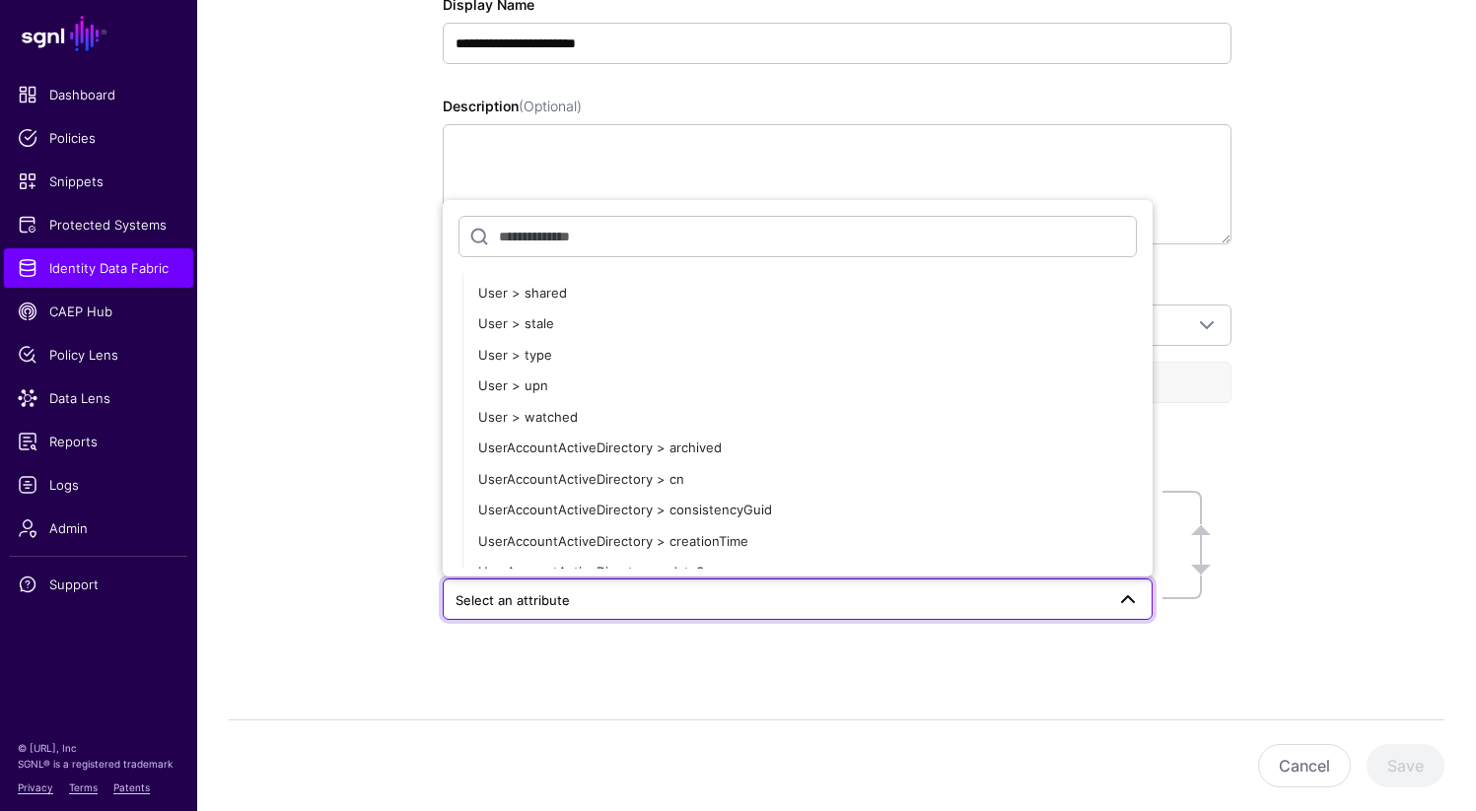
scroll to position [4602, 0]
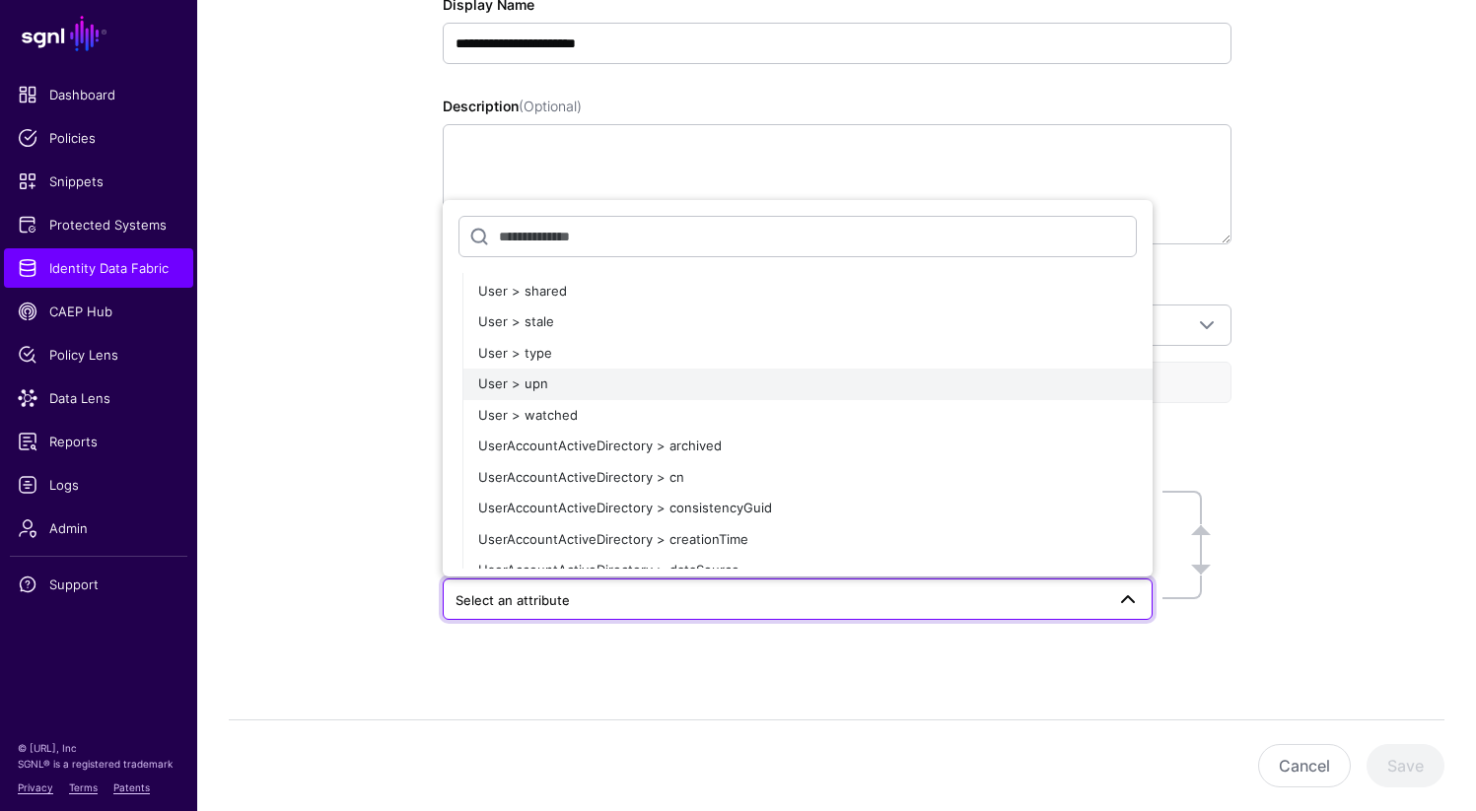
click at [535, 383] on span "User > upn" at bounding box center [513, 384] width 70 height 16
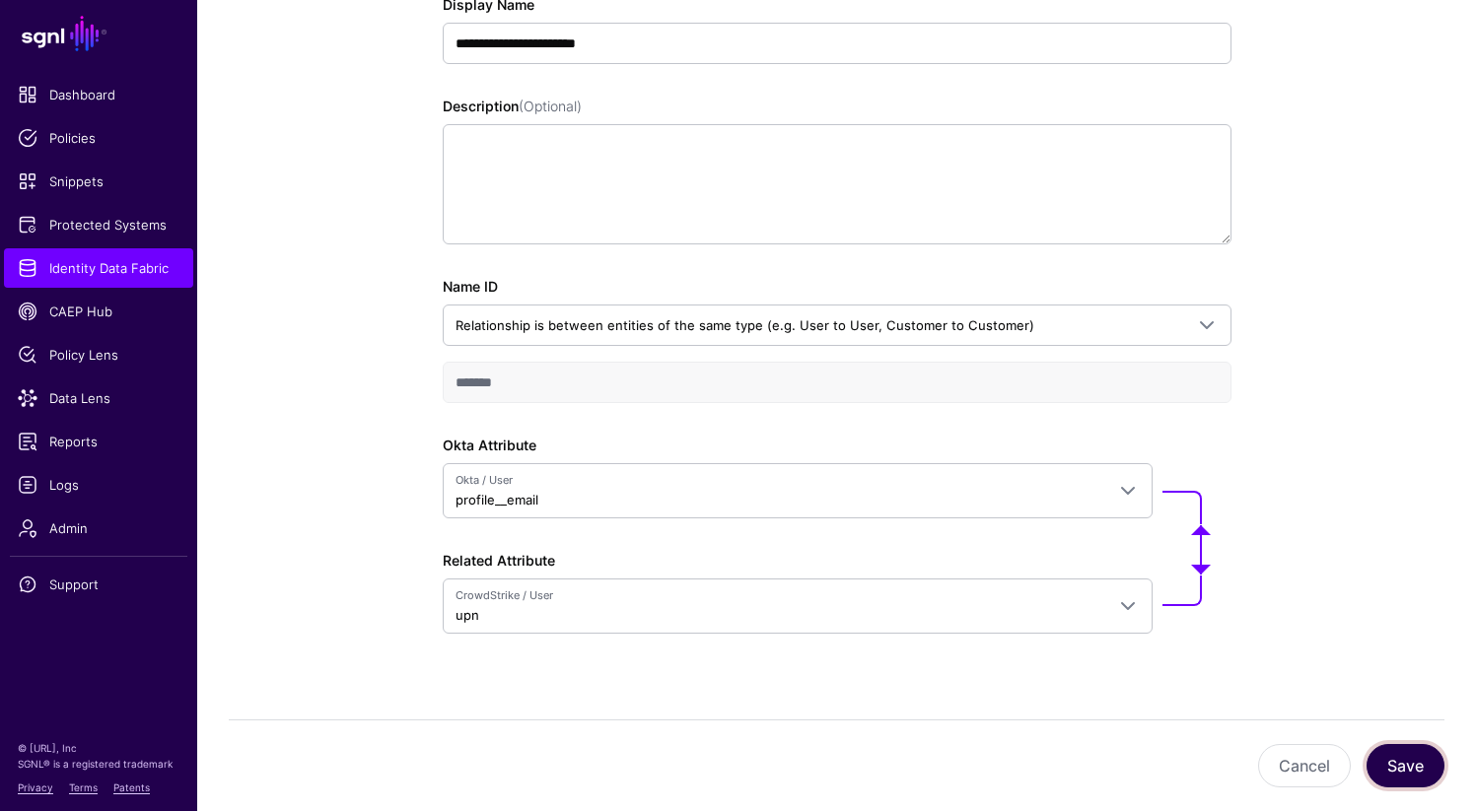
click at [1420, 764] on button "Save" at bounding box center [1405, 765] width 78 height 43
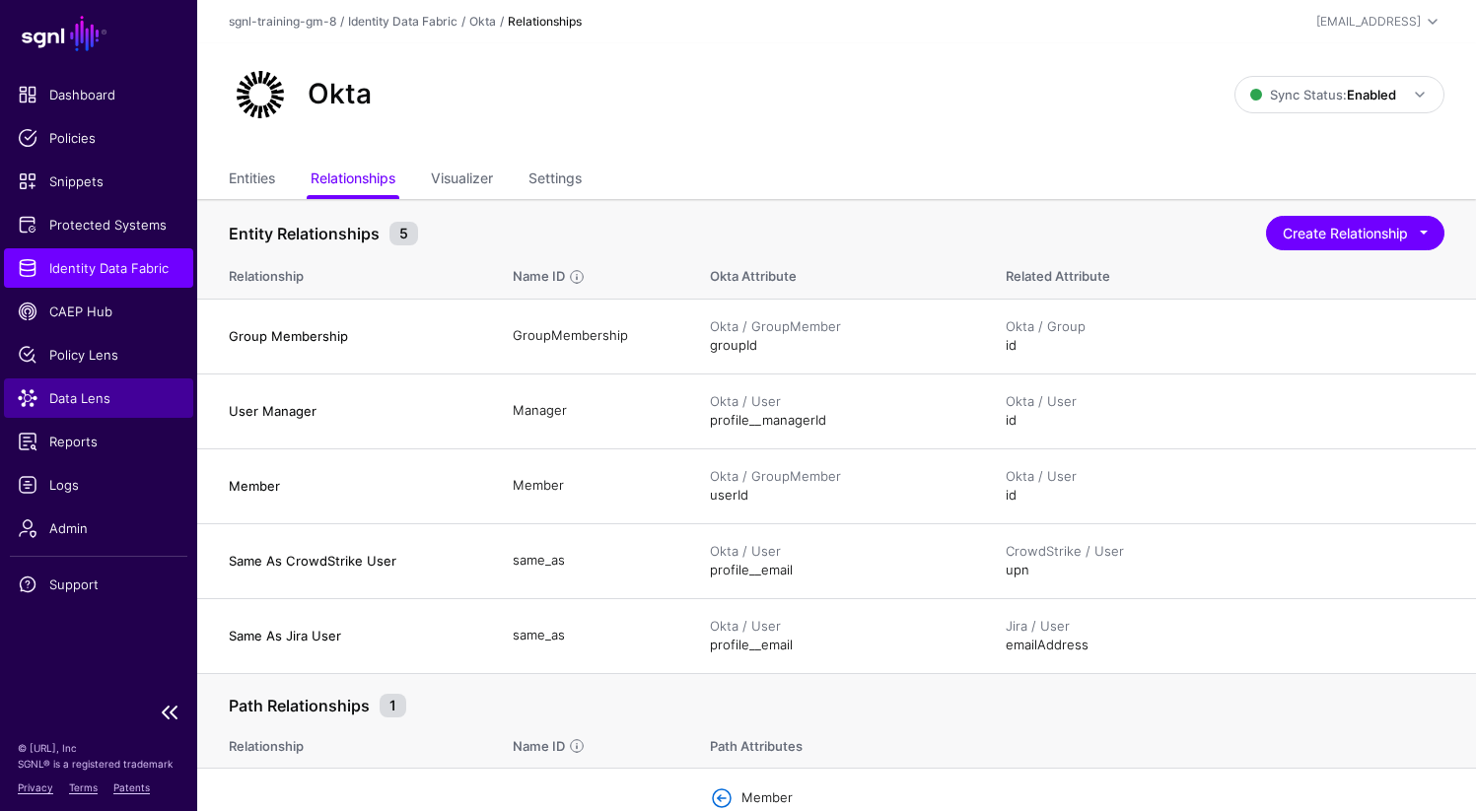
click at [90, 404] on span "Data Lens" at bounding box center [99, 398] width 162 height 20
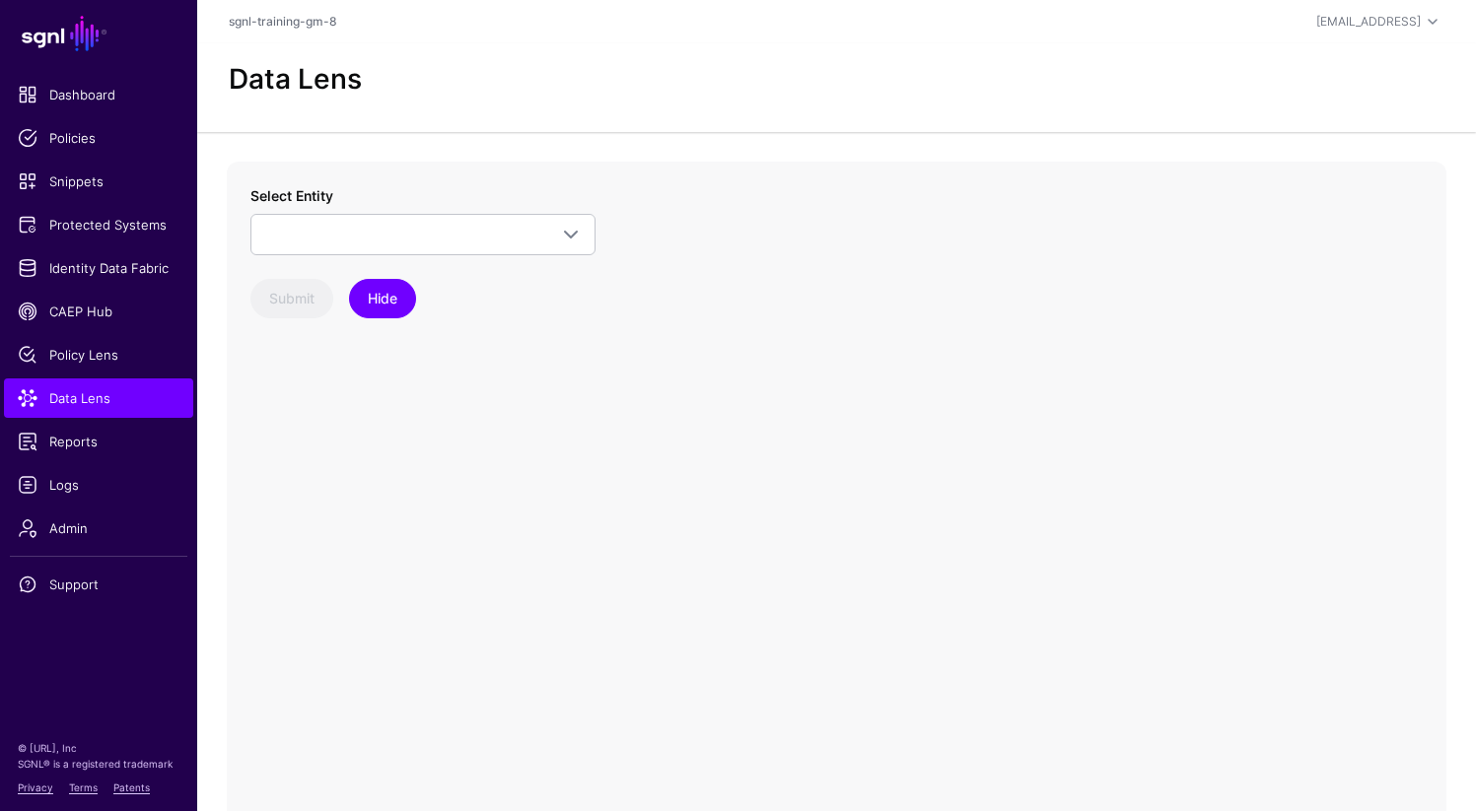
scroll to position [24, 0]
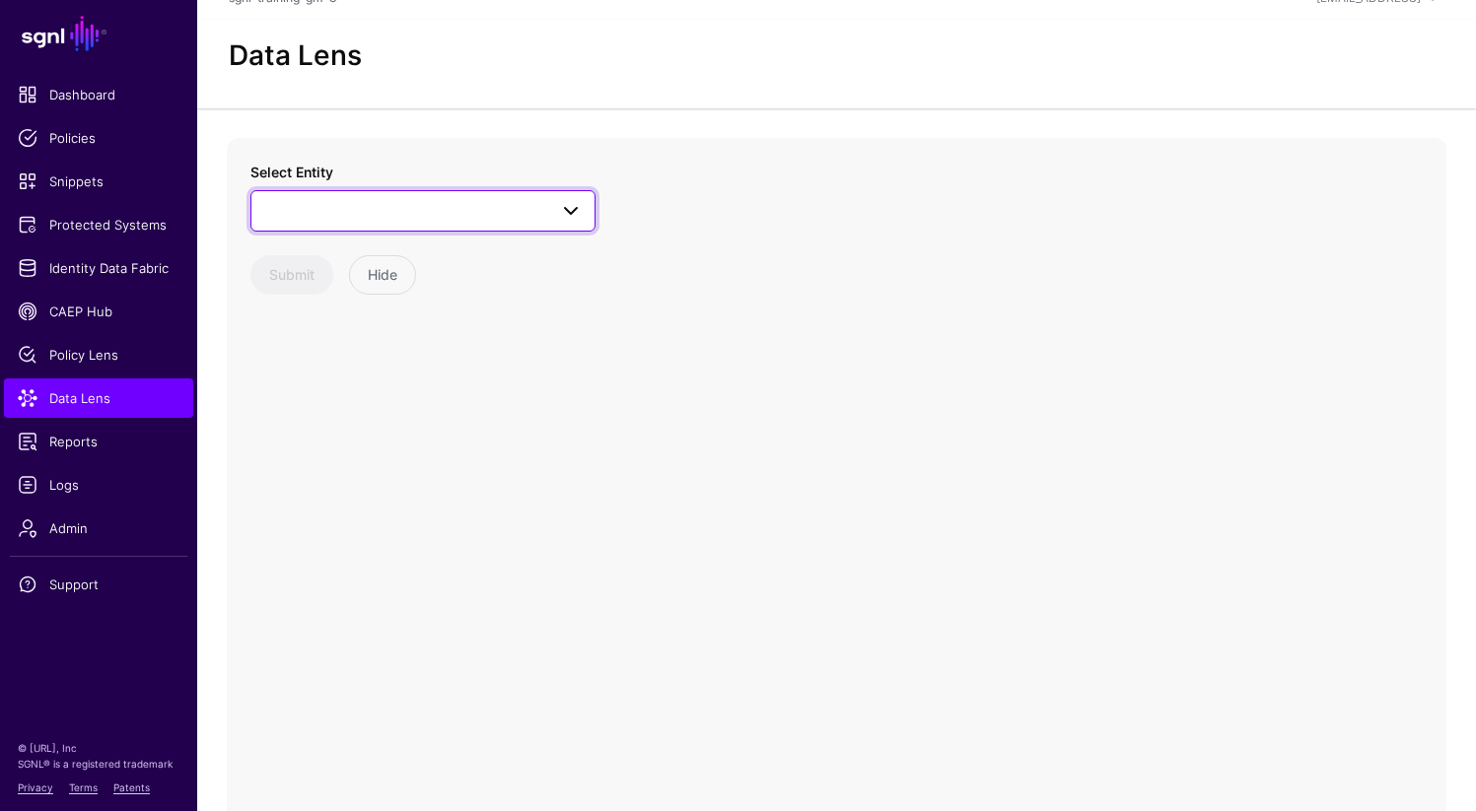
click at [366, 219] on span at bounding box center [422, 211] width 319 height 24
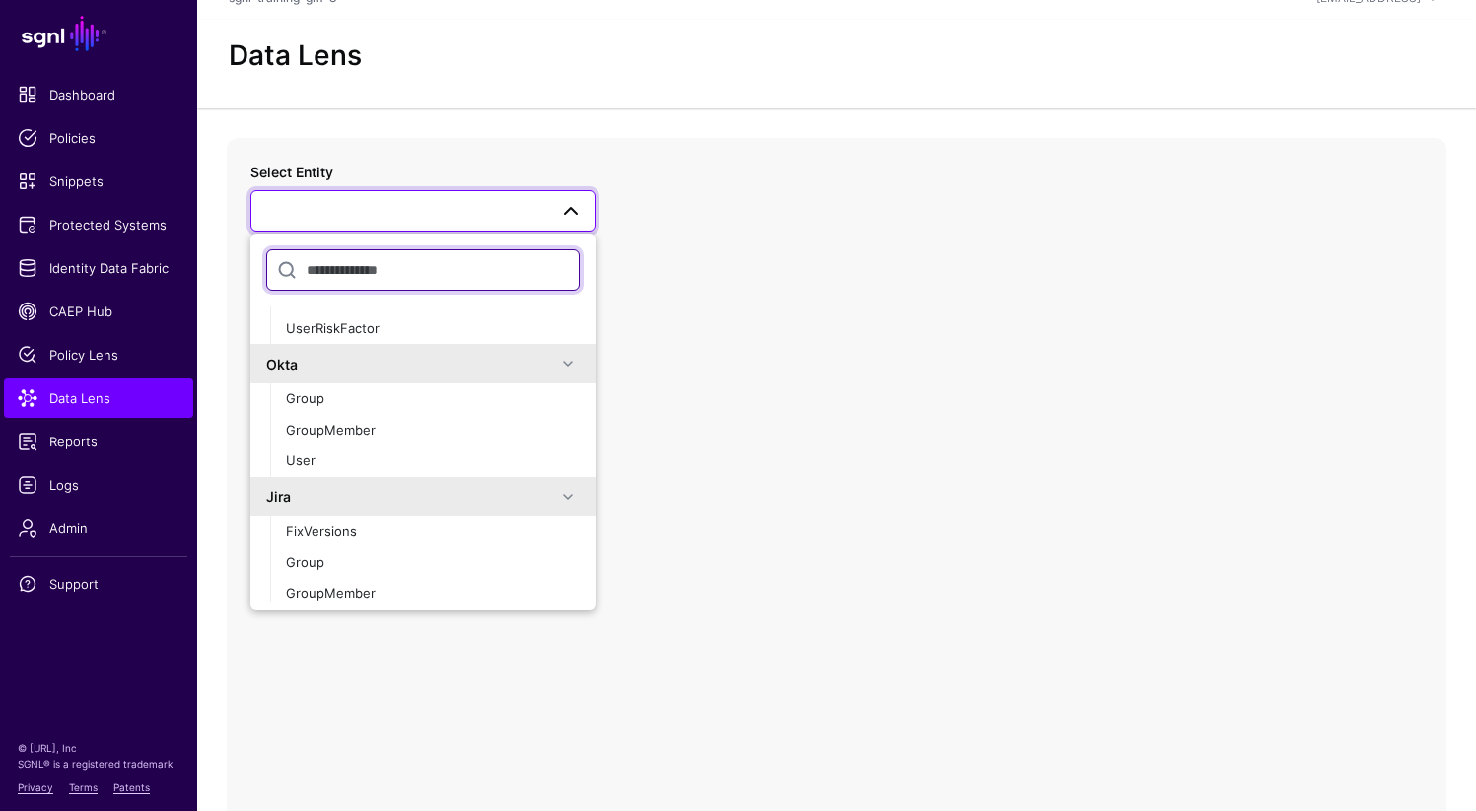
scroll to position [410, 0]
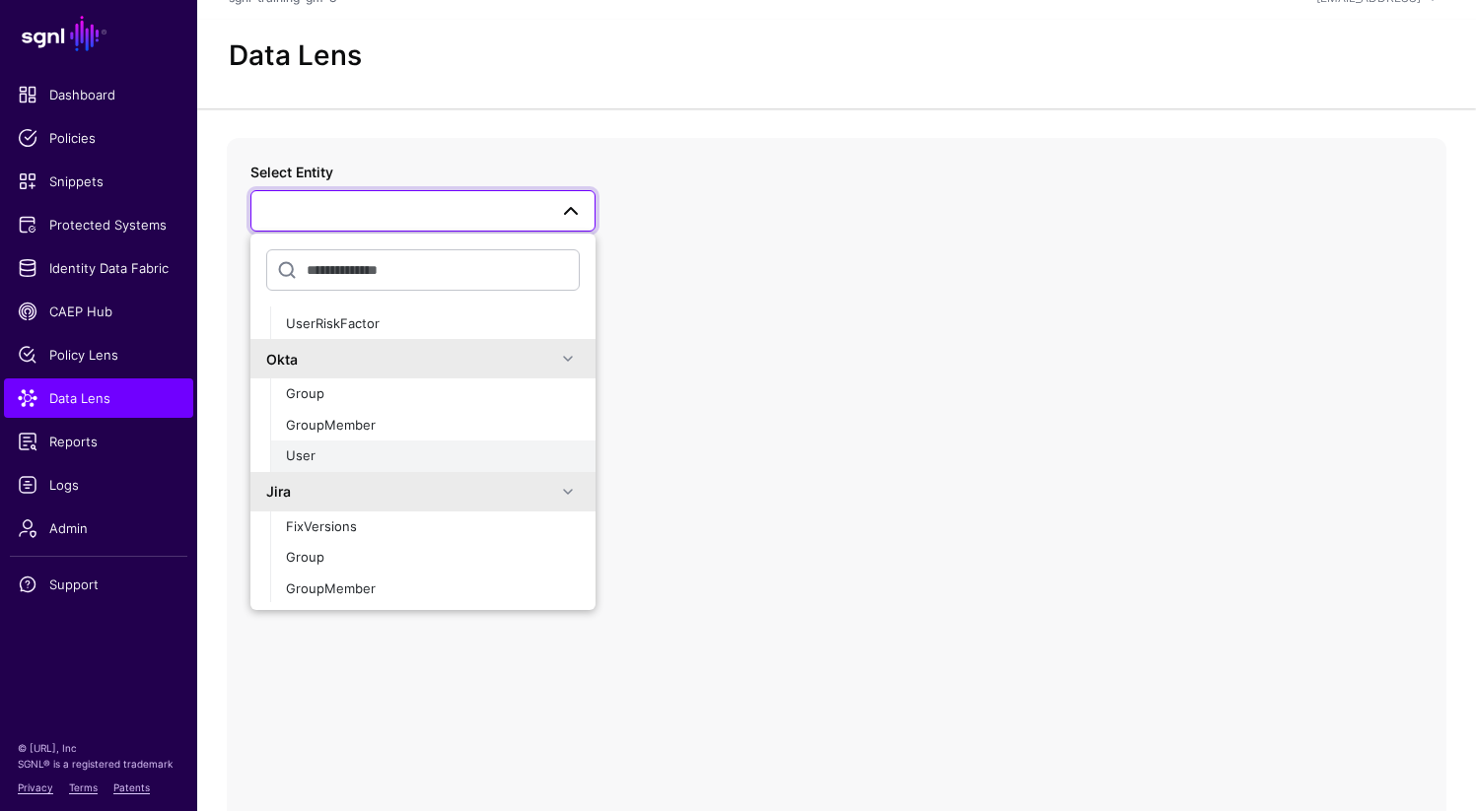
click at [357, 453] on div "User" at bounding box center [433, 457] width 294 height 20
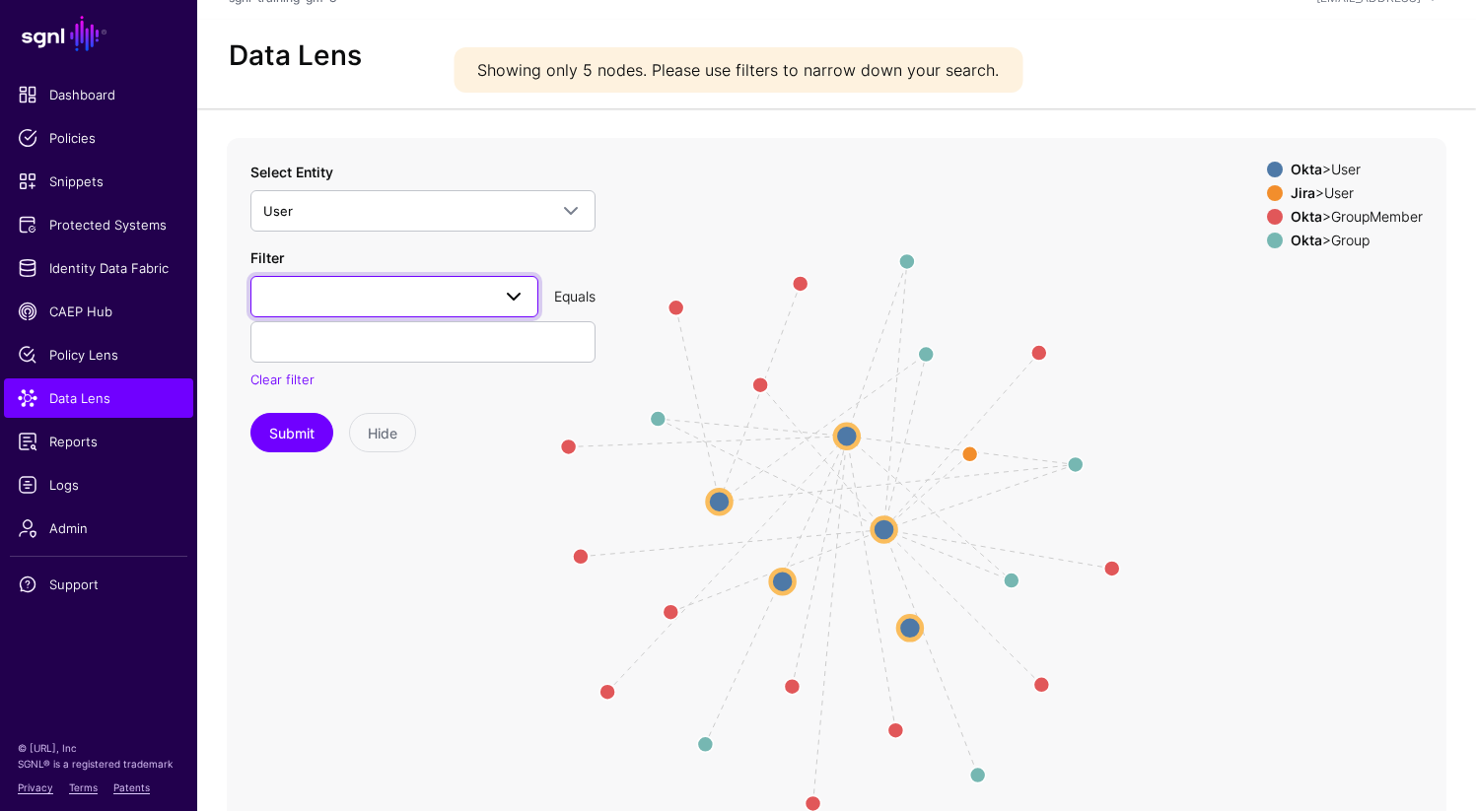
click at [463, 294] on span at bounding box center [394, 297] width 262 height 24
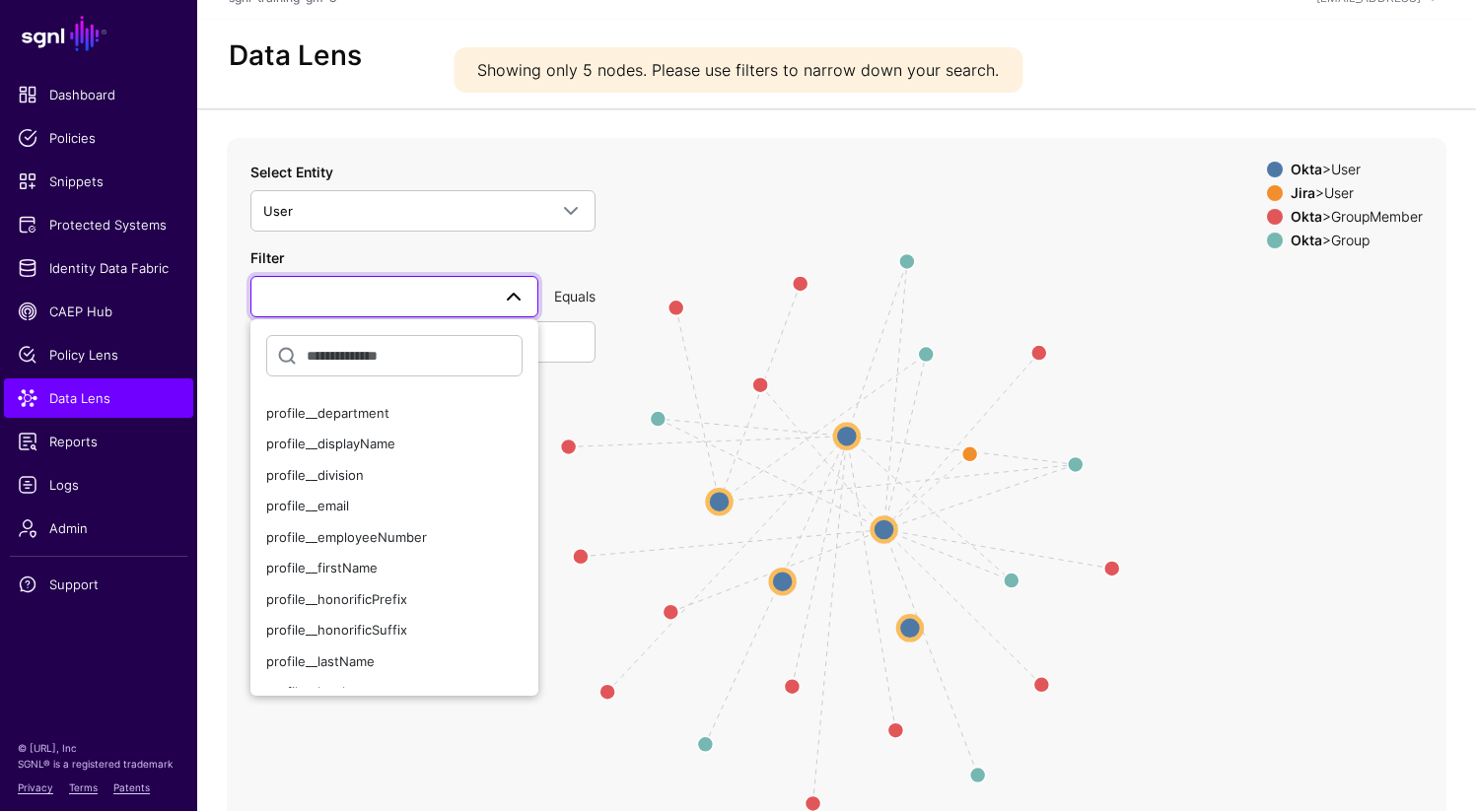
scroll to position [314, 0]
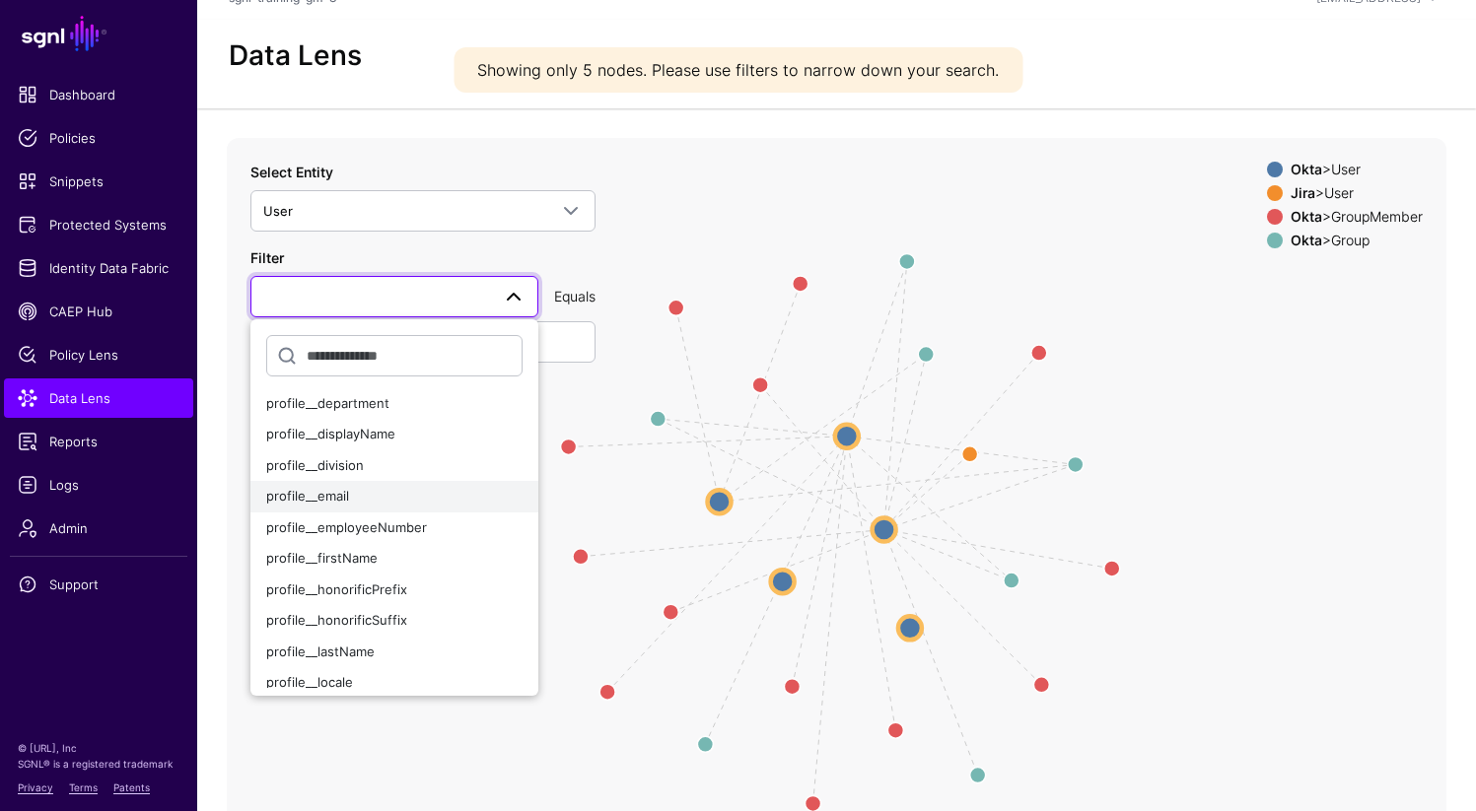
click at [362, 491] on div "profile__email" at bounding box center [394, 497] width 256 height 20
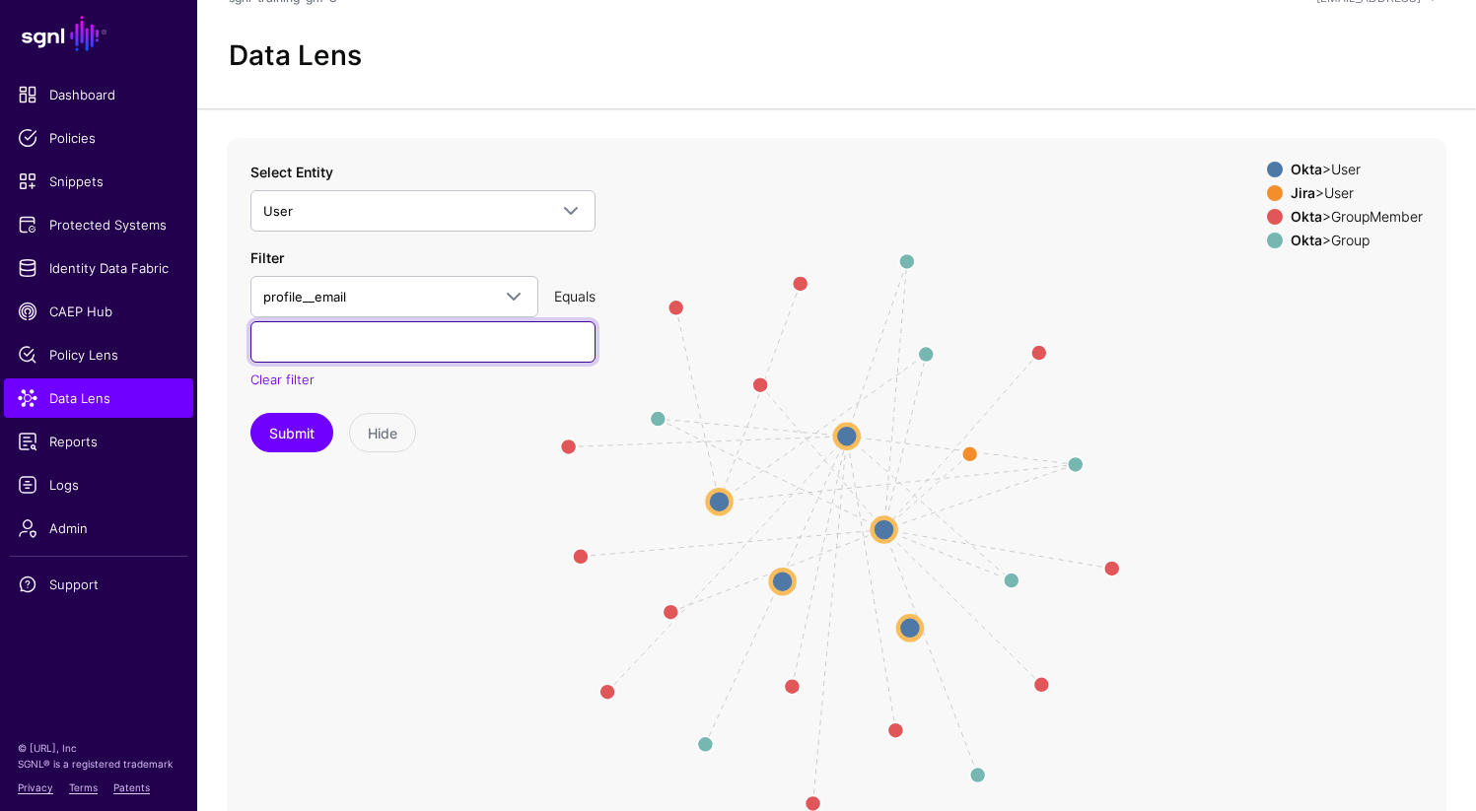
click at [394, 341] on input "text" at bounding box center [422, 341] width 345 height 41
type input "**********"
click at [250, 413] on button "Submit" at bounding box center [291, 432] width 83 height 39
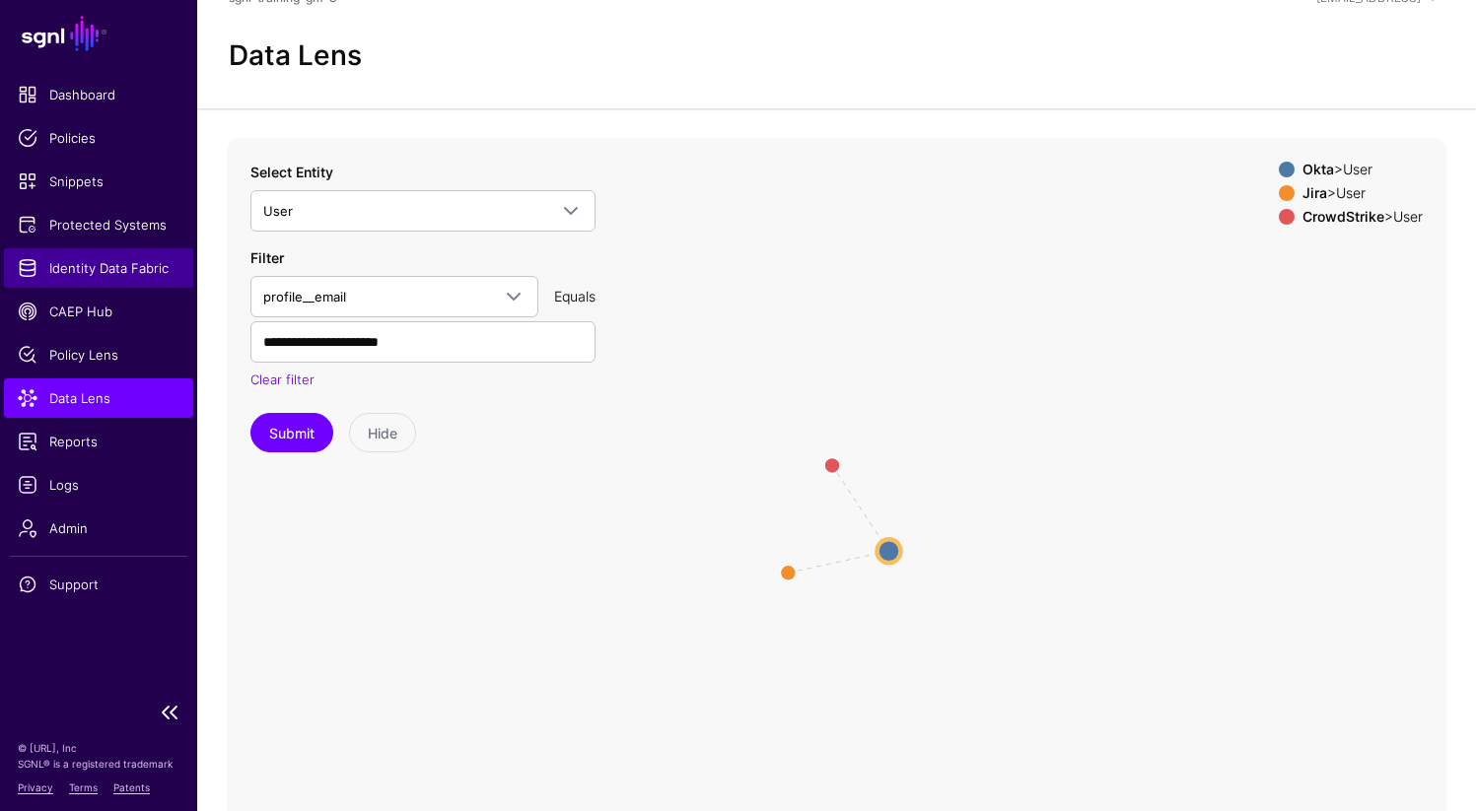
click at [111, 268] on span "Identity Data Fabric" at bounding box center [99, 268] width 162 height 20
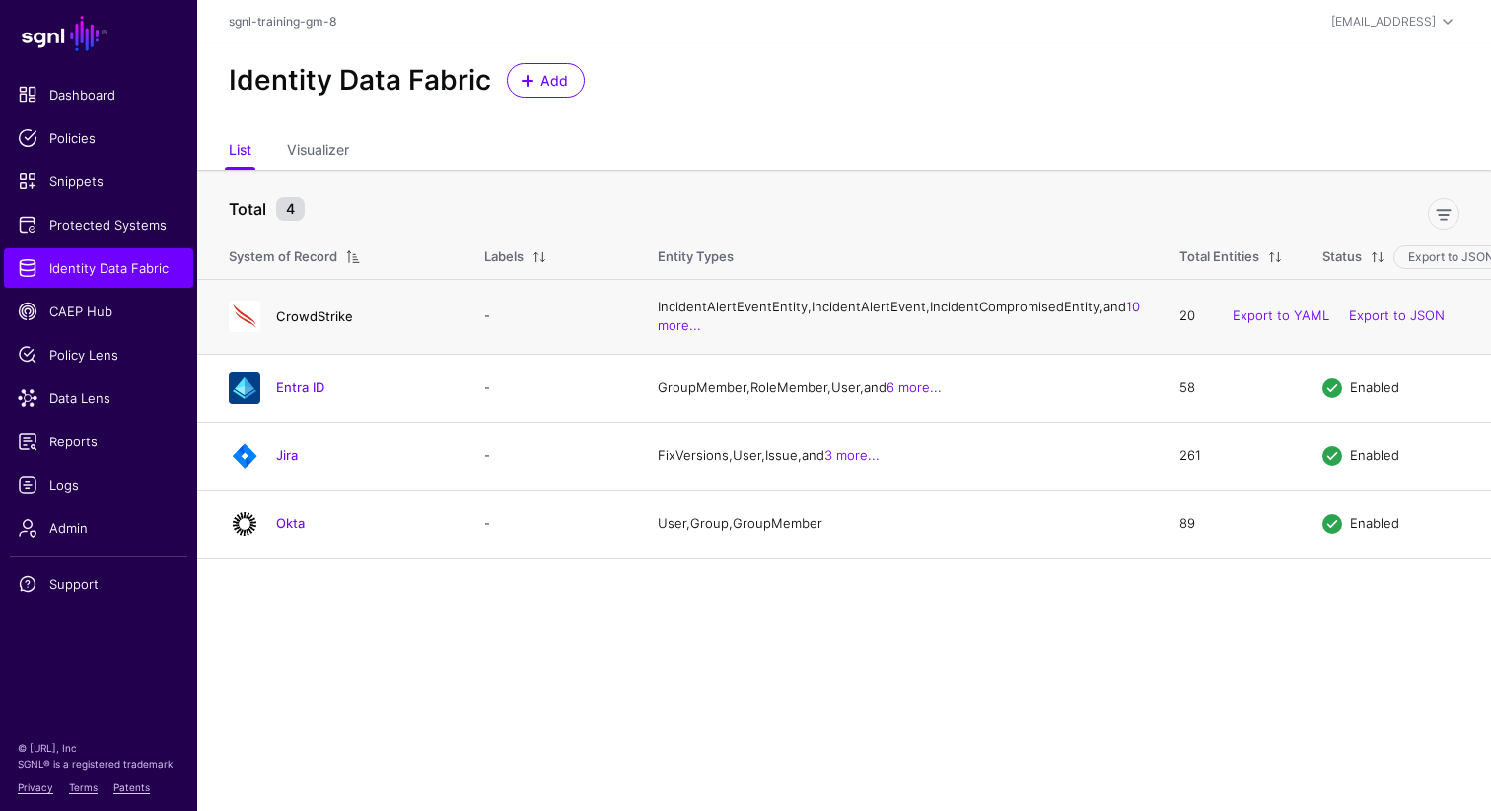
click at [321, 324] on link "CrowdStrike" at bounding box center [314, 317] width 77 height 16
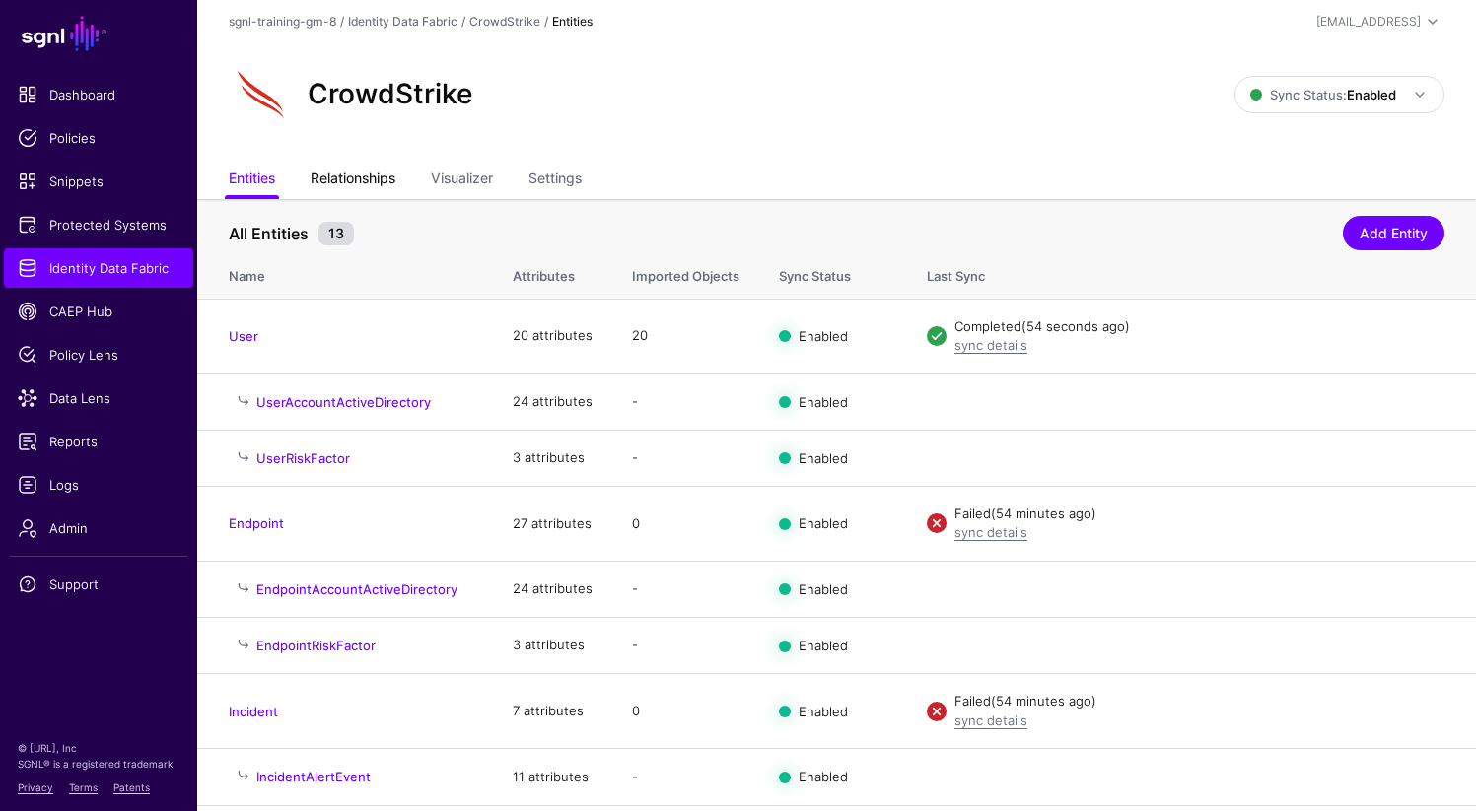
click at [355, 169] on link "Relationships" at bounding box center [353, 180] width 85 height 37
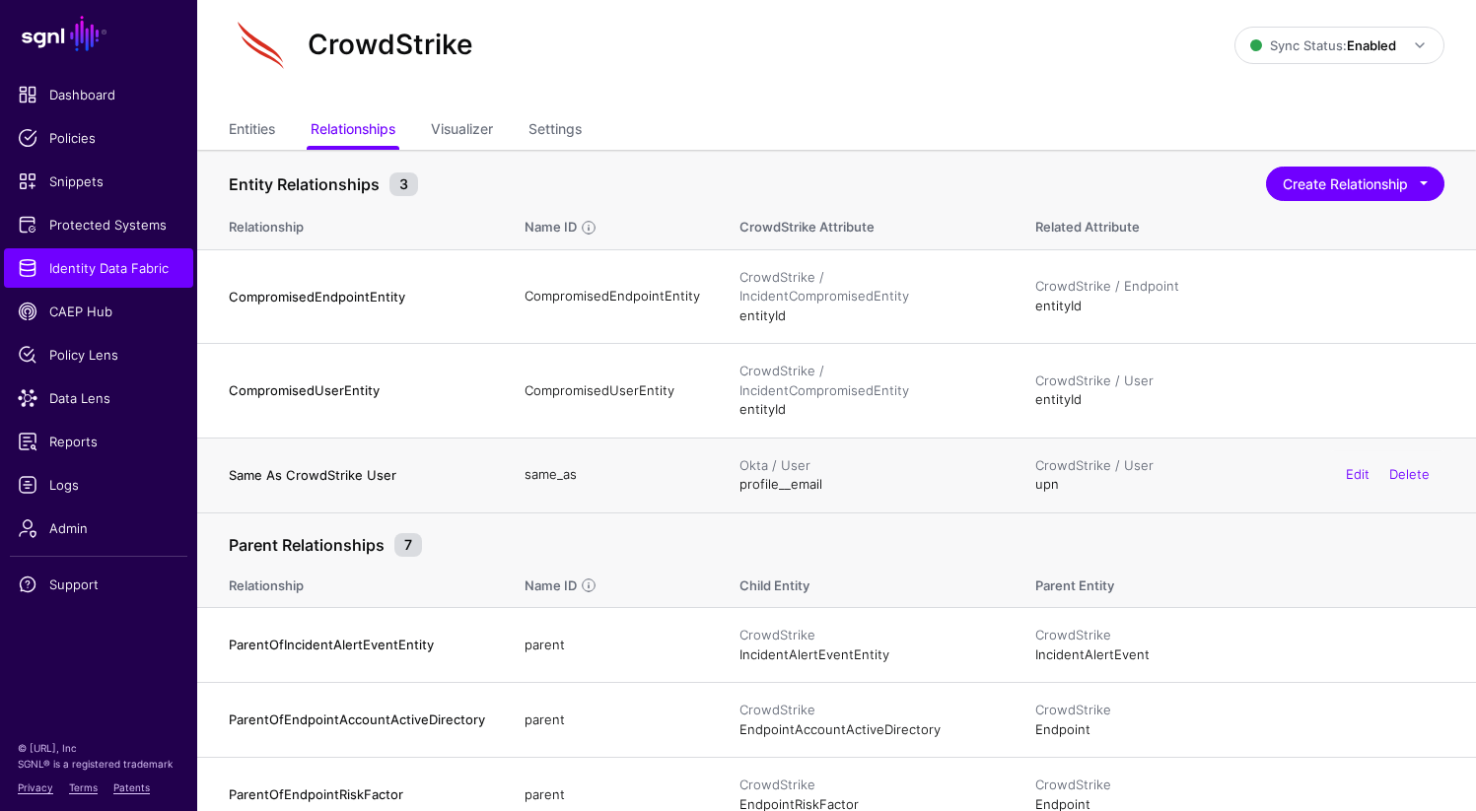
scroll to position [57, 0]
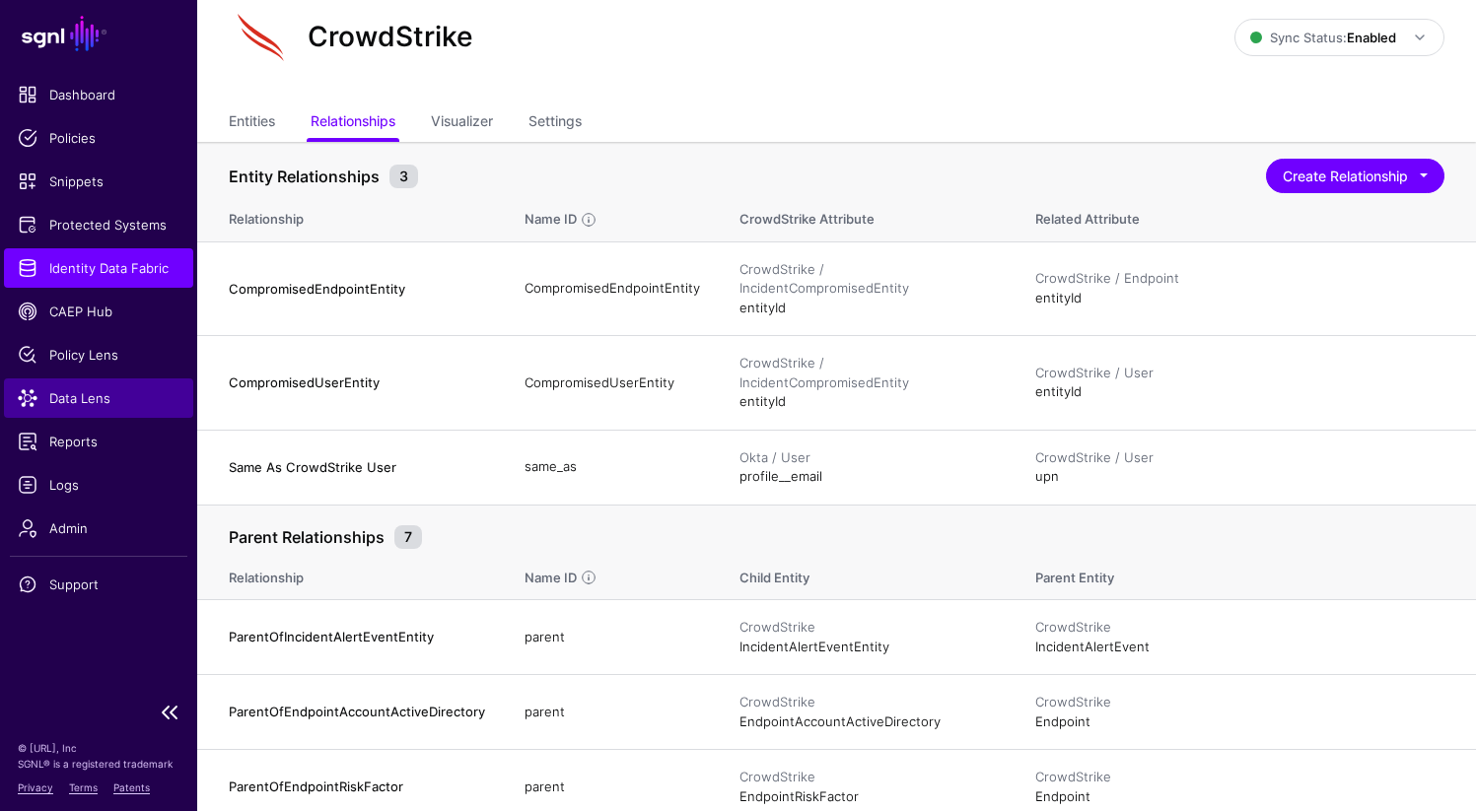
click at [89, 400] on span "Data Lens" at bounding box center [99, 398] width 162 height 20
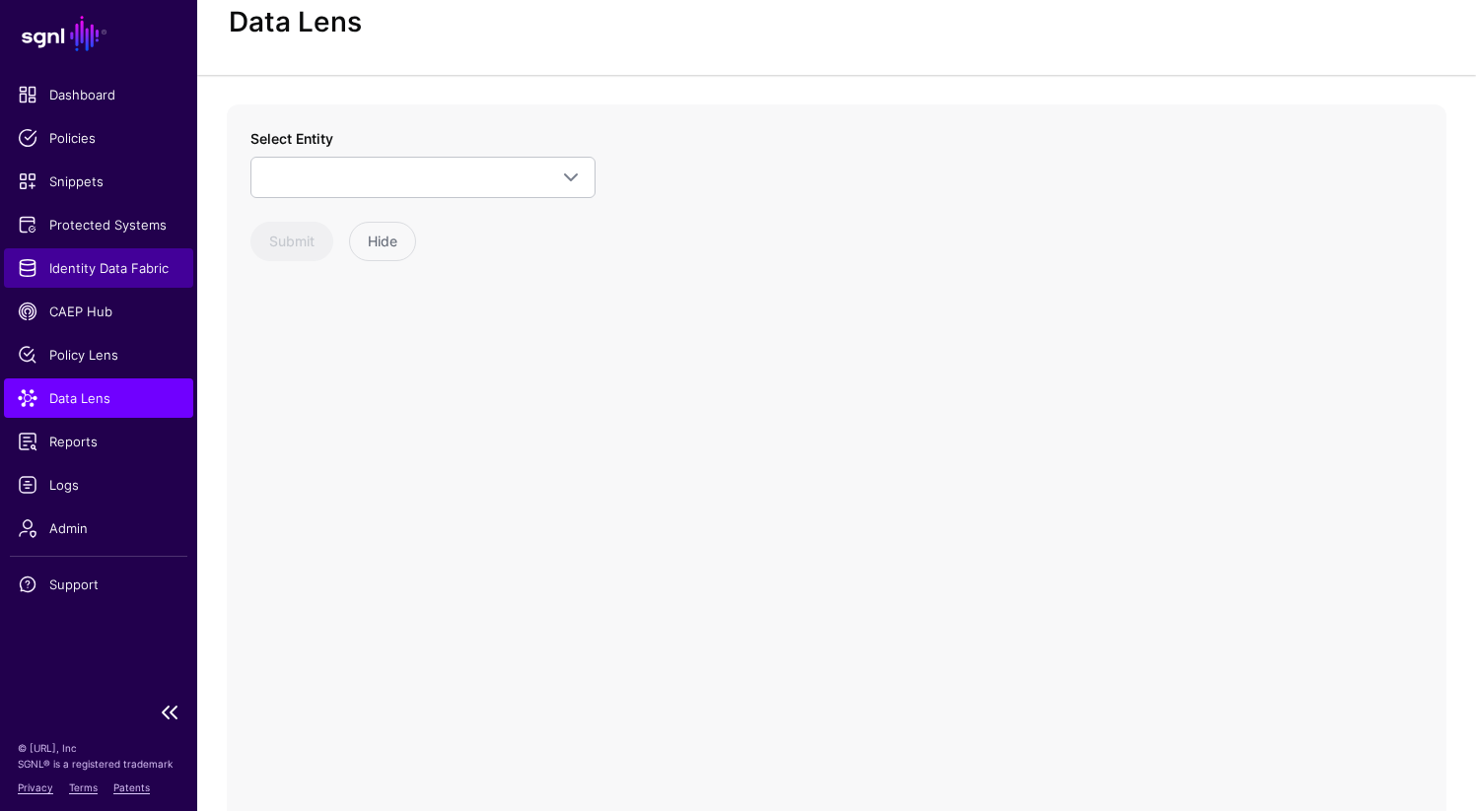
click at [115, 266] on span "Identity Data Fabric" at bounding box center [99, 268] width 162 height 20
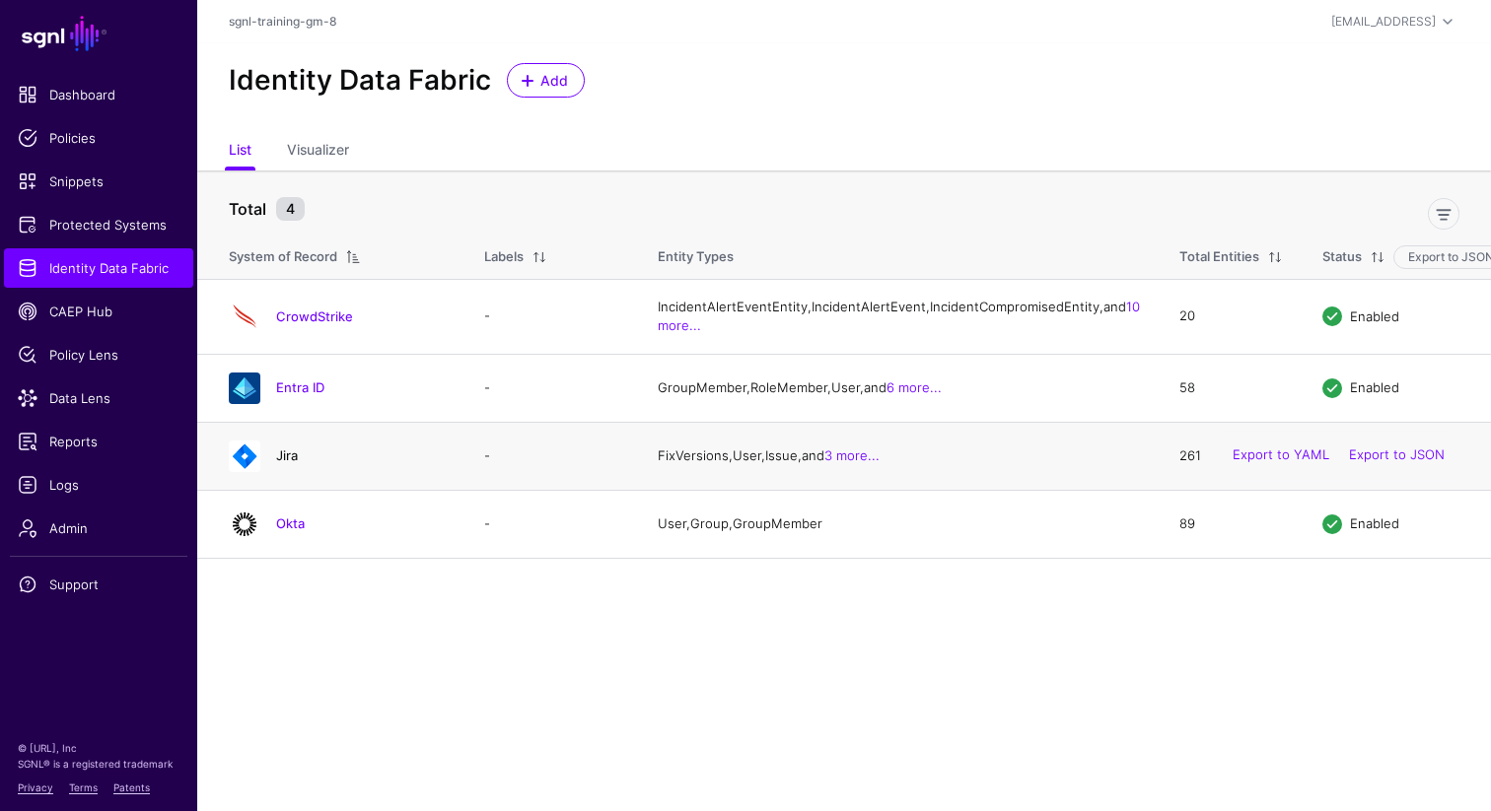
click at [285, 463] on link "Jira" at bounding box center [287, 456] width 22 height 16
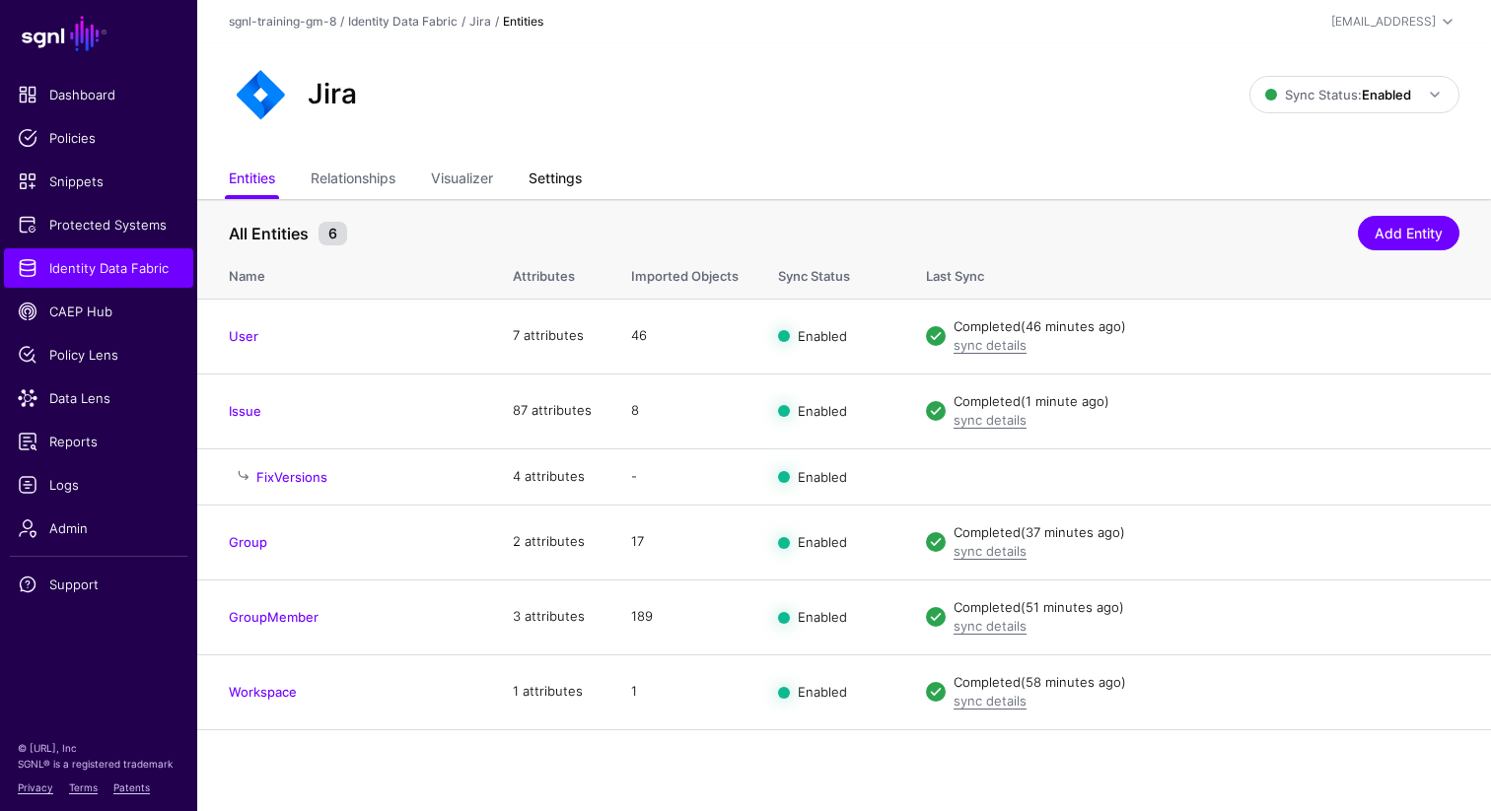
click at [572, 182] on link "Settings" at bounding box center [554, 180] width 53 height 37
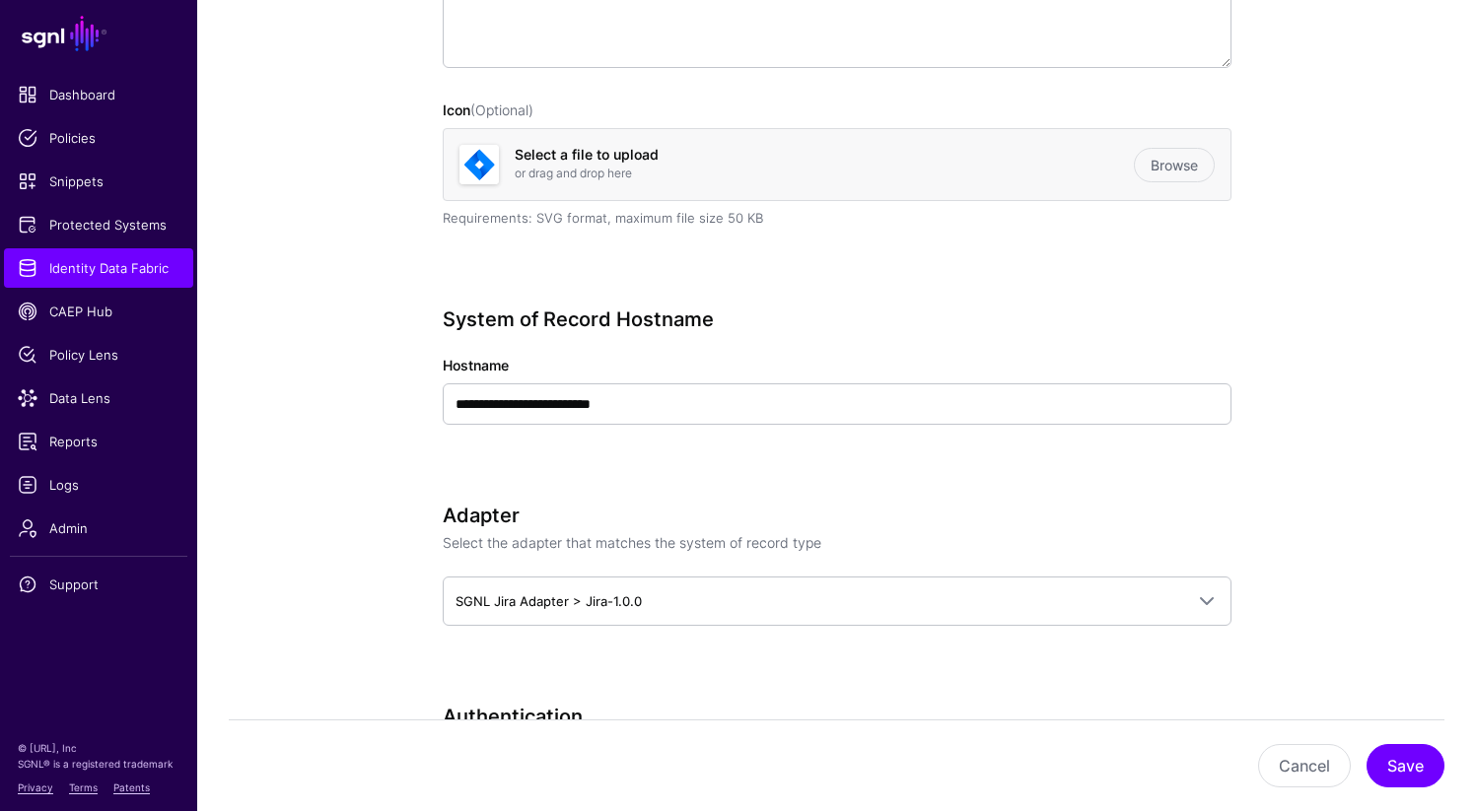
scroll to position [512, 0]
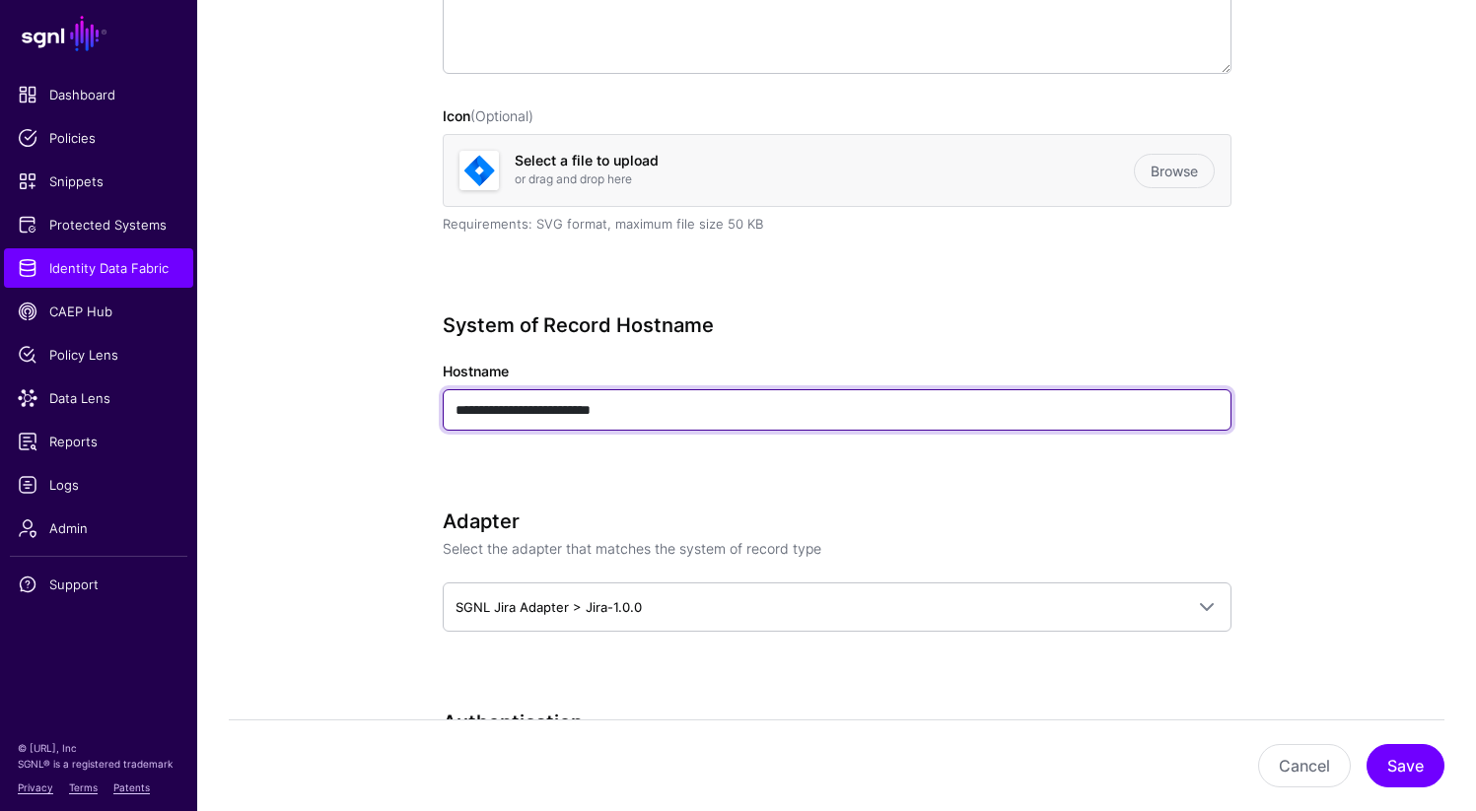
click at [525, 416] on input "**********" at bounding box center [837, 409] width 789 height 41
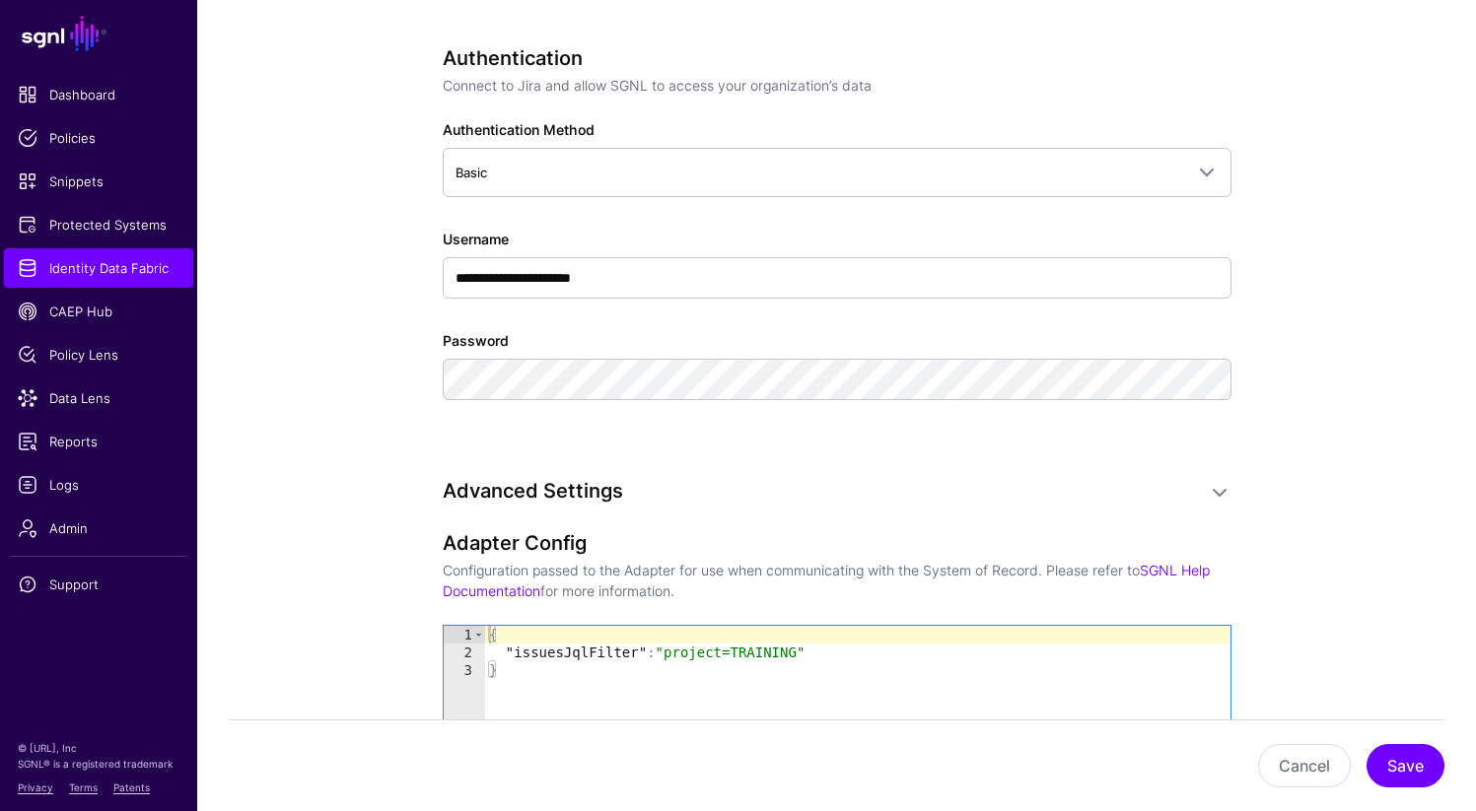
scroll to position [1220, 0]
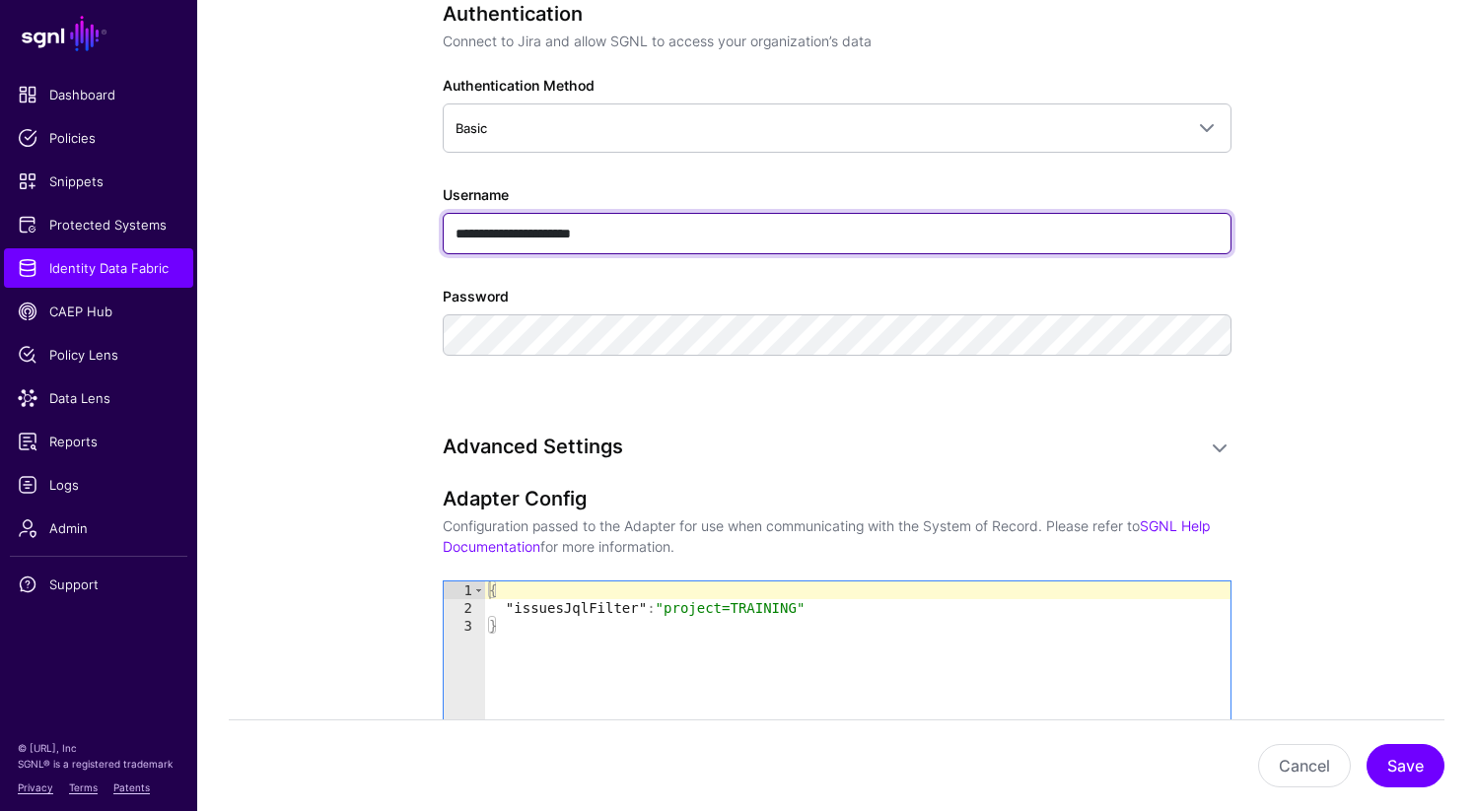
click at [537, 230] on input "**********" at bounding box center [837, 233] width 789 height 41
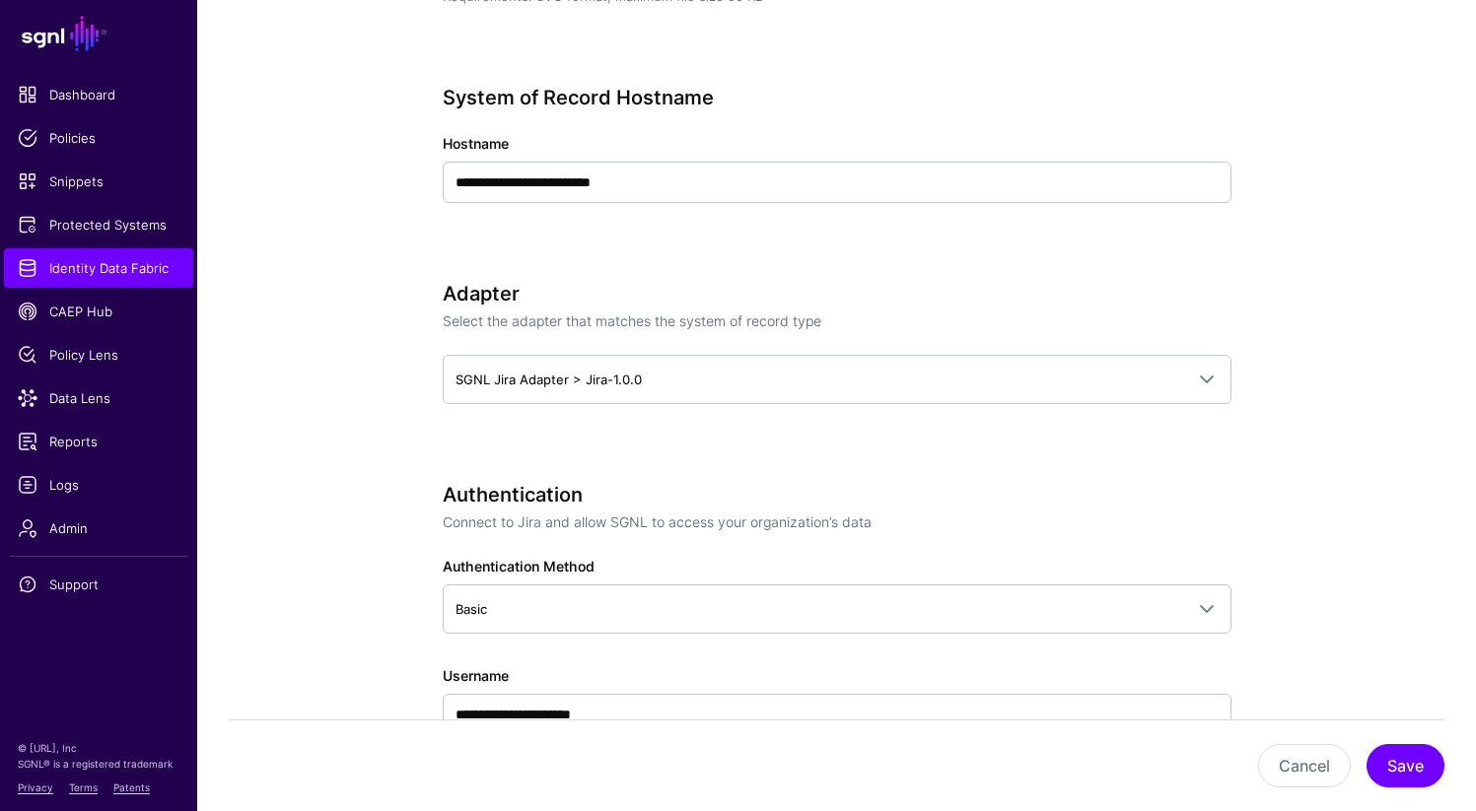
scroll to position [774, 0]
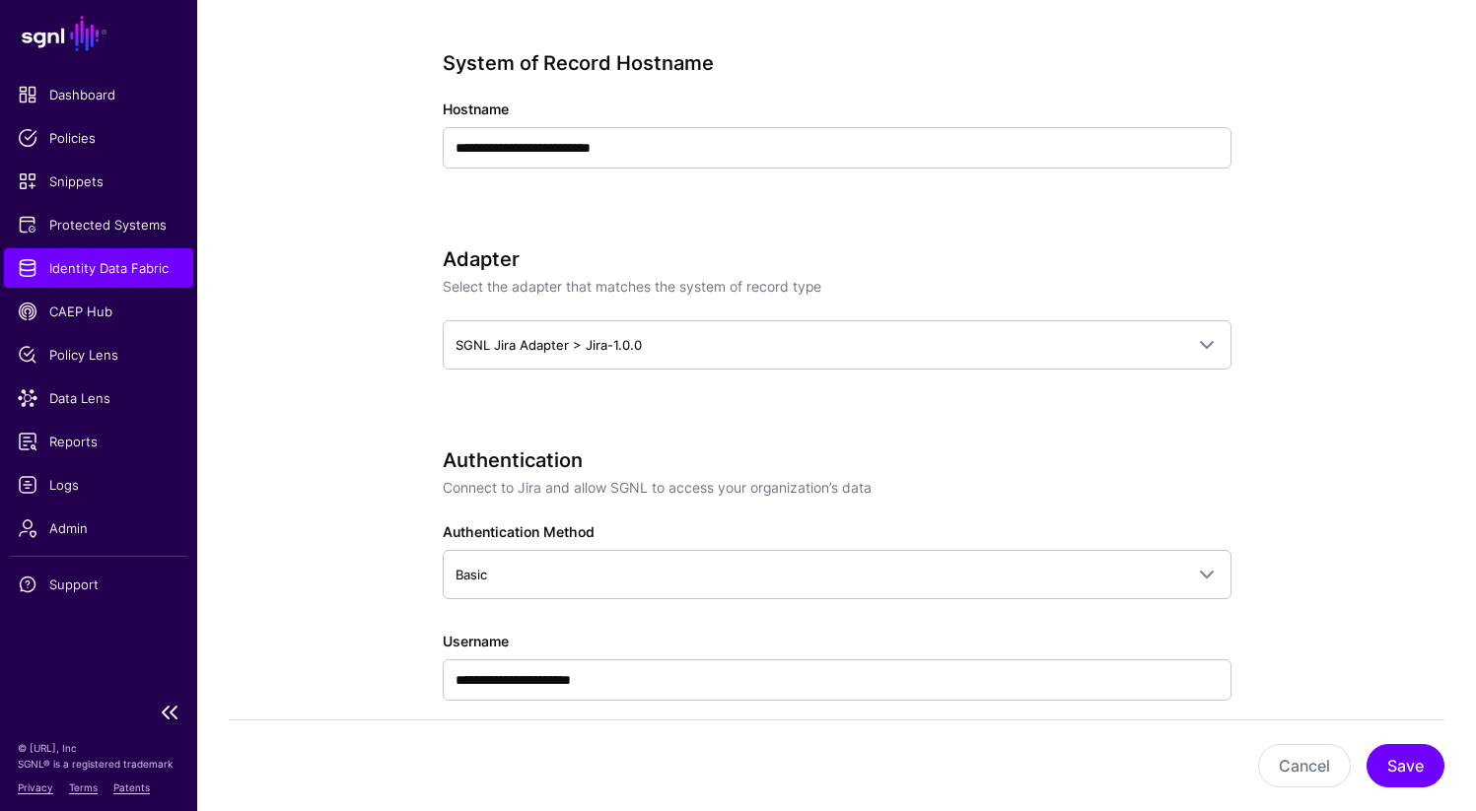
click at [126, 268] on span "Identity Data Fabric" at bounding box center [99, 268] width 162 height 20
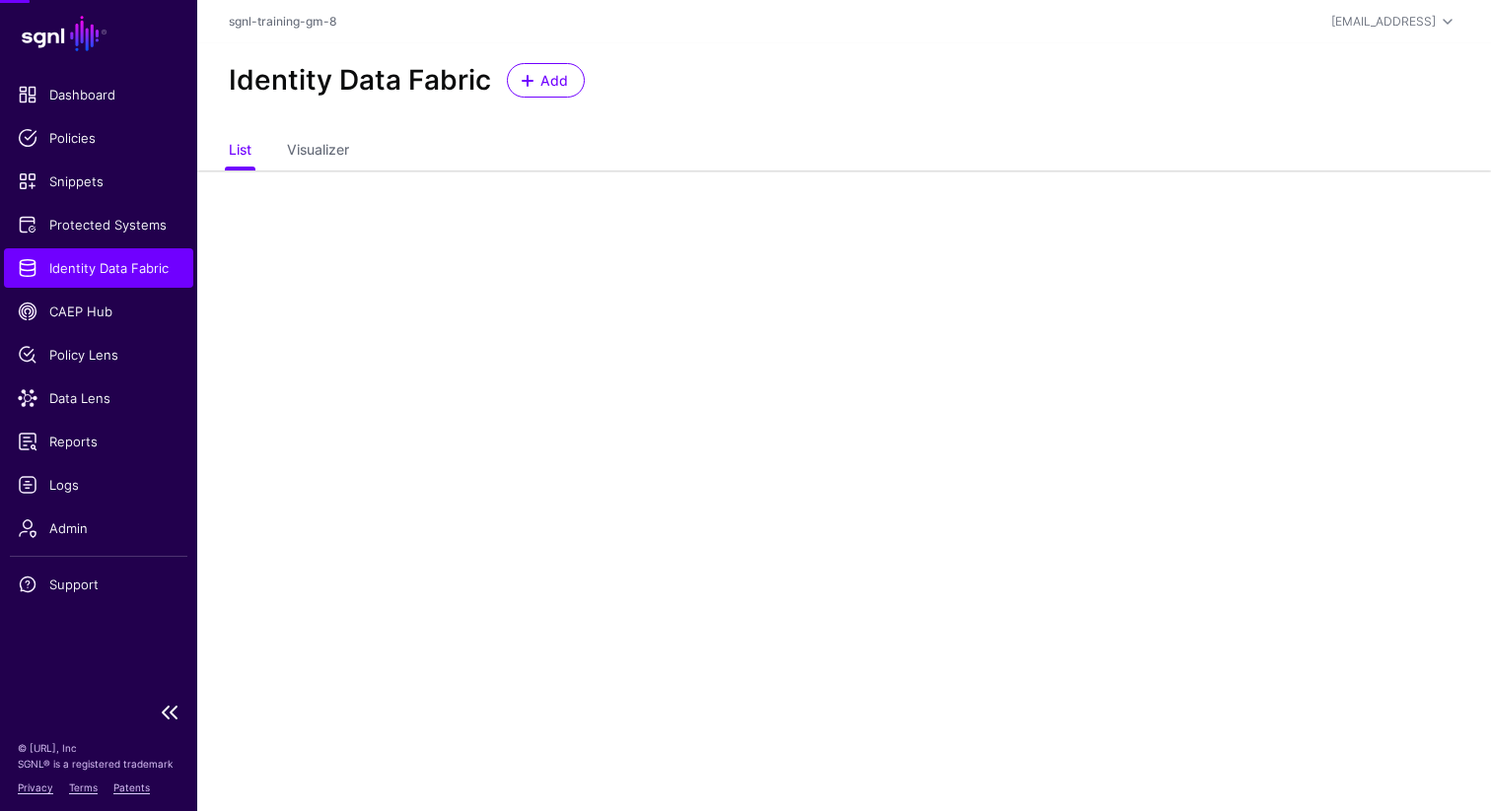
click at [126, 268] on span "Identity Data Fabric" at bounding box center [99, 268] width 162 height 20
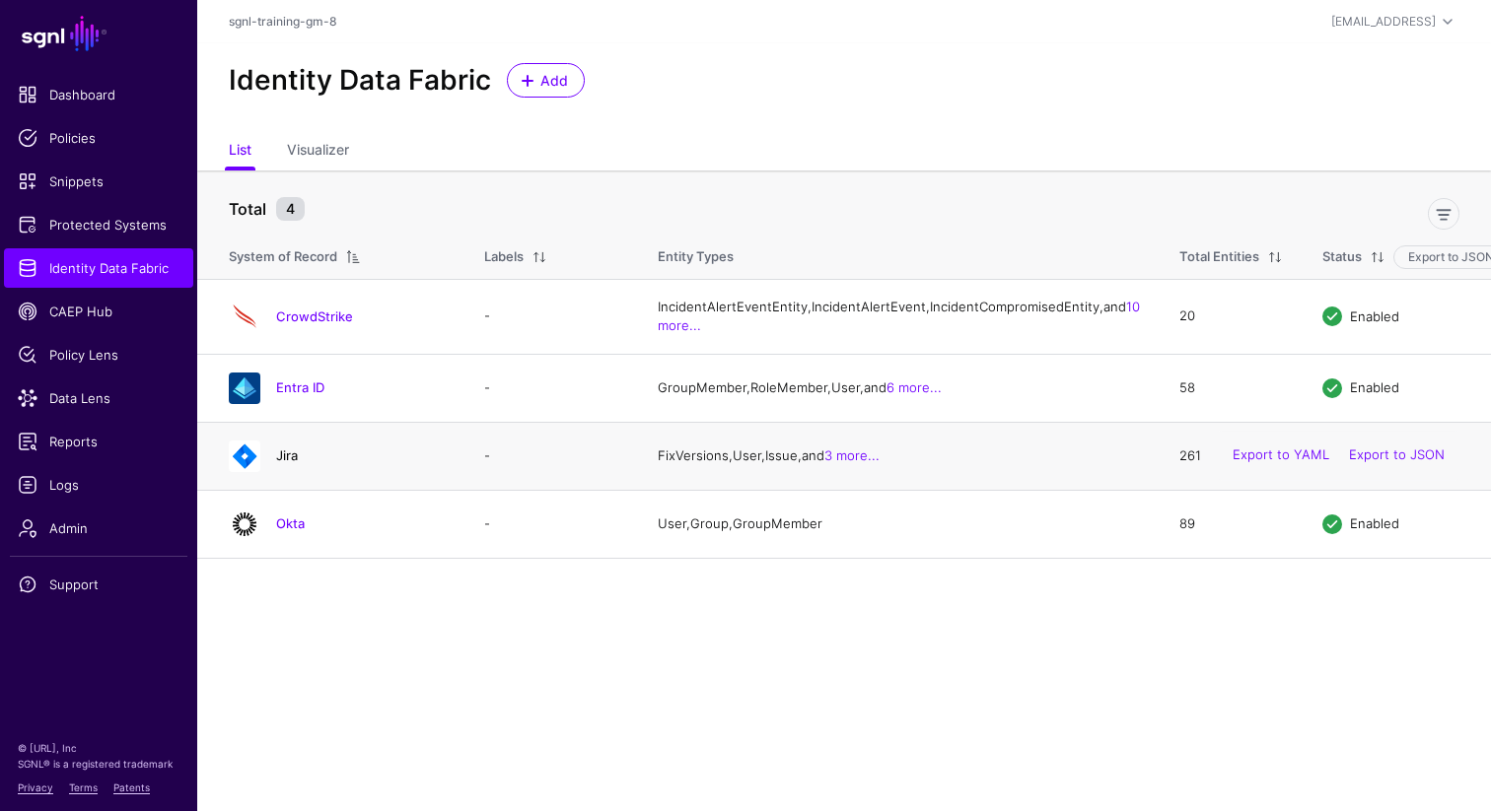
click at [285, 463] on link "Jira" at bounding box center [287, 456] width 22 height 16
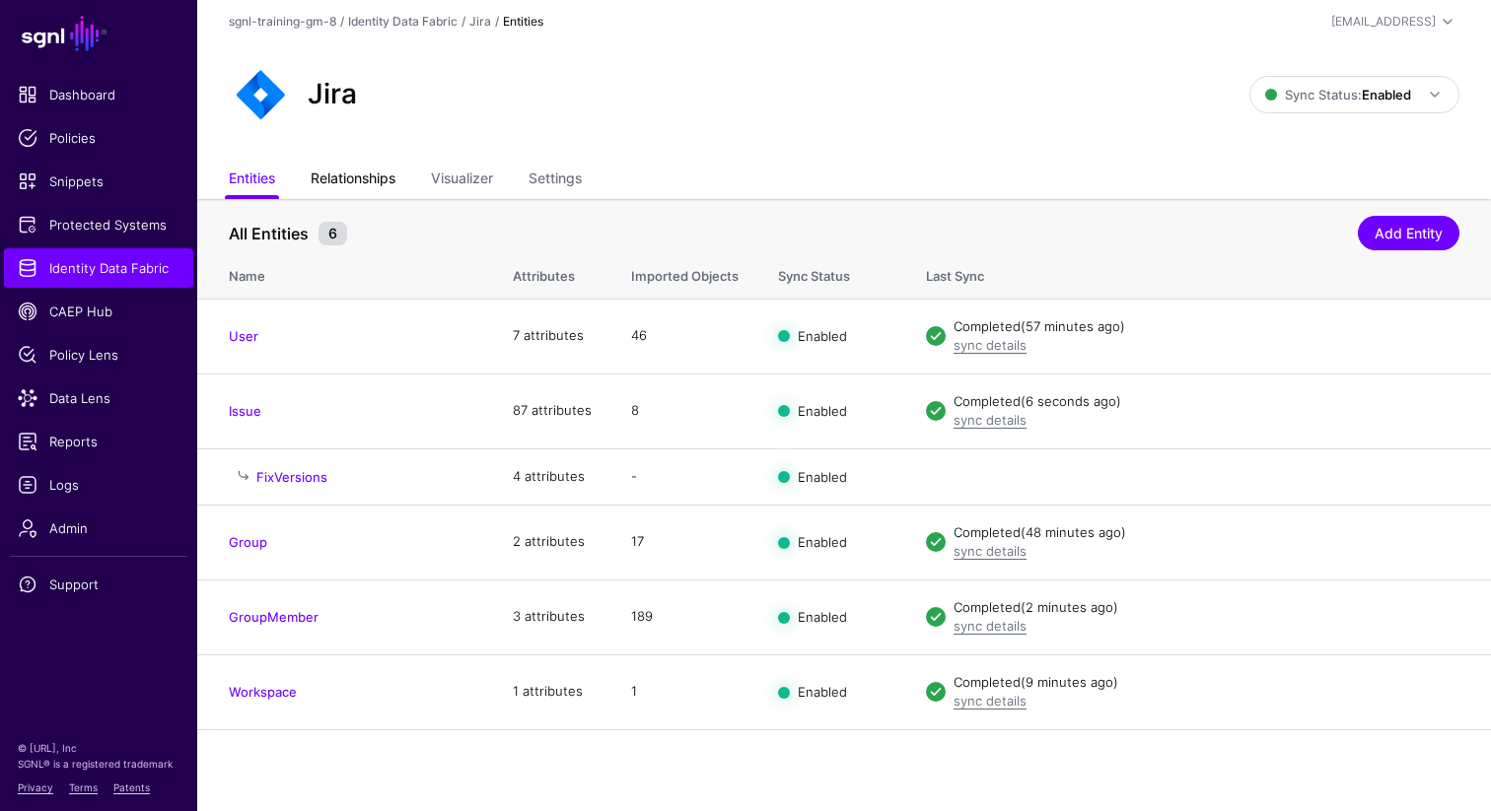
click at [362, 179] on link "Relationships" at bounding box center [353, 180] width 85 height 37
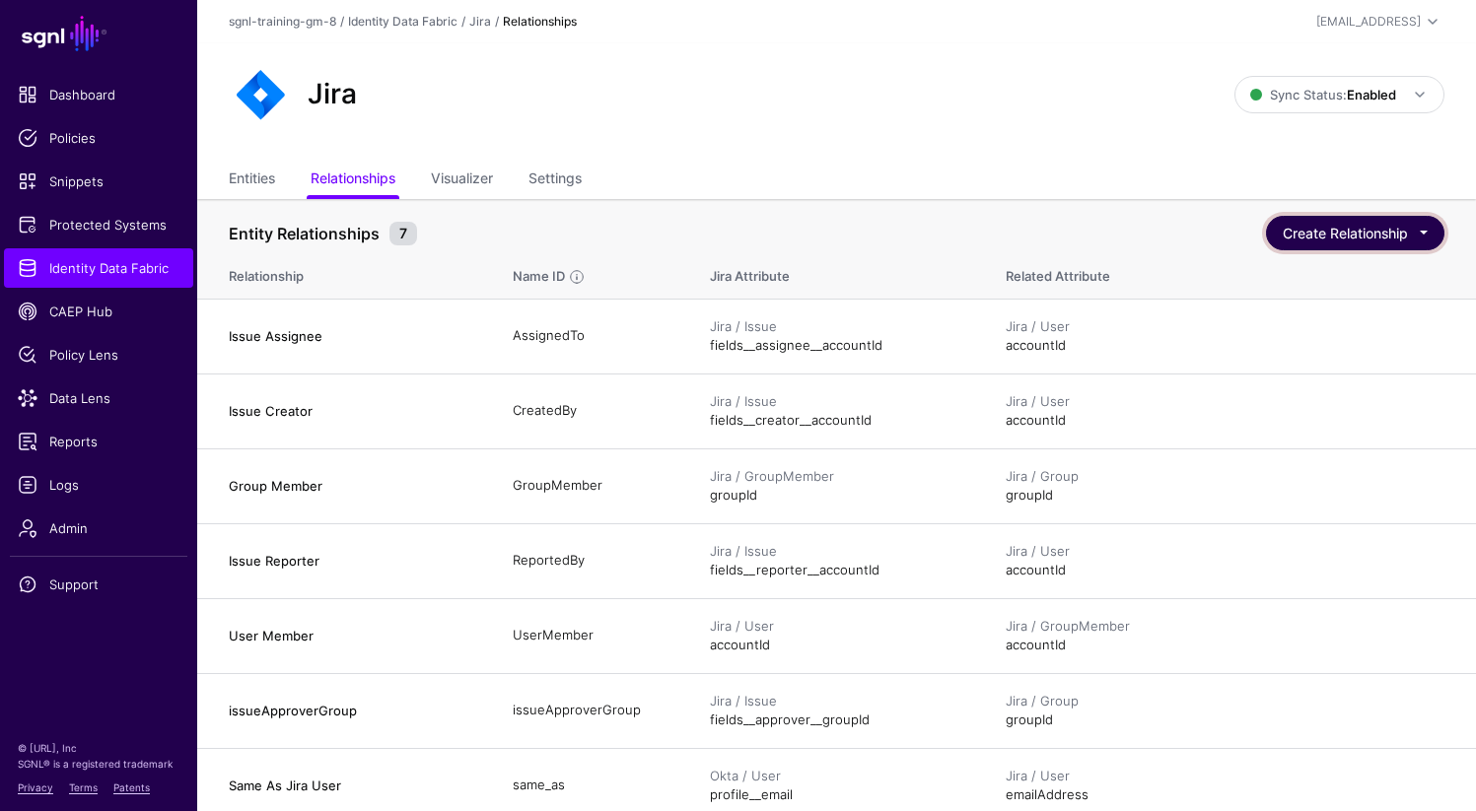
click at [1334, 233] on button "Create Relationship" at bounding box center [1355, 233] width 178 height 35
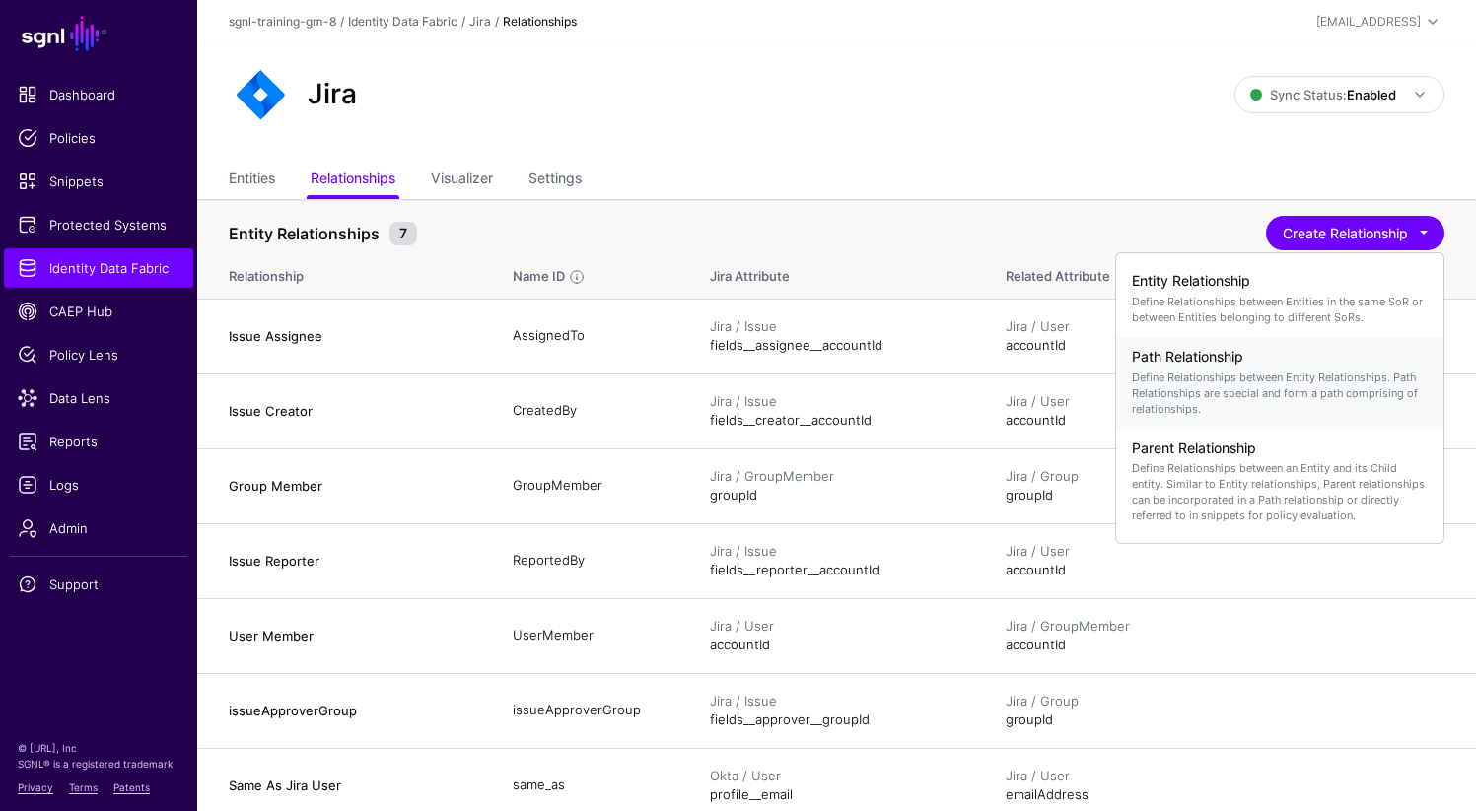
click at [1193, 383] on p "Define Relationships between Entity Relationships. Path Relationships are speci…" at bounding box center [1280, 393] width 296 height 47
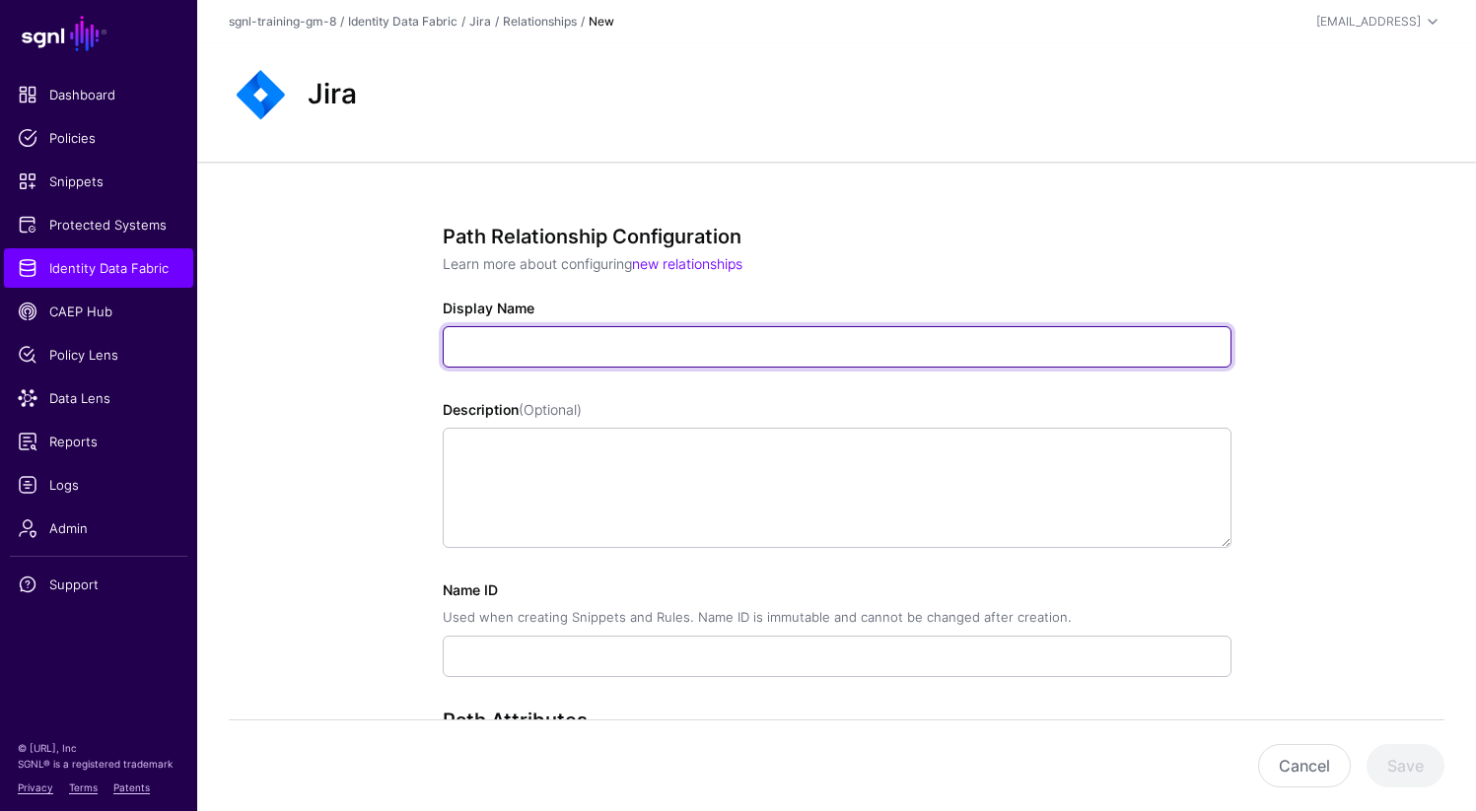
click at [639, 353] on input "Display Name" at bounding box center [837, 346] width 789 height 41
paste input "**********"
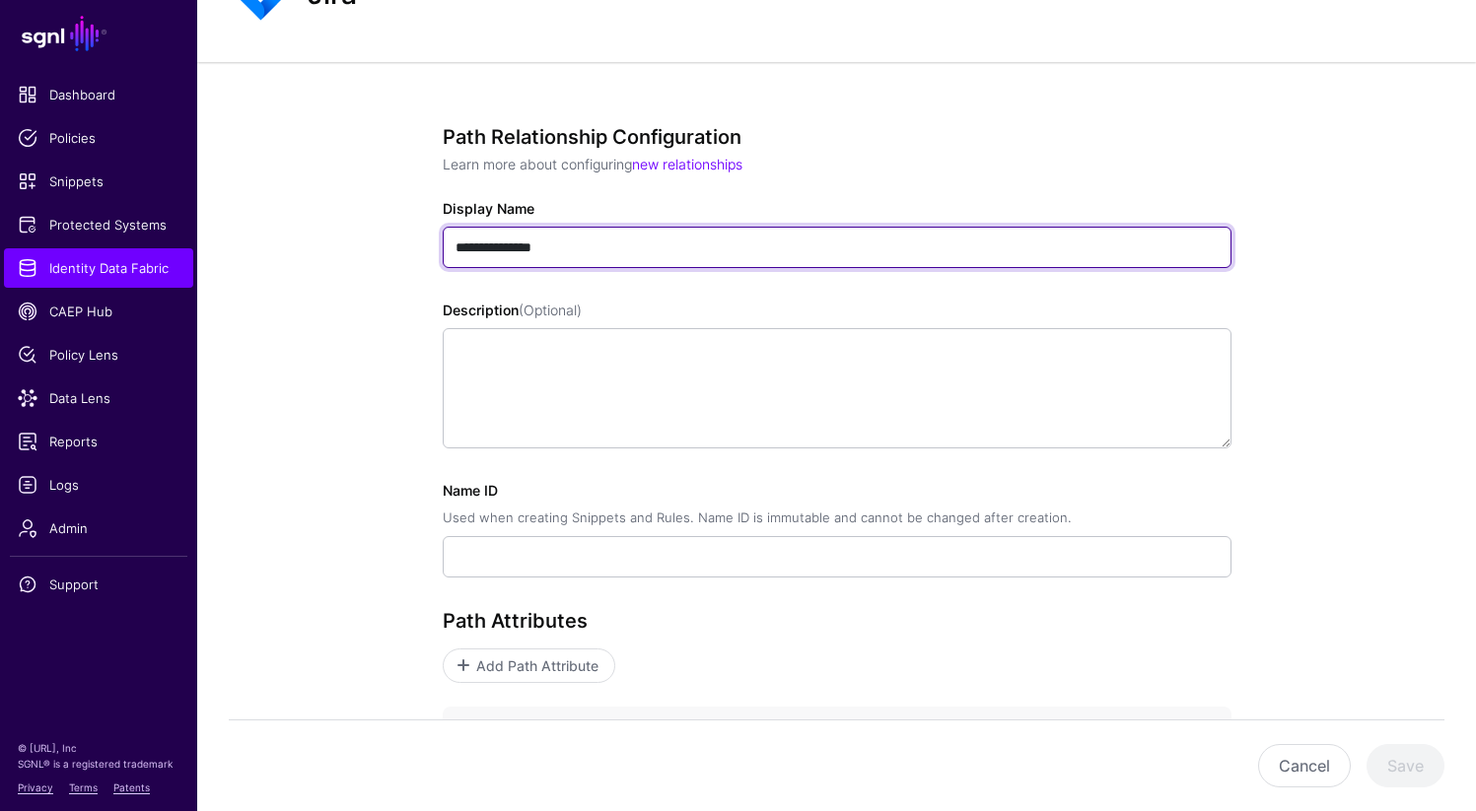
scroll to position [148, 0]
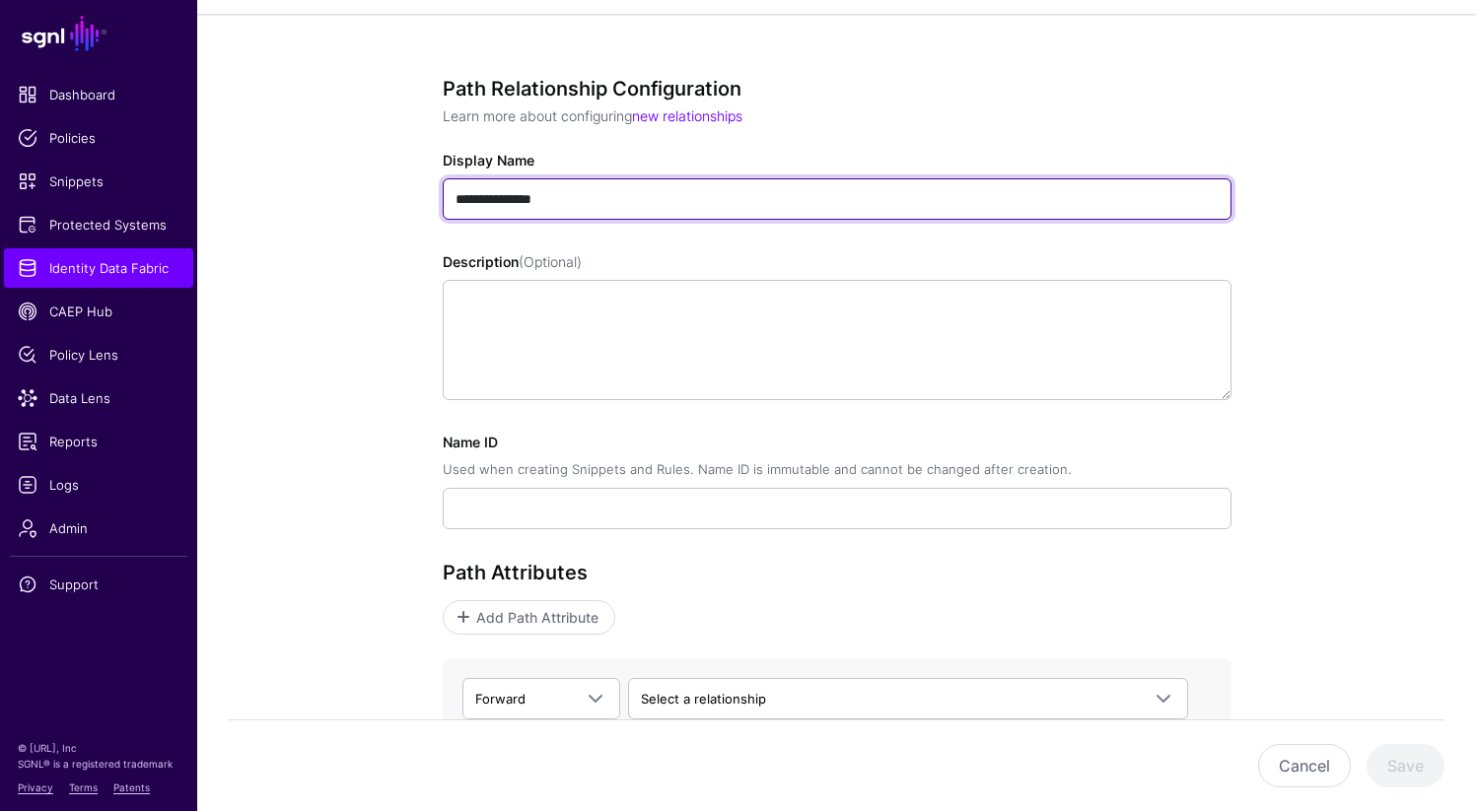
type input "**********"
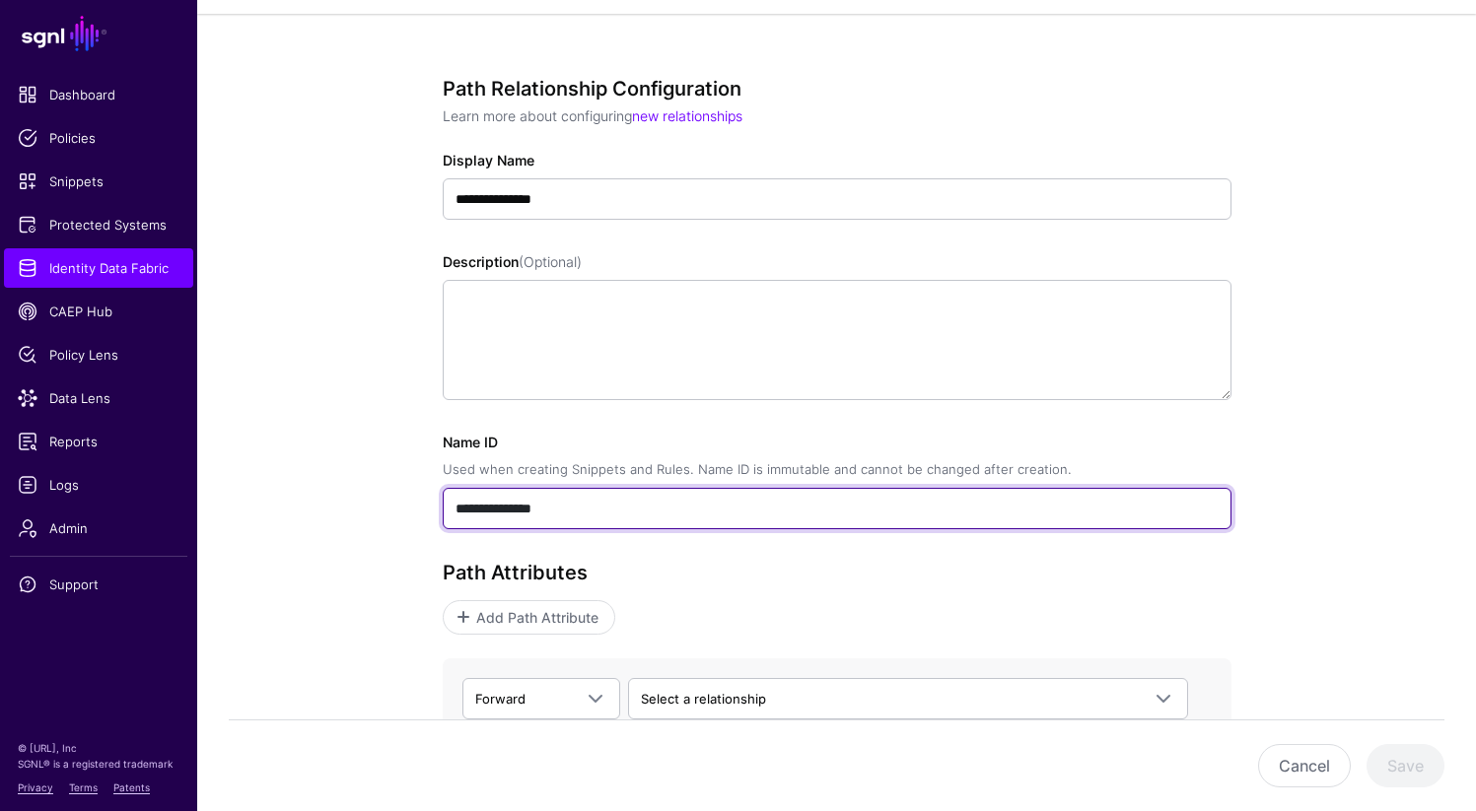
click at [578, 511] on input "**********" at bounding box center [837, 508] width 789 height 41
click at [537, 510] on input "**********" at bounding box center [837, 508] width 789 height 41
paste input "text"
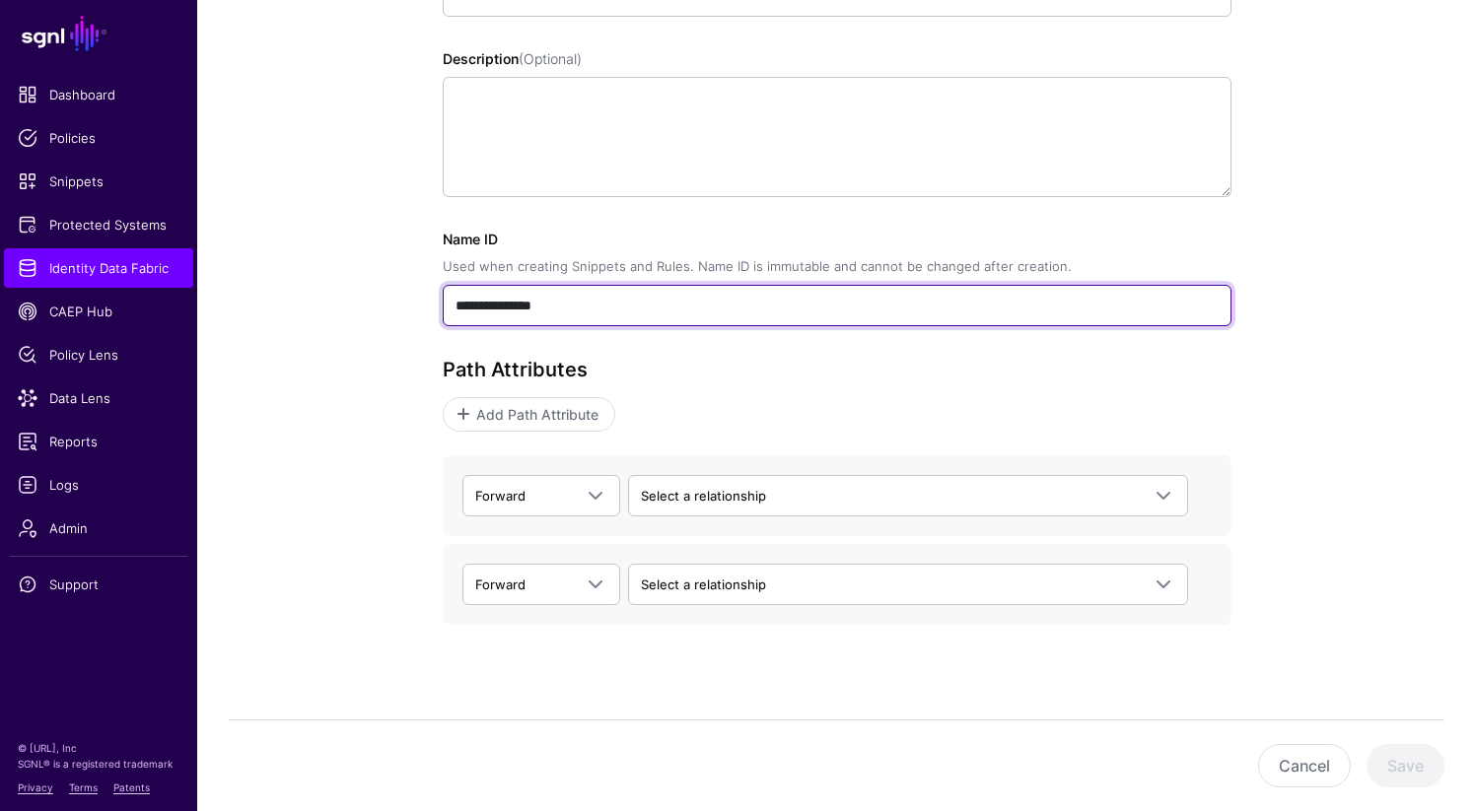
scroll to position [369, 0]
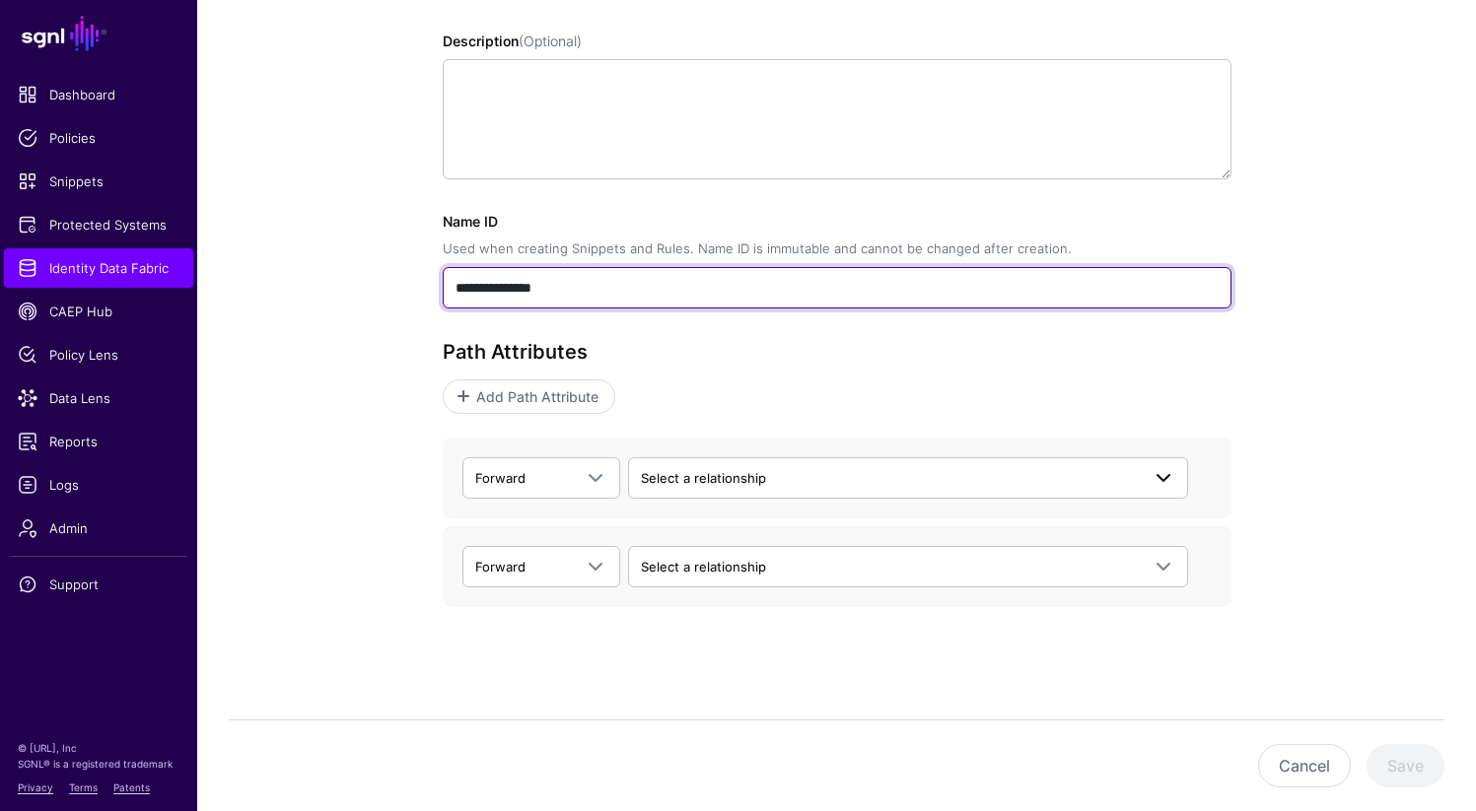
type input "**********"
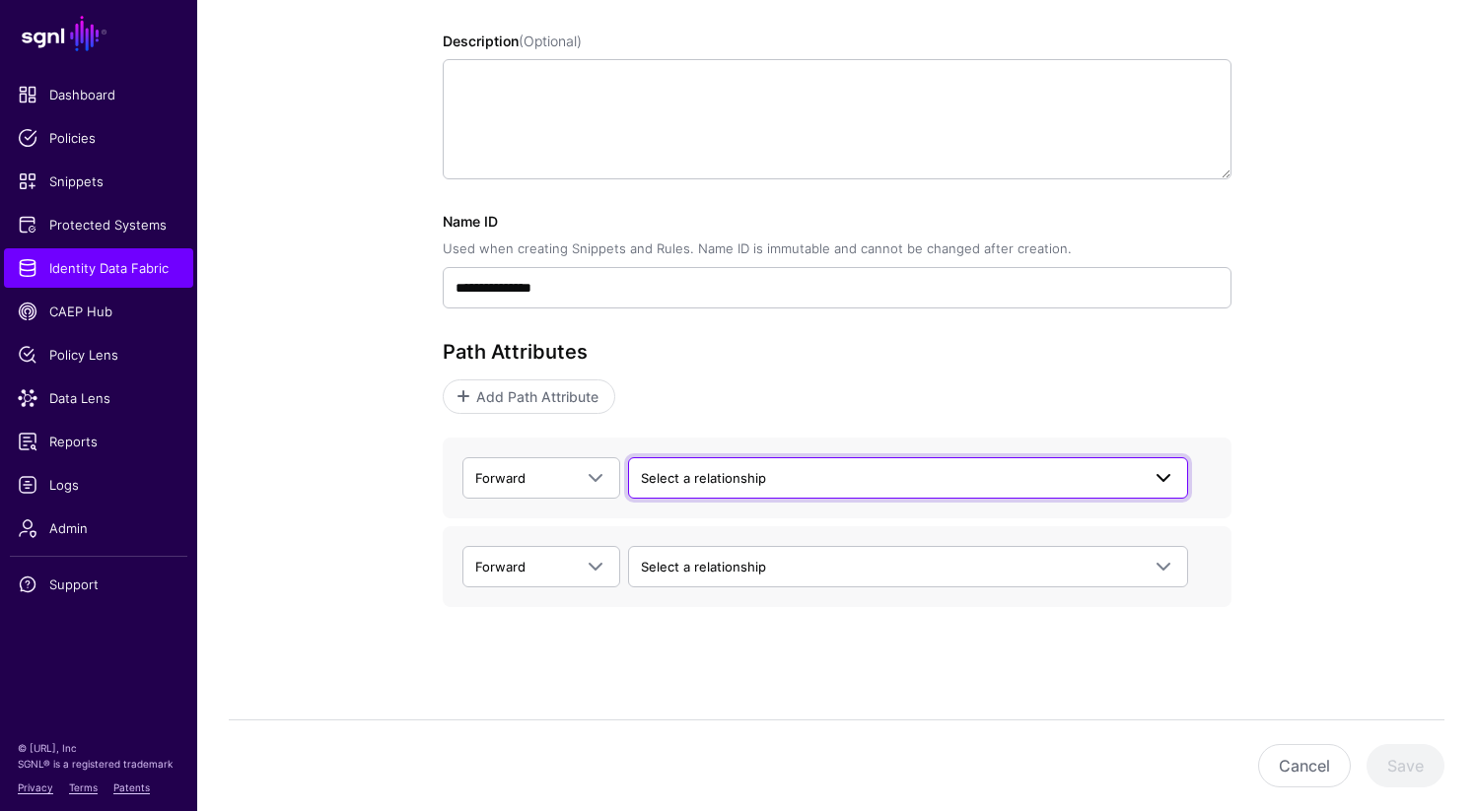
click at [767, 476] on span "Select a relationship" at bounding box center [890, 478] width 499 height 22
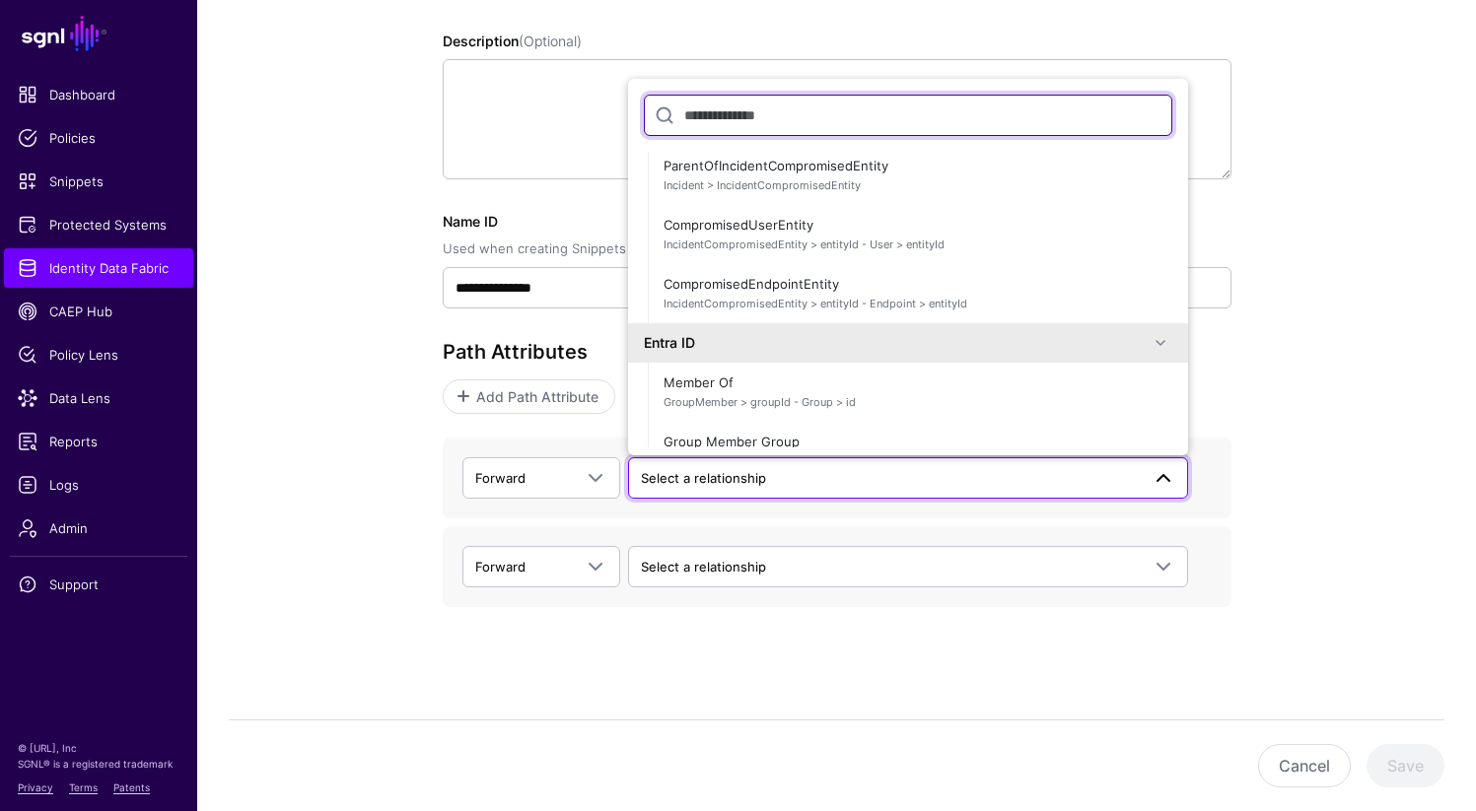
scroll to position [401, 0]
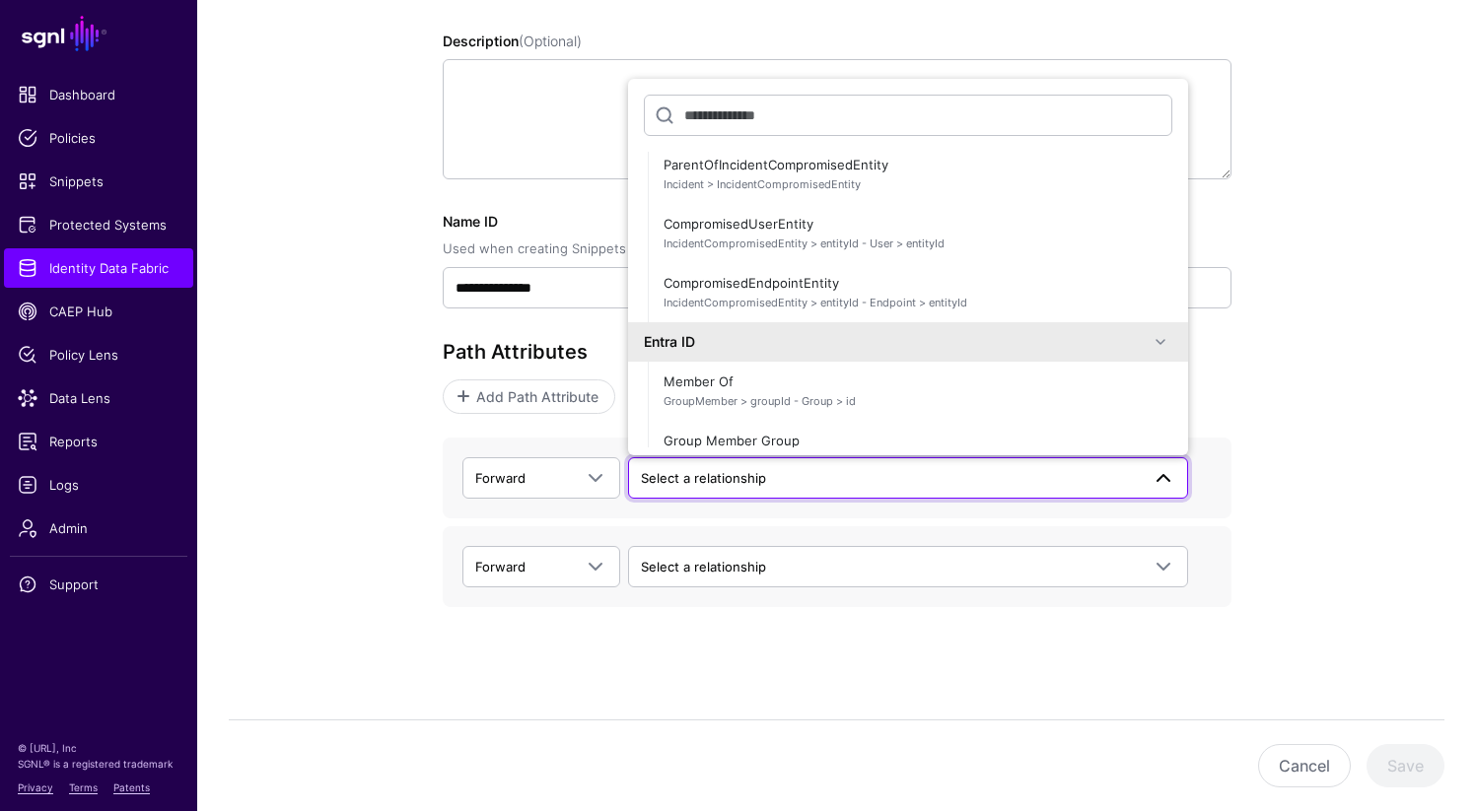
click at [433, 670] on div "**********" at bounding box center [837, 302] width 915 height 1019
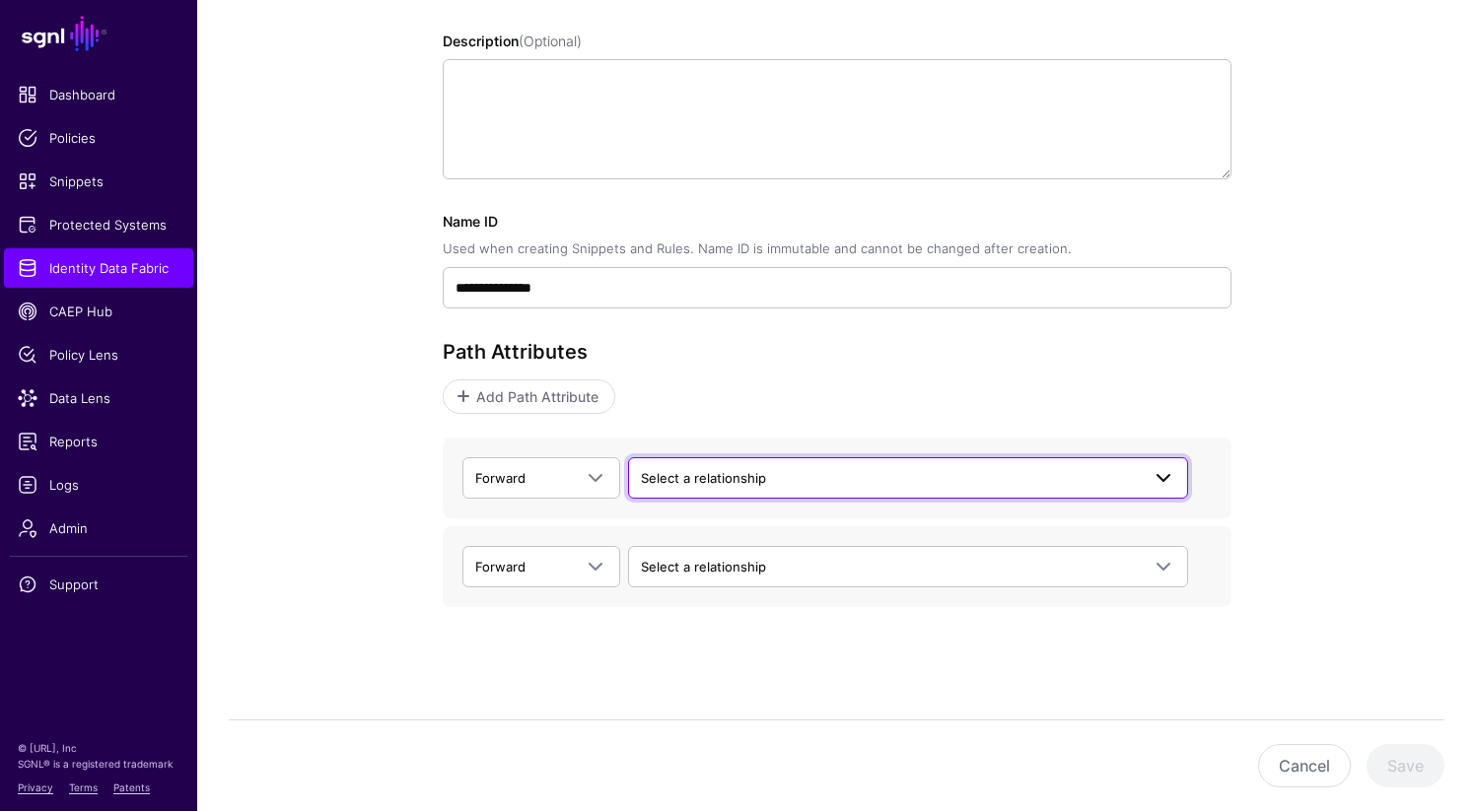
click at [760, 476] on span "Select a relationship" at bounding box center [703, 478] width 125 height 16
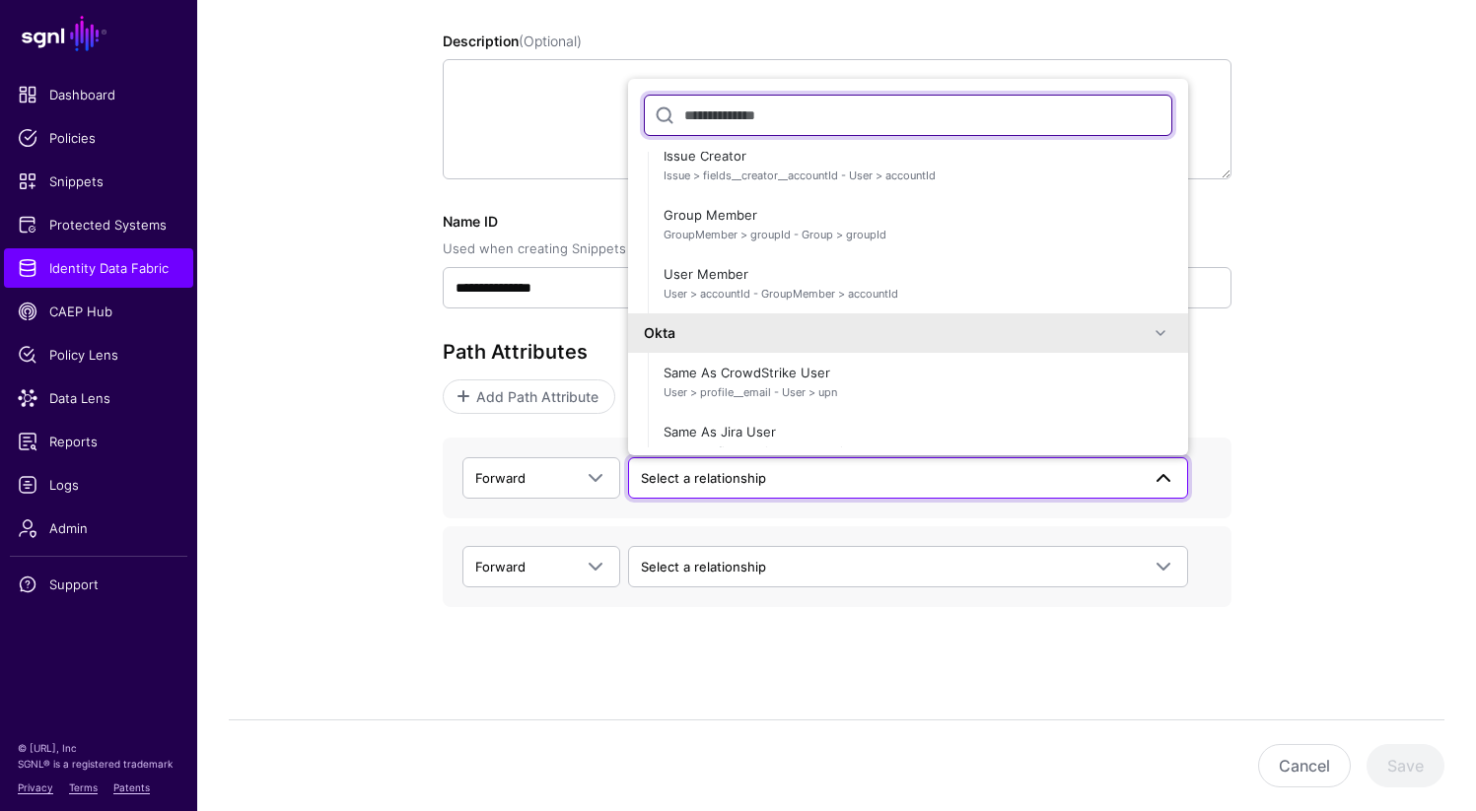
scroll to position [1615, 0]
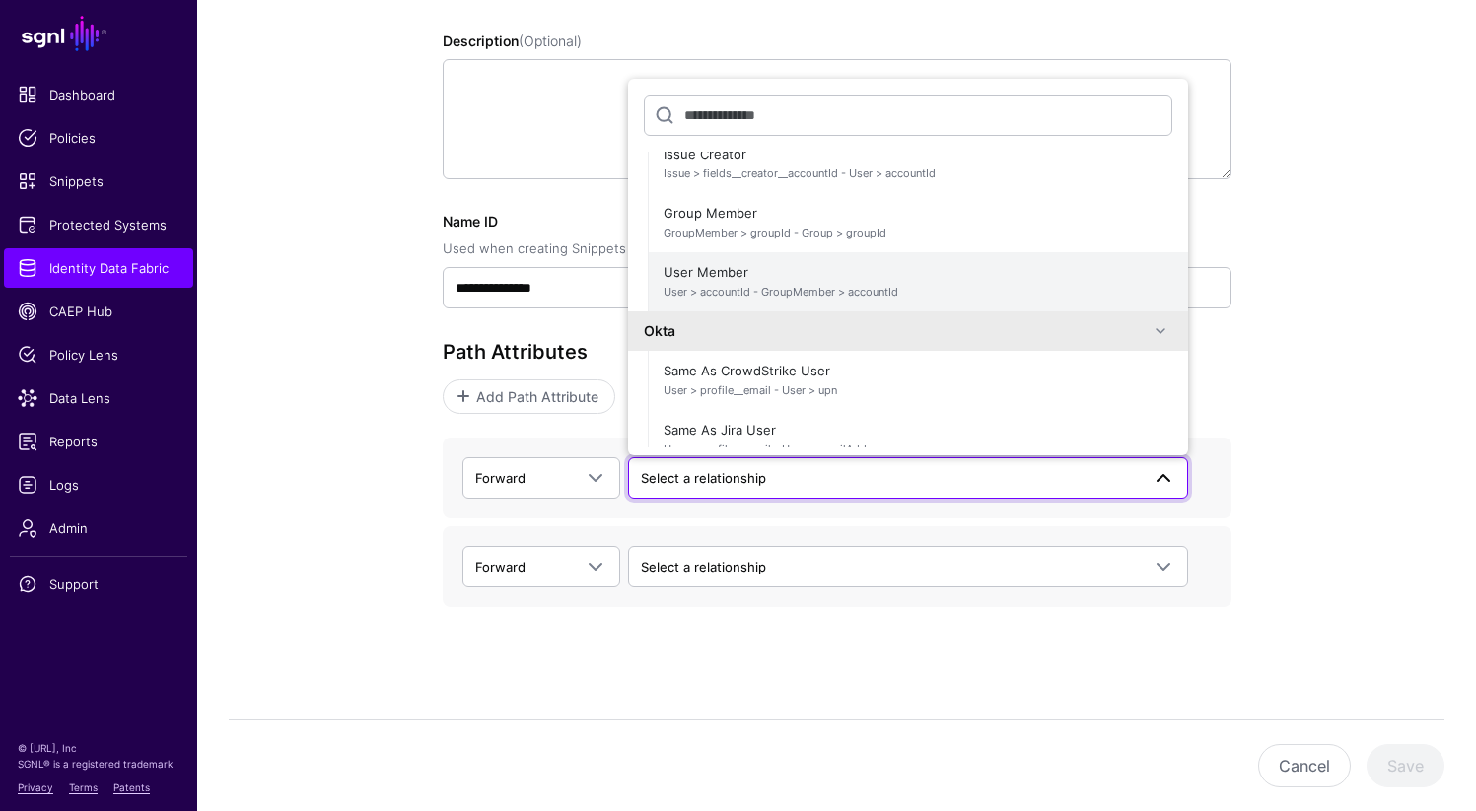
click at [760, 281] on span "User Member User > accountId - GroupMember > accountId" at bounding box center [917, 281] width 509 height 47
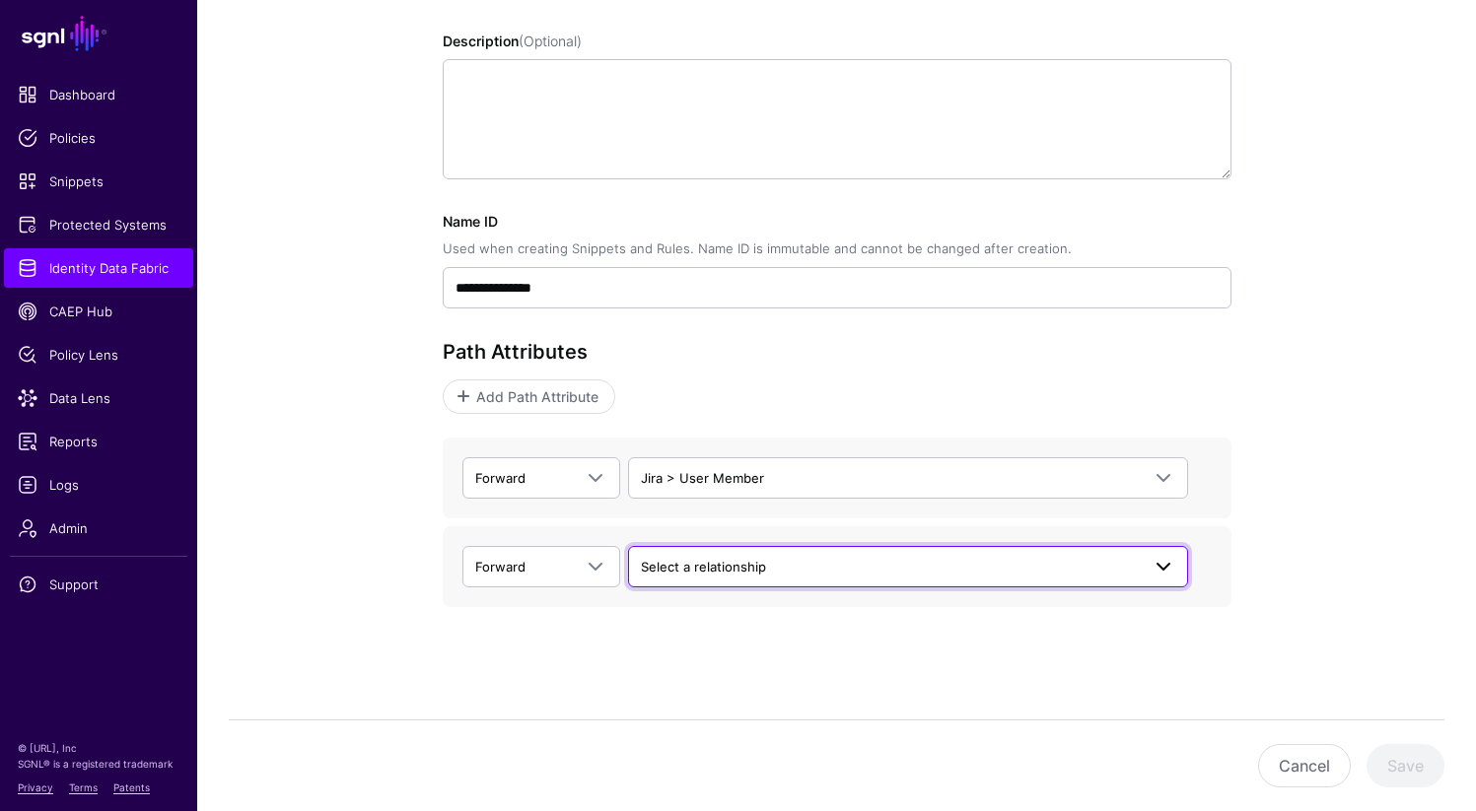
click at [796, 561] on span "Select a relationship" at bounding box center [890, 567] width 499 height 22
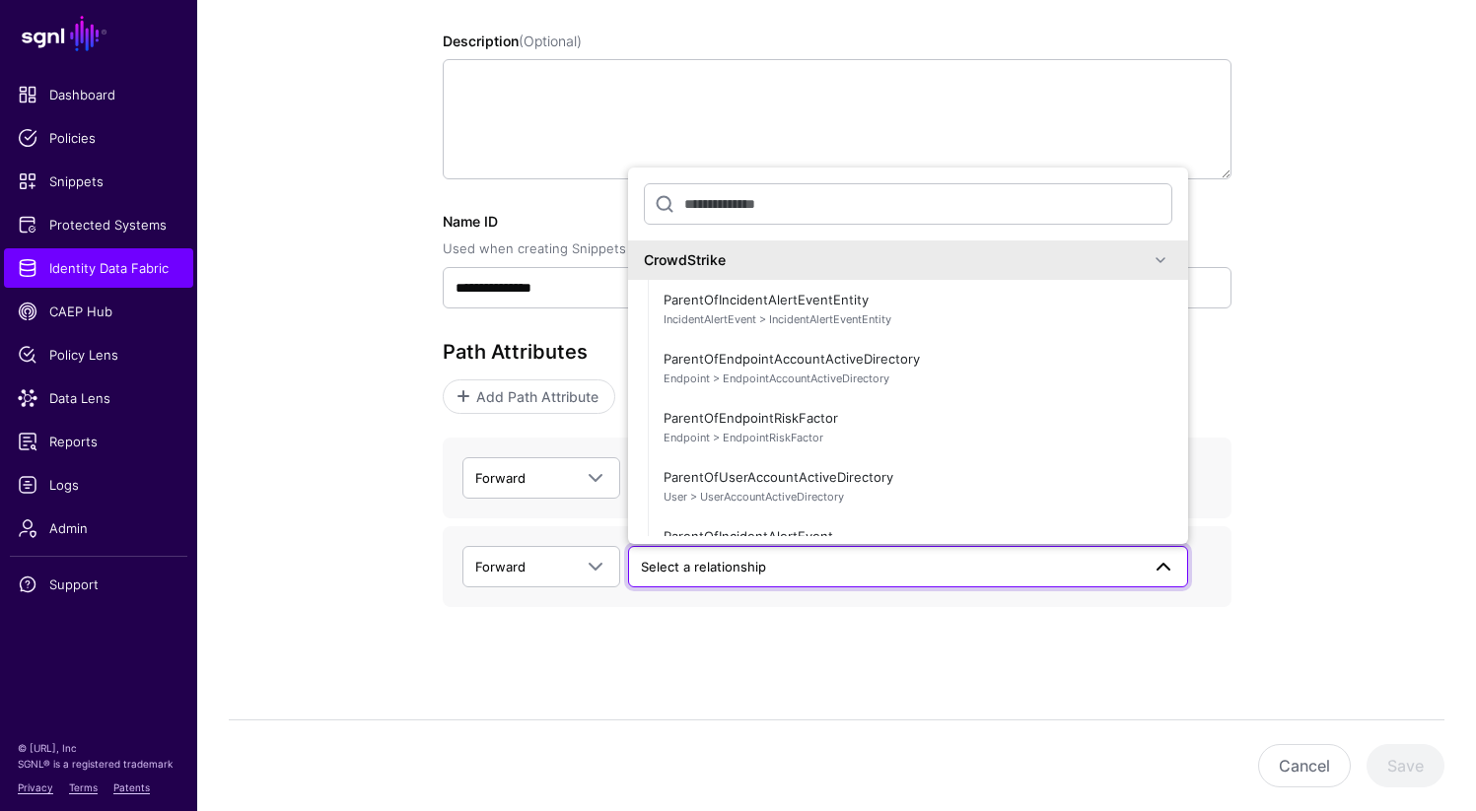
click at [1149, 262] on span at bounding box center [1161, 260] width 24 height 24
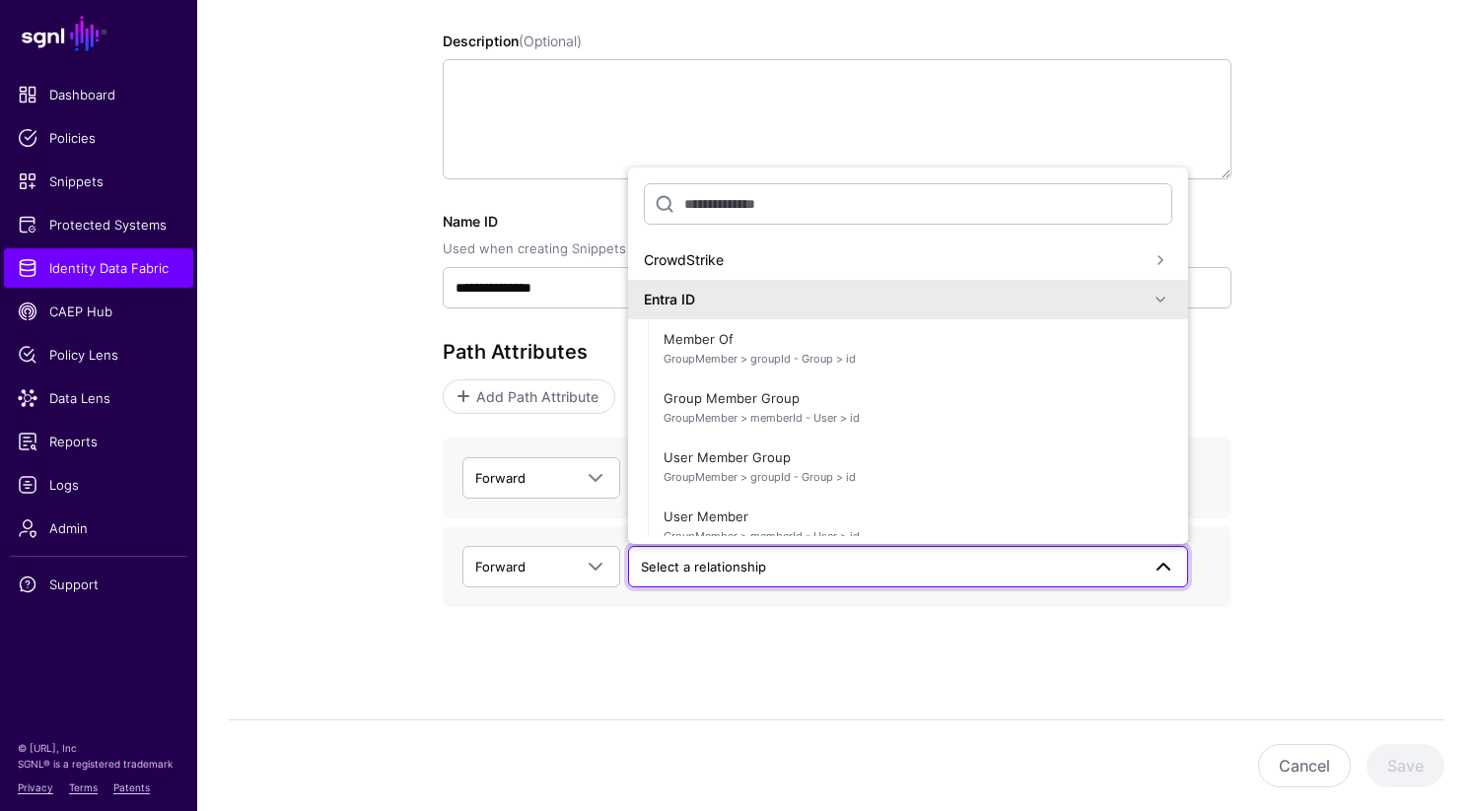
click at [1149, 290] on span at bounding box center [1161, 300] width 24 height 24
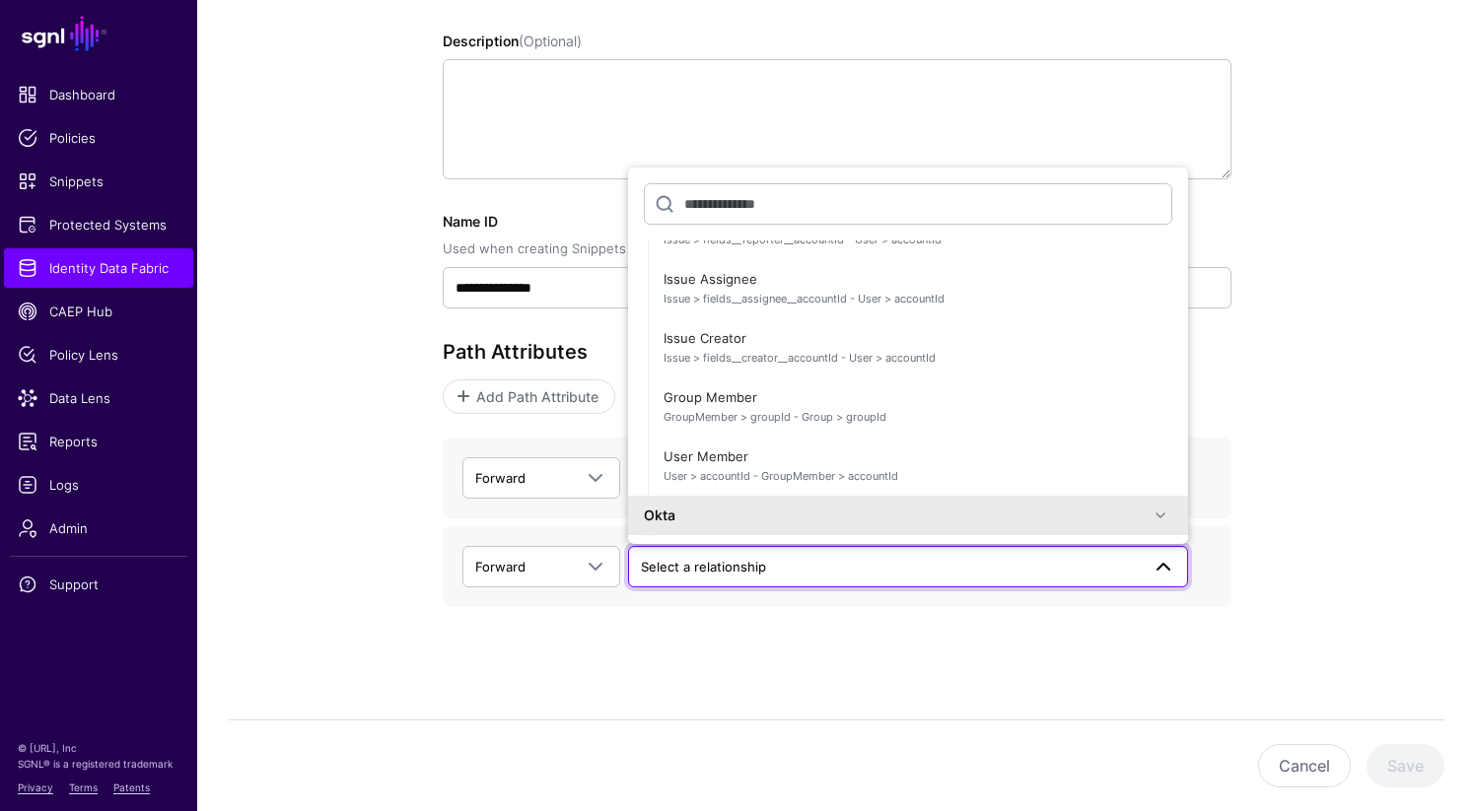
scroll to position [295, 0]
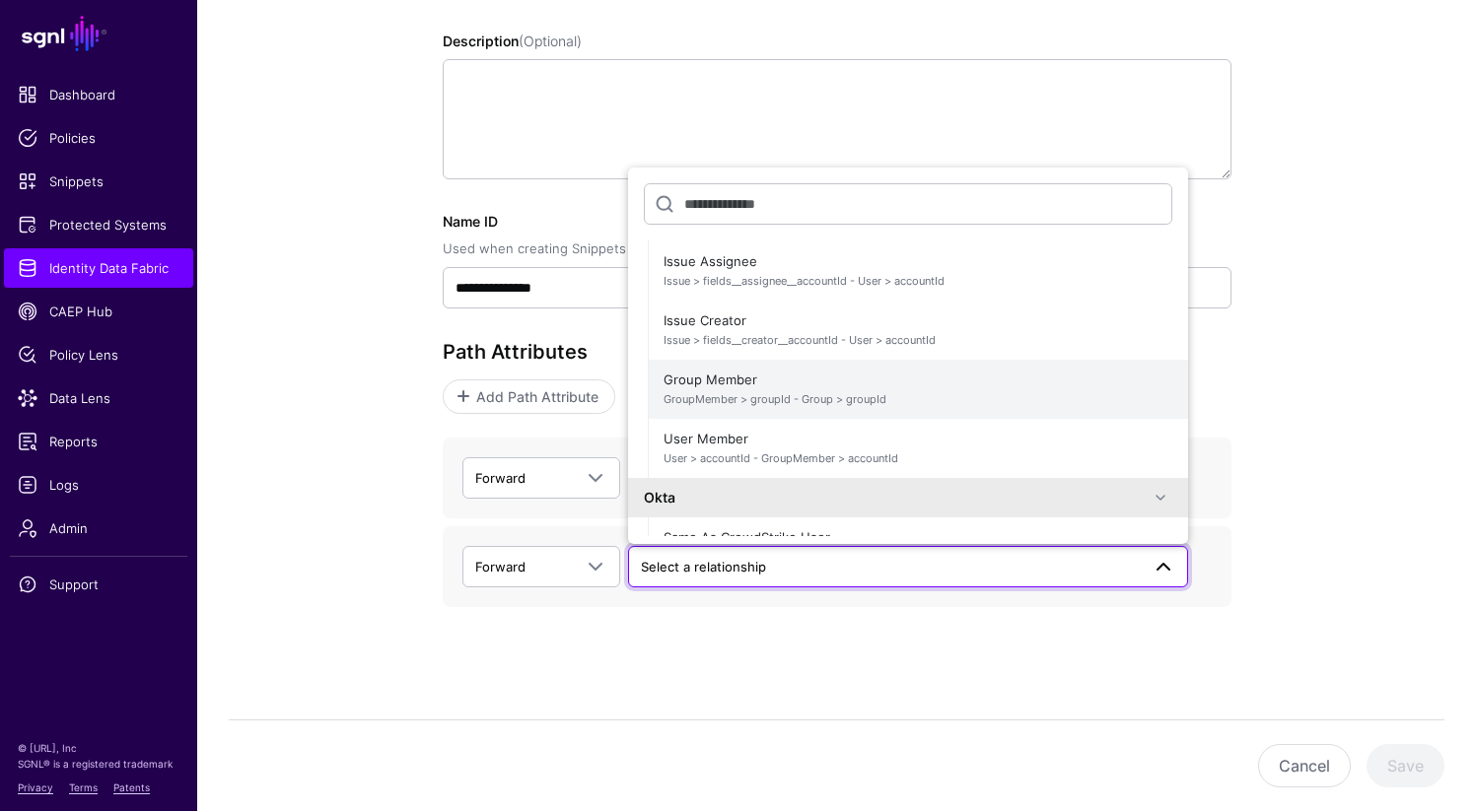
click at [885, 399] on span "GroupMember > groupId - Group > groupId" at bounding box center [917, 399] width 509 height 17
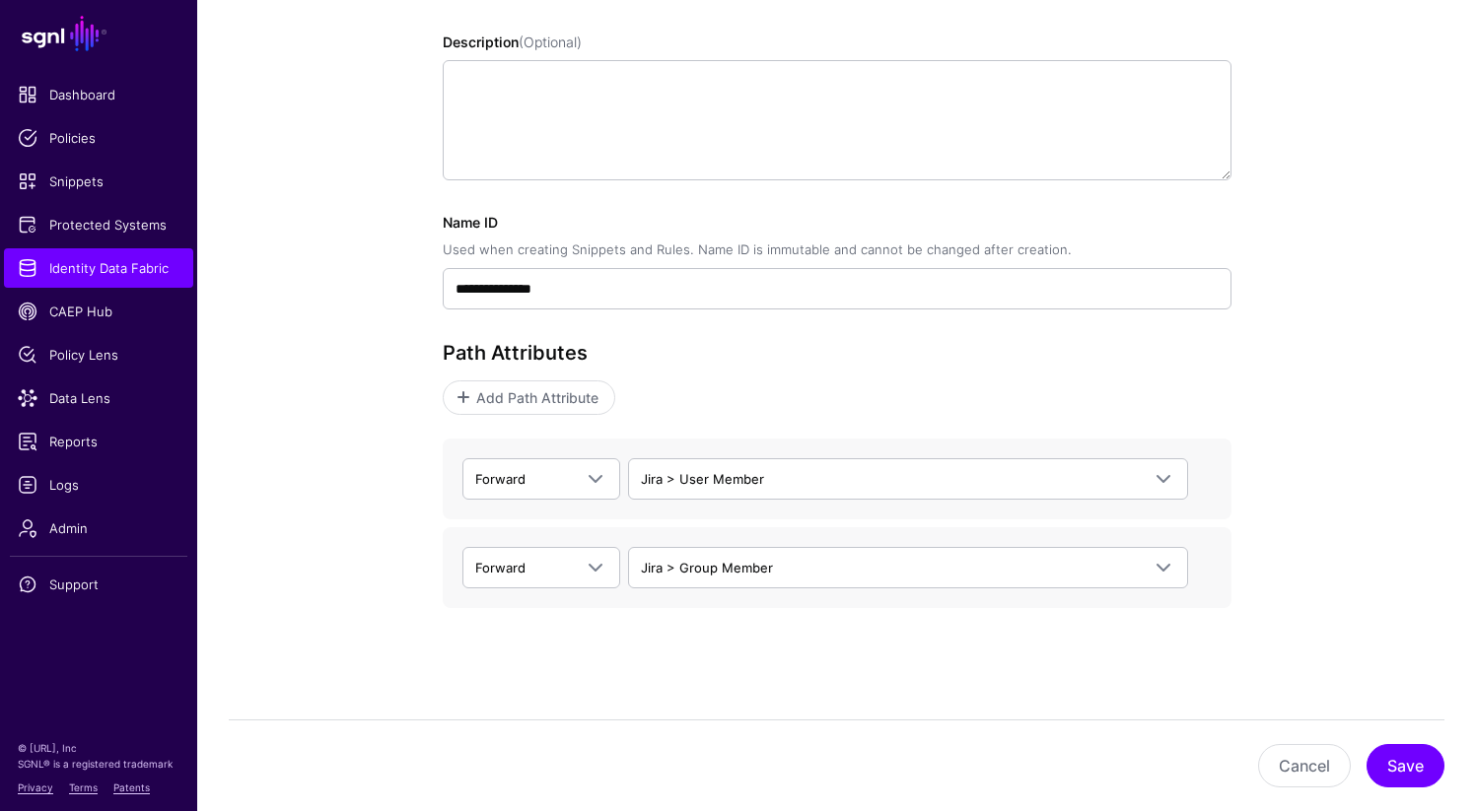
scroll to position [369, 0]
click at [1405, 767] on button "Save" at bounding box center [1405, 765] width 78 height 43
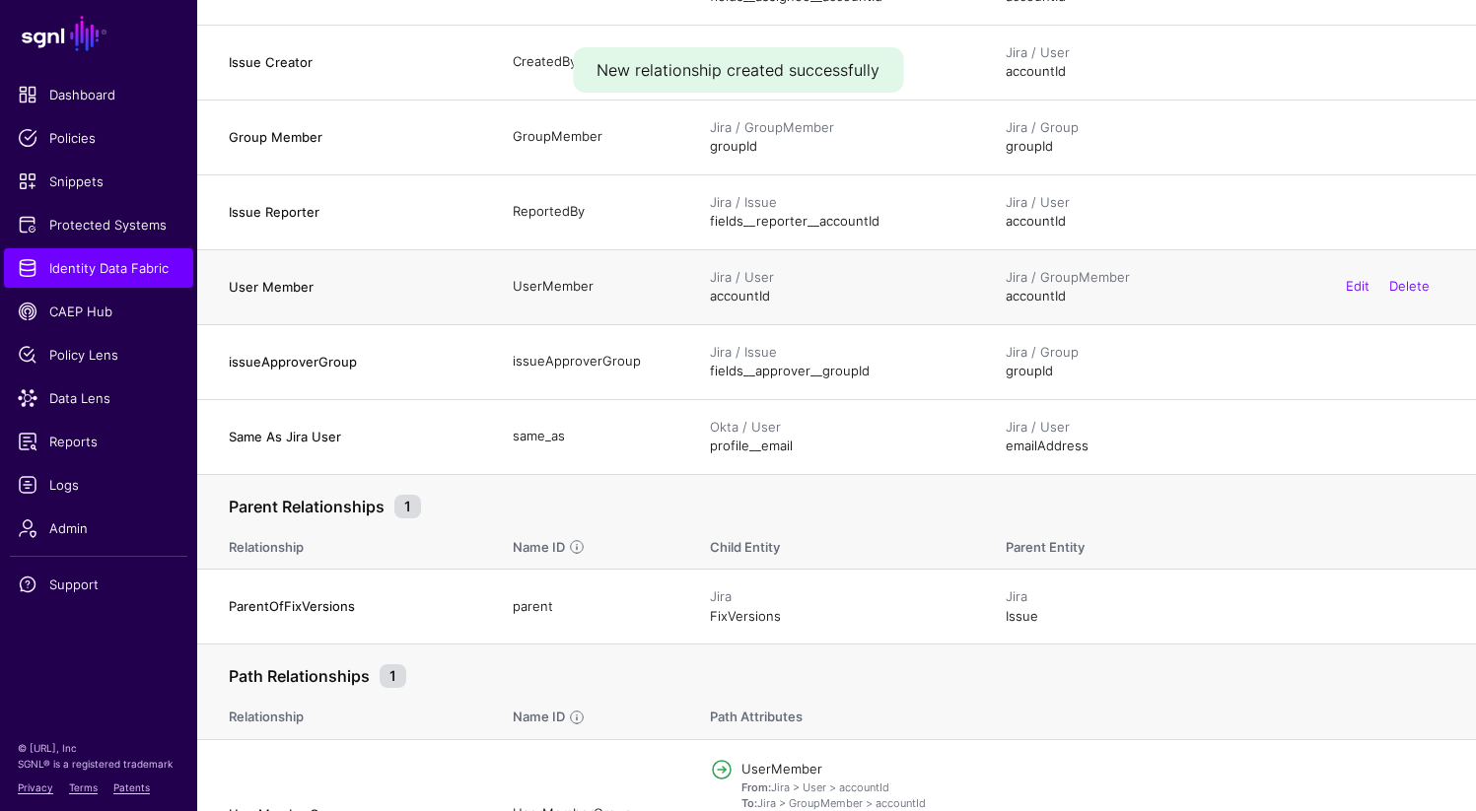
scroll to position [427, 0]
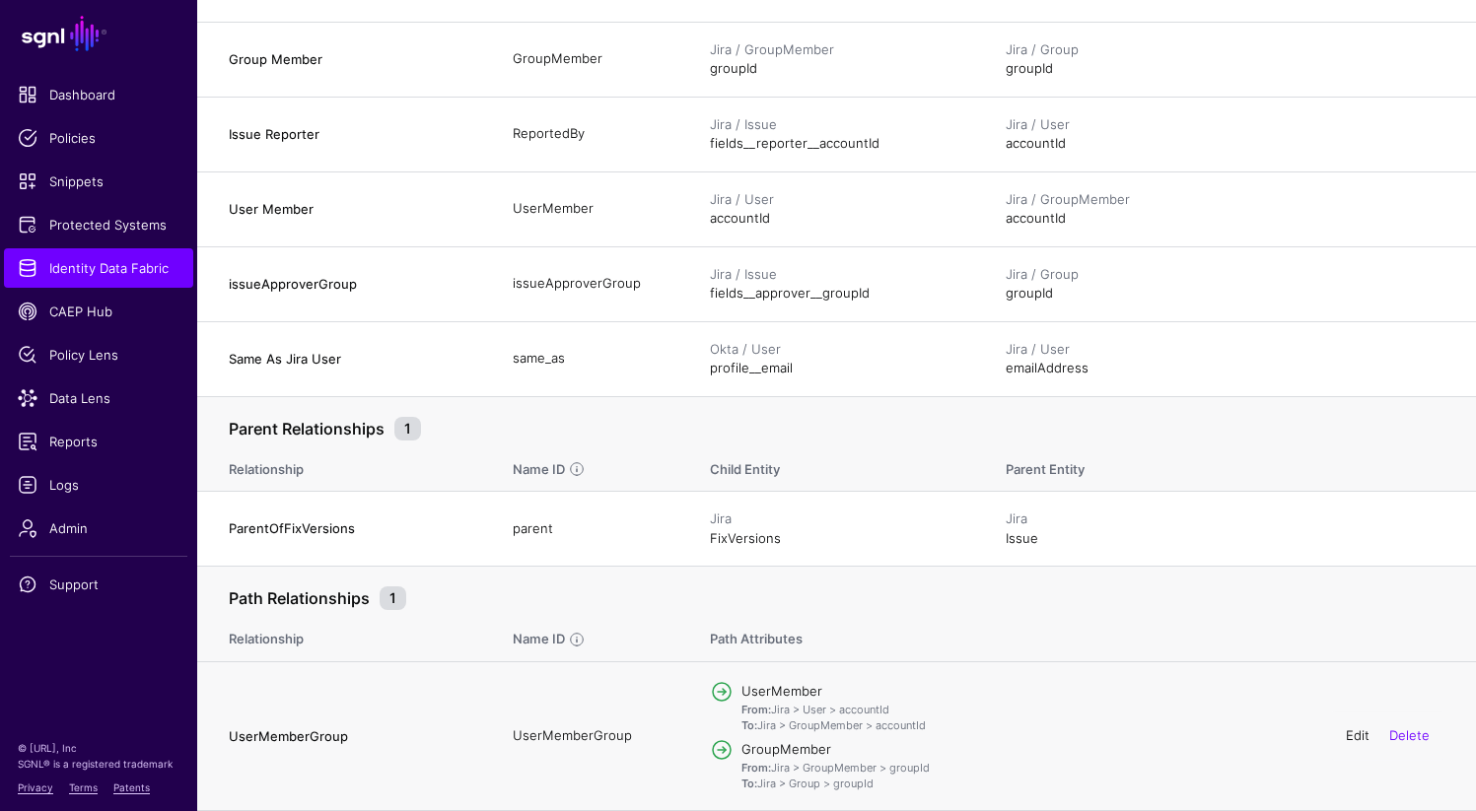
click at [1362, 737] on link "Edit" at bounding box center [1358, 736] width 24 height 16
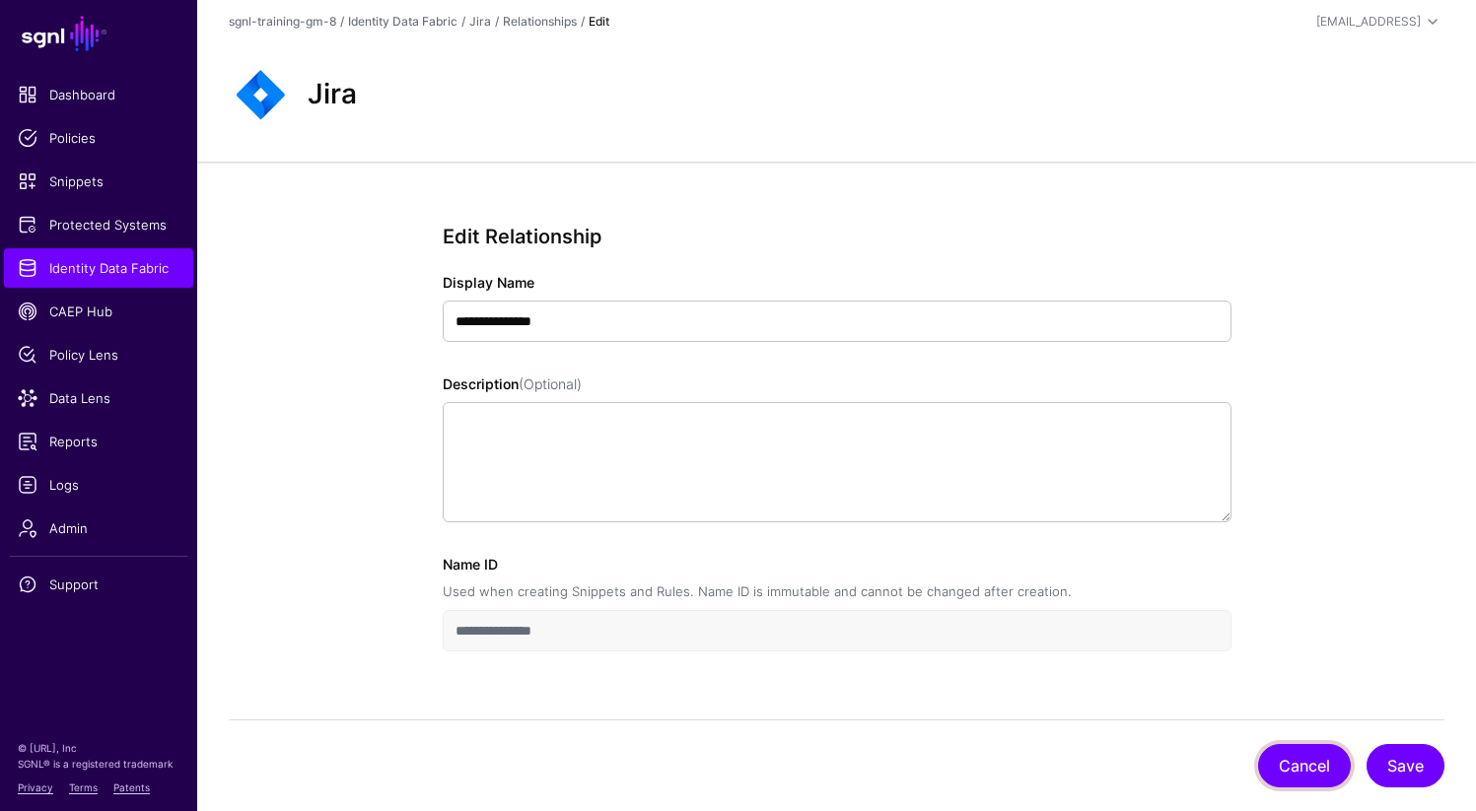
click at [1308, 765] on button "Cancel" at bounding box center [1304, 765] width 93 height 43
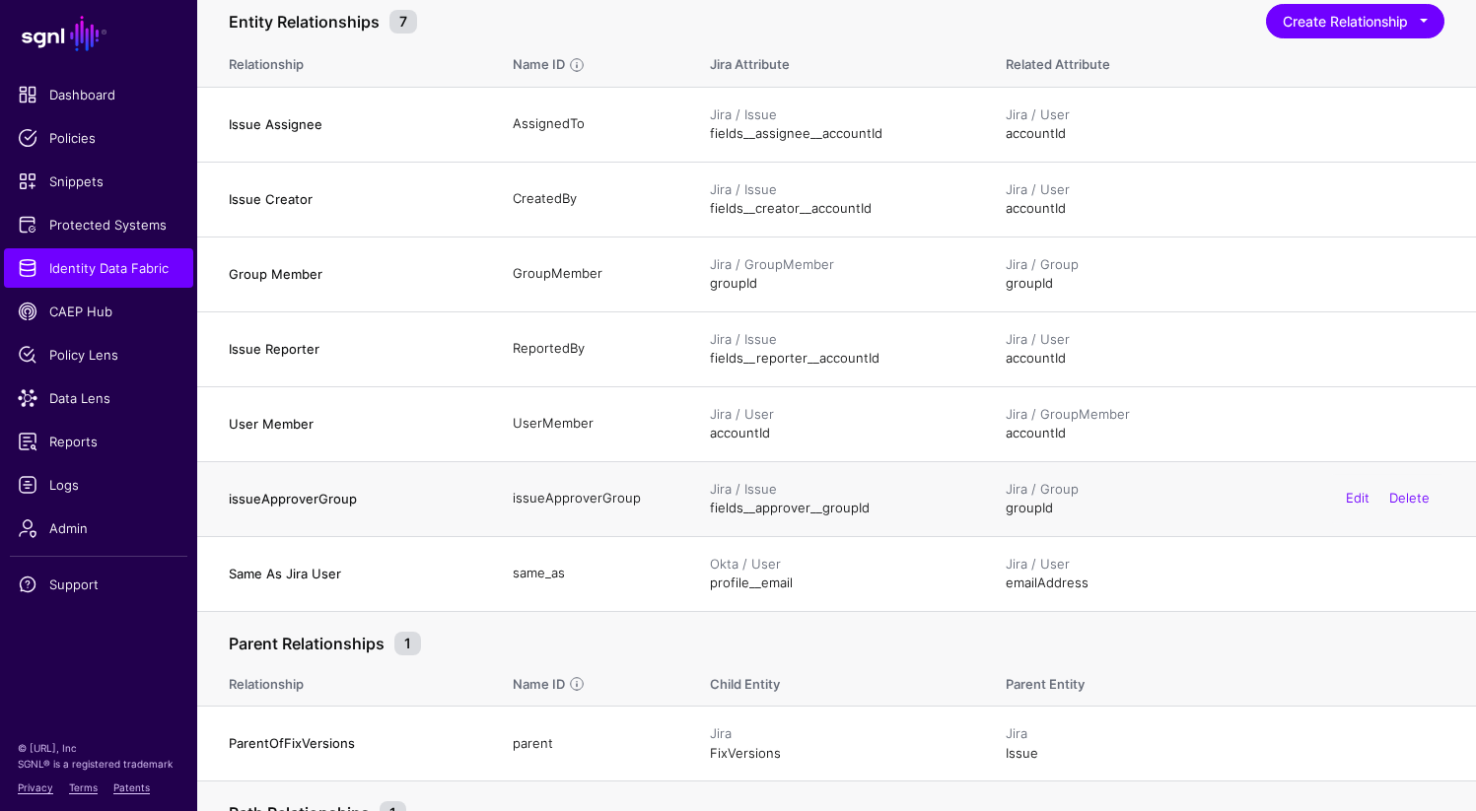
scroll to position [427, 0]
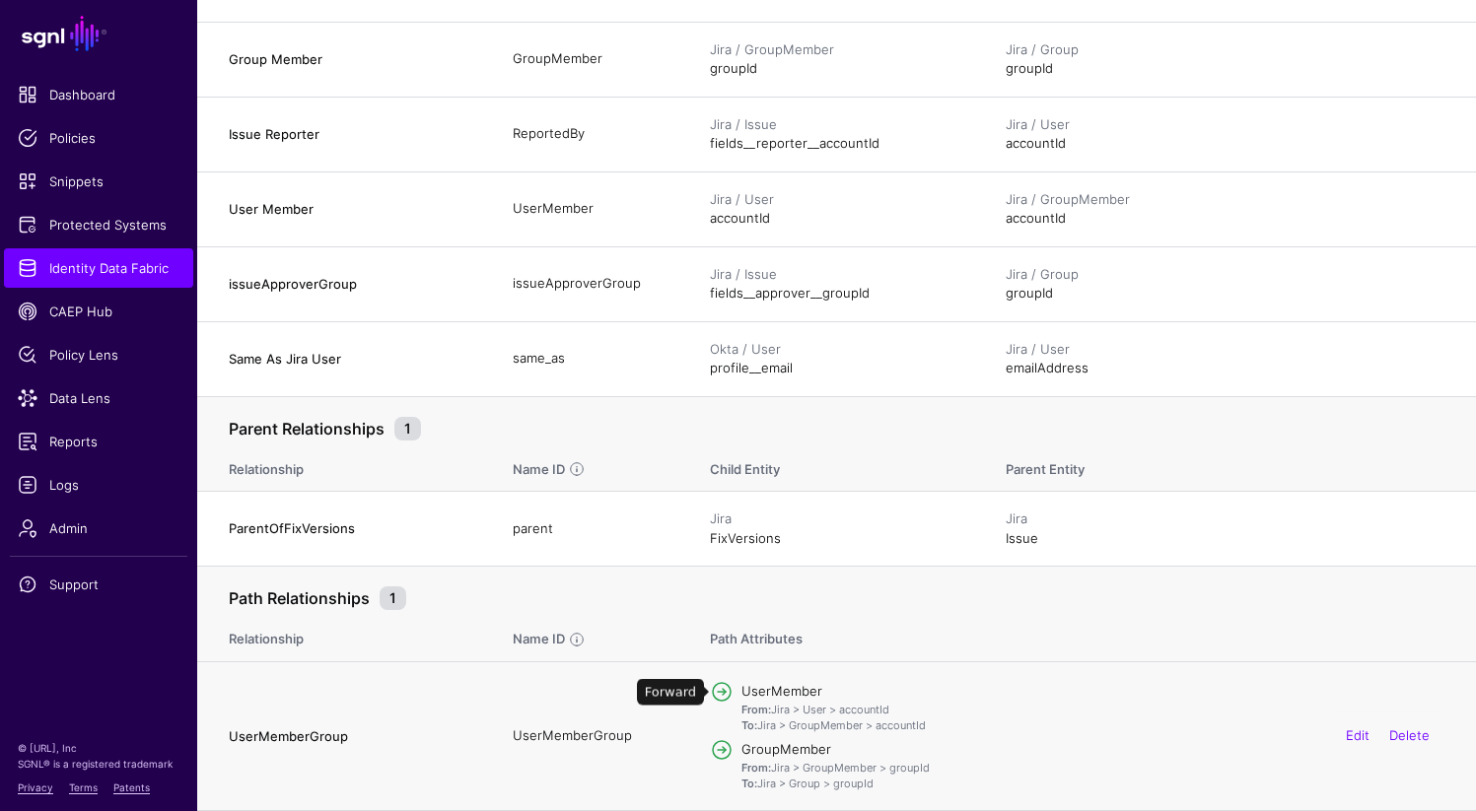
click at [721, 695] on span at bounding box center [722, 692] width 24 height 24
click at [774, 724] on p "From: Jira > User > accountId To: Jira > GroupMember > accountId" at bounding box center [1092, 718] width 703 height 33
click at [785, 747] on h4 "GroupMember" at bounding box center [1092, 749] width 703 height 18
click at [785, 766] on p "From: Jira > GroupMember > groupId To: Jira > Group > groupId" at bounding box center [1092, 776] width 703 height 33
click at [275, 729] on h4 "UserMemberGroup" at bounding box center [351, 737] width 244 height 18
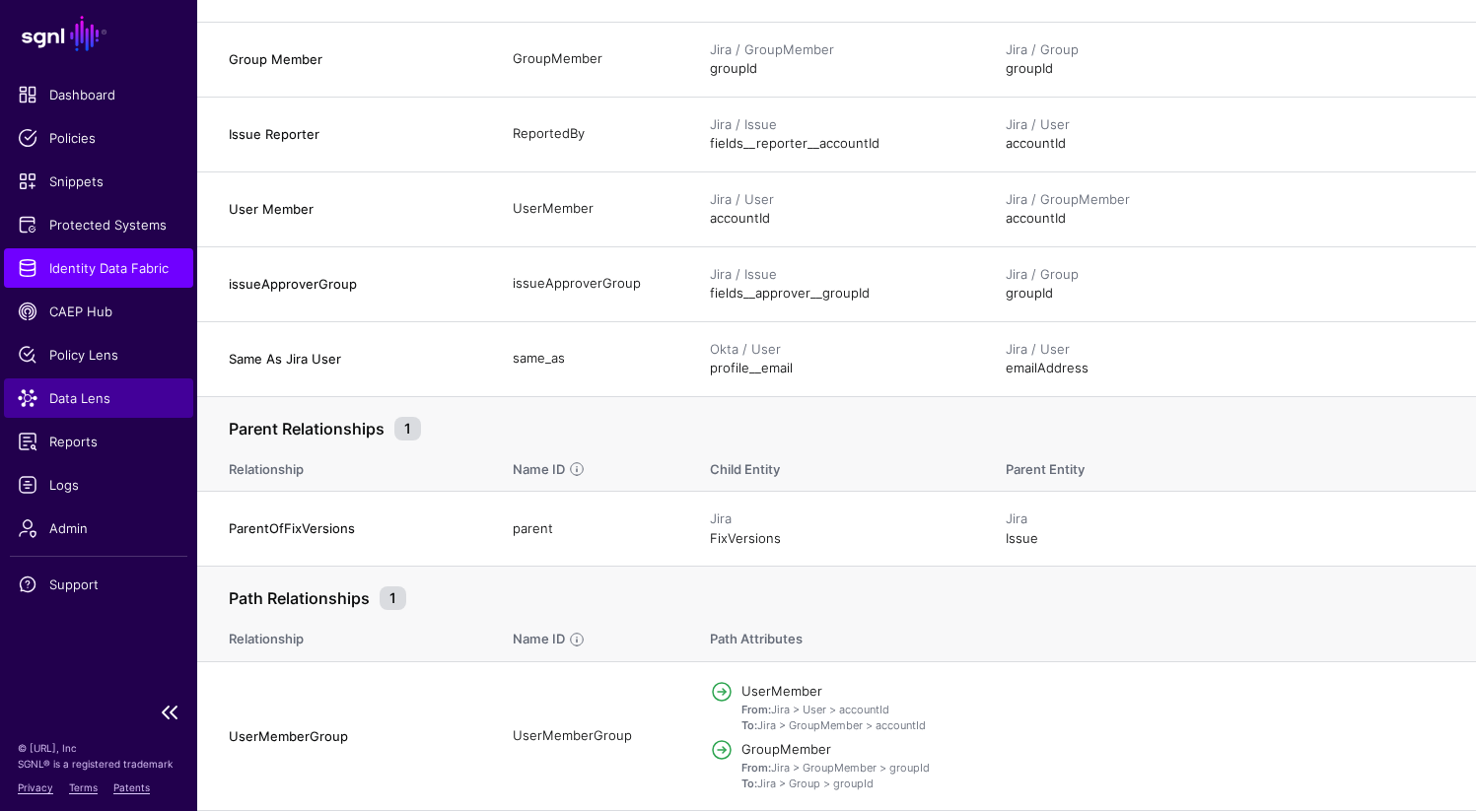
click at [100, 408] on link "Data Lens" at bounding box center [98, 398] width 189 height 39
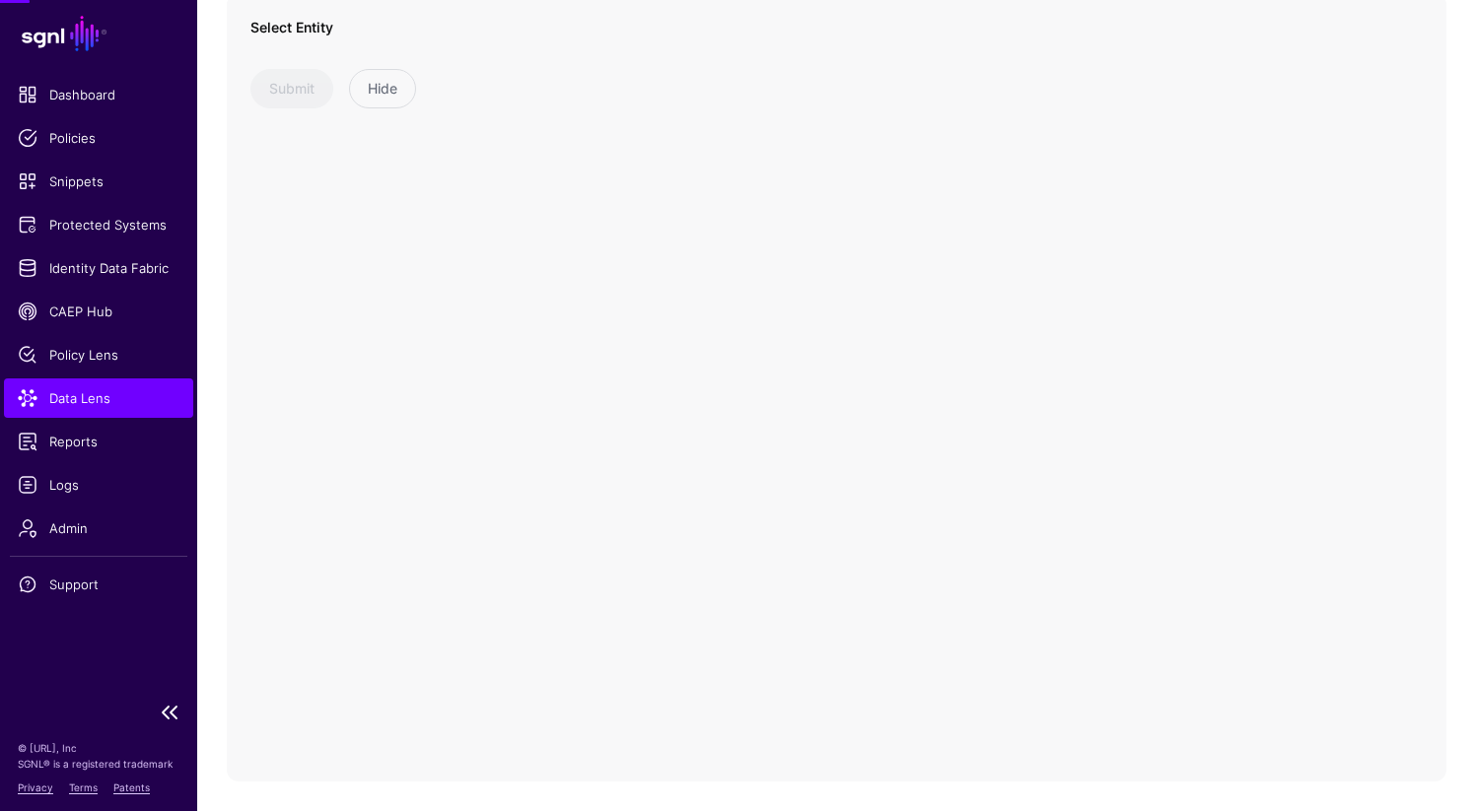
scroll to position [168, 0]
click at [474, 59] on span at bounding box center [422, 67] width 319 height 24
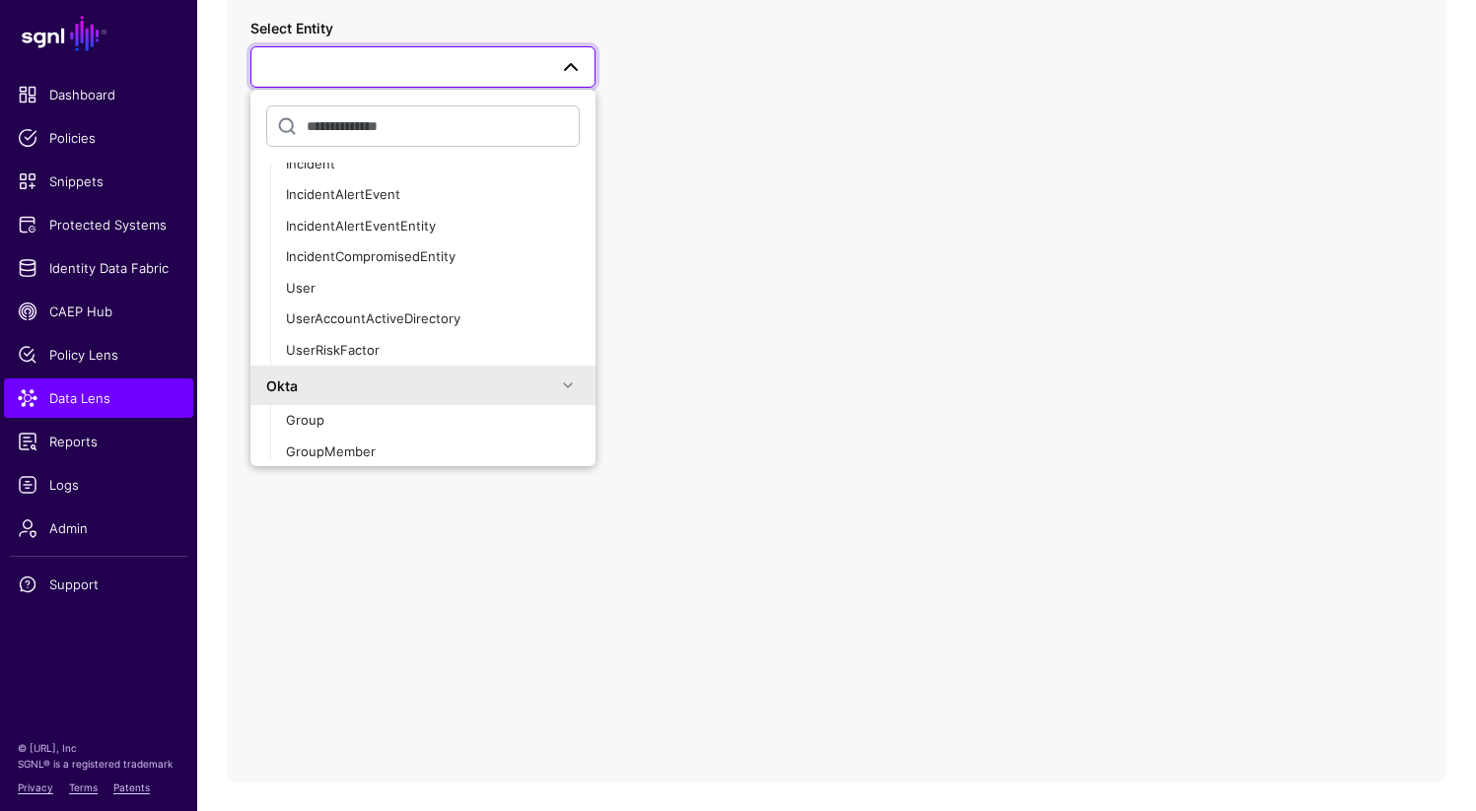
scroll to position [242, 0]
click at [363, 289] on div "User" at bounding box center [433, 287] width 294 height 20
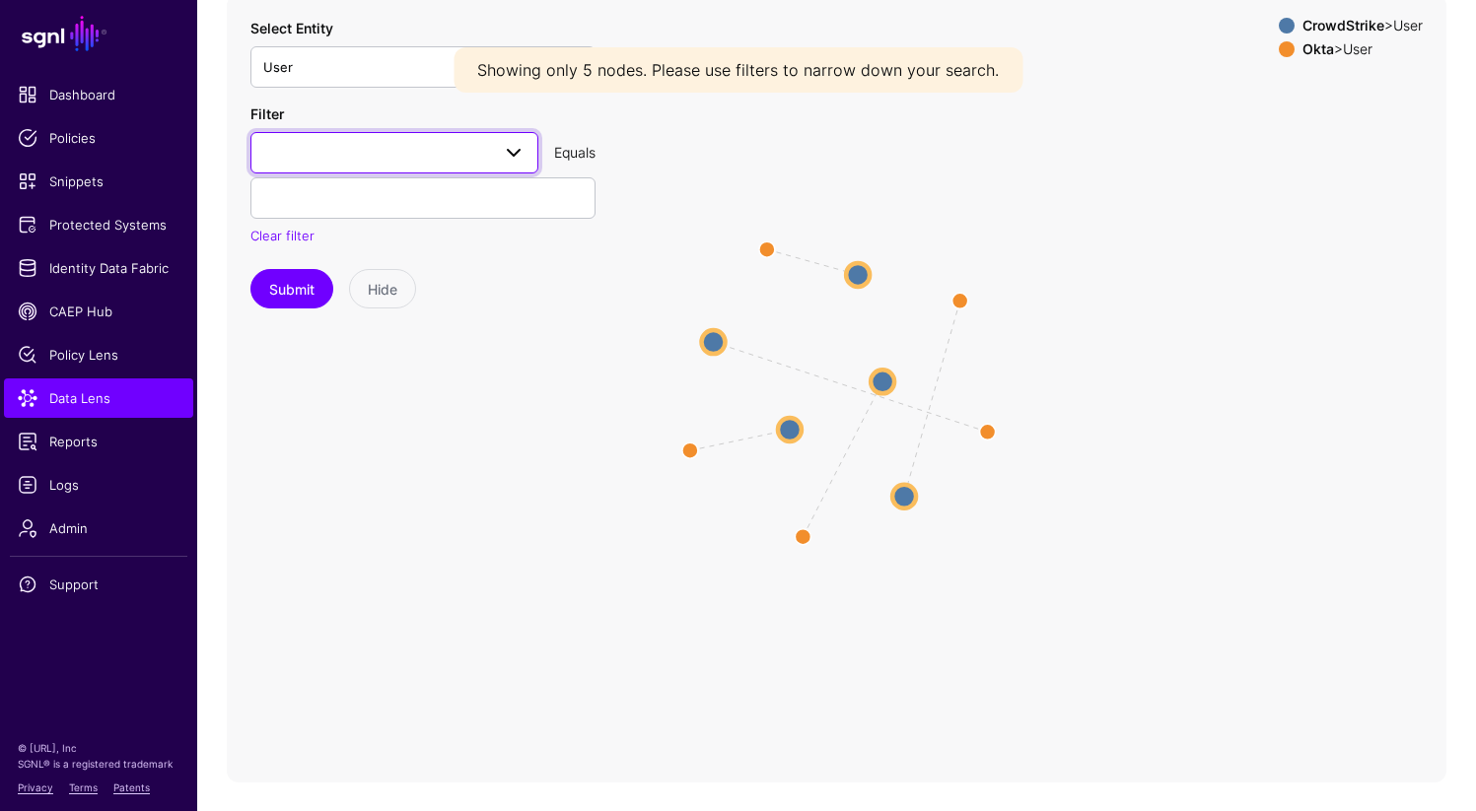
click at [388, 155] on span at bounding box center [394, 153] width 262 height 24
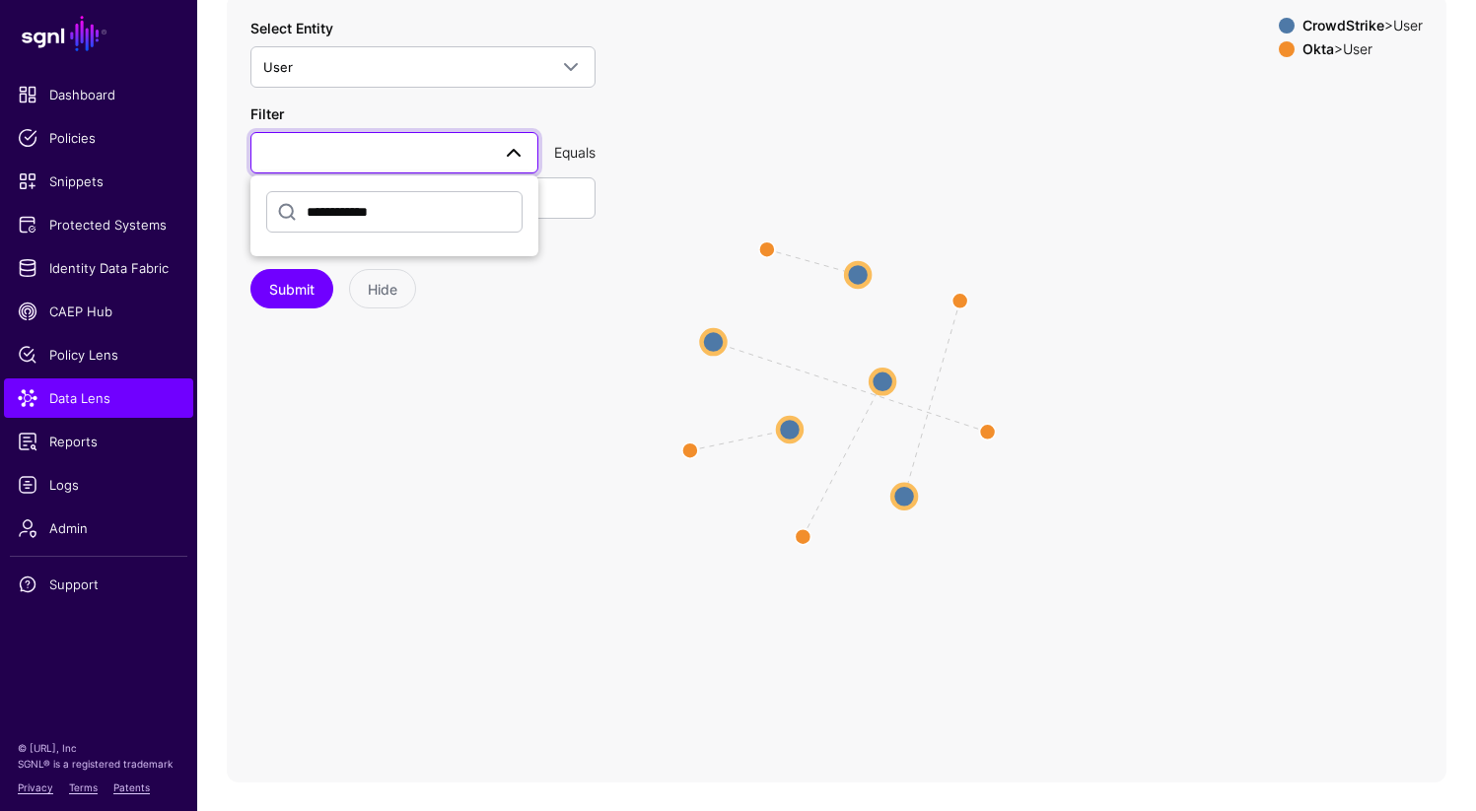
type input "**********"
click at [250, 269] on button "Submit" at bounding box center [291, 288] width 83 height 39
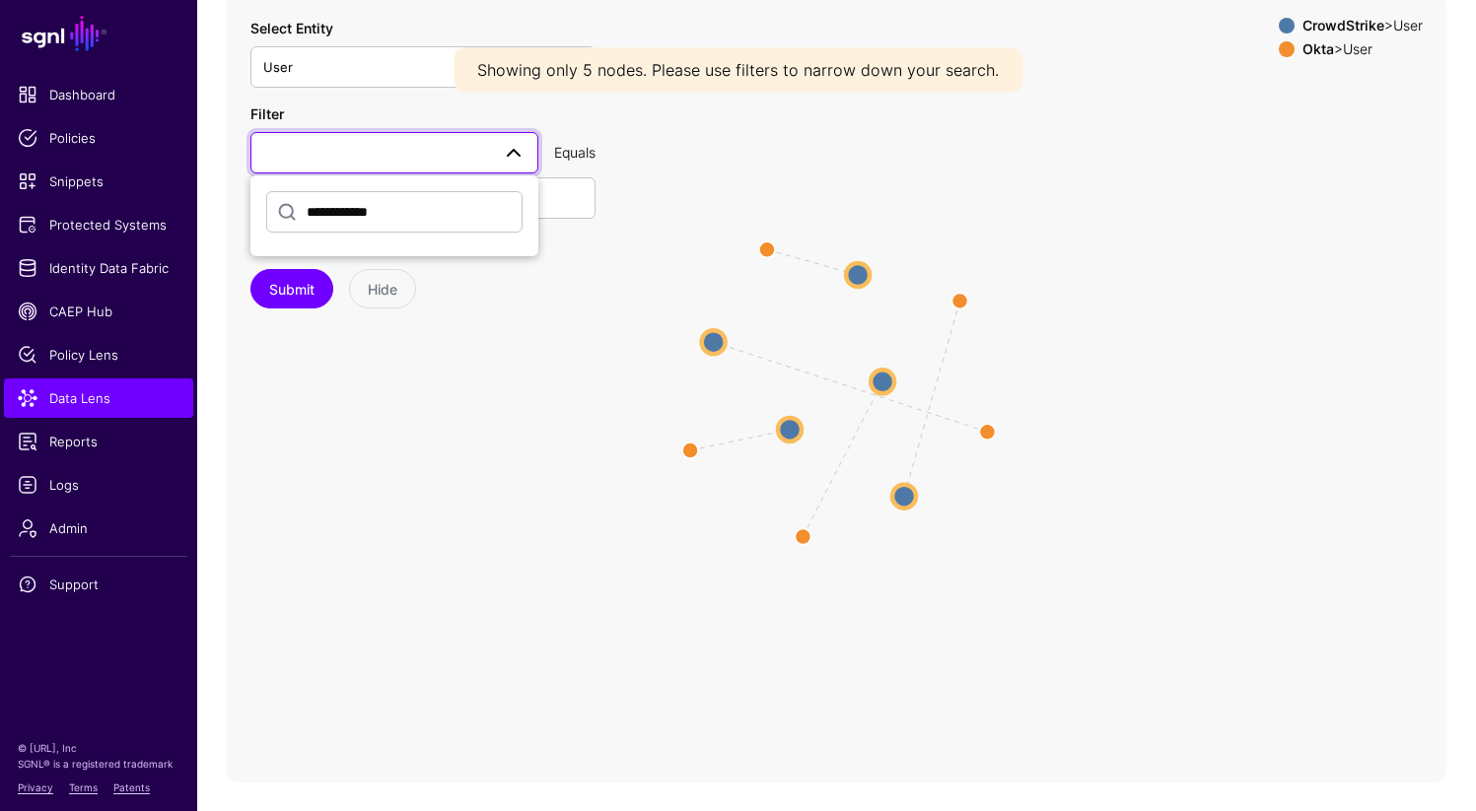
click at [352, 161] on span at bounding box center [394, 153] width 262 height 24
click at [387, 218] on input "**********" at bounding box center [394, 211] width 256 height 41
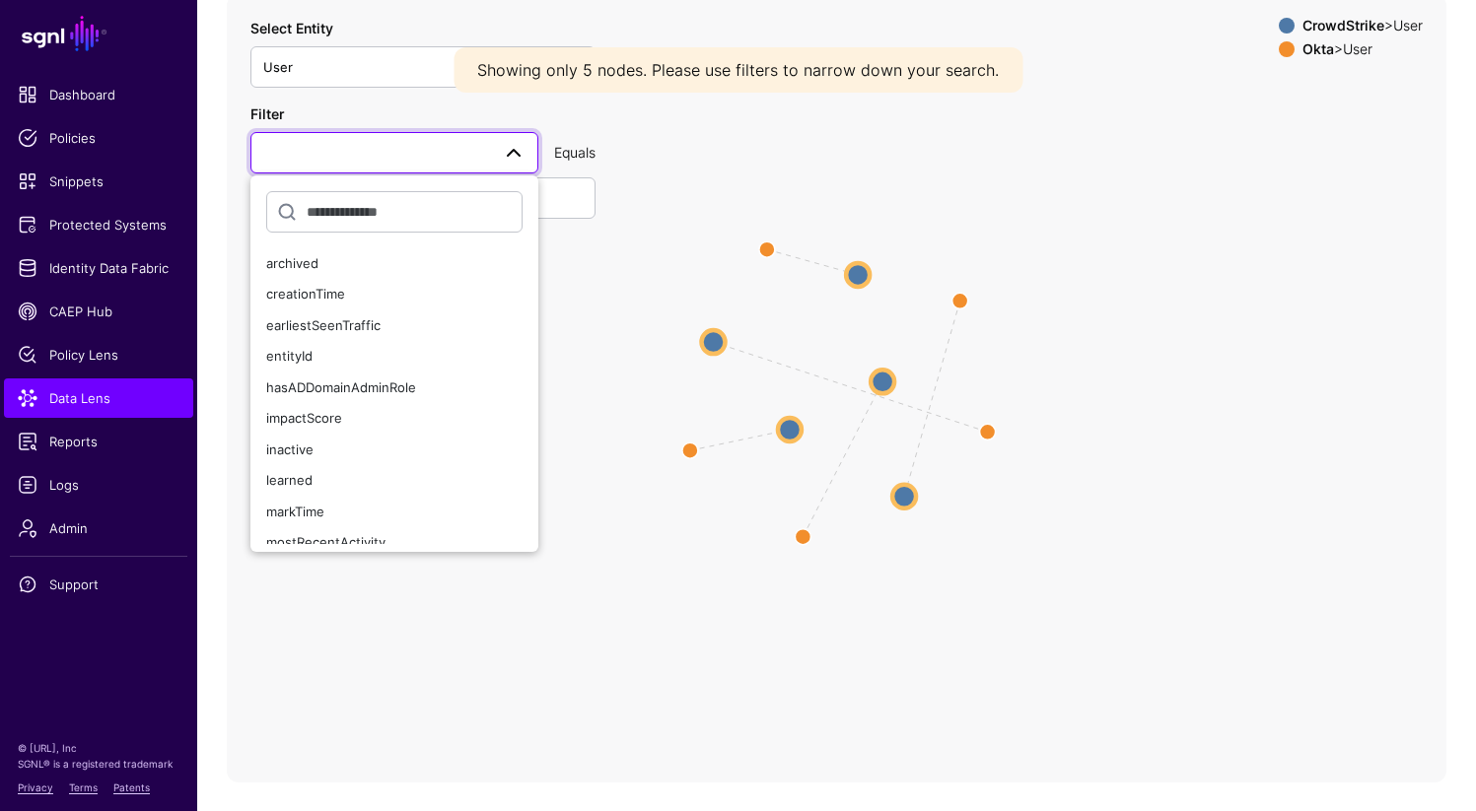
click at [396, 158] on span at bounding box center [394, 153] width 262 height 24
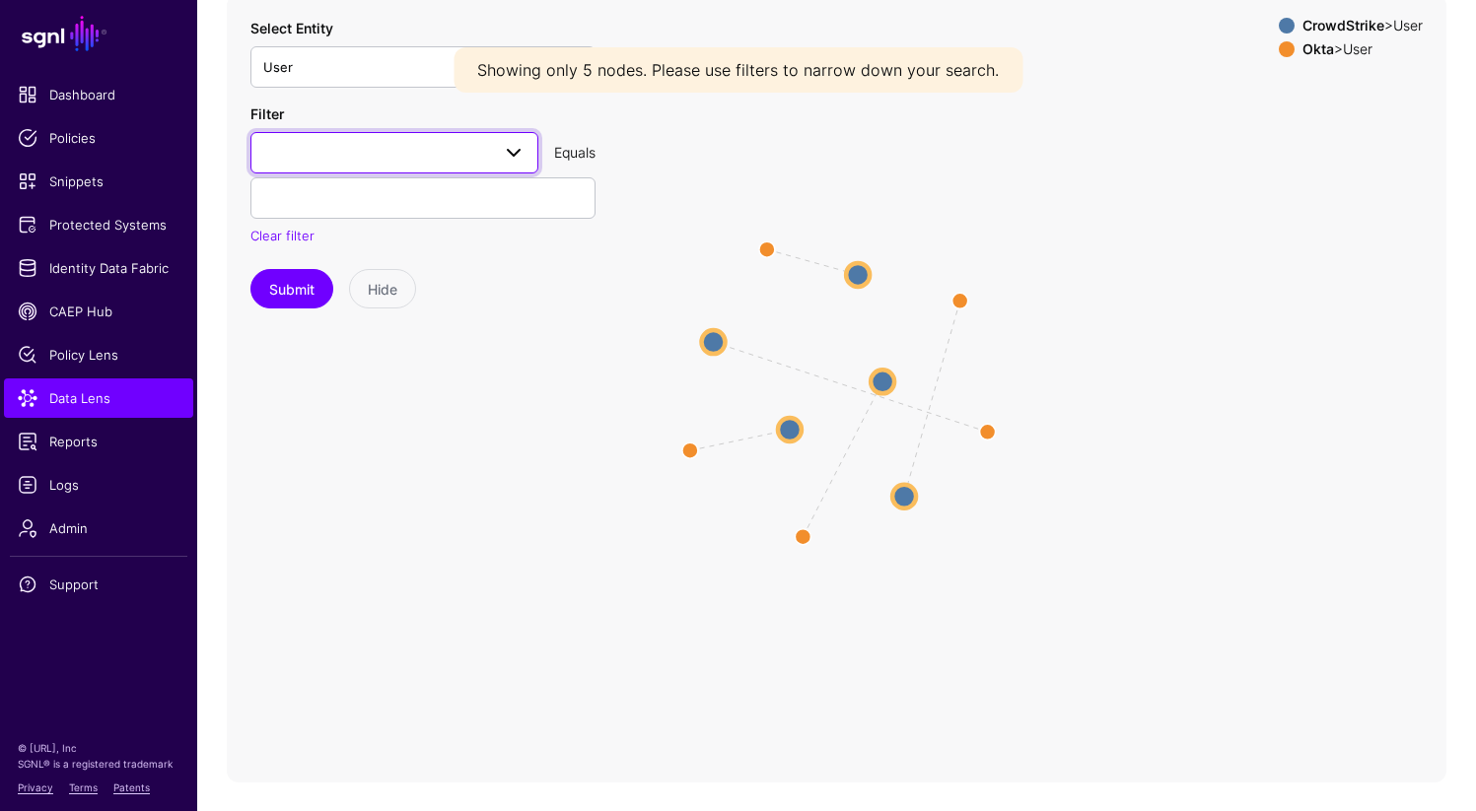
click at [396, 158] on span at bounding box center [394, 153] width 262 height 24
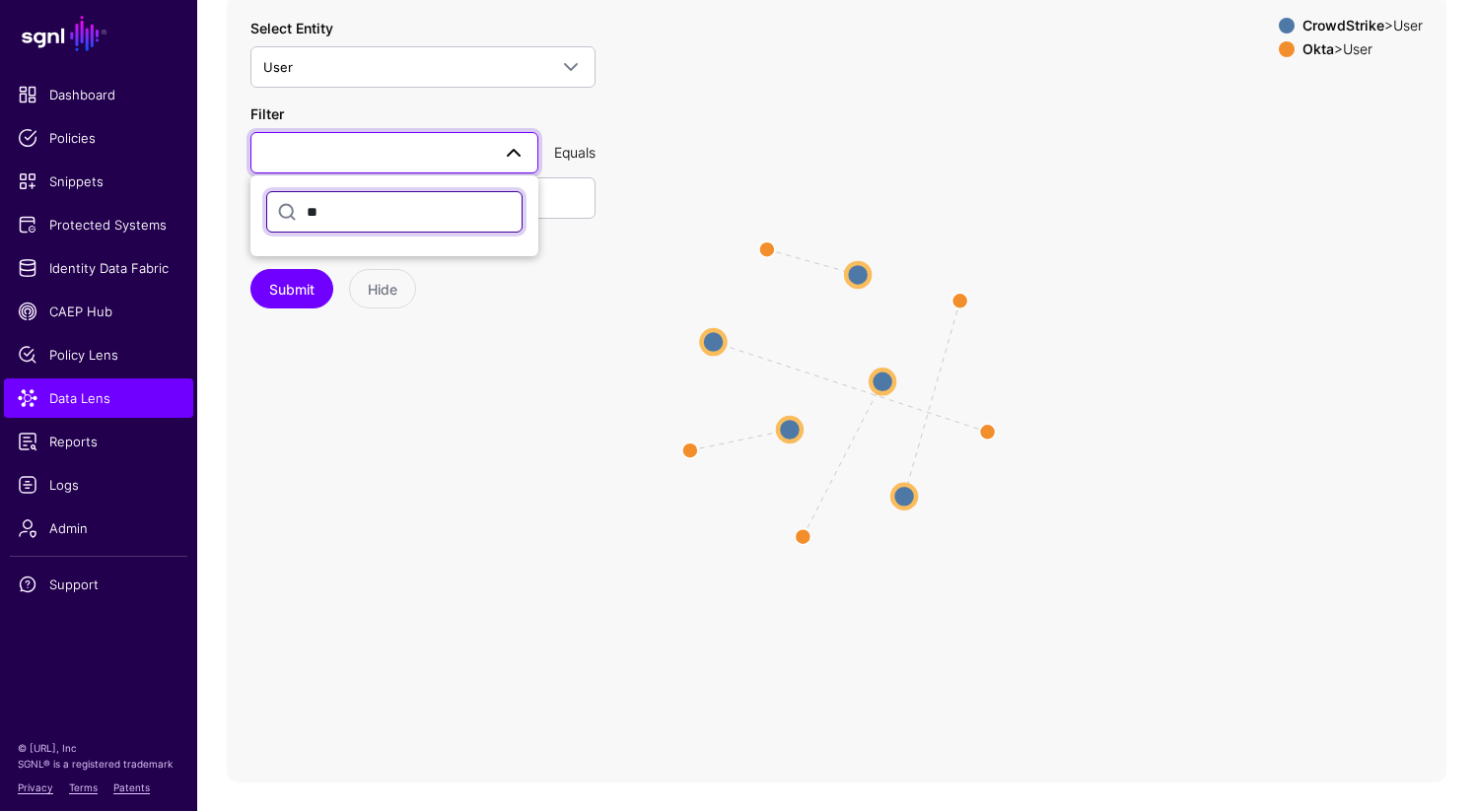
type input "*"
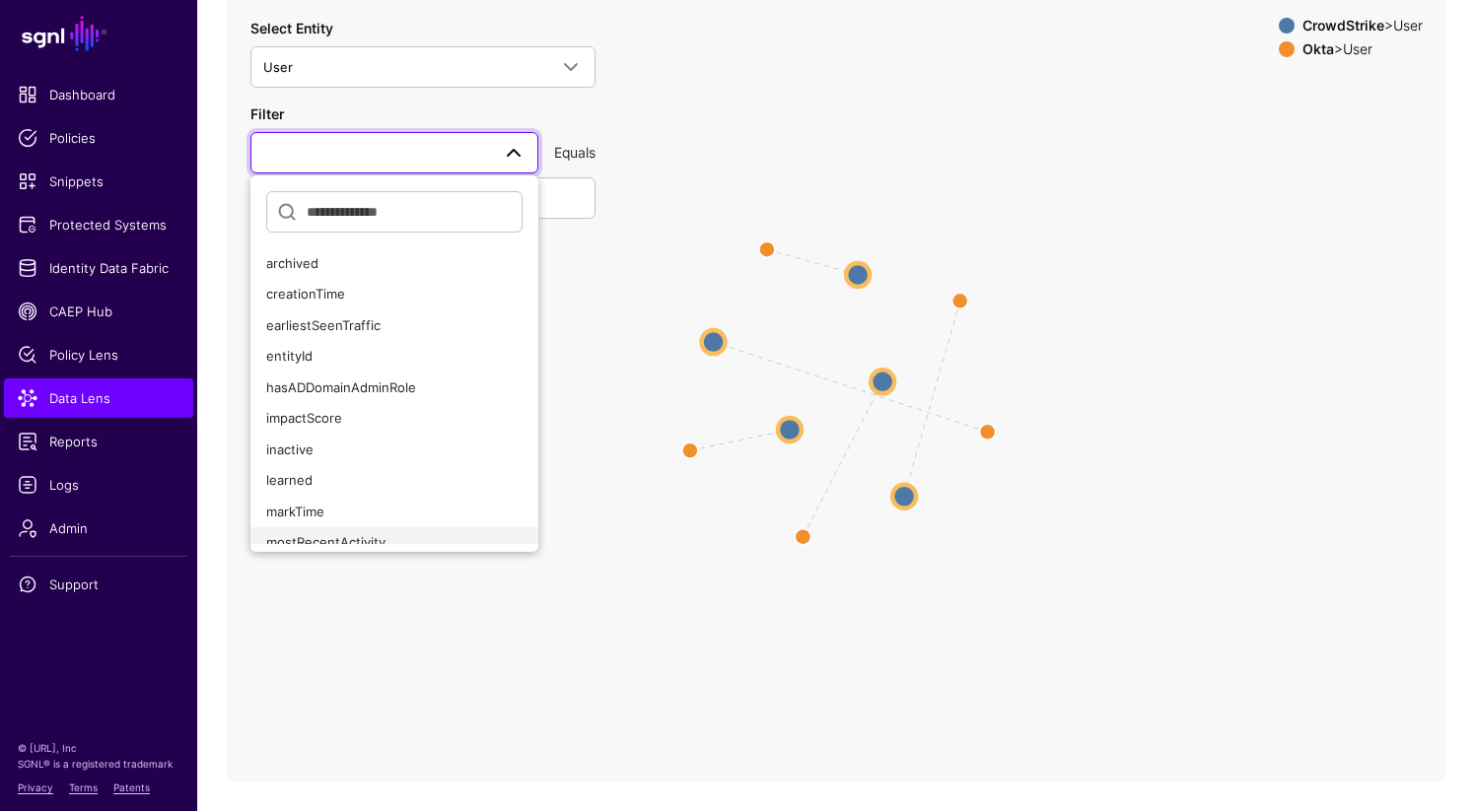
click at [488, 528] on button "mostRecentActivity" at bounding box center [394, 543] width 288 height 32
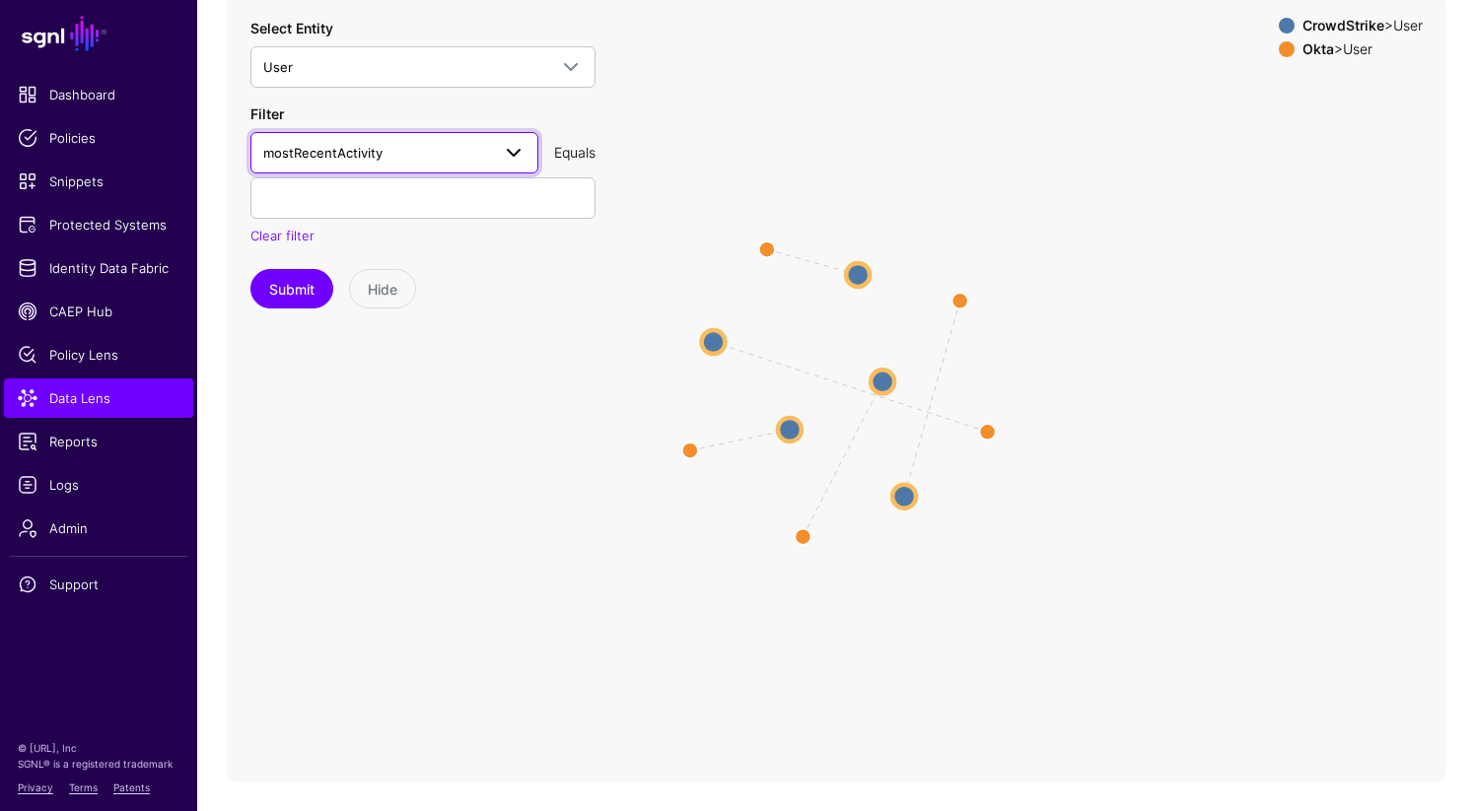
click at [509, 144] on span at bounding box center [514, 153] width 24 height 24
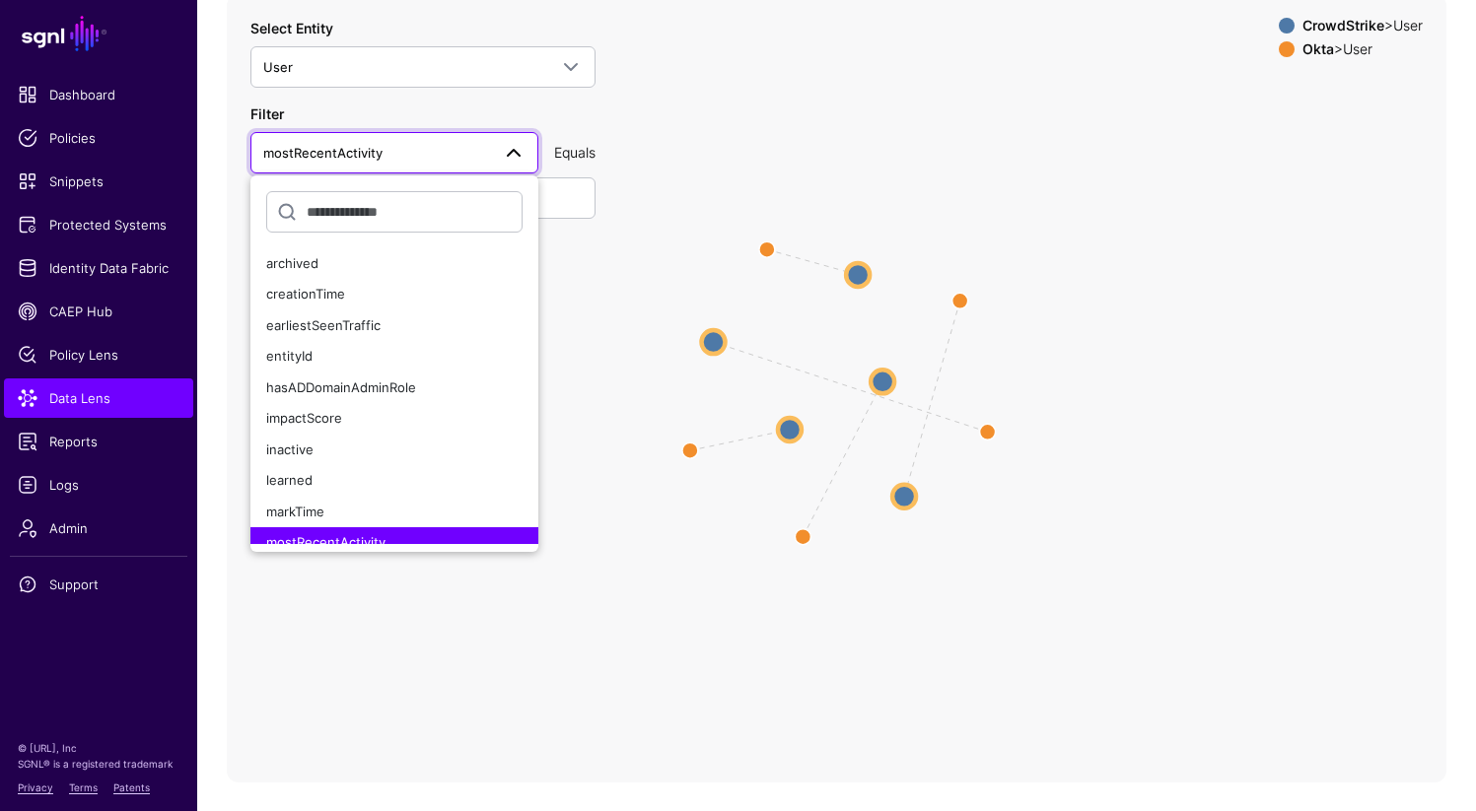
click at [444, 150] on span "mostRecentActivity" at bounding box center [376, 153] width 227 height 22
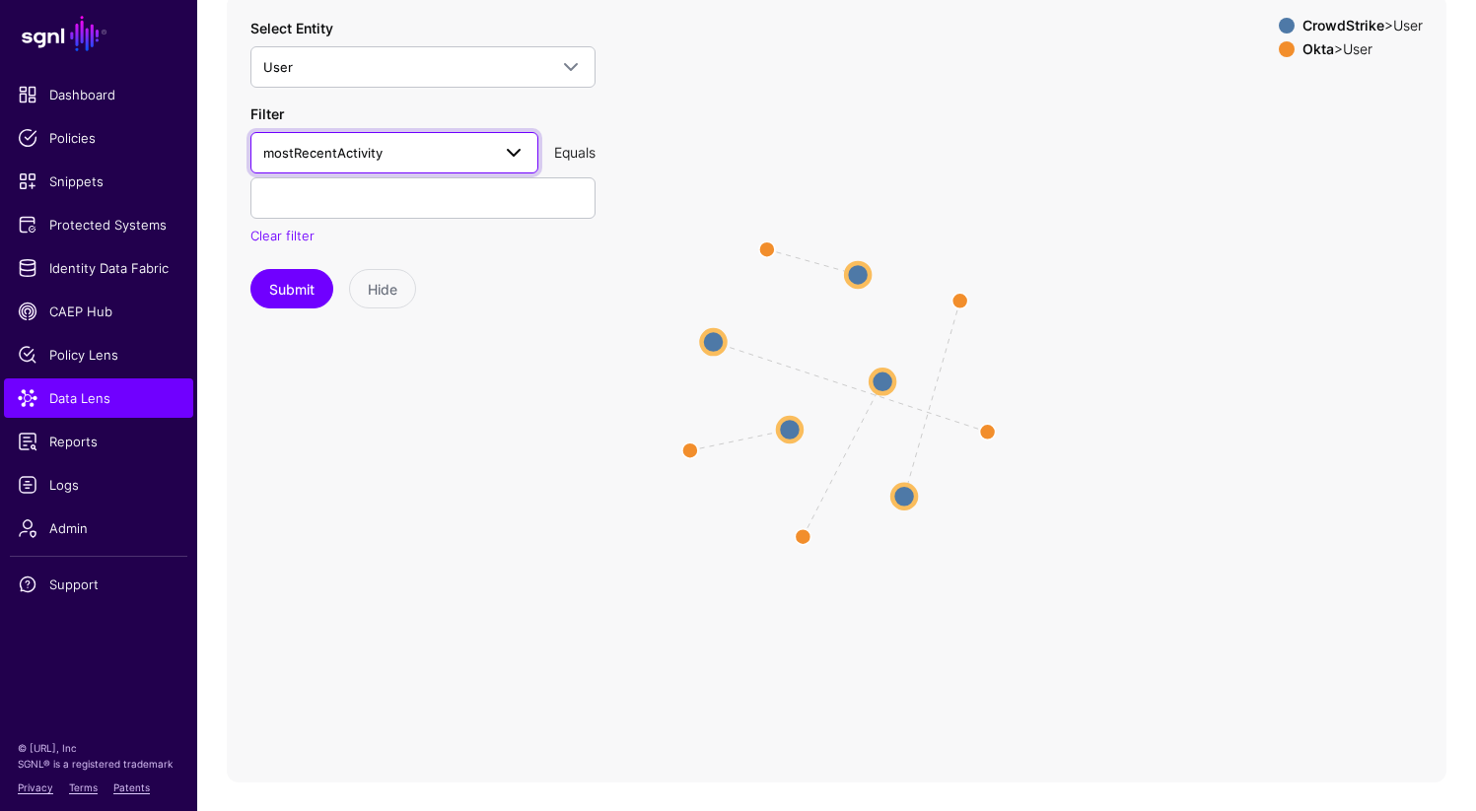
click at [444, 150] on span "mostRecentActivity" at bounding box center [376, 153] width 227 height 22
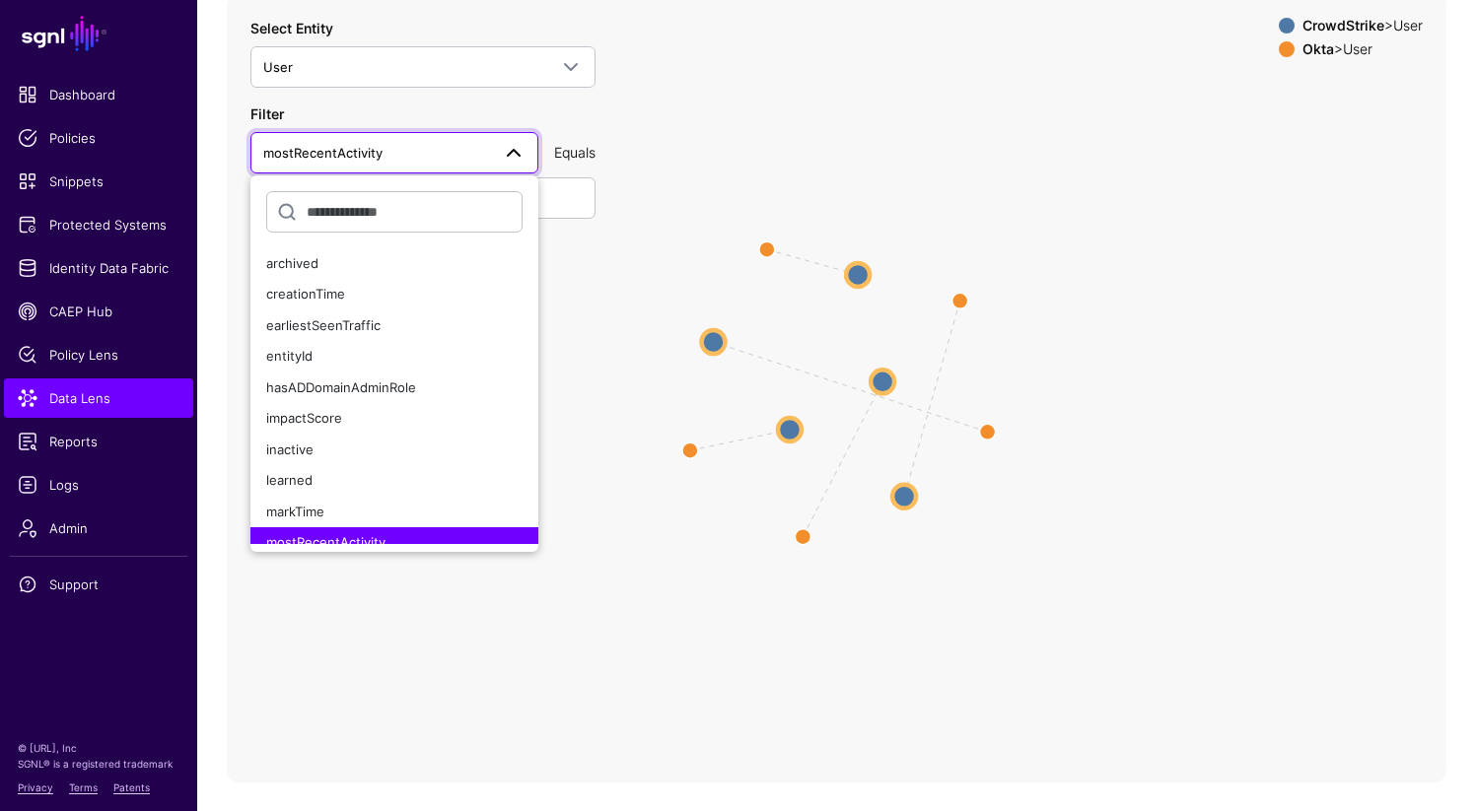
click at [399, 155] on span "mostRecentActivity" at bounding box center [376, 153] width 227 height 22
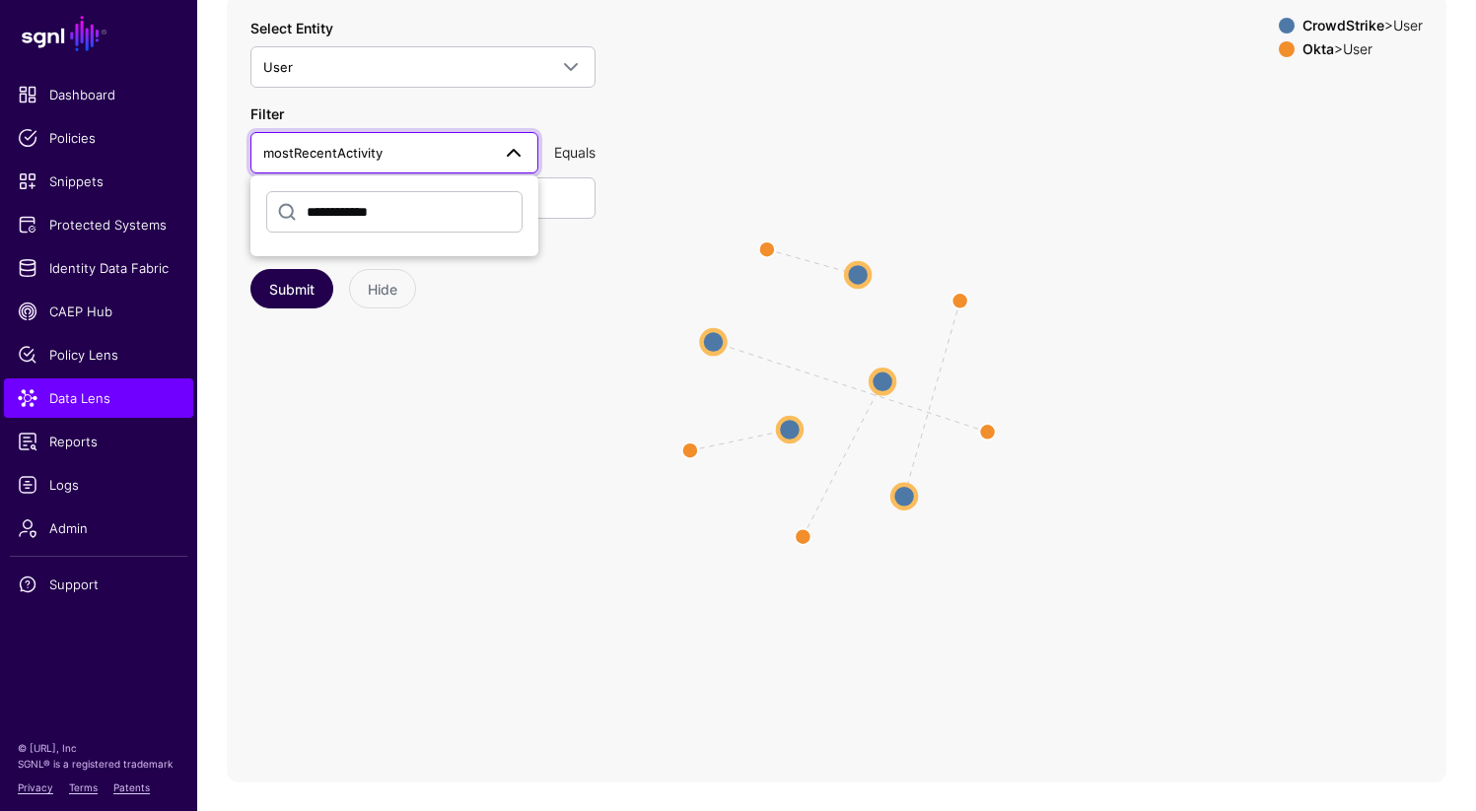
type input "**********"
click at [298, 293] on button "Submit" at bounding box center [291, 288] width 83 height 39
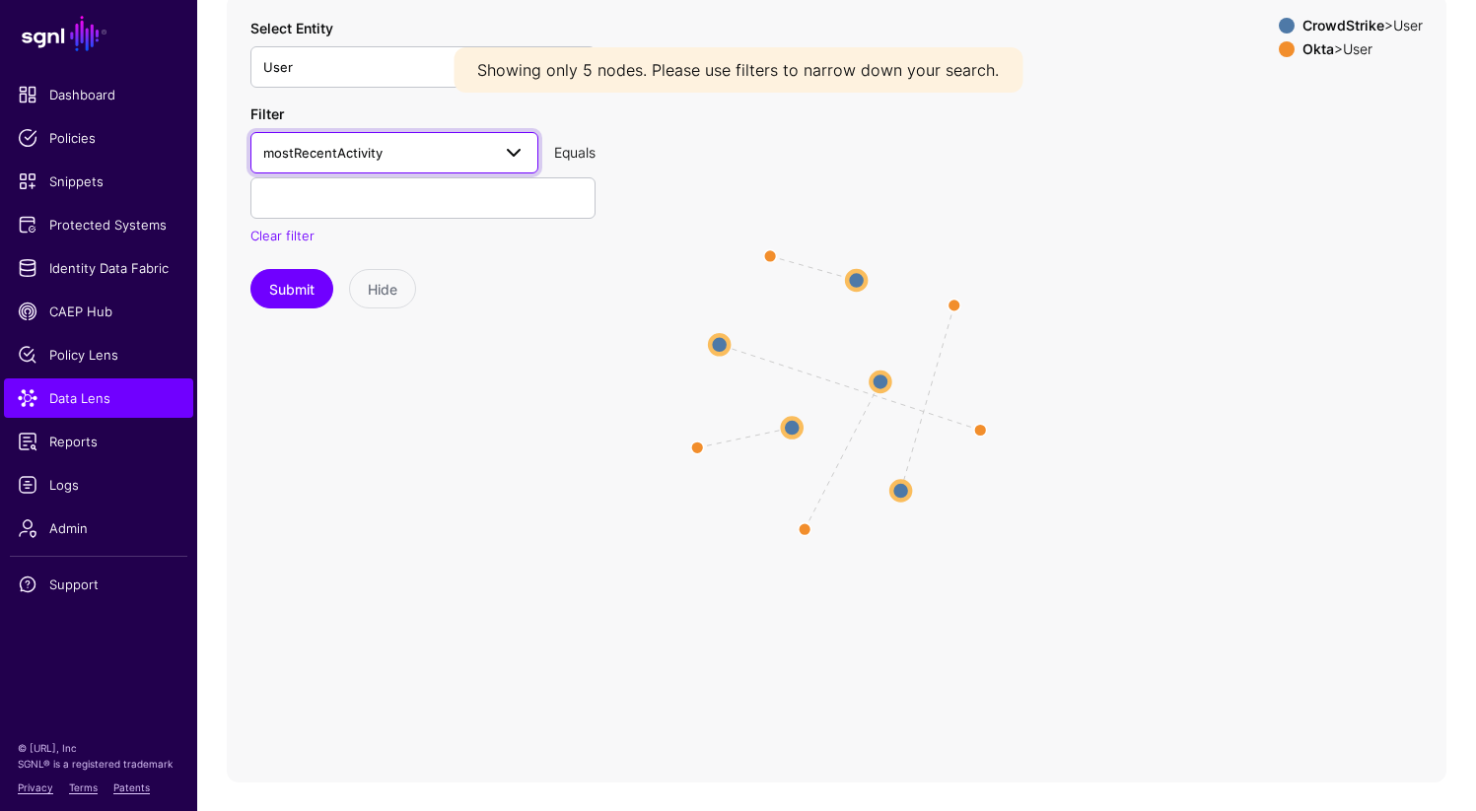
click at [386, 146] on span "mostRecentActivity" at bounding box center [376, 153] width 227 height 22
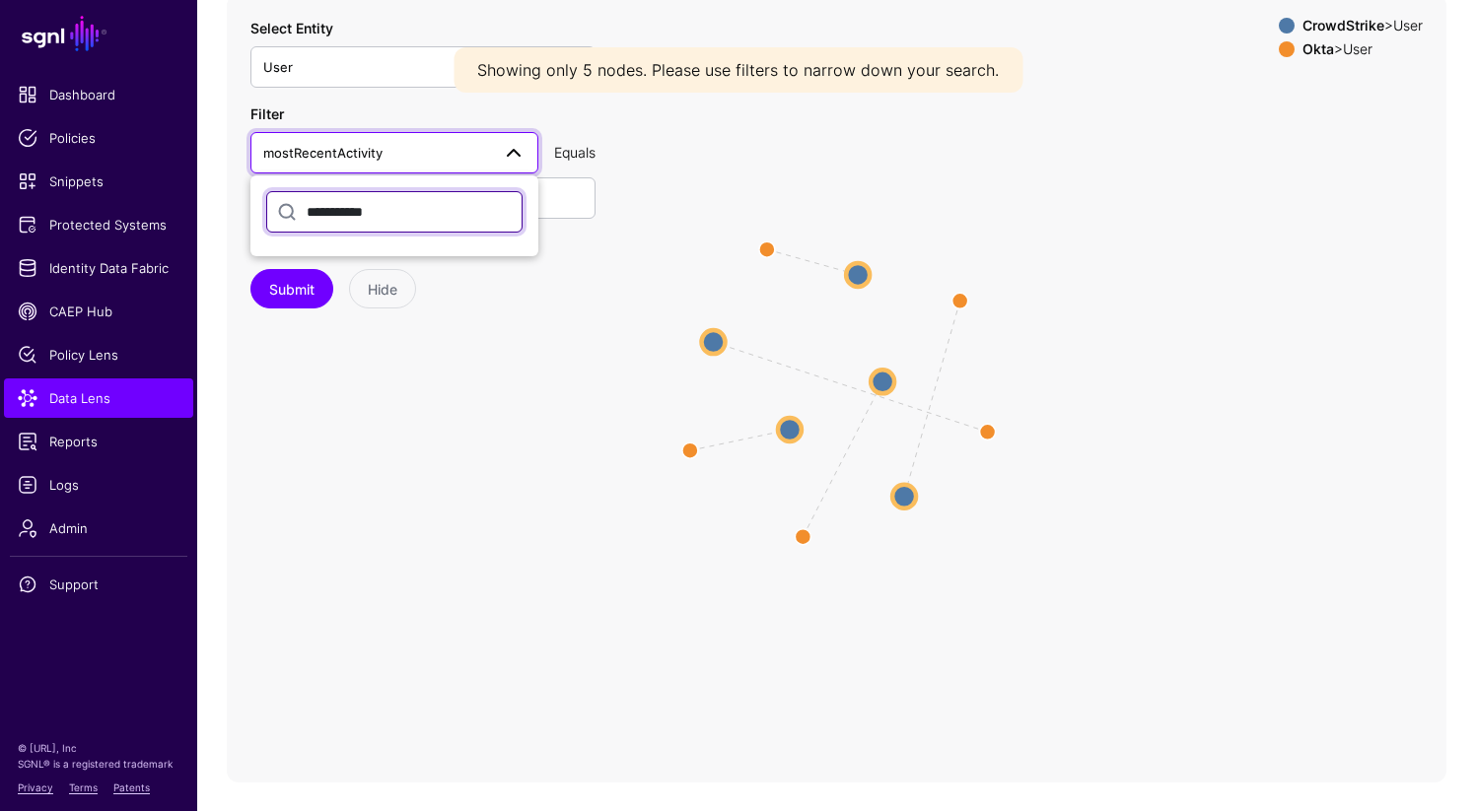
type input "**********"
click at [512, 144] on span at bounding box center [514, 153] width 24 height 24
click at [514, 146] on span at bounding box center [514, 153] width 24 height 24
click at [426, 221] on input "**********" at bounding box center [394, 211] width 256 height 41
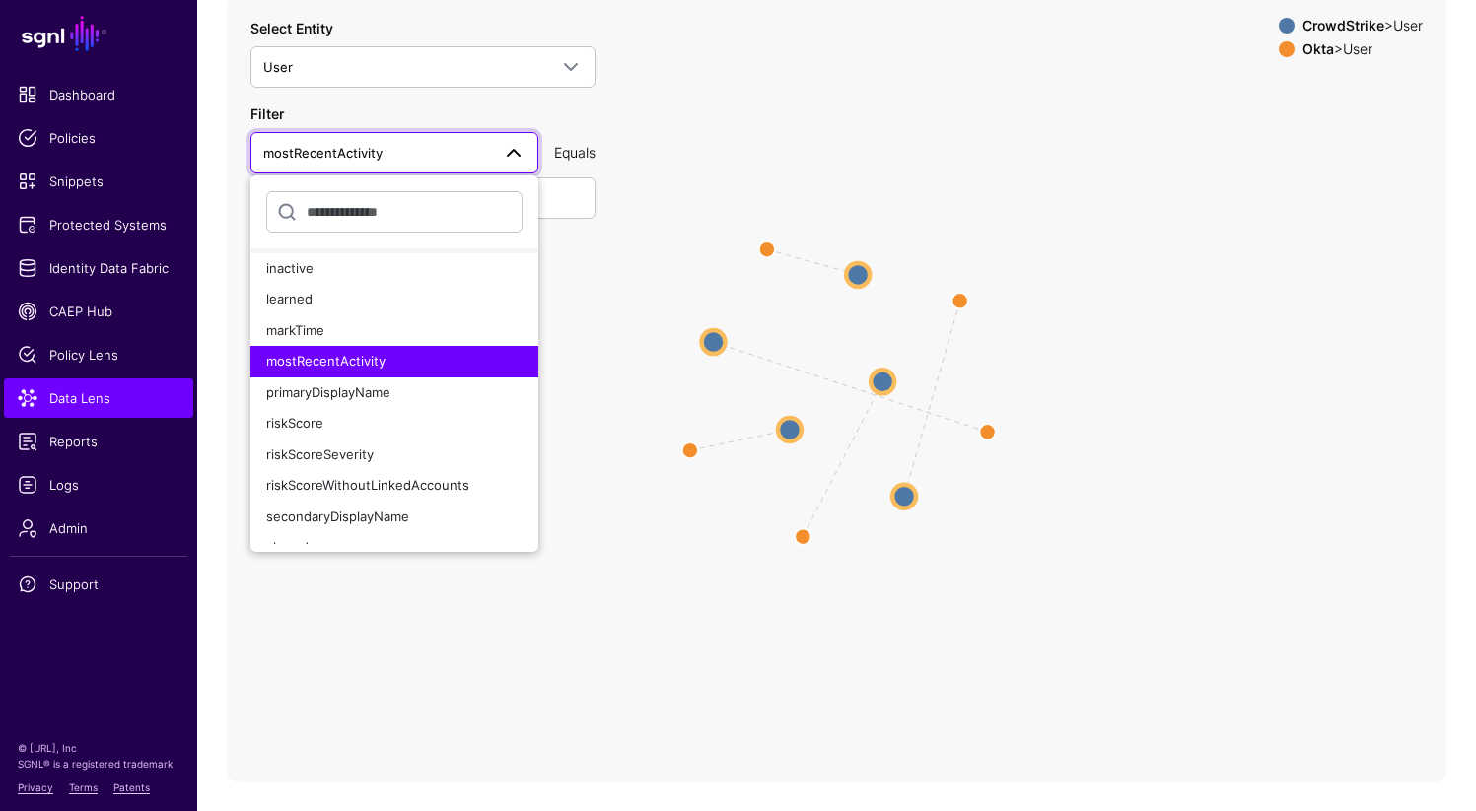
scroll to position [178, 0]
click at [519, 592] on icon "same_as same_as same_as same_as same_as User User User User User User User User…" at bounding box center [836, 388] width 1219 height 789
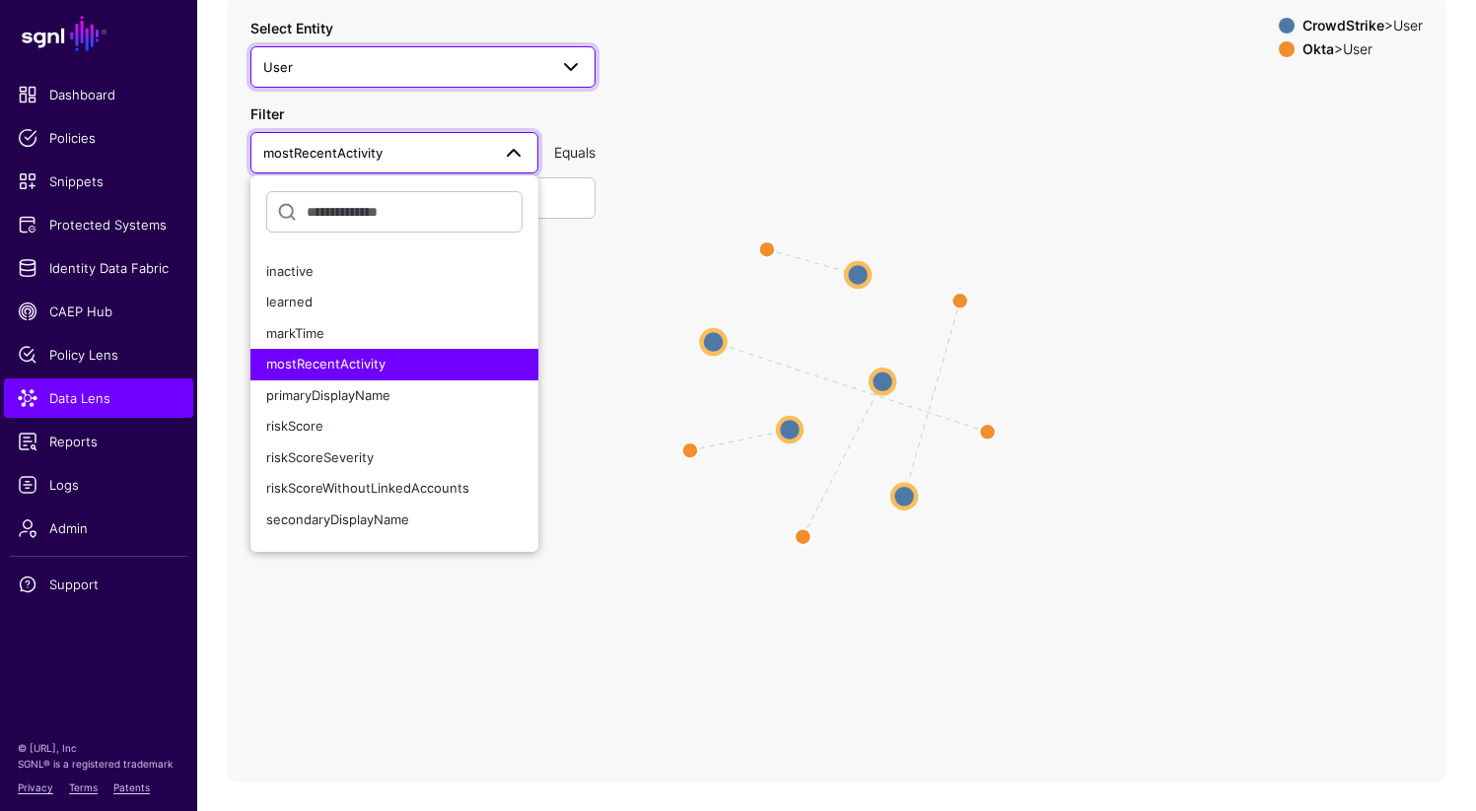
click at [553, 83] on link "User" at bounding box center [422, 66] width 345 height 41
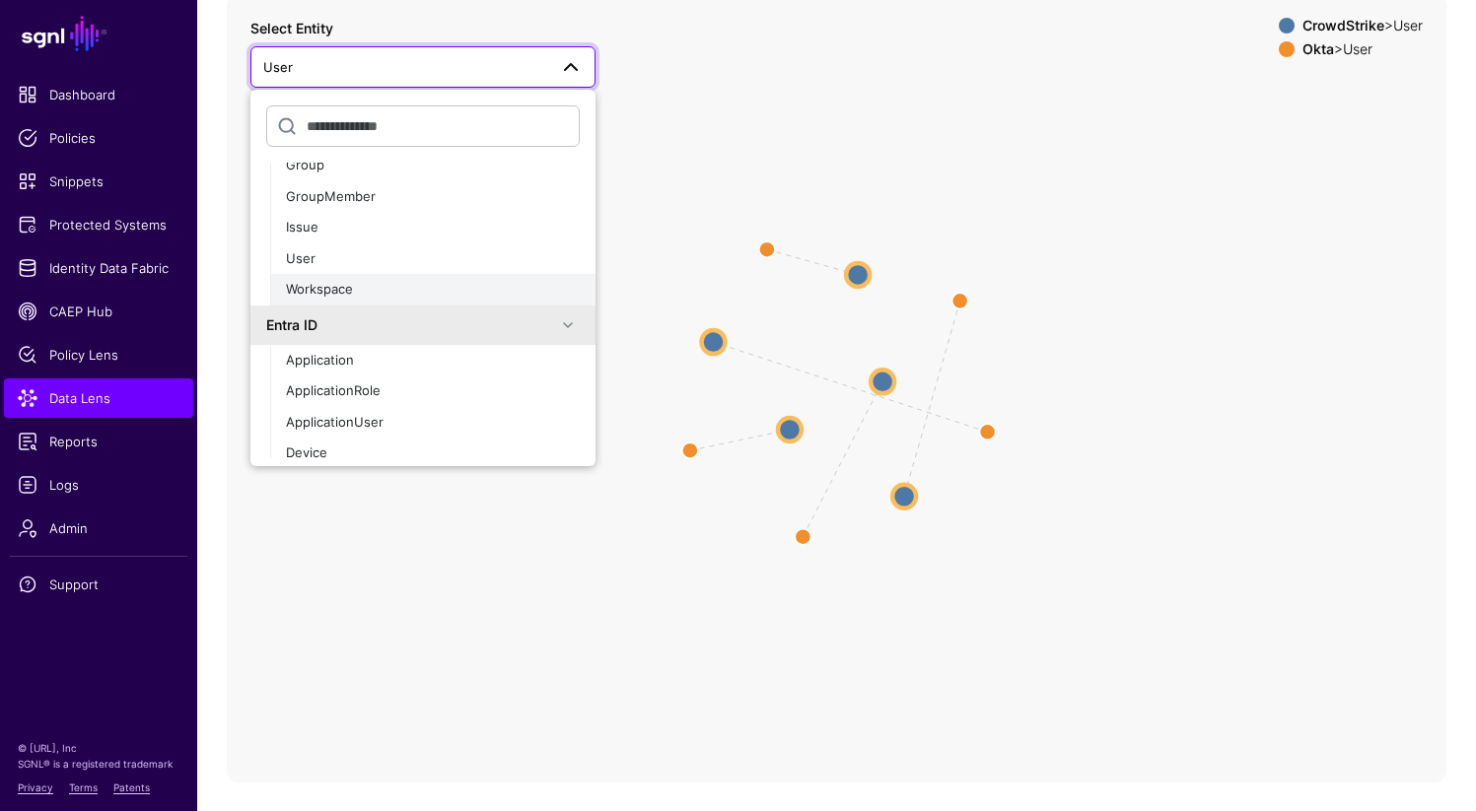
scroll to position [660, 0]
click at [354, 258] on div "User" at bounding box center [433, 258] width 294 height 20
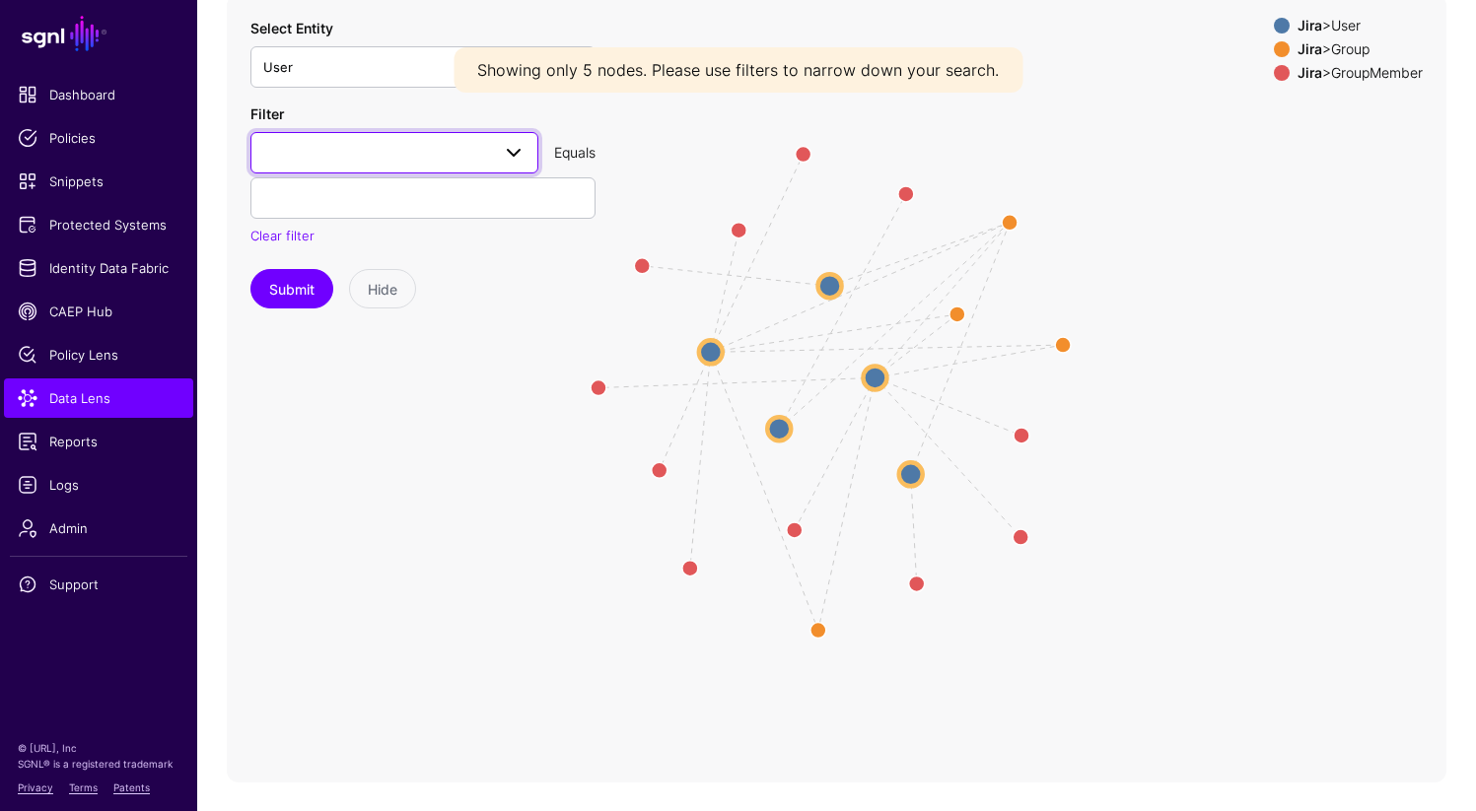
click at [447, 141] on span at bounding box center [394, 153] width 262 height 24
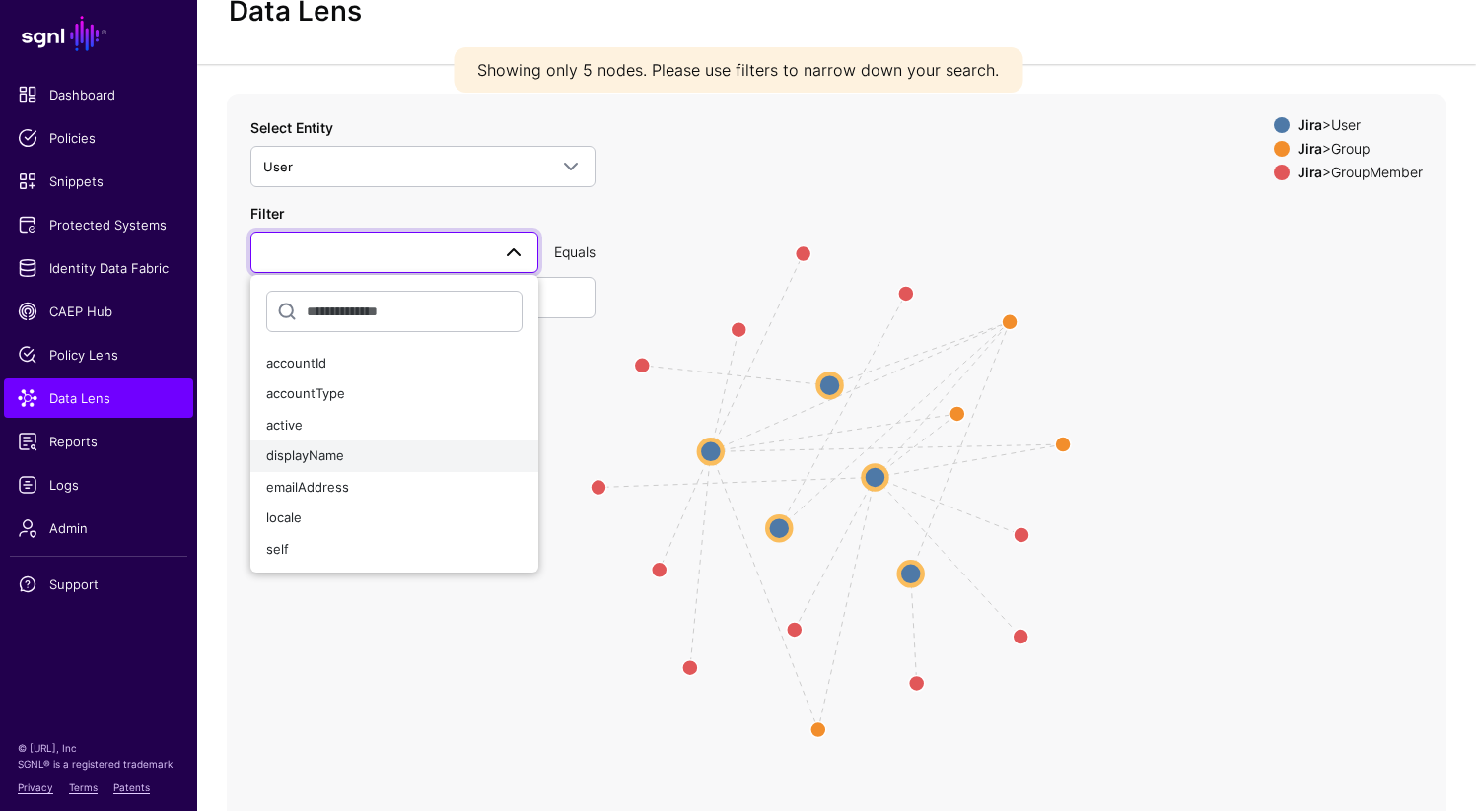
scroll to position [54, 0]
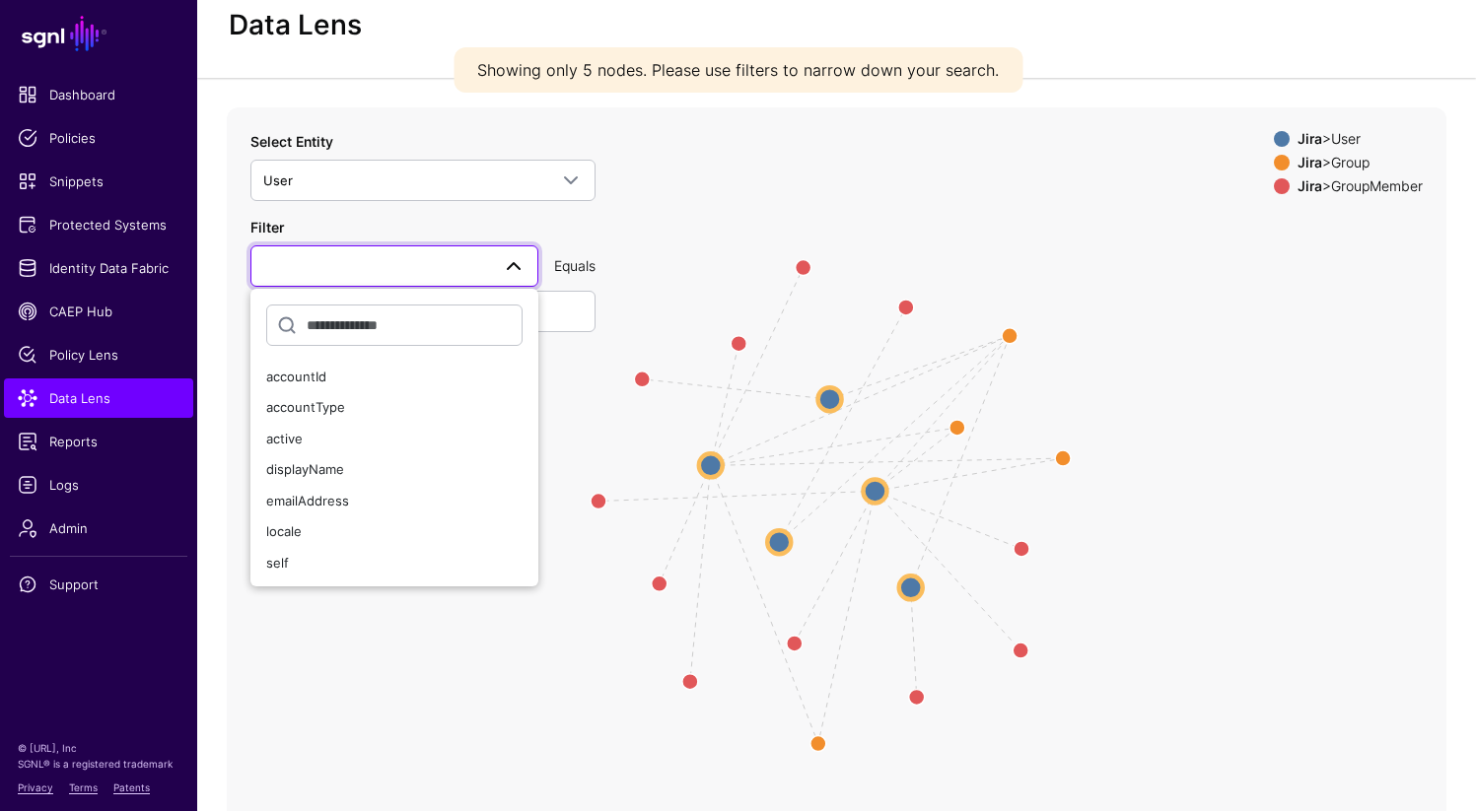
click at [726, 197] on icon "UserMemberGroup UserMember UserMember UserMemberGroup UserMember UserMember Use…" at bounding box center [836, 501] width 1219 height 789
click at [731, 197] on icon "UserMemberGroup UserMember UserMember UserMemberGroup UserMember UserMember Use…" at bounding box center [836, 501] width 1219 height 789
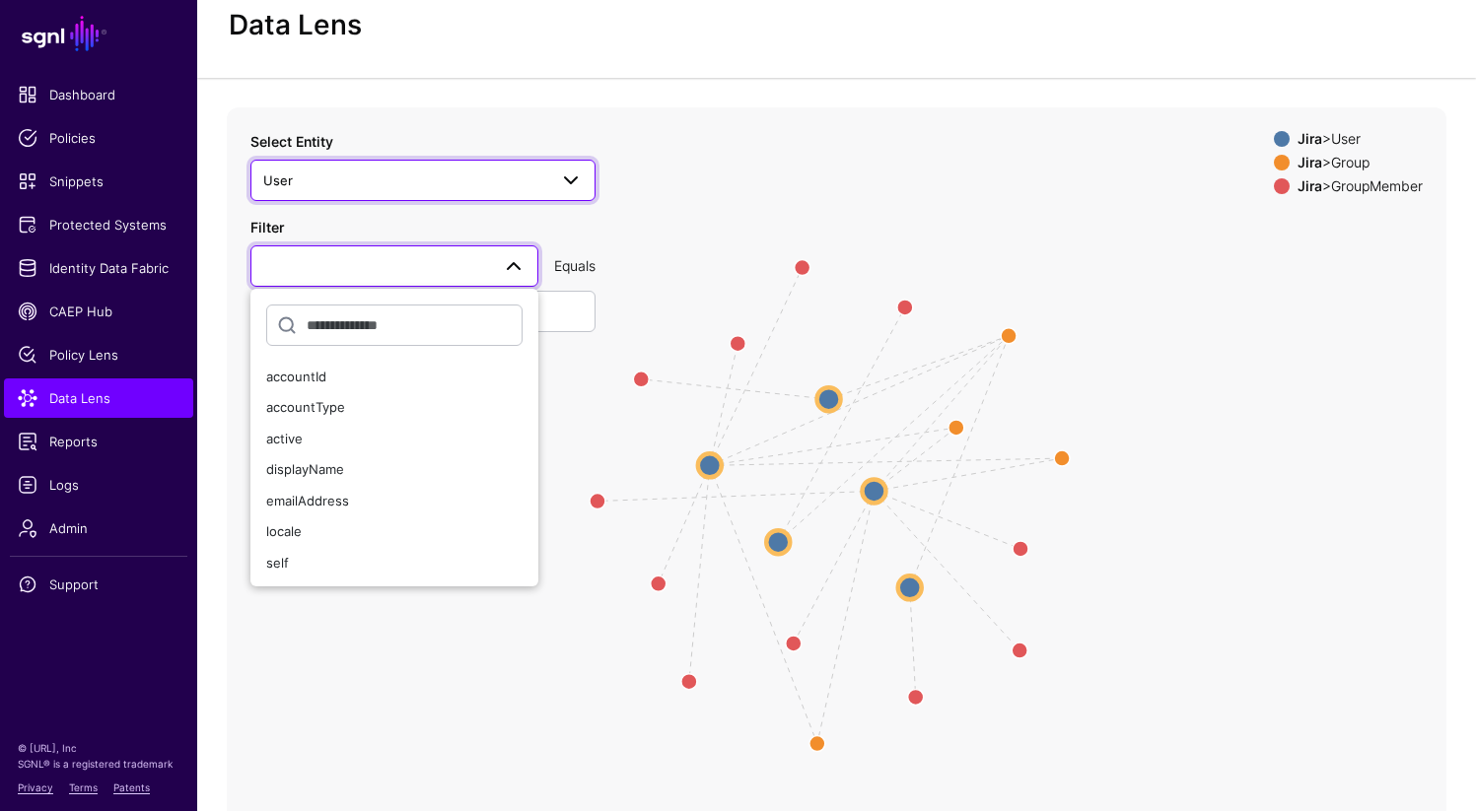
click at [543, 184] on span "User" at bounding box center [405, 181] width 284 height 22
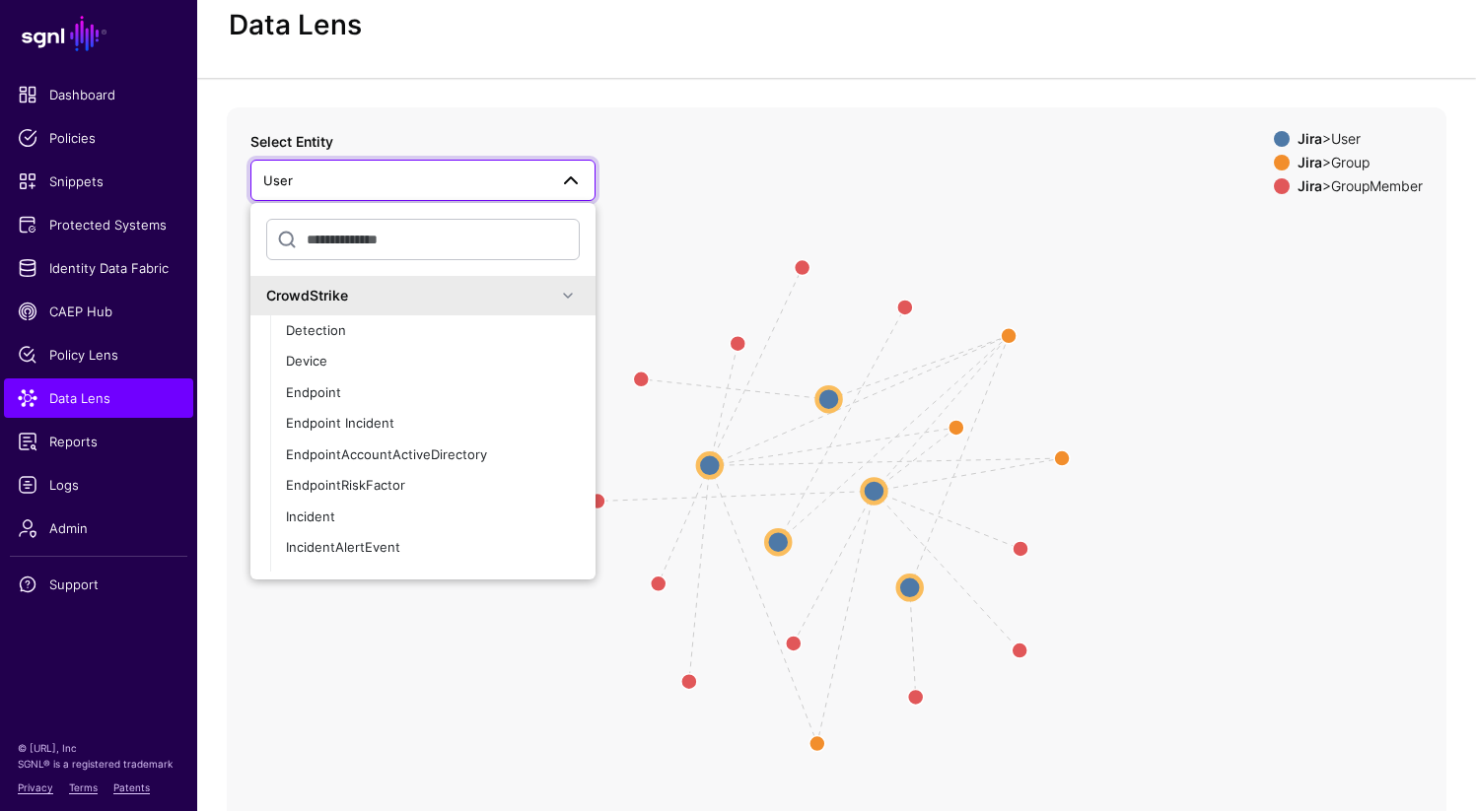
click at [482, 297] on div "CrowdStrike" at bounding box center [411, 295] width 290 height 21
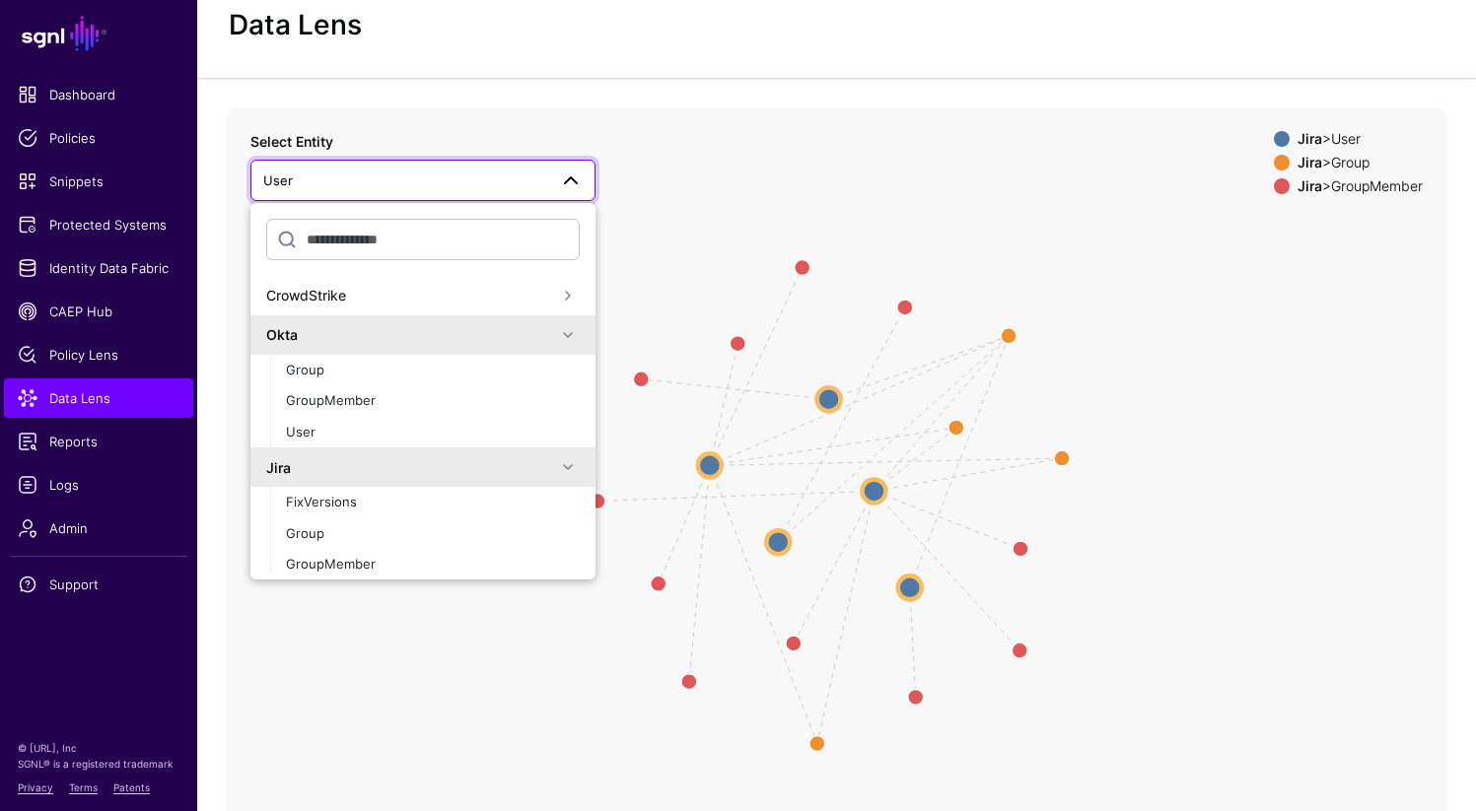
click at [463, 337] on div "Okta" at bounding box center [411, 334] width 290 height 21
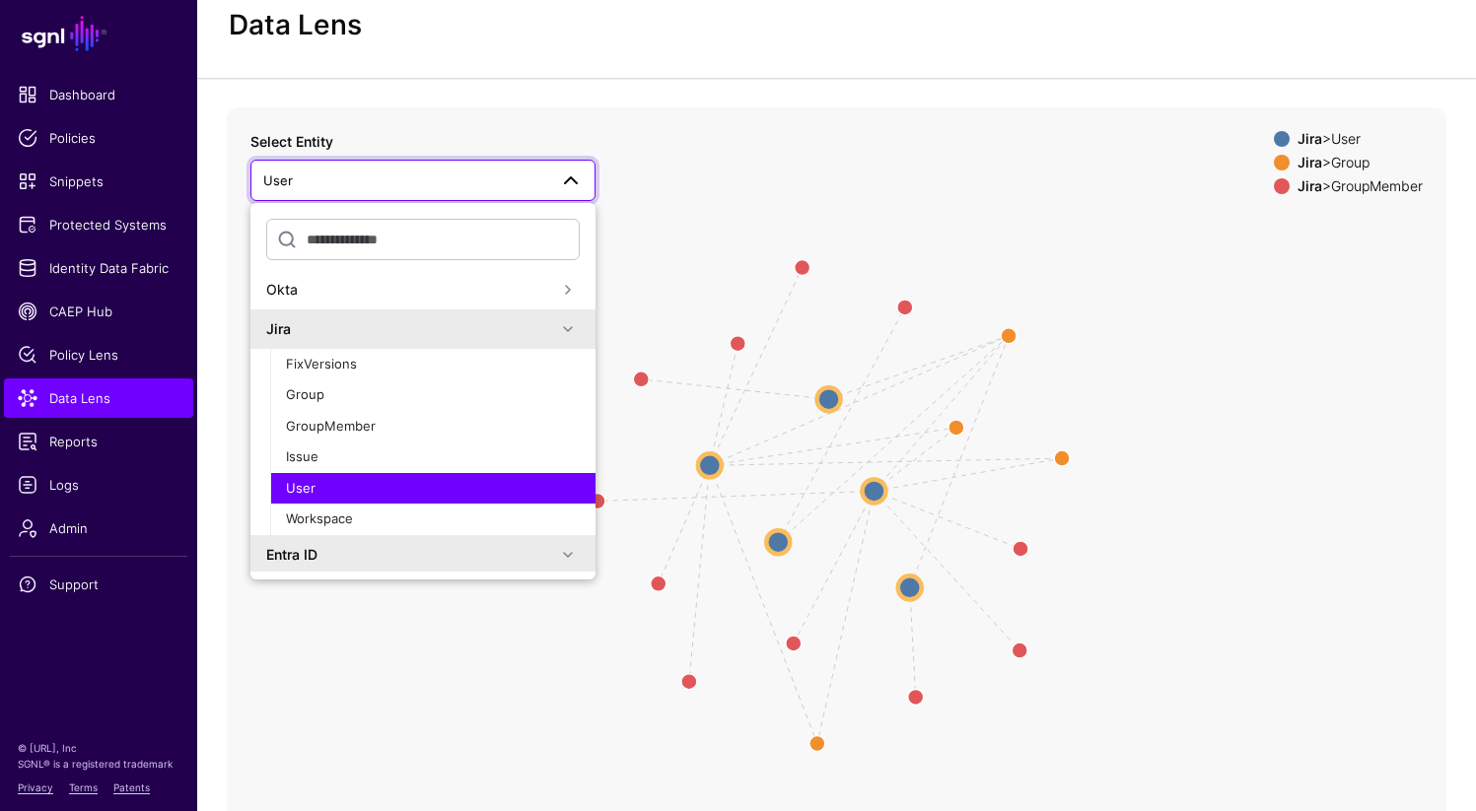
scroll to position [78, 0]
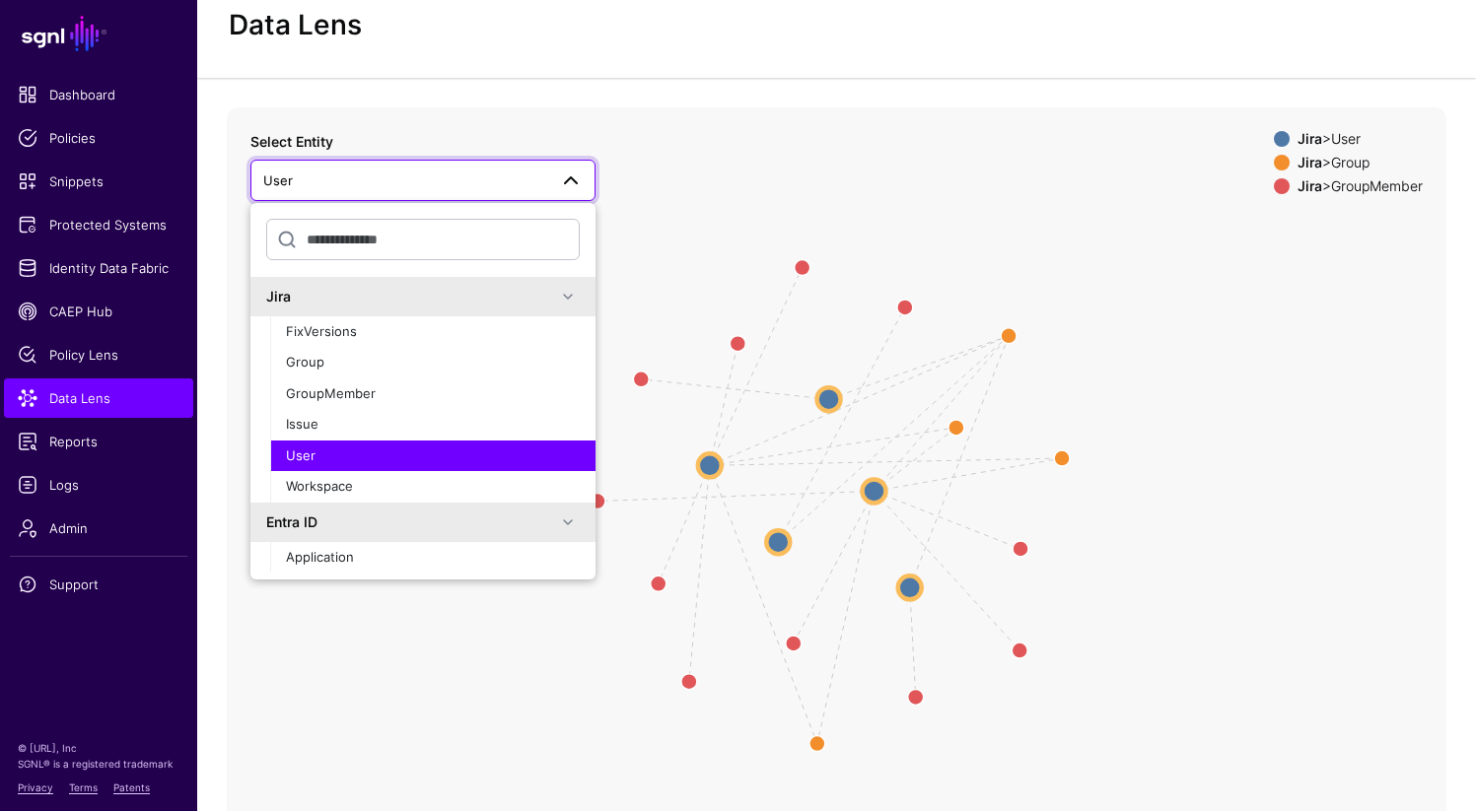
click at [435, 529] on div "Entra ID" at bounding box center [411, 522] width 290 height 21
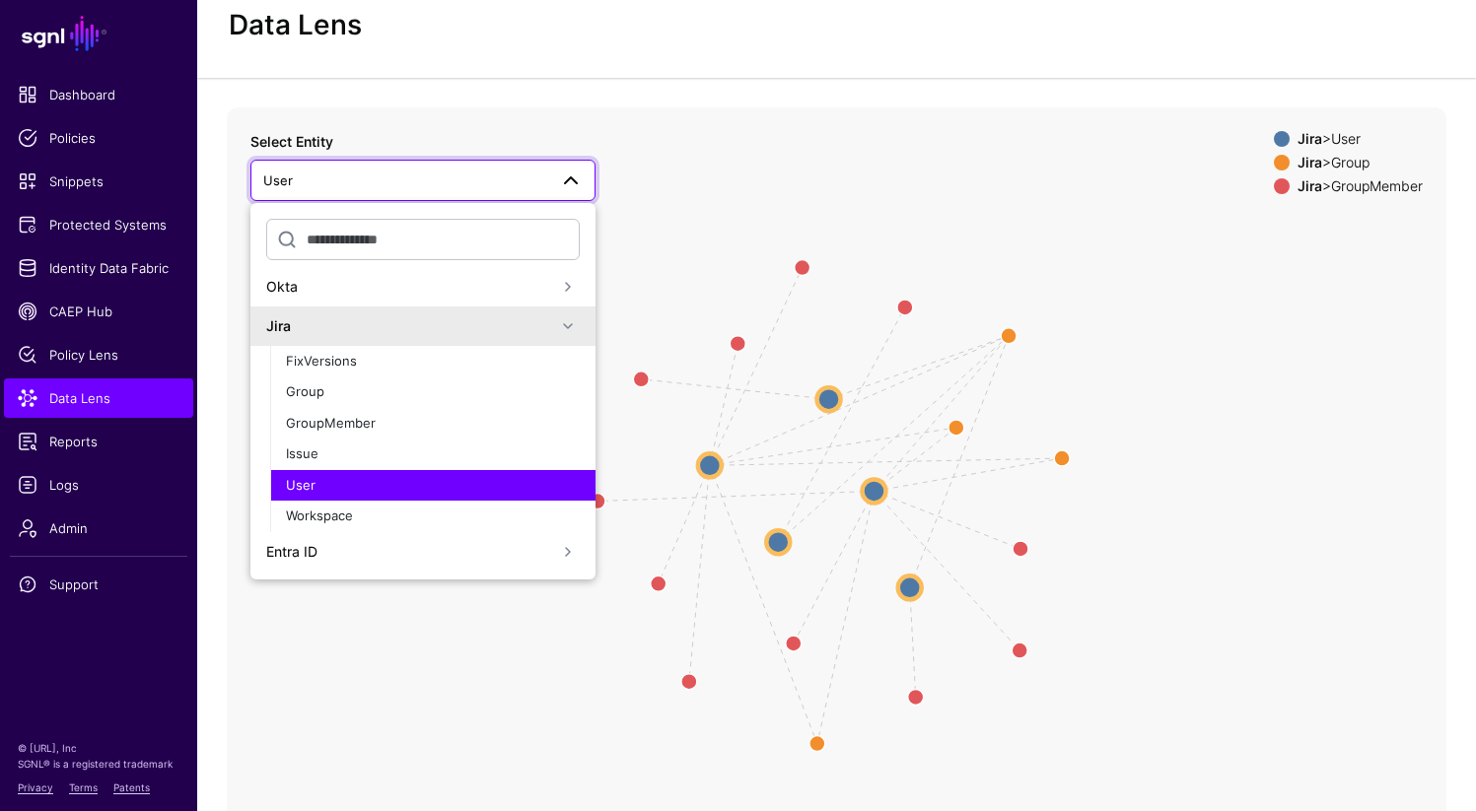
scroll to position [48, 0]
click at [322, 488] on div "User" at bounding box center [433, 486] width 294 height 20
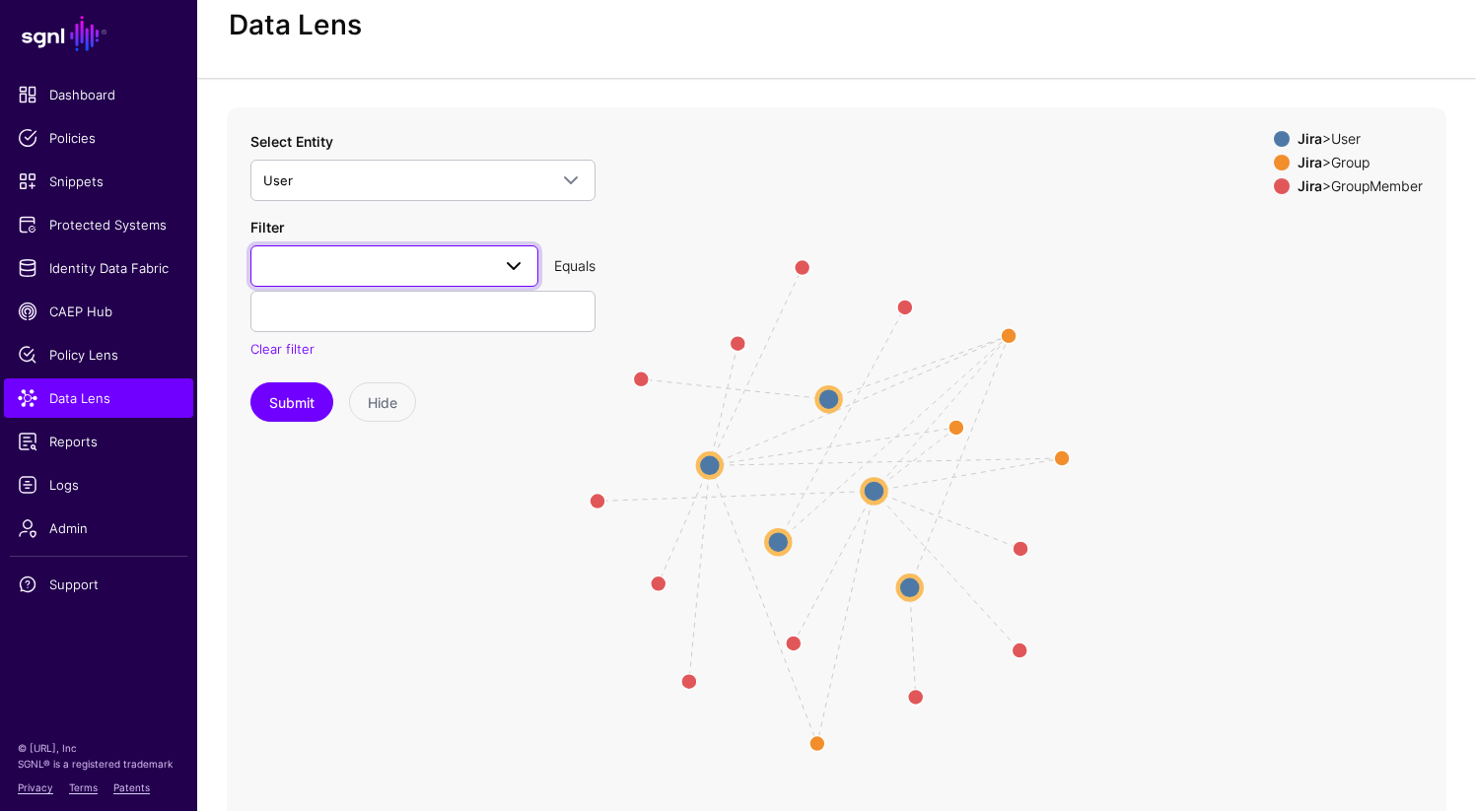
click at [514, 266] on span at bounding box center [514, 266] width 24 height 24
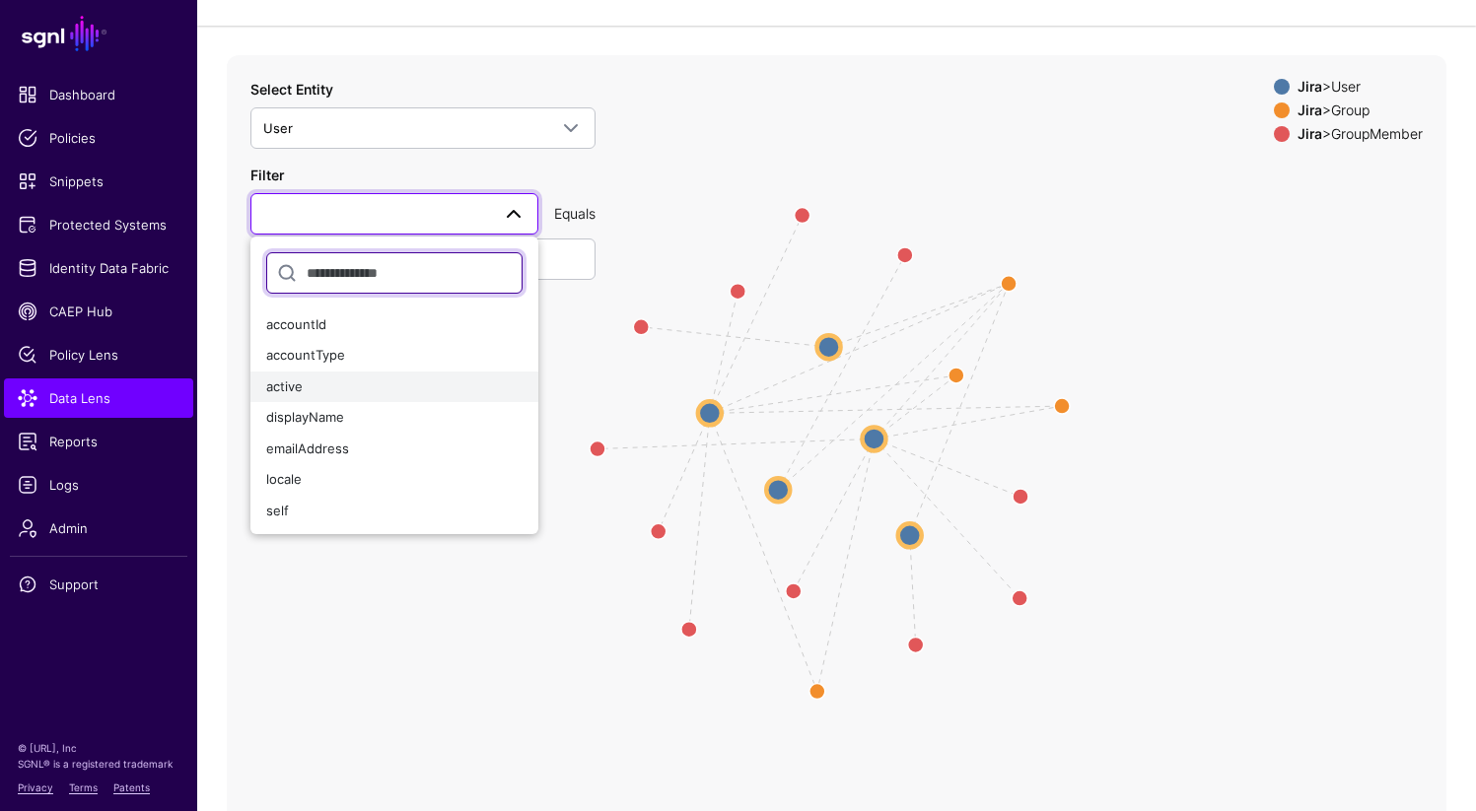
scroll to position [107, 0]
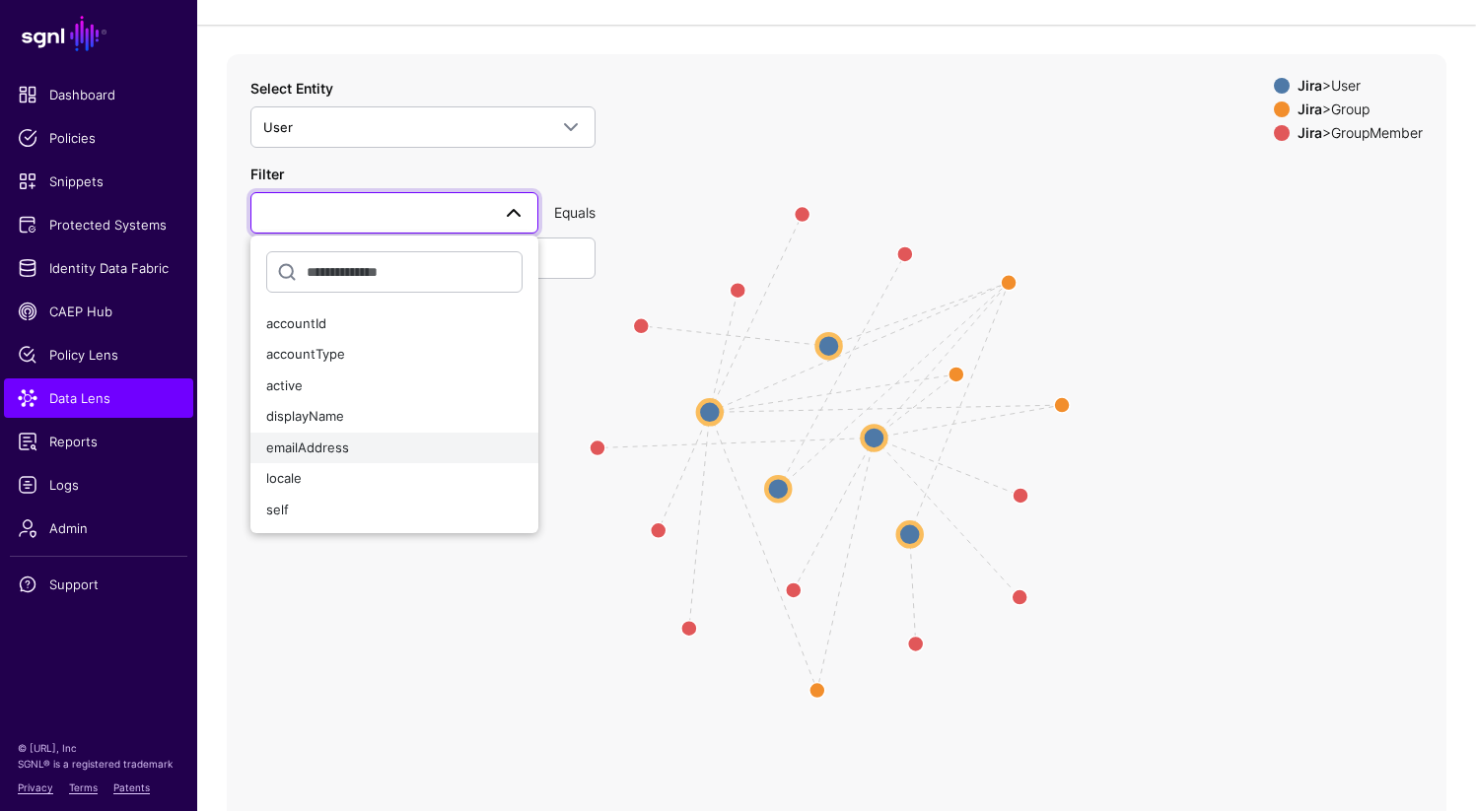
click at [363, 445] on div "emailAddress" at bounding box center [394, 449] width 256 height 20
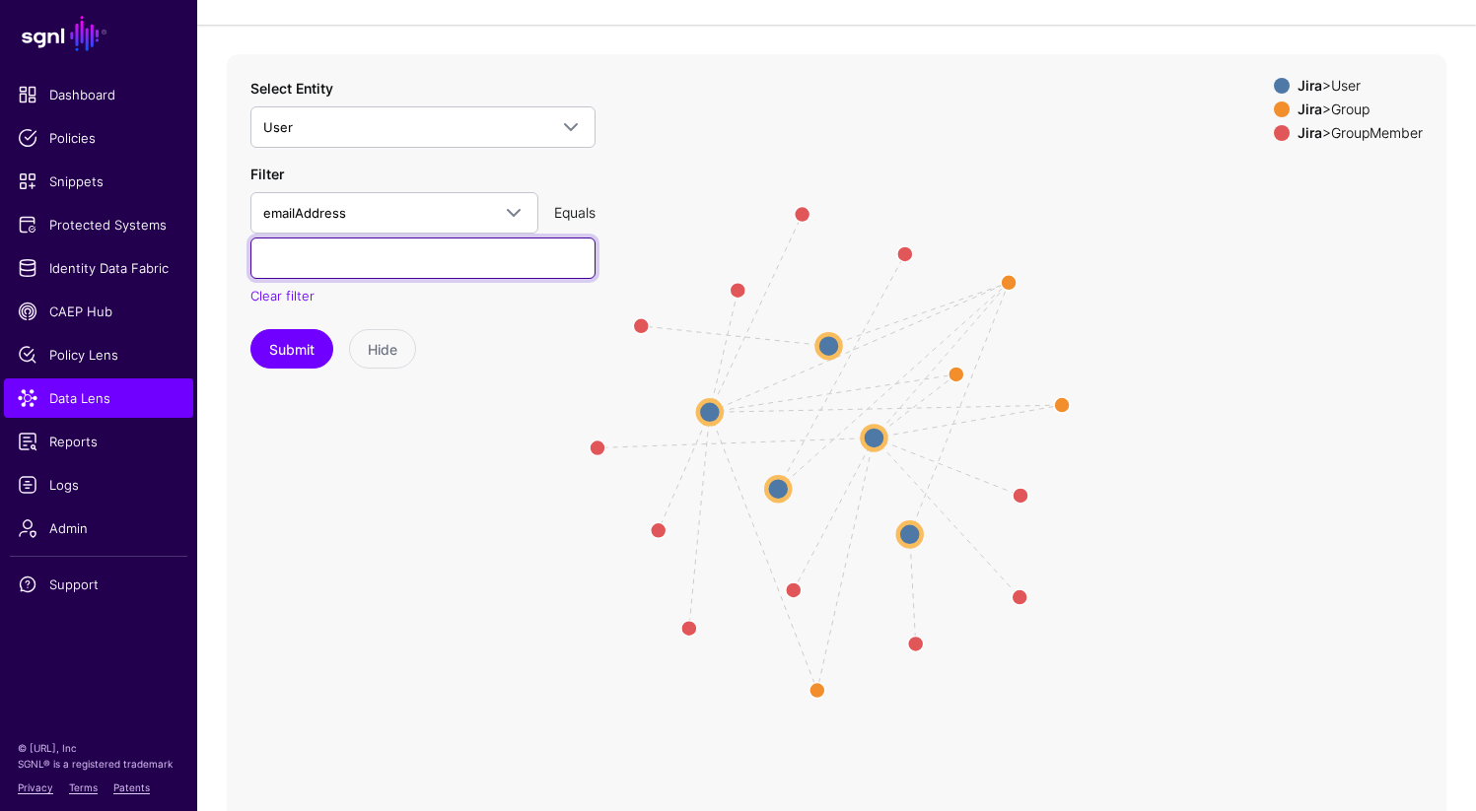
click at [425, 254] on input "text" at bounding box center [422, 258] width 345 height 41
type input "**********"
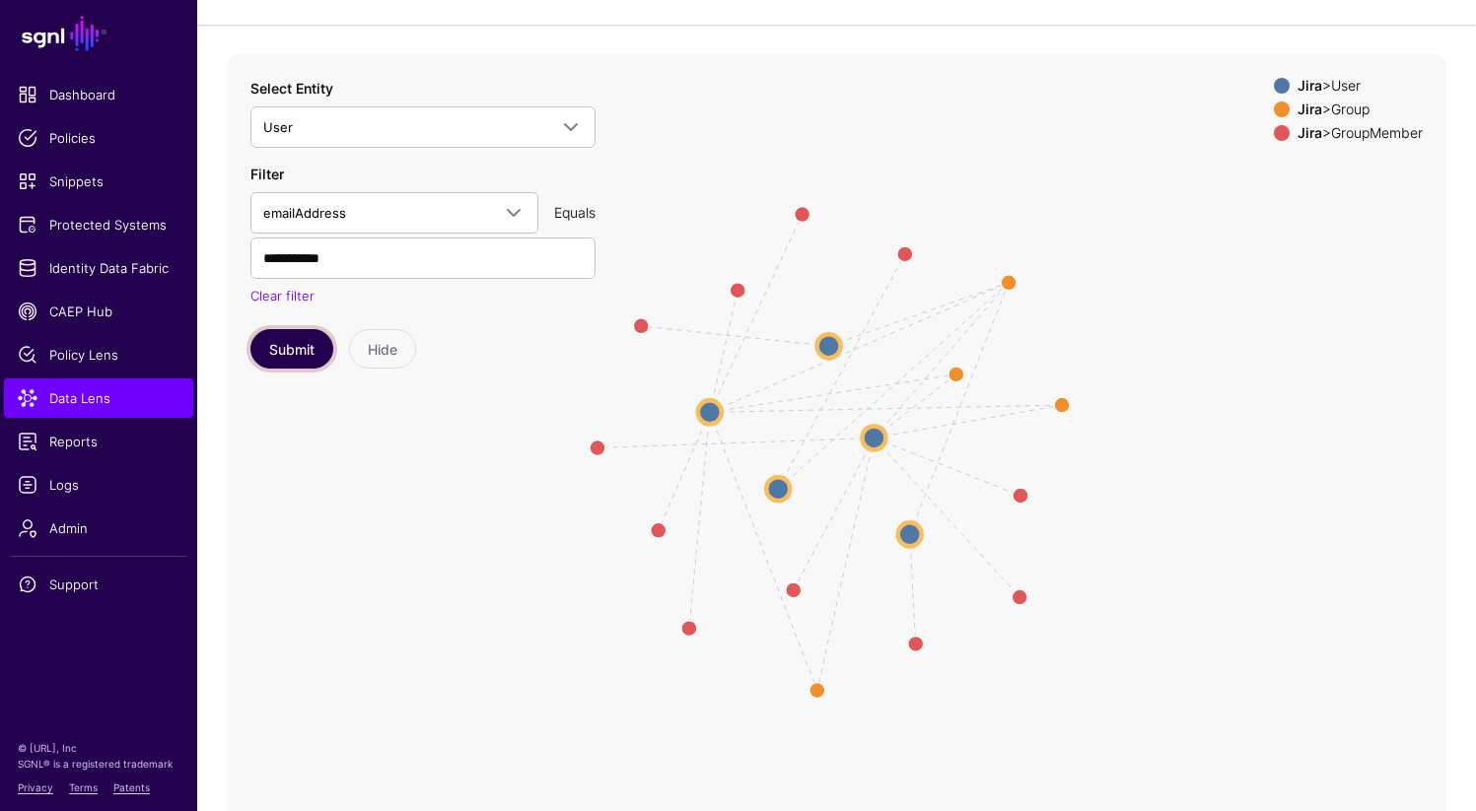
click at [279, 355] on button "Submit" at bounding box center [291, 348] width 83 height 39
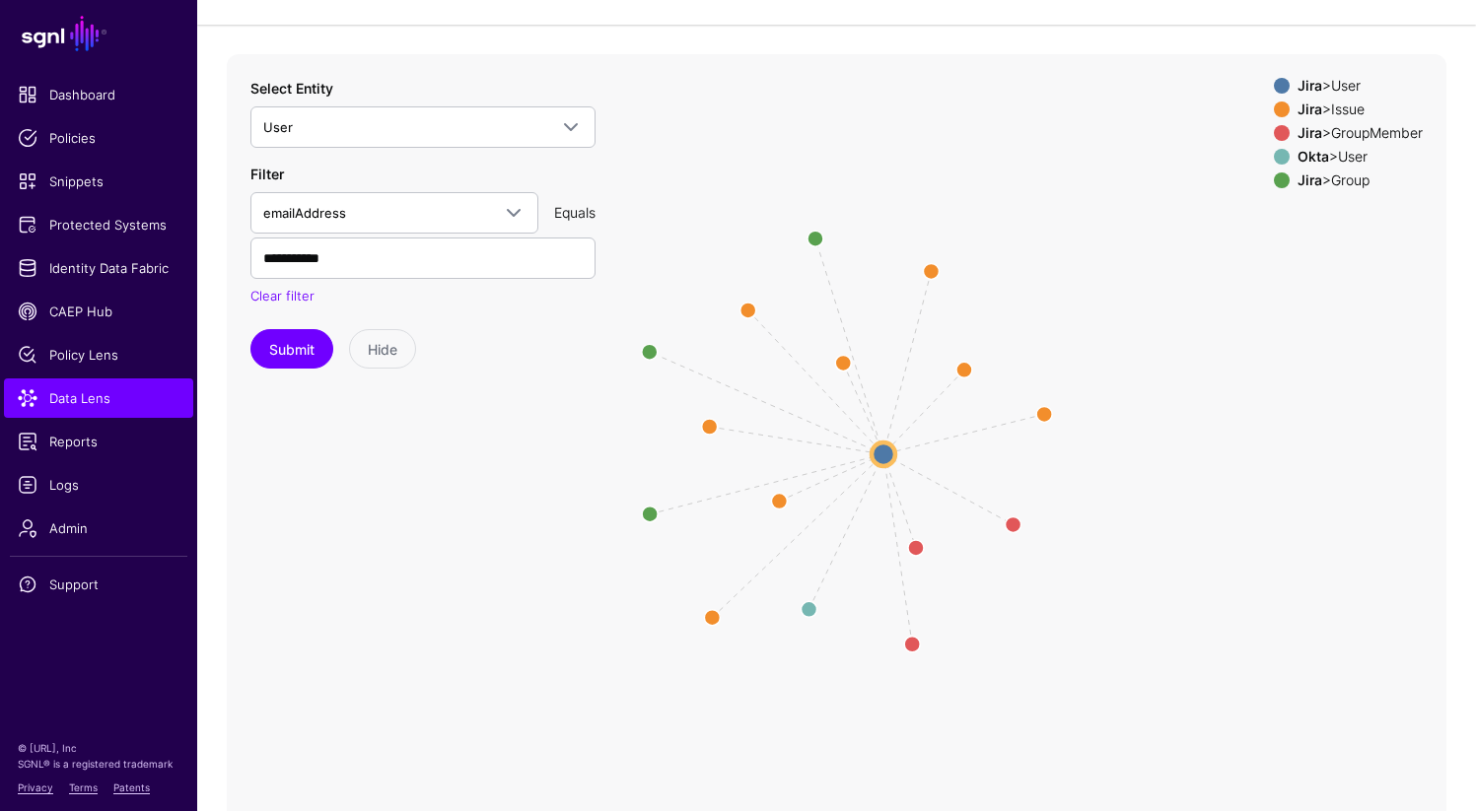
click at [1306, 85] on strong "Jira" at bounding box center [1309, 85] width 25 height 17
click at [1302, 131] on strong "Jira" at bounding box center [1309, 132] width 25 height 17
click at [1304, 107] on strong "Jira" at bounding box center [1309, 109] width 25 height 17
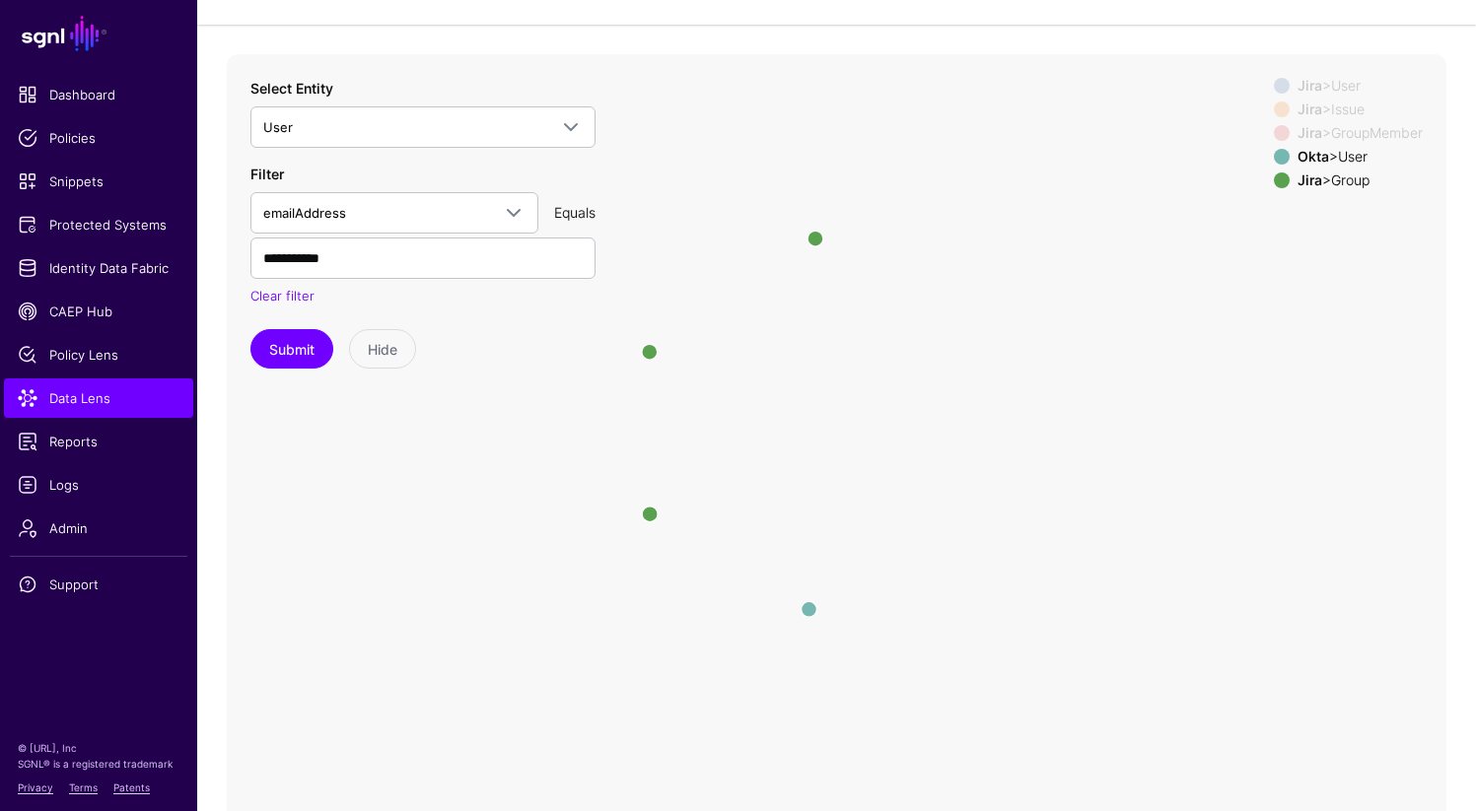
click at [1301, 154] on strong "Okta" at bounding box center [1313, 156] width 32 height 17
click at [1301, 177] on strong "Jira" at bounding box center [1309, 180] width 25 height 17
click at [1302, 94] on div "Jira > User Jira > Issue Jira > GroupMember Okta > User Jira > Group" at bounding box center [1348, 137] width 149 height 118
click at [1302, 86] on strong "Jira" at bounding box center [1309, 85] width 25 height 17
click at [1303, 135] on strong "Jira" at bounding box center [1309, 132] width 25 height 17
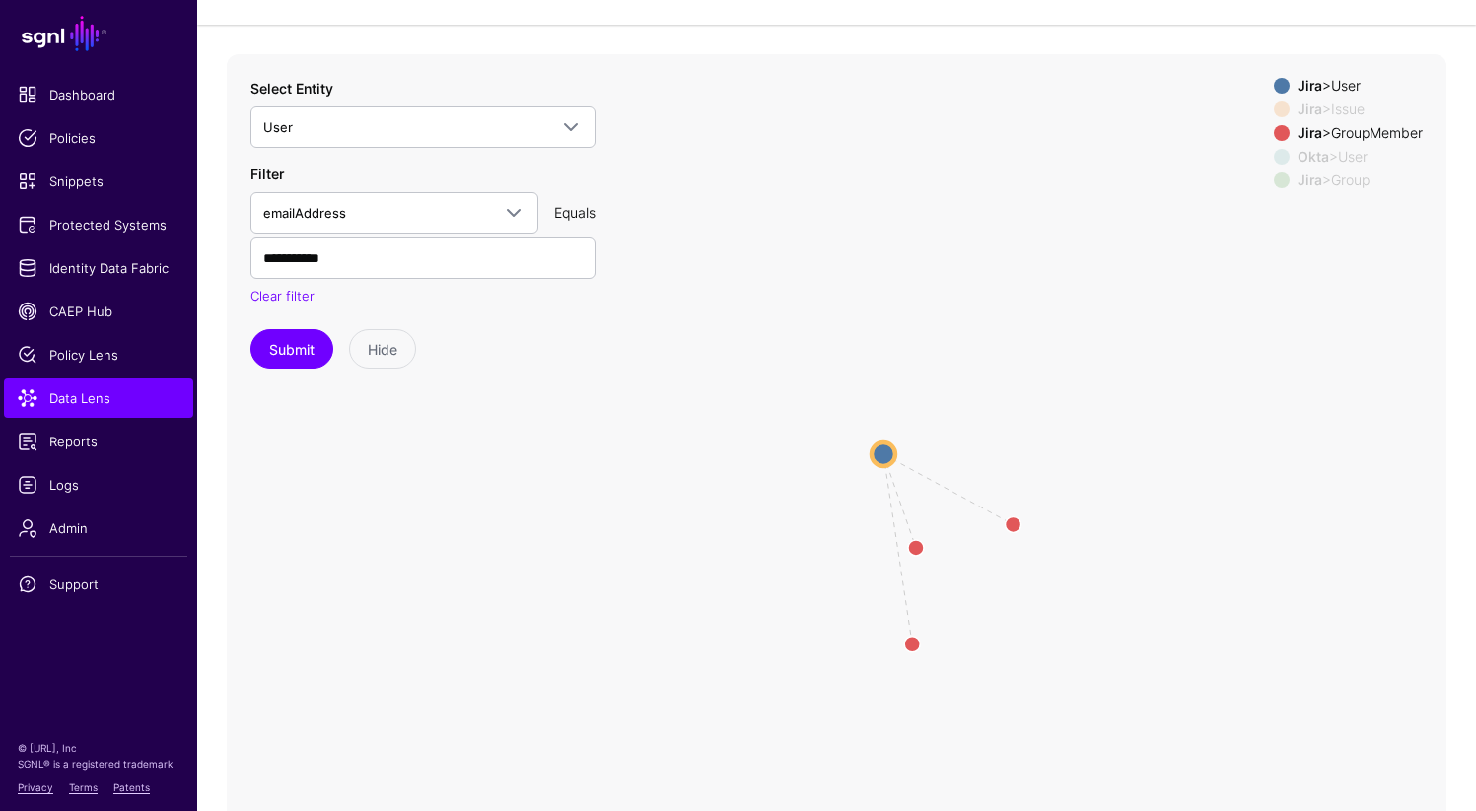
click at [933, 487] on icon "ReportedBy / CreatedBy ReportedBy / CreatedBy CreatedBy CreatedBy same_as Repor…" at bounding box center [836, 448] width 1219 height 789
click at [891, 452] on circle at bounding box center [883, 455] width 24 height 24
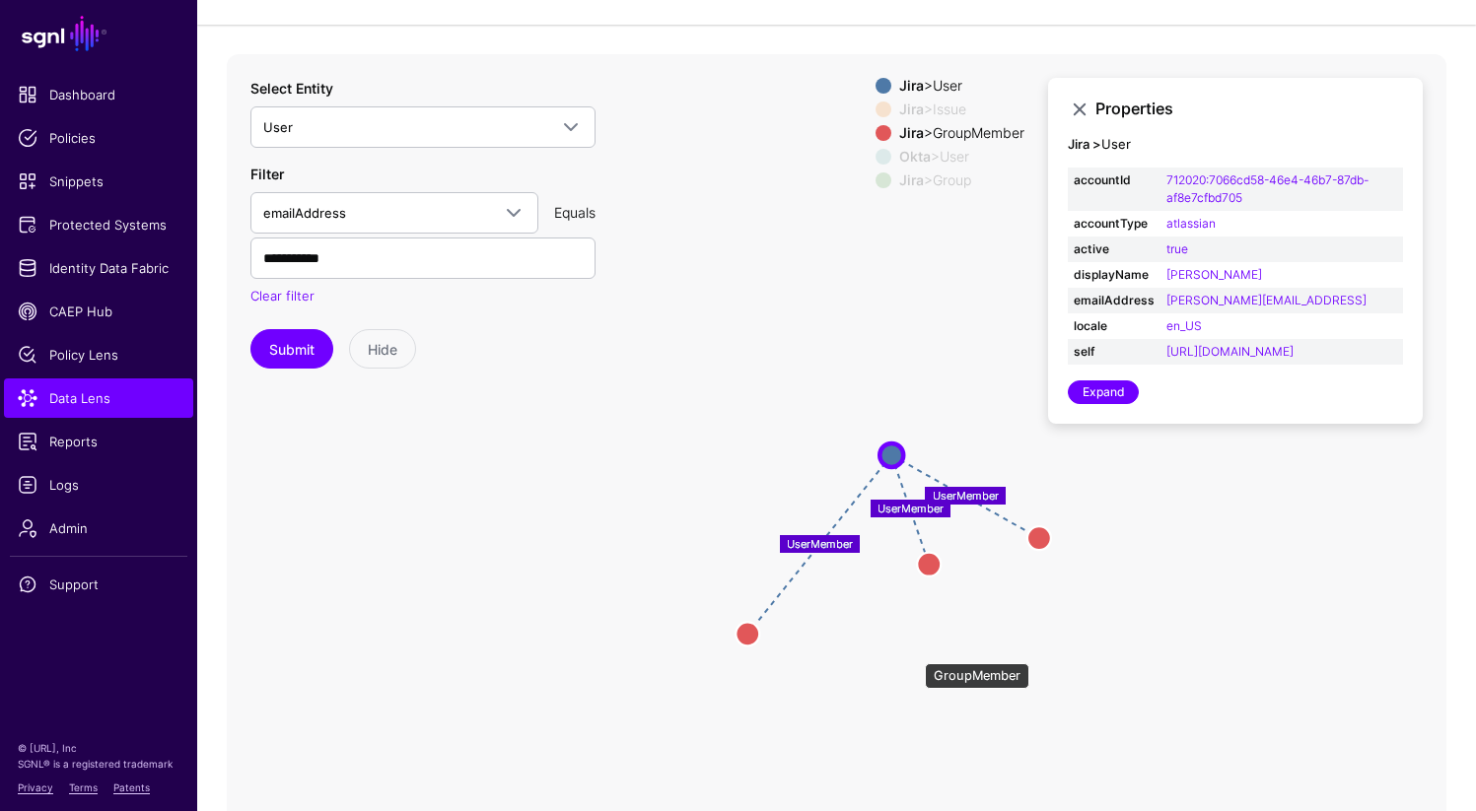
drag, startPoint x: 915, startPoint y: 654, endPoint x: 747, endPoint y: 636, distance: 168.5
click at [747, 636] on circle at bounding box center [747, 634] width 24 height 24
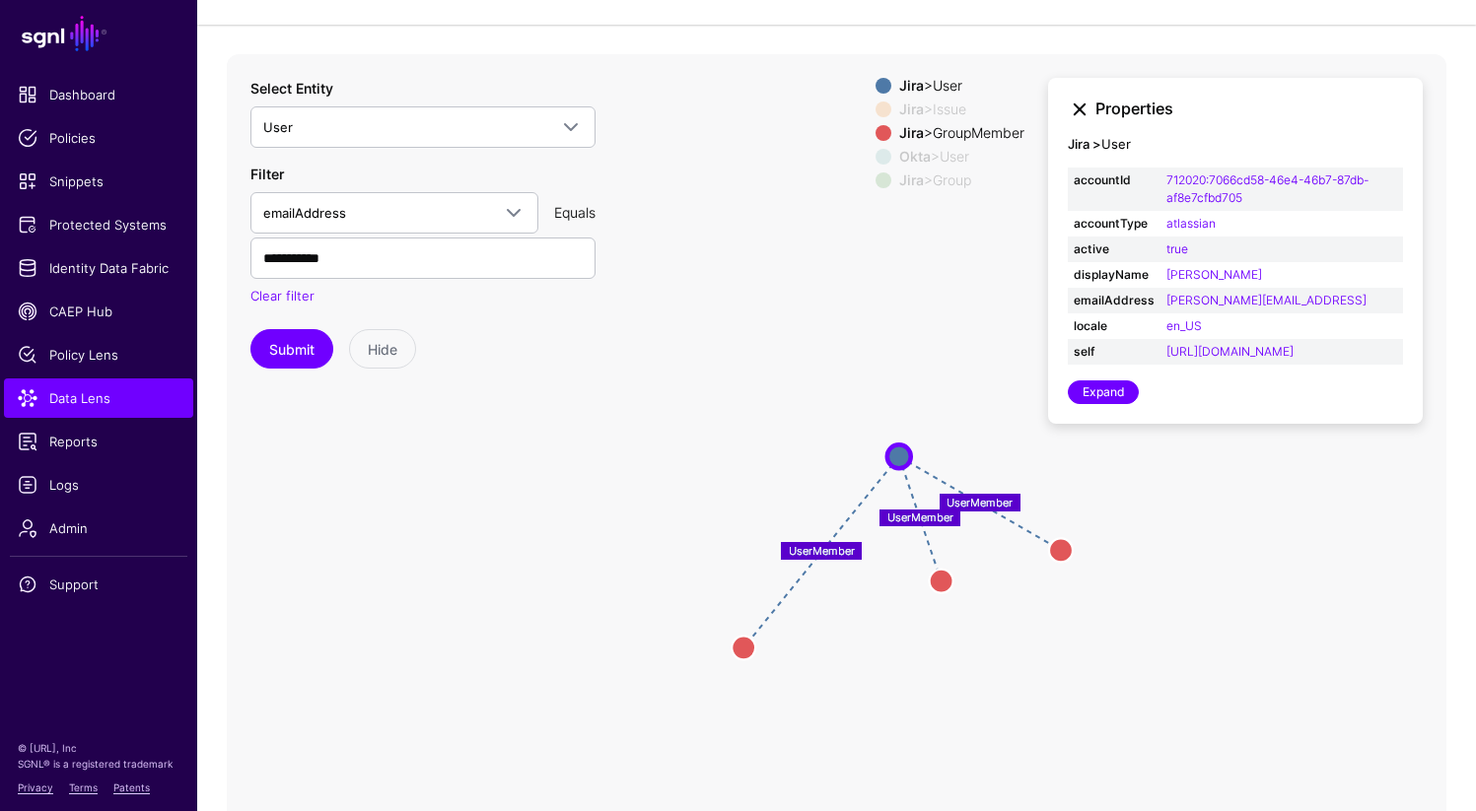
click at [1078, 104] on link at bounding box center [1080, 110] width 24 height 24
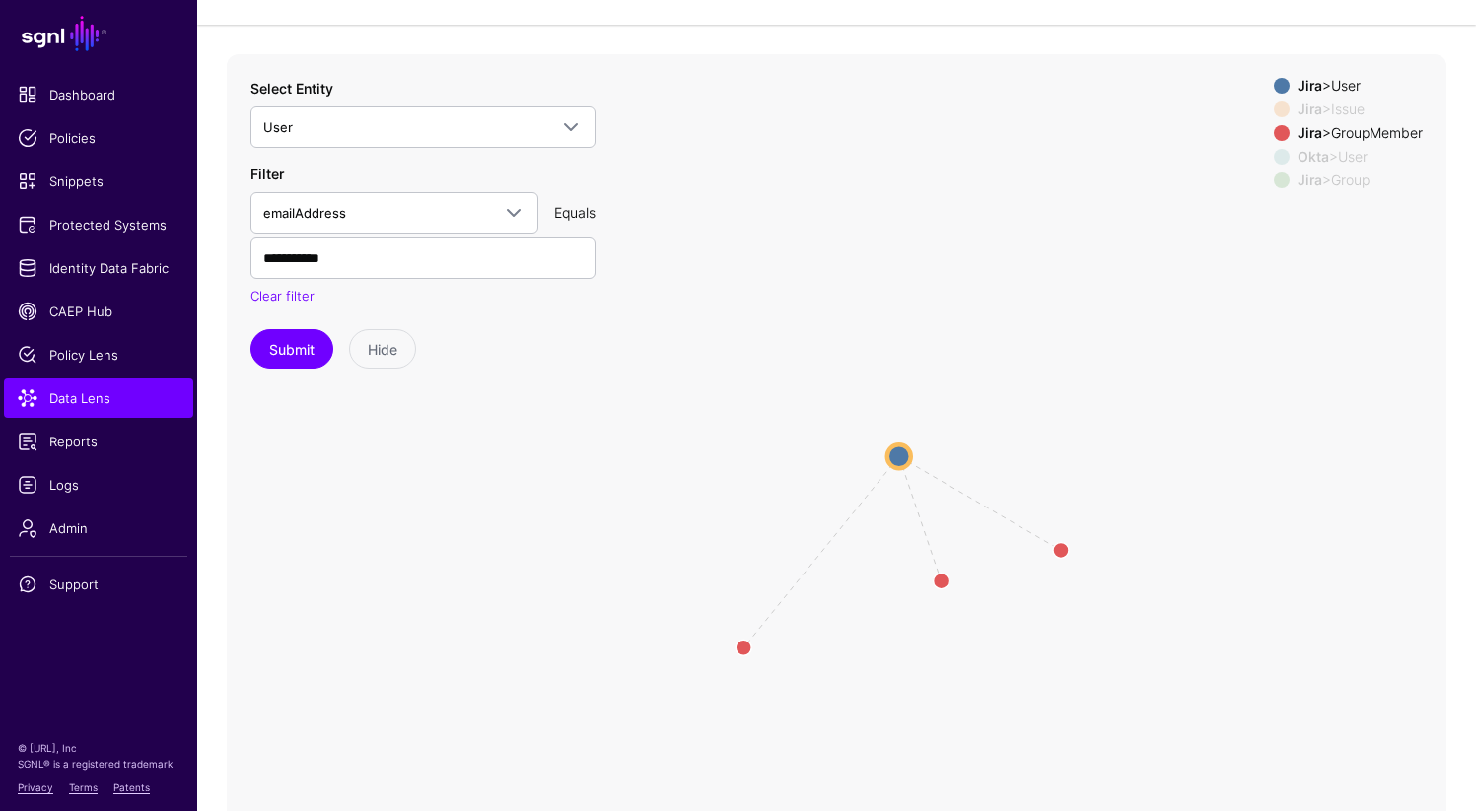
click at [1282, 130] on div at bounding box center [1282, 133] width 24 height 16
click at [1297, 182] on strong "Jira" at bounding box center [1309, 180] width 25 height 17
click at [905, 457] on circle at bounding box center [899, 457] width 24 height 24
